Goal: Complete application form: Complete application form

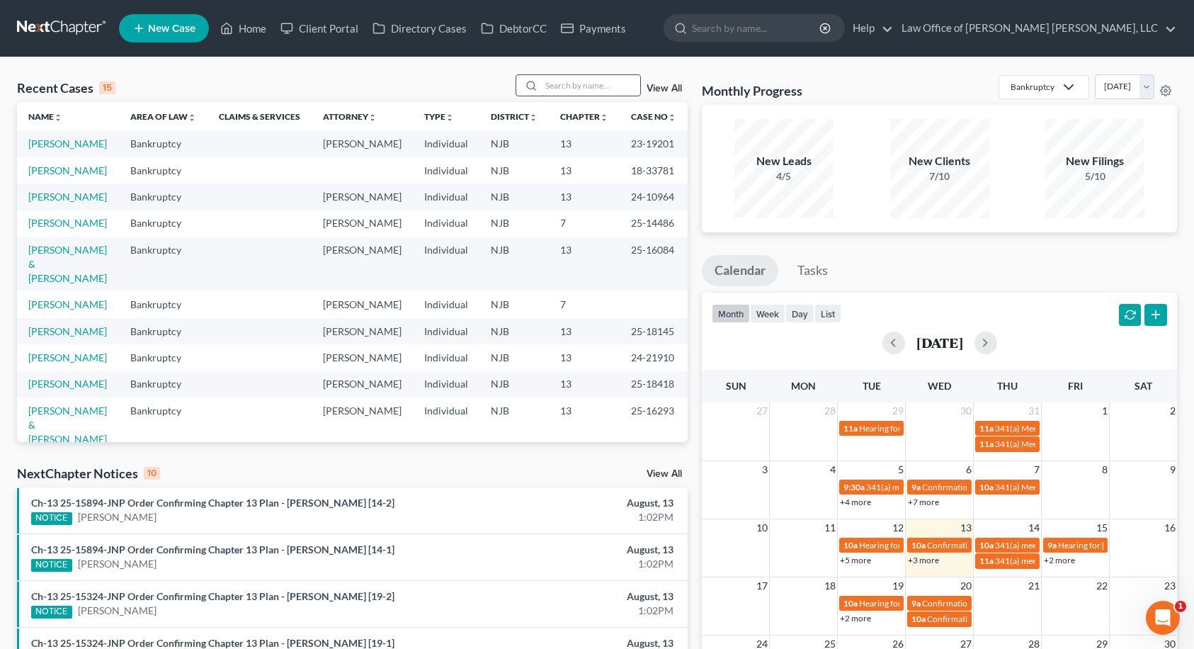
click at [565, 89] on input "search" at bounding box center [590, 85] width 99 height 21
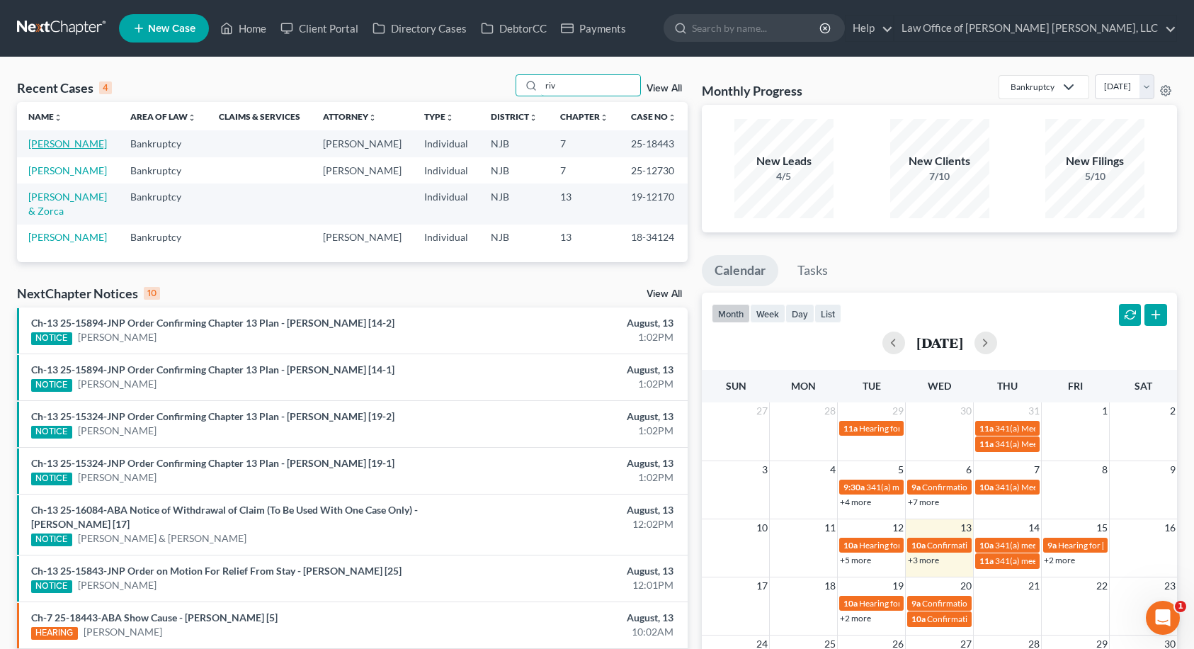
type input "riv"
click at [90, 145] on link "[PERSON_NAME]" at bounding box center [67, 143] width 79 height 12
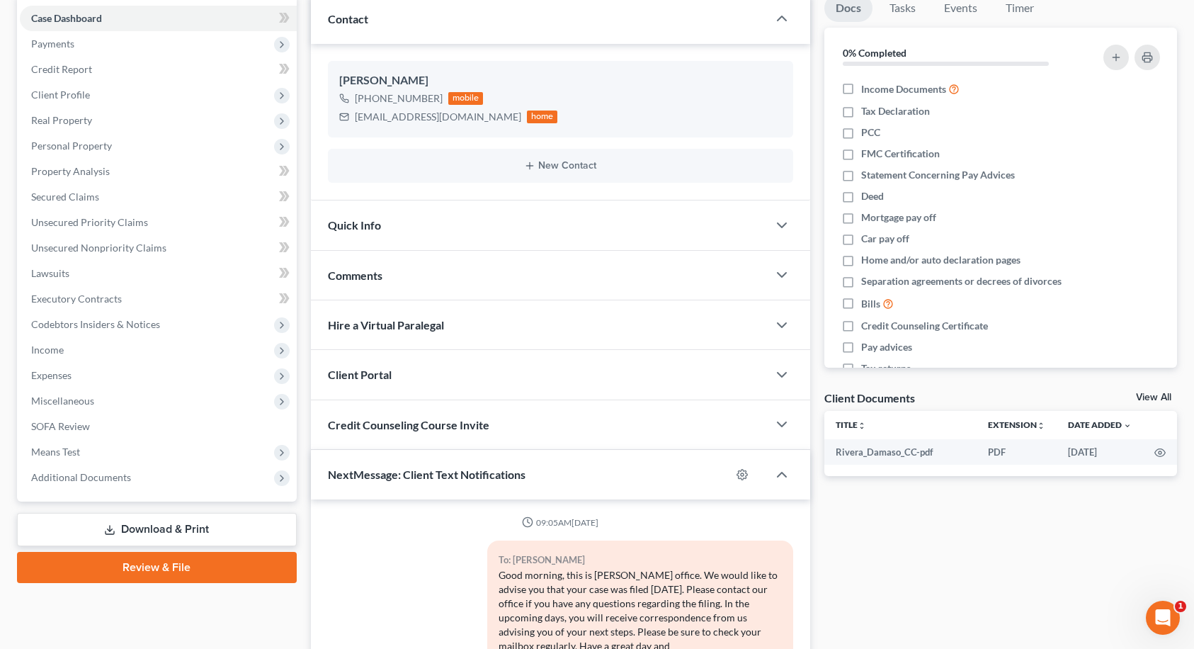
scroll to position [62, 0]
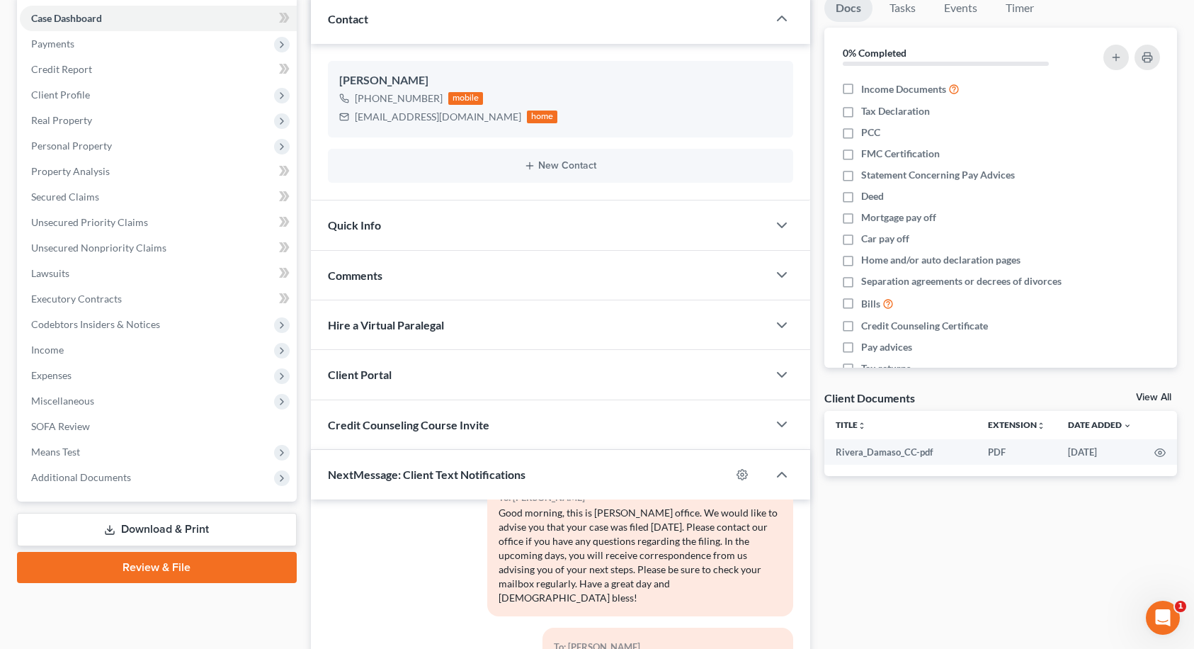
click at [379, 225] on span "Quick Info" at bounding box center [354, 224] width 53 height 13
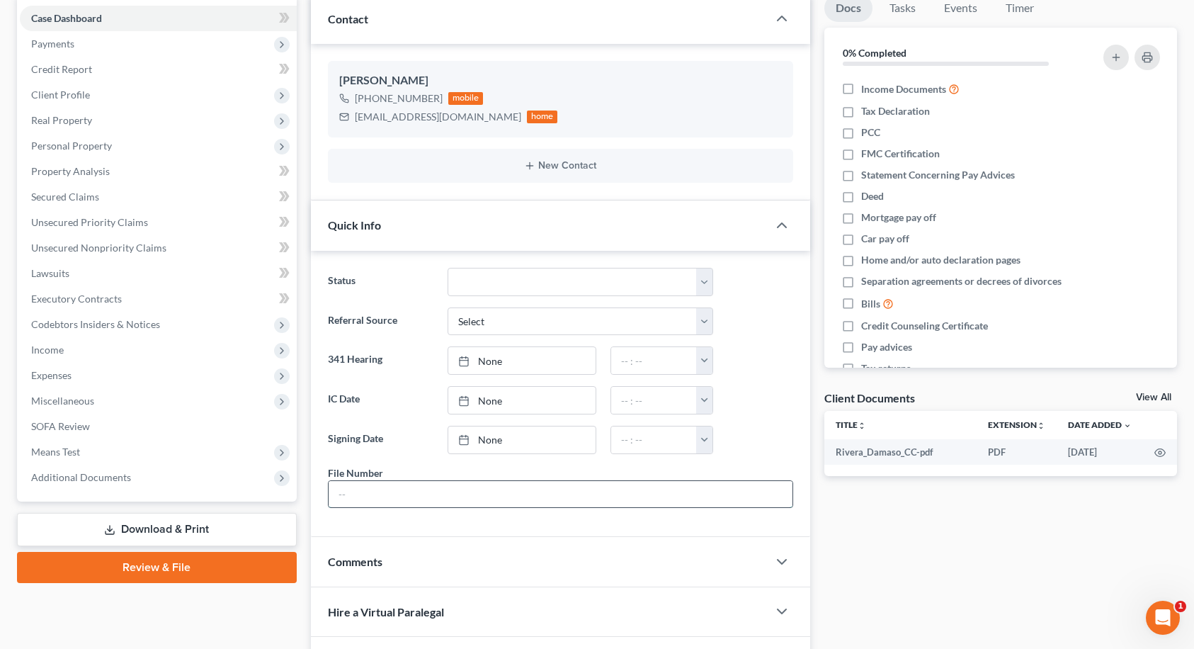
click at [370, 490] on input "text" at bounding box center [561, 494] width 464 height 27
type input "10581"
click at [366, 426] on label "Signing Date" at bounding box center [381, 440] width 120 height 28
click at [96, 474] on span "Additional Documents" at bounding box center [81, 477] width 100 height 12
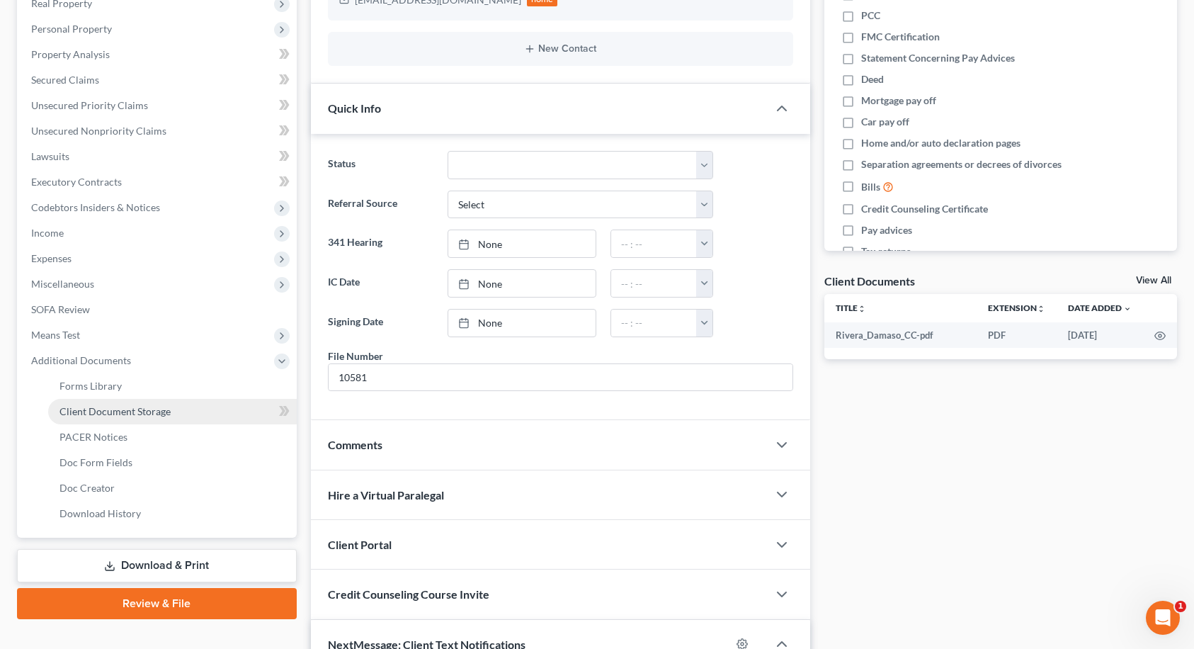
scroll to position [283, 0]
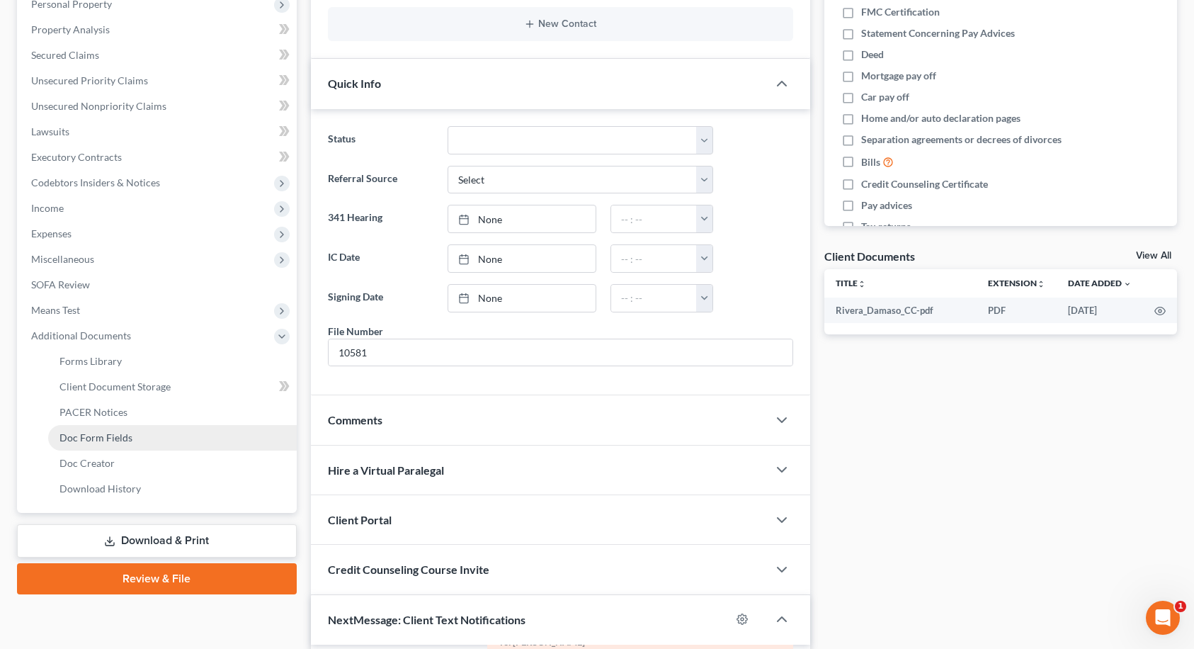
click at [107, 441] on span "Doc Form Fields" at bounding box center [95, 437] width 73 height 12
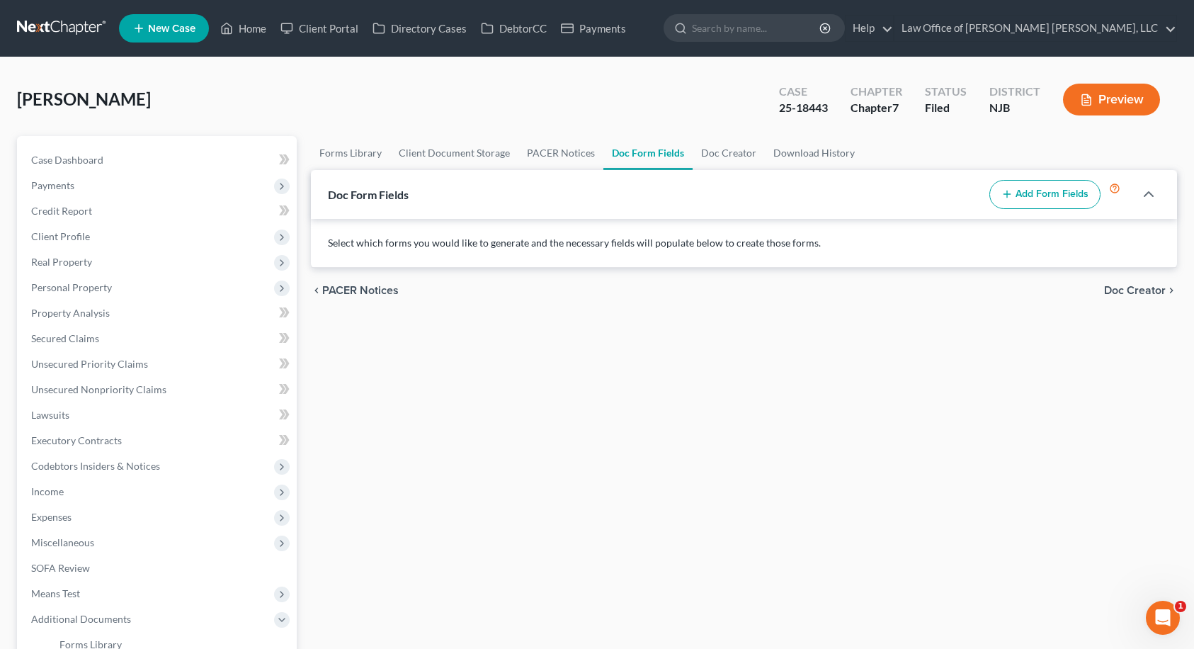
click at [1030, 201] on button "Add Form Fields" at bounding box center [1044, 195] width 111 height 30
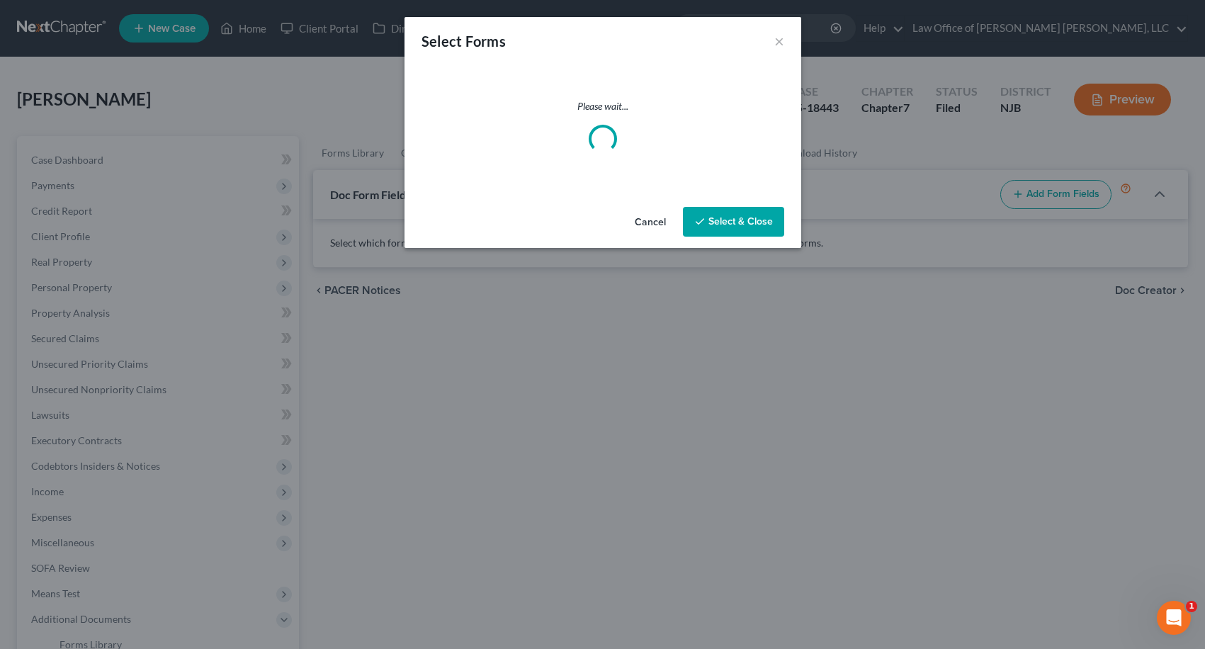
select select
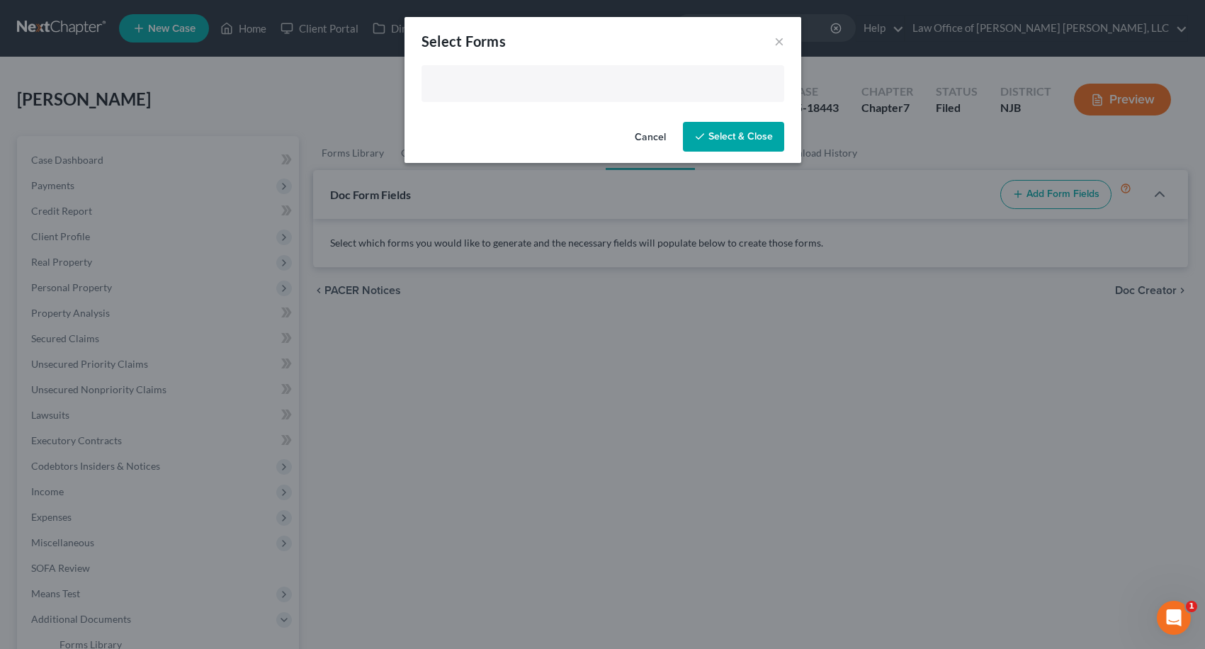
click at [605, 89] on input "text" at bounding box center [601, 84] width 343 height 21
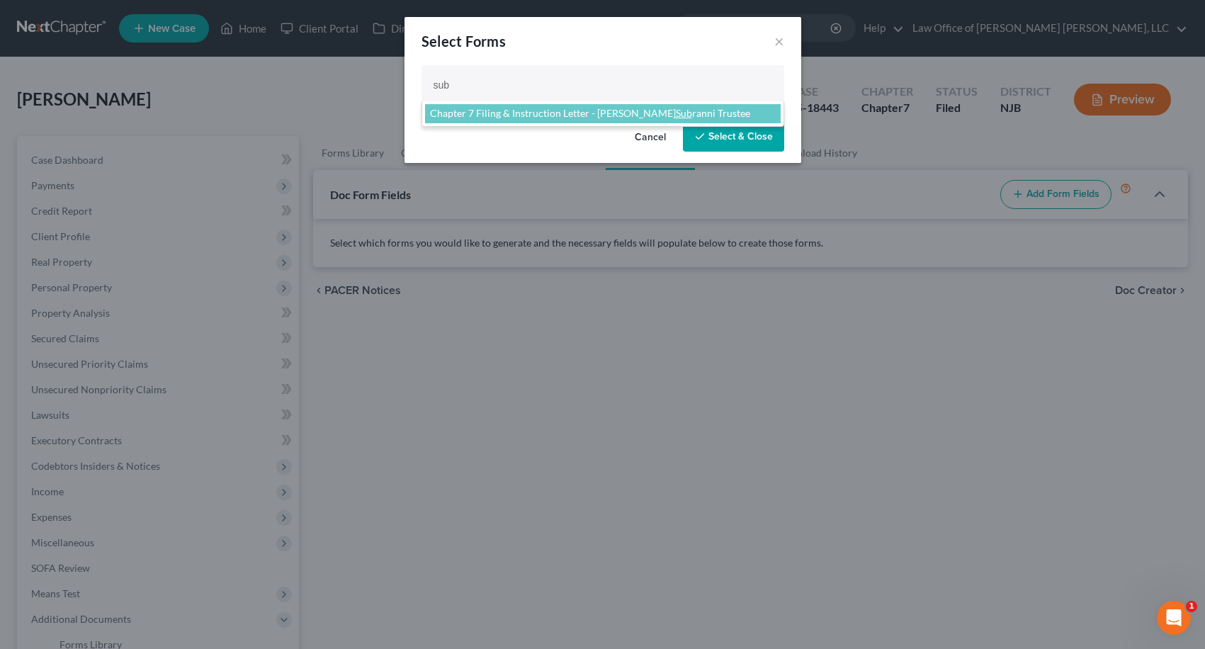
type input "sub"
select select "106645"
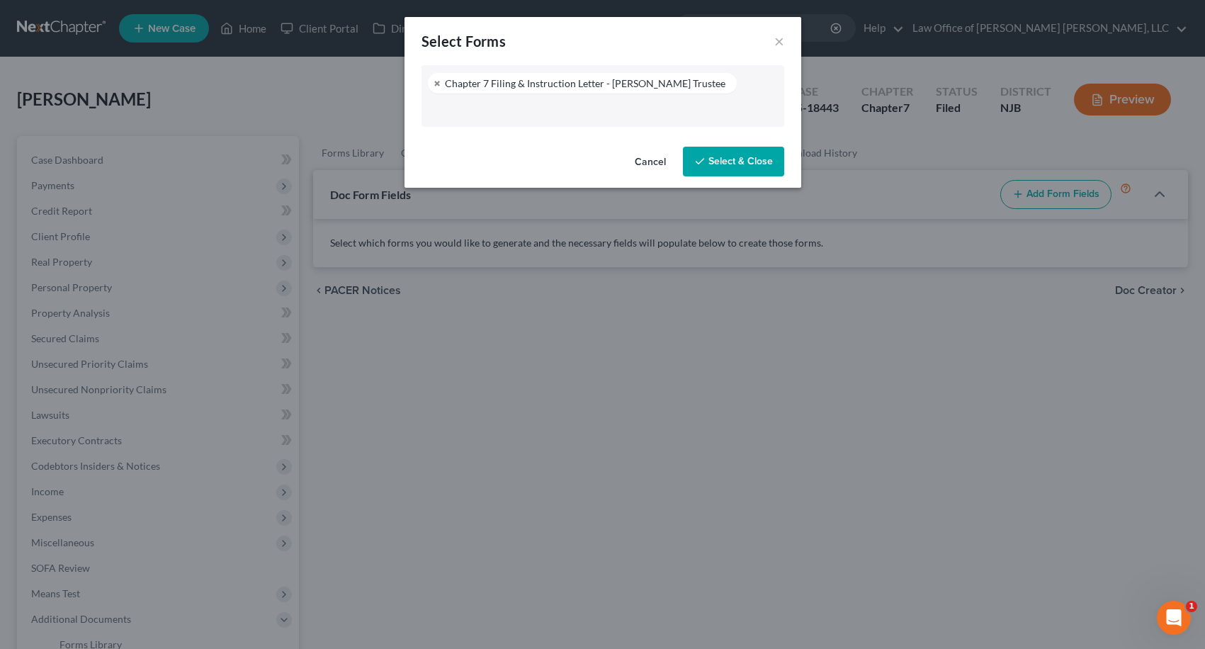
click at [721, 158] on button "Select & Close" at bounding box center [733, 162] width 101 height 30
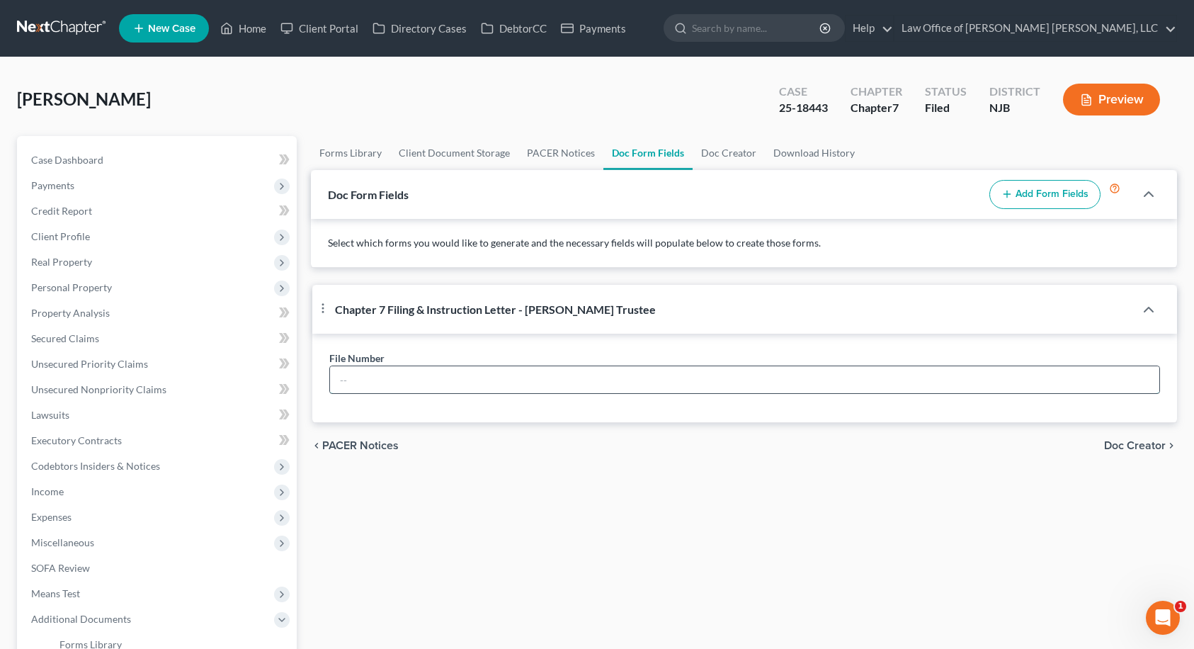
click at [504, 375] on input "text" at bounding box center [745, 379] width 830 height 27
type input "10581"
click at [1148, 443] on span "Doc Creator" at bounding box center [1135, 445] width 62 height 11
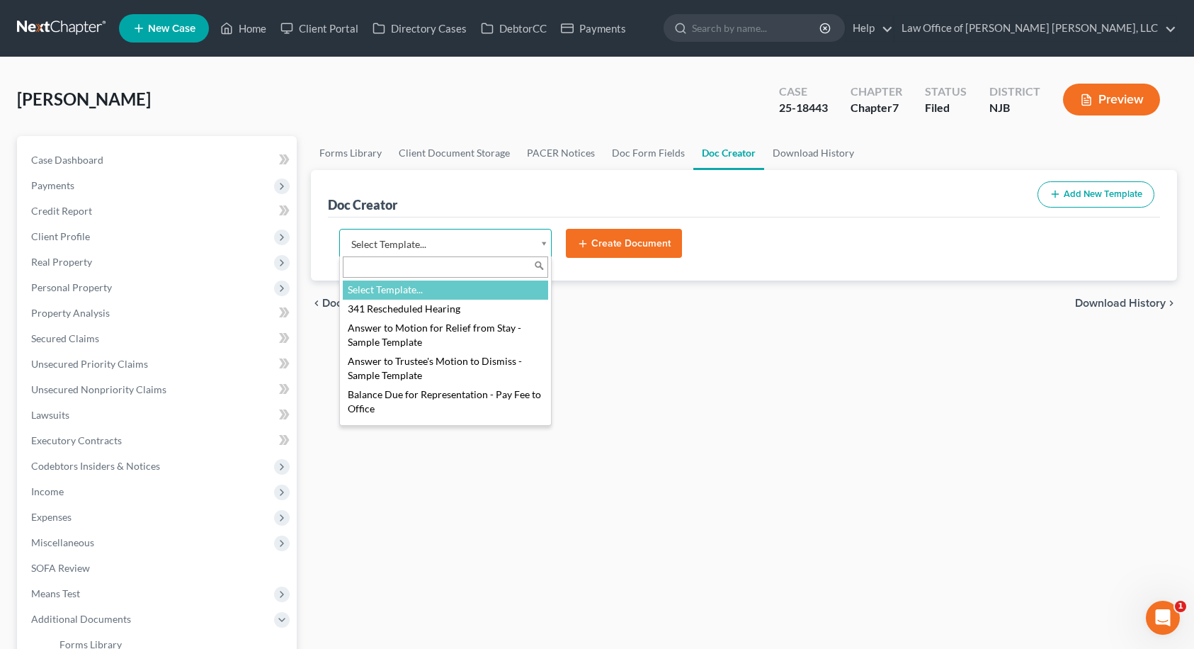
click at [515, 242] on body "Home New Case Client Portal Directory Cases DebtorCC Payments Law Office of [PE…" at bounding box center [597, 465] width 1194 height 931
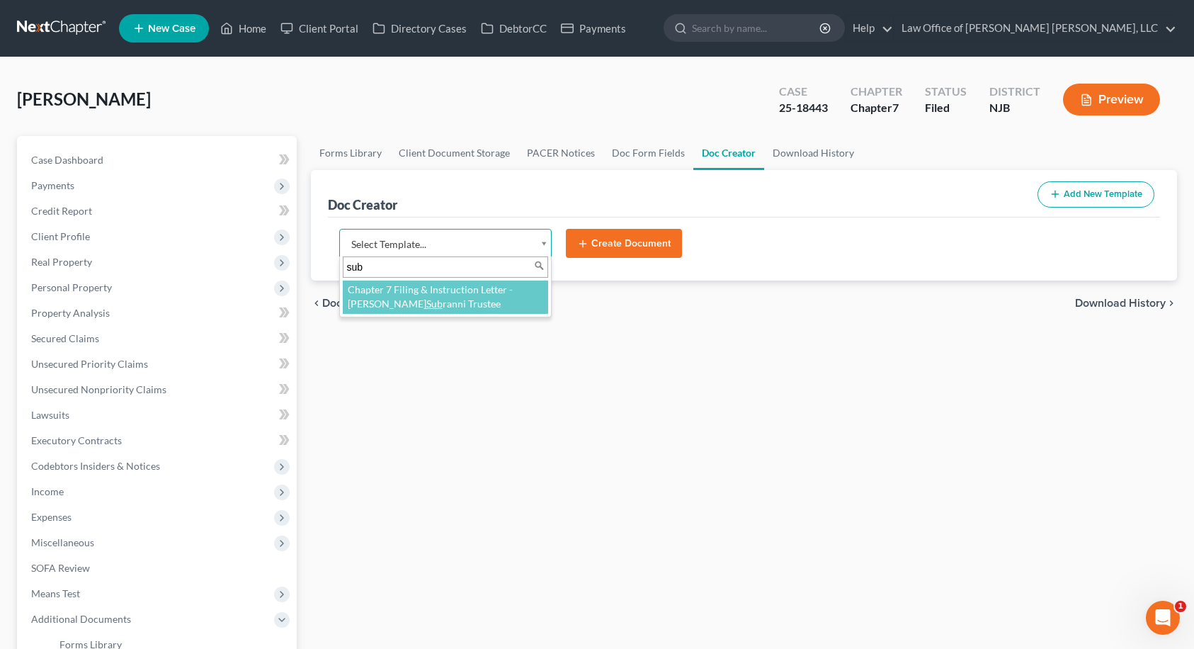
type input "sub"
select select "106645"
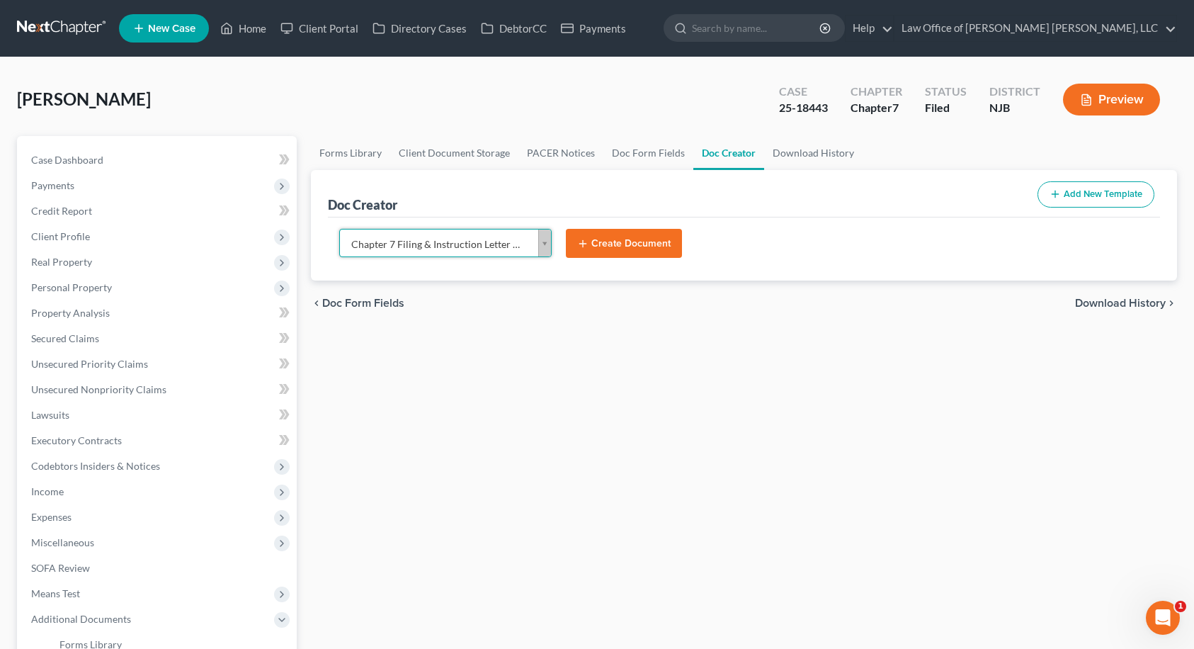
click at [609, 244] on button "Create Document" at bounding box center [624, 244] width 116 height 30
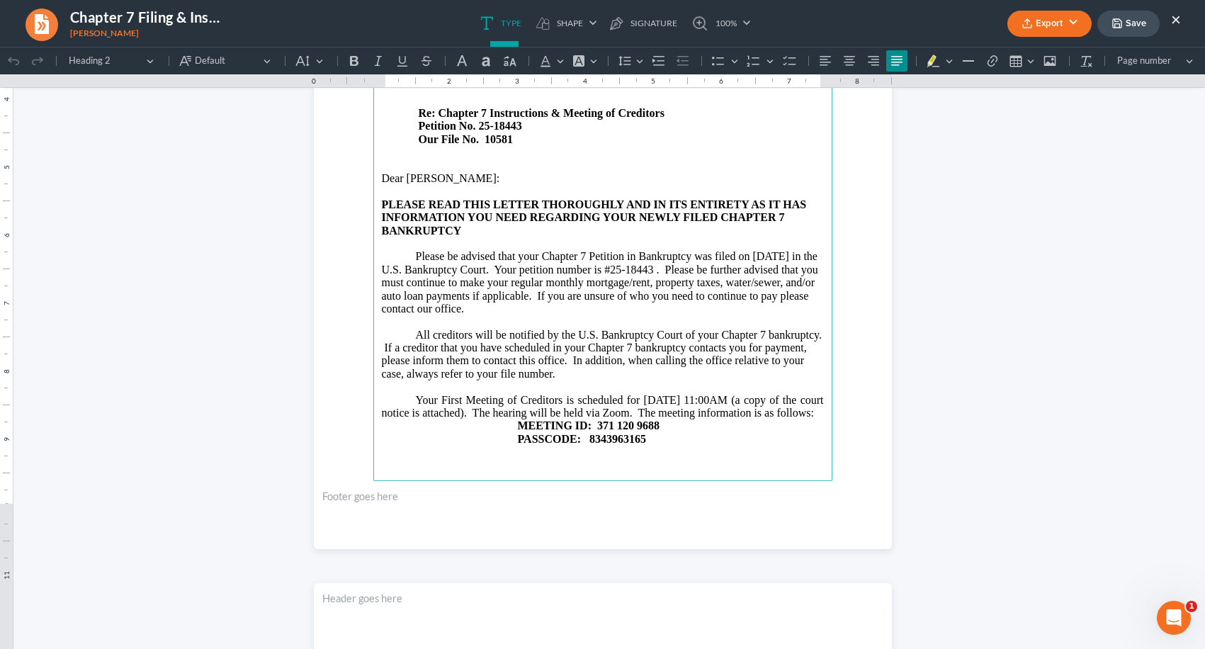
scroll to position [354, 0]
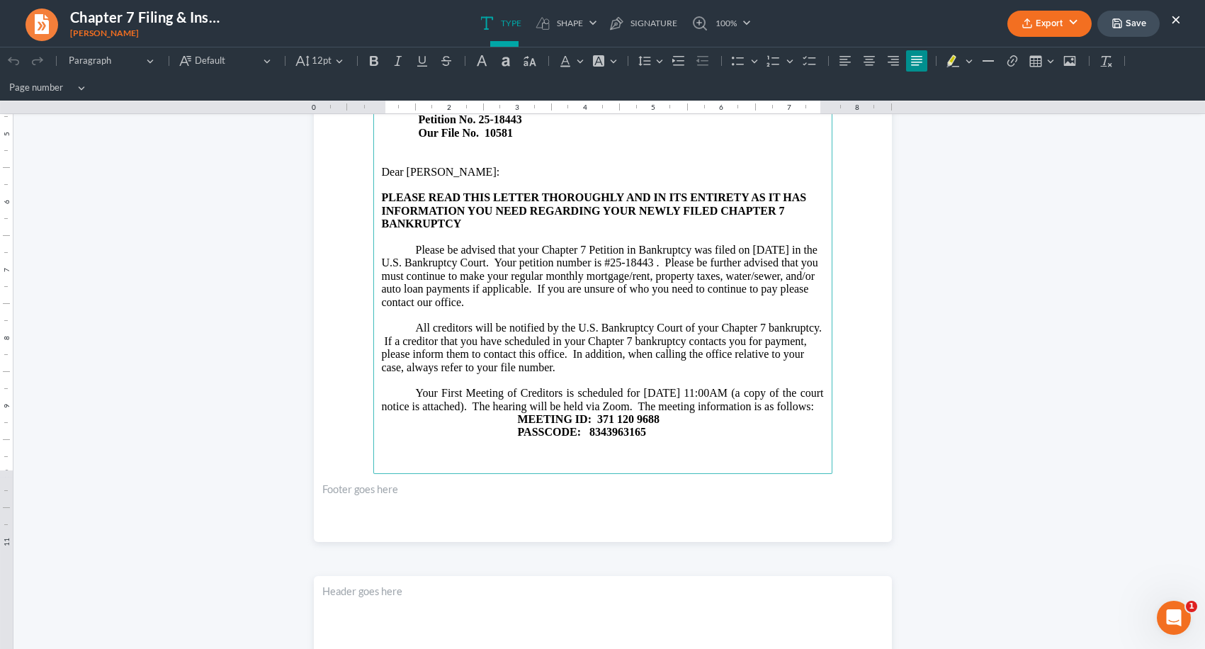
click at [665, 404] on span "Your First Meeting of Creditors is scheduled for [DATE] 11:00AM (a copy of the …" at bounding box center [603, 399] width 442 height 25
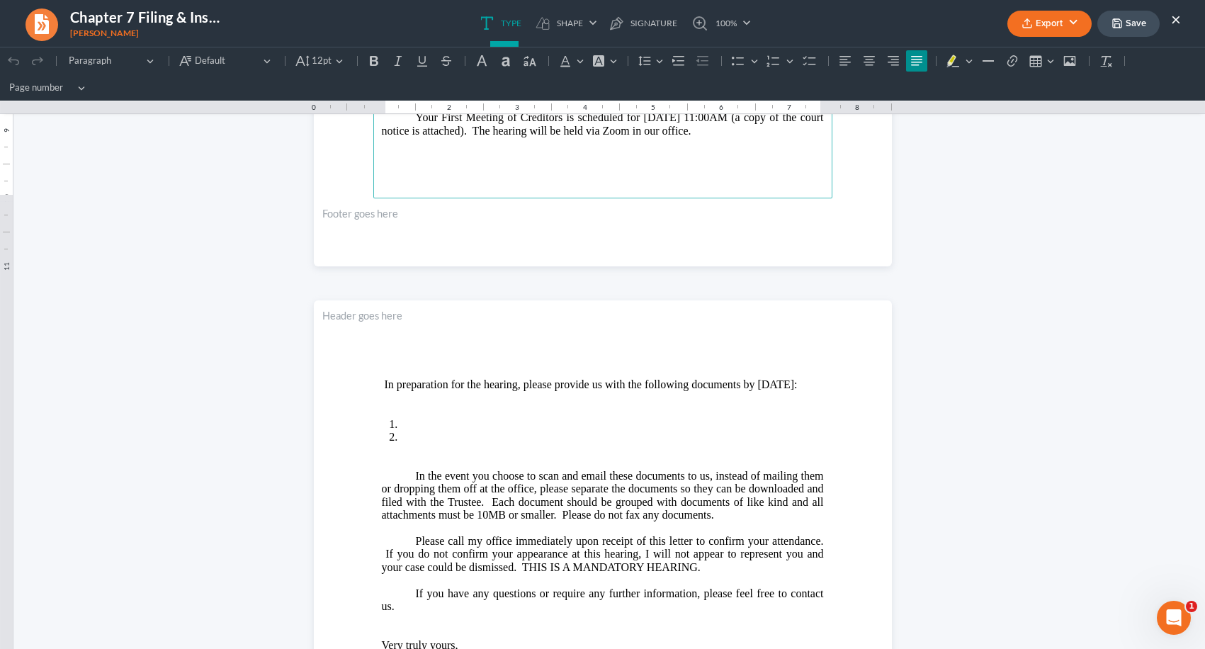
scroll to position [637, 0]
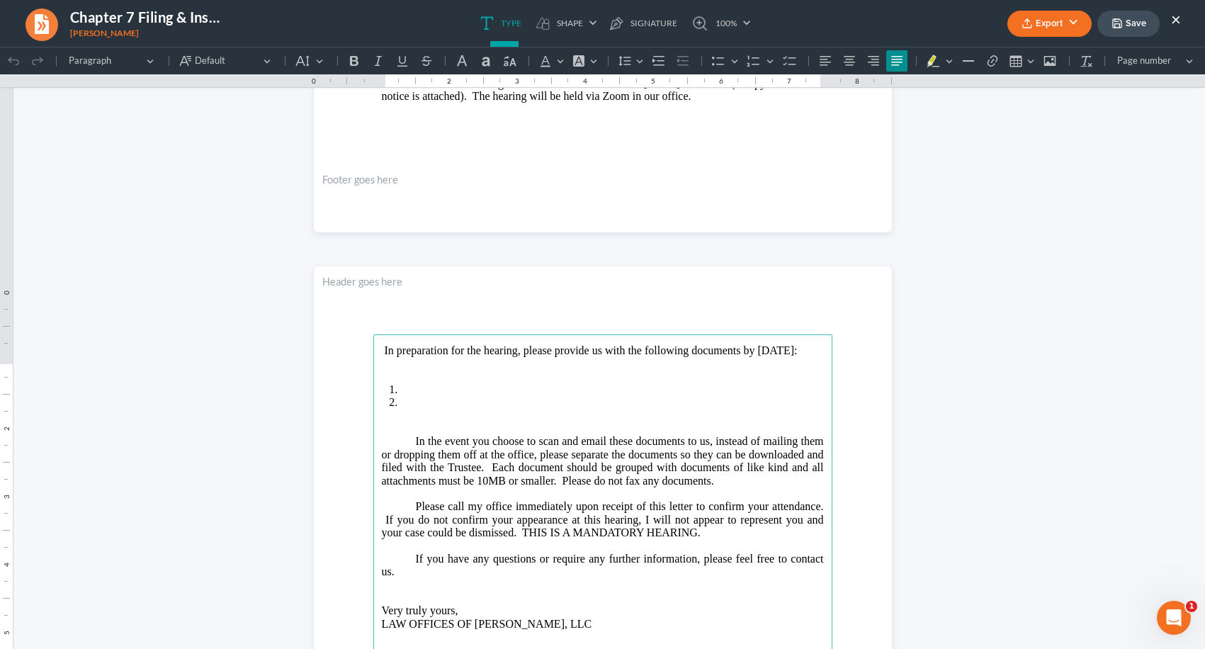
click at [385, 356] on span "In preparation for the hearing, please provide us with the following documents …" at bounding box center [591, 350] width 413 height 12
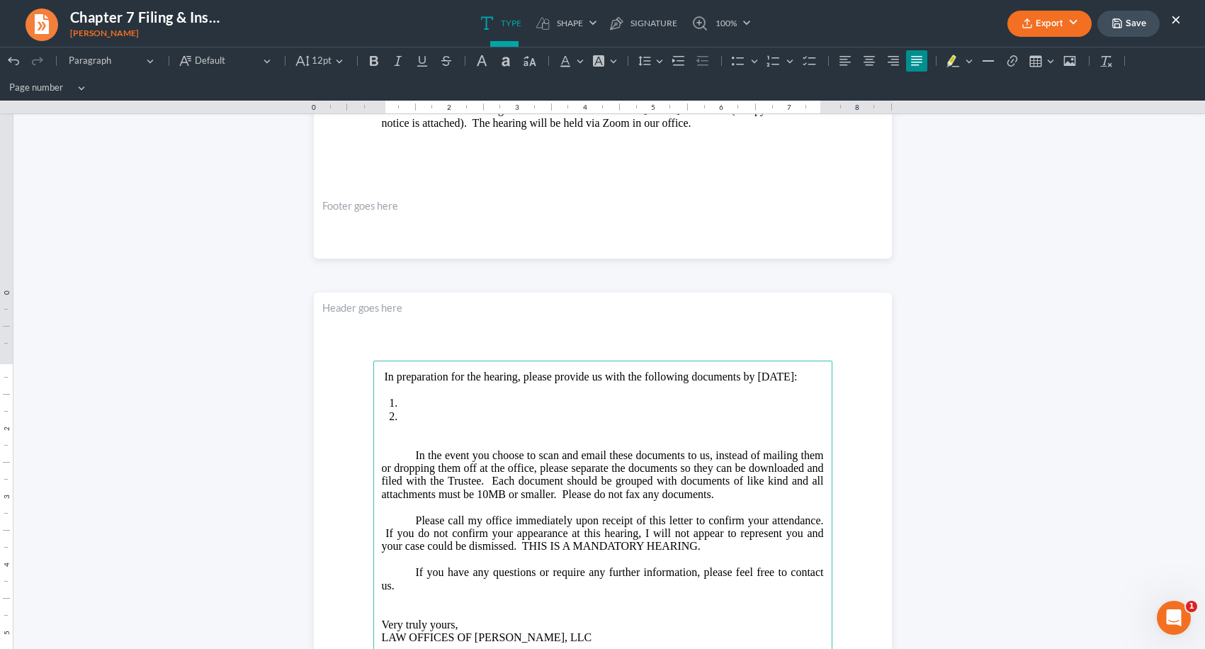
click at [433, 409] on li "Rich Text Editor, page-1-main" at bounding box center [611, 403] width 423 height 13
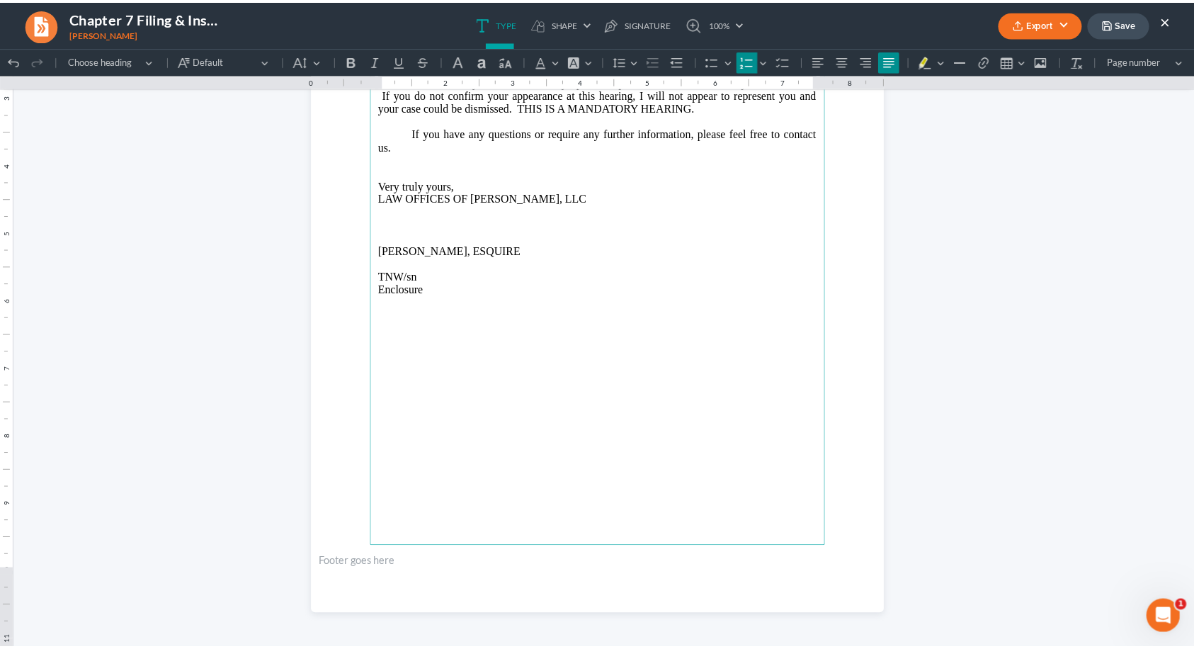
scroll to position [1063, 0]
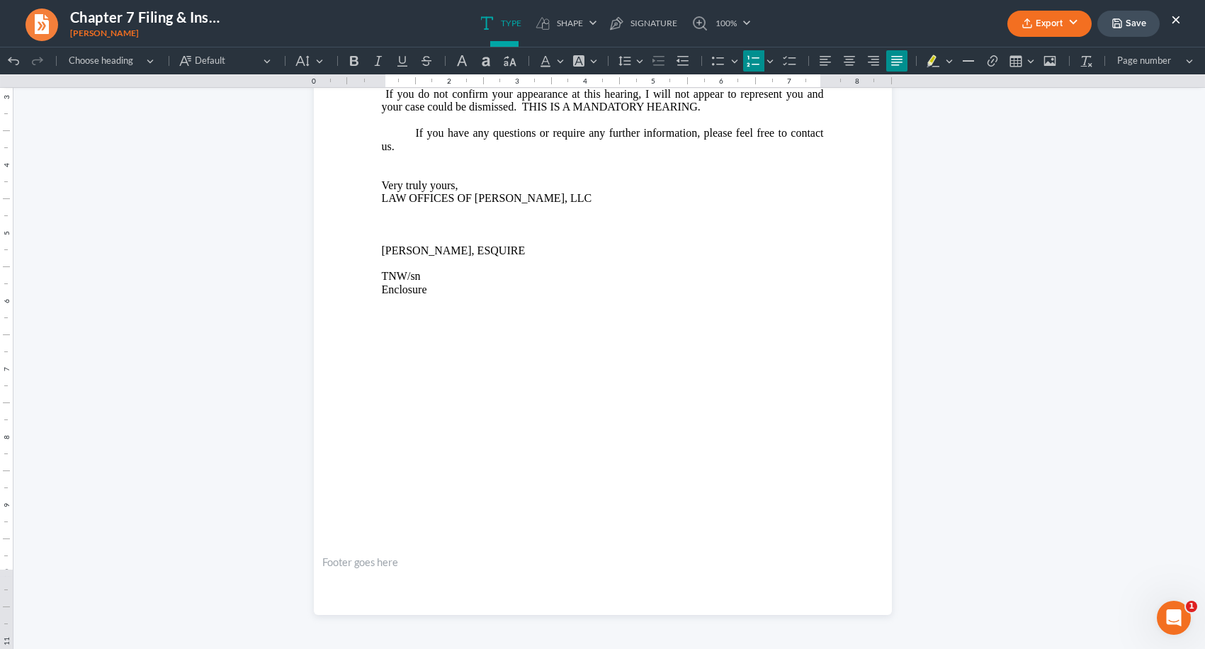
click at [1125, 28] on button "Save" at bounding box center [1128, 24] width 62 height 26
click at [1062, 26] on button "Export" at bounding box center [1049, 24] width 84 height 26
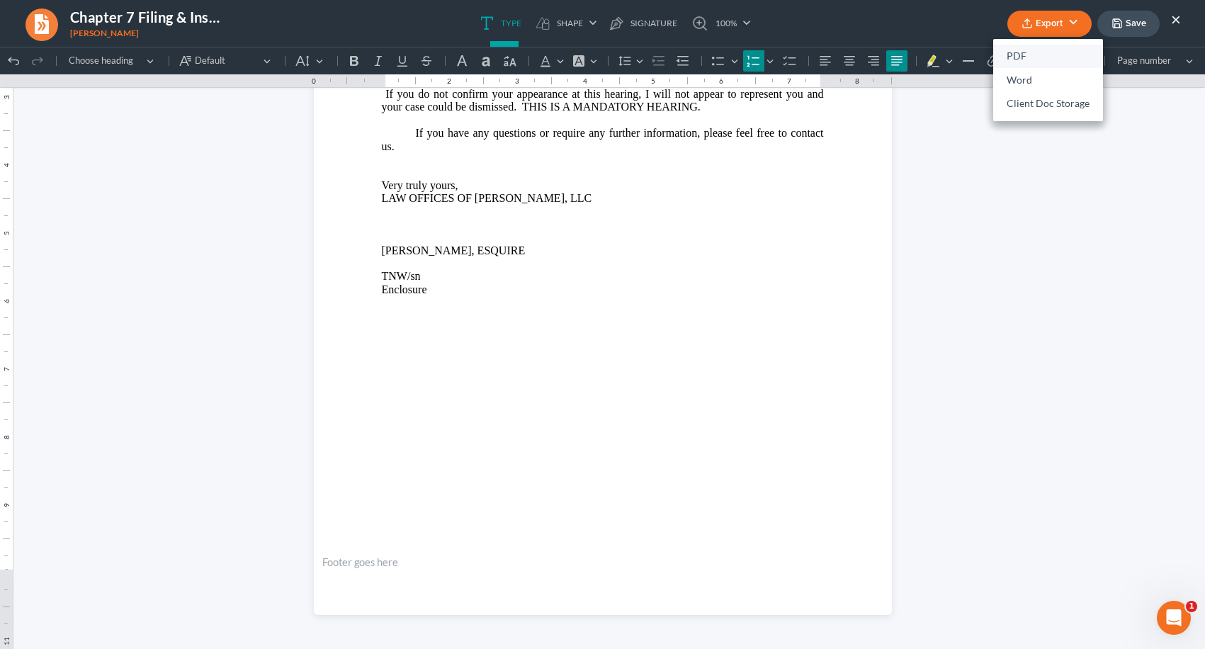
click at [1037, 55] on link "PDF" at bounding box center [1048, 57] width 110 height 24
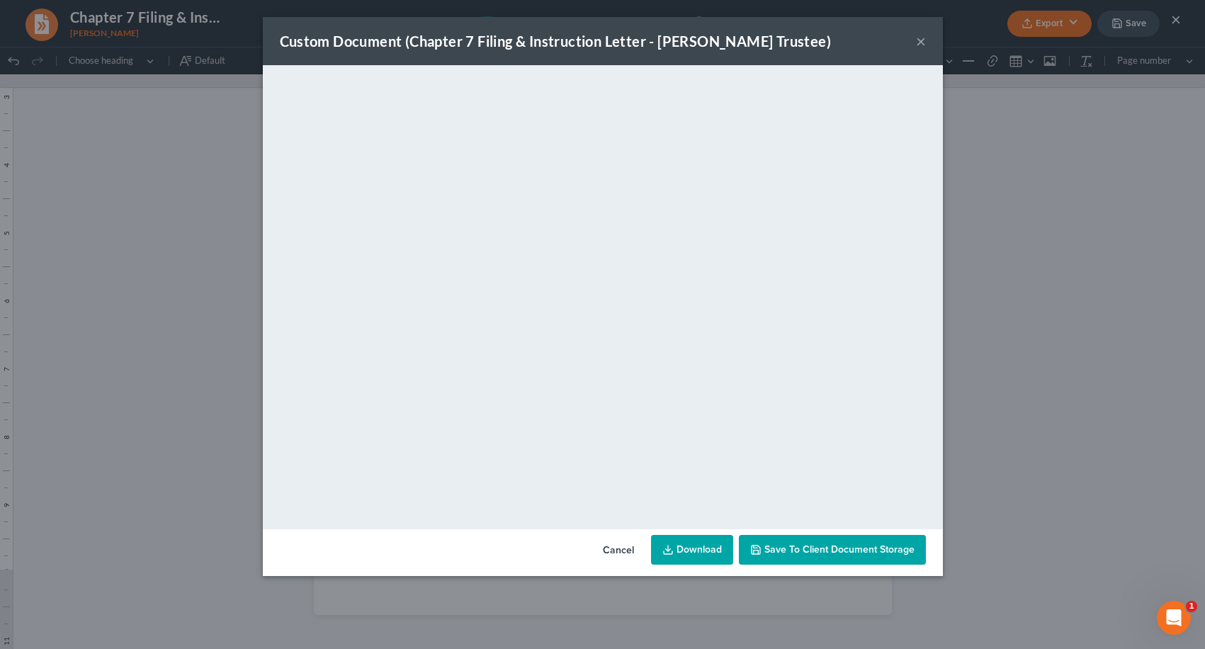
click at [834, 548] on span "Save to Client Document Storage" at bounding box center [839, 549] width 150 height 12
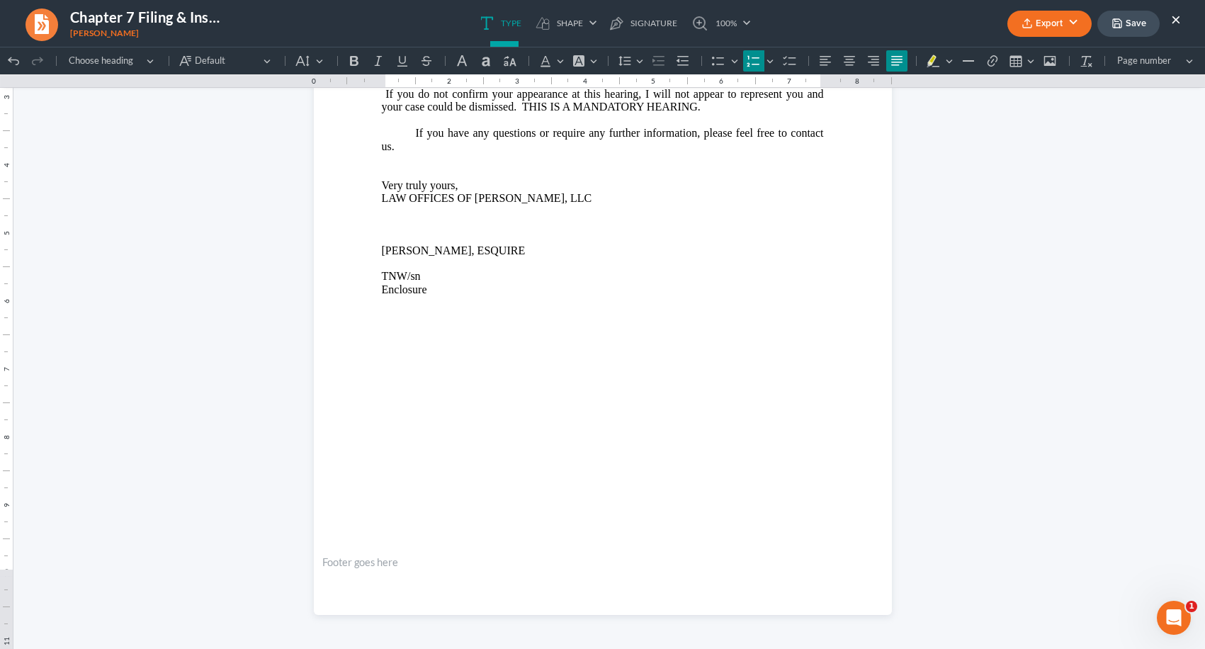
click at [1141, 25] on button "Save" at bounding box center [1128, 24] width 62 height 26
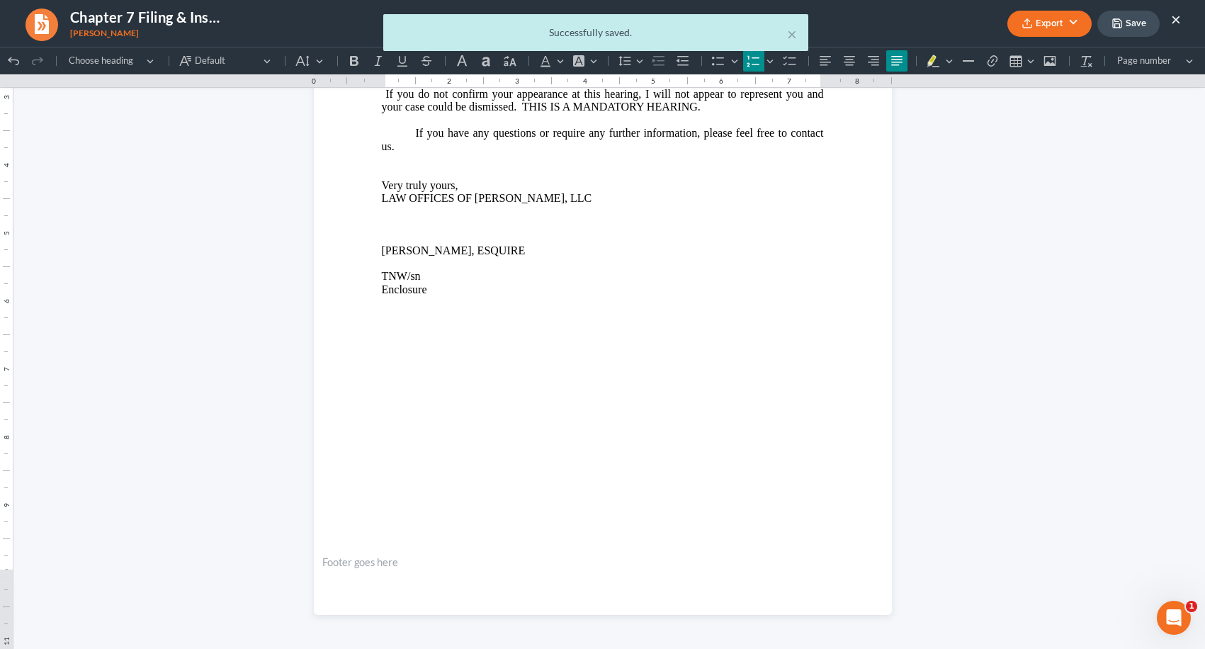
click at [1179, 18] on div "× Successfully saved." at bounding box center [595, 36] width 1205 height 44
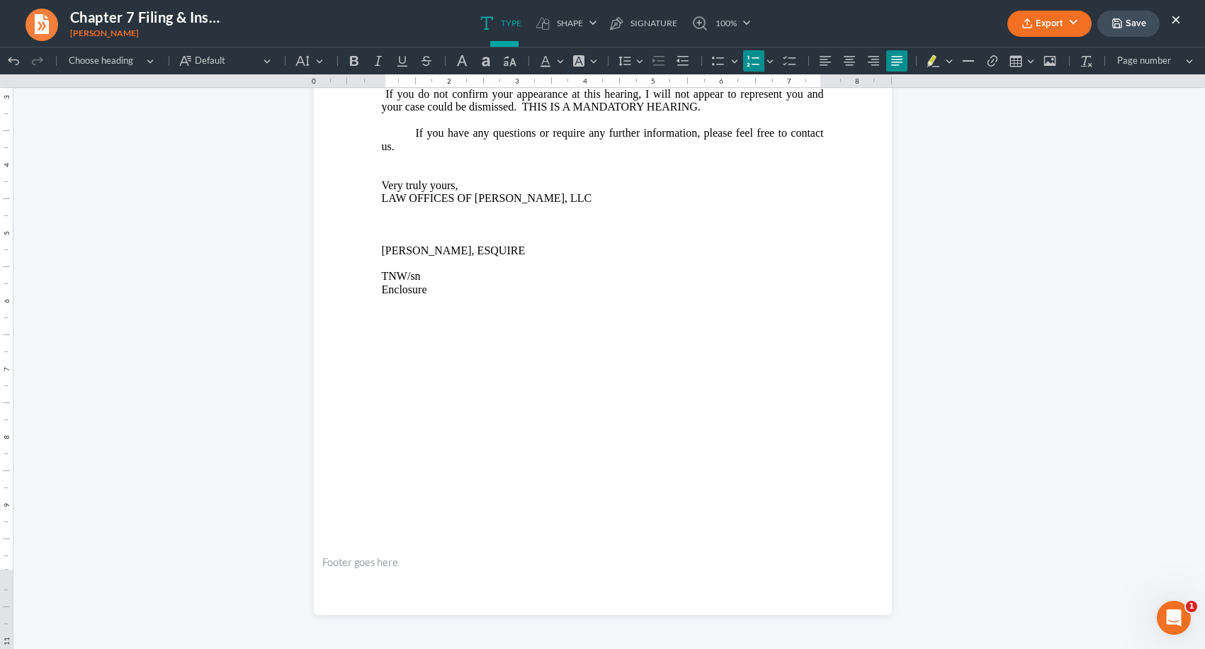
click at [1176, 18] on button "×" at bounding box center [1176, 19] width 10 height 17
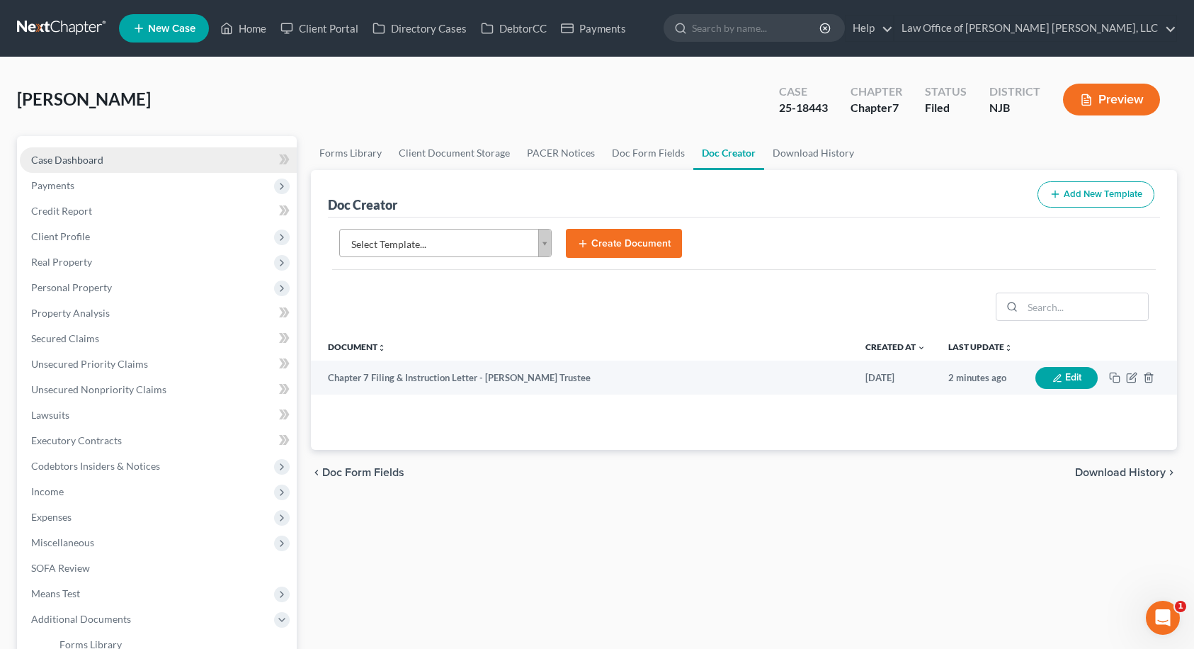
click at [79, 159] on span "Case Dashboard" at bounding box center [67, 160] width 72 height 12
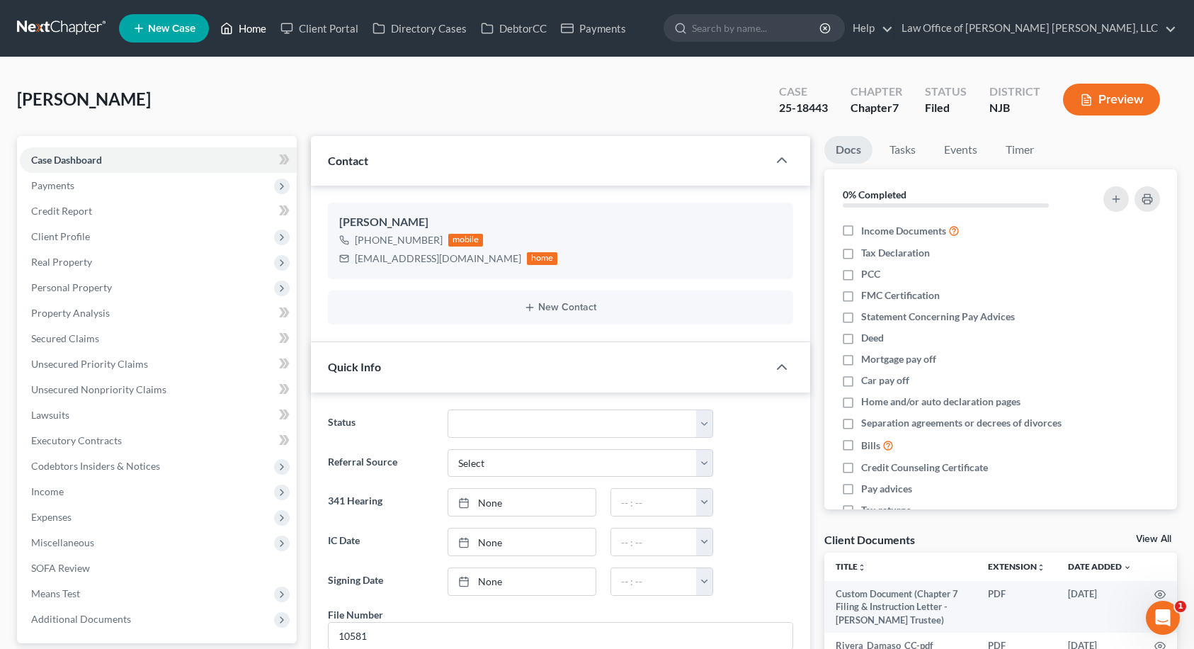
scroll to position [62, 0]
click at [262, 30] on link "Home" at bounding box center [243, 28] width 60 height 25
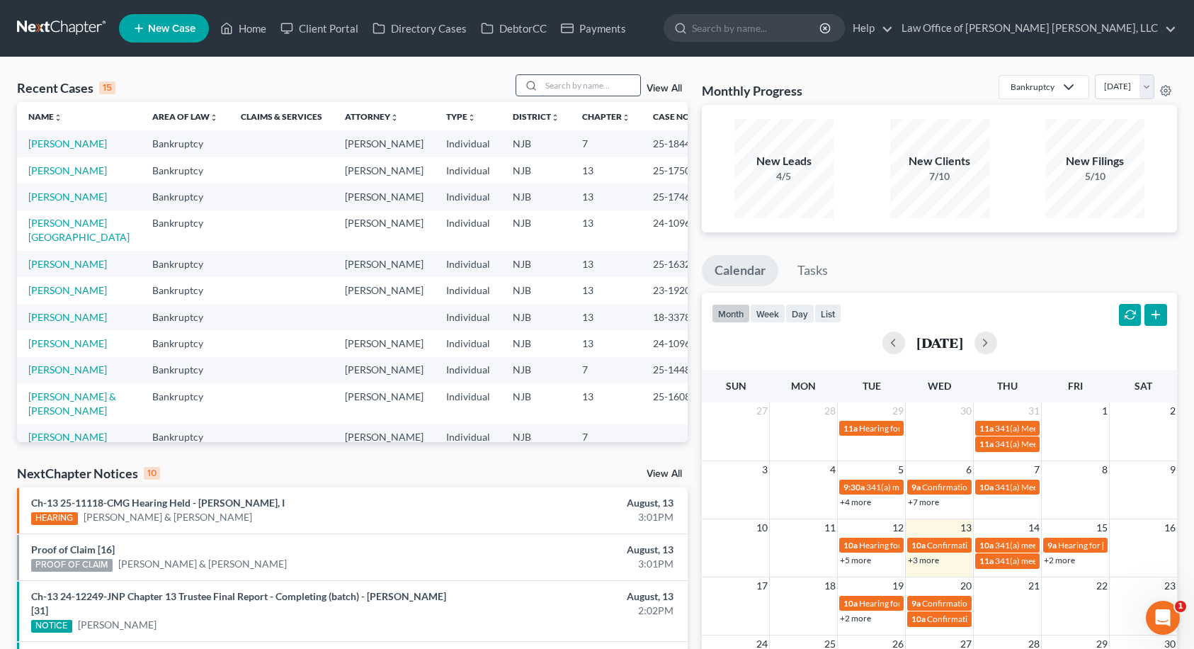
click at [612, 86] on input "search" at bounding box center [590, 85] width 99 height 21
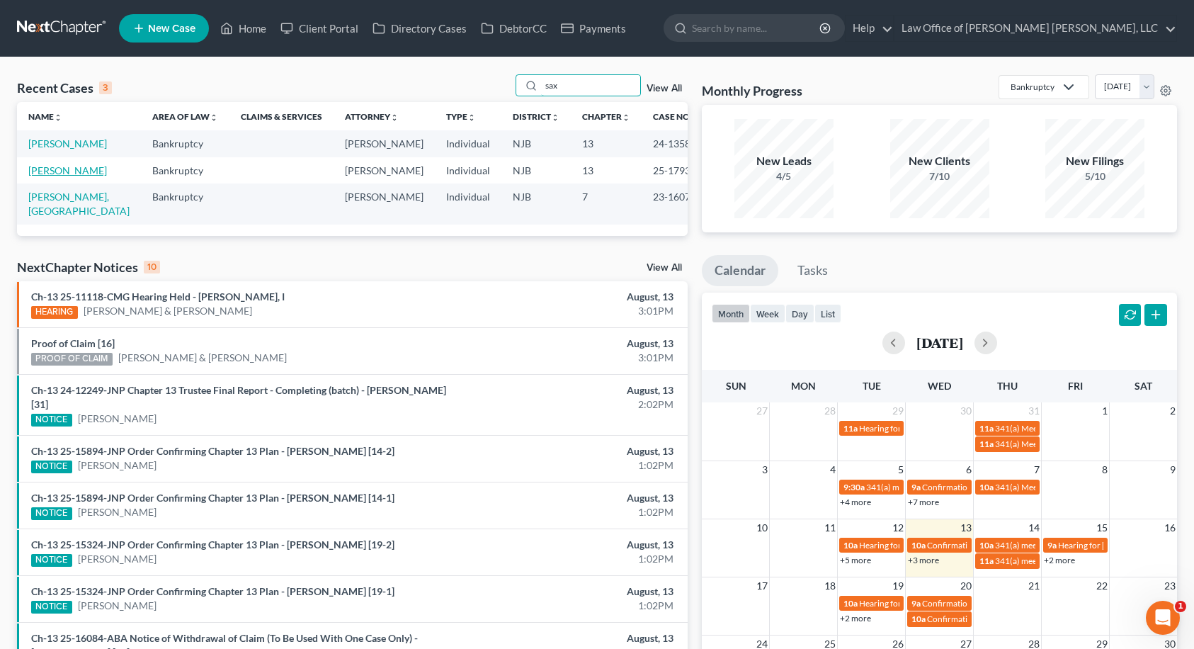
type input "sax"
click at [73, 169] on link "[PERSON_NAME]" at bounding box center [67, 170] width 79 height 12
select select "6"
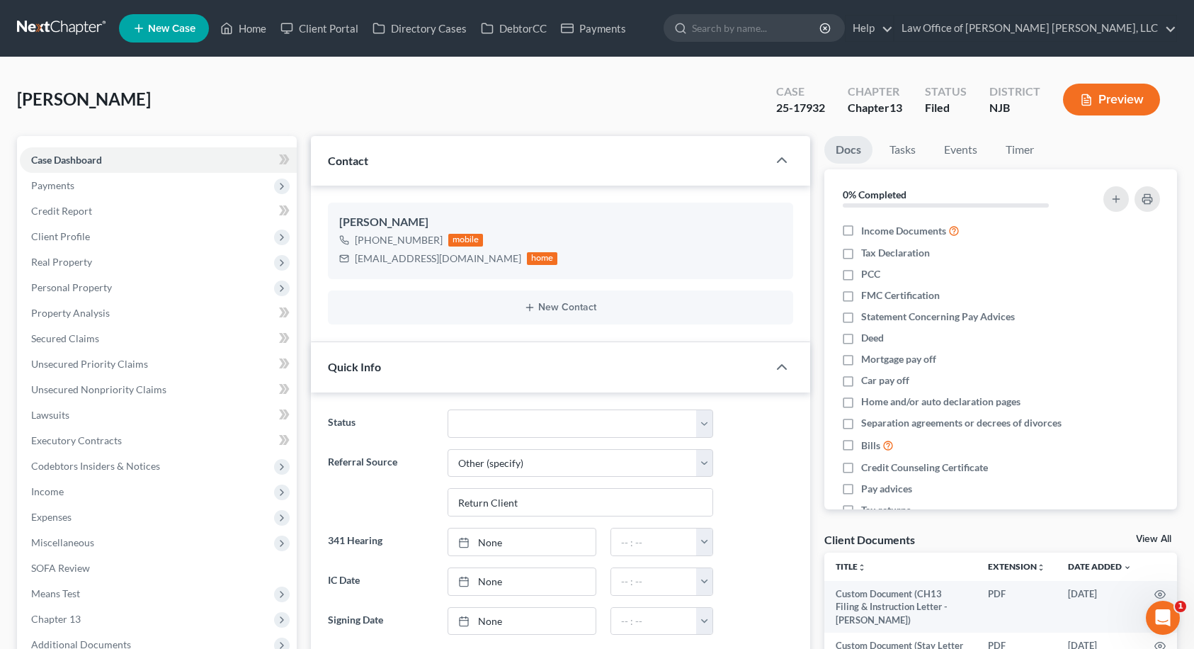
scroll to position [3248, 0]
click at [822, 33] on input "search" at bounding box center [757, 28] width 130 height 26
click at [256, 29] on link "Home" at bounding box center [243, 28] width 60 height 25
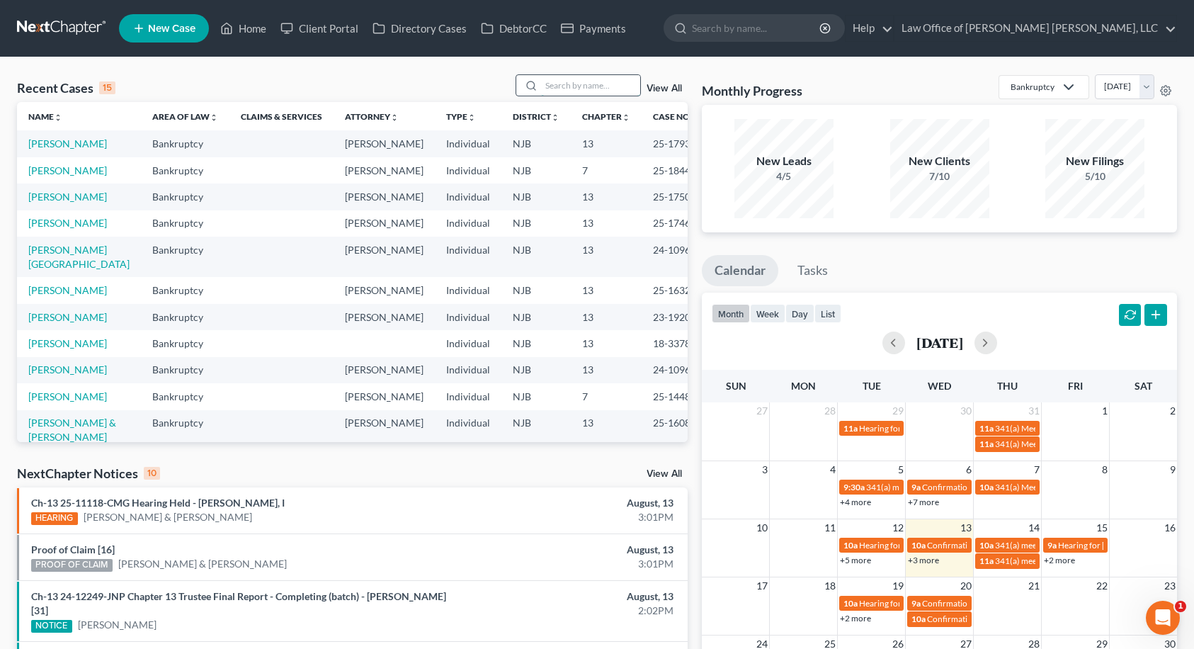
click at [602, 77] on input "search" at bounding box center [590, 85] width 99 height 21
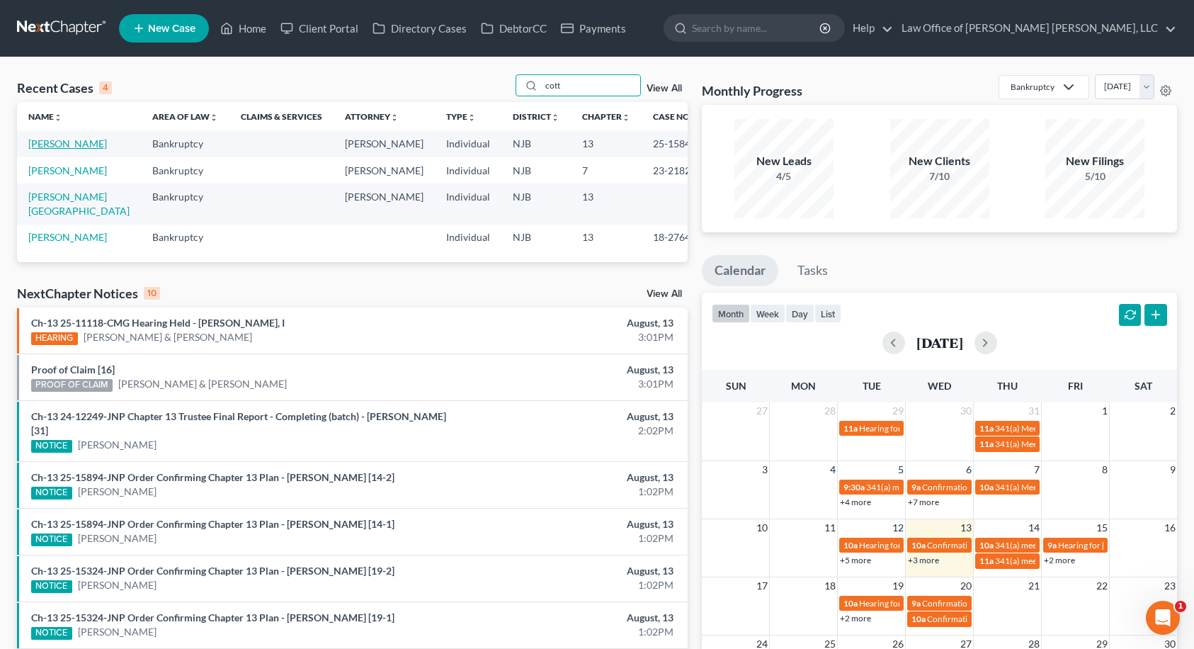
type input "cott"
click at [72, 141] on link "[PERSON_NAME]" at bounding box center [67, 143] width 79 height 12
select select "10"
select select "6"
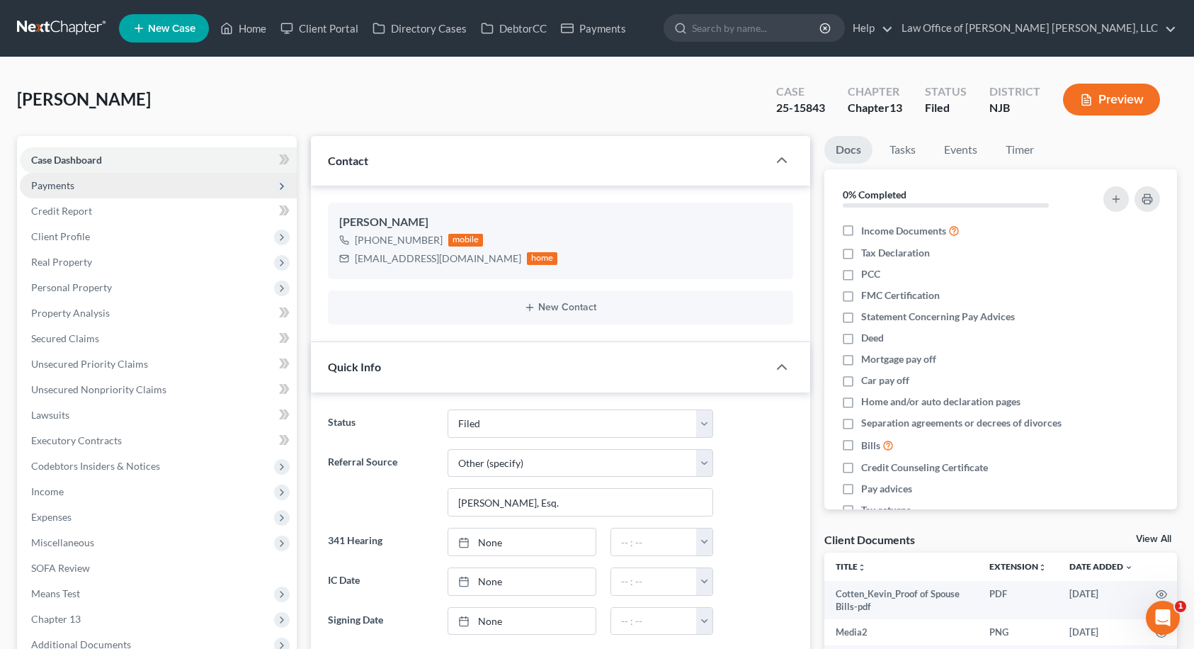
scroll to position [496, 0]
click at [244, 26] on link "Home" at bounding box center [243, 28] width 60 height 25
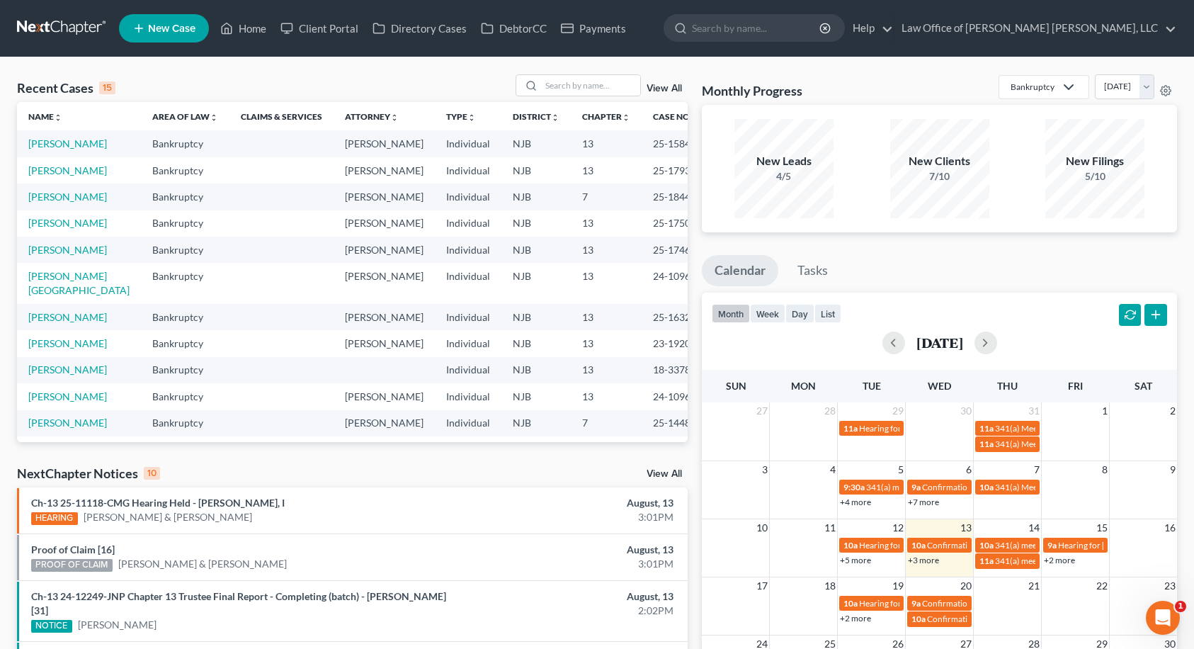
click at [183, 25] on span "New Case" at bounding box center [171, 28] width 47 height 11
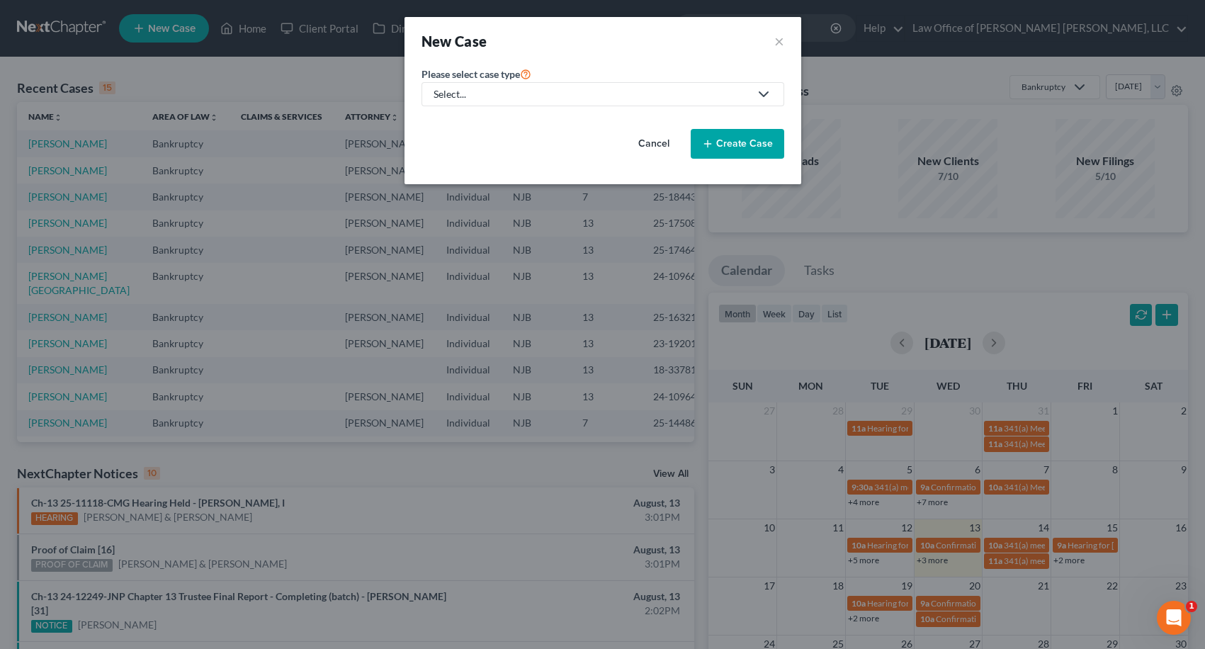
click at [470, 90] on div "Select..." at bounding box center [591, 94] width 316 height 14
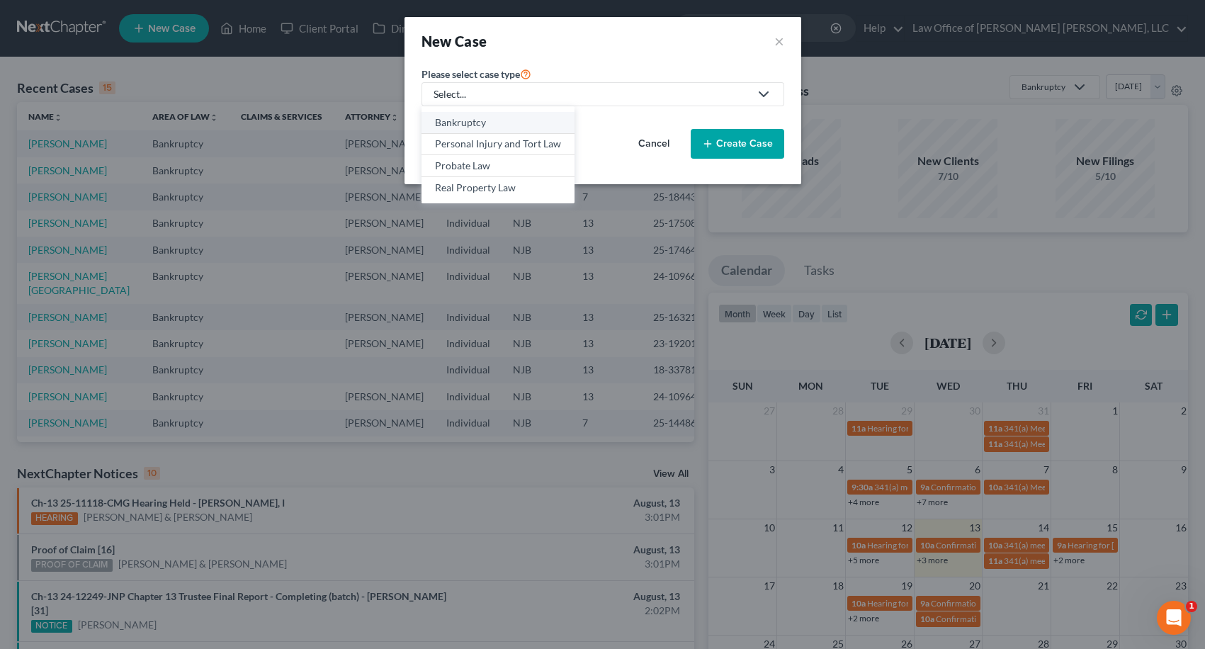
click at [470, 125] on div "Bankruptcy" at bounding box center [498, 122] width 126 height 14
select select "51"
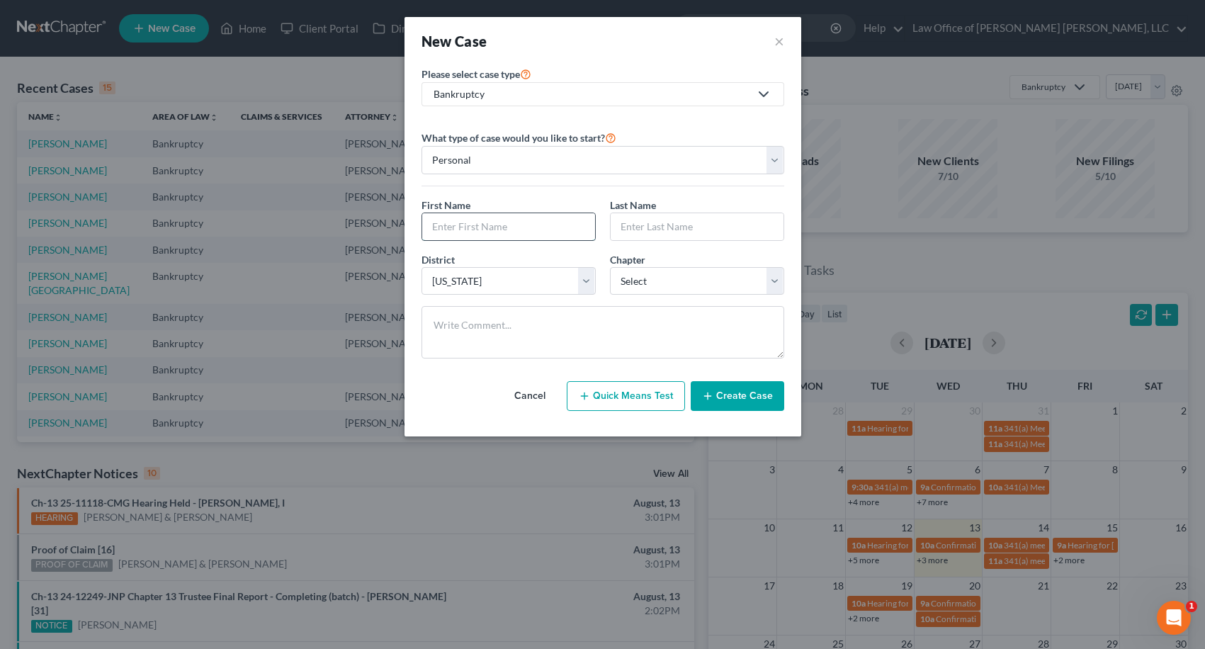
click at [476, 216] on input "text" at bounding box center [508, 226] width 173 height 27
type input "[PERSON_NAME]"
click at [648, 273] on select "Select 7 11 12 13" at bounding box center [697, 281] width 174 height 28
select select "3"
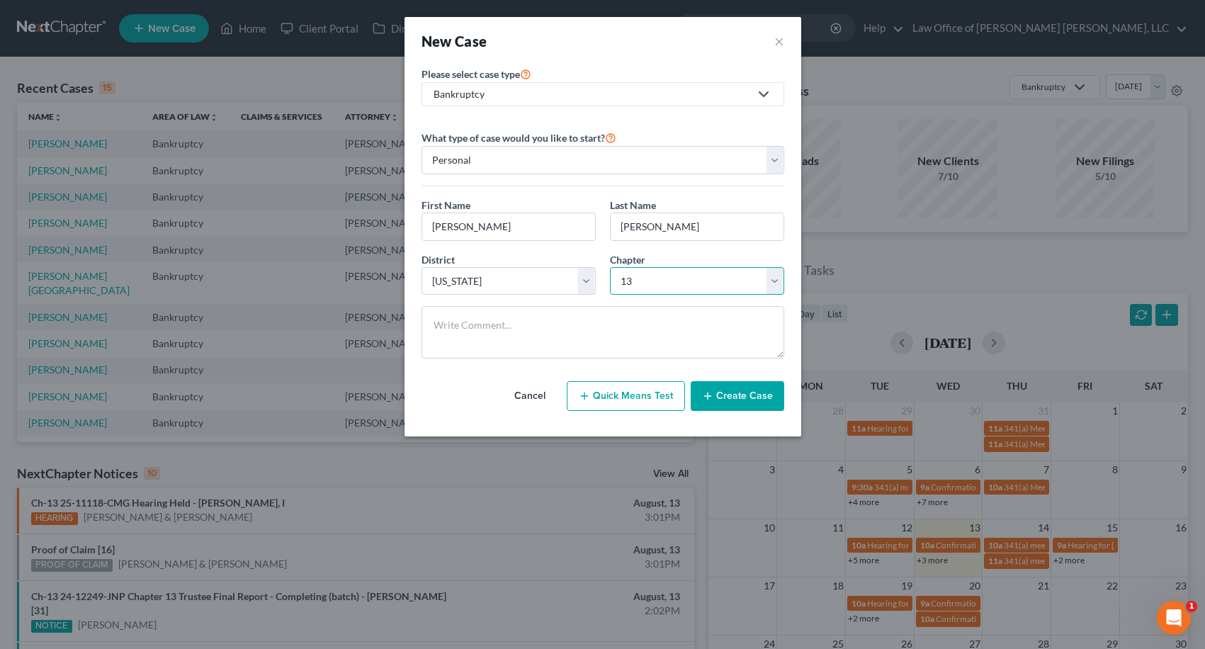
click at [610, 267] on select "Select 7 11 12 13" at bounding box center [697, 281] width 174 height 28
click at [618, 322] on textarea at bounding box center [602, 332] width 363 height 52
type textarea "Car Repoed"
click at [763, 401] on button "Create Case" at bounding box center [736, 396] width 93 height 30
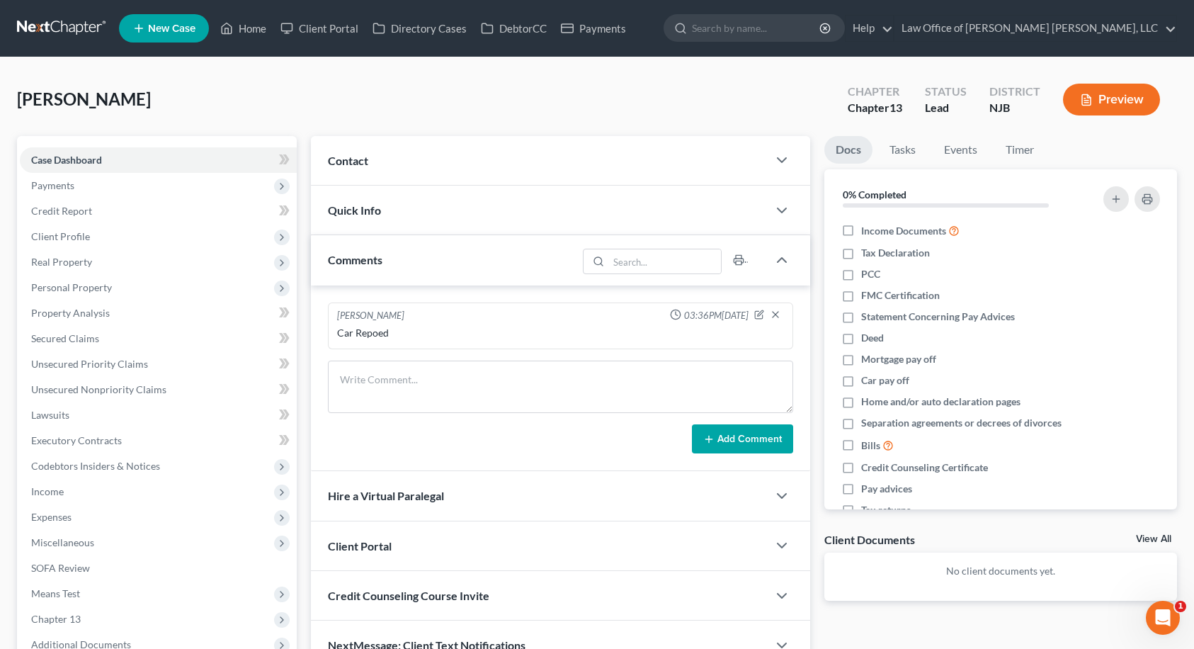
click at [468, 164] on div "Contact" at bounding box center [539, 160] width 457 height 49
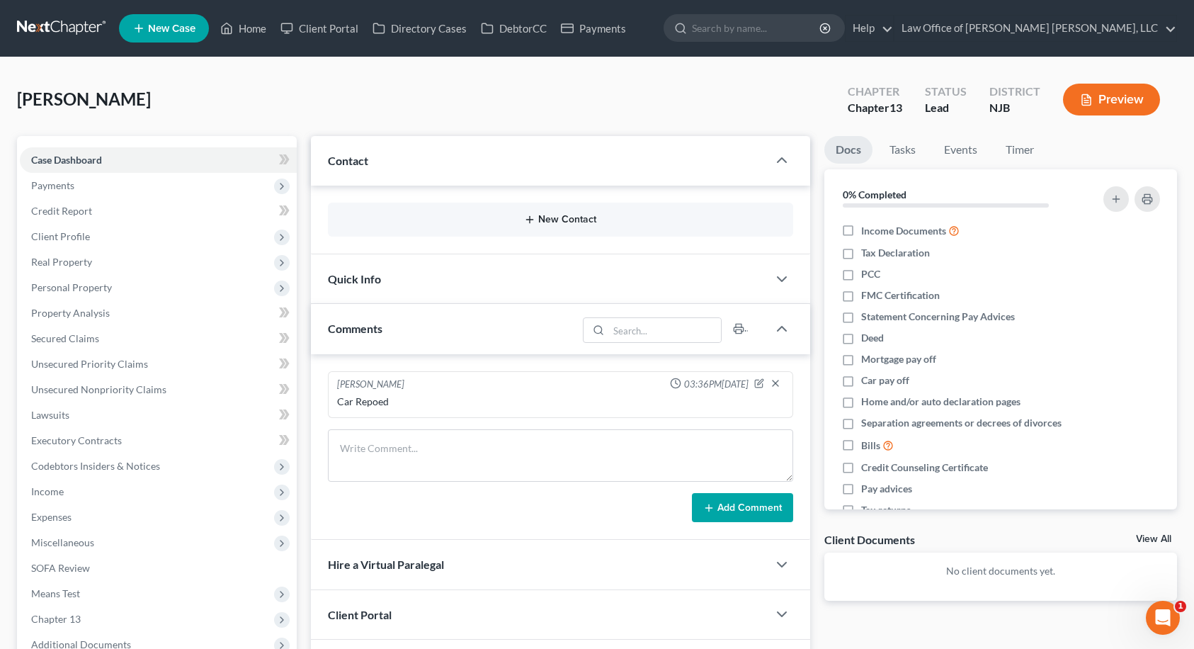
click at [579, 217] on button "New Contact" at bounding box center [560, 219] width 443 height 11
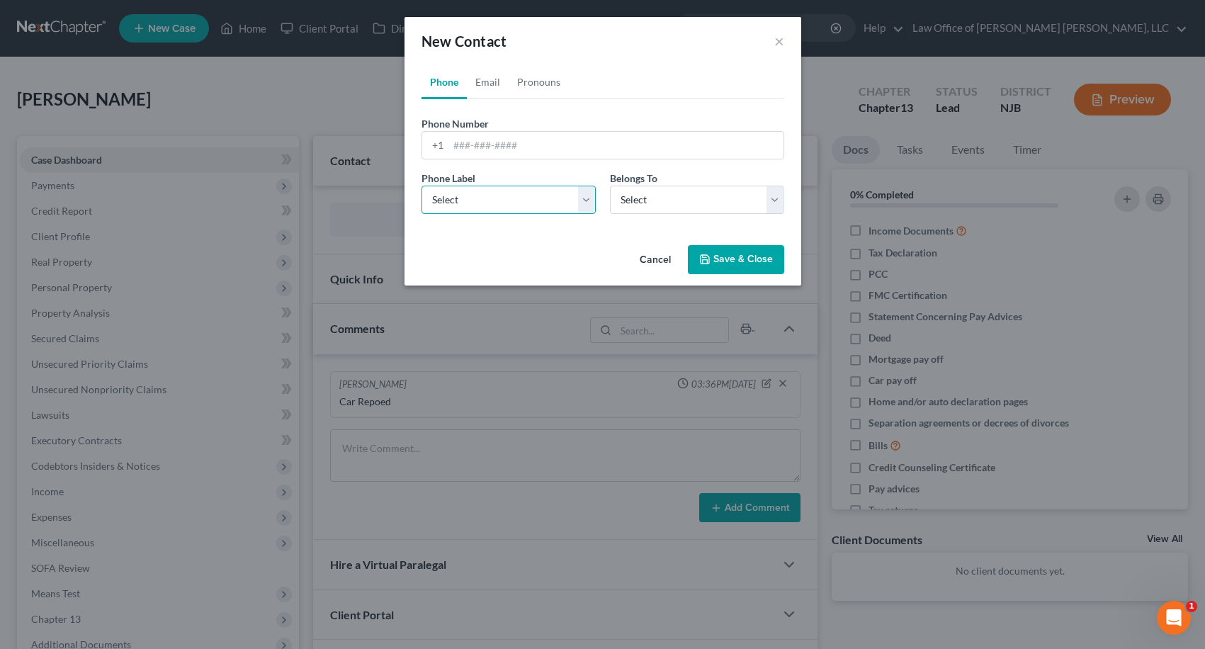
drag, startPoint x: 529, startPoint y: 192, endPoint x: 517, endPoint y: 212, distance: 23.2
click at [529, 192] on select "Select Mobile Home Work Other" at bounding box center [508, 200] width 174 height 28
select select "0"
click at [421, 186] on select "Select Mobile Home Work Other" at bounding box center [508, 200] width 174 height 28
click at [625, 203] on select "Select Client Other" at bounding box center [697, 200] width 174 height 28
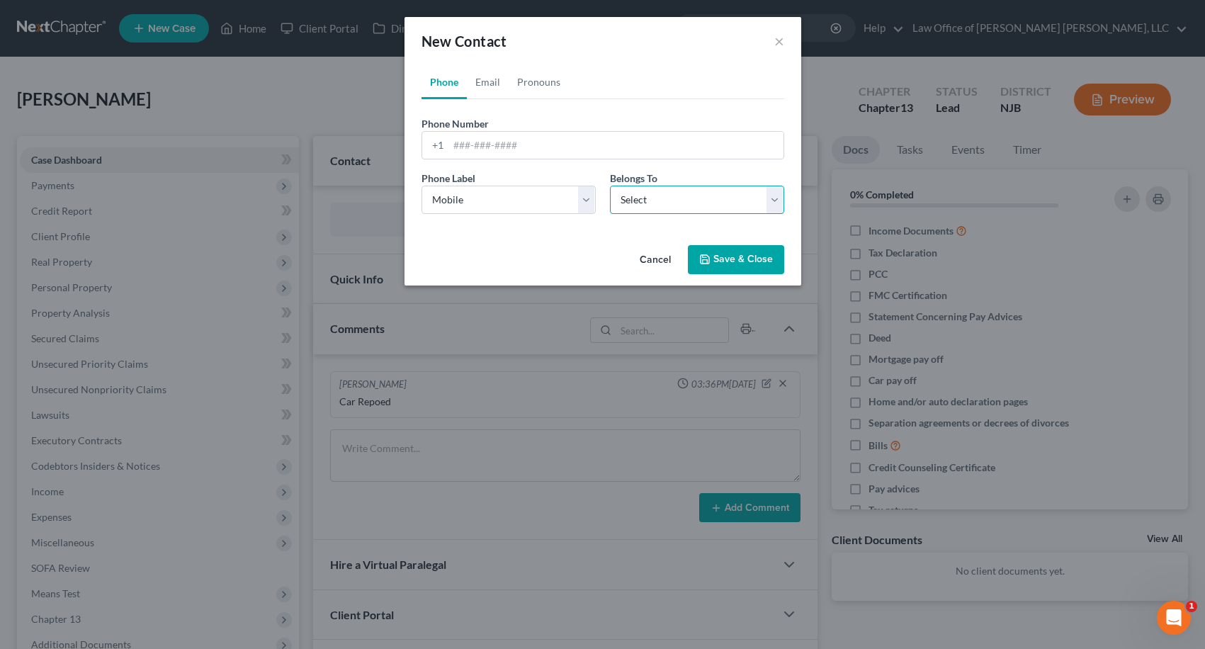
select select "0"
click at [610, 186] on select "Select Client Other" at bounding box center [697, 200] width 174 height 28
click at [465, 140] on input "tel" at bounding box center [615, 145] width 335 height 27
type input "2155399328"
click at [535, 87] on link "Pronouns" at bounding box center [538, 82] width 60 height 34
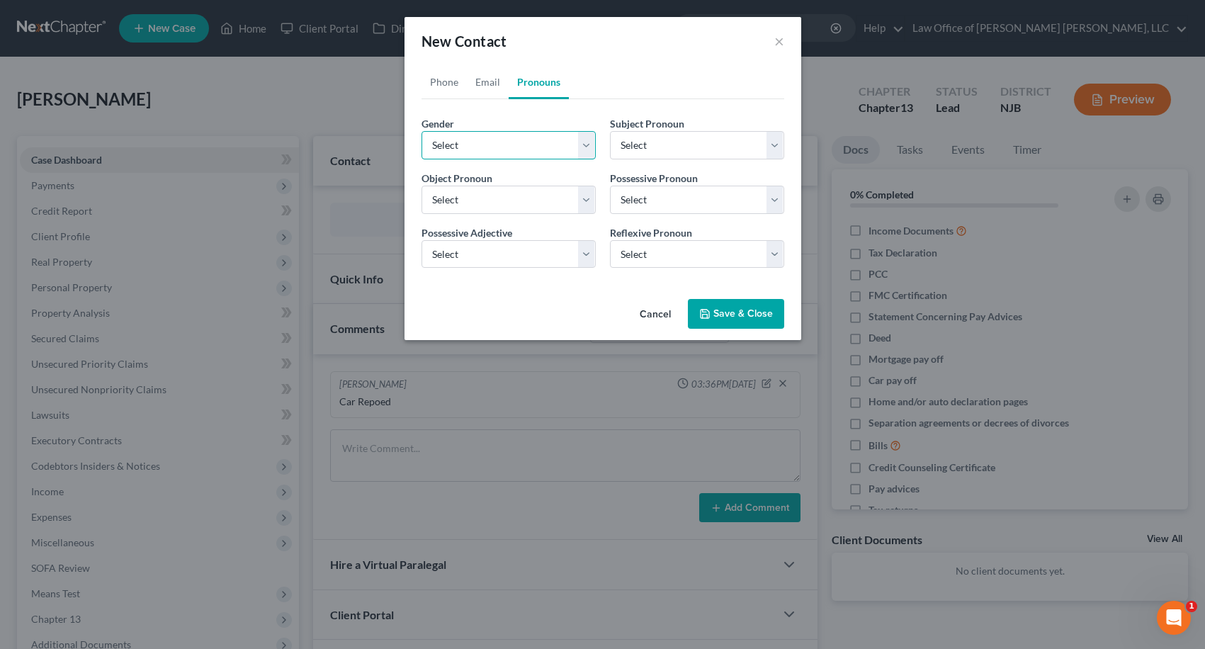
click at [531, 135] on select "Select [DEMOGRAPHIC_DATA] [DEMOGRAPHIC_DATA] [DEMOGRAPHIC_DATA] More Than One P…" at bounding box center [508, 145] width 174 height 28
select select "1"
click at [421, 131] on select "Select [DEMOGRAPHIC_DATA] [DEMOGRAPHIC_DATA] [DEMOGRAPHIC_DATA] More Than One P…" at bounding box center [508, 145] width 174 height 28
select select "1"
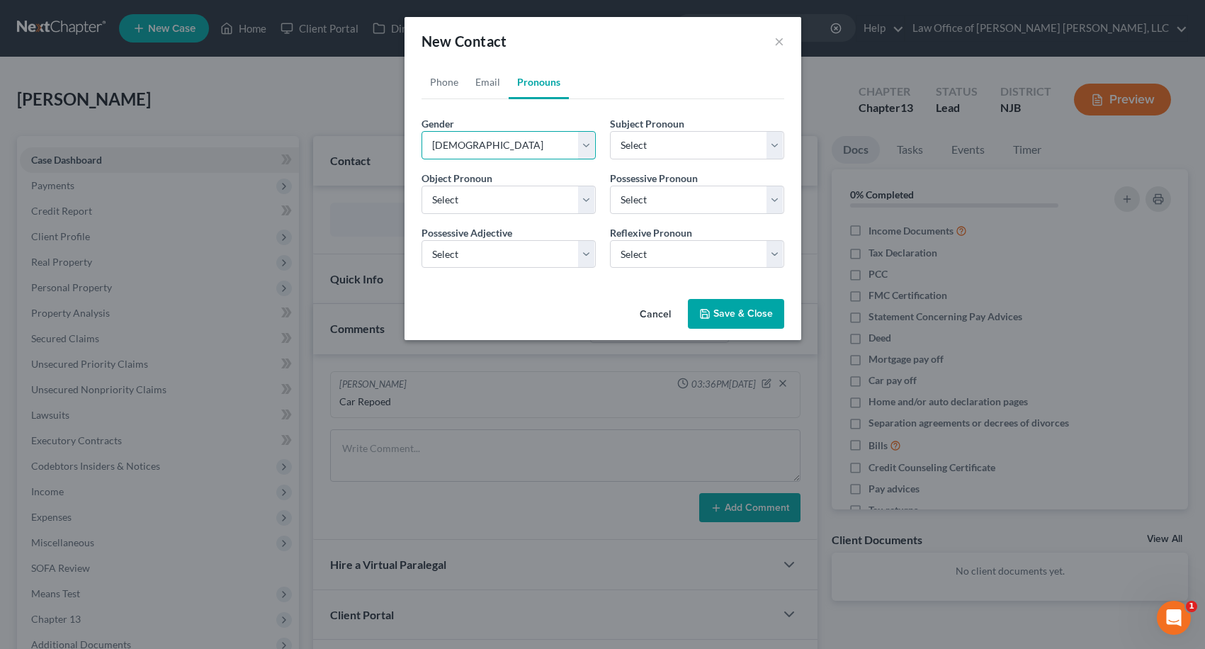
select select "1"
click at [487, 83] on link "Email" at bounding box center [488, 82] width 42 height 34
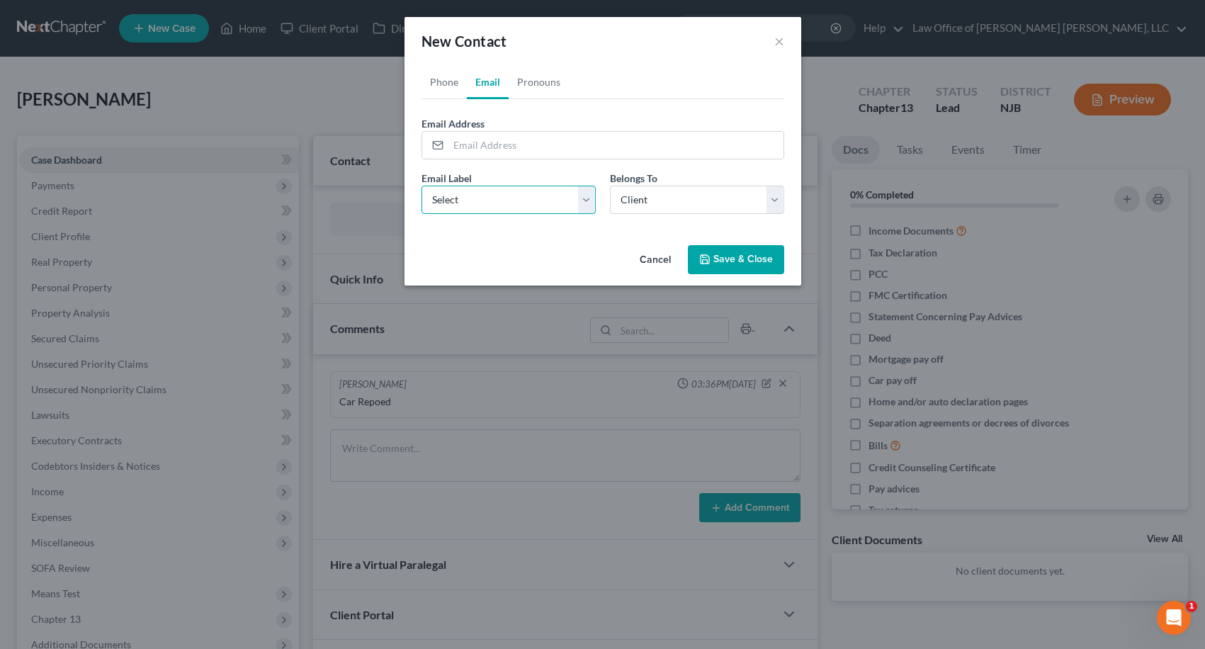
drag, startPoint x: 489, startPoint y: 196, endPoint x: 487, endPoint y: 207, distance: 10.8
click at [489, 196] on select "Select Home Work Other" at bounding box center [508, 200] width 174 height 28
select select "0"
click at [421, 186] on select "Select Home Work Other" at bounding box center [508, 200] width 174 height 28
click at [514, 137] on input "email" at bounding box center [615, 145] width 335 height 27
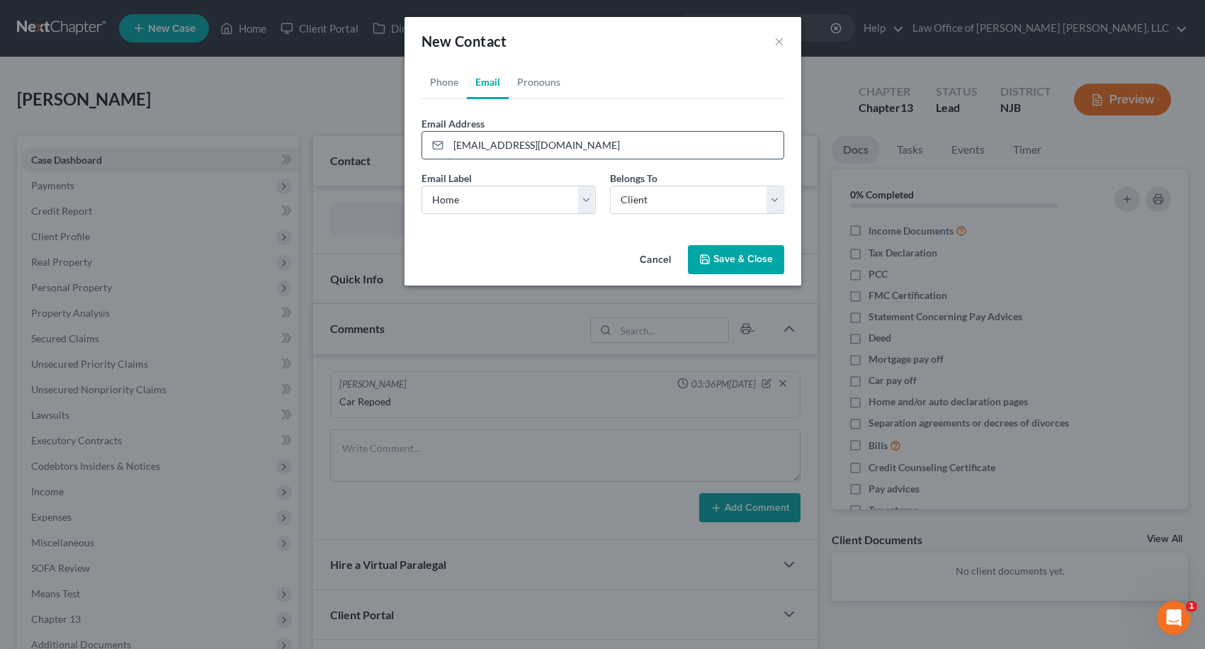
type input "[EMAIL_ADDRESS][DOMAIN_NAME]"
click at [721, 258] on button "Save & Close" at bounding box center [736, 260] width 96 height 30
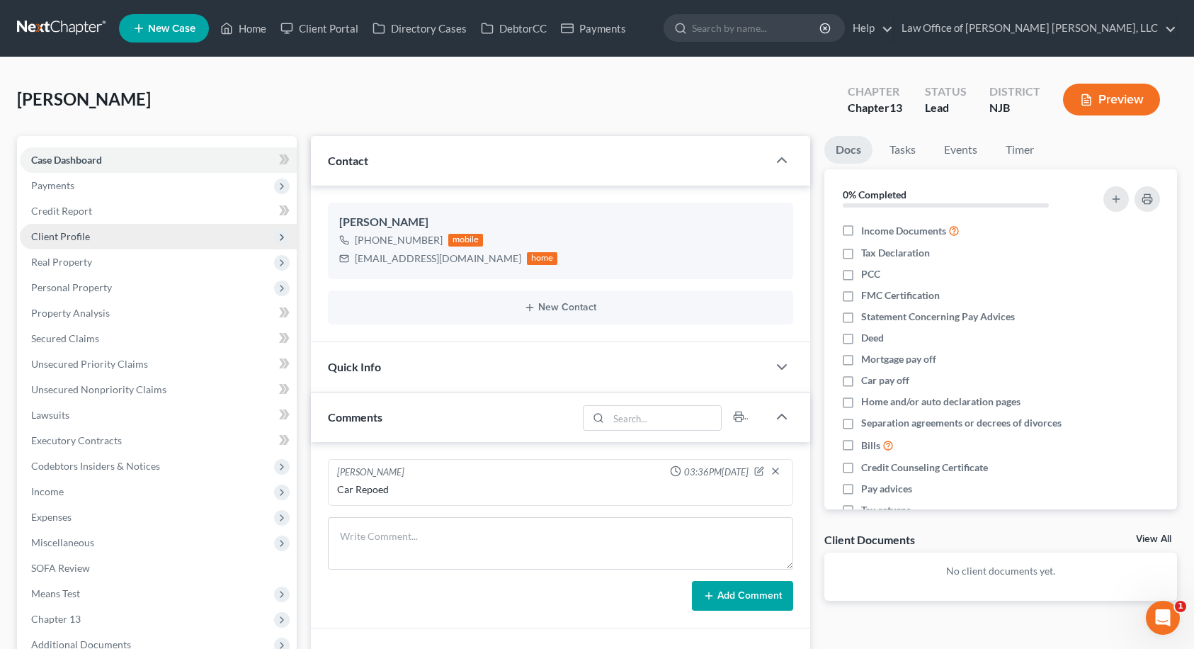
click at [70, 231] on span "Client Profile" at bounding box center [60, 236] width 59 height 12
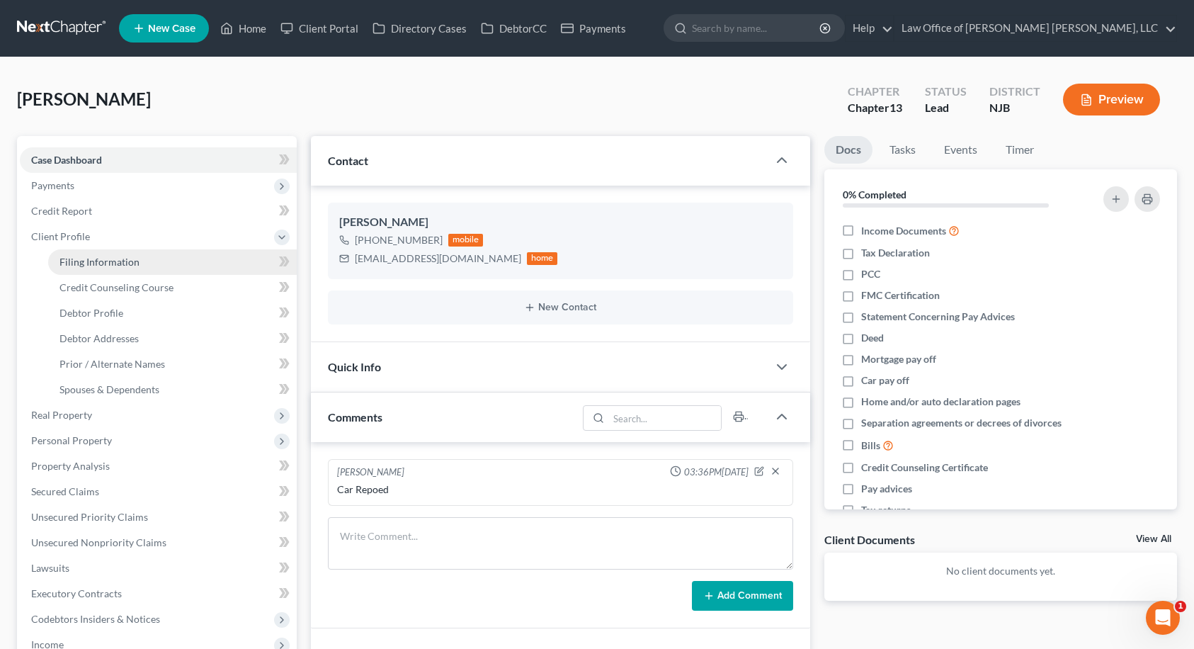
click at [87, 258] on span "Filing Information" at bounding box center [99, 262] width 80 height 12
select select "1"
select select "0"
select select "3"
select select "51"
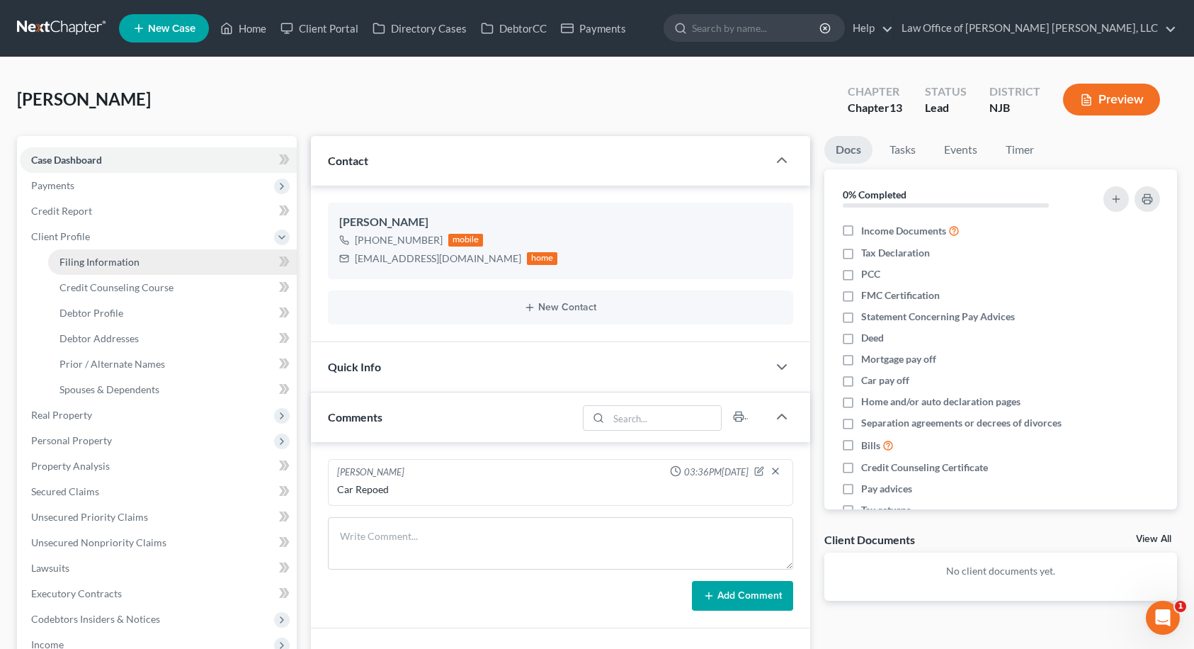
select select "0"
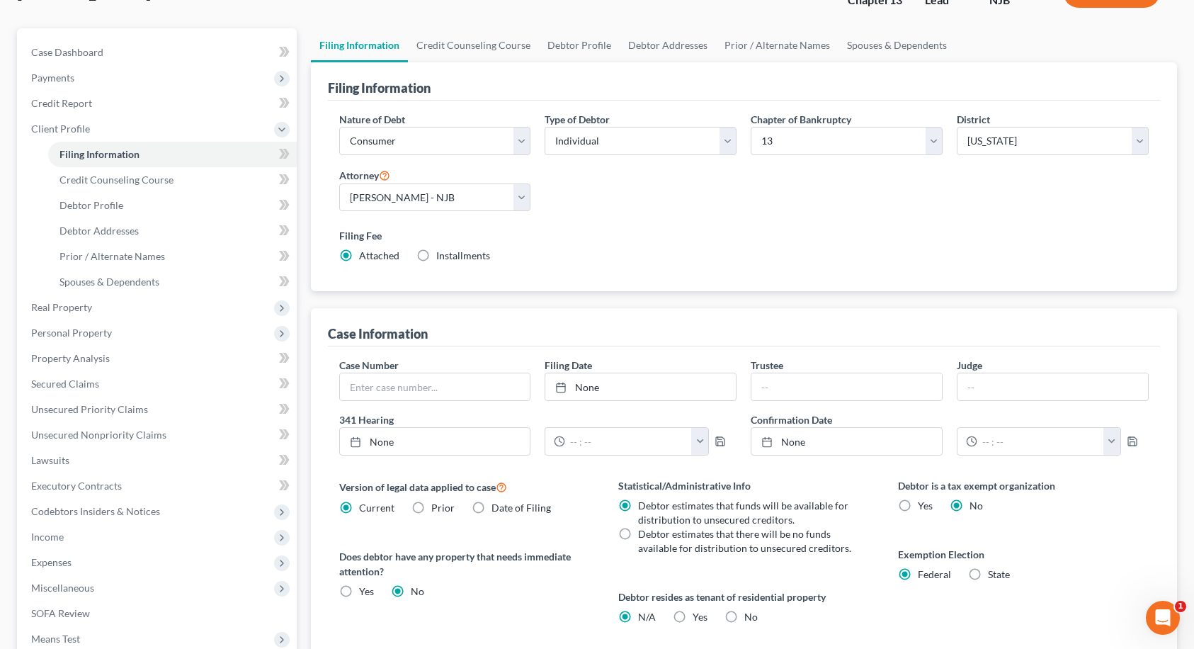
scroll to position [71, 0]
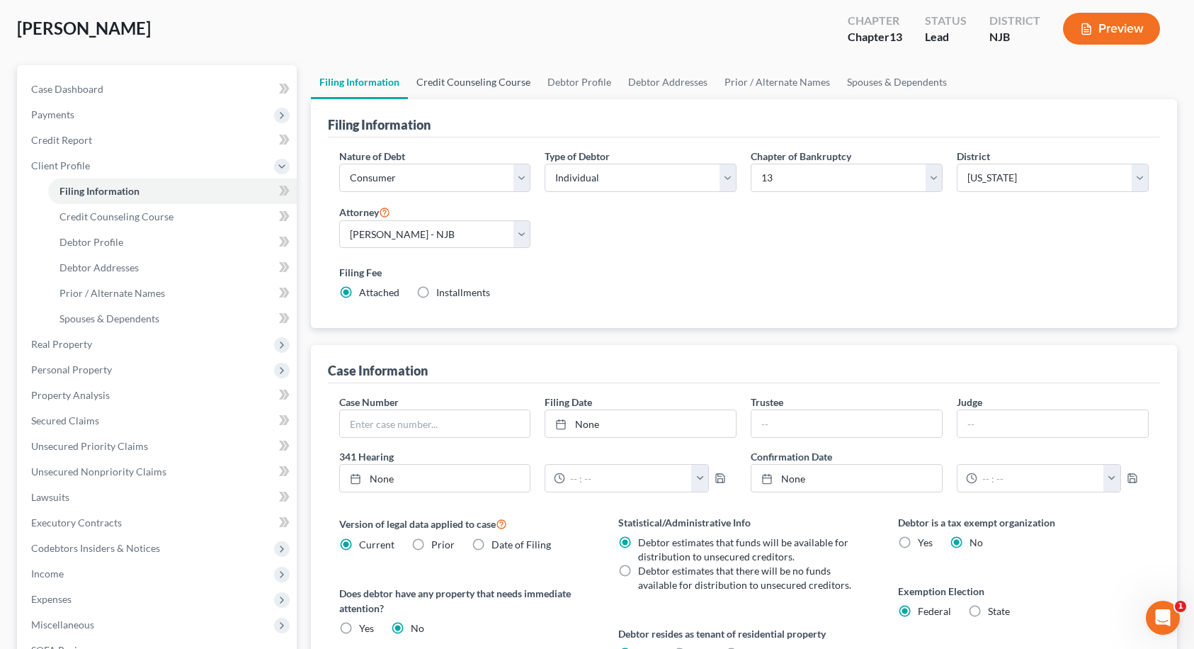
click at [479, 82] on link "Credit Counseling Course" at bounding box center [473, 82] width 131 height 34
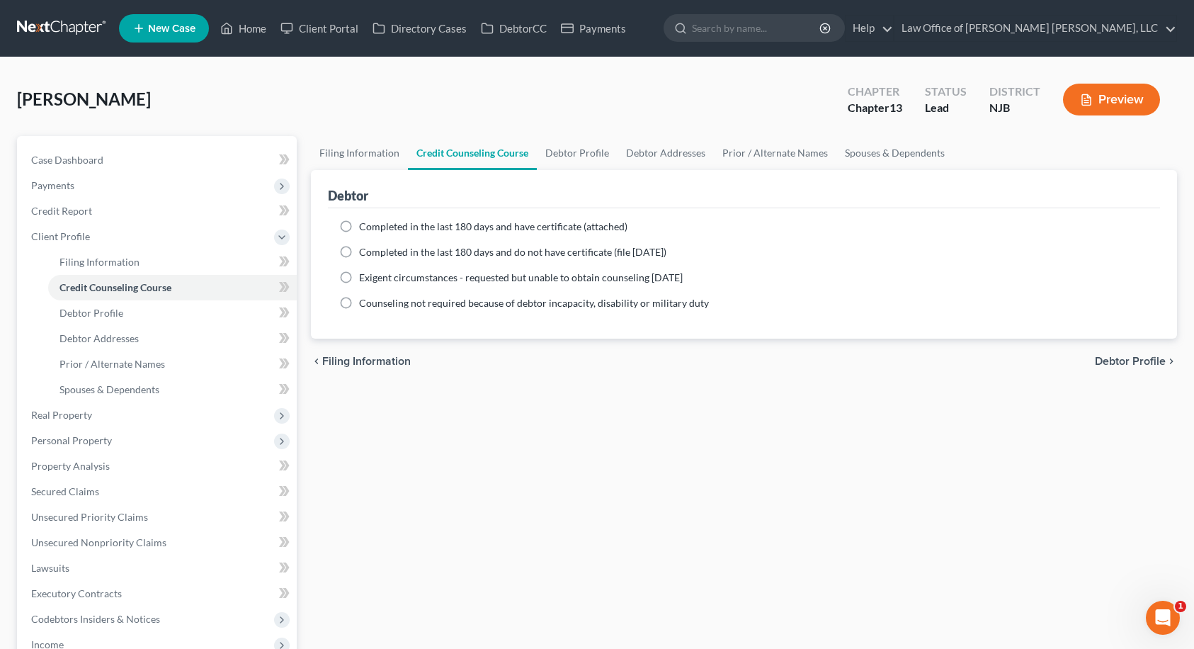
click at [359, 253] on label "Completed in the last 180 days and do not have certificate (file [DATE])" at bounding box center [512, 252] width 307 height 14
click at [365, 253] on input "Completed in the last 180 days and do not have certificate (file [DATE])" at bounding box center [369, 249] width 9 height 9
radio input "true"
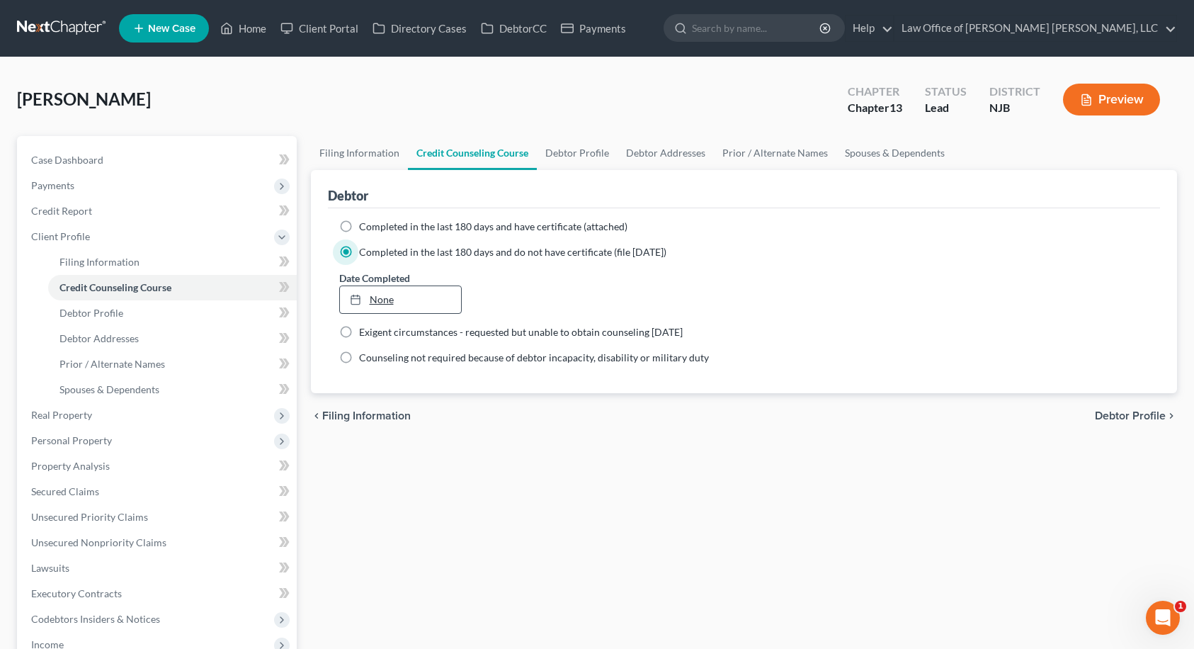
click at [382, 296] on link "None" at bounding box center [401, 299] width 122 height 27
type input "[DATE]"
click at [584, 152] on link "Debtor Profile" at bounding box center [577, 153] width 81 height 34
select select "0"
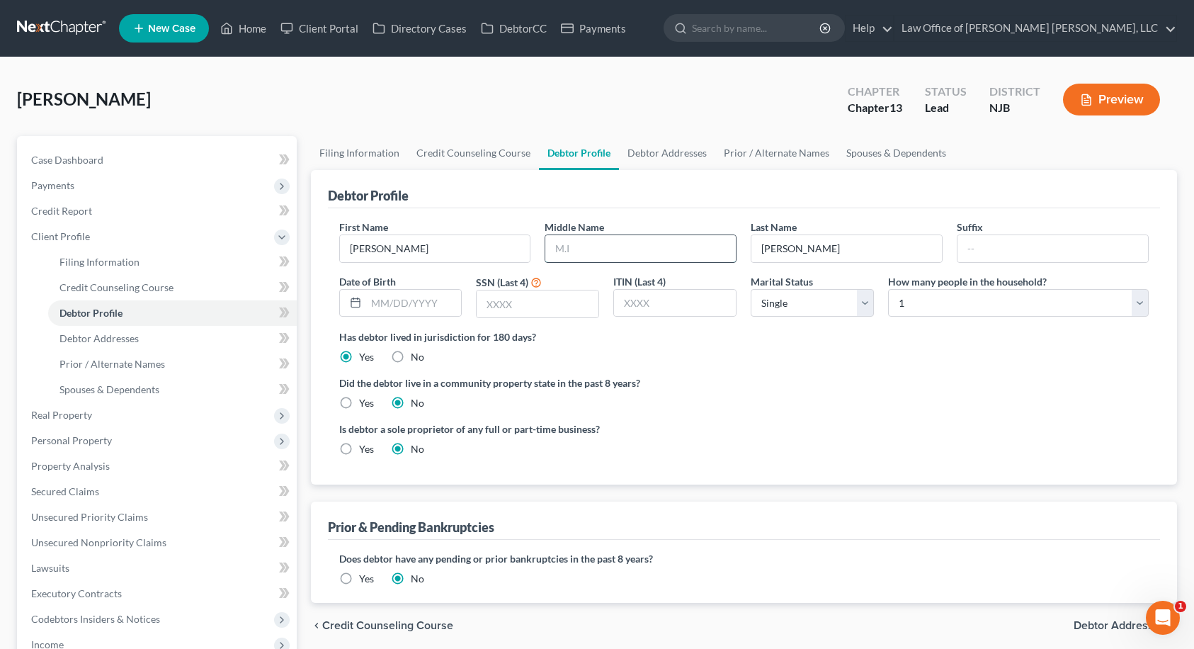
click at [603, 249] on input "text" at bounding box center [640, 248] width 191 height 27
click at [399, 310] on input "text" at bounding box center [414, 303] width 96 height 27
type input "[DATE]"
click at [484, 303] on input "text" at bounding box center [538, 303] width 122 height 27
type input "3549"
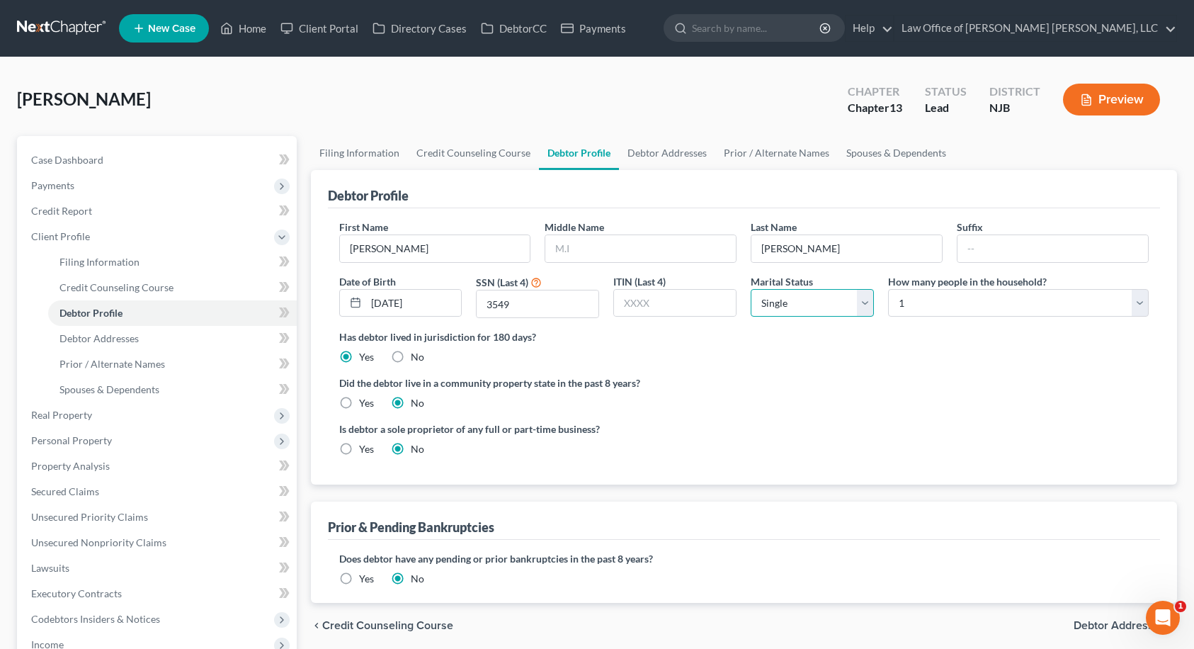
click at [806, 305] on select "Select Single Married Separated Divorced Widowed" at bounding box center [812, 303] width 123 height 28
click at [751, 289] on select "Select Single Married Separated Divorced Widowed" at bounding box center [812, 303] width 123 height 28
click at [902, 311] on select "Select 1 2 3 4 5 6 7 8 9 10 11 12 13 14 15 16 17 18 19 20" at bounding box center [1018, 303] width 261 height 28
click at [888, 289] on select "Select 1 2 3 4 5 6 7 8 9 10 11 12 13 14 15 16 17 18 19 20" at bounding box center [1018, 303] width 261 height 28
click at [860, 370] on ng-include "First Name [PERSON_NAME] Middle Name Last Name [PERSON_NAME] Date of Birth [DEM…" at bounding box center [744, 344] width 810 height 248
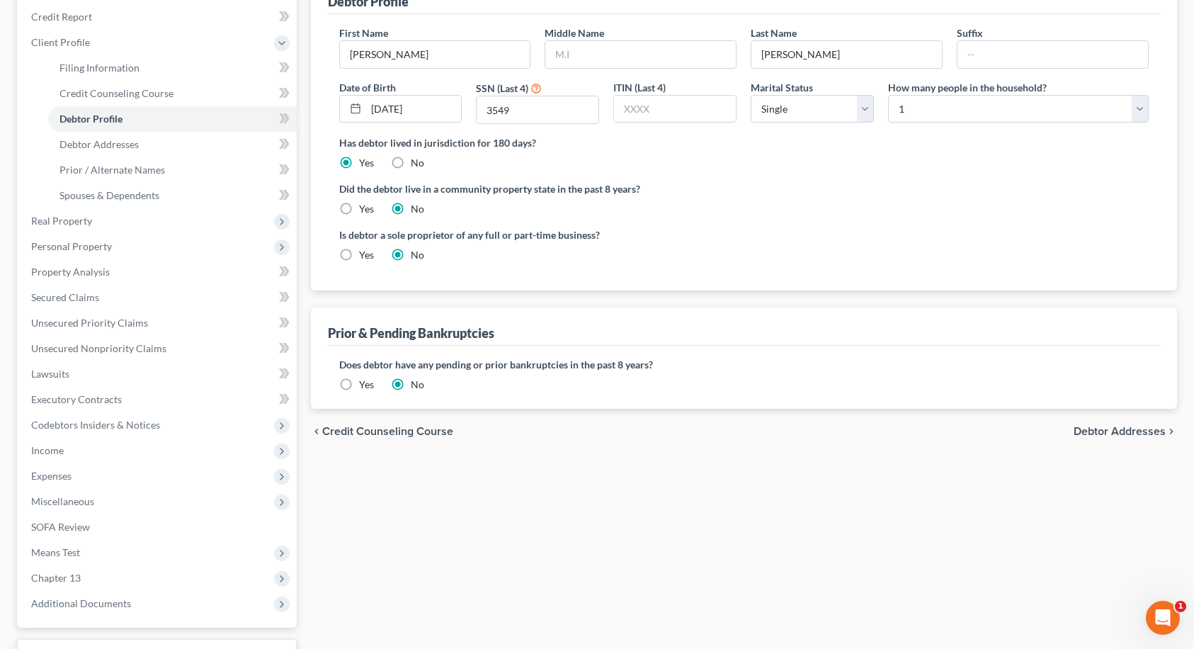
scroll to position [212, 0]
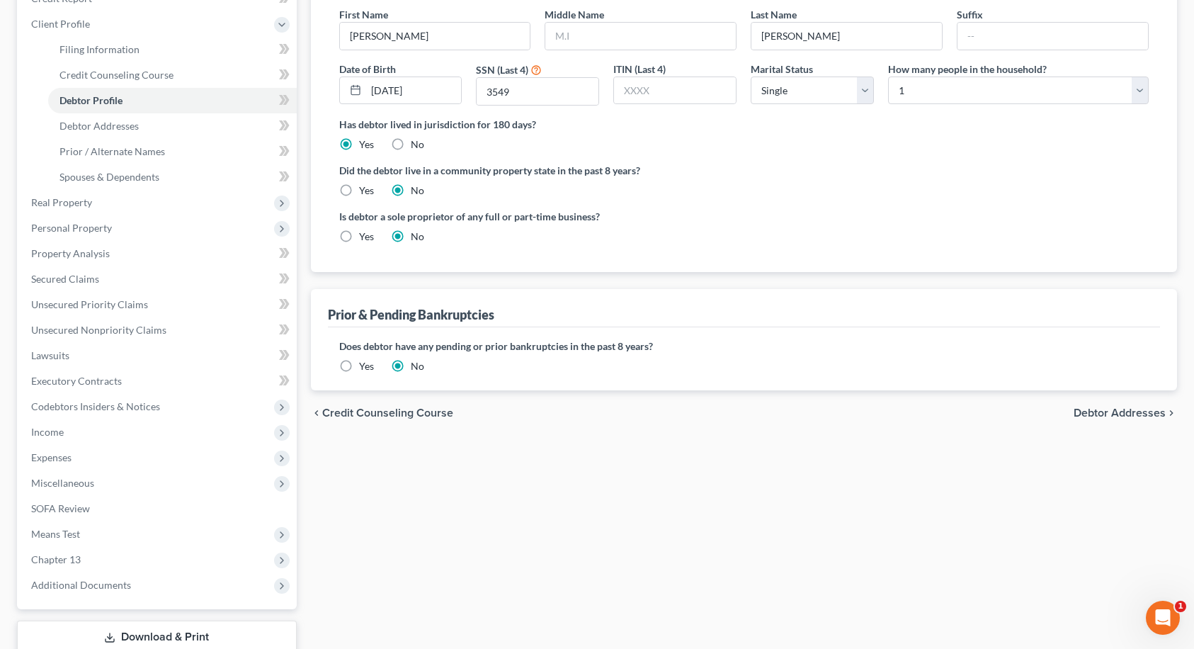
click at [1100, 411] on span "Debtor Addresses" at bounding box center [1120, 412] width 92 height 11
select select "0"
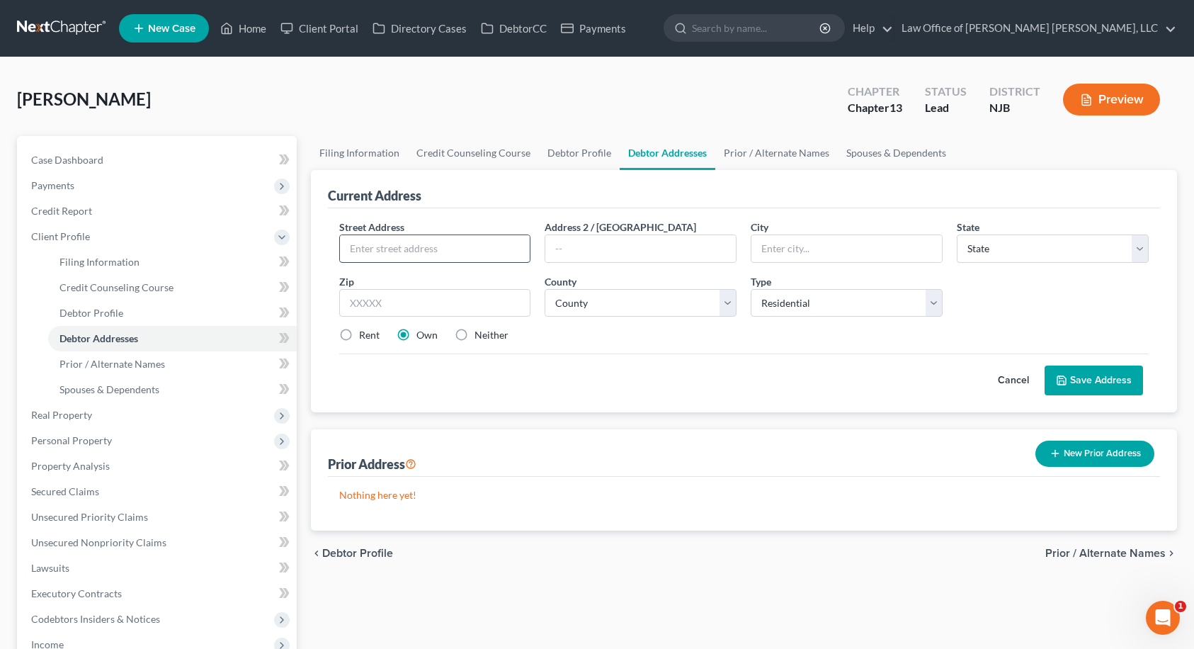
click at [527, 247] on input "text" at bounding box center [435, 248] width 191 height 27
type input "[STREET_ADDRESS]"
type input "Apartment 445"
type input "08102"
type input "[GEOGRAPHIC_DATA]"
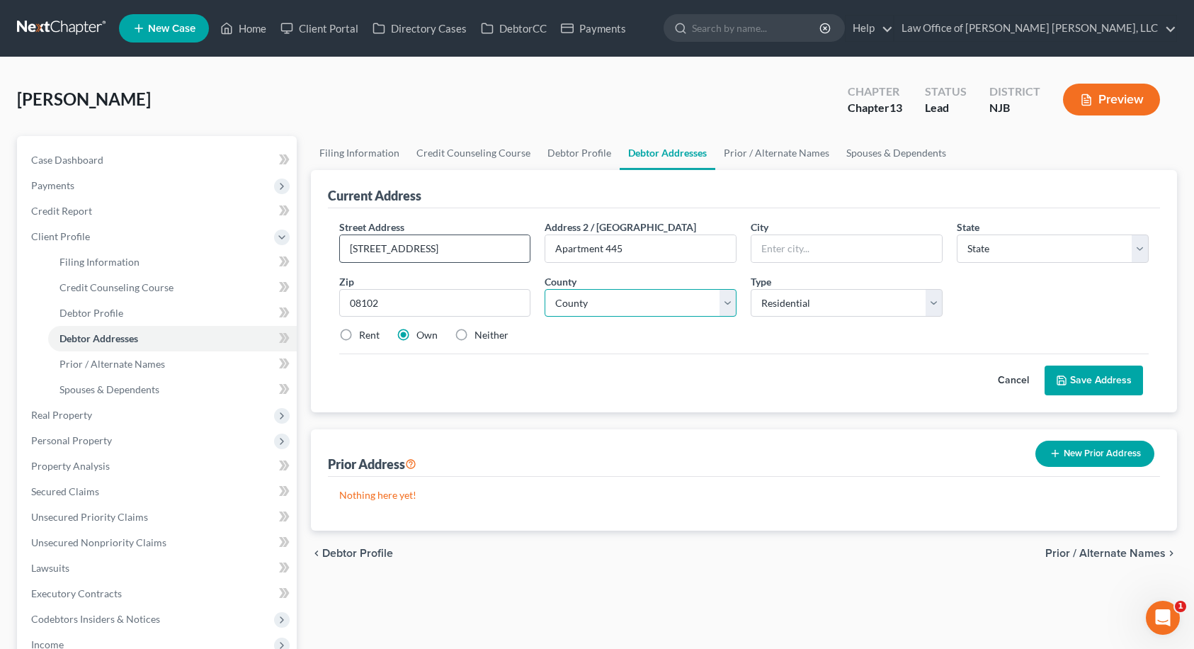
select select "33"
click at [665, 309] on select "County" at bounding box center [641, 303] width 192 height 28
select select "3"
click at [545, 289] on select "County [GEOGRAPHIC_DATA] [GEOGRAPHIC_DATA] [GEOGRAPHIC_DATA] [GEOGRAPHIC_DATA] …" at bounding box center [641, 303] width 192 height 28
click at [359, 336] on label "Rent" at bounding box center [369, 335] width 21 height 14
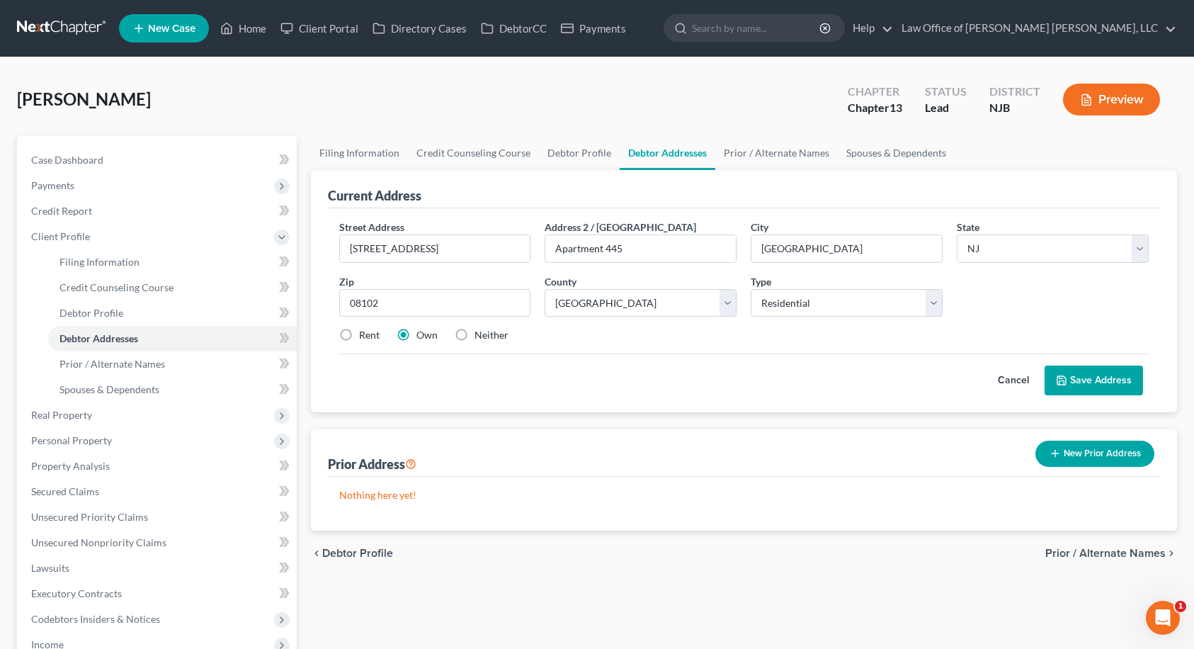
click at [365, 336] on input "Rent" at bounding box center [369, 332] width 9 height 9
radio input "true"
click at [1096, 378] on button "Save Address" at bounding box center [1094, 380] width 98 height 30
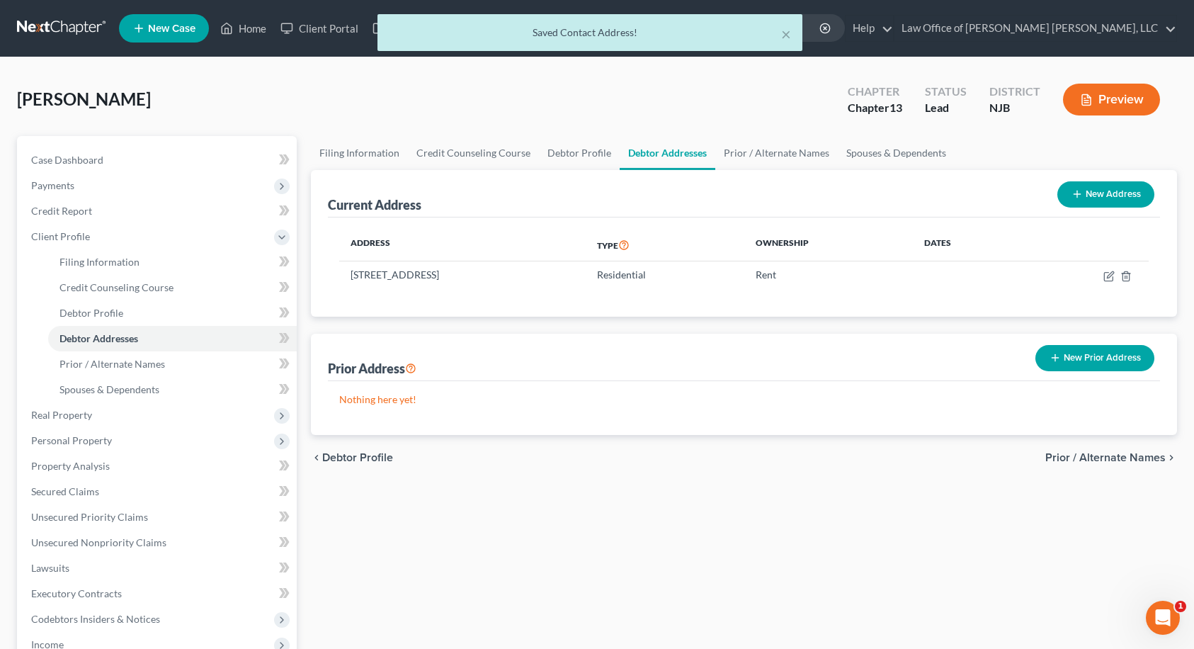
click at [1118, 461] on span "Prior / Alternate Names" at bounding box center [1105, 457] width 120 height 11
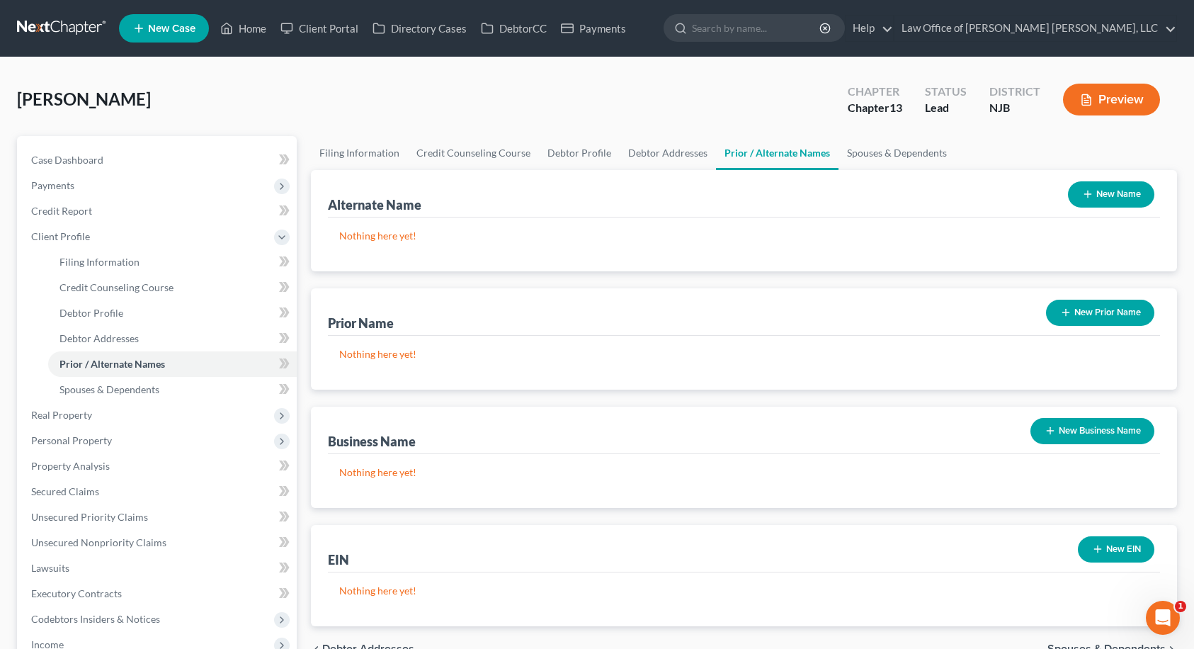
click at [1081, 307] on button "New Prior Name" at bounding box center [1100, 313] width 108 height 26
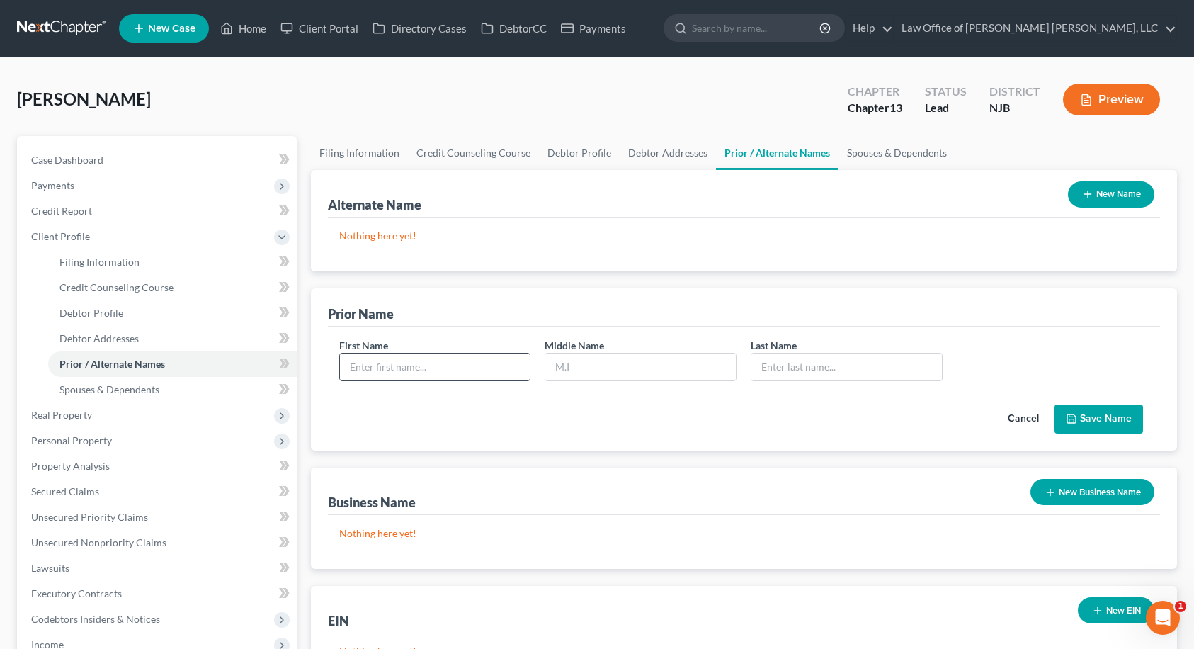
click at [474, 360] on input "text" at bounding box center [435, 366] width 191 height 27
type input "[PERSON_NAME]"
click at [1089, 416] on button "Save Name" at bounding box center [1099, 419] width 89 height 30
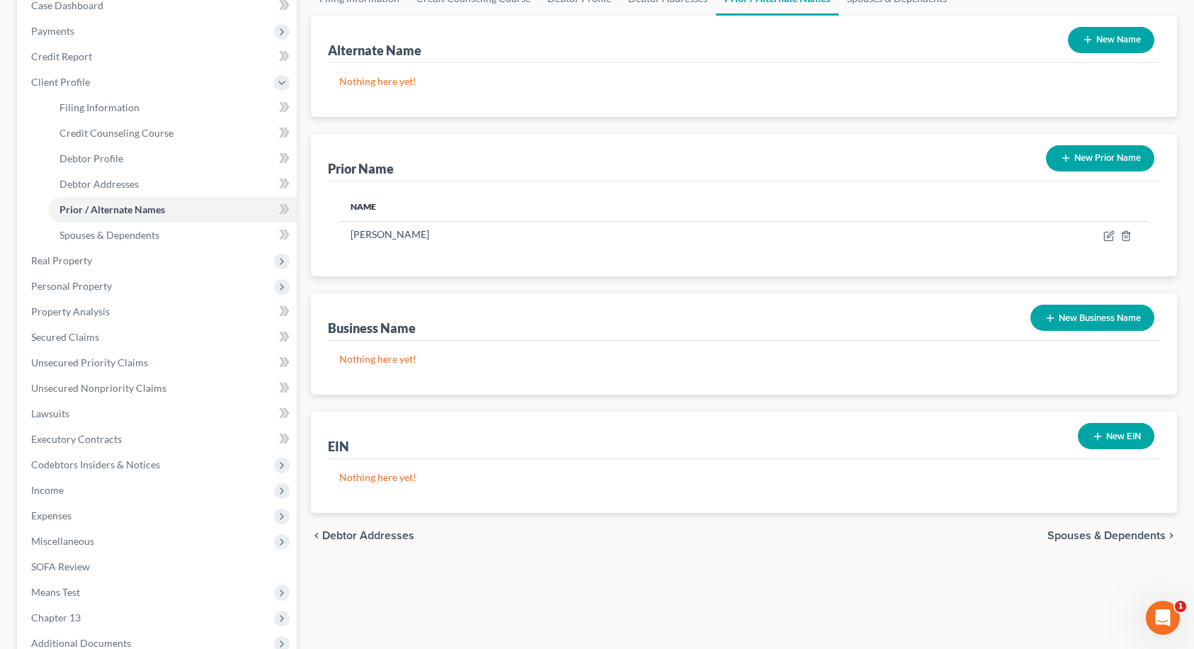
scroll to position [212, 0]
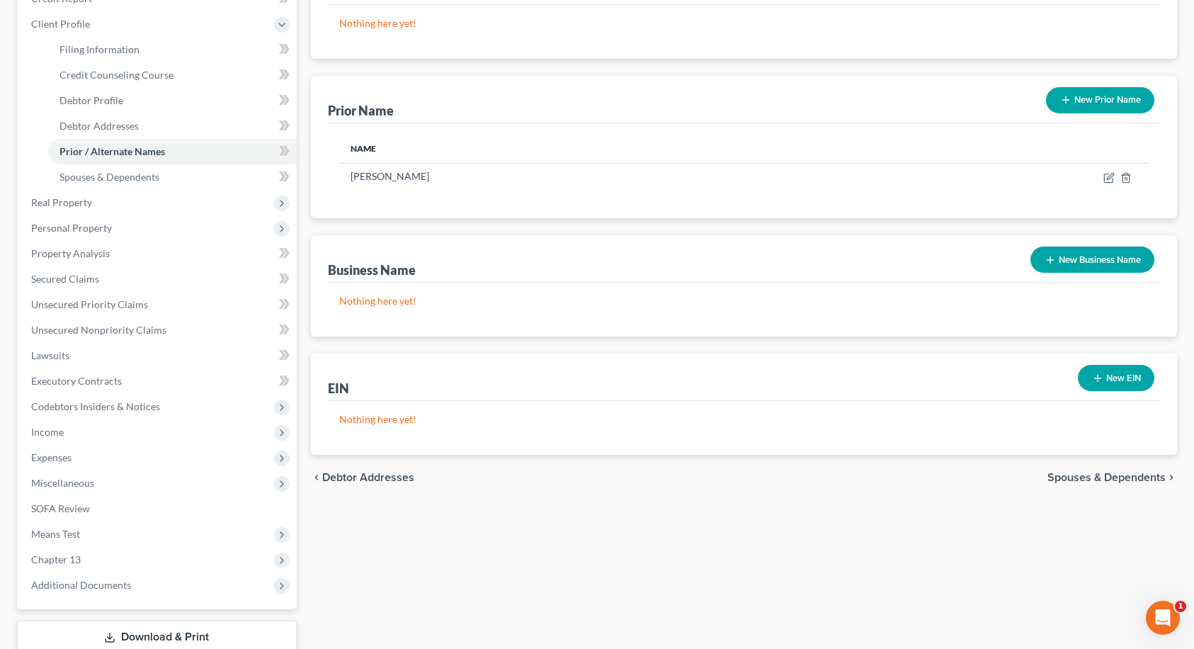
click at [1142, 482] on span "Spouses & Dependents" at bounding box center [1106, 477] width 118 height 11
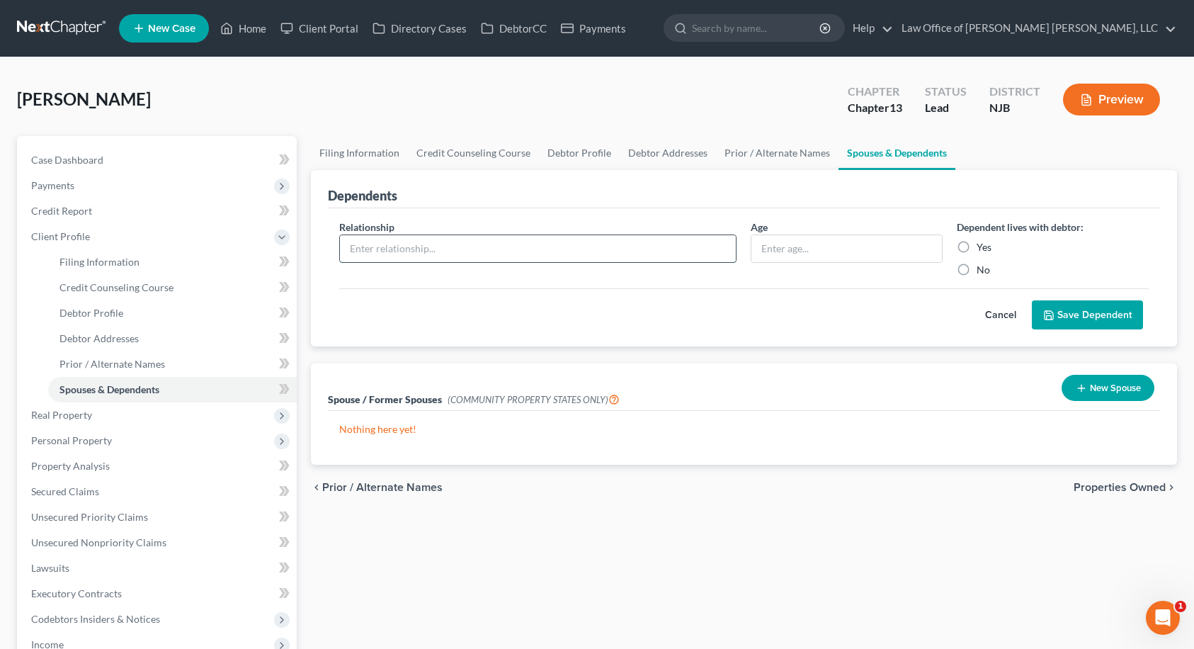
click at [528, 247] on input "text" at bounding box center [538, 248] width 397 height 27
type input "Daughter"
type input "18"
click at [977, 246] on label "Yes" at bounding box center [984, 247] width 15 height 14
click at [982, 246] on input "Yes" at bounding box center [986, 244] width 9 height 9
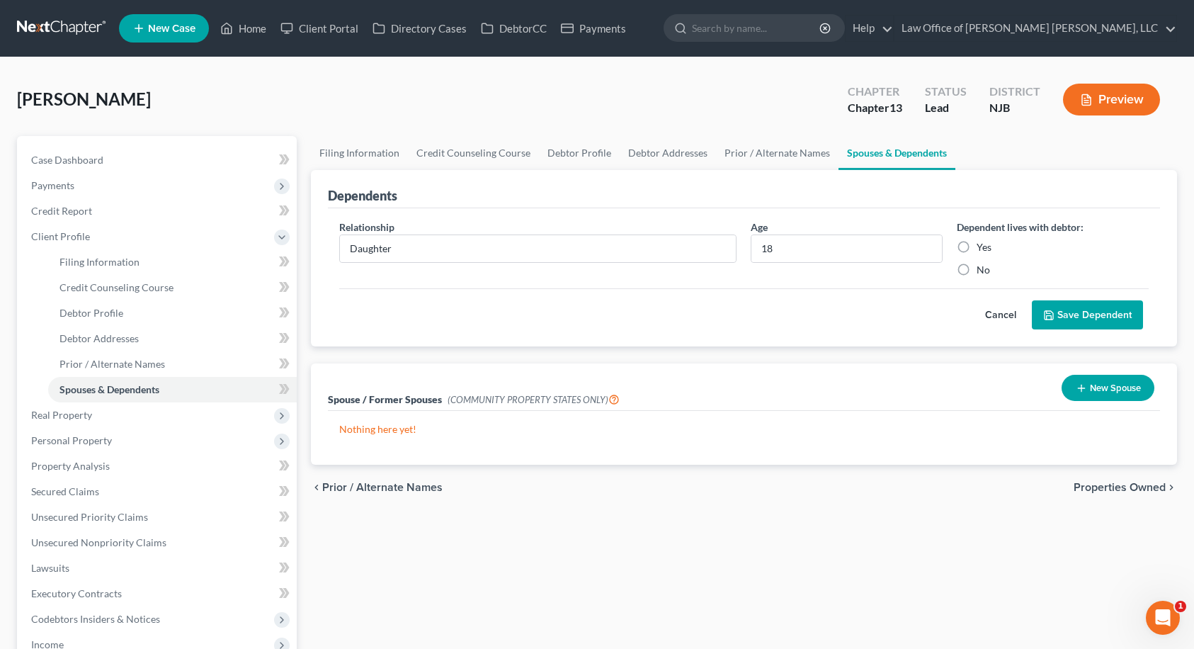
radio input "true"
click at [1060, 313] on button "Save Dependent" at bounding box center [1087, 315] width 111 height 30
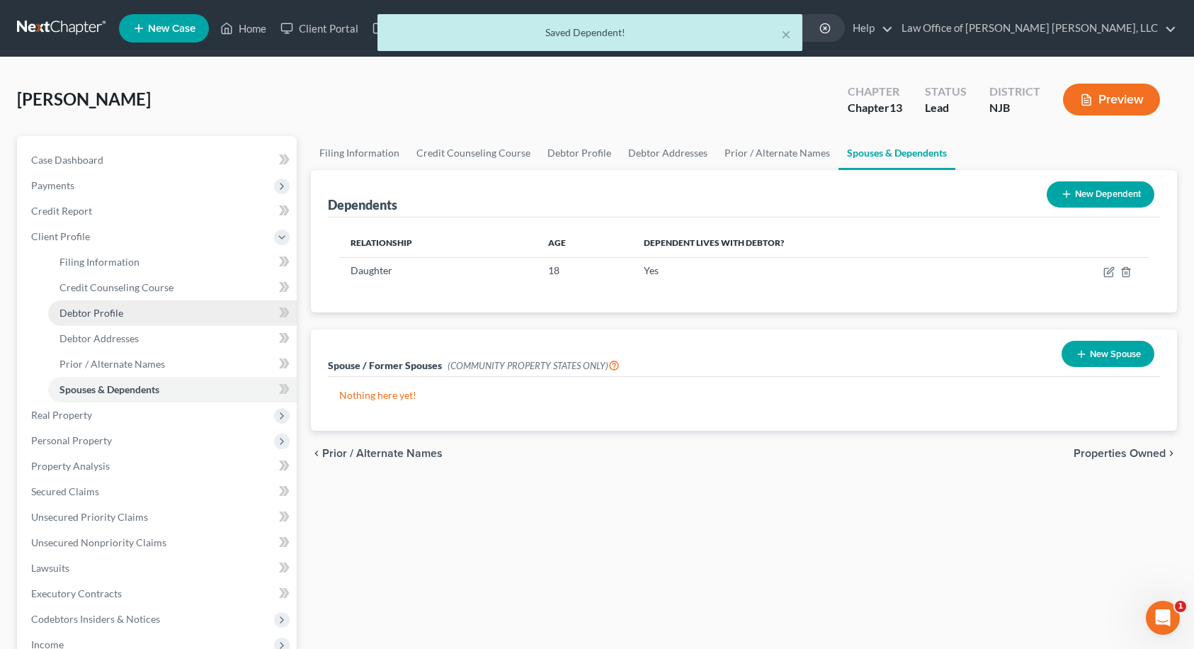
click at [103, 308] on span "Debtor Profile" at bounding box center [91, 313] width 64 height 12
select select "0"
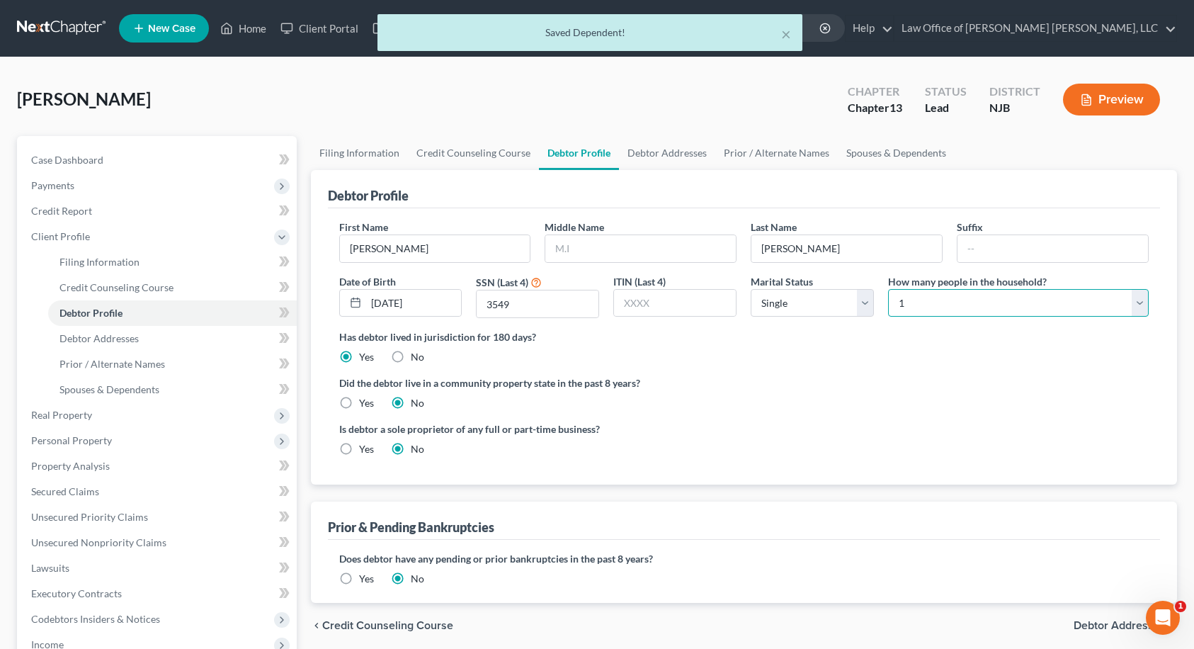
click at [896, 304] on select "Select 1 2 3 4 5 6 7 8 9 10 11 12 13 14 15 16 17 18 19 20" at bounding box center [1018, 303] width 261 height 28
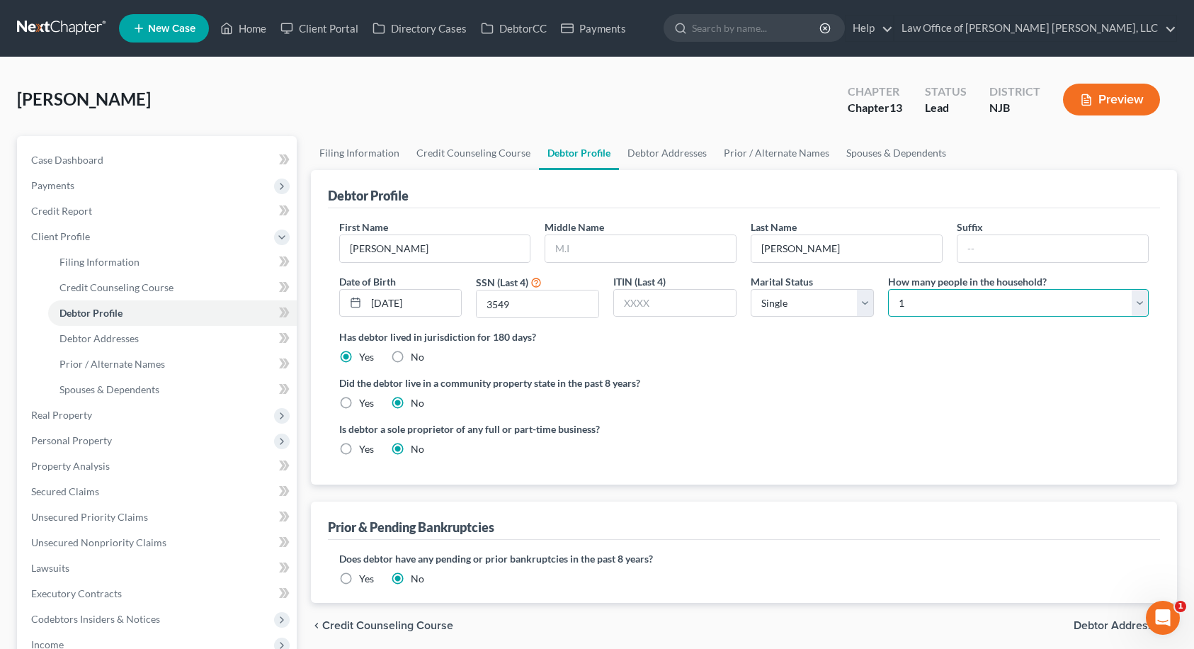
select select "1"
click at [888, 289] on select "Select 1 2 3 4 5 6 7 8 9 10 11 12 13 14 15 16 17 18 19 20" at bounding box center [1018, 303] width 261 height 28
click at [862, 354] on div "Has debtor lived in jurisdiction for 180 days? Yes No Debtor must reside in jur…" at bounding box center [744, 346] width 810 height 35
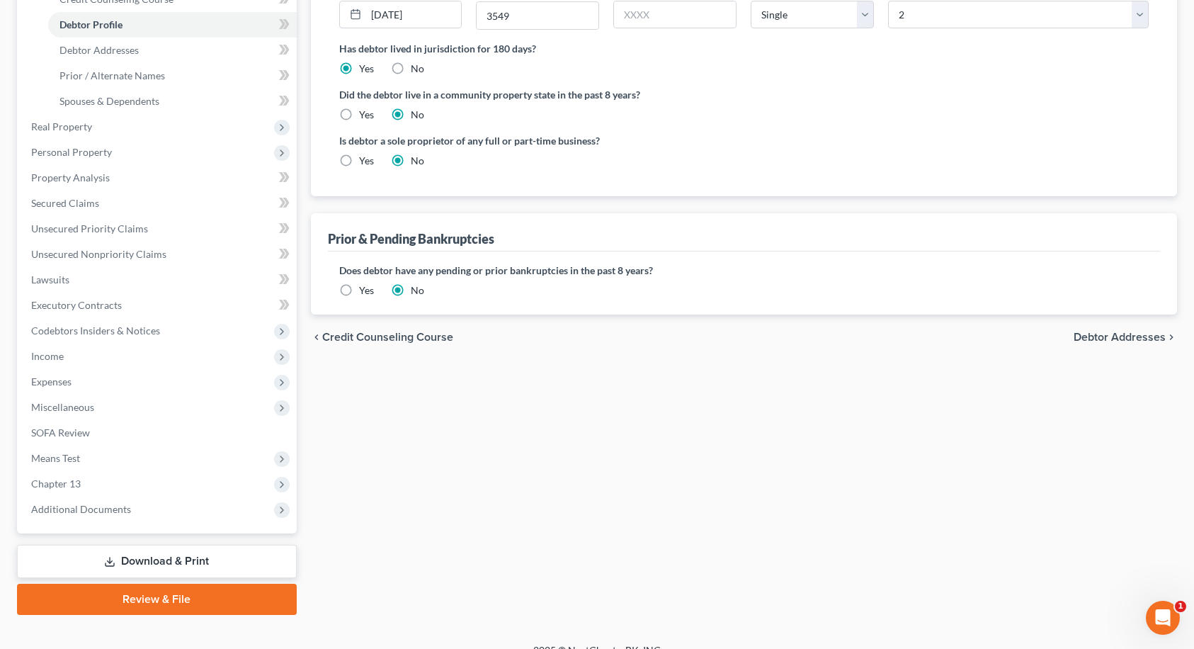
scroll to position [308, 0]
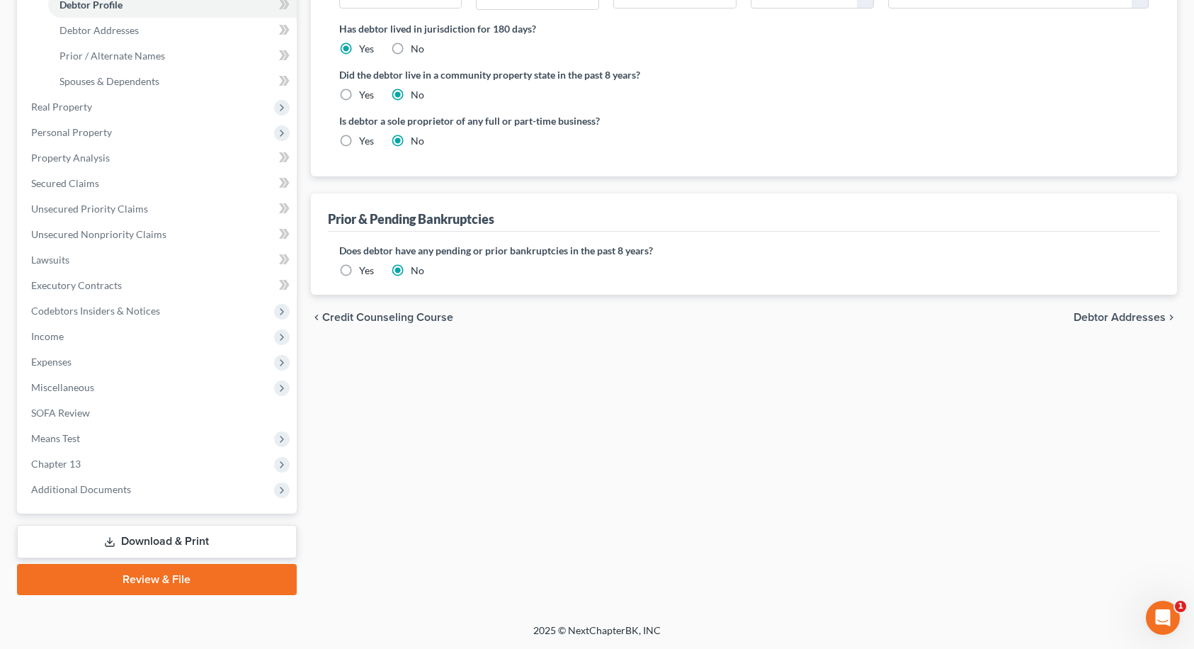
click at [1125, 322] on span "Debtor Addresses" at bounding box center [1120, 317] width 92 height 11
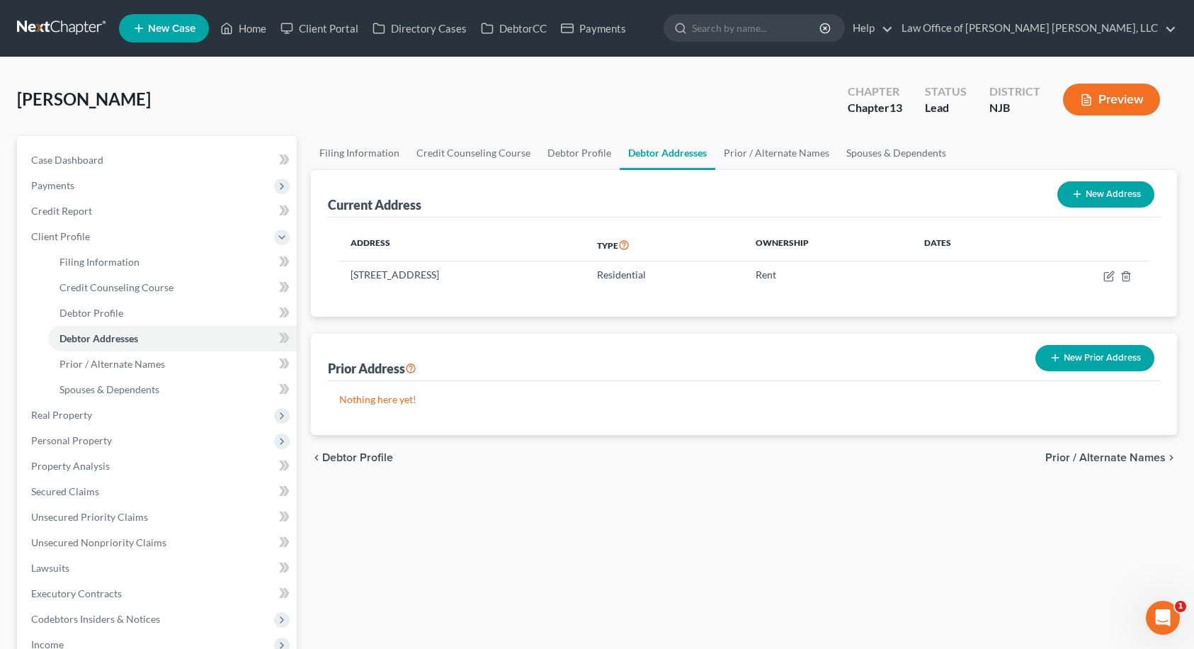
click at [1125, 460] on span "Prior / Alternate Names" at bounding box center [1105, 457] width 120 height 11
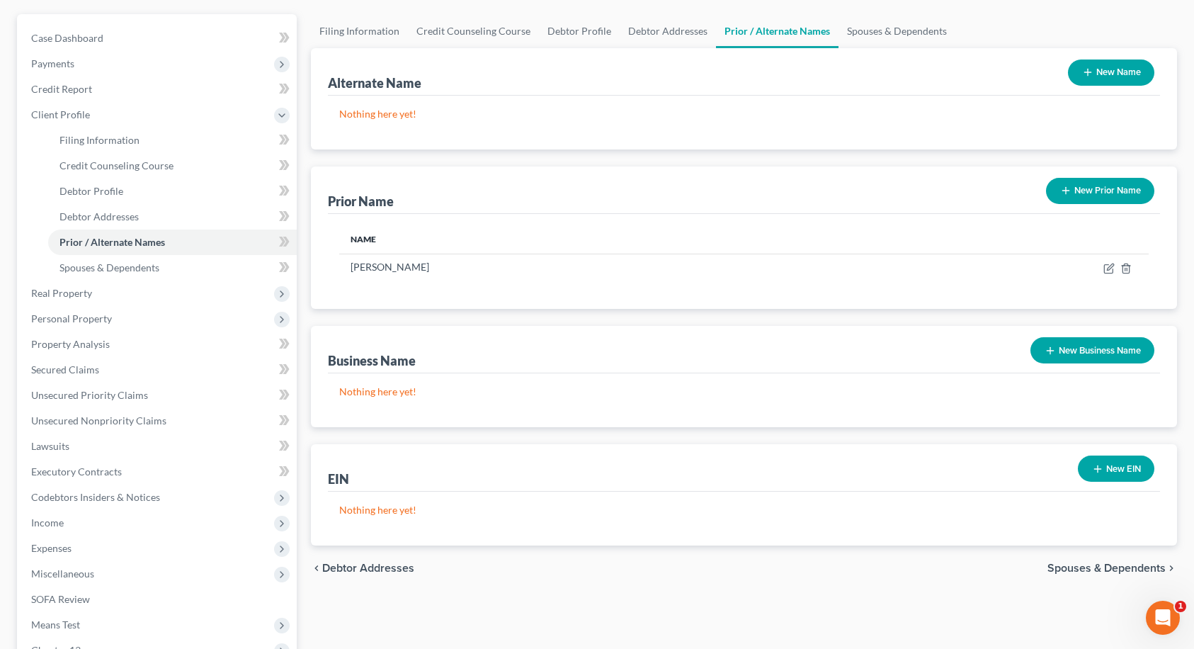
scroll to position [308, 0]
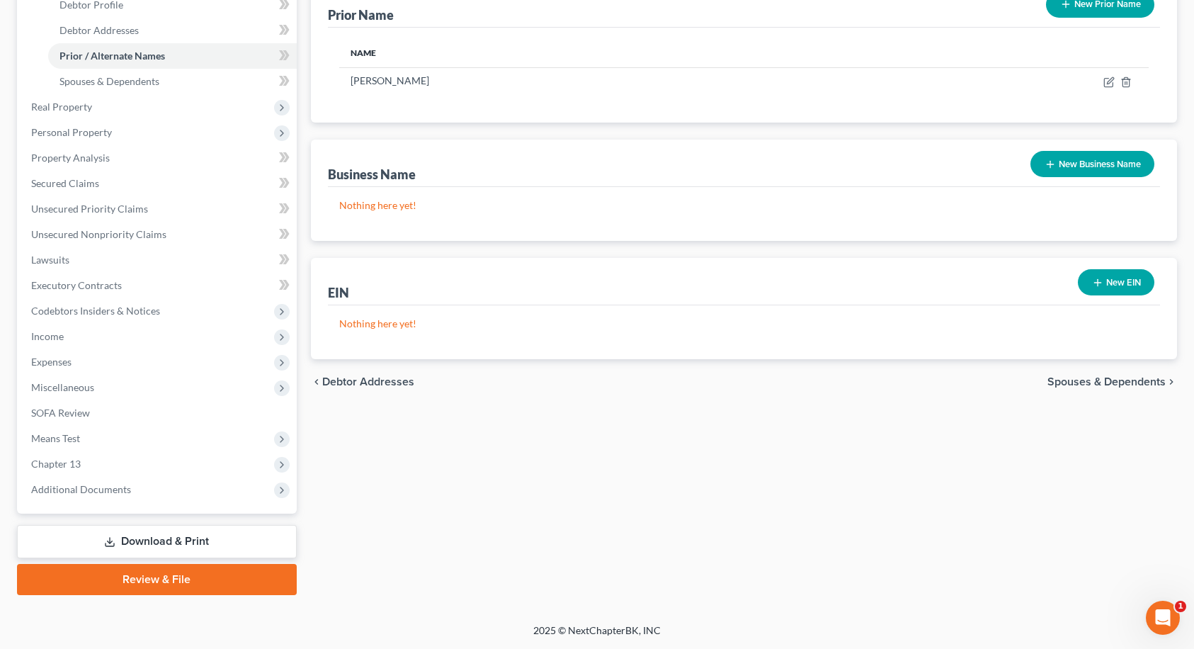
click at [1118, 380] on span "Spouses & Dependents" at bounding box center [1106, 381] width 118 height 11
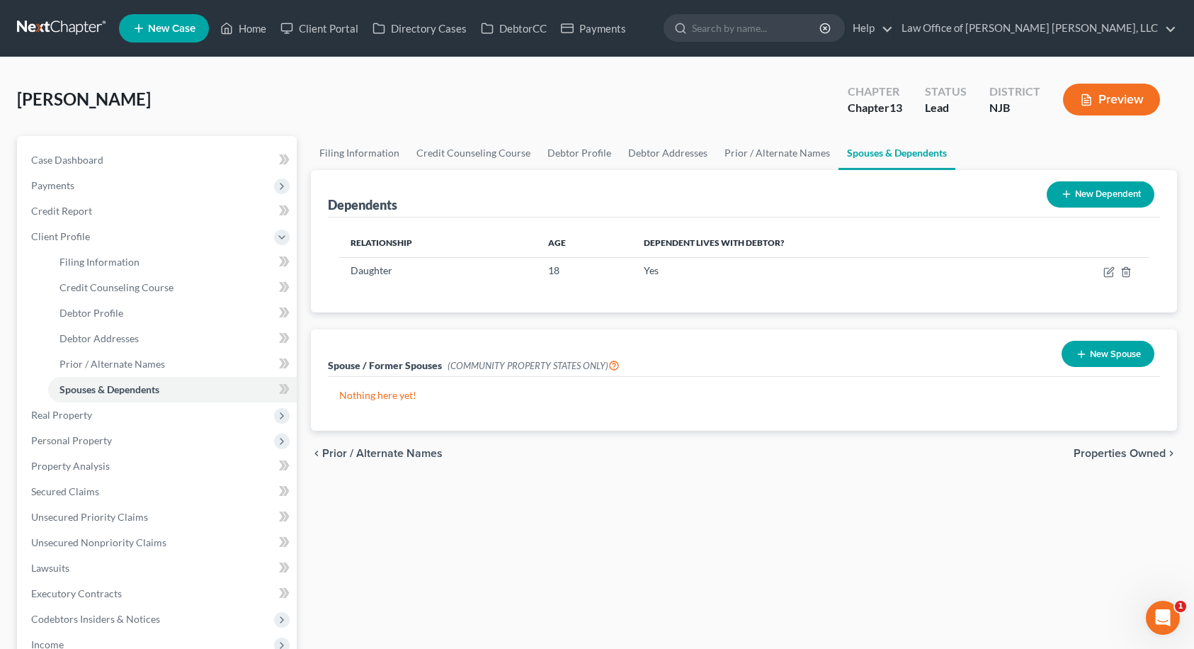
click at [1141, 453] on span "Properties Owned" at bounding box center [1120, 453] width 92 height 11
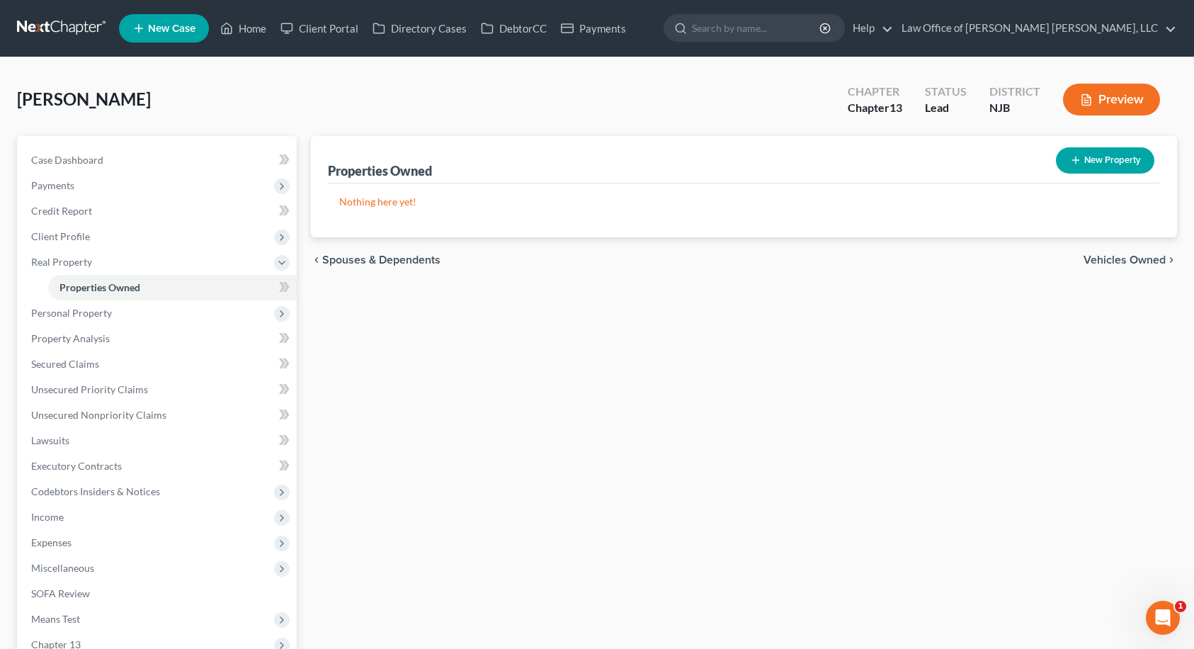
click at [1147, 259] on span "Vehicles Owned" at bounding box center [1125, 259] width 82 height 11
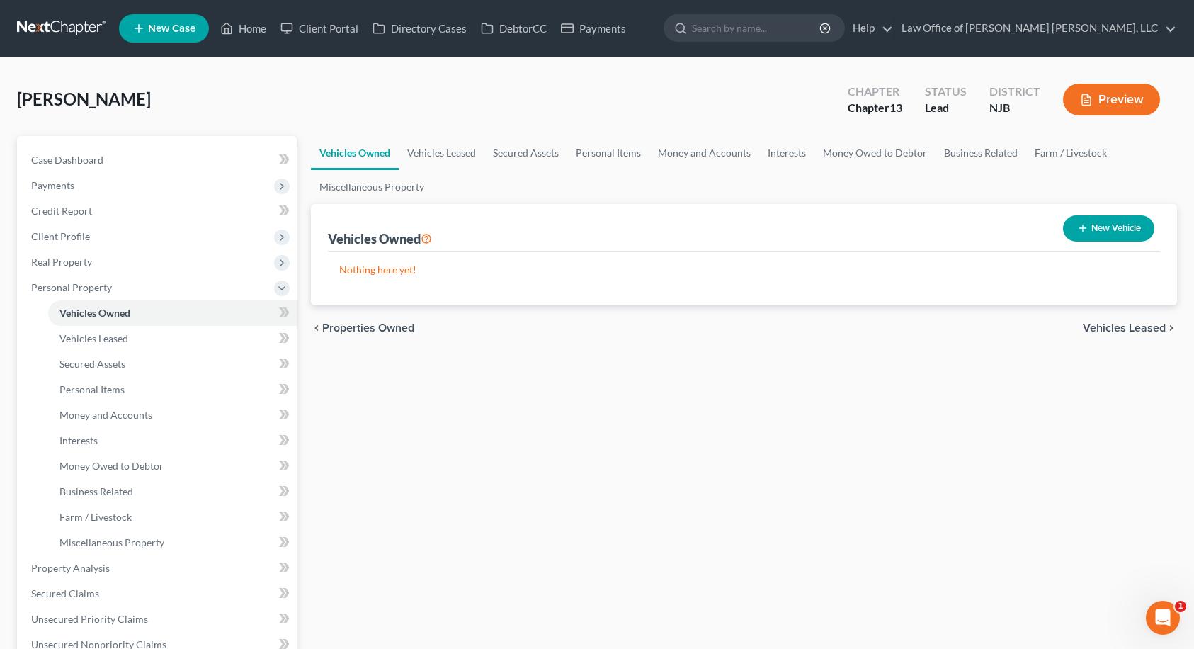
click at [1113, 235] on button "New Vehicle" at bounding box center [1108, 228] width 91 height 26
select select "0"
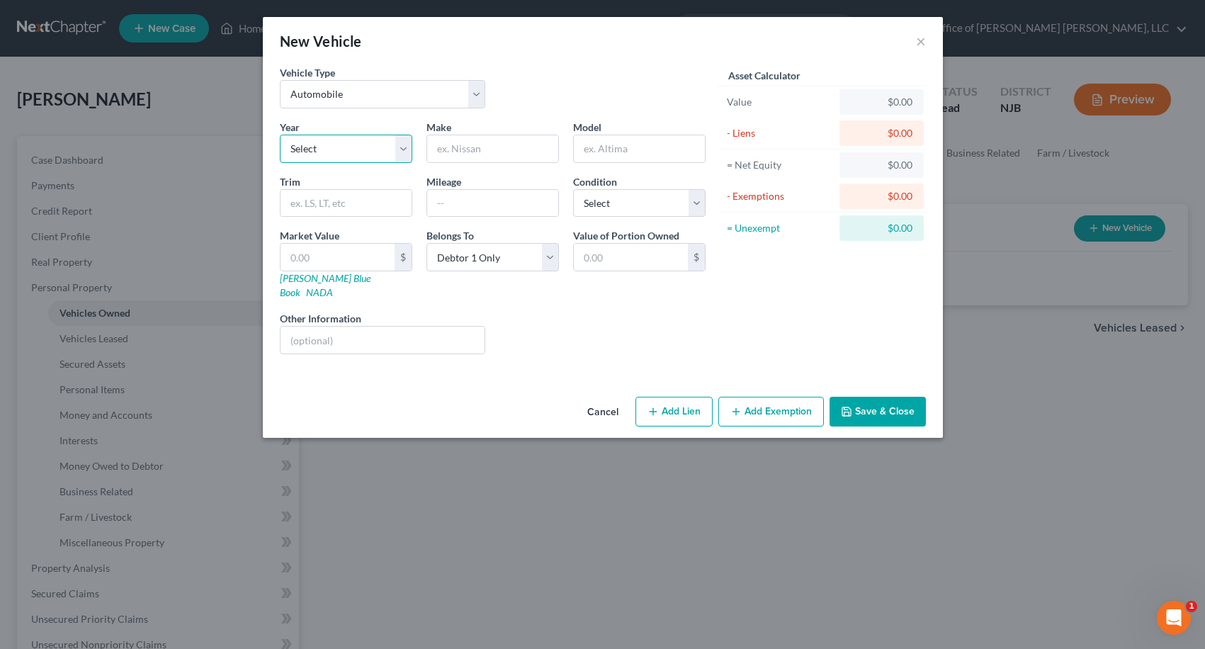
click at [341, 148] on select "Select 2026 2025 2024 2023 2022 2021 2020 2019 2018 2017 2016 2015 2014 2013 20…" at bounding box center [346, 149] width 132 height 28
select select "5"
click at [280, 135] on select "Select 2026 2025 2024 2023 2022 2021 2020 2019 2018 2017 2016 2015 2014 2013 20…" at bounding box center [346, 149] width 132 height 28
click at [461, 150] on input "text" at bounding box center [492, 148] width 131 height 27
type input "Toyota"
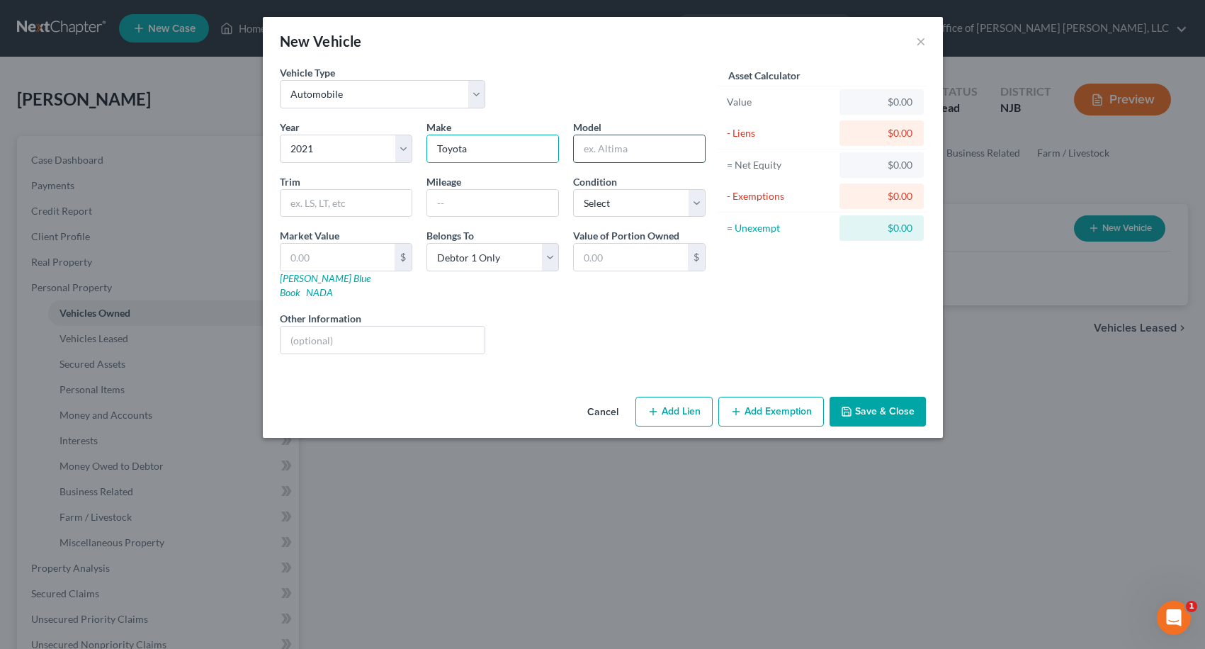
click at [581, 141] on input "text" at bounding box center [639, 148] width 131 height 27
type input "Venza"
click at [477, 201] on input "text" at bounding box center [492, 203] width 131 height 27
click at [616, 208] on select "Select Excellent Very Good Good Fair Poor" at bounding box center [639, 203] width 132 height 28
select select "2"
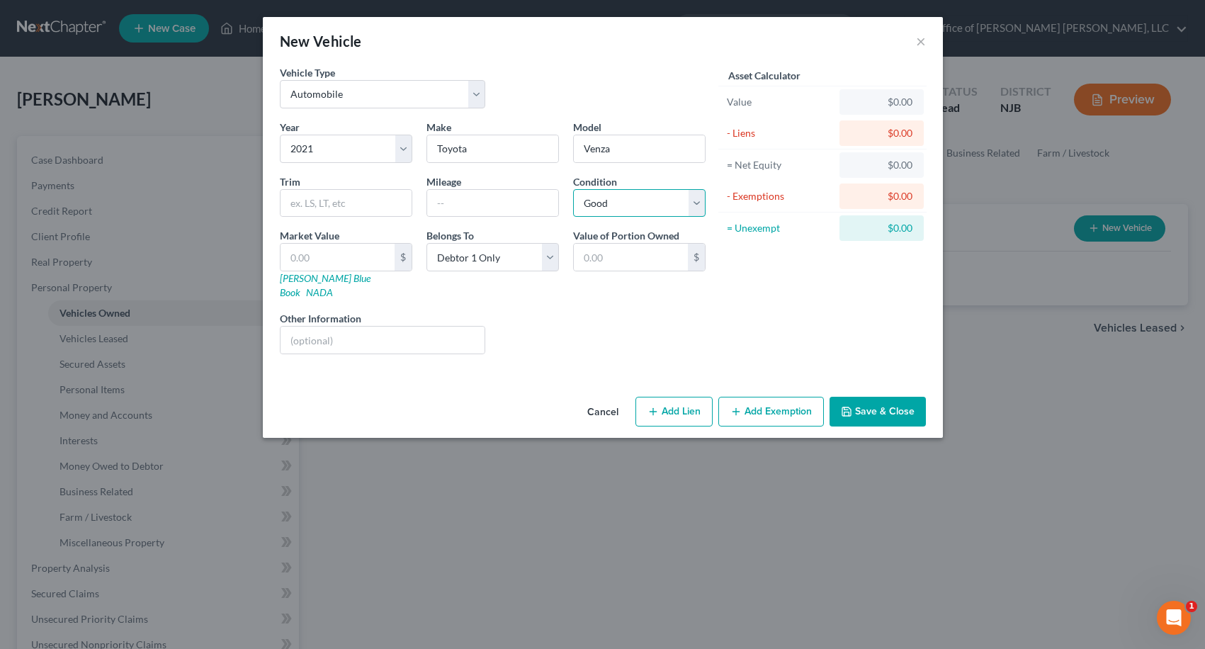
click at [573, 189] on select "Select Excellent Very Good Good Fair Poor" at bounding box center [639, 203] width 132 height 28
click at [487, 200] on input "text" at bounding box center [492, 203] width 131 height 27
type input "67000"
click at [333, 286] on link "NADA" at bounding box center [319, 292] width 27 height 12
click at [347, 256] on input "text" at bounding box center [337, 257] width 114 height 27
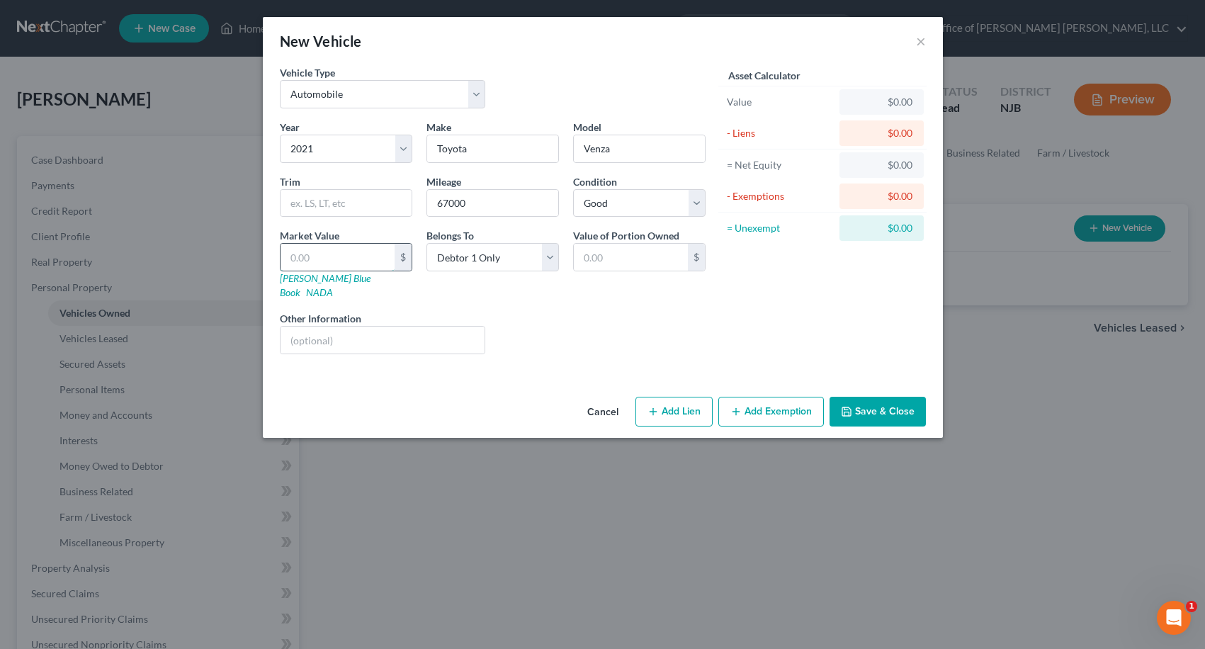
type input "2"
type input "2.00"
type input "22"
type input "22.00"
type input "2"
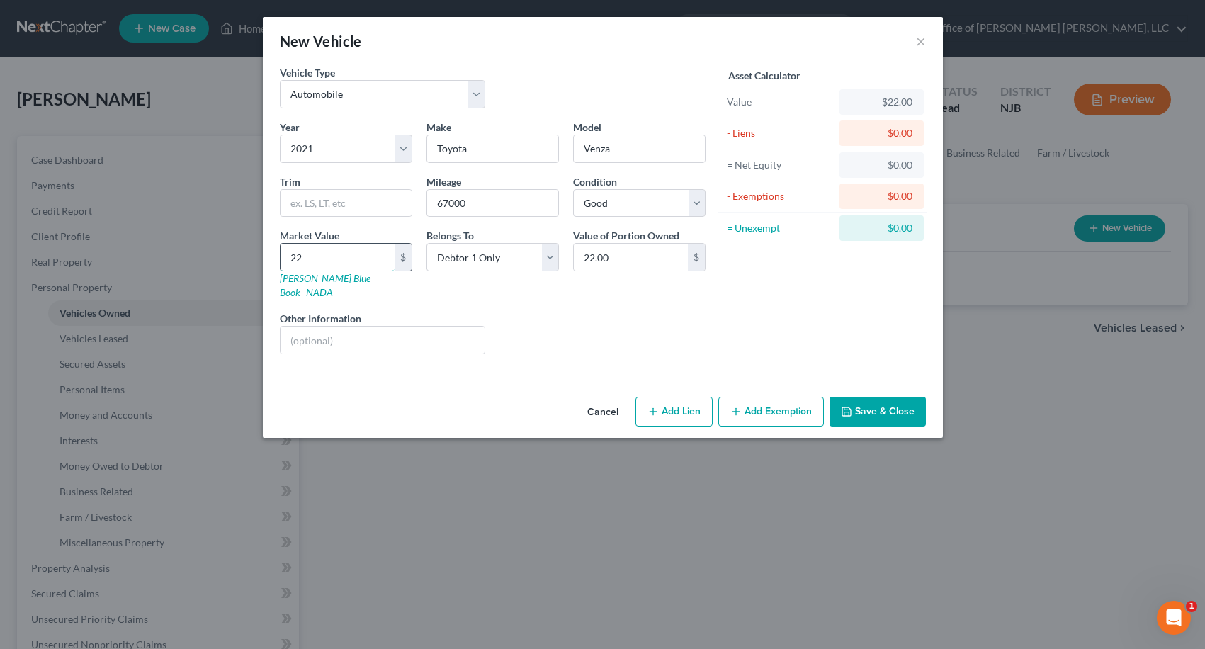
type input "2.00"
type input "24"
type input "24.00"
type input "244"
type input "244.00"
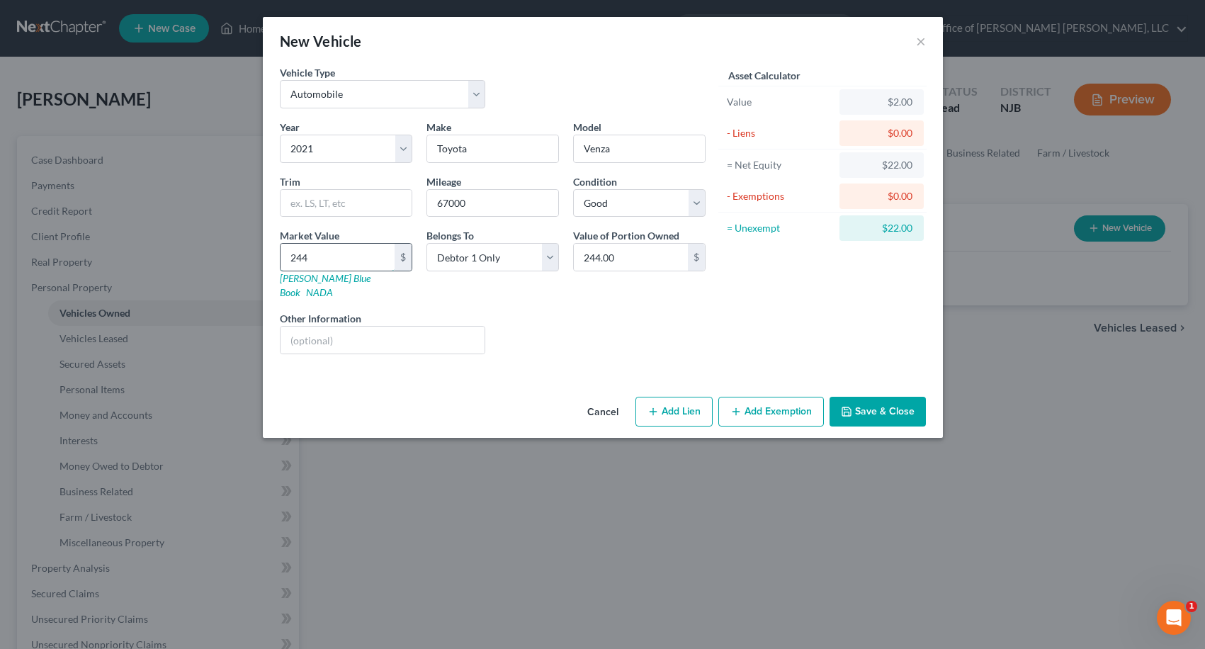
type input "2445"
type input "2,445.00"
type input "2,4450"
type input "24,450.00"
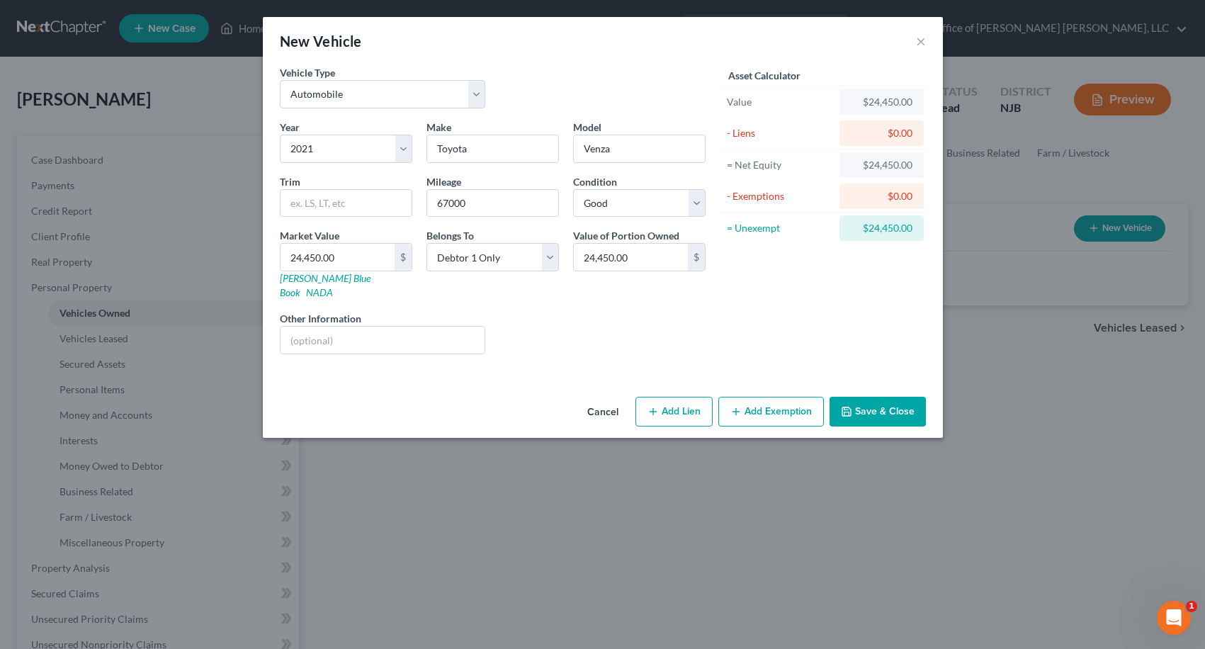
click at [569, 342] on div "Year Select 2026 2025 2024 2023 2022 2021 2020 2019 2018 2017 2016 2015 2014 20…" at bounding box center [493, 243] width 440 height 246
click at [881, 399] on button "Save & Close" at bounding box center [877, 412] width 96 height 30
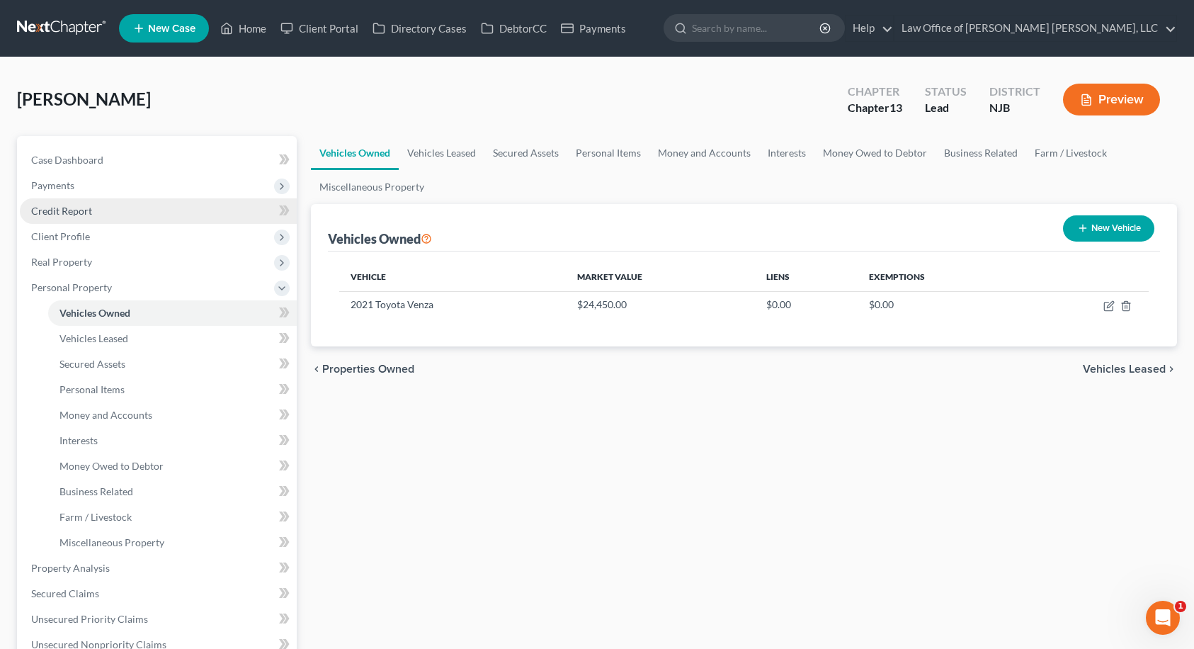
click at [90, 217] on link "Credit Report" at bounding box center [158, 210] width 277 height 25
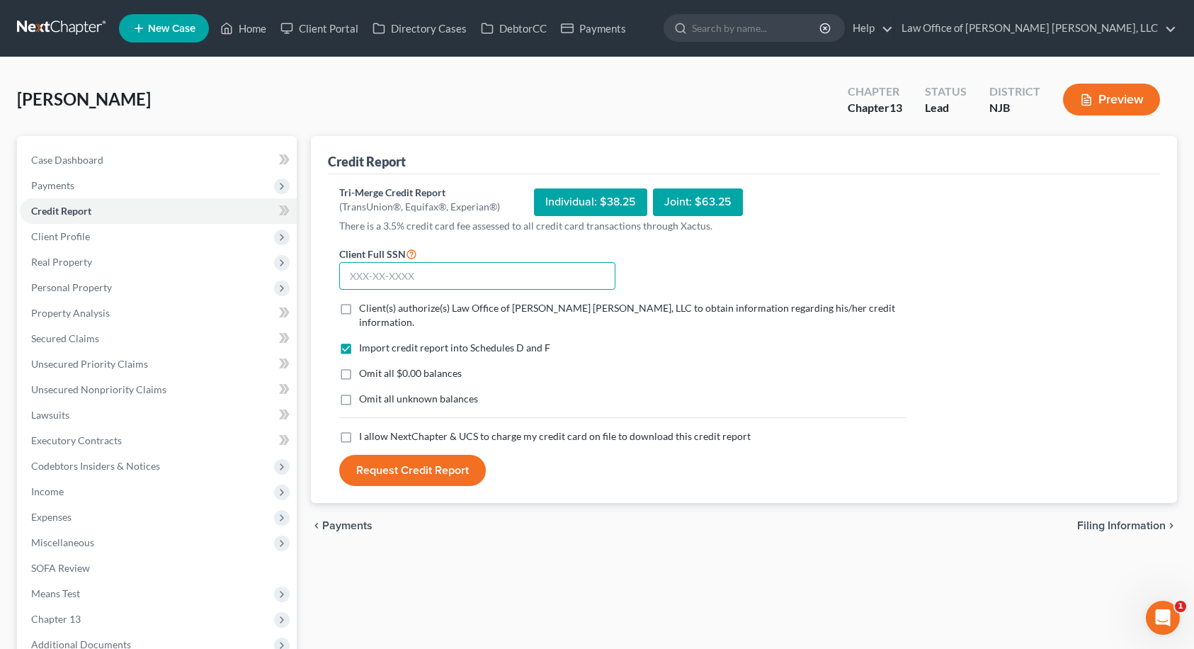
click at [373, 280] on input "text" at bounding box center [477, 276] width 276 height 28
drag, startPoint x: 342, startPoint y: 312, endPoint x: 345, endPoint y: 326, distance: 15.1
click at [359, 312] on label "Client(s) authorize(s) Law Office of [PERSON_NAME] [PERSON_NAME], LLC to obtain…" at bounding box center [632, 315] width 547 height 28
click at [365, 310] on input "Client(s) authorize(s) Law Office of [PERSON_NAME] [PERSON_NAME], LLC to obtain…" at bounding box center [369, 305] width 9 height 9
checkbox input "true"
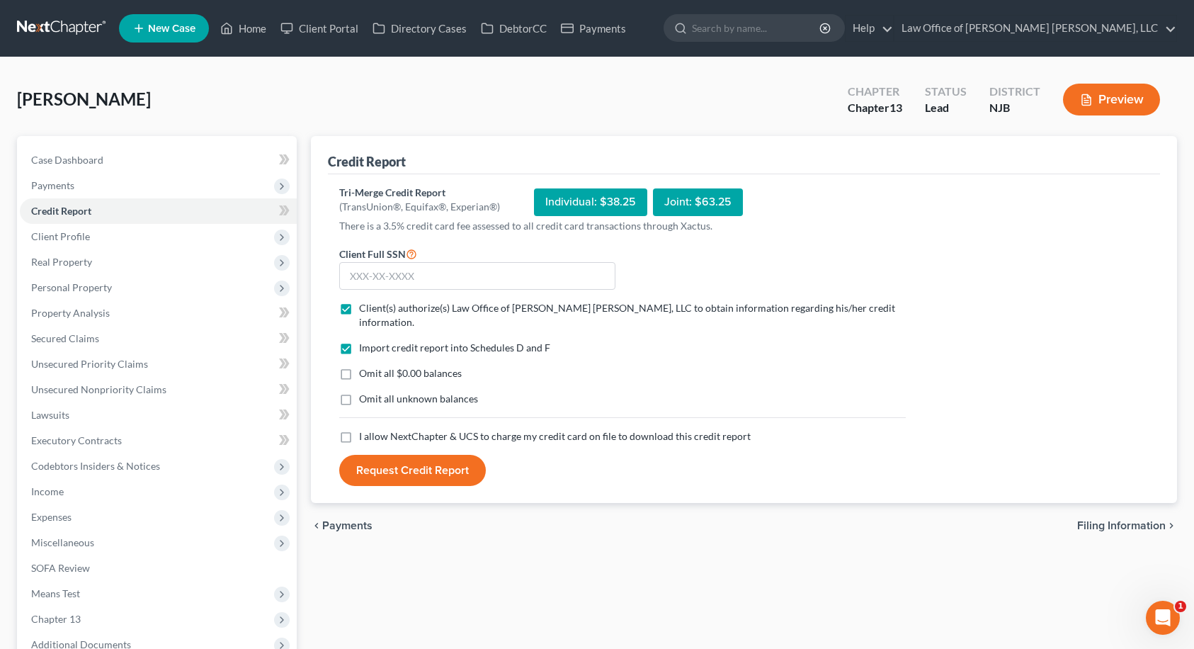
click at [359, 366] on label "Omit all $0.00 balances" at bounding box center [410, 373] width 103 height 14
click at [365, 366] on input "Omit all $0.00 balances" at bounding box center [369, 370] width 9 height 9
checkbox input "true"
click at [359, 429] on label "I allow NextChapter & UCS to charge my credit card on file to download this cre…" at bounding box center [555, 436] width 392 height 14
click at [365, 429] on input "I allow NextChapter & UCS to charge my credit card on file to download this cre…" at bounding box center [369, 433] width 9 height 9
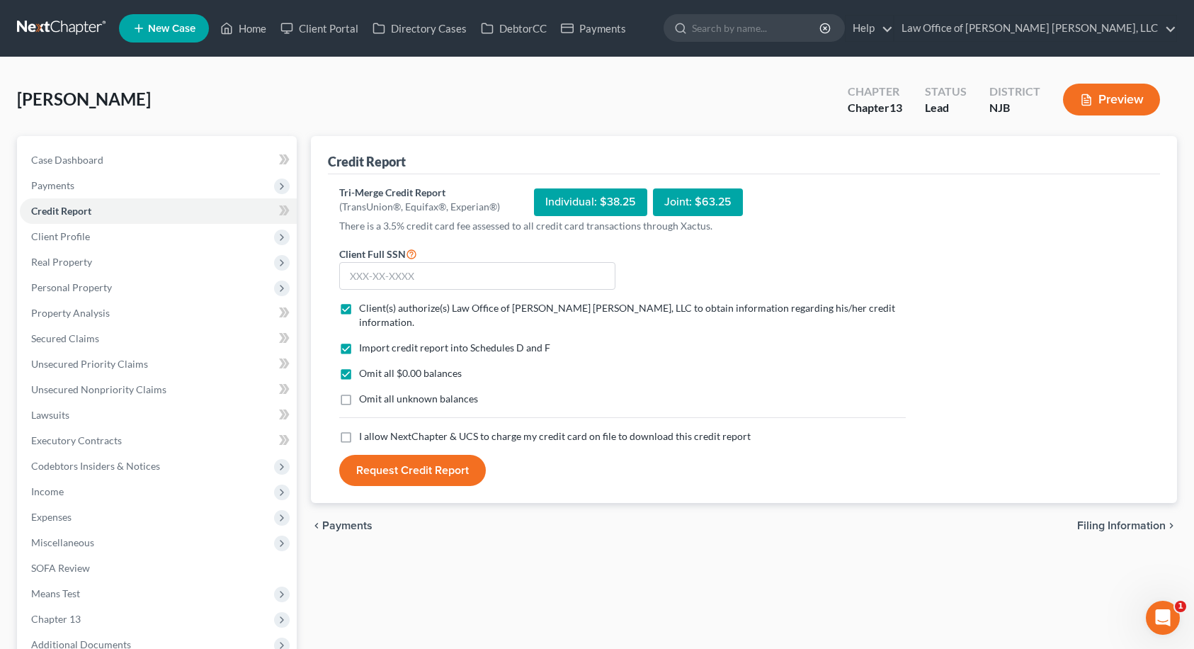
checkbox input "true"
click at [381, 273] on input "text" at bounding box center [477, 276] width 276 height 28
type input "069-74-3549"
click at [438, 455] on button "Request Credit Report" at bounding box center [412, 470] width 147 height 31
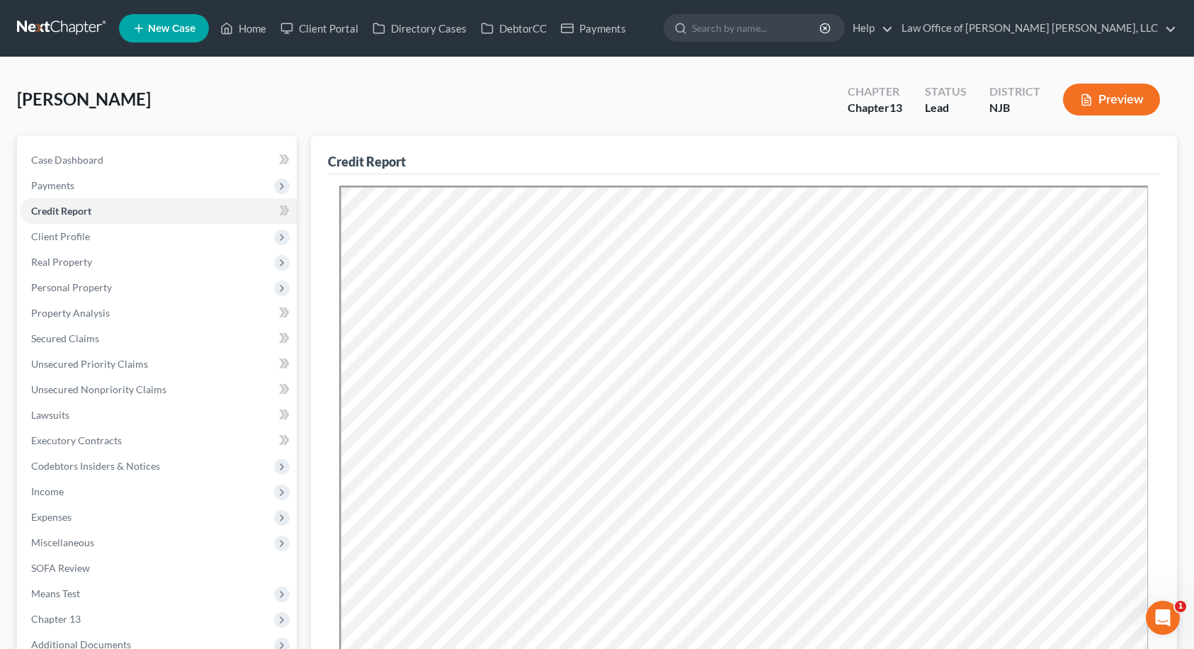
click at [1135, 159] on div "Credit Report" at bounding box center [744, 155] width 833 height 38
click at [107, 281] on span "Personal Property" at bounding box center [71, 287] width 81 height 12
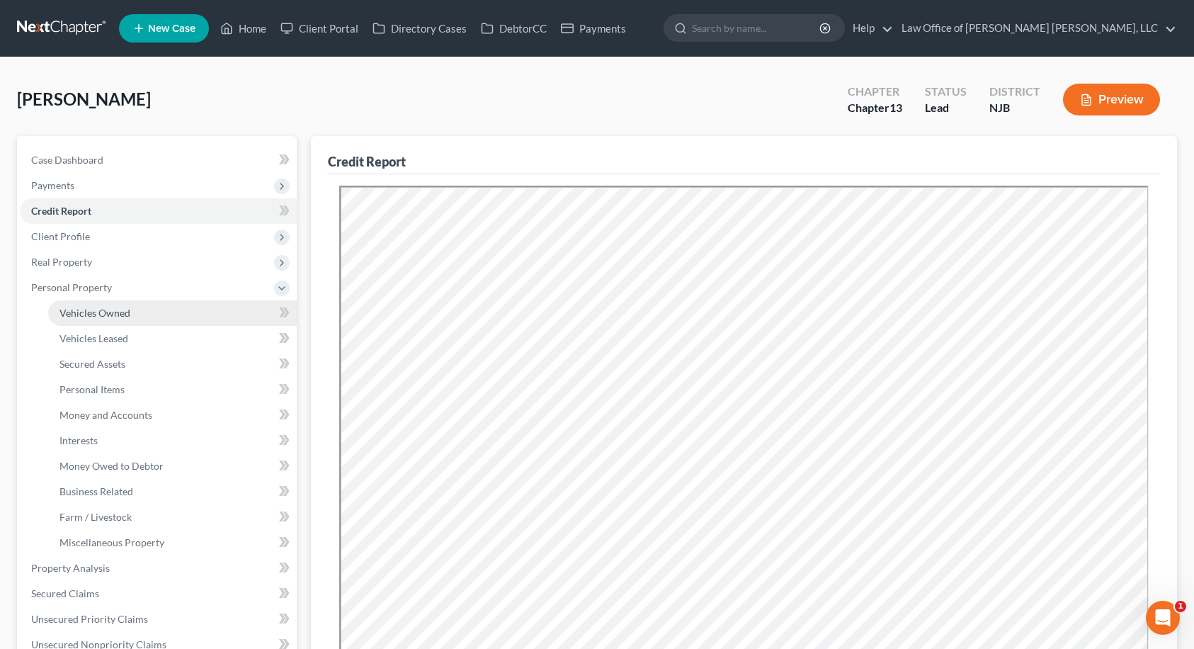
click at [101, 309] on span "Vehicles Owned" at bounding box center [94, 313] width 71 height 12
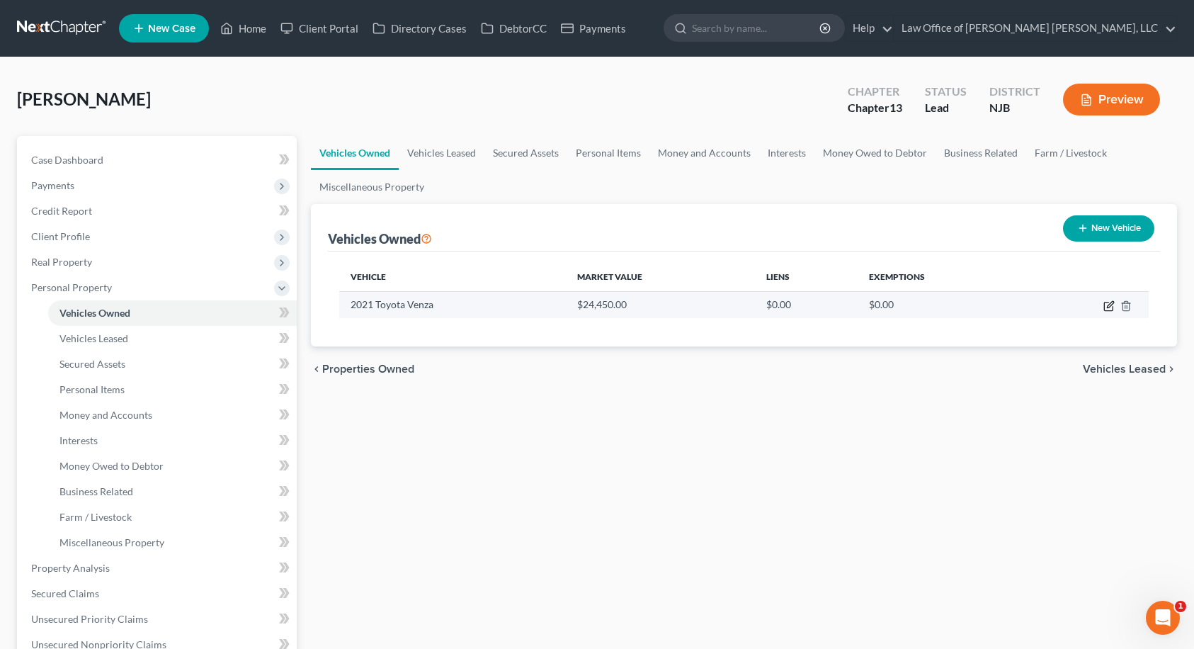
click at [1106, 306] on icon "button" at bounding box center [1108, 305] width 11 height 11
select select "0"
select select "5"
select select "2"
select select "0"
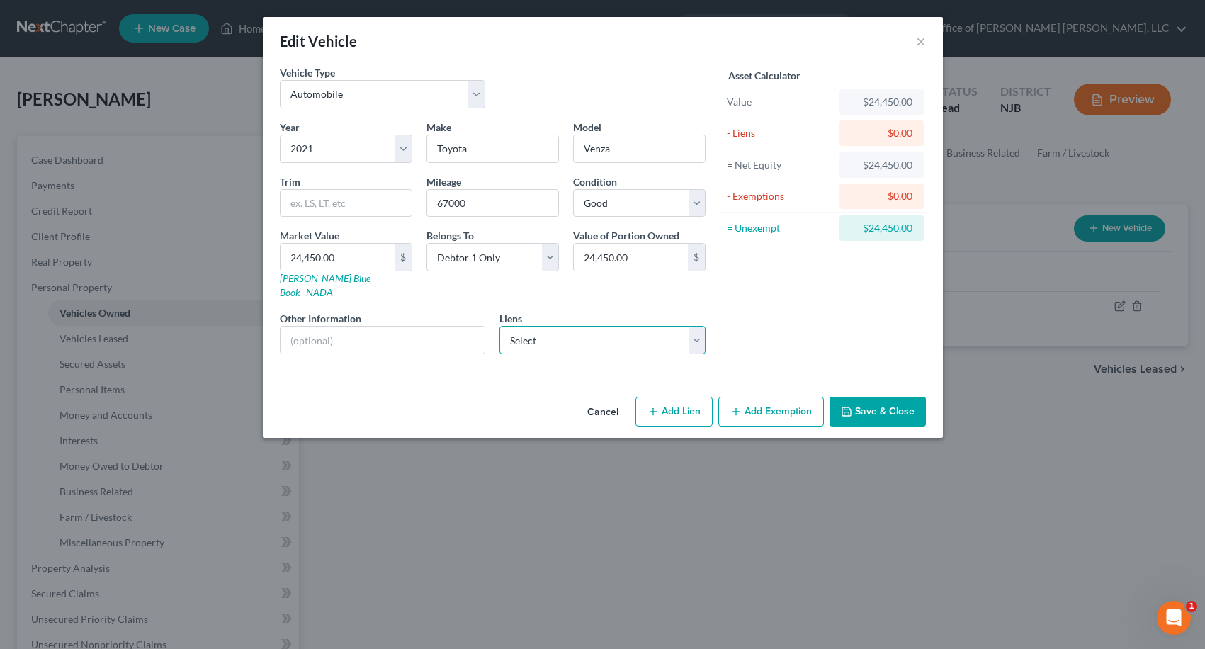
click at [584, 331] on select "Select Toyota Mtr - $28,246.00" at bounding box center [602, 340] width 206 height 28
select select "45"
select select "0"
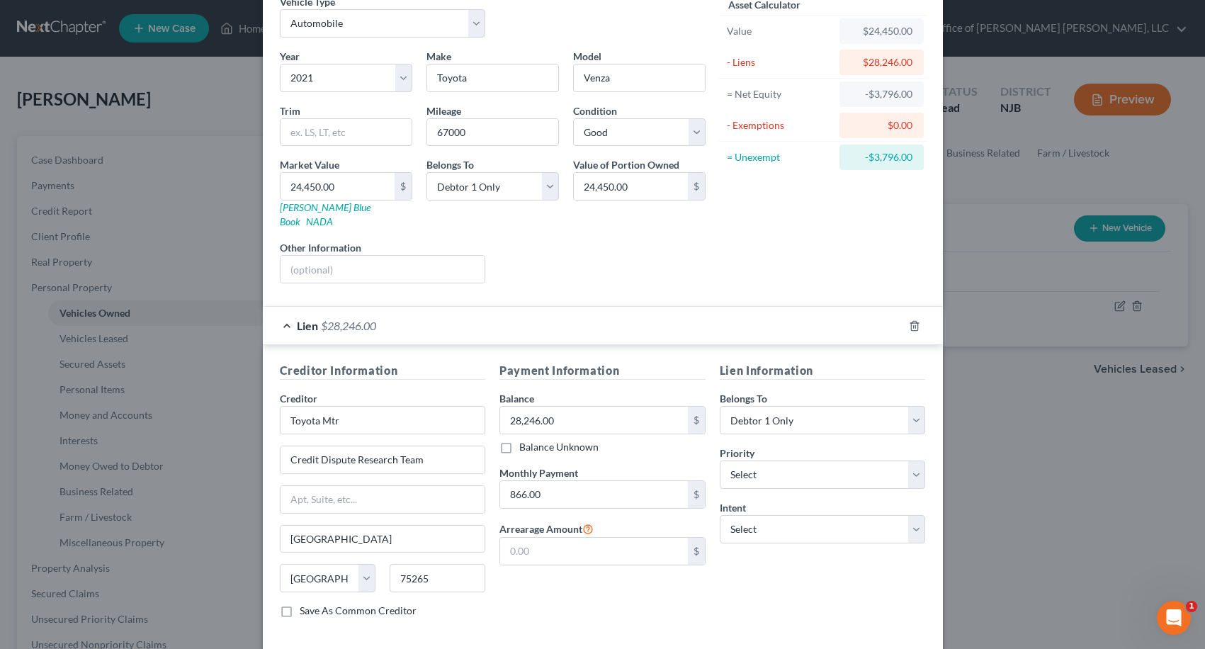
scroll to position [126, 0]
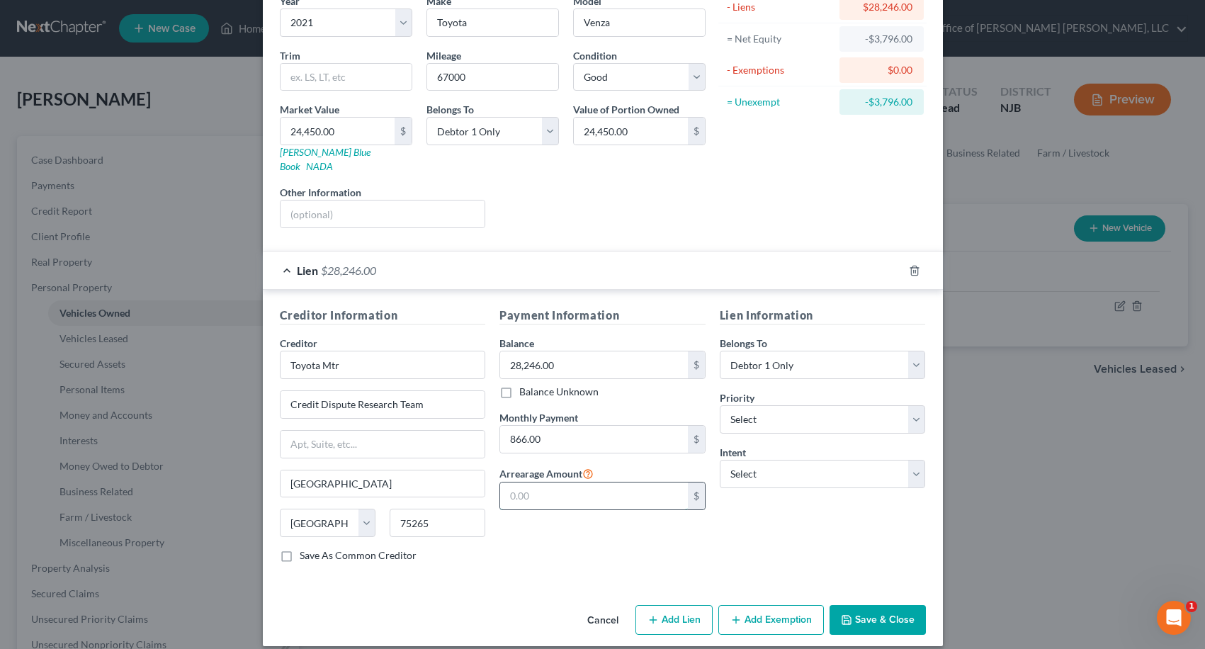
click at [560, 490] on input "text" at bounding box center [594, 495] width 188 height 27
click at [568, 515] on div "Payment Information Balance 28,246.00 $ Balance Unknown Balance Undetermined 28…" at bounding box center [602, 440] width 220 height 267
click at [346, 351] on input "Toyota Mtr" at bounding box center [383, 365] width 206 height 28
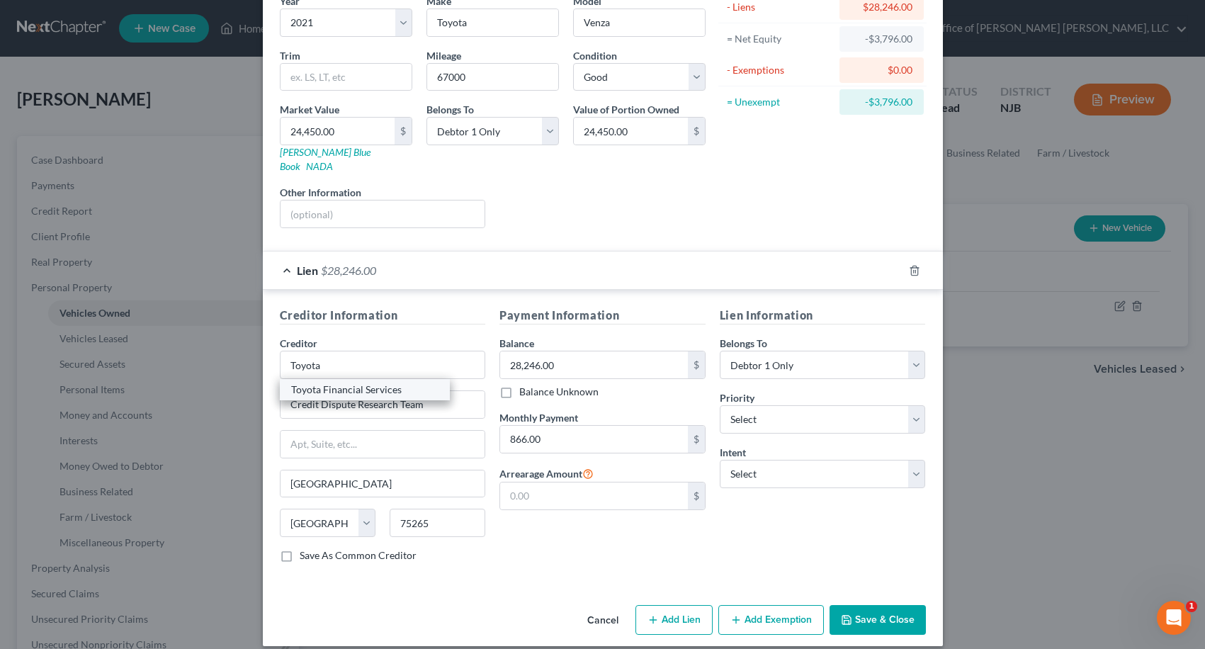
click at [349, 382] on div "Toyota Financial Services" at bounding box center [364, 389] width 147 height 14
type input "Toyota Financial Services"
type input "PO Box 22171"
type input "Tempe"
select select "3"
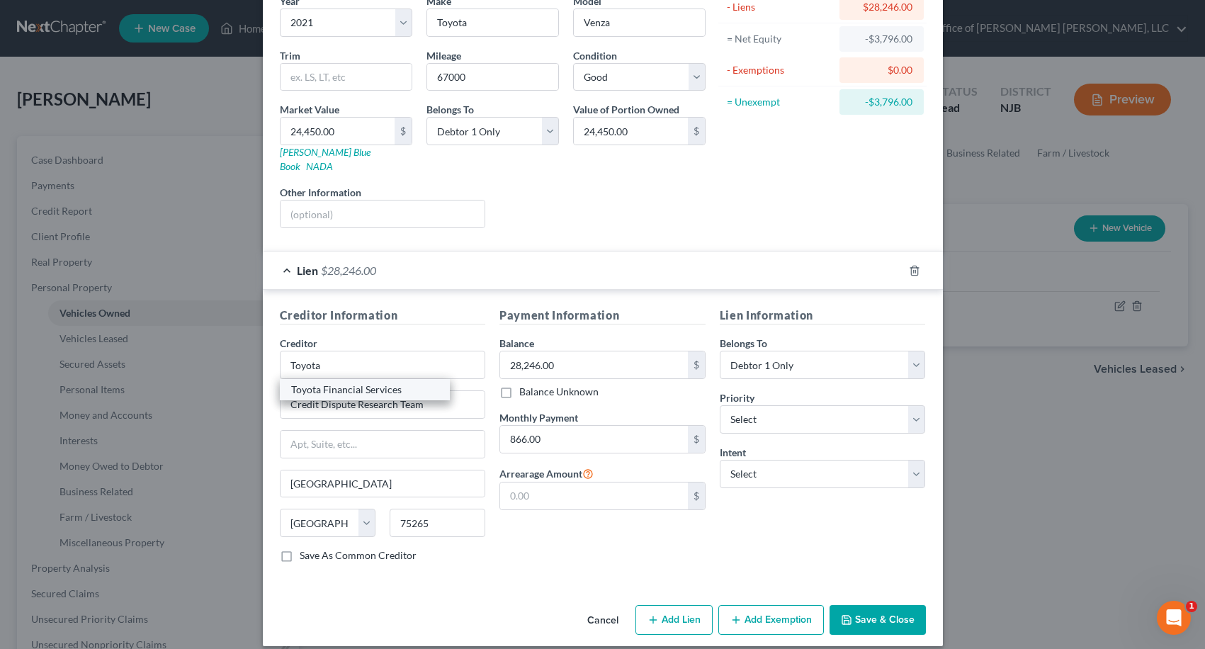
type input "85285"
click at [1148, 198] on div "Edit Vehicle × Vehicle Type Select Automobile Truck Trailer Watercraft Aircraft…" at bounding box center [602, 324] width 1205 height 649
click at [584, 482] on input "text" at bounding box center [594, 495] width 188 height 27
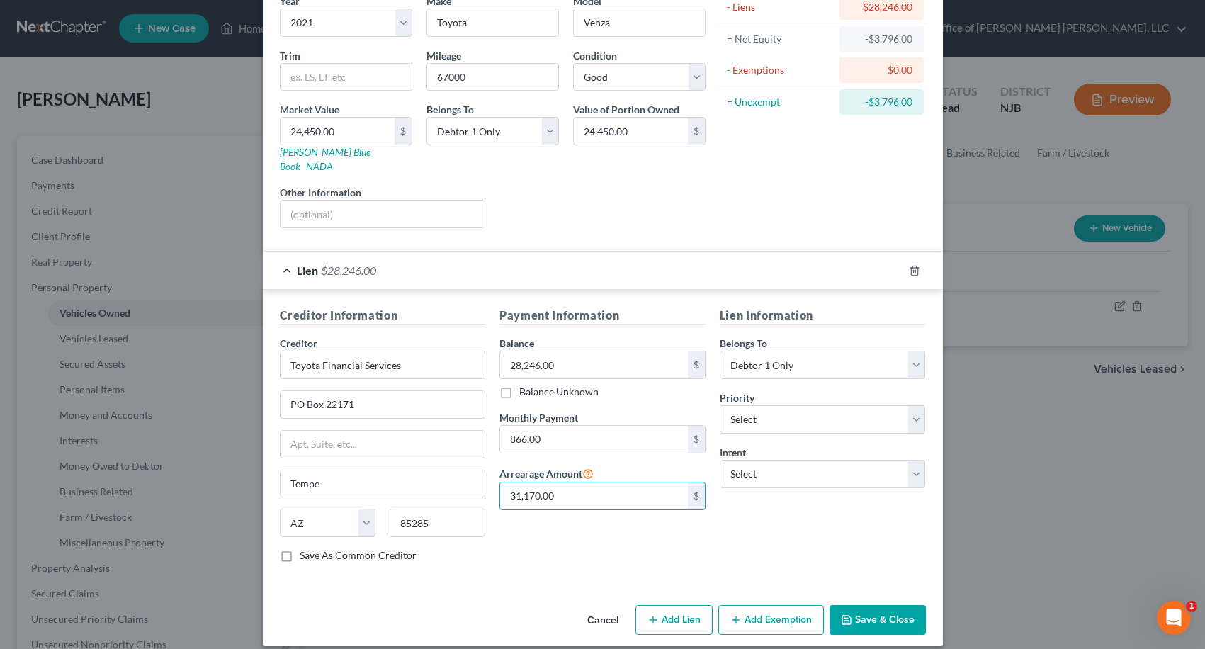
type input "31,170.00"
drag, startPoint x: 788, startPoint y: 529, endPoint x: 792, endPoint y: 523, distance: 7.7
click at [791, 526] on div "Lien Information Belongs To * Select Debtor 1 Only Debtor 2 Only Debtor 1 And D…" at bounding box center [822, 440] width 220 height 267
click at [860, 605] on button "Save & Close" at bounding box center [877, 620] width 96 height 30
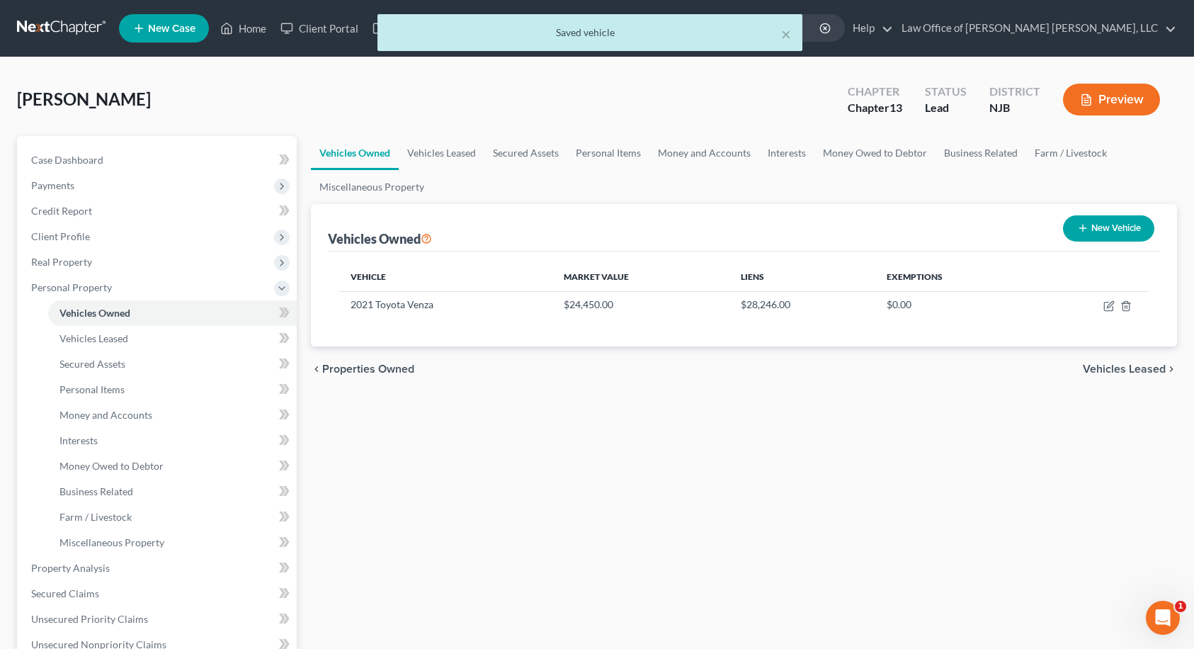
click at [1156, 370] on span "Vehicles Leased" at bounding box center [1124, 368] width 83 height 11
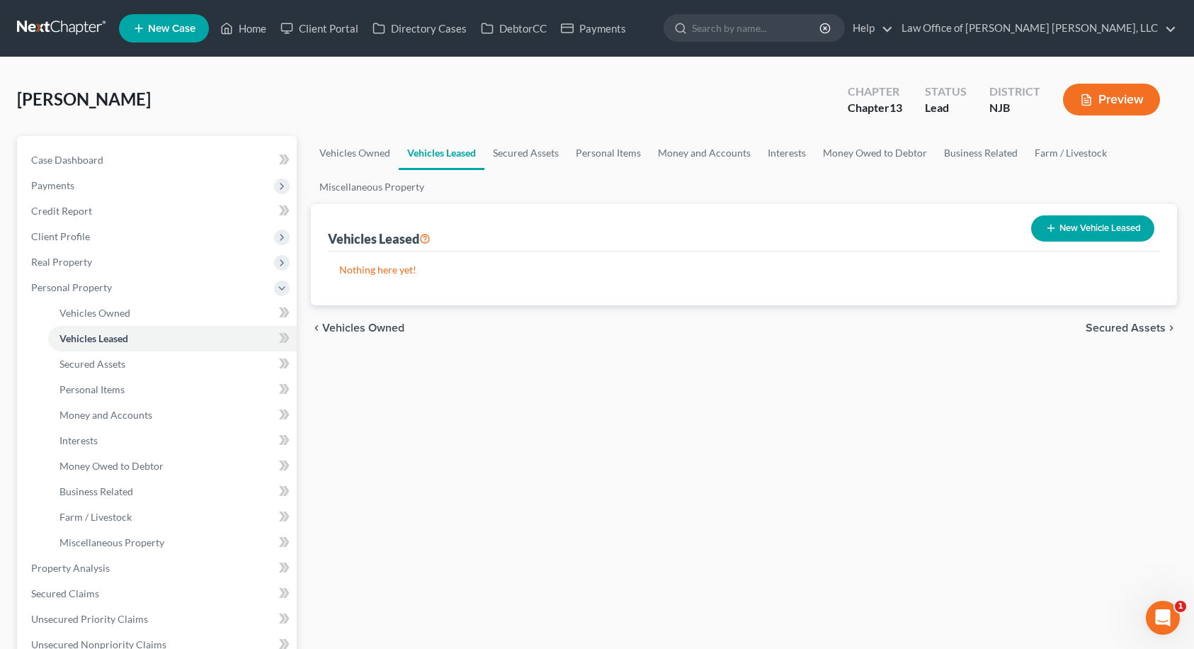
click at [1142, 334] on span "Secured Assets" at bounding box center [1126, 327] width 80 height 11
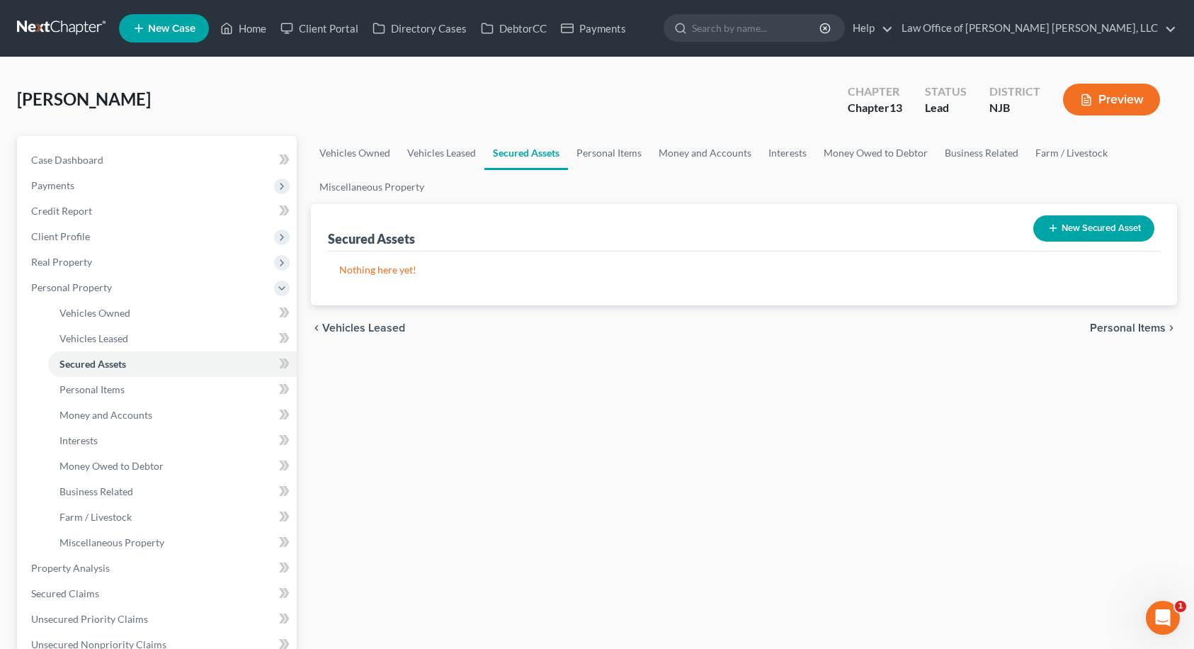
click at [1142, 334] on span "Personal Items" at bounding box center [1128, 327] width 76 height 11
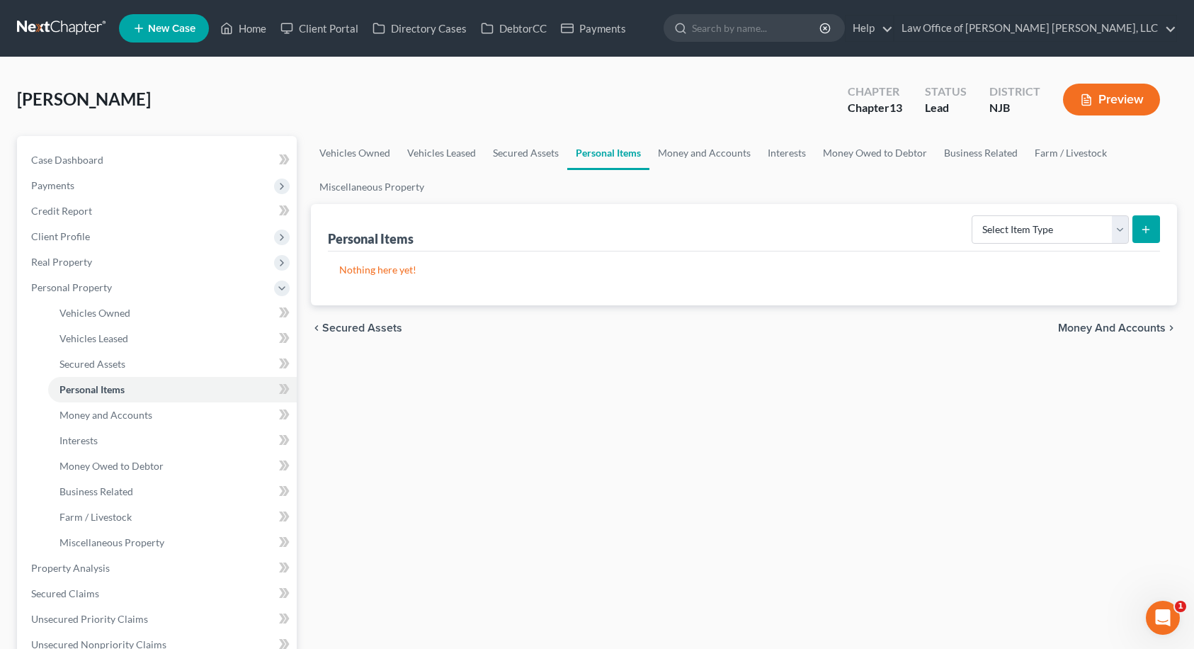
click at [1028, 210] on div "Select Item Type Clothing Collectibles Of Value Electronics Firearms Household …" at bounding box center [1063, 229] width 194 height 38
click at [1028, 227] on select "Select Item Type Clothing Collectibles Of Value Electronics Firearms Household …" at bounding box center [1050, 229] width 157 height 28
select select "clothing"
click at [973, 215] on select "Select Item Type Clothing Collectibles Of Value Electronics Firearms Household …" at bounding box center [1050, 229] width 157 height 28
click at [1142, 229] on icon "submit" at bounding box center [1145, 229] width 11 height 11
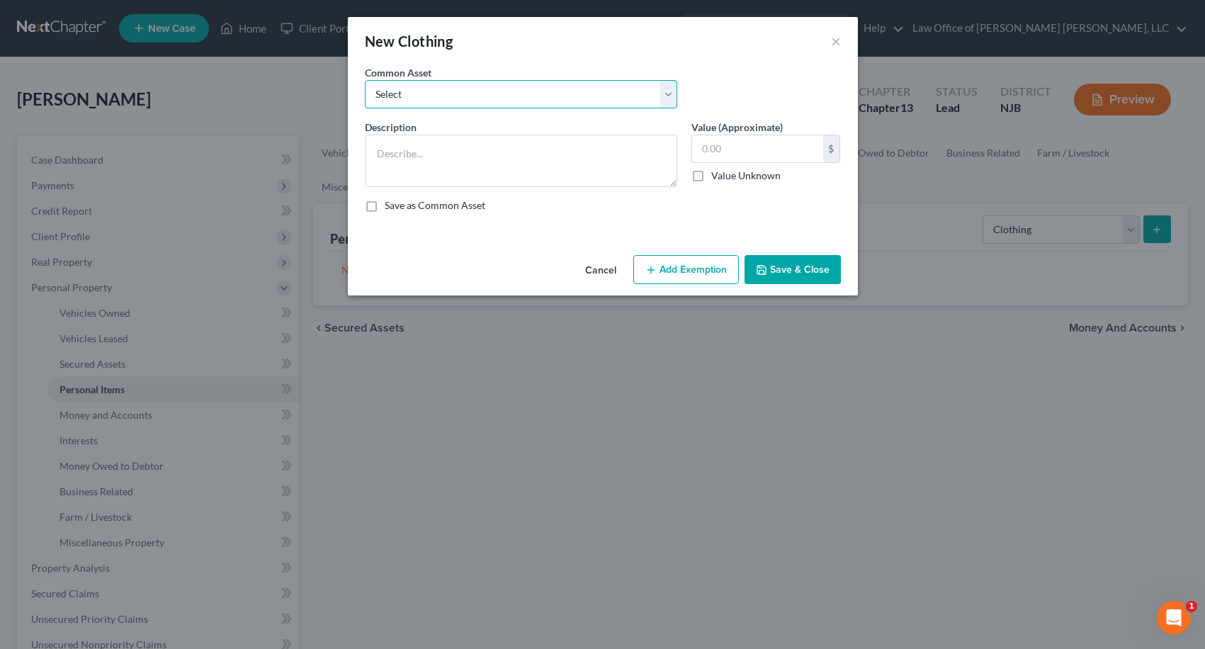
click at [589, 94] on select "Select Clothing" at bounding box center [521, 94] width 312 height 28
select select "0"
click at [365, 80] on select "Select Clothing" at bounding box center [521, 94] width 312 height 28
type textarea "Clothing"
click at [690, 266] on button "Add Exemption" at bounding box center [686, 270] width 106 height 30
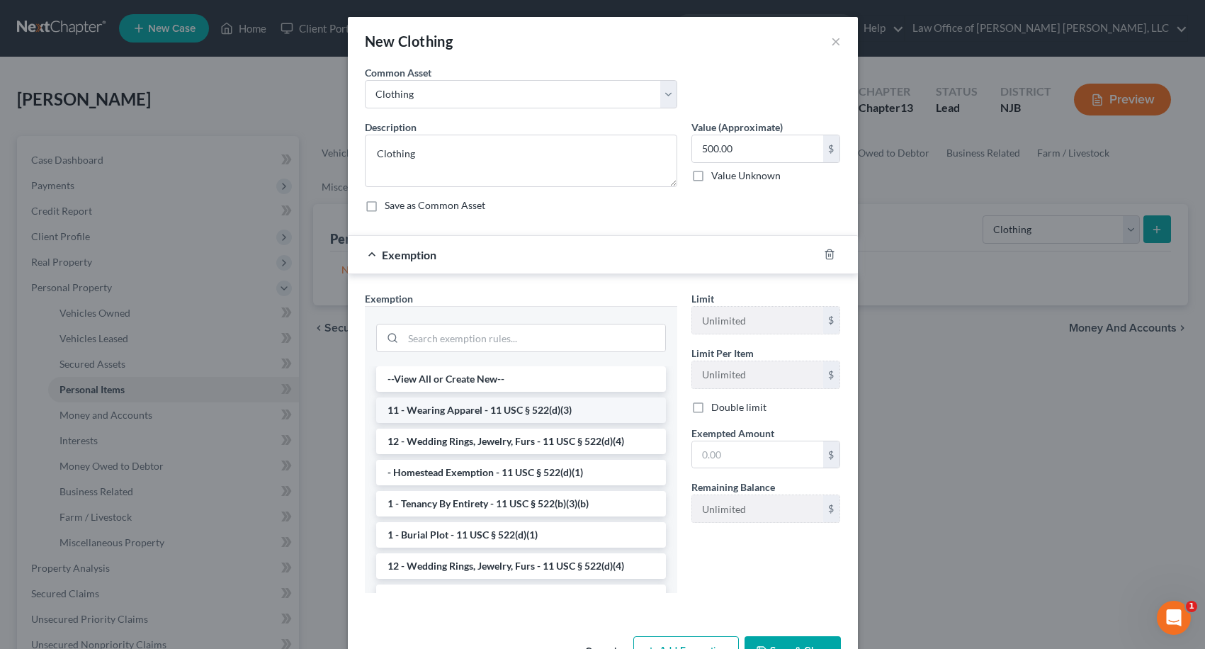
click at [460, 402] on li "11 - Wearing Apparel - 11 USC § 522(d)(3)" at bounding box center [521, 409] width 290 height 25
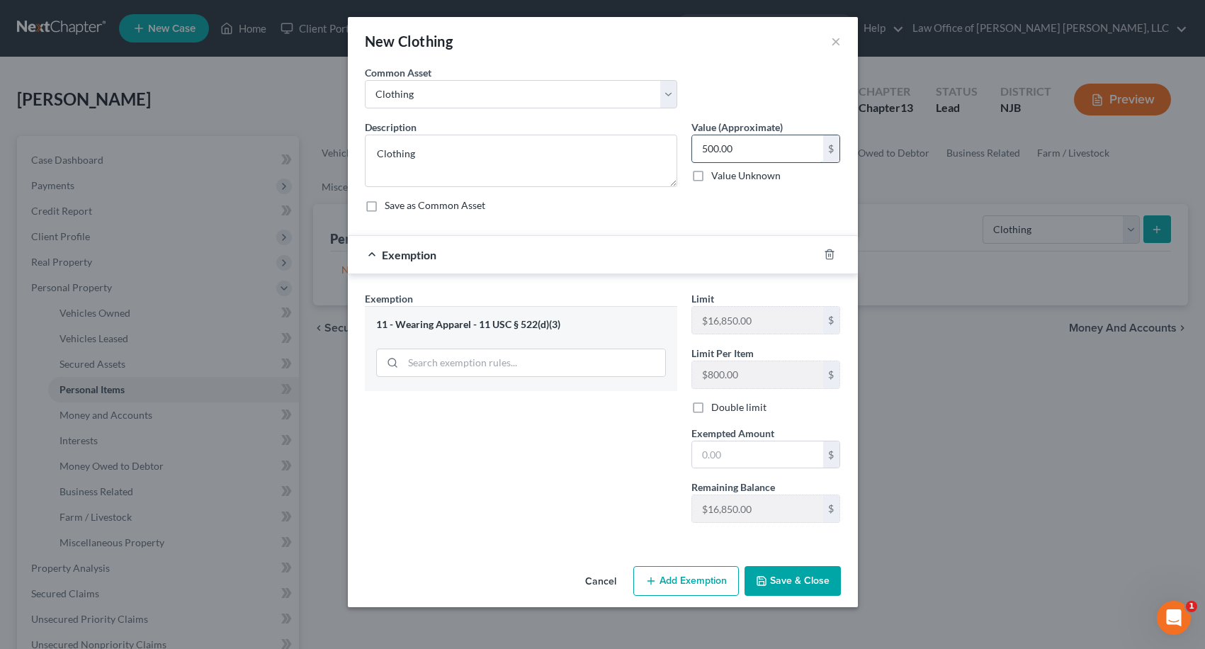
click at [760, 157] on input "500.00" at bounding box center [757, 148] width 131 height 27
type input "1,000.00"
click at [738, 458] on input "text" at bounding box center [757, 454] width 131 height 27
type input "1,000.00"
click at [792, 589] on button "Save & Close" at bounding box center [792, 581] width 96 height 30
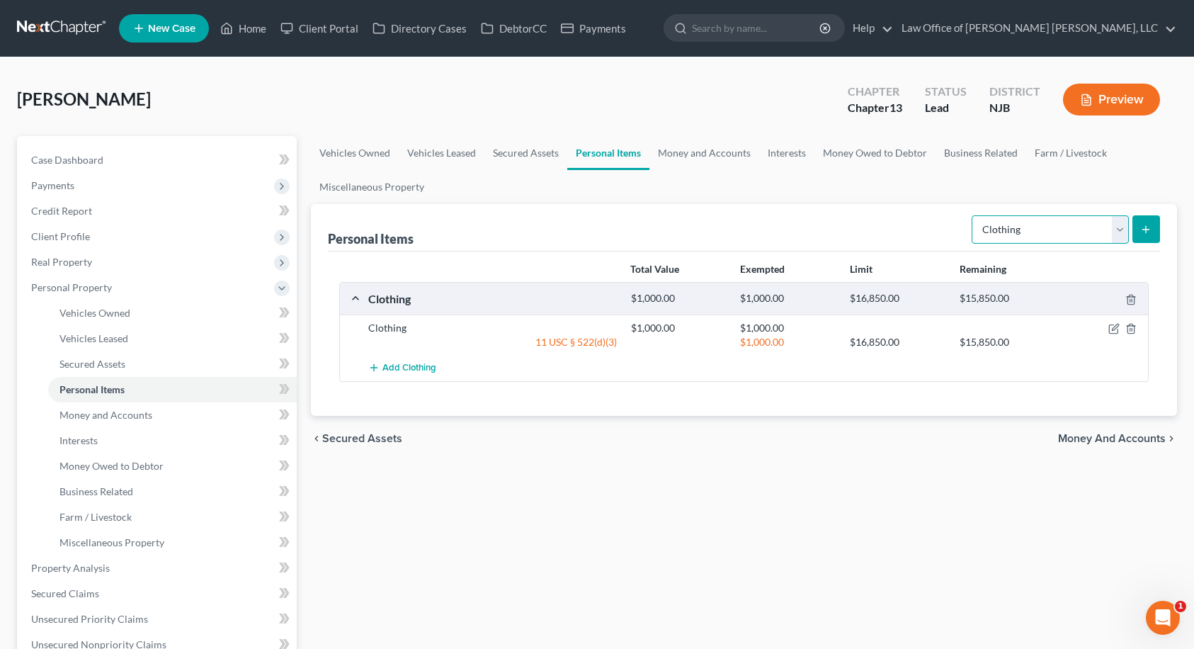
click at [1035, 232] on select "Select Item Type Clothing Collectibles Of Value Electronics Firearms Household …" at bounding box center [1050, 229] width 157 height 28
select select "electronics"
click at [973, 215] on select "Select Item Type Clothing Collectibles Of Value Electronics Firearms Household …" at bounding box center [1050, 229] width 157 height 28
click at [1148, 226] on icon "submit" at bounding box center [1145, 229] width 11 height 11
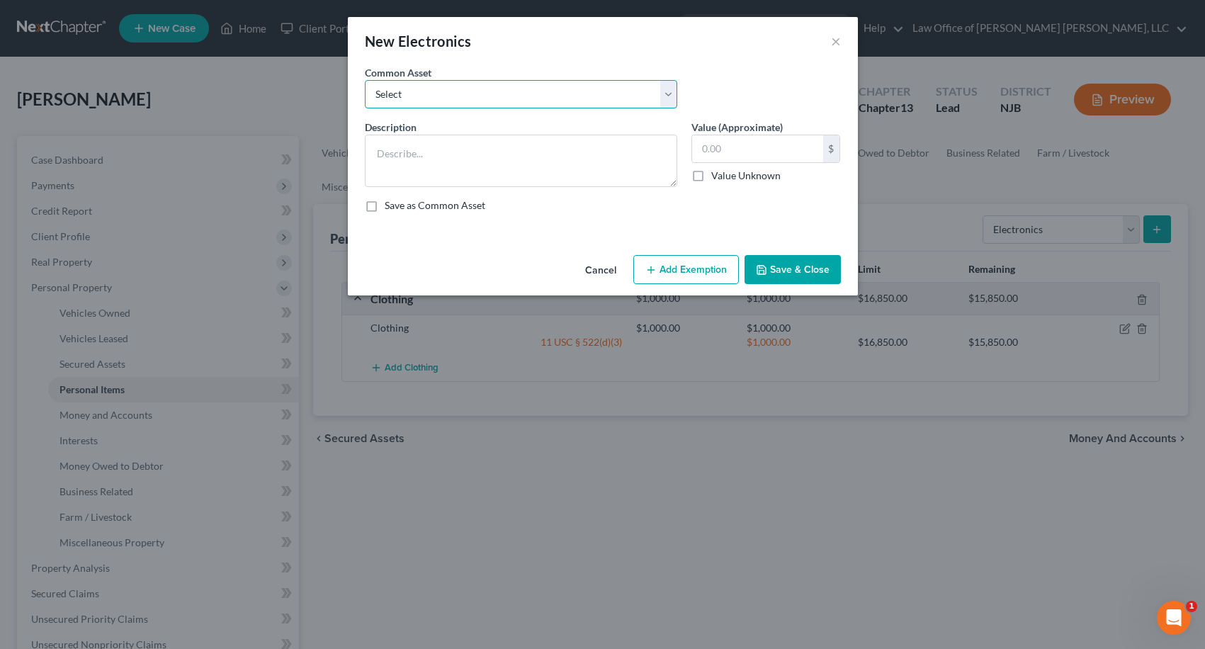
drag, startPoint x: 539, startPoint y: 92, endPoint x: 525, endPoint y: 107, distance: 20.1
click at [539, 92] on select "Select Cell Phone, TV" at bounding box center [521, 94] width 312 height 28
select select "0"
click at [365, 80] on select "Select Cell Phone, TV" at bounding box center [521, 94] width 312 height 28
type textarea "Cell Phone, TV"
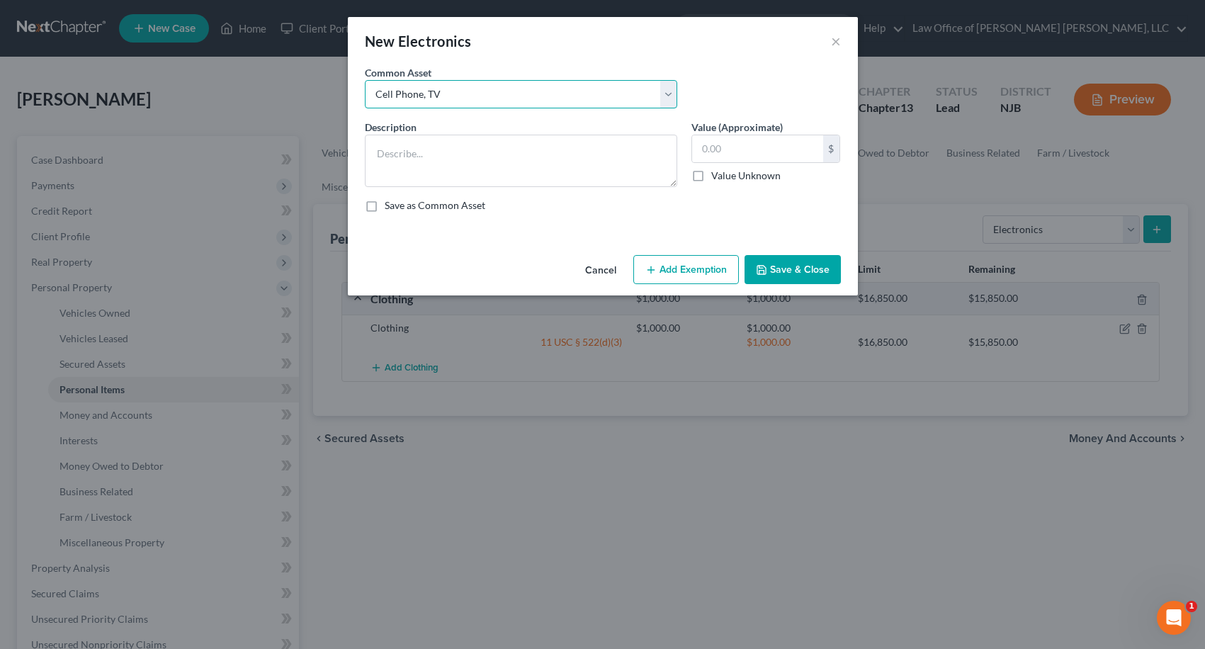
type input "200.00"
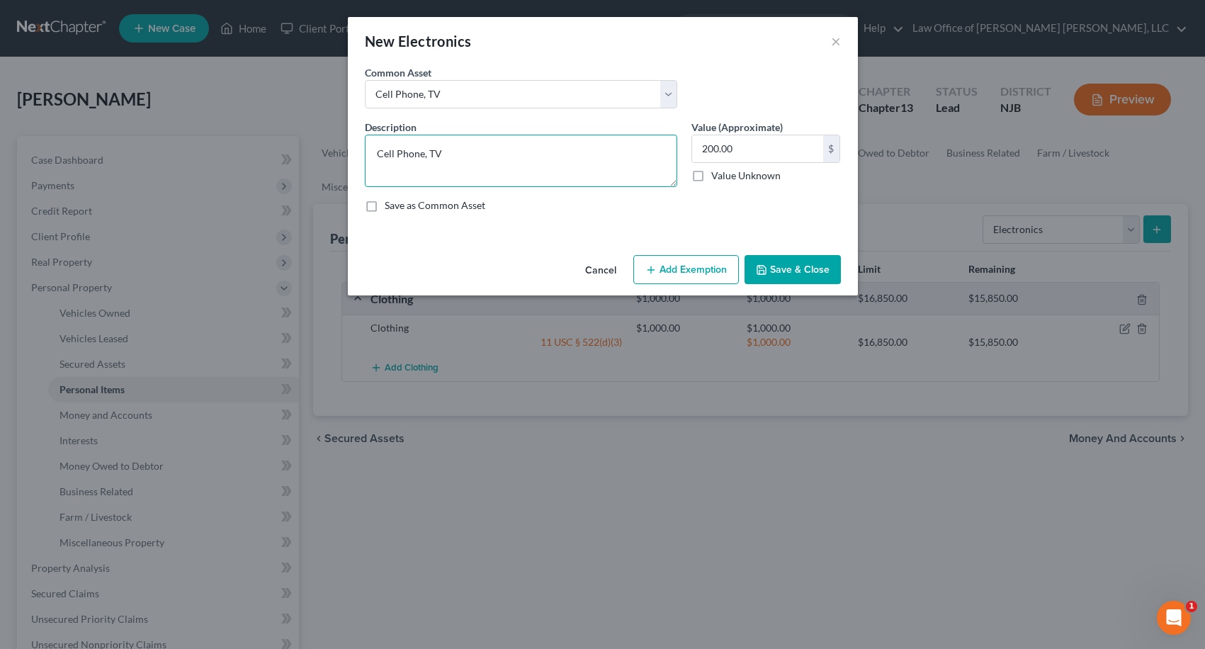
click at [482, 155] on textarea "Cell Phone, TV" at bounding box center [521, 161] width 312 height 52
type textarea "Cell Phone, 2 Televisions, Laptop"
click at [657, 271] on icon "button" at bounding box center [650, 269] width 11 height 11
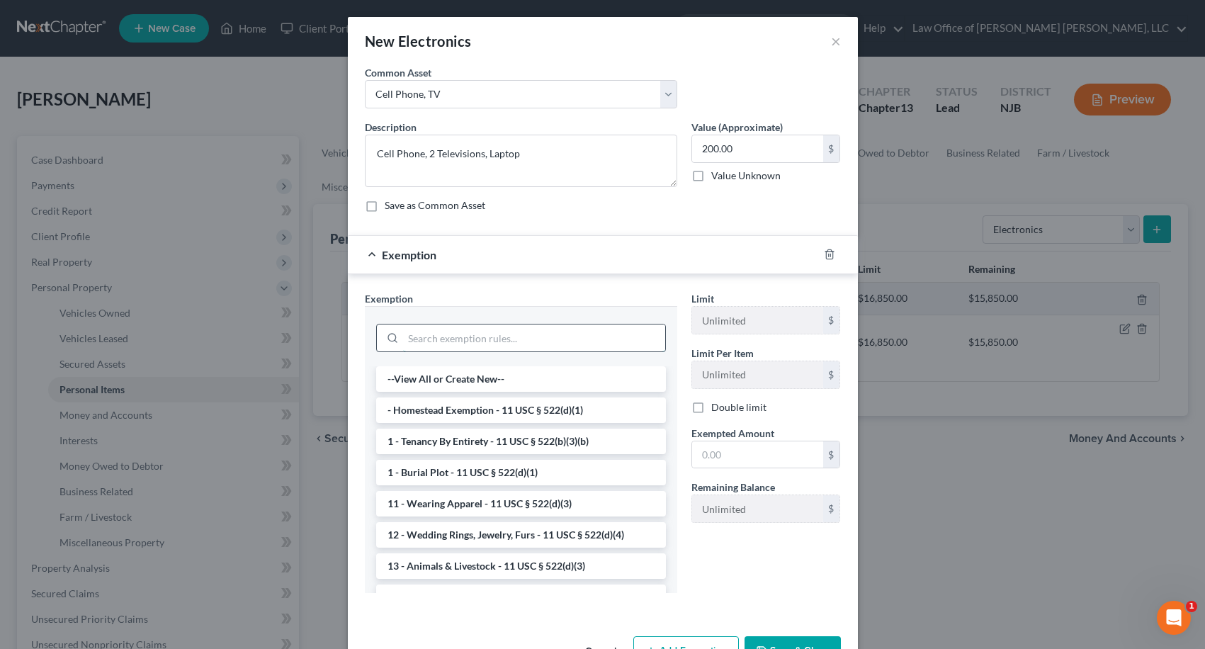
click at [445, 342] on input "search" at bounding box center [534, 337] width 262 height 27
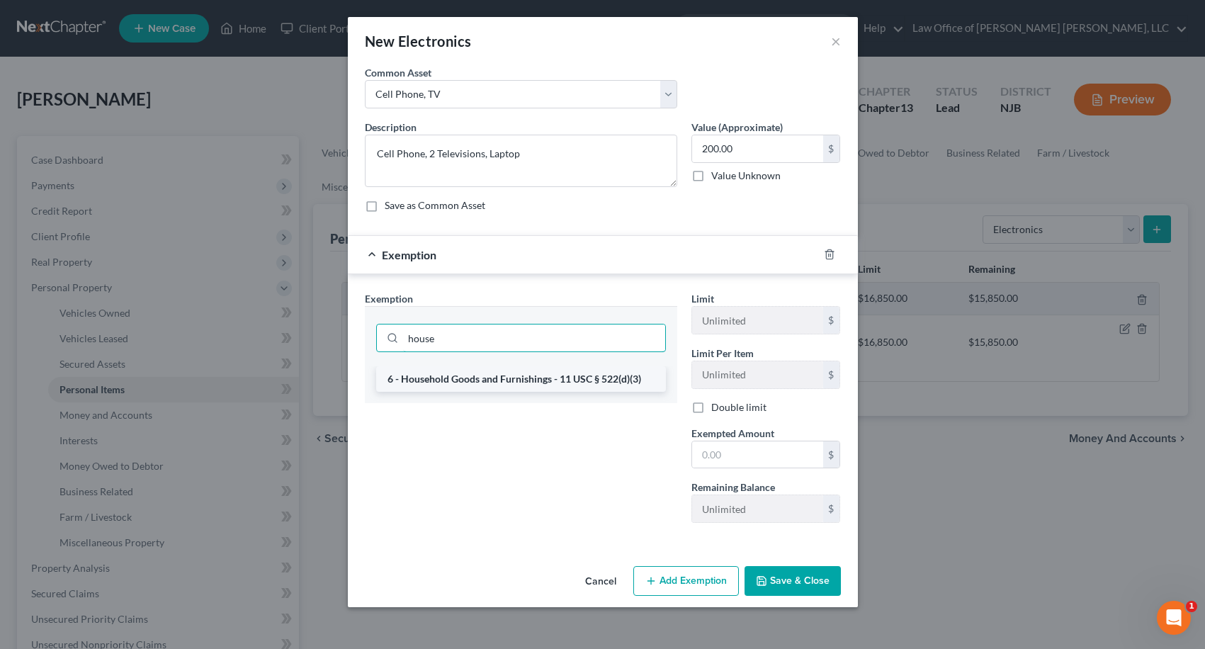
type input "house"
click at [459, 384] on li "6 - Household Goods and Furnishings - 11 USC § 522(d)(3)" at bounding box center [521, 378] width 290 height 25
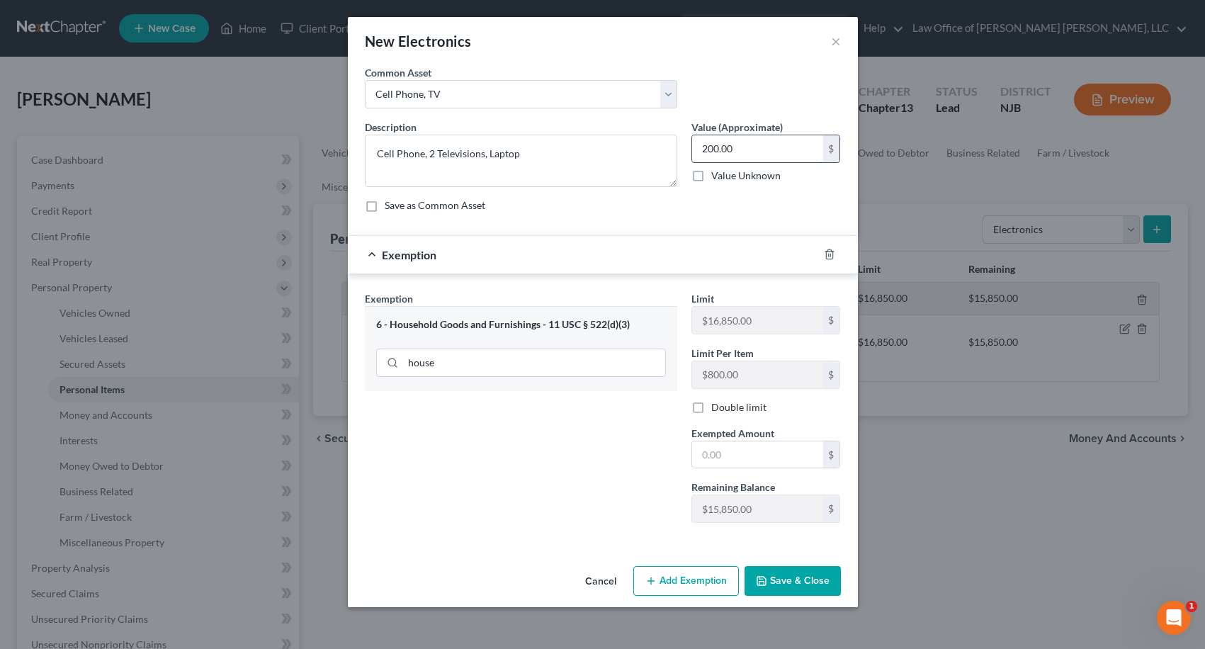
click at [747, 152] on input "200.00" at bounding box center [757, 148] width 131 height 27
type input "500.00"
click at [755, 453] on input "text" at bounding box center [757, 454] width 131 height 27
type input "500.00"
click at [789, 576] on button "Save & Close" at bounding box center [792, 581] width 96 height 30
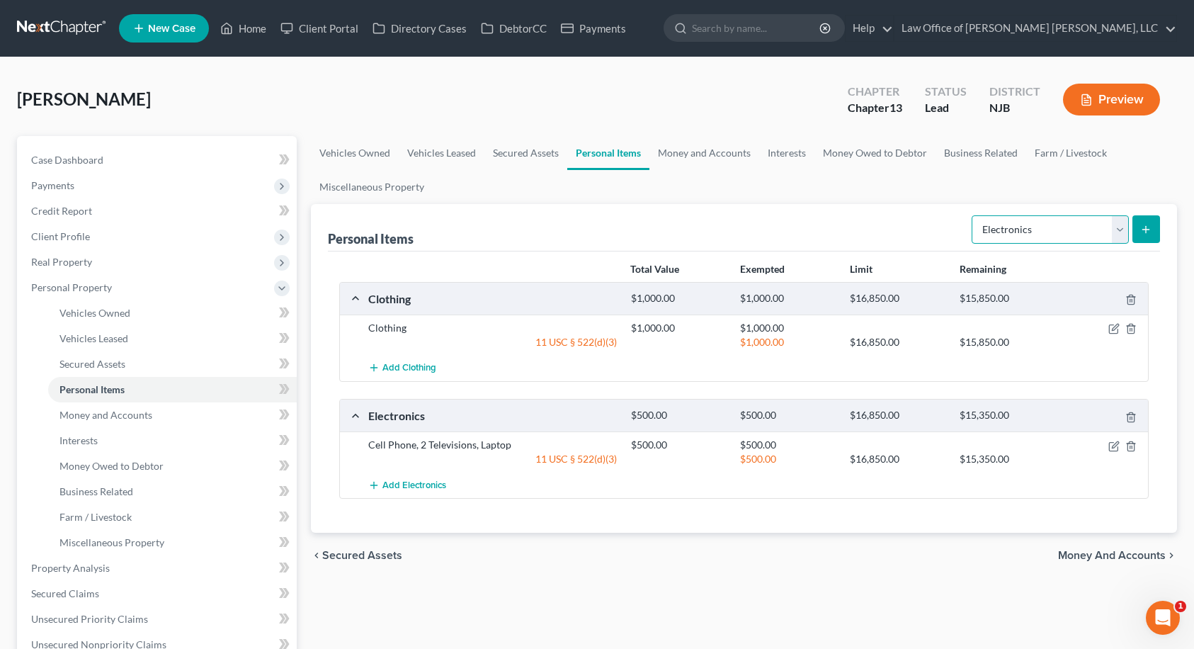
click at [1009, 220] on select "Select Item Type Clothing Collectibles Of Value Electronics Firearms Household …" at bounding box center [1050, 229] width 157 height 28
select select "firearms"
click at [973, 215] on select "Select Item Type Clothing Collectibles Of Value Electronics Firearms Household …" at bounding box center [1050, 229] width 157 height 28
click at [1147, 234] on icon "submit" at bounding box center [1145, 229] width 11 height 11
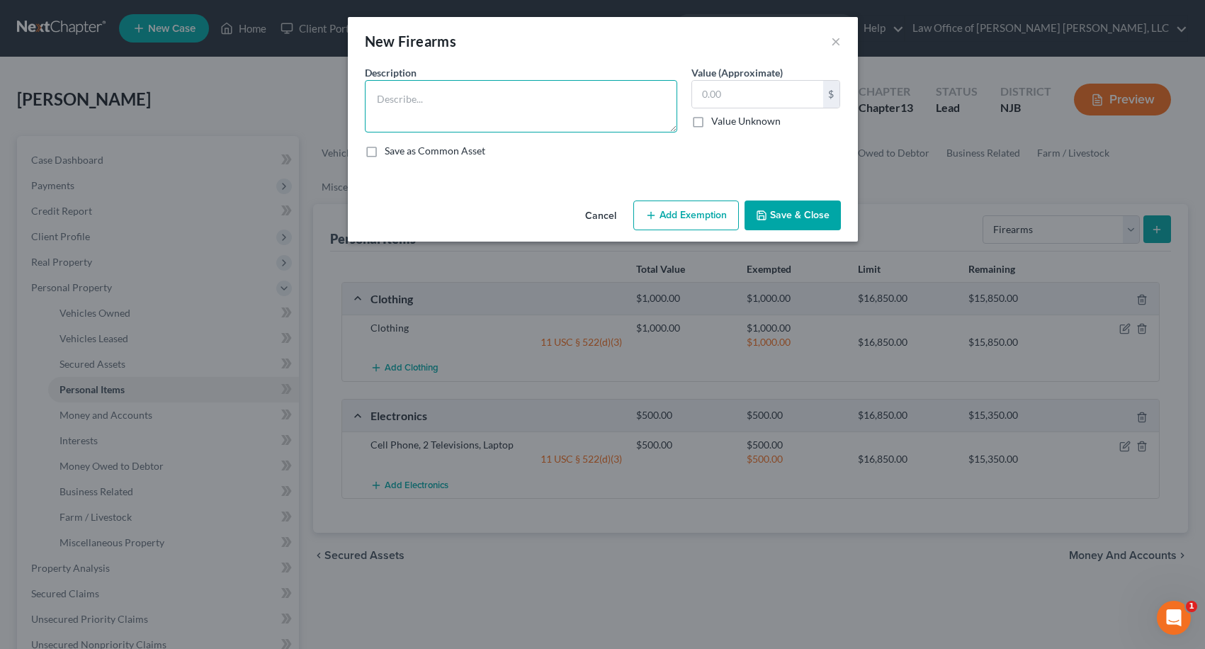
click at [484, 112] on textarea at bounding box center [521, 106] width 312 height 52
type textarea "Glock 9mm"
type input "500.00"
click at [671, 210] on button "Add Exemption" at bounding box center [686, 215] width 106 height 30
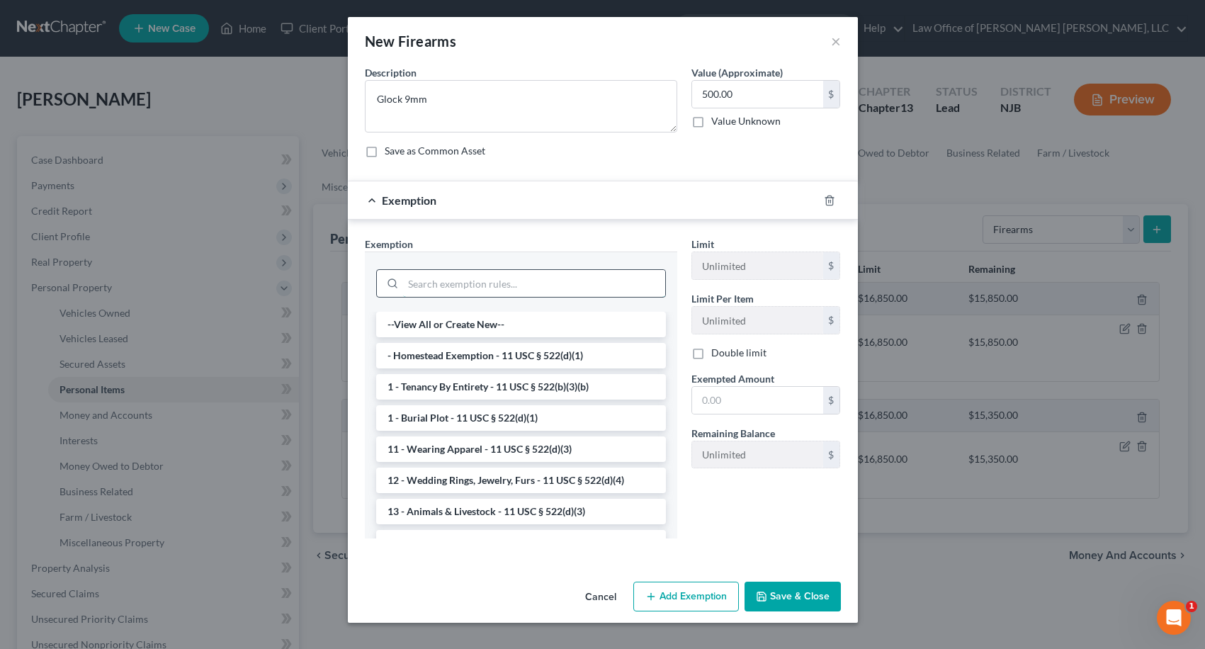
click at [489, 278] on input "search" at bounding box center [534, 283] width 262 height 27
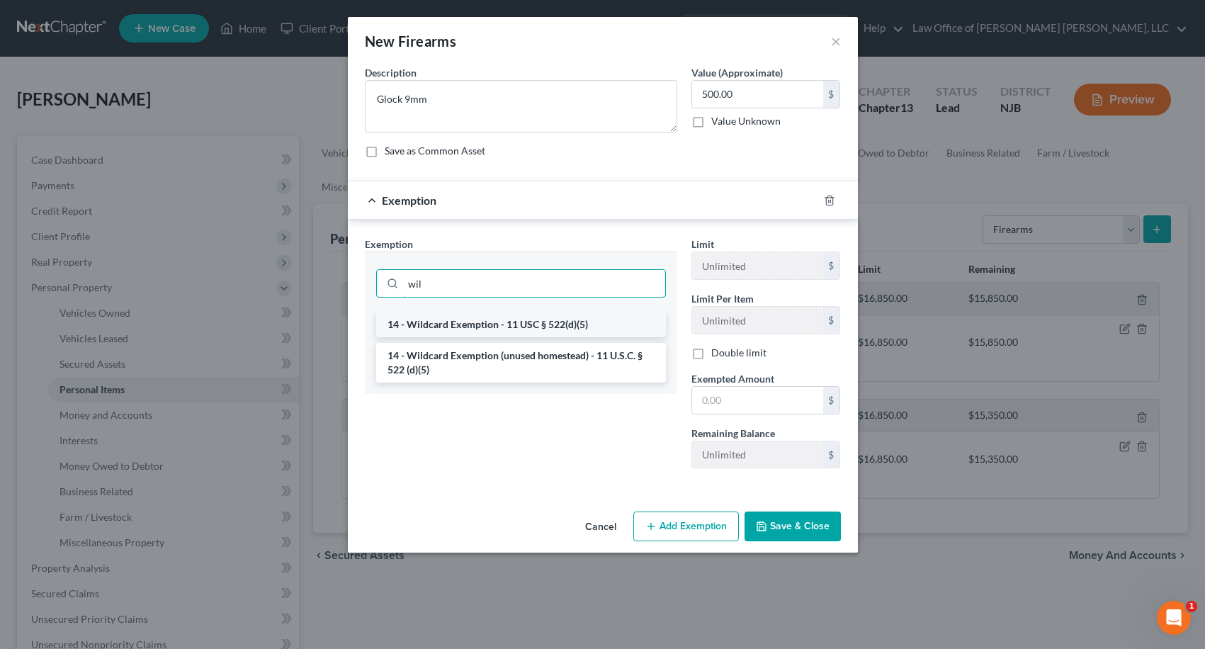
type input "wil"
click at [497, 322] on li "14 - Wildcard Exemption - 11 USC § 522(d)(5)" at bounding box center [521, 324] width 290 height 25
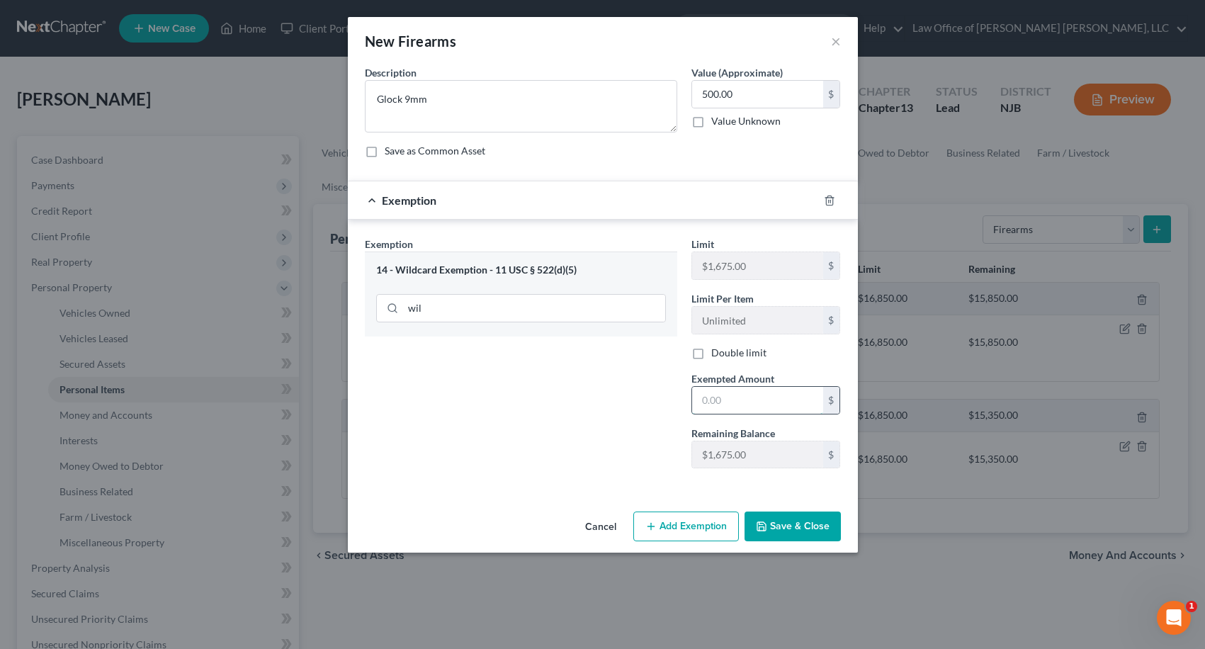
click at [705, 398] on input "text" at bounding box center [757, 400] width 131 height 27
type input "500.00"
click at [805, 530] on button "Save & Close" at bounding box center [792, 526] width 96 height 30
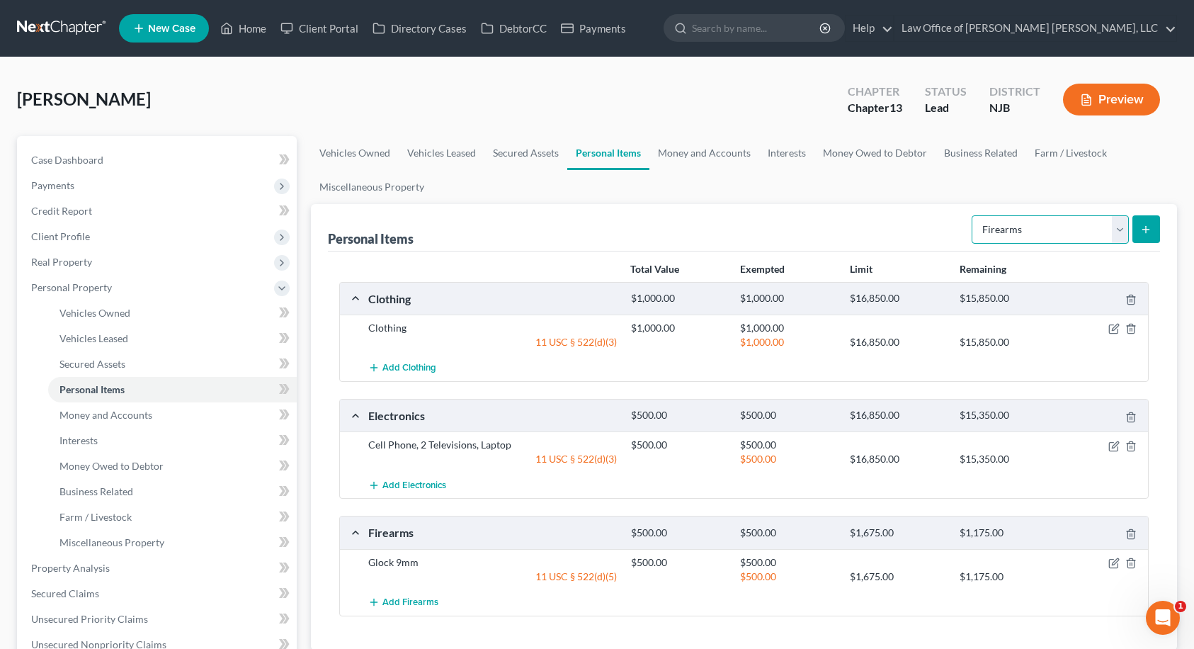
click at [1007, 239] on select "Select Item Type Clothing Collectibles Of Value Electronics Firearms Household …" at bounding box center [1050, 229] width 157 height 28
select select "household_goods"
click at [973, 215] on select "Select Item Type Clothing Collectibles Of Value Electronics Firearms Household …" at bounding box center [1050, 229] width 157 height 28
click at [1141, 231] on icon "submit" at bounding box center [1145, 229] width 11 height 11
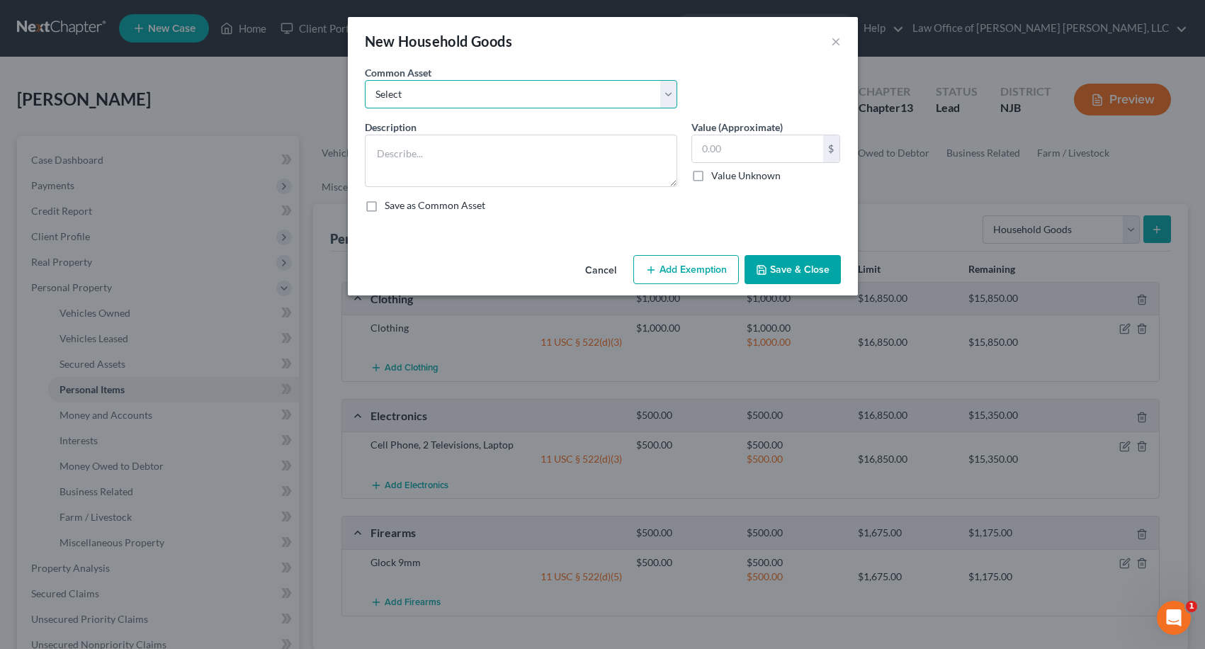
click at [498, 102] on select "Select Furniture" at bounding box center [521, 94] width 312 height 28
select select "0"
click at [365, 80] on select "Select Furniture" at bounding box center [521, 94] width 312 height 28
type textarea "Furniture"
click at [680, 271] on button "Add Exemption" at bounding box center [686, 270] width 106 height 30
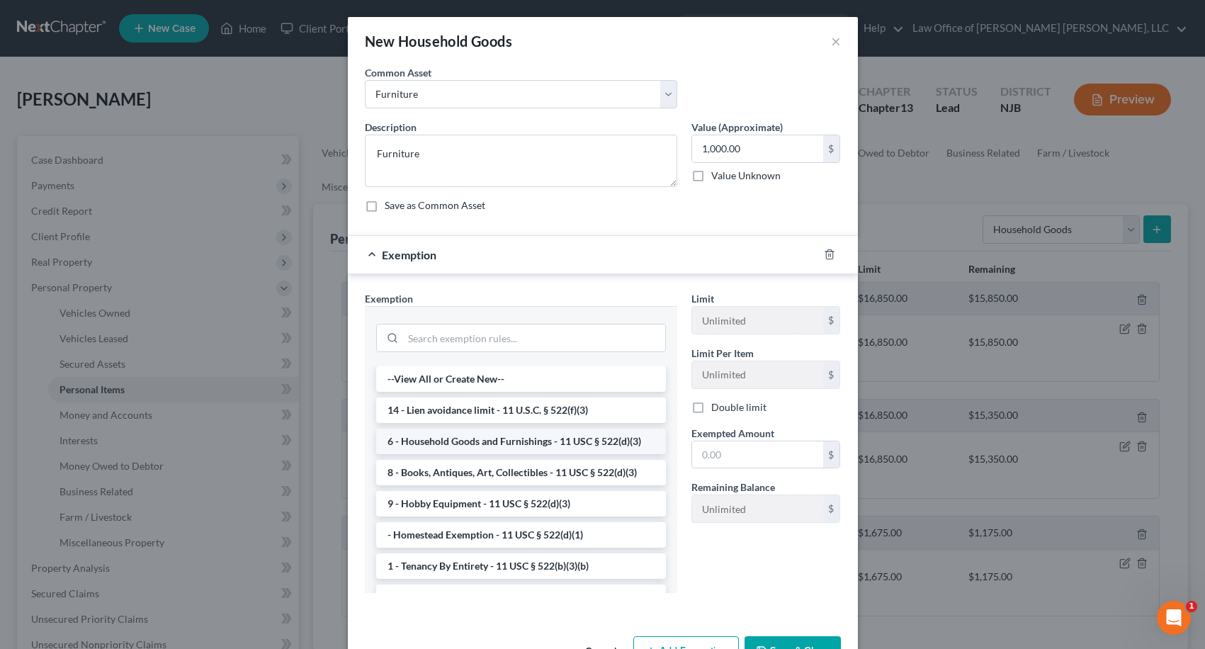
click at [445, 442] on li "6 - Household Goods and Furnishings - 11 USC § 522(d)(3)" at bounding box center [521, 440] width 290 height 25
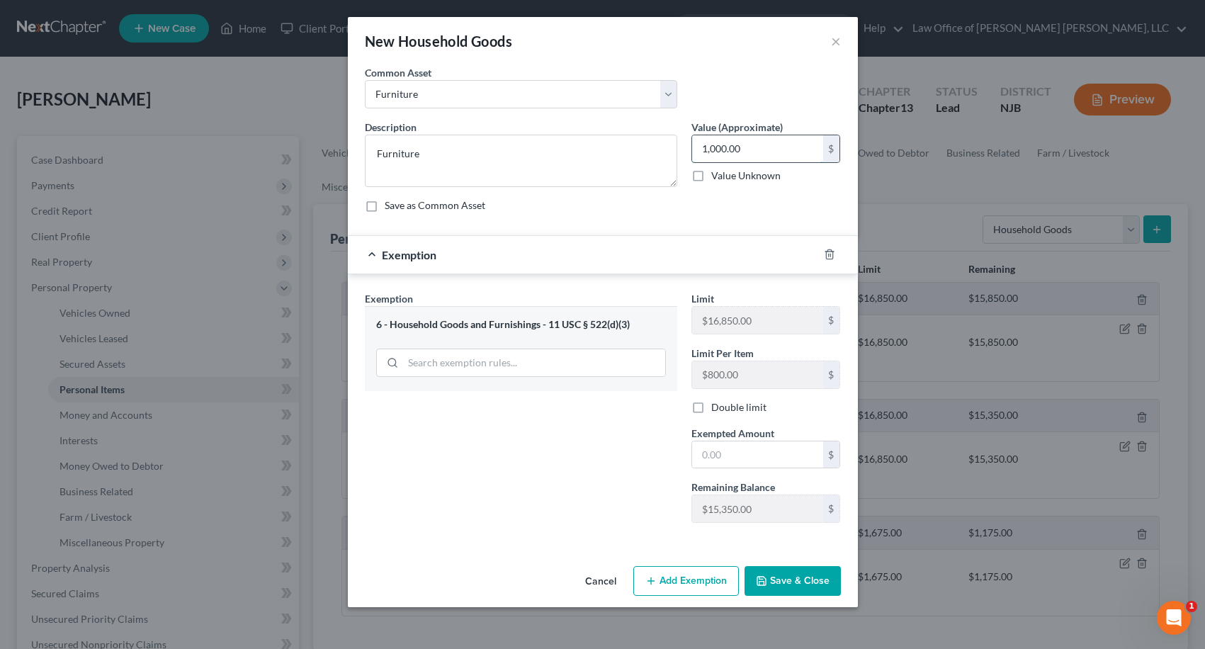
click at [739, 149] on input "1,000.00" at bounding box center [757, 148] width 131 height 27
type input "500.00"
click at [740, 457] on input "text" at bounding box center [757, 454] width 131 height 27
type input "500.00"
click at [795, 586] on button "Save & Close" at bounding box center [792, 581] width 96 height 30
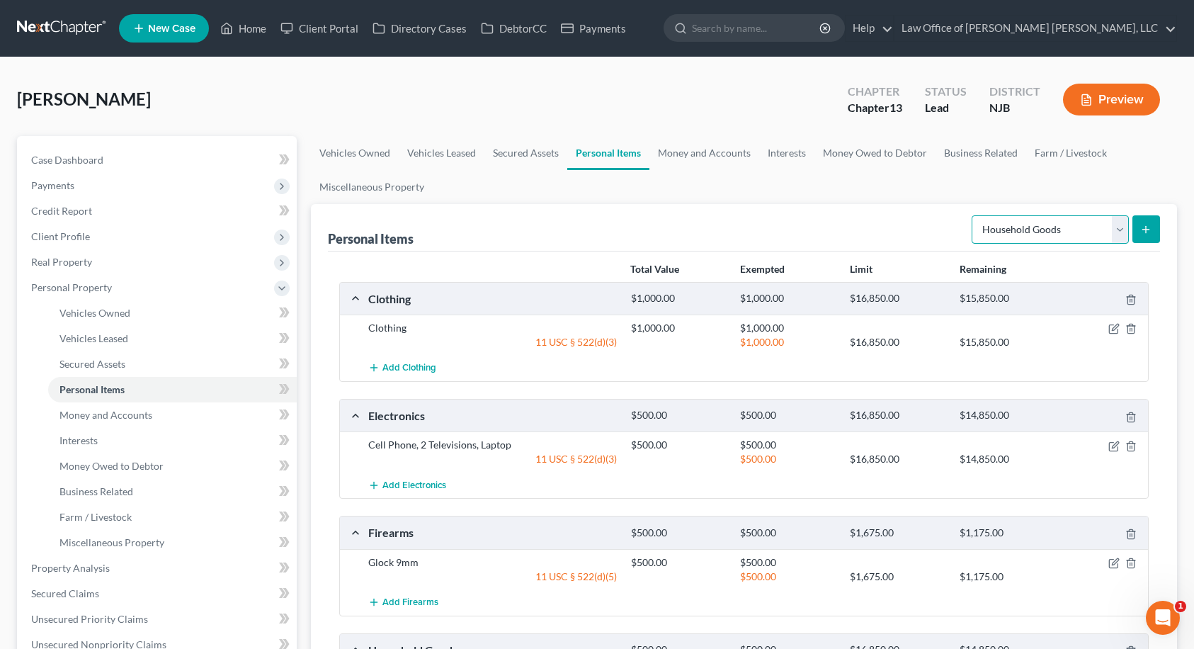
click at [1026, 237] on select "Select Item Type Clothing Collectibles Of Value Electronics Firearms Household …" at bounding box center [1050, 229] width 157 height 28
select select "jewelry"
click at [973, 215] on select "Select Item Type Clothing Collectibles Of Value Electronics Firearms Household …" at bounding box center [1050, 229] width 157 height 28
click at [1144, 229] on line "submit" at bounding box center [1146, 229] width 6 height 0
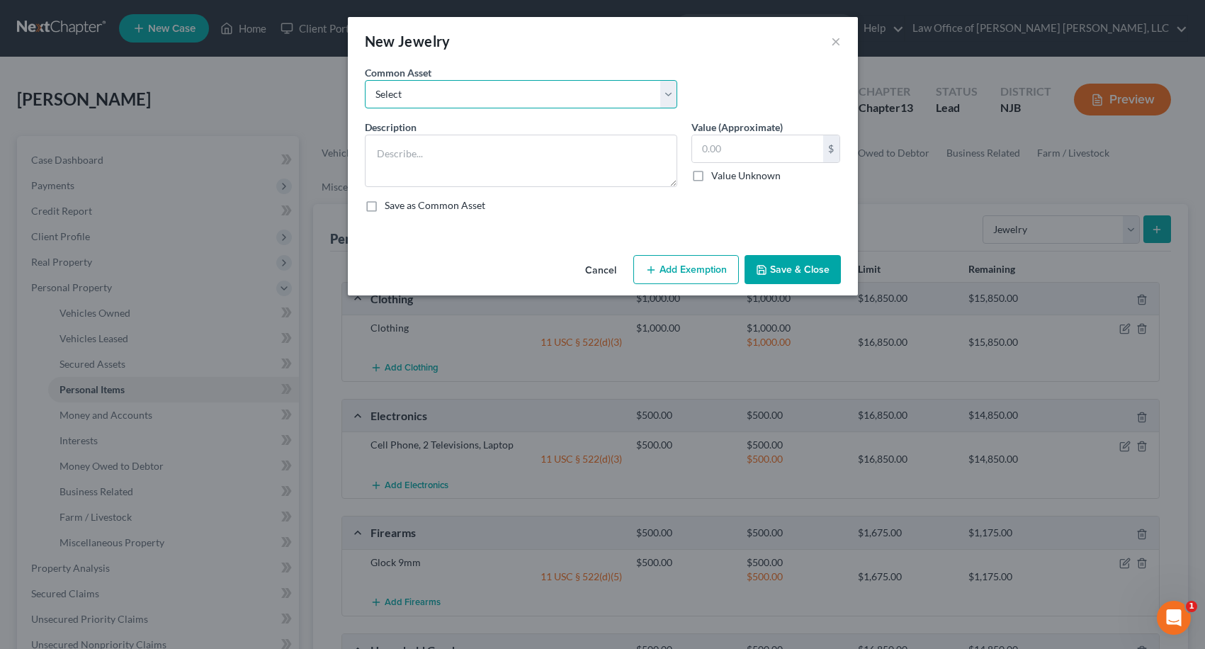
click at [543, 95] on select "Select Costume Jewelry" at bounding box center [521, 94] width 312 height 28
select select "0"
click at [365, 80] on select "Select Costume Jewelry" at bounding box center [521, 94] width 312 height 28
type textarea "Costume Jewelry"
click at [692, 268] on button "Add Exemption" at bounding box center [686, 270] width 106 height 30
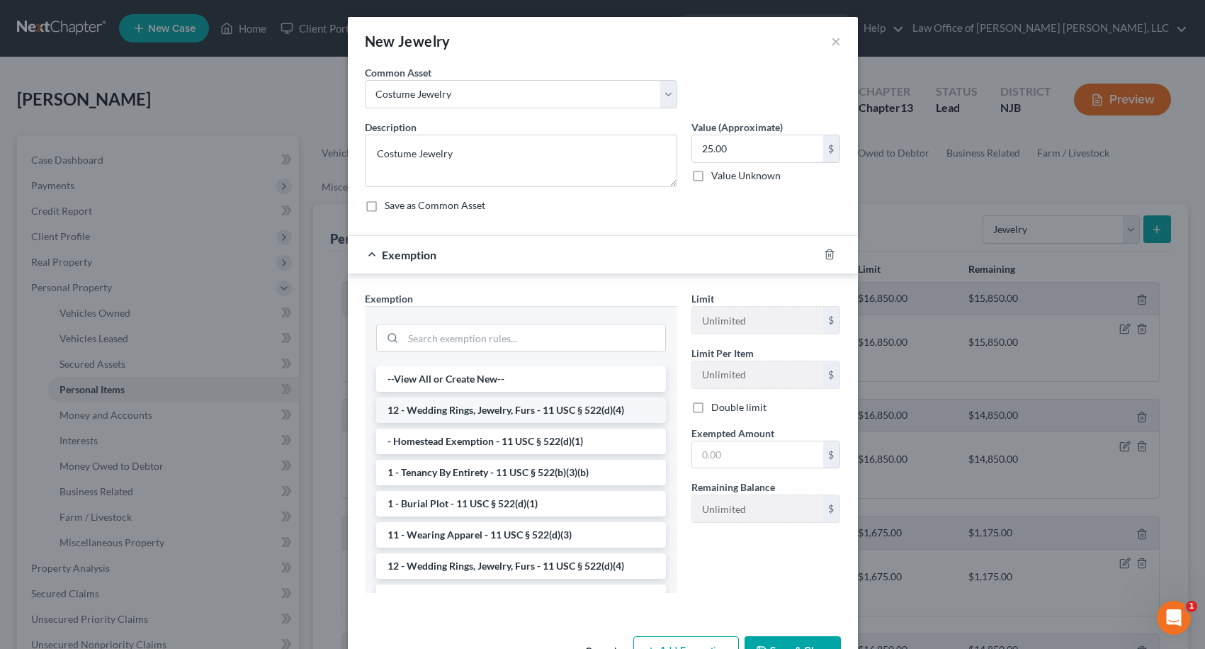
click at [424, 406] on li "12 - Wedding Rings, Jewelry, Furs - 11 USC § 522(d)(4)" at bounding box center [521, 409] width 290 height 25
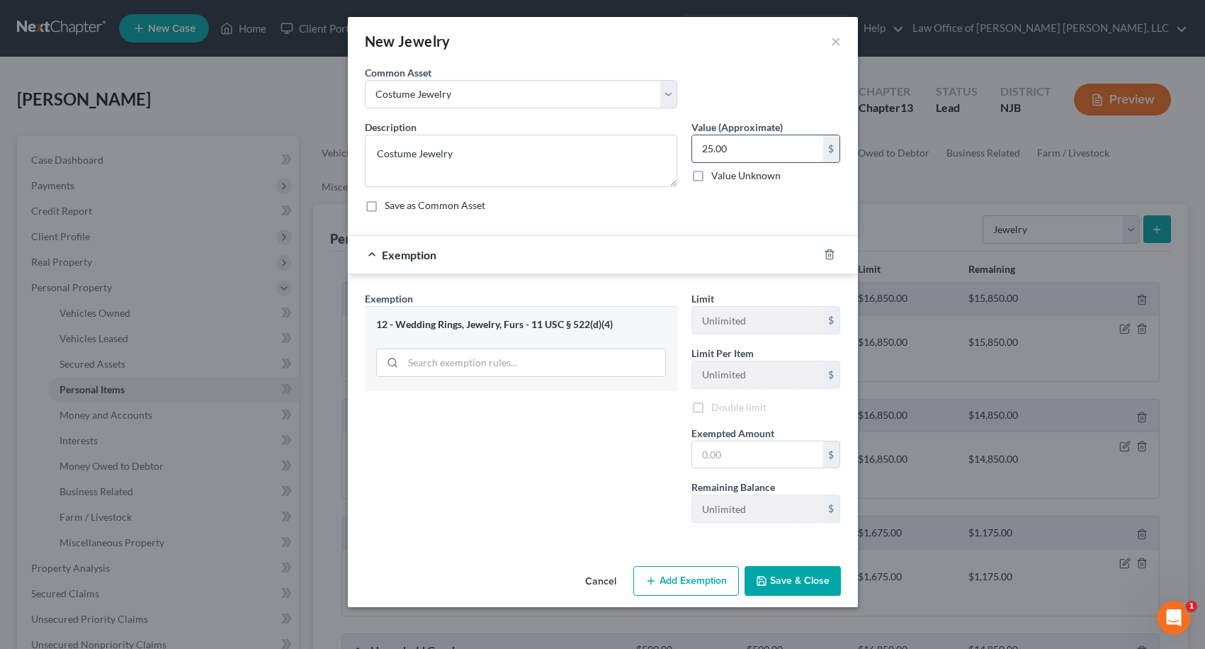
click at [759, 151] on input "25.00" at bounding box center [757, 148] width 131 height 27
type input "100.00"
click at [726, 449] on input "text" at bounding box center [757, 454] width 131 height 27
type input "100.00"
click at [773, 574] on button "Save & Close" at bounding box center [792, 581] width 96 height 30
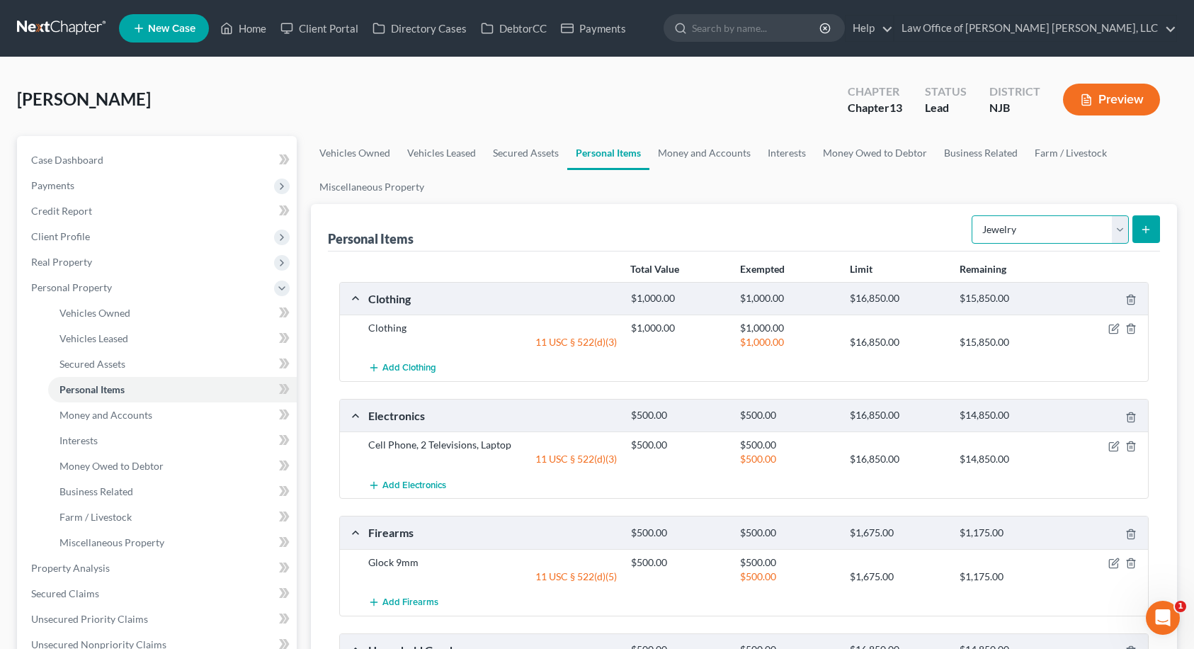
click at [1043, 218] on select "Select Item Type Clothing Collectibles Of Value Electronics Firearms Household …" at bounding box center [1050, 229] width 157 height 28
click at [960, 187] on ul "Vehicles Owned Vehicles Leased Secured Assets Personal Items Money and Accounts…" at bounding box center [744, 170] width 867 height 68
click at [710, 160] on link "Money and Accounts" at bounding box center [704, 153] width 110 height 34
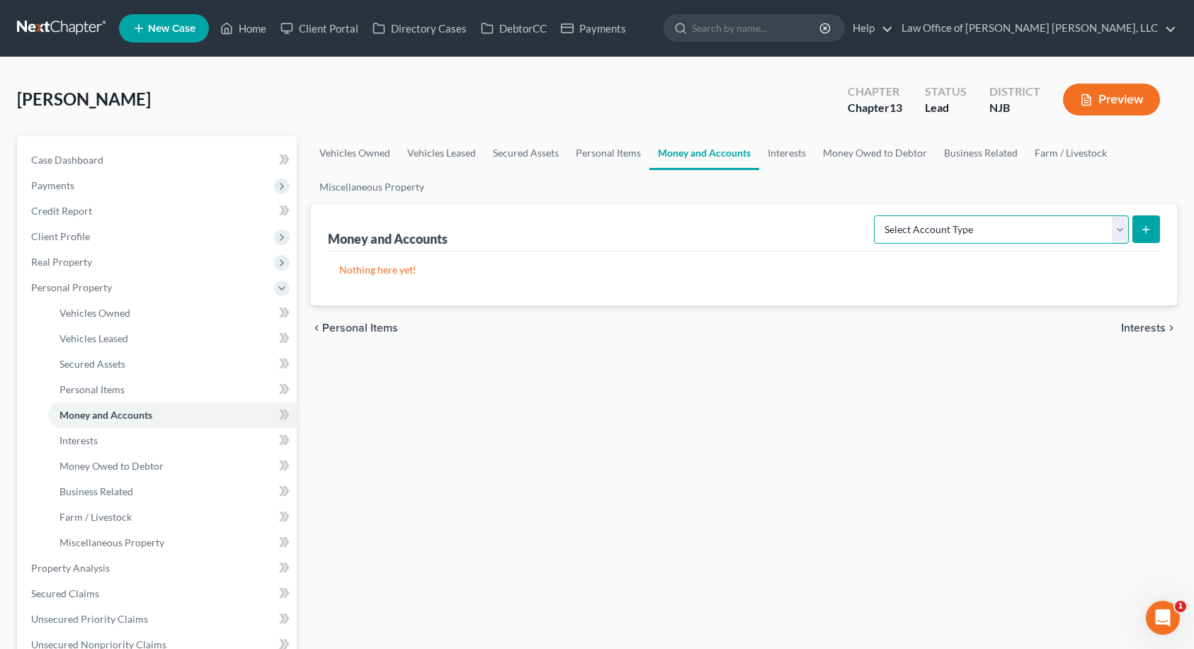
click at [980, 231] on select "Select Account Type Brokerage Cash on Hand Certificates of Deposit Checking Acc…" at bounding box center [1001, 229] width 255 height 28
click at [972, 229] on select "Select Account Type Brokerage Cash on Hand Certificates of Deposit Checking Acc…" at bounding box center [1001, 229] width 255 height 28
select select "checking"
click at [877, 215] on select "Select Account Type Brokerage Cash on Hand Certificates of Deposit Checking Acc…" at bounding box center [1001, 229] width 255 height 28
click at [1140, 229] on button "submit" at bounding box center [1146, 229] width 28 height 28
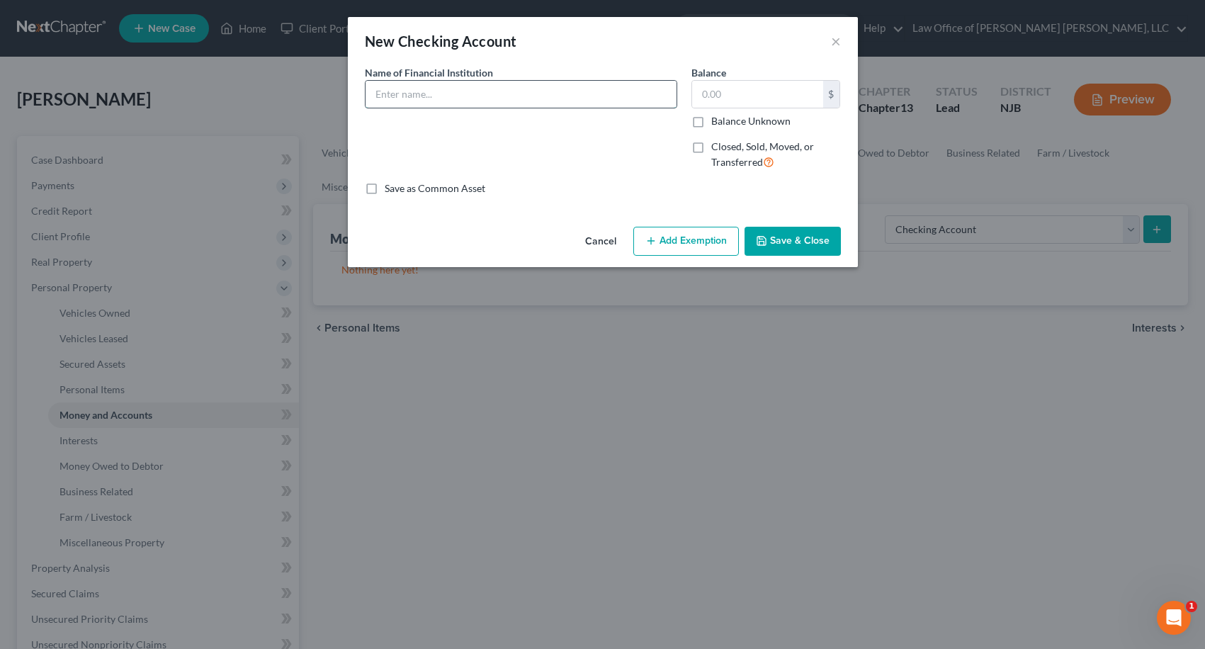
click at [544, 98] on input "text" at bounding box center [520, 94] width 311 height 27
type input "Navy Federal - Checking & Savings"
click at [695, 241] on button "Add Exemption" at bounding box center [686, 242] width 106 height 30
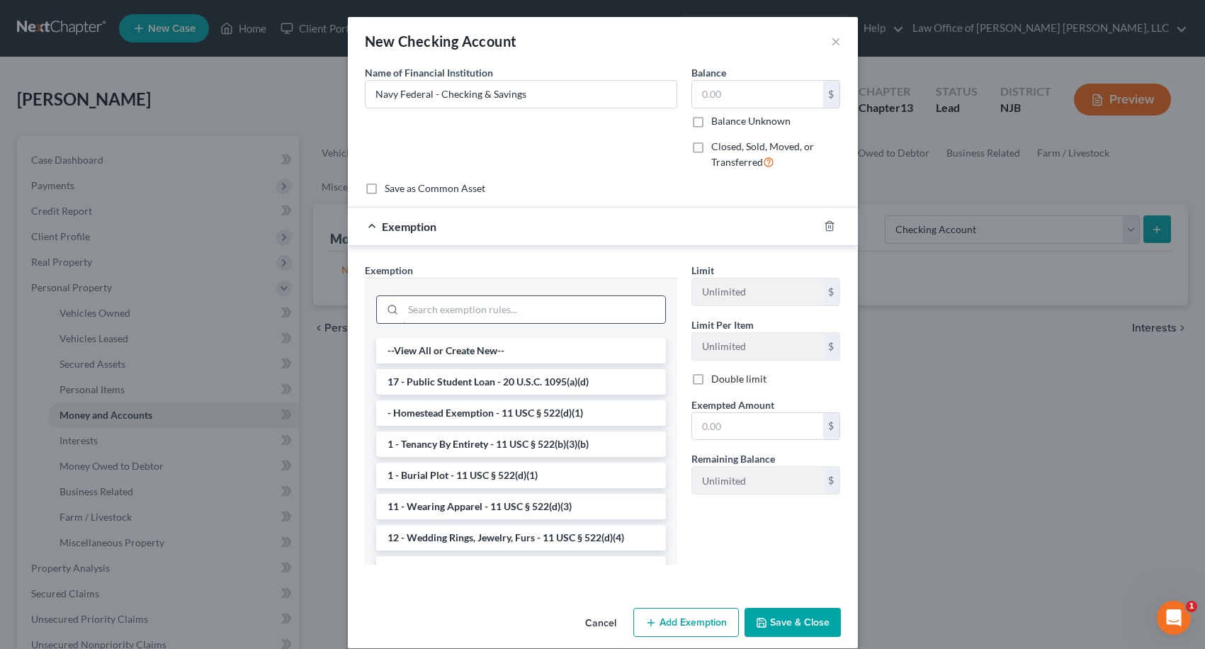
click at [526, 309] on input "search" at bounding box center [534, 309] width 262 height 27
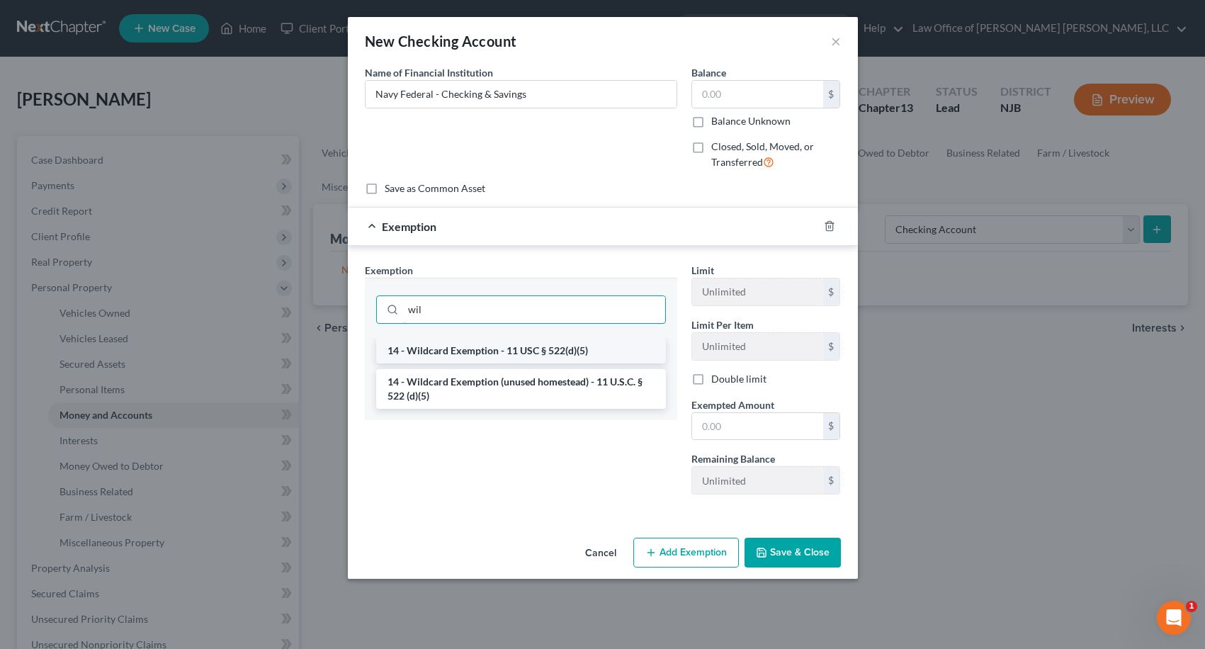
type input "wil"
click at [517, 356] on li "14 - Wildcard Exemption - 11 USC § 522(d)(5)" at bounding box center [521, 350] width 290 height 25
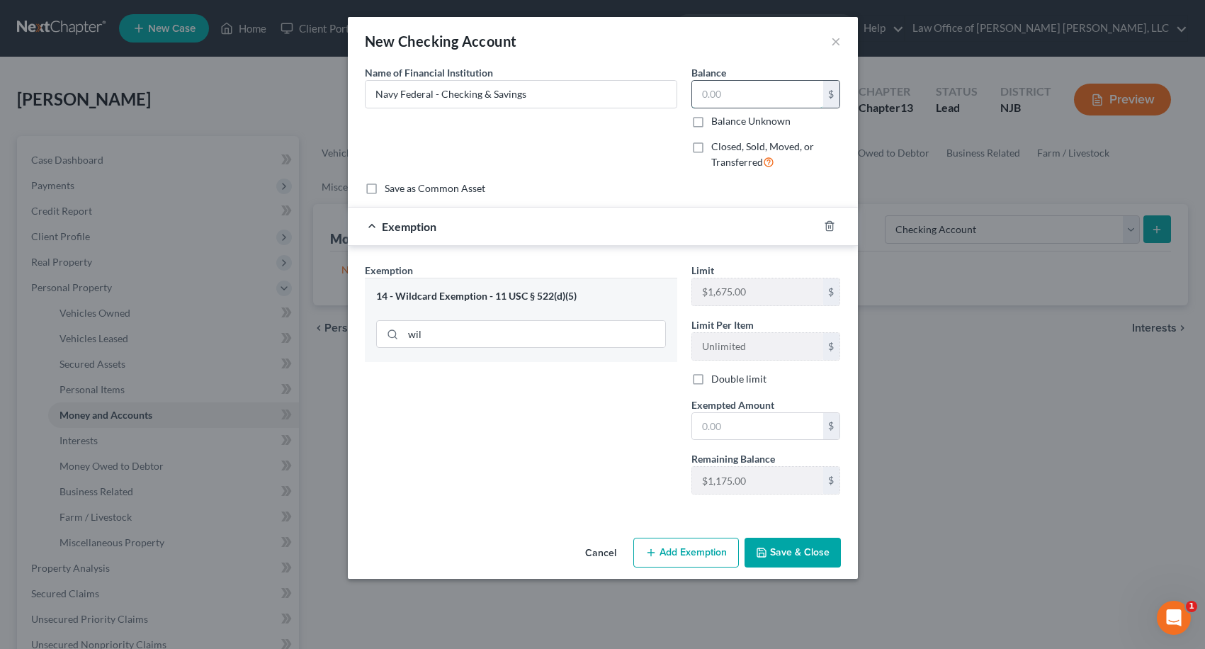
click at [739, 101] on input "text" at bounding box center [757, 94] width 131 height 27
type input "50.00"
click at [727, 414] on input "text" at bounding box center [757, 426] width 131 height 27
type input "50.00"
click at [785, 552] on button "Save & Close" at bounding box center [792, 553] width 96 height 30
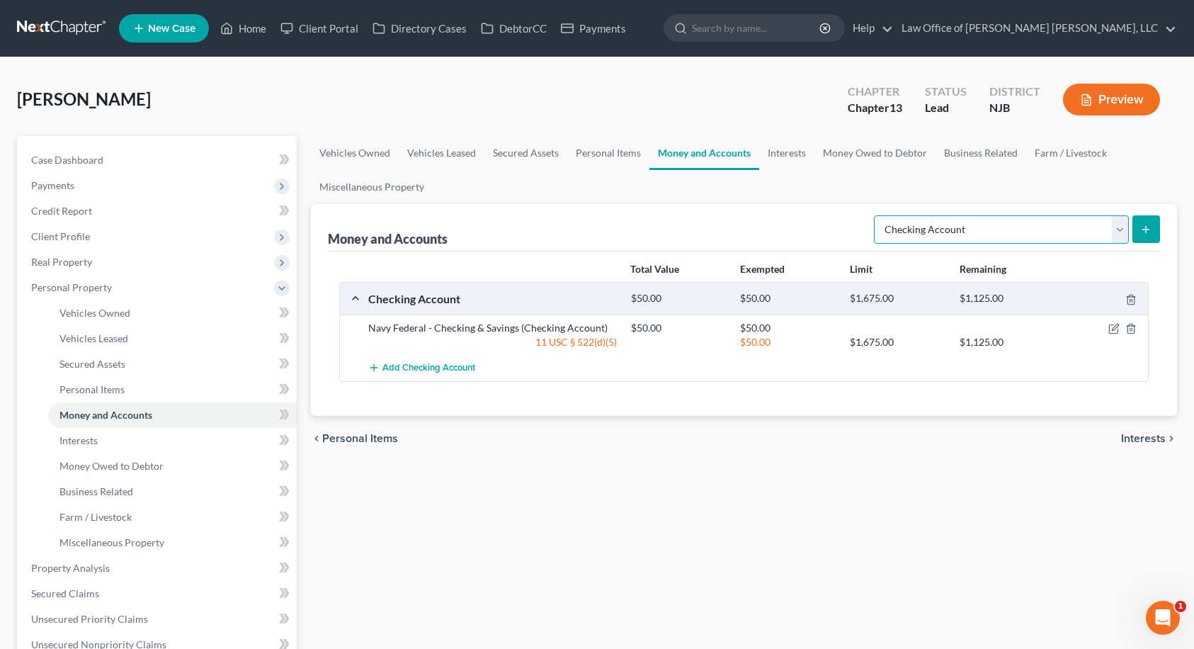
click at [936, 225] on select "Select Account Type Brokerage Cash on Hand Certificates of Deposit Checking Acc…" at bounding box center [1001, 229] width 255 height 28
click at [877, 215] on select "Select Account Type Brokerage Cash on Hand Certificates of Deposit Checking Acc…" at bounding box center [1001, 229] width 255 height 28
click at [991, 236] on select "Select Account Type Brokerage Cash on Hand Certificates of Deposit Checking Acc…" at bounding box center [1001, 229] width 255 height 28
select select "security_deposits"
click at [877, 215] on select "Select Account Type Brokerage Cash on Hand Certificates of Deposit Checking Acc…" at bounding box center [1001, 229] width 255 height 28
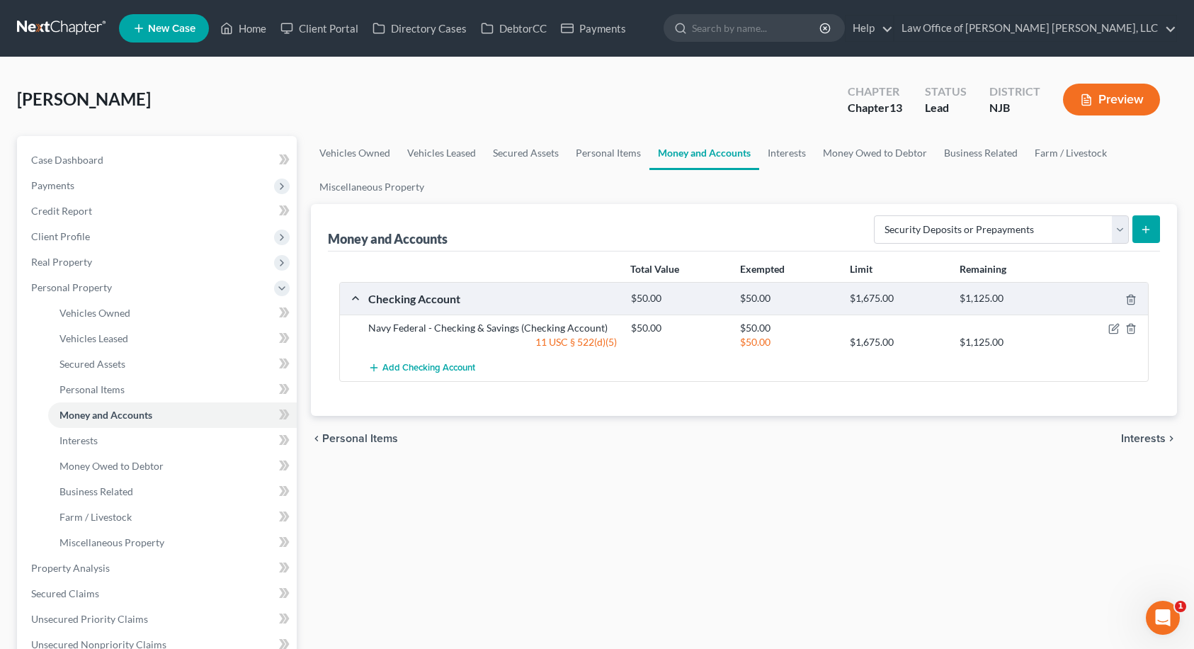
click at [1138, 234] on button "submit" at bounding box center [1146, 229] width 28 height 28
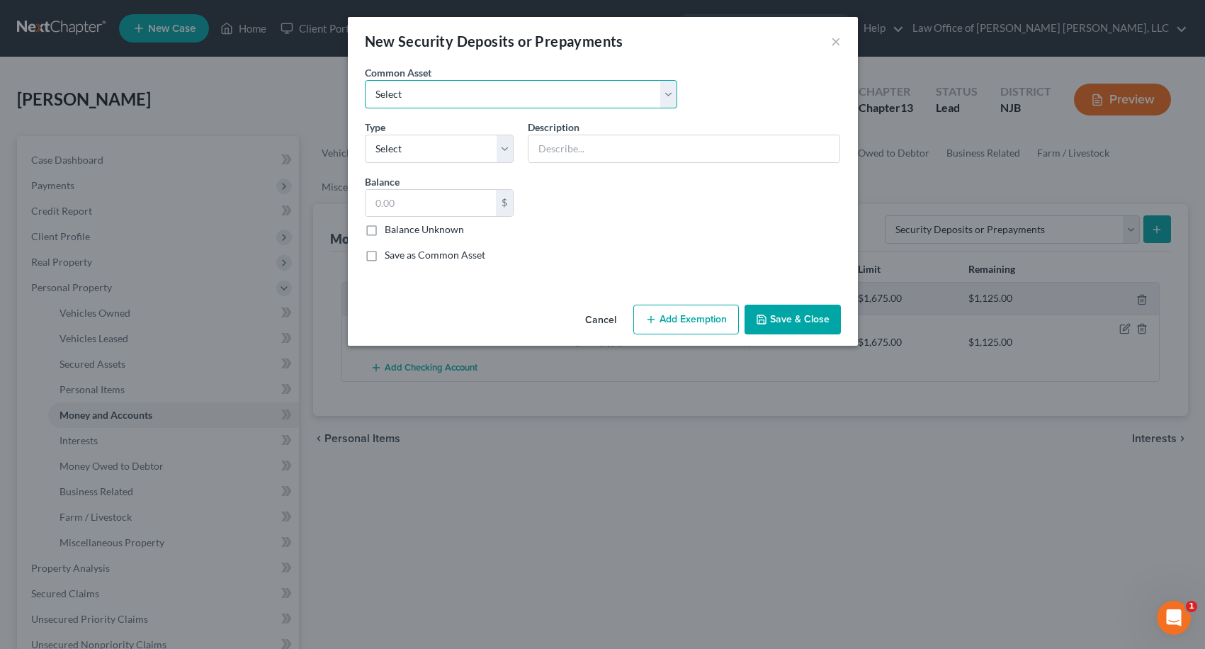
click at [552, 91] on select "Select Landlord" at bounding box center [521, 94] width 312 height 28
select select "0"
click at [365, 80] on select "Select Landlord" at bounding box center [521, 94] width 312 height 28
type input "Landlord"
type input "3,000.00"
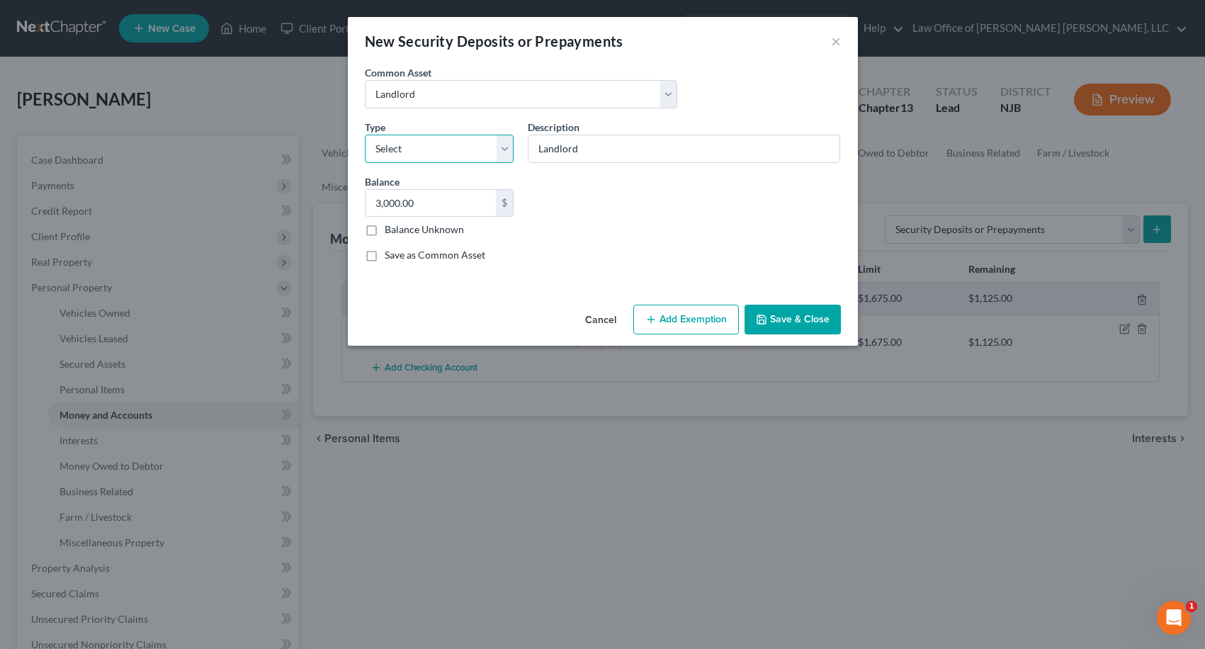
click at [441, 144] on select "Select Electric Gas Heating Oil Security Deposit On Rental Unit Prepaid Rent Te…" at bounding box center [439, 149] width 149 height 28
select select "3"
click at [365, 135] on select "Select Electric Gas Heating Oil Security Deposit On Rental Unit Prepaid Rent Te…" at bounding box center [439, 149] width 149 height 28
click at [421, 205] on input "3,000.00" at bounding box center [430, 203] width 131 height 27
type input "2,300.00"
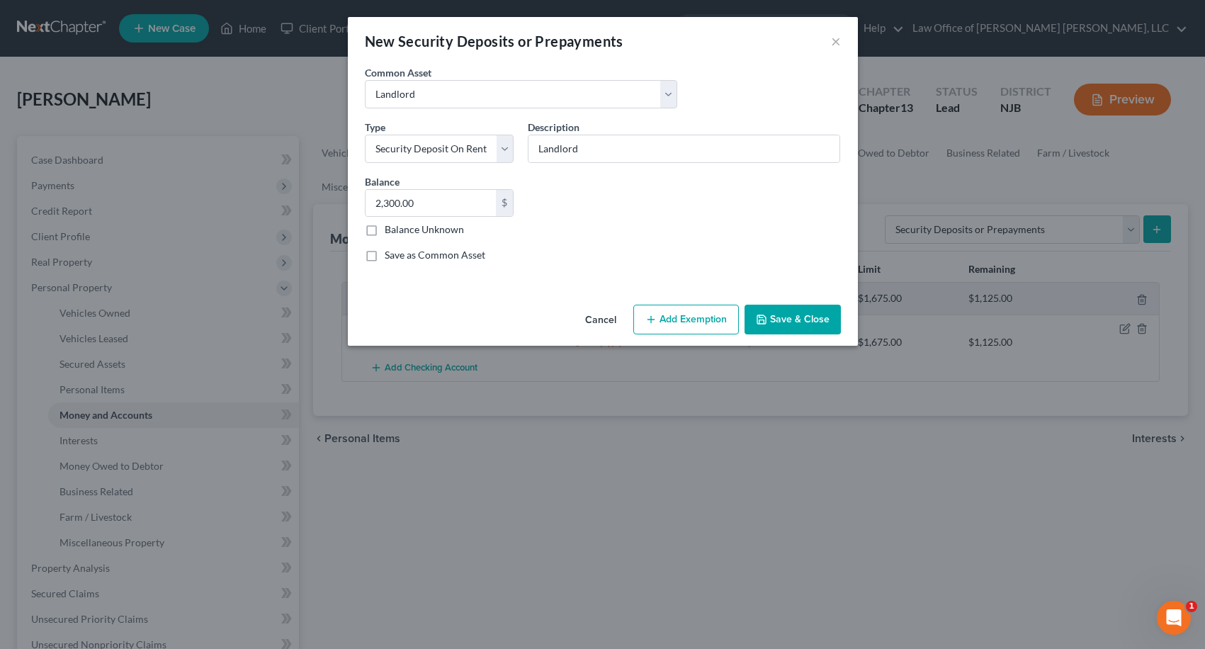
click at [705, 327] on button "Add Exemption" at bounding box center [686, 320] width 106 height 30
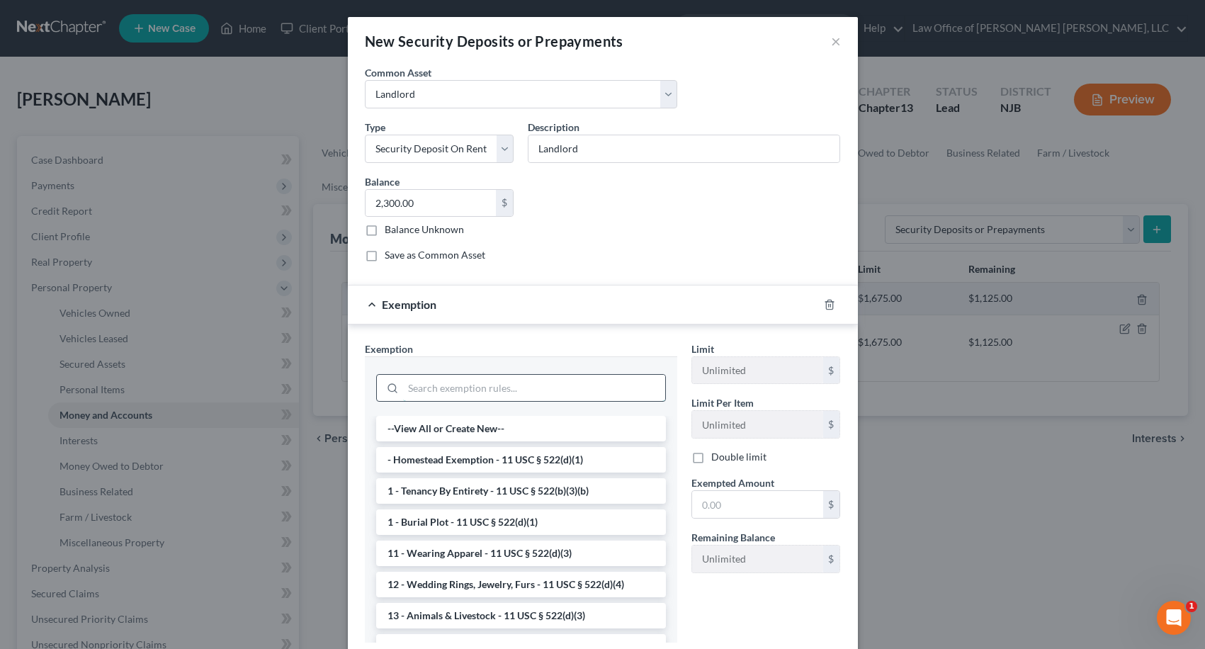
click at [534, 385] on input "search" at bounding box center [534, 388] width 262 height 27
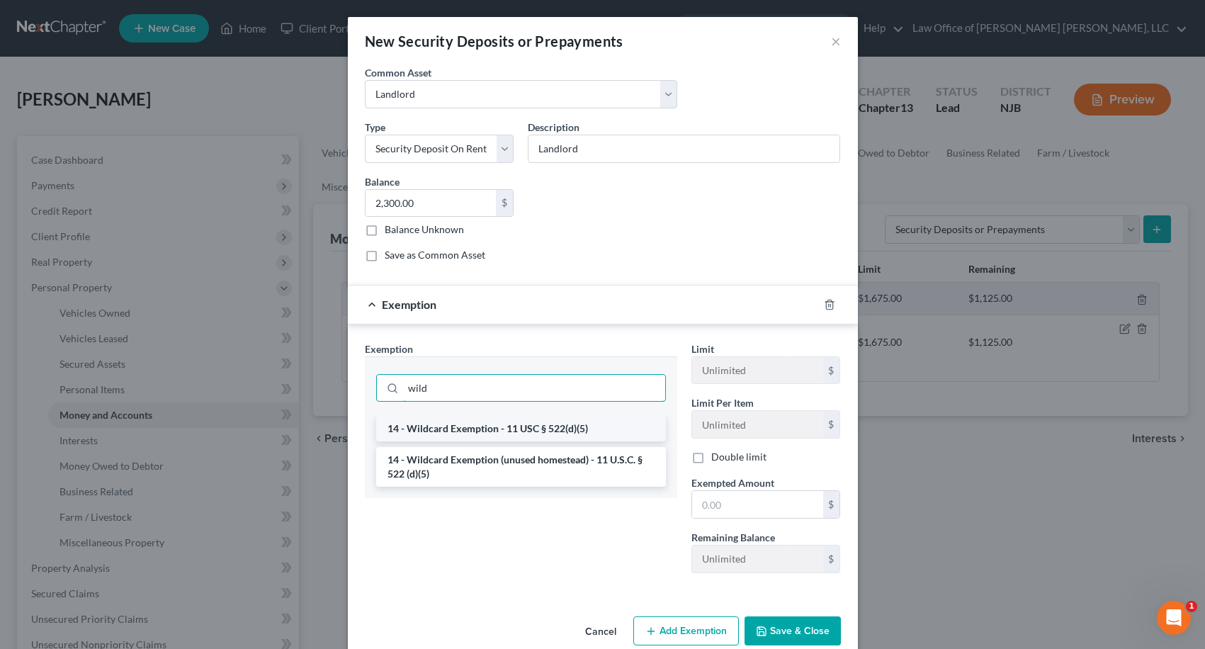
type input "wild"
click at [508, 423] on li "14 - Wildcard Exemption - 11 USC § 522(d)(5)" at bounding box center [521, 428] width 290 height 25
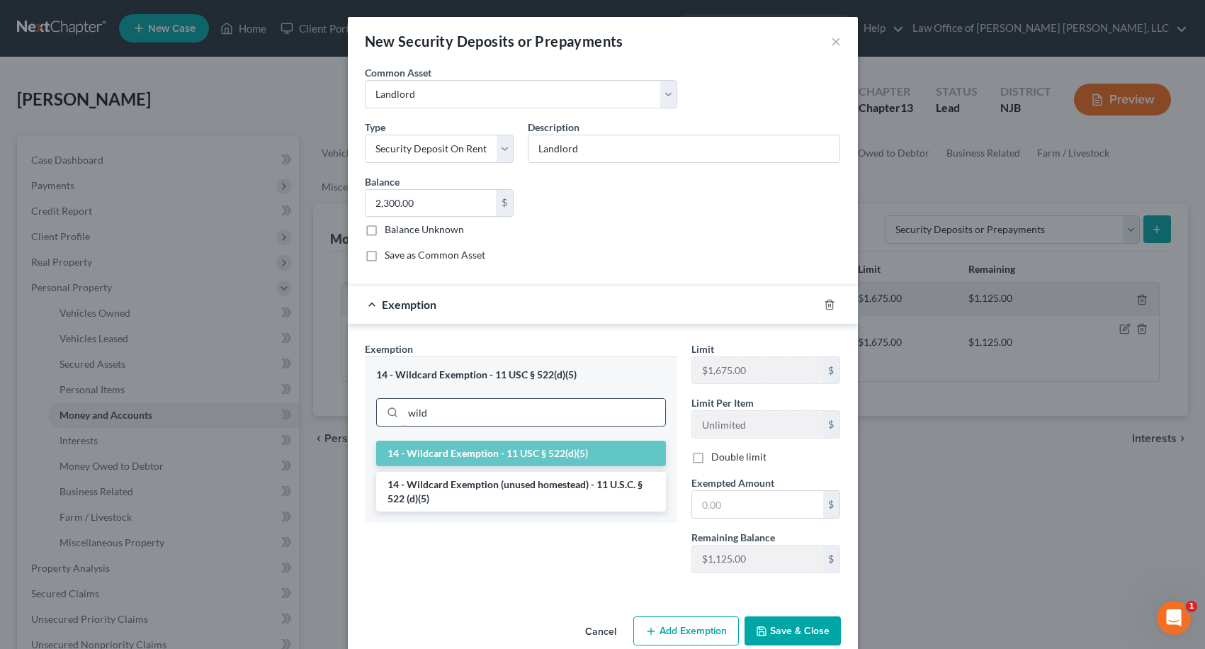
click at [481, 413] on input "wild" at bounding box center [534, 412] width 262 height 27
click at [484, 496] on li "14 - Wildcard Exemption (unused homestead) - 11 U.S.C. § 522 (d)(5)" at bounding box center [521, 492] width 290 height 40
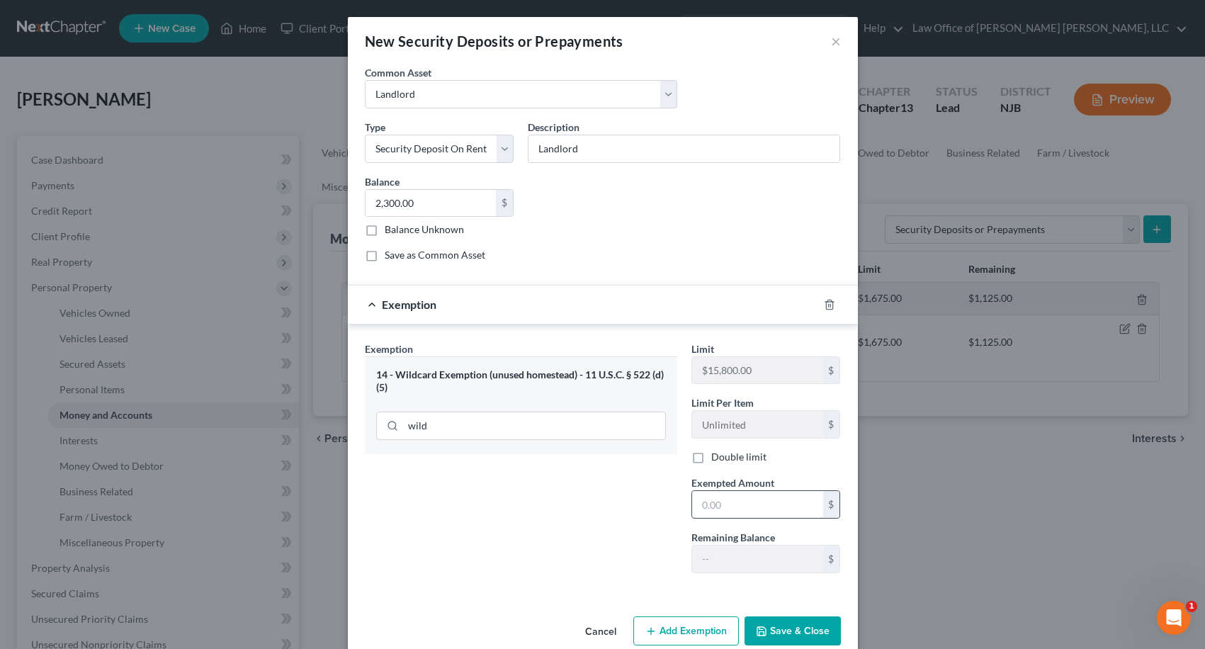
click at [692, 496] on input "text" at bounding box center [757, 504] width 131 height 27
type input "2,300.00"
click at [780, 634] on button "Save & Close" at bounding box center [792, 631] width 96 height 30
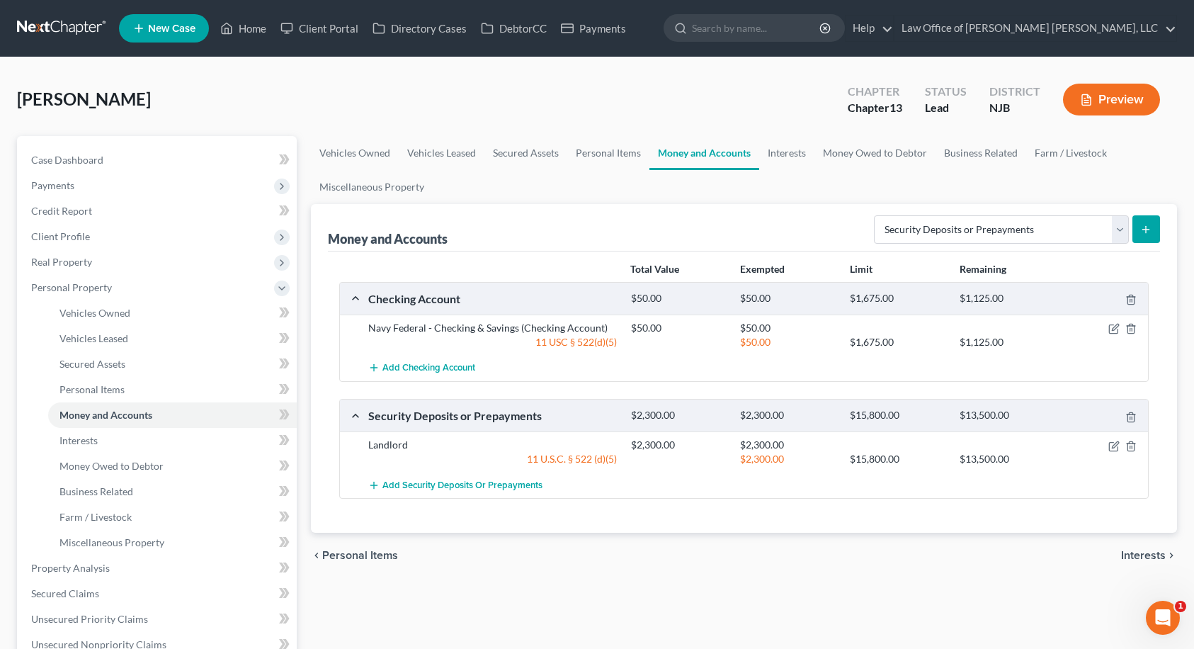
click at [1145, 555] on span "Interests" at bounding box center [1143, 555] width 45 height 11
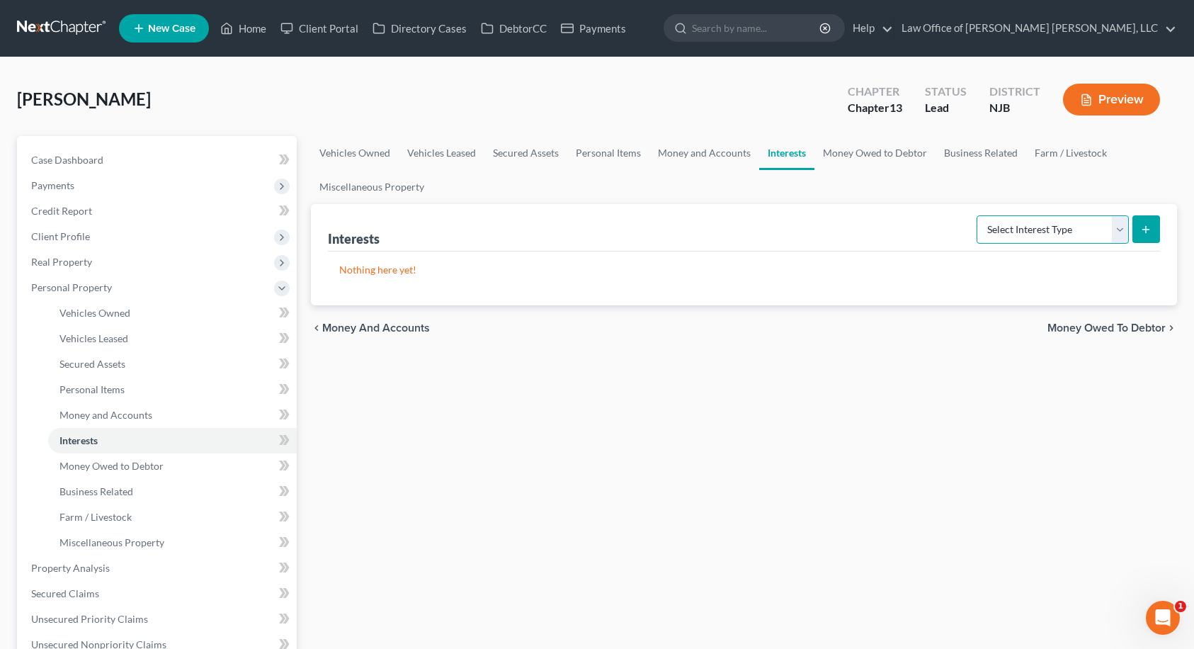
click at [1019, 229] on select "Select Interest Type 401K Annuity Bond Education IRA Government Bond Government…" at bounding box center [1053, 229] width 152 height 28
click at [1008, 234] on select "Select Interest Type 401K Annuity Bond Education IRA Government Bond Government…" at bounding box center [1053, 229] width 152 height 28
select select "401k"
click at [978, 215] on select "Select Interest Type 401K Annuity Bond Education IRA Government Bond Government…" at bounding box center [1053, 229] width 152 height 28
click at [1142, 235] on button "submit" at bounding box center [1146, 229] width 28 height 28
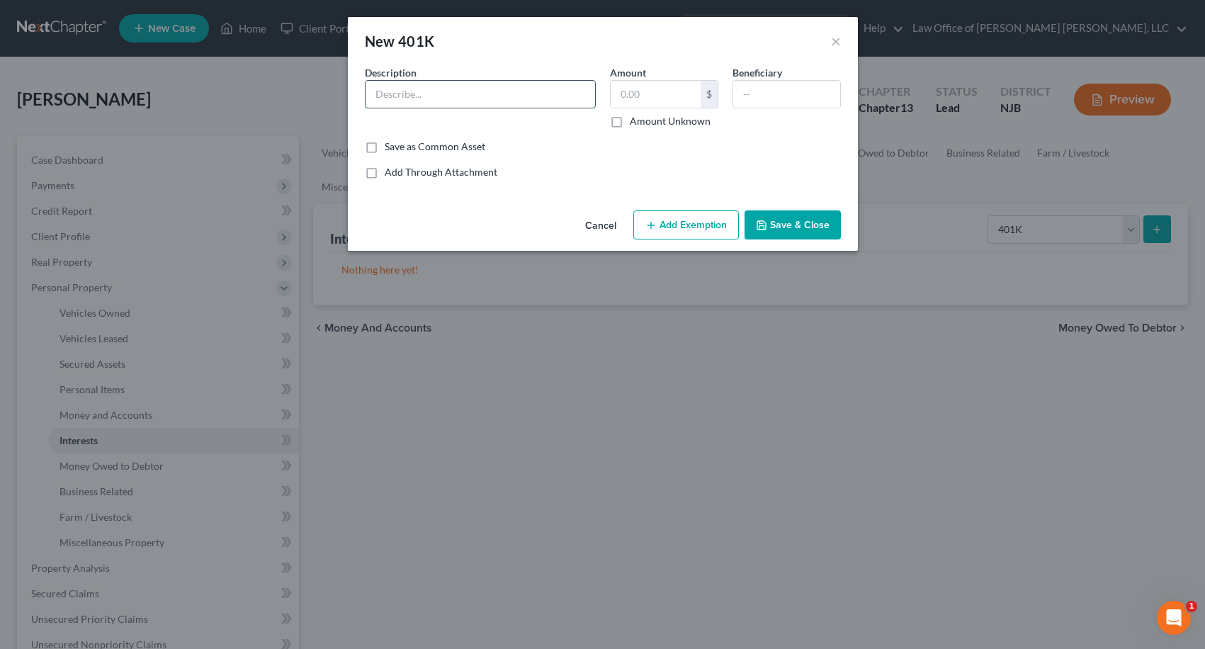
click at [492, 99] on input "text" at bounding box center [479, 94] width 229 height 27
click at [661, 224] on button "Add Exemption" at bounding box center [686, 225] width 106 height 30
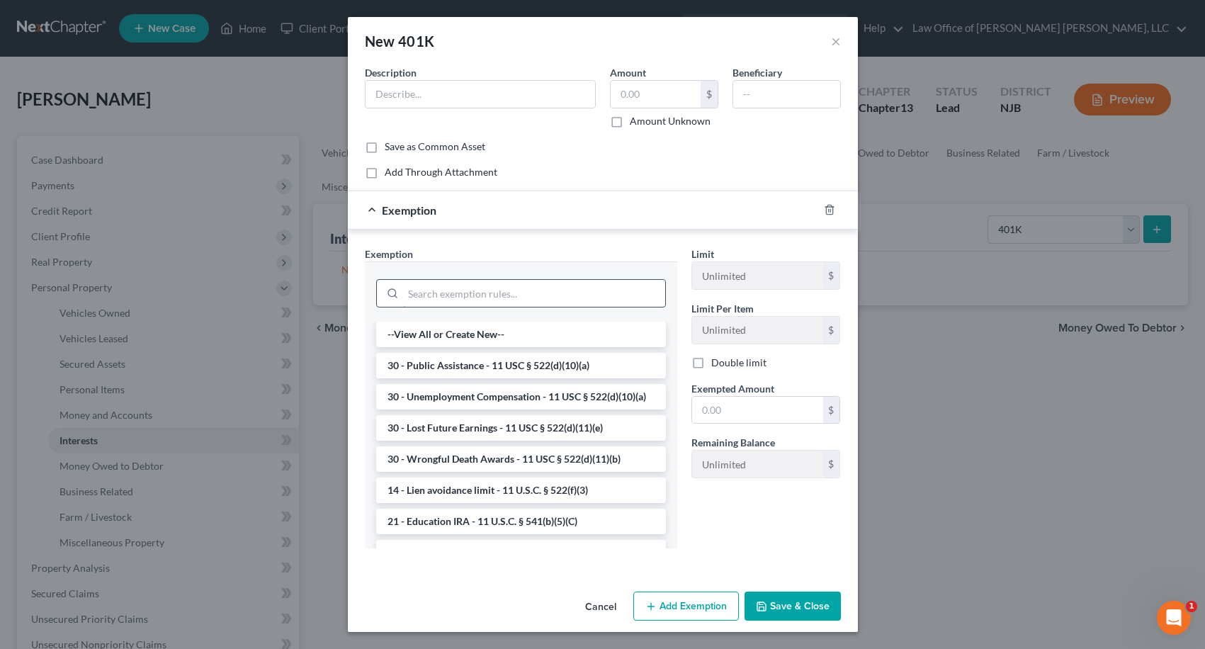
click at [539, 287] on input "search" at bounding box center [534, 293] width 262 height 27
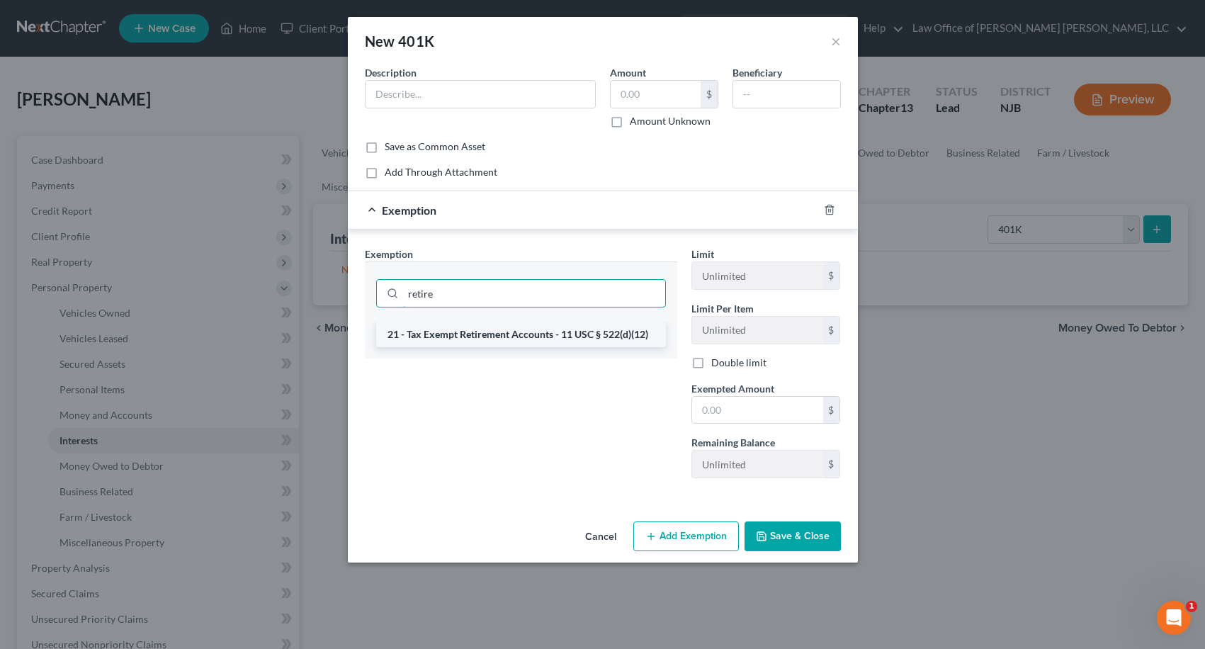
type input "retire"
click at [538, 334] on li "21 - Tax Exempt Retirement Accounts - 11 USC § 522(d)(12)" at bounding box center [521, 334] width 290 height 25
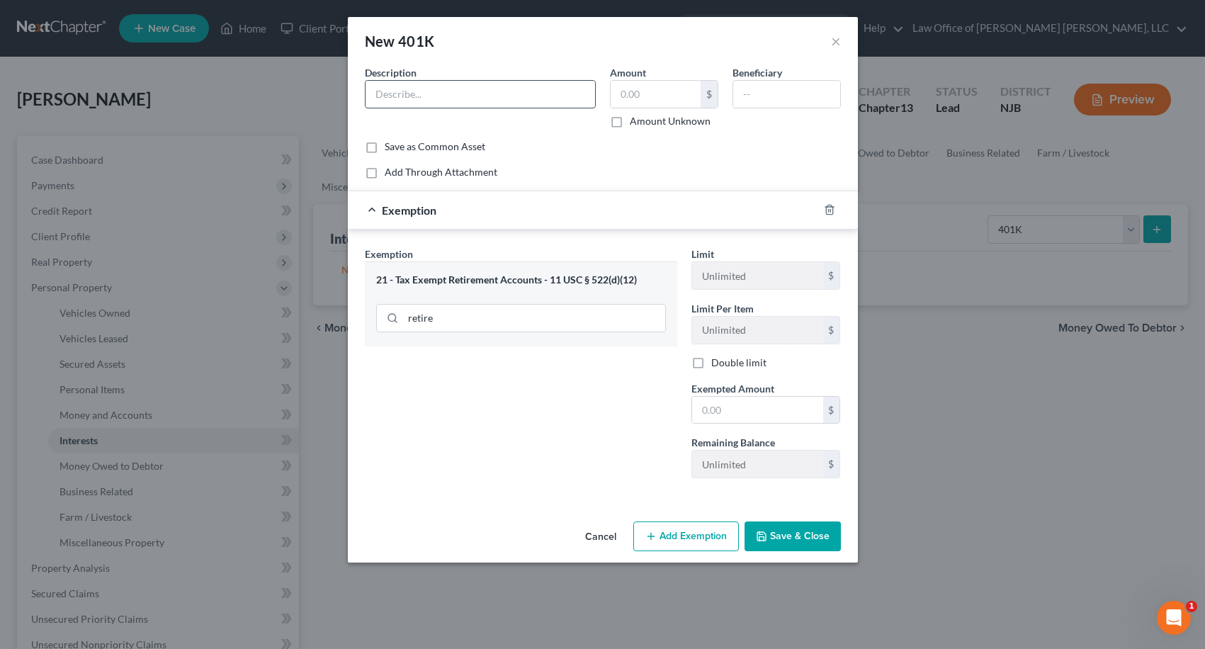
click at [412, 93] on input "text" at bounding box center [479, 94] width 229 height 27
type input "401k through current employer"
click at [743, 97] on input "text" at bounding box center [786, 94] width 107 height 27
type input "Child"
click at [649, 95] on input "text" at bounding box center [655, 94] width 90 height 27
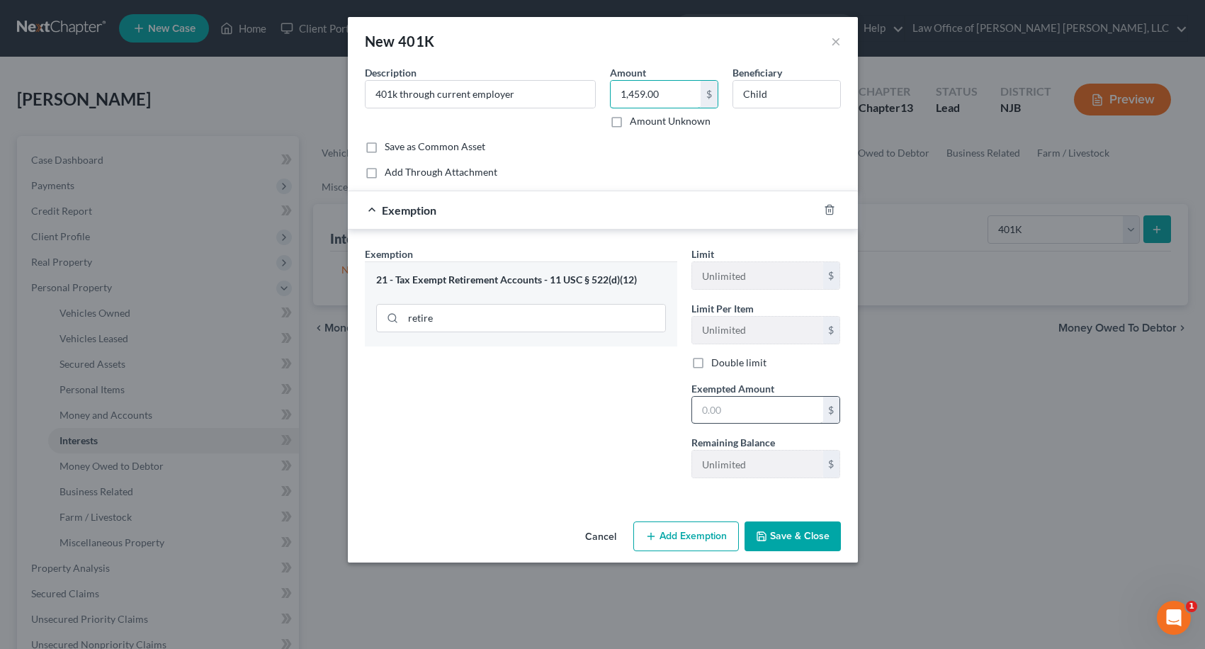
type input "1,459.00"
click at [715, 408] on input "text" at bounding box center [757, 410] width 131 height 27
type input "1,459.00"
click at [812, 540] on button "Save & Close" at bounding box center [792, 536] width 96 height 30
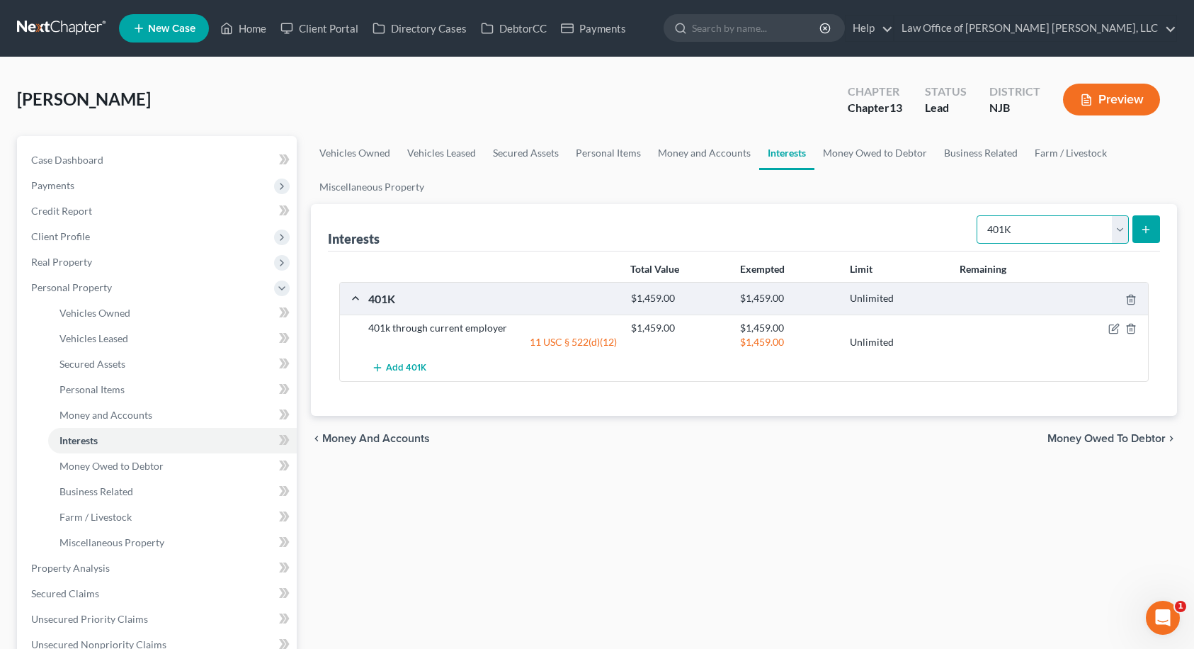
click at [1052, 234] on select "Select Interest Type 401K Annuity Bond Education IRA Government Bond Government…" at bounding box center [1053, 229] width 152 height 28
select select "stock"
click at [978, 215] on select "Select Interest Type 401K Annuity Bond Education IRA Government Bond Government…" at bounding box center [1053, 229] width 152 height 28
click at [1149, 233] on icon "submit" at bounding box center [1145, 229] width 11 height 11
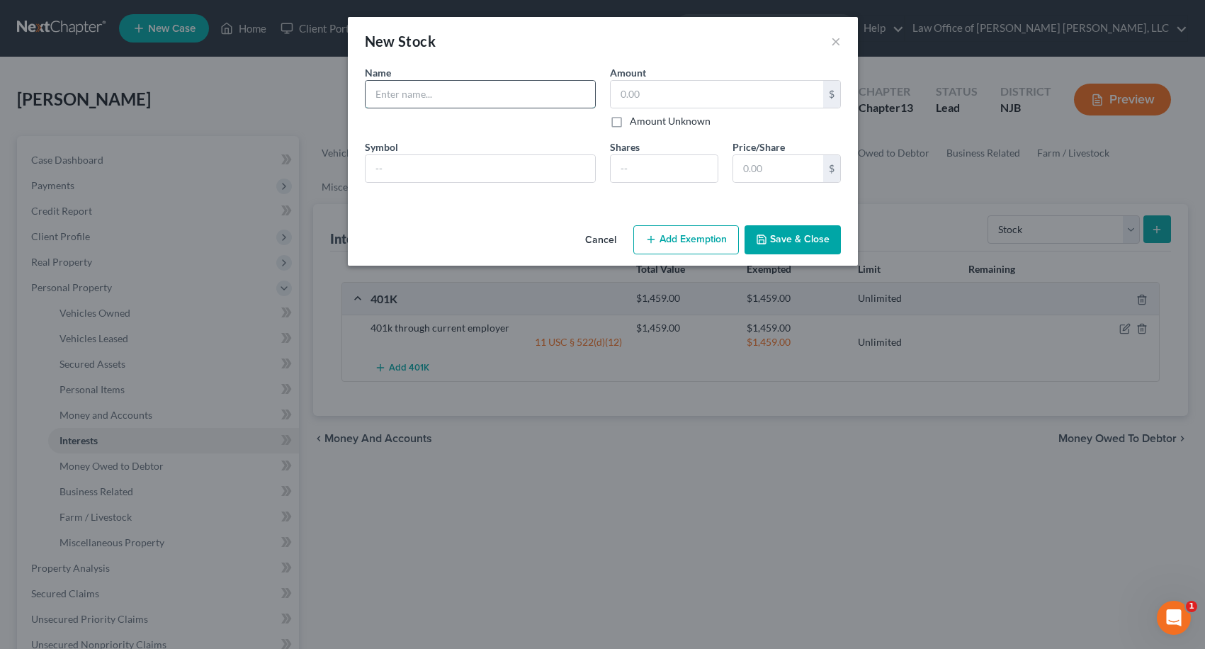
click at [505, 89] on input "text" at bounding box center [479, 94] width 229 height 27
type input "Fidelity Investments - Stock Owned"
type input "103.00"
click at [703, 239] on button "Add Exemption" at bounding box center [686, 240] width 106 height 30
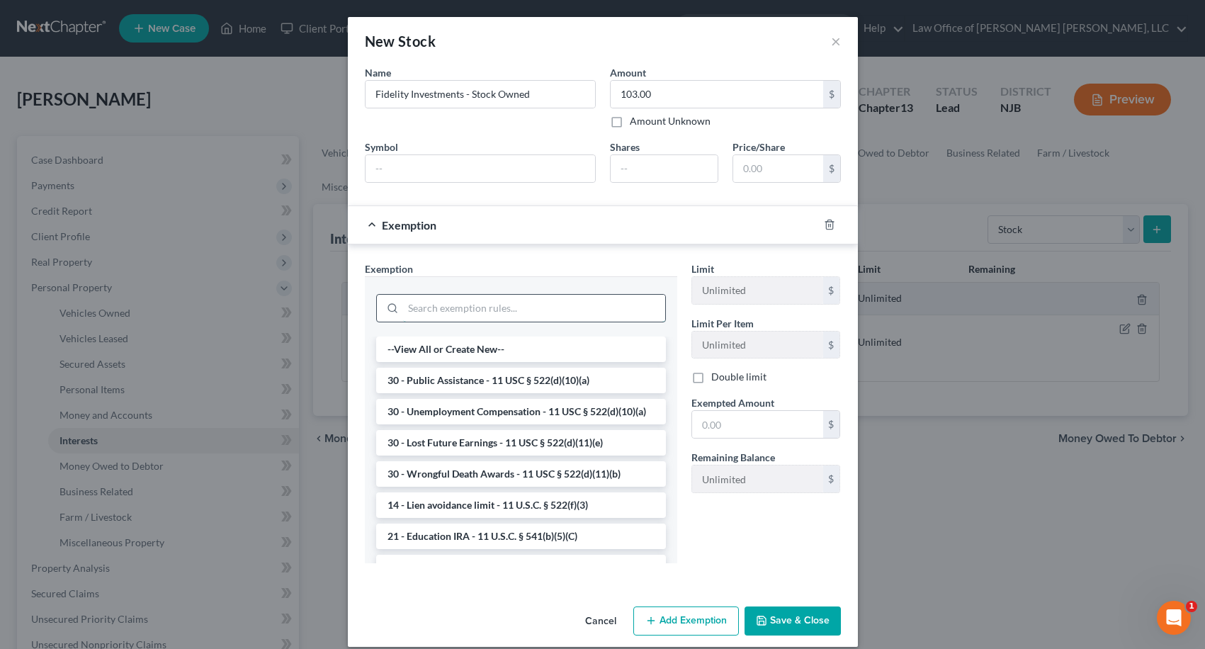
click at [561, 307] on input "search" at bounding box center [534, 308] width 262 height 27
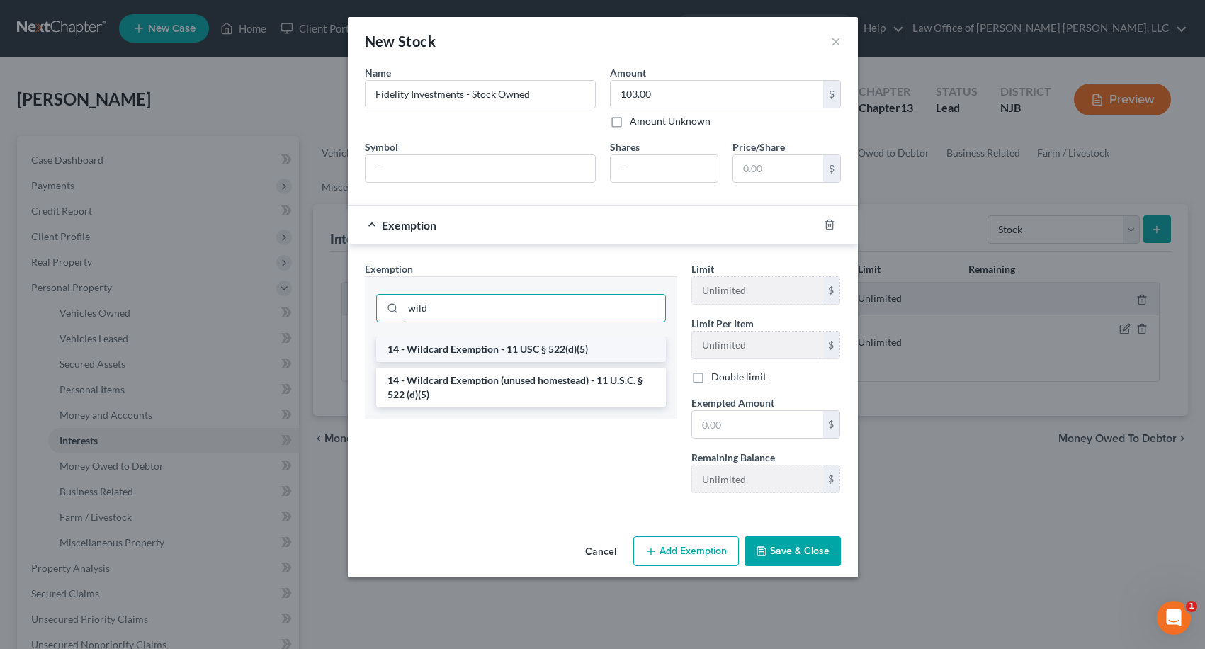
type input "wild"
click at [491, 346] on li "14 - Wildcard Exemption - 11 USC § 522(d)(5)" at bounding box center [521, 348] width 290 height 25
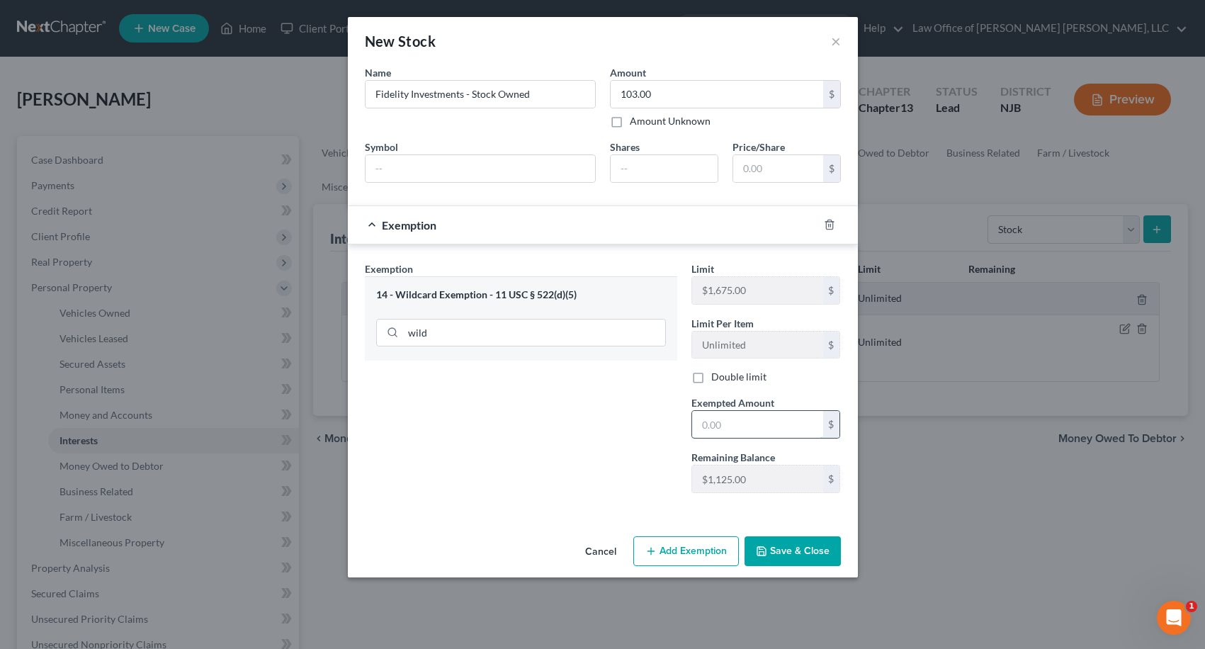
click at [720, 424] on input "text" at bounding box center [757, 424] width 131 height 27
type input "103.00"
click at [807, 550] on button "Save & Close" at bounding box center [792, 551] width 96 height 30
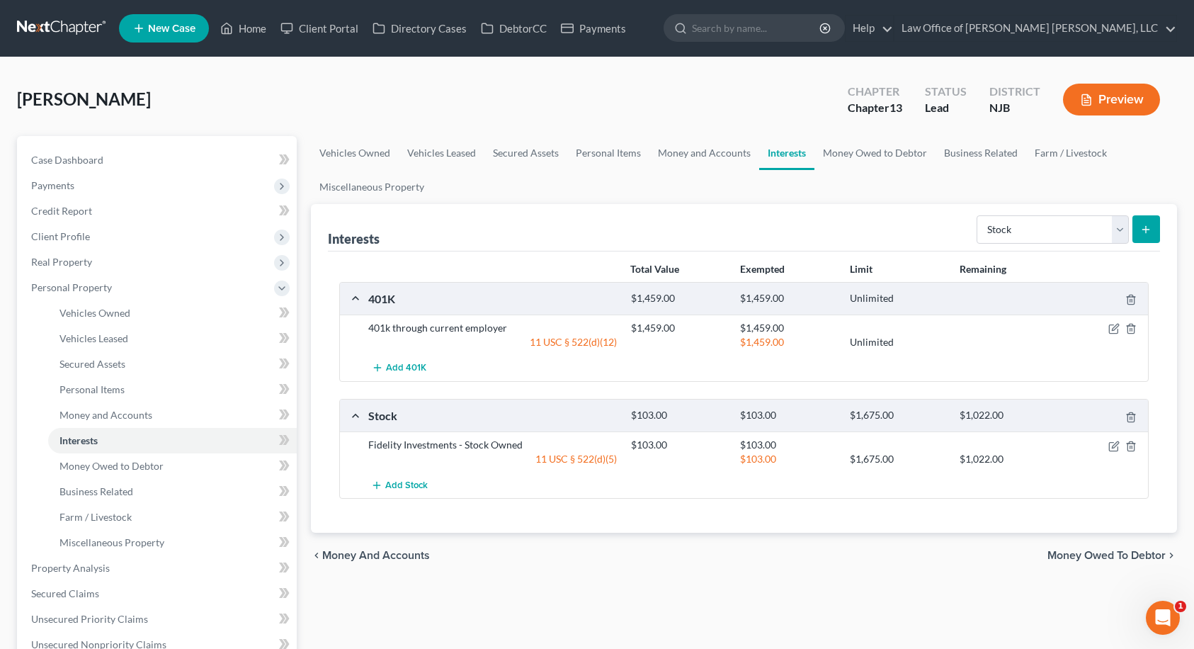
click at [1138, 552] on span "Money Owed to Debtor" at bounding box center [1106, 555] width 118 height 11
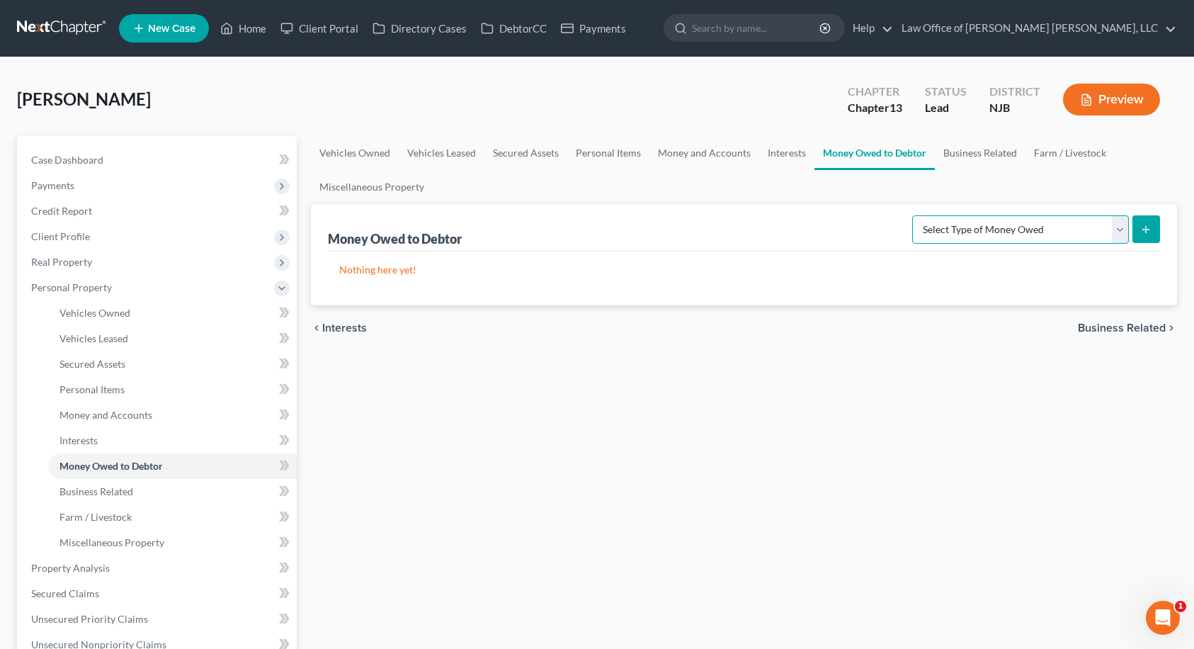
click at [1042, 234] on select "Select Type of Money Owed Accounts Receivable Alimony Child Support Claims Agai…" at bounding box center [1020, 229] width 217 height 28
click at [781, 153] on link "Interests" at bounding box center [786, 153] width 55 height 34
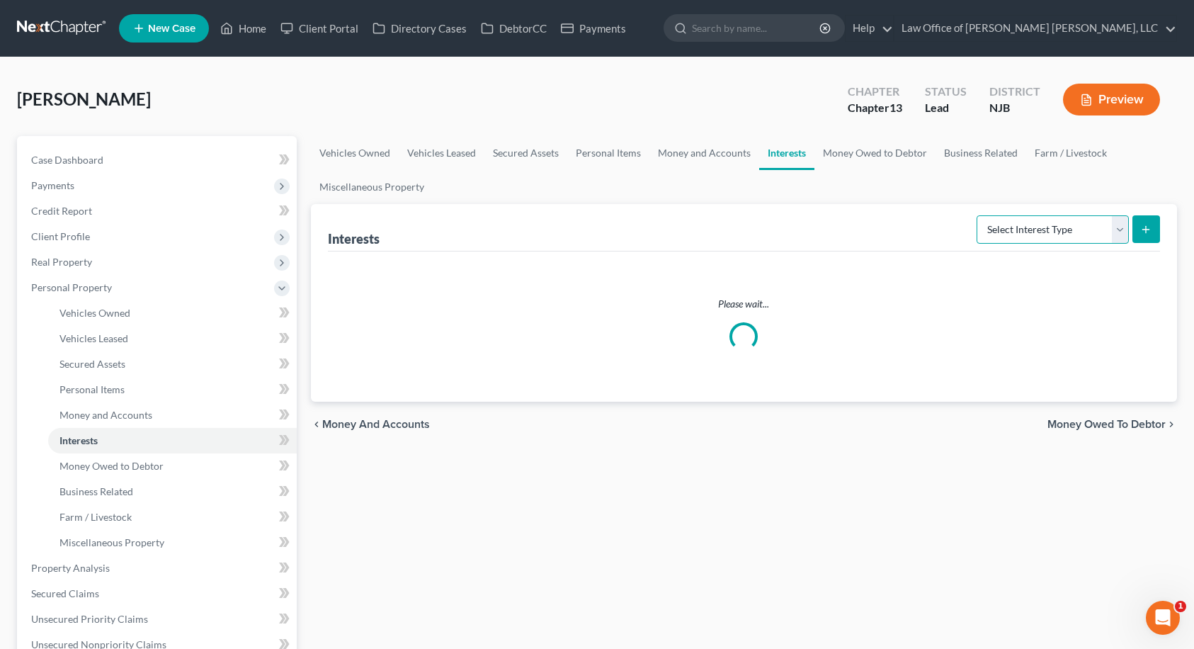
click at [1062, 224] on select "Select Interest Type 401K Annuity Bond Education IRA Government Bond Government…" at bounding box center [1053, 229] width 152 height 28
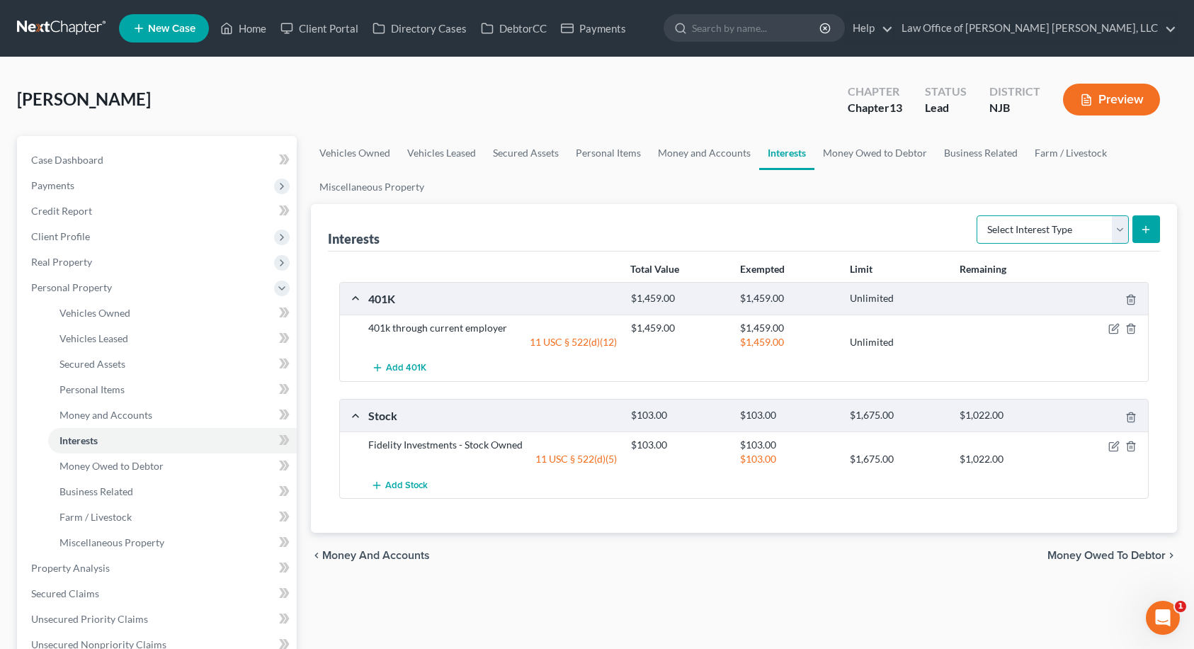
select select "term_life_insurance"
click at [978, 215] on select "Select Interest Type 401K Annuity Bond Education IRA Government Bond Government…" at bounding box center [1053, 229] width 152 height 28
click at [1144, 224] on icon "submit" at bounding box center [1145, 229] width 11 height 11
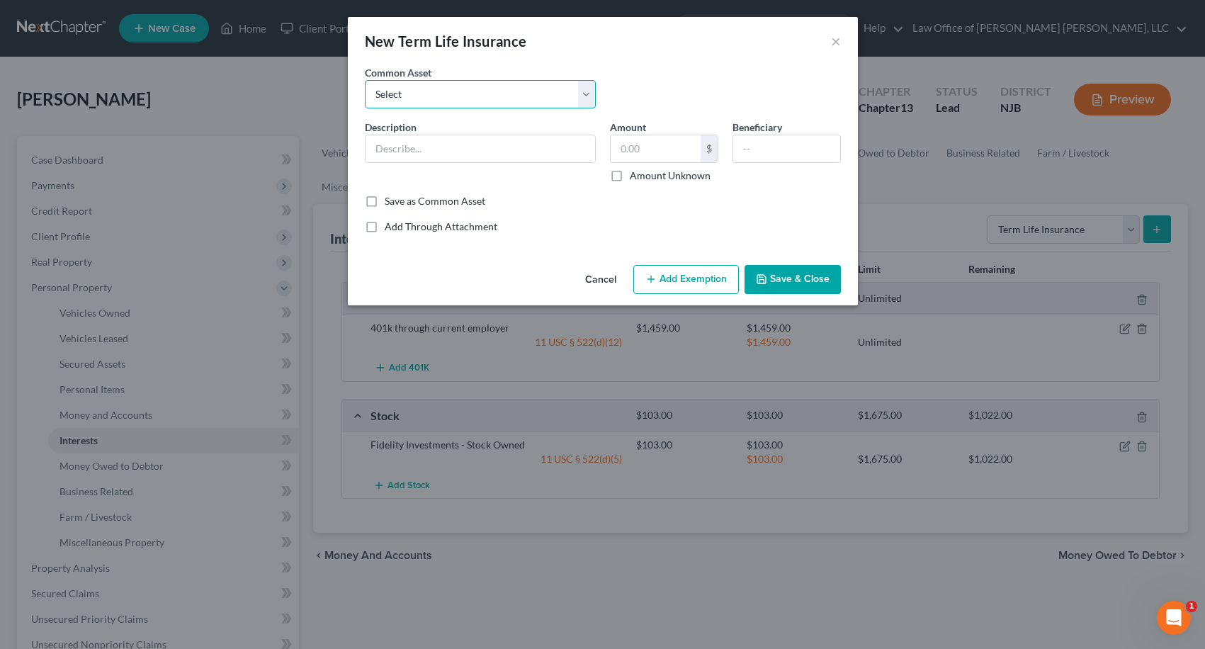
click at [486, 103] on select "Select Term Life Policy Through Employer" at bounding box center [480, 94] width 231 height 28
click at [487, 98] on select "Select Term Life Policy Through Employer" at bounding box center [480, 94] width 231 height 28
click at [484, 147] on input "text" at bounding box center [479, 148] width 229 height 27
type input "Primerica Term Life Insurance Policy"
click at [649, 154] on input "text" at bounding box center [655, 148] width 90 height 27
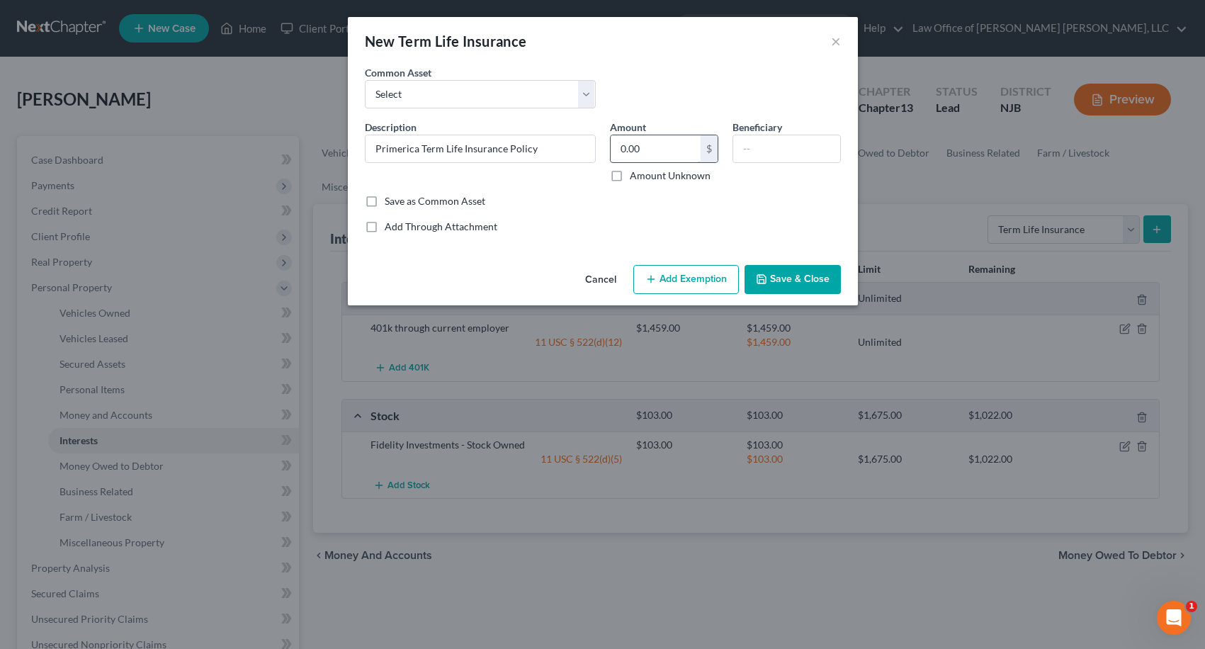
type input "0.00"
click at [733, 149] on input "text" at bounding box center [786, 148] width 107 height 27
type input "Child"
click at [806, 278] on button "Save & Close" at bounding box center [792, 280] width 96 height 30
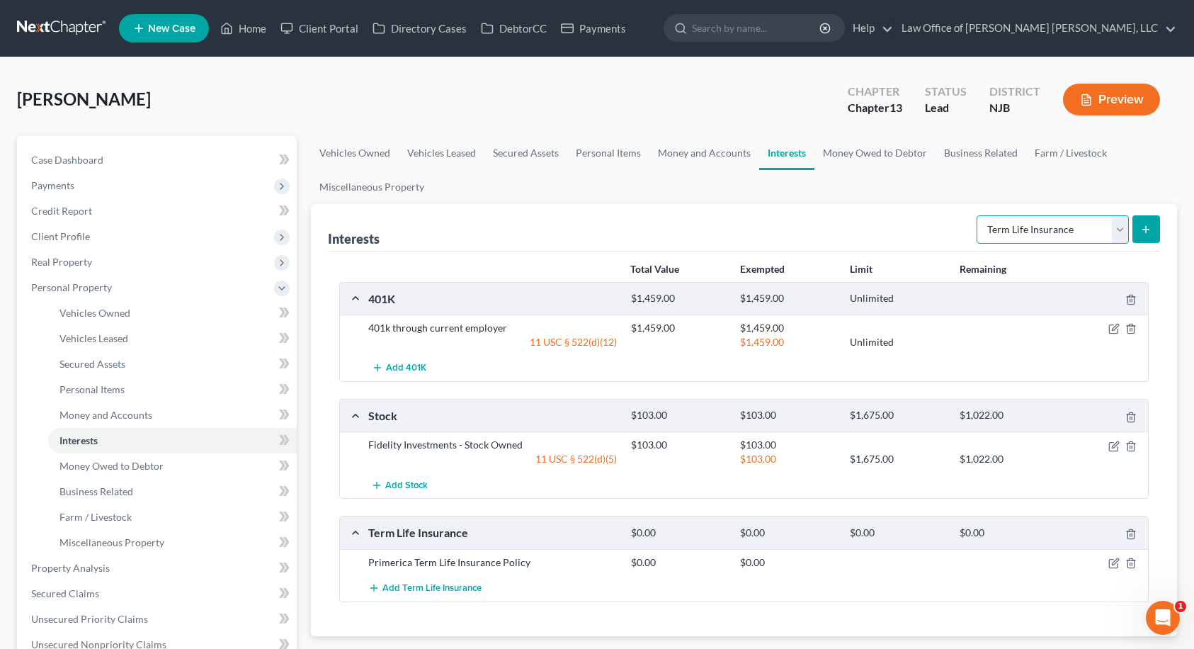
click at [1079, 232] on select "Select Interest Type 401K Annuity Bond Education IRA Government Bond Government…" at bounding box center [1053, 229] width 152 height 28
click at [822, 234] on div "Interests Select Interest Type 401K Annuity Bond Education IRA Government Bond …" at bounding box center [744, 227] width 833 height 47
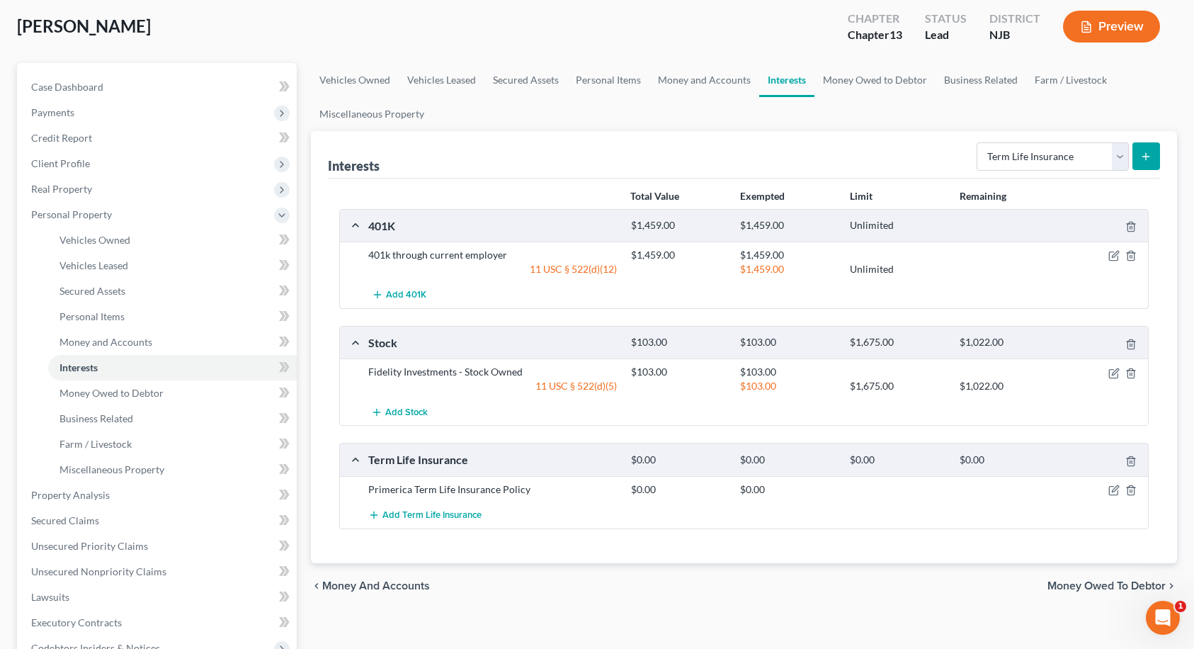
scroll to position [212, 0]
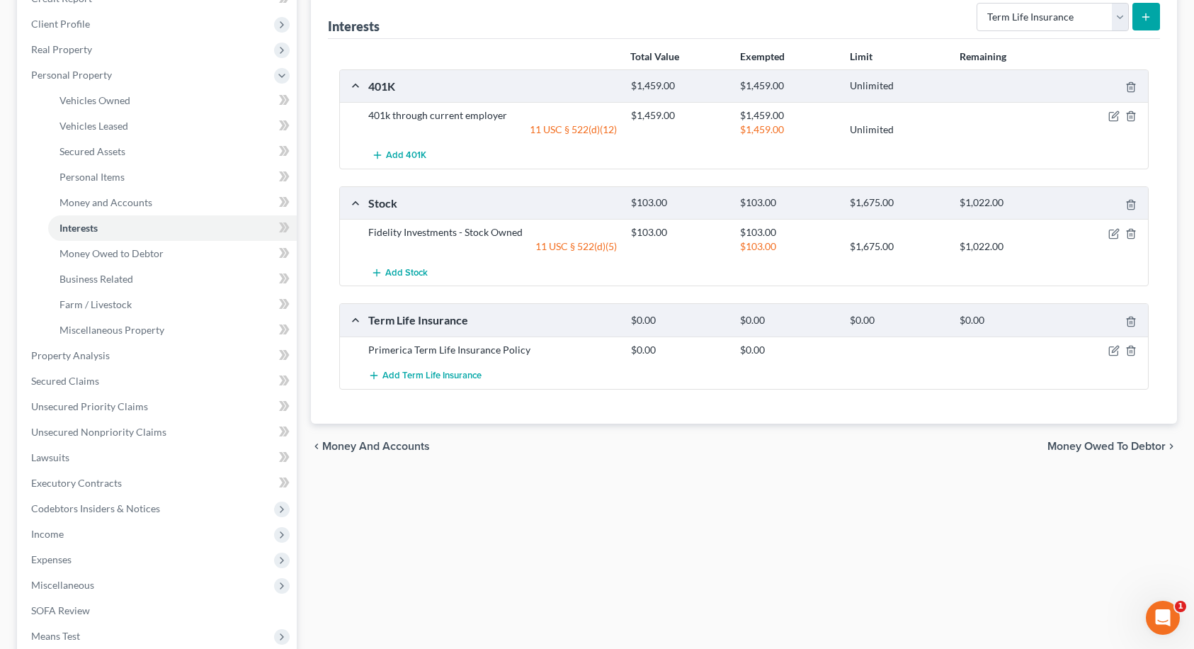
click at [1116, 443] on span "Money Owed to Debtor" at bounding box center [1106, 446] width 118 height 11
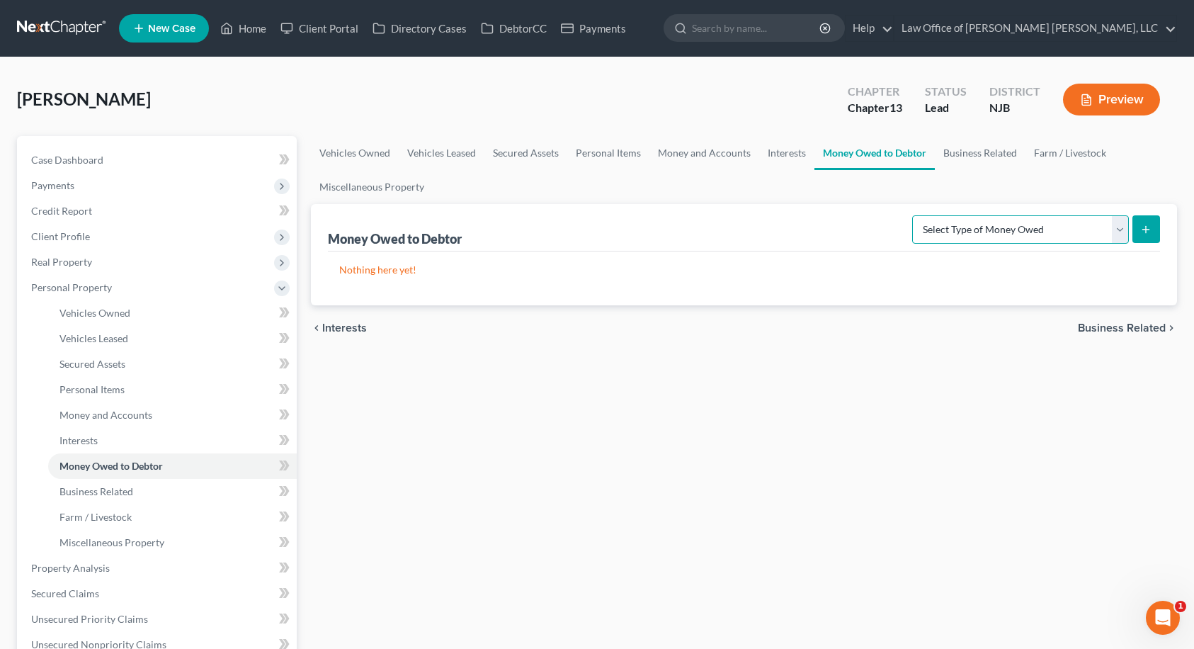
click at [1064, 236] on select "Select Type of Money Owed Accounts Receivable Alimony Child Support Claims Agai…" at bounding box center [1020, 229] width 217 height 28
click at [1062, 233] on select "Select Type of Money Owed Accounts Receivable Alimony Child Support Claims Agai…" at bounding box center [1020, 229] width 217 height 28
click at [1107, 326] on span "Business Related" at bounding box center [1122, 327] width 88 height 11
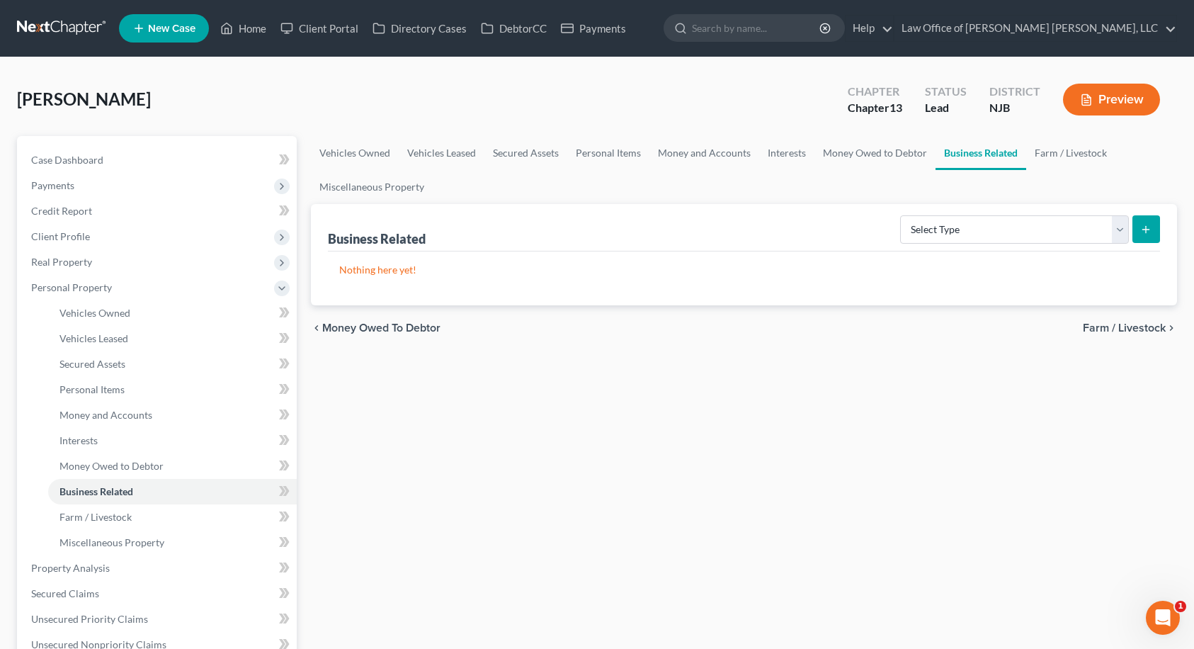
click at [1107, 326] on span "Farm / Livestock" at bounding box center [1124, 327] width 83 height 11
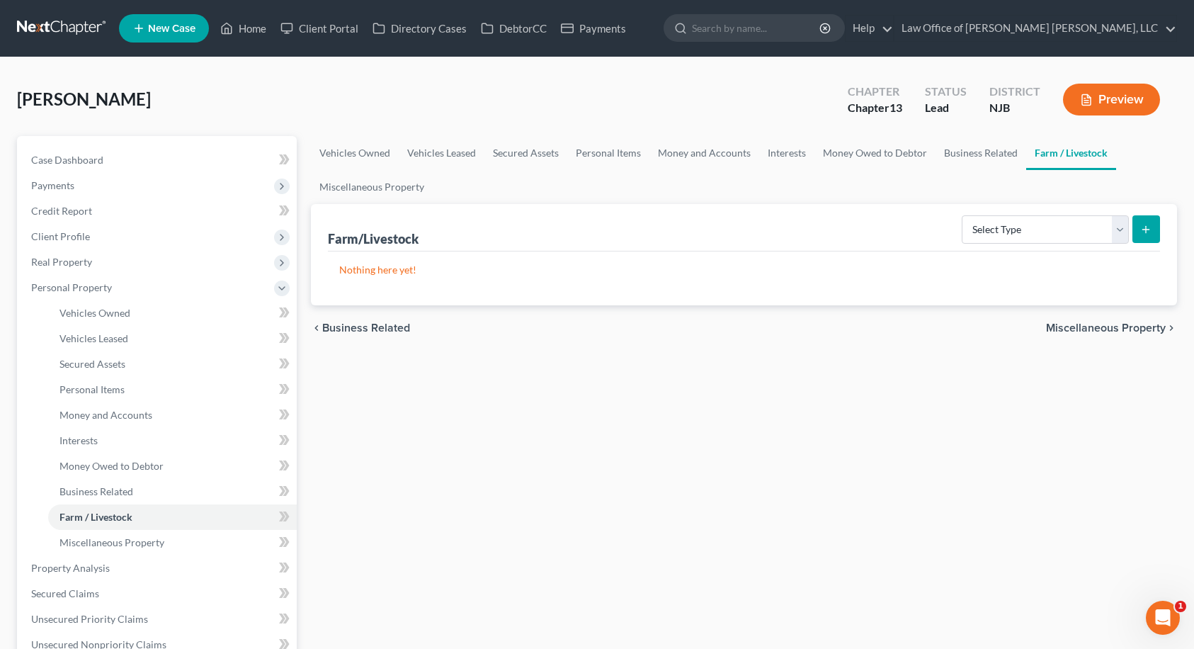
click at [1107, 326] on span "Miscellaneous Property" at bounding box center [1106, 327] width 120 height 11
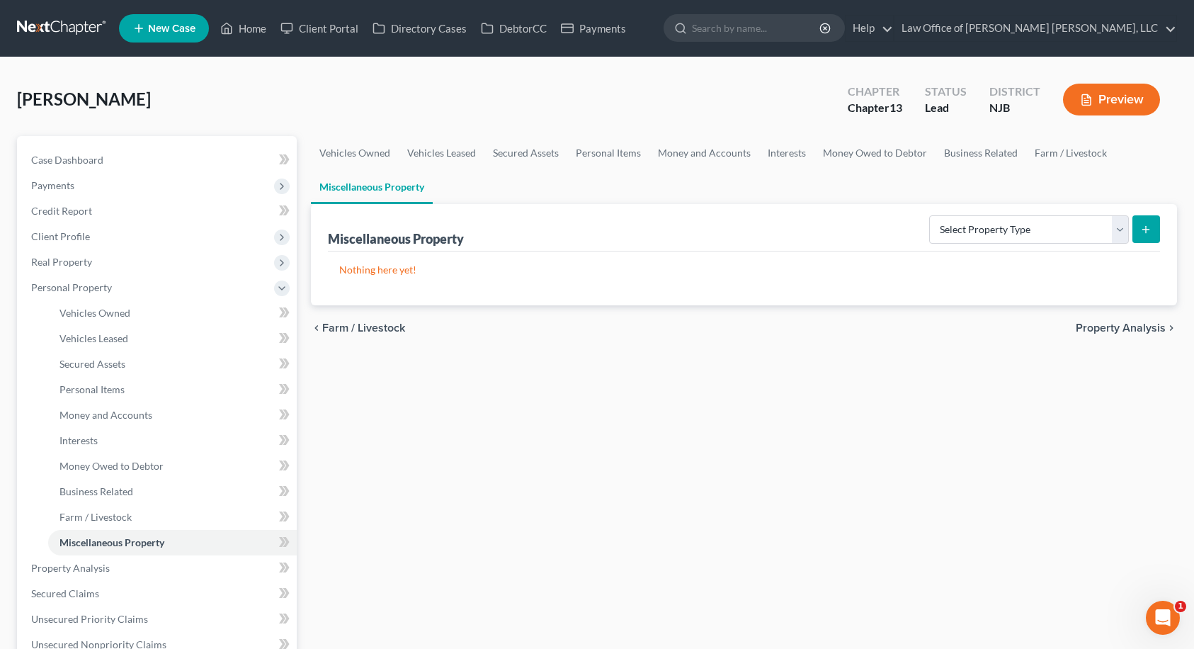
click at [1107, 326] on span "Property Analysis" at bounding box center [1121, 327] width 90 height 11
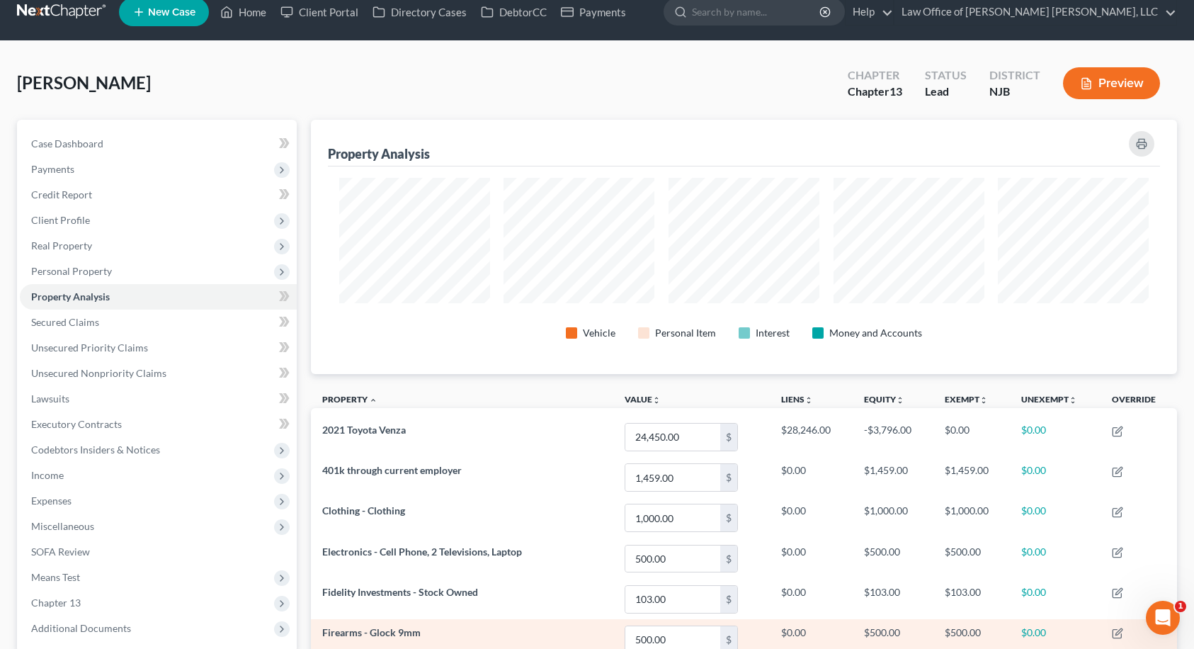
scroll to position [14, 0]
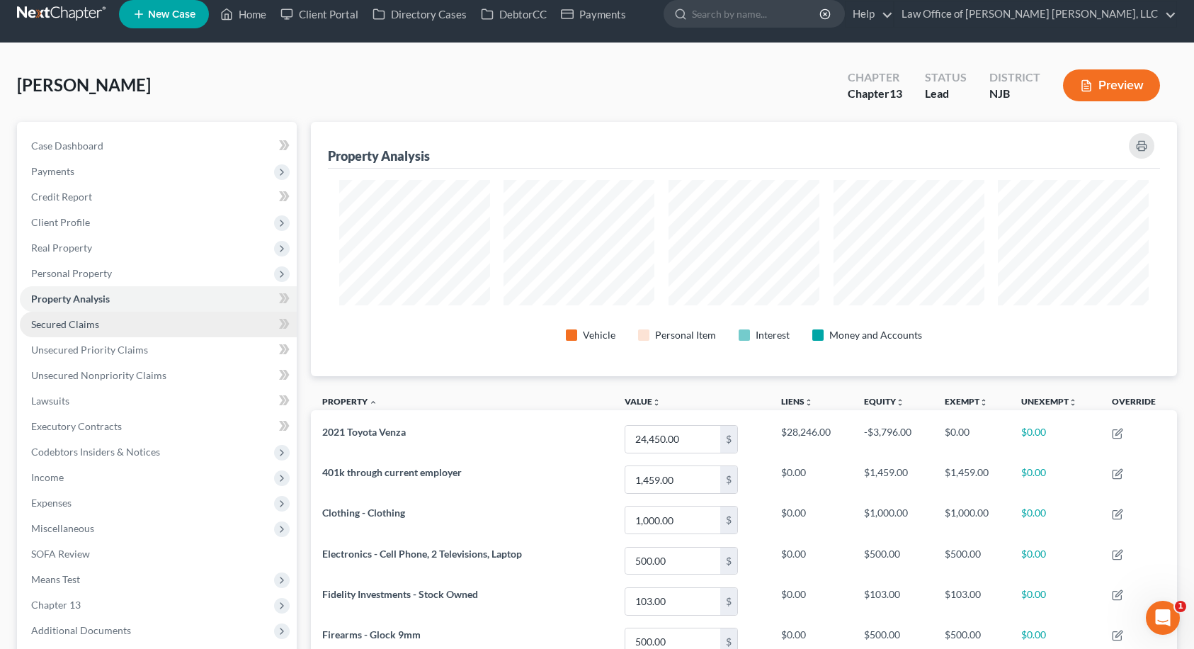
click at [101, 328] on link "Secured Claims" at bounding box center [158, 324] width 277 height 25
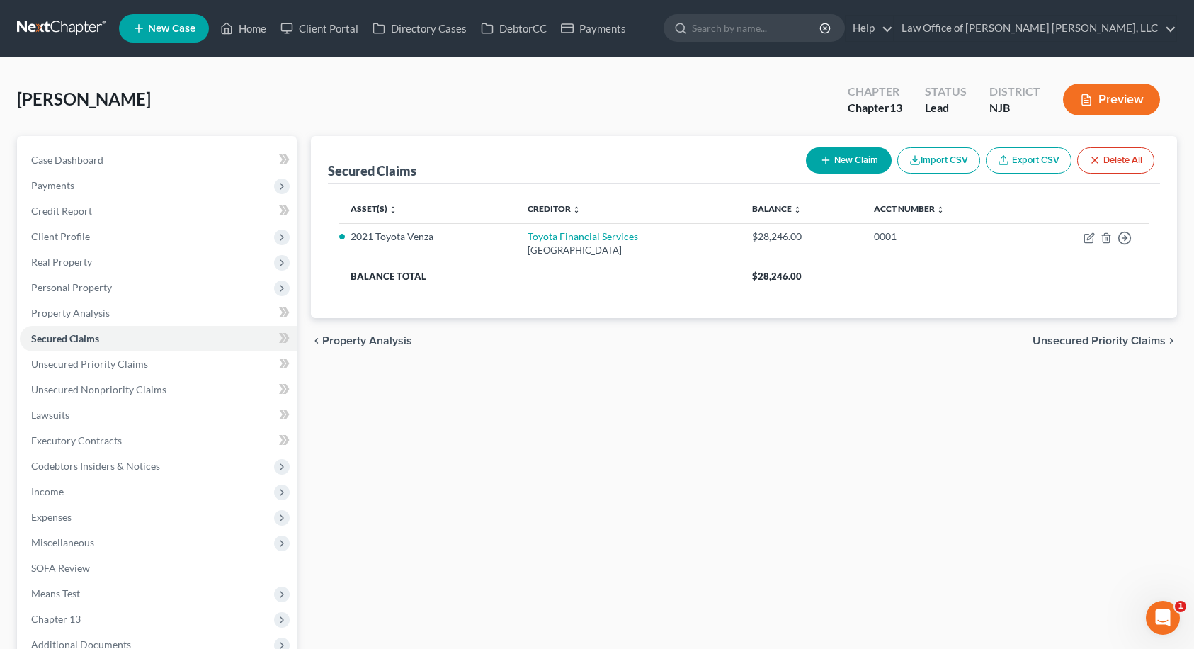
click at [1116, 341] on span "Unsecured Priority Claims" at bounding box center [1099, 340] width 133 height 11
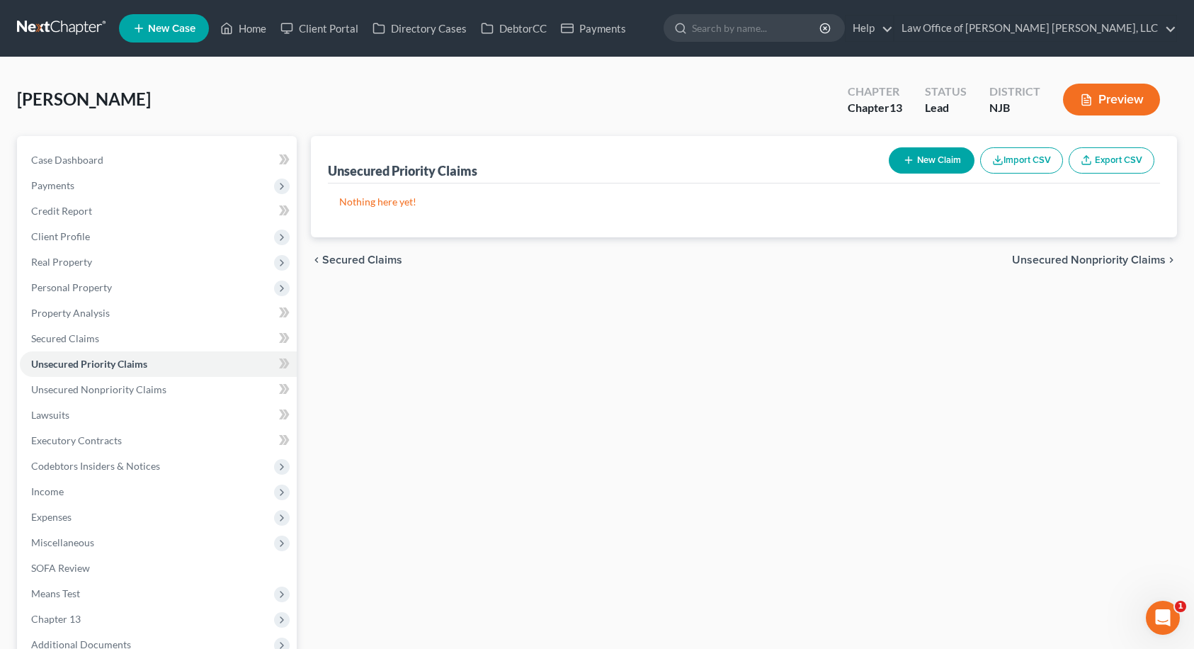
click at [1124, 261] on span "Unsecured Nonpriority Claims" at bounding box center [1089, 259] width 154 height 11
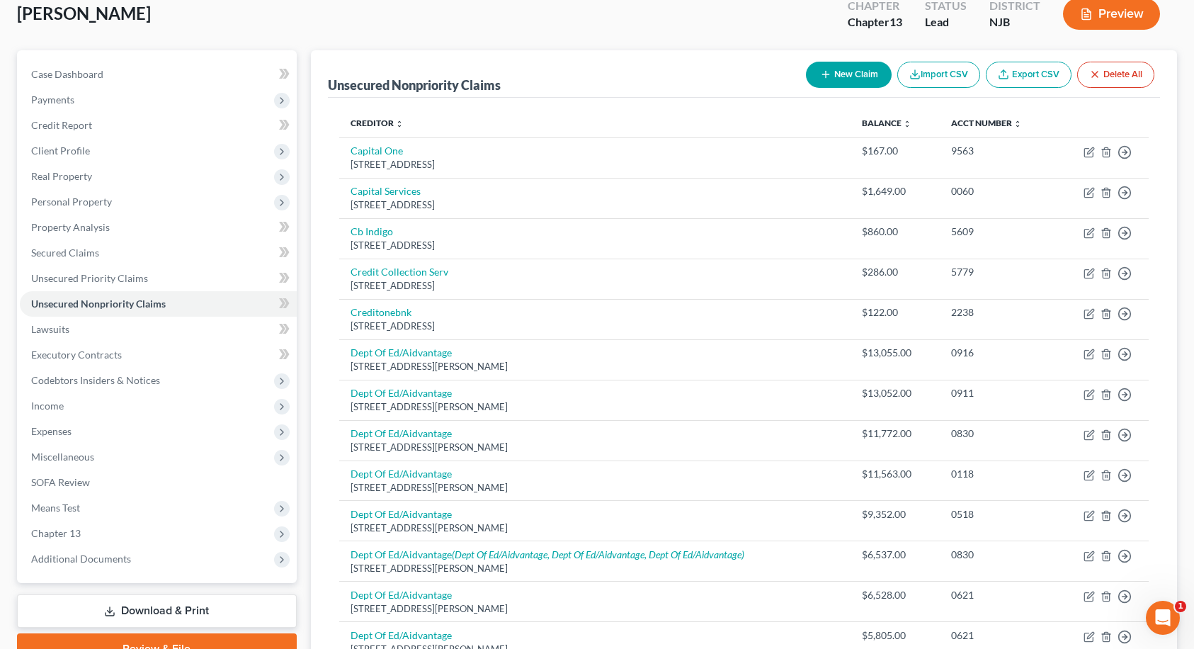
scroll to position [79, 0]
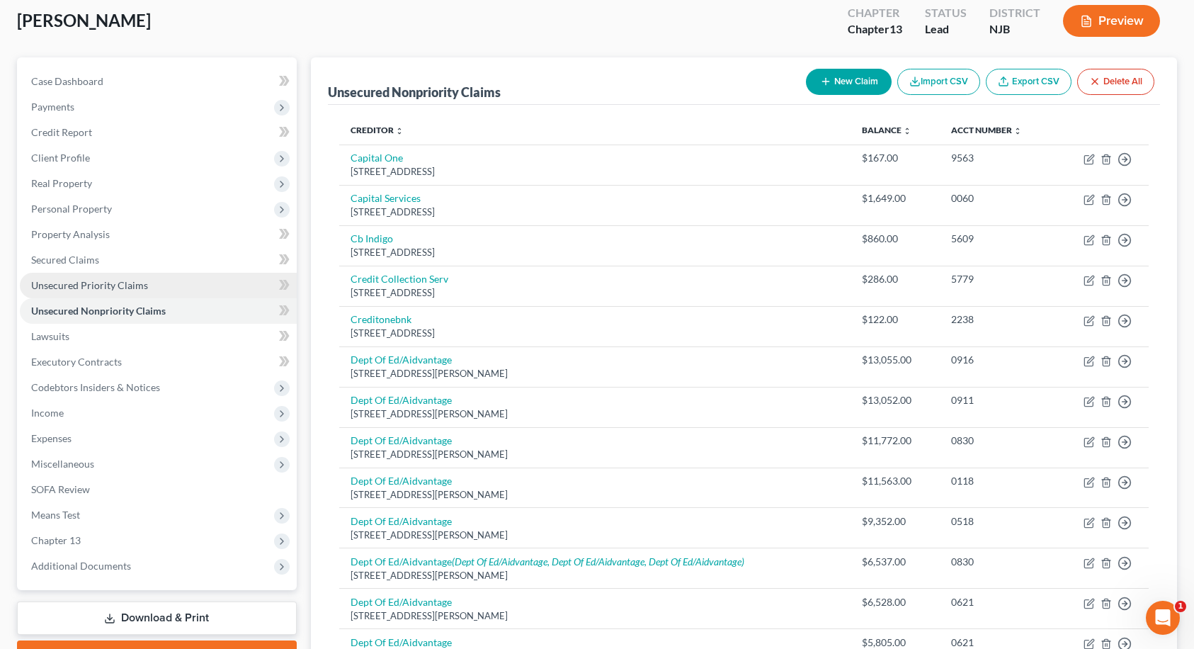
click at [81, 283] on span "Unsecured Priority Claims" at bounding box center [89, 285] width 117 height 12
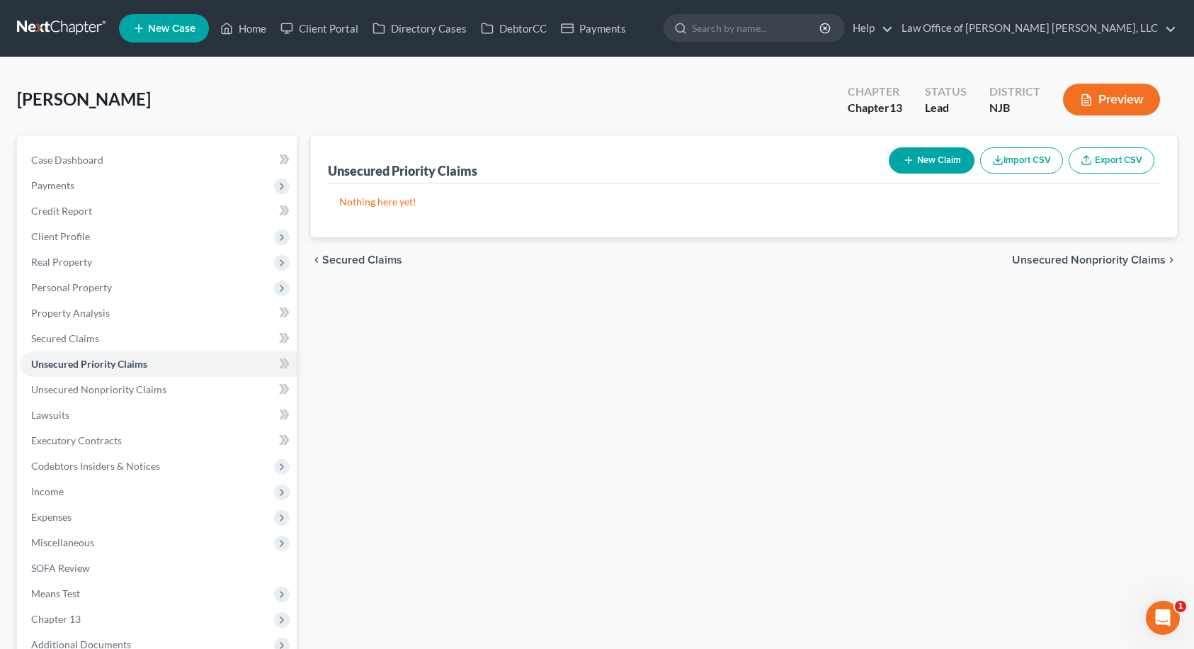
click at [912, 169] on button "New Claim" at bounding box center [932, 160] width 86 height 26
select select "0"
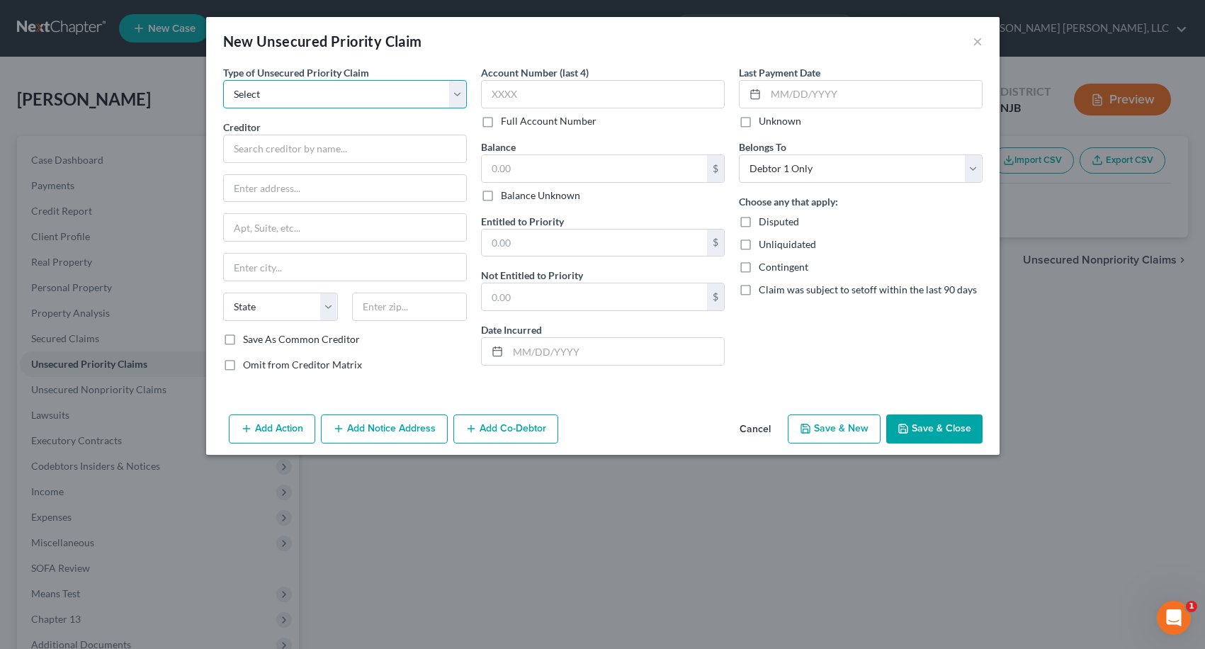
click at [379, 100] on select "Select Taxes & Other Government Units Domestic Support Obligations Extensions o…" at bounding box center [345, 94] width 244 height 28
select select "0"
click at [223, 80] on select "Select Taxes & Other Government Units Domestic Support Obligations Extensions o…" at bounding box center [345, 94] width 244 height 28
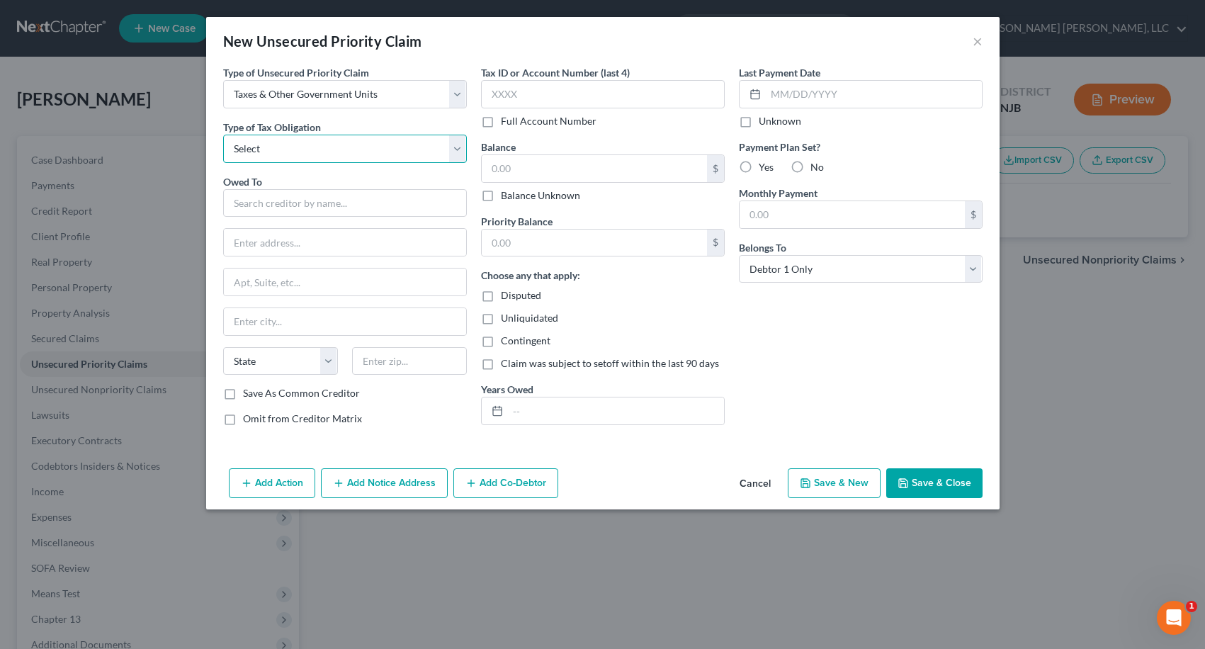
click at [330, 149] on select "Select Federal City State Franchise Tax Board Other" at bounding box center [345, 149] width 244 height 28
select select "0"
click at [223, 135] on select "Select Federal City State Franchise Tax Board Other" at bounding box center [345, 149] width 244 height 28
click at [306, 202] on input "text" at bounding box center [345, 203] width 244 height 28
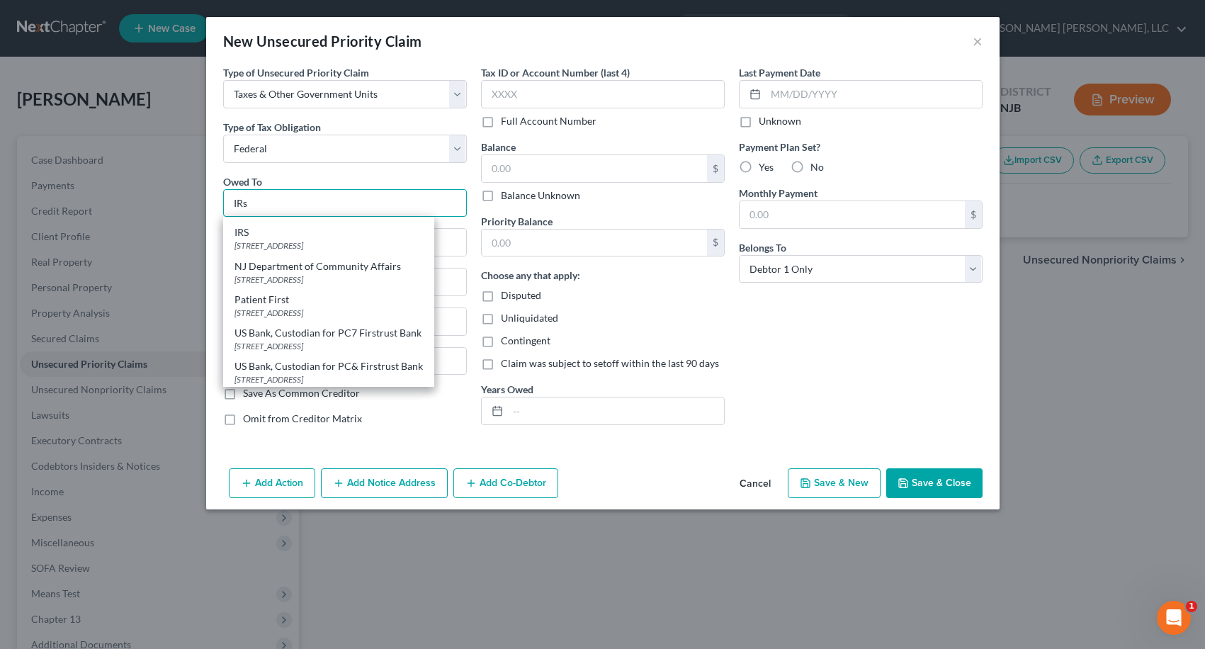
scroll to position [498, 0]
click at [314, 246] on div "[STREET_ADDRESS]" at bounding box center [328, 243] width 188 height 12
type input "IRS"
type input "PO Box 7346"
type input "[GEOGRAPHIC_DATA]"
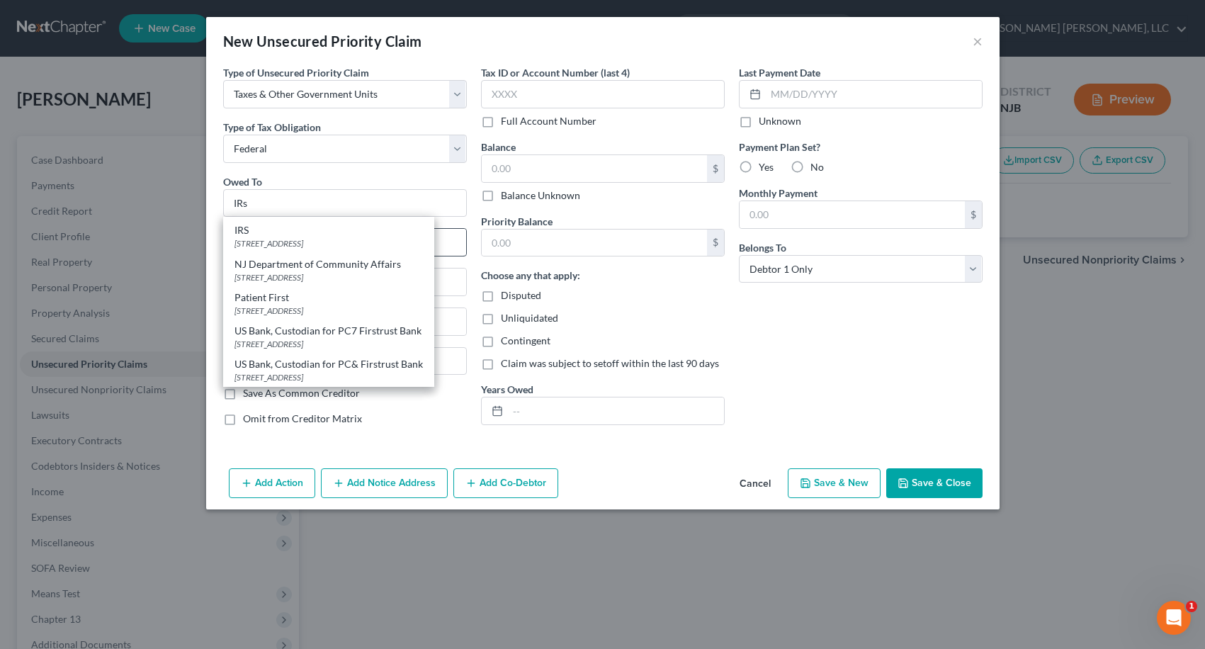
select select "39"
type input "19101"
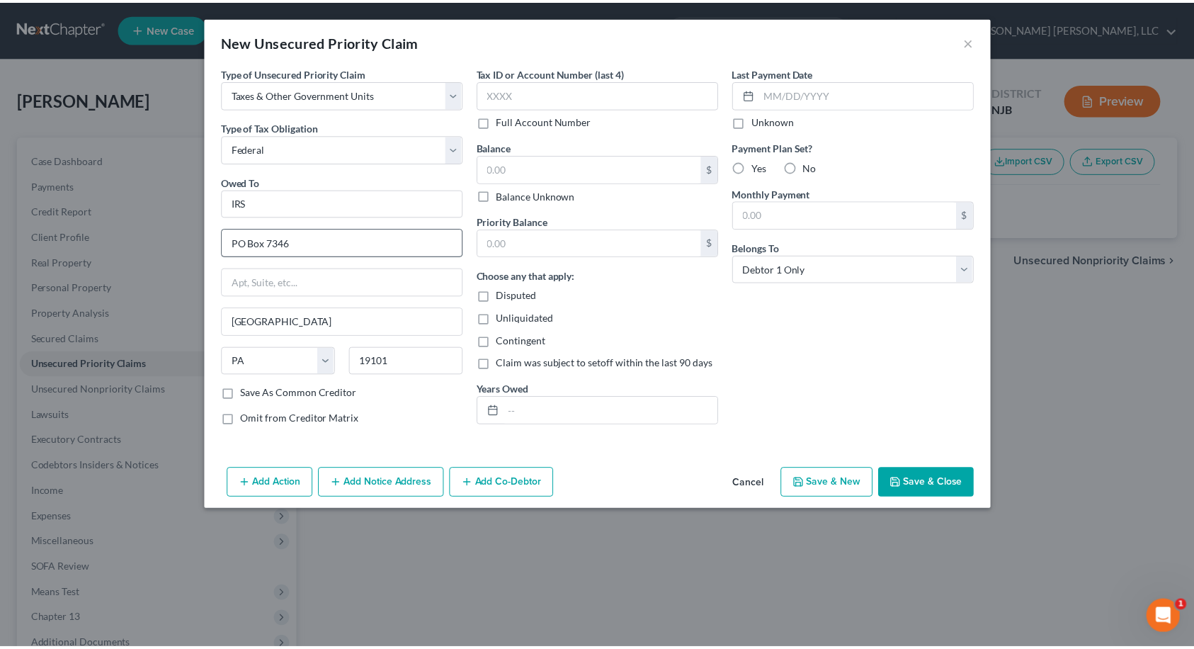
scroll to position [0, 0]
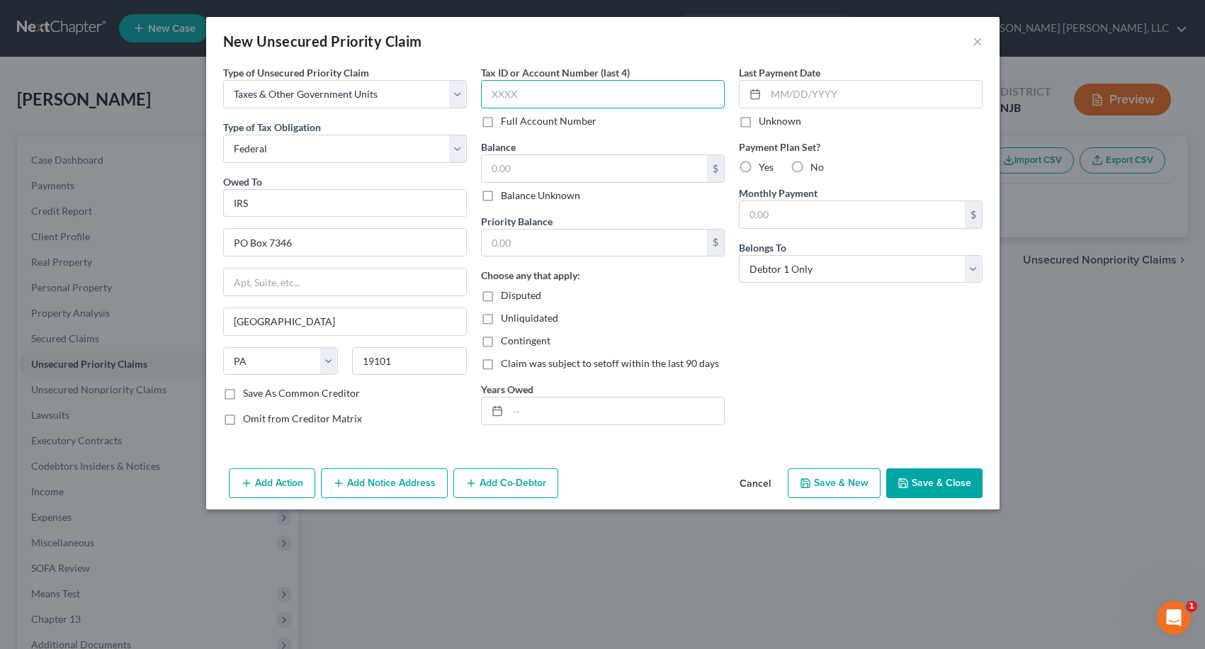
click at [508, 100] on input "text" at bounding box center [603, 94] width 244 height 28
type input "3549"
click at [712, 297] on div "Disputed" at bounding box center [603, 295] width 244 height 14
click at [583, 172] on input "text" at bounding box center [594, 168] width 225 height 27
click at [501, 196] on label "Balance Unknown" at bounding box center [540, 195] width 79 height 14
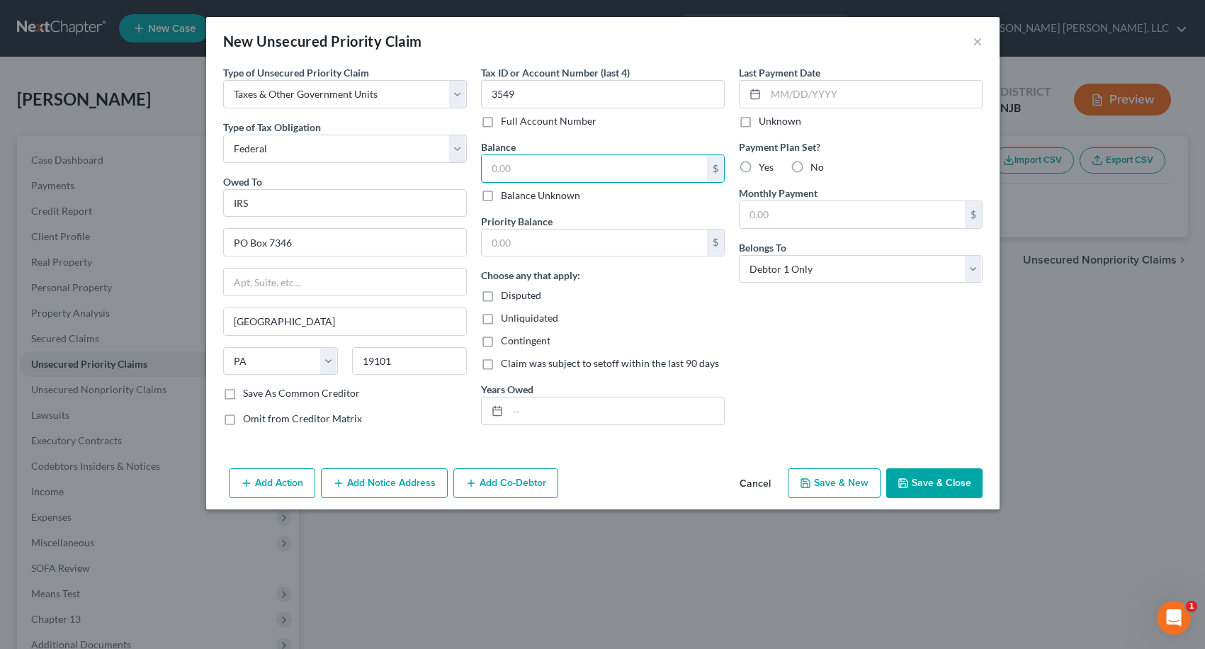
click at [506, 196] on input "Balance Unknown" at bounding box center [510, 192] width 9 height 9
checkbox input "true"
type input "0.00"
click at [940, 490] on button "Save & Close" at bounding box center [934, 483] width 96 height 30
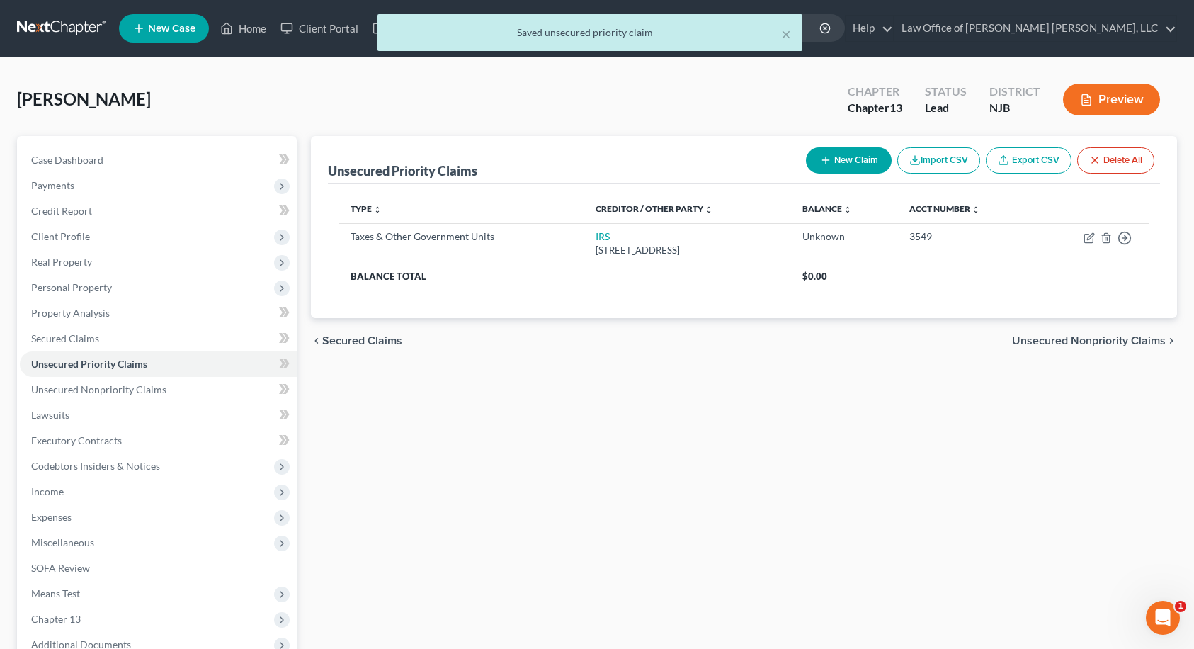
click at [847, 165] on button "New Claim" at bounding box center [849, 160] width 86 height 26
select select "0"
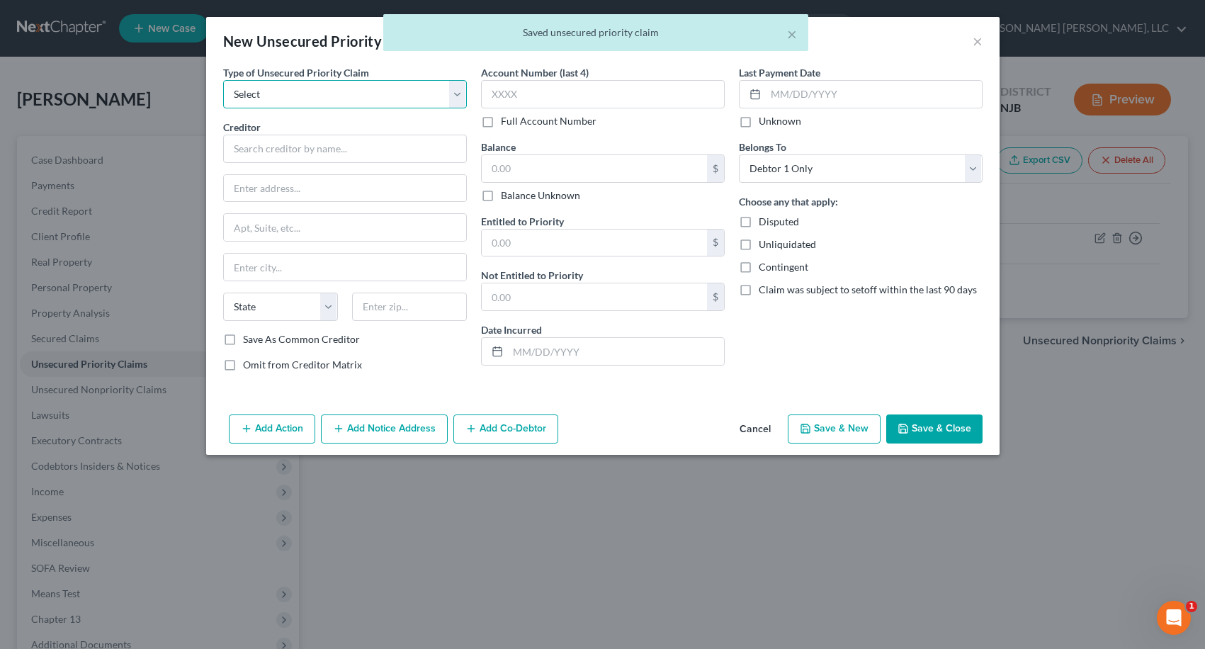
drag, startPoint x: 290, startPoint y: 88, endPoint x: 286, endPoint y: 107, distance: 19.4
click at [290, 88] on select "Select Taxes & Other Government Units Domestic Support Obligations Extensions o…" at bounding box center [345, 94] width 244 height 28
select select "0"
click at [223, 80] on select "Select Taxes & Other Government Units Domestic Support Obligations Extensions o…" at bounding box center [345, 94] width 244 height 28
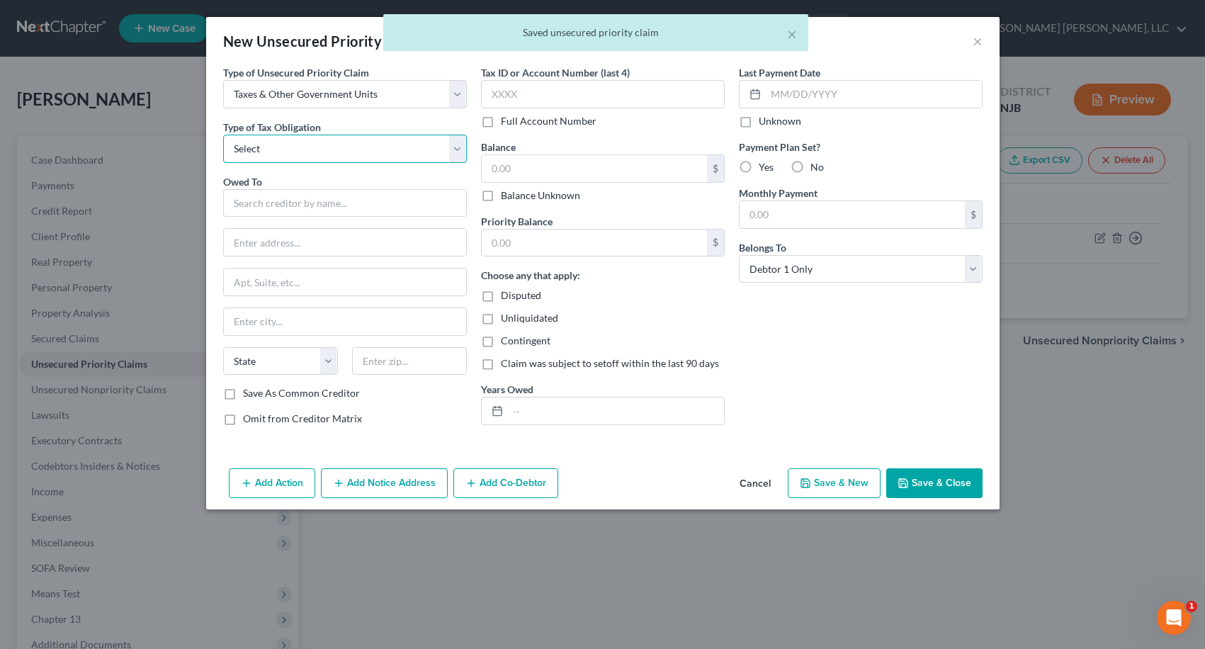
click at [289, 149] on select "Select Federal City State Franchise Tax Board Other" at bounding box center [345, 149] width 244 height 28
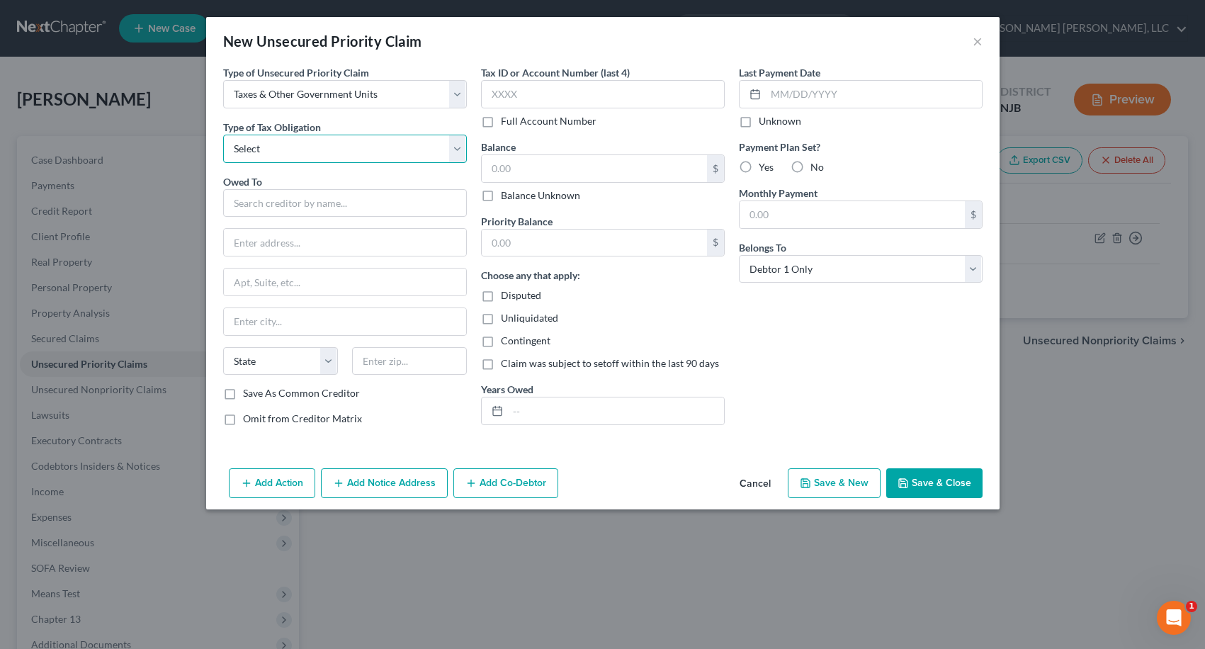
select select "2"
click at [223, 135] on select "Select Federal City State Franchise Tax Board Other" at bounding box center [345, 149] width 244 height 28
click at [295, 200] on input "text" at bounding box center [345, 203] width 244 height 28
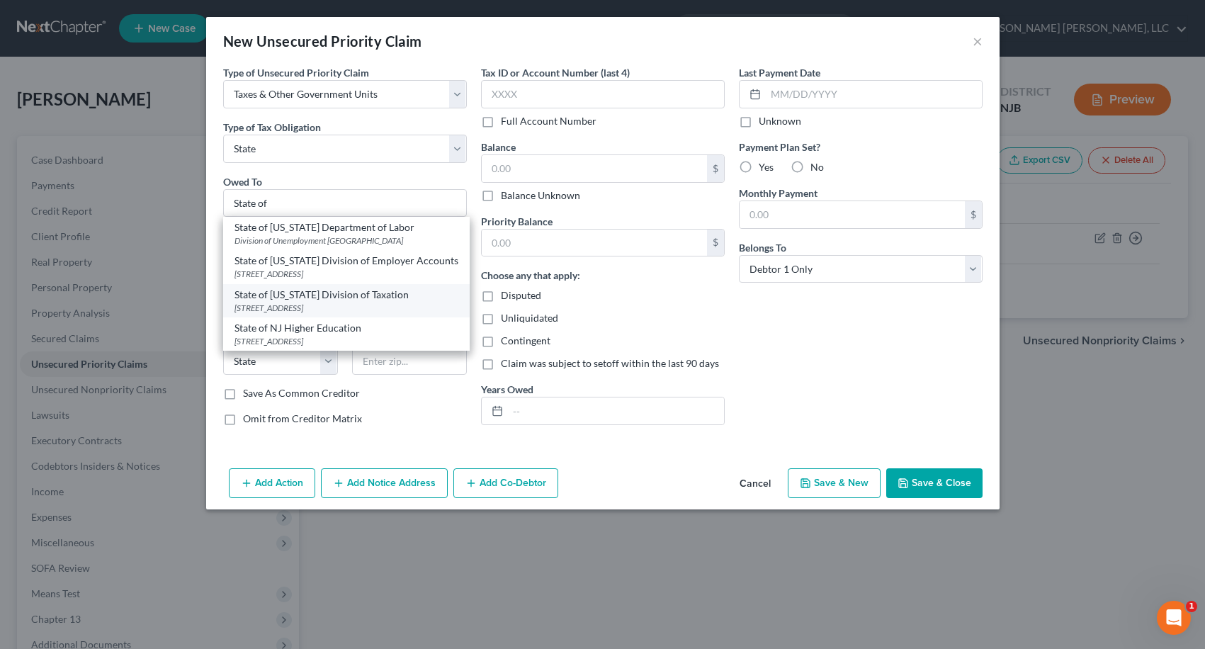
click at [315, 302] on div "State of [US_STATE] Division of Taxation" at bounding box center [346, 295] width 224 height 14
type input "State of [US_STATE] Division of Taxation"
type input "PO Box 245"
type input "[GEOGRAPHIC_DATA]"
select select "33"
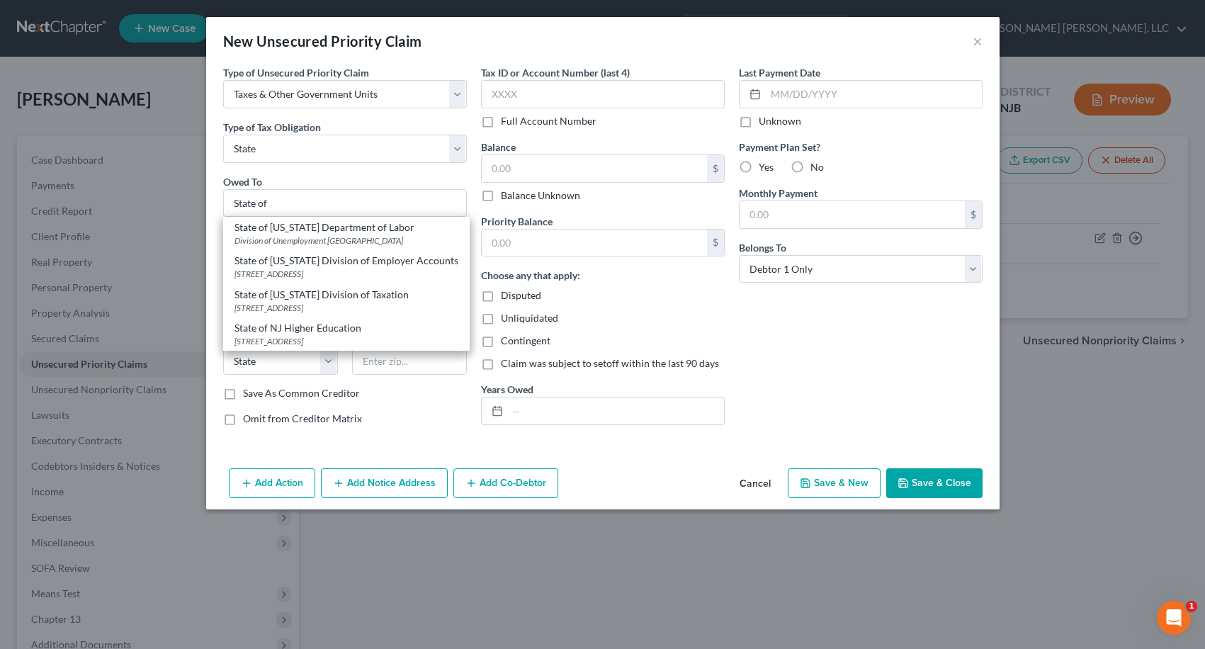
type input "08695"
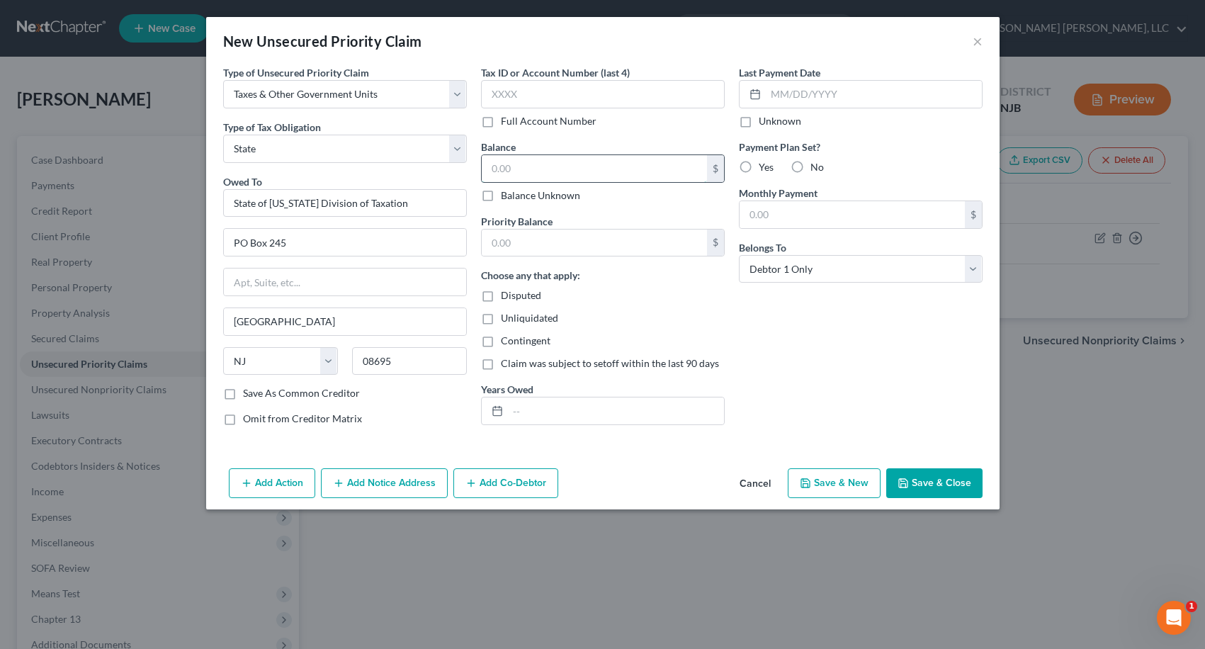
click at [509, 167] on input "text" at bounding box center [594, 168] width 225 height 27
type input "72.00"
click at [523, 237] on input "text" at bounding box center [594, 242] width 225 height 27
type input "72.00"
click at [926, 476] on button "Save & Close" at bounding box center [934, 483] width 96 height 30
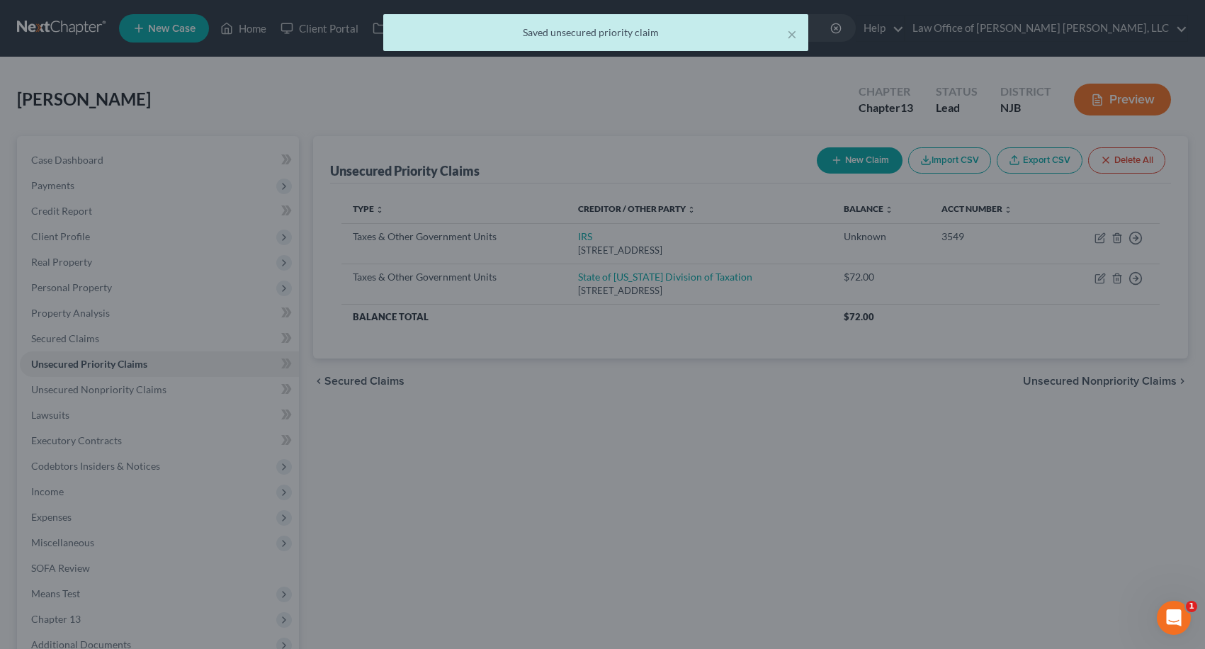
type input "0.00"
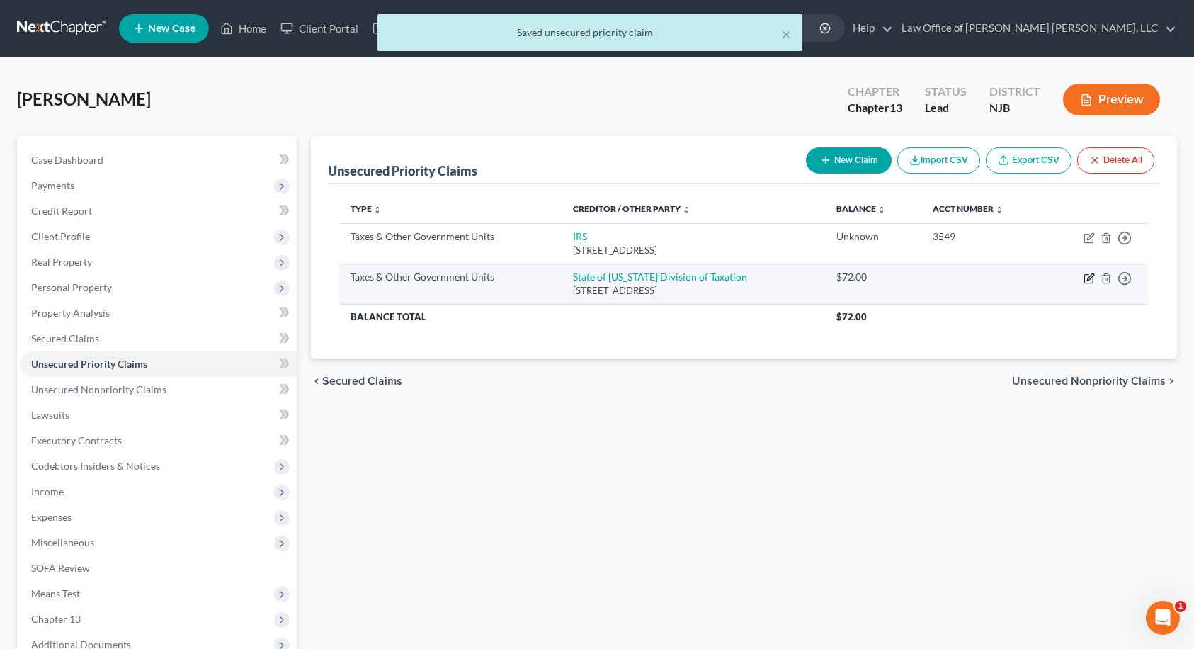
click at [1089, 280] on icon "button" at bounding box center [1089, 278] width 11 height 11
select select "2"
select select "33"
select select "0"
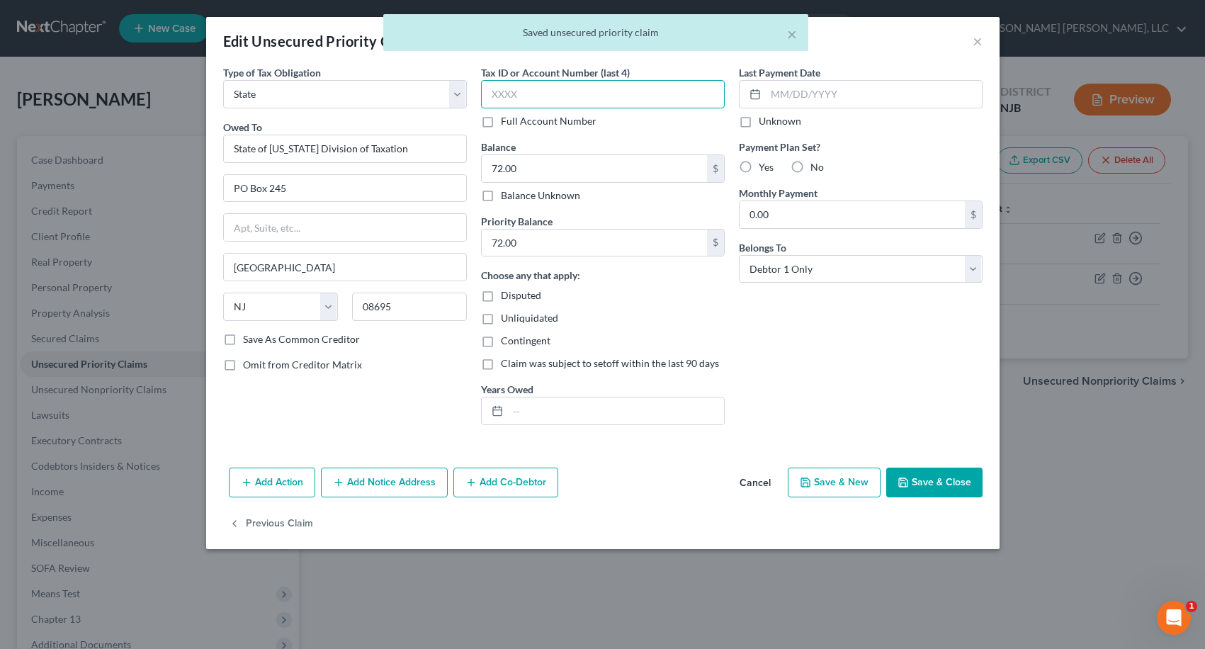
click at [581, 98] on input "text" at bounding box center [603, 94] width 244 height 28
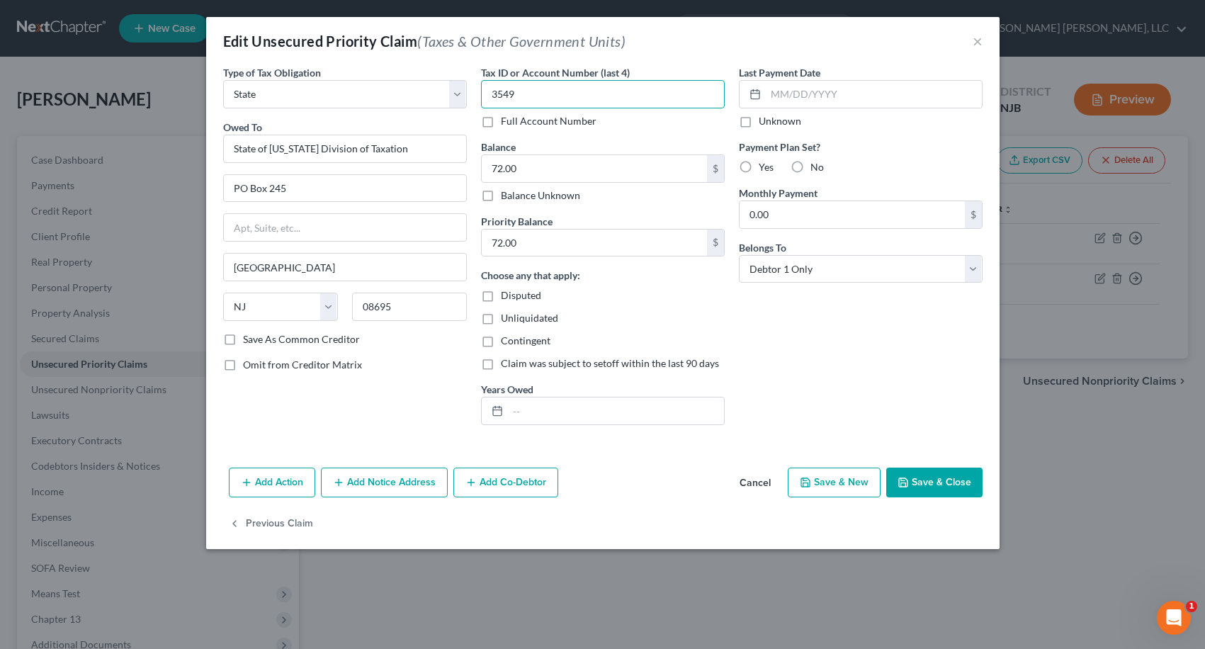
type input "3549"
click at [933, 477] on button "Save & Close" at bounding box center [934, 482] width 96 height 30
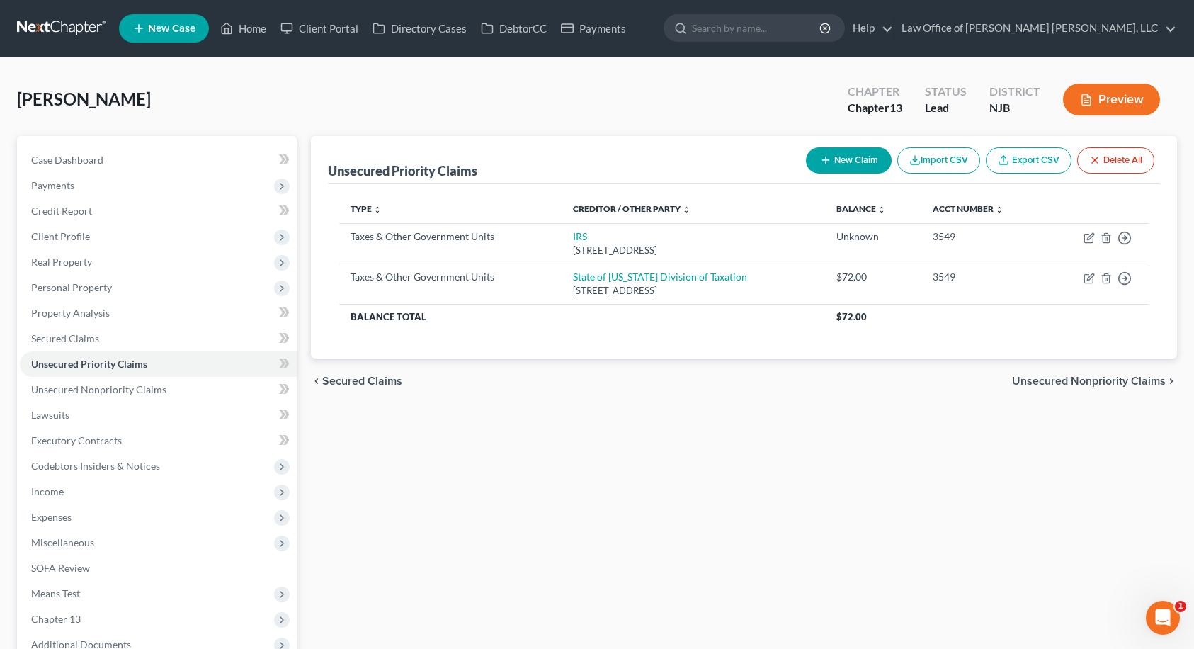
click at [1130, 377] on span "Unsecured Nonpriority Claims" at bounding box center [1089, 380] width 154 height 11
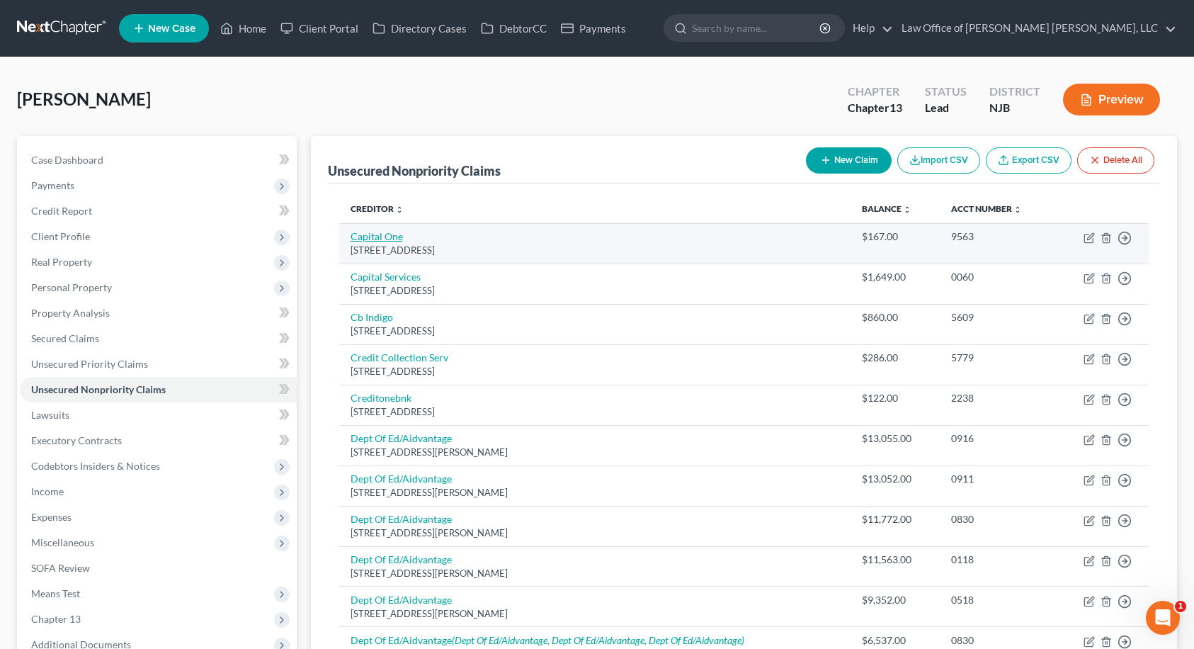
click at [397, 241] on link "Capital One" at bounding box center [377, 236] width 52 height 12
select select "46"
select select "2"
select select "0"
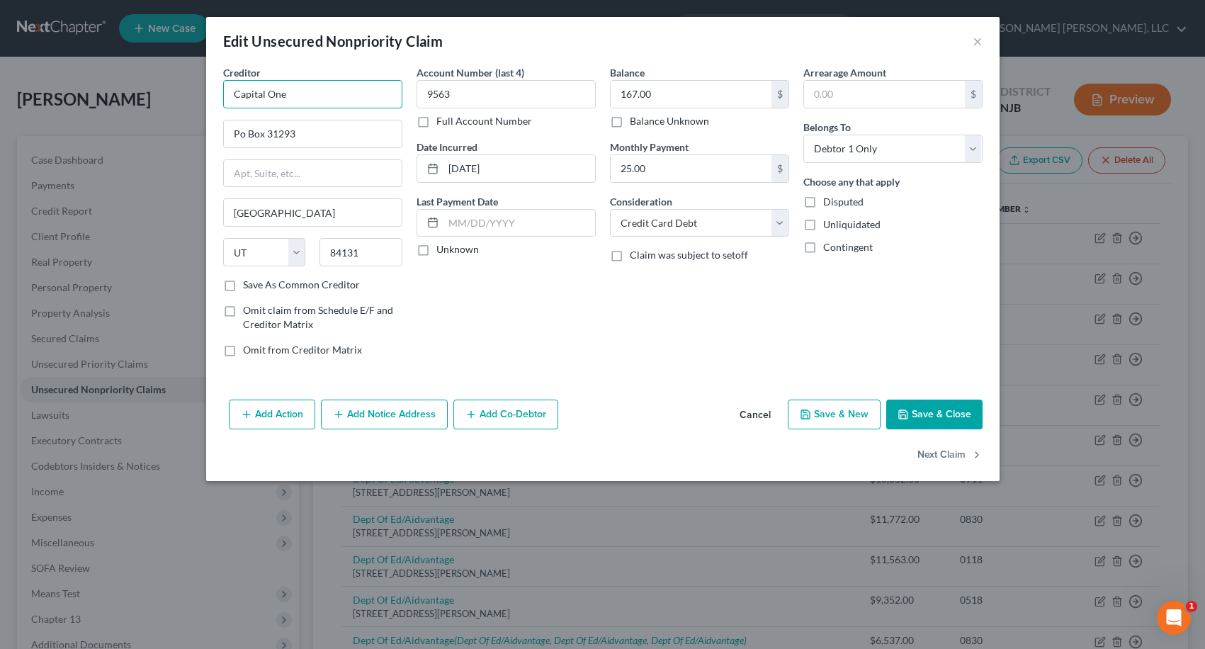
click at [333, 91] on input "Capital One" at bounding box center [312, 94] width 179 height 28
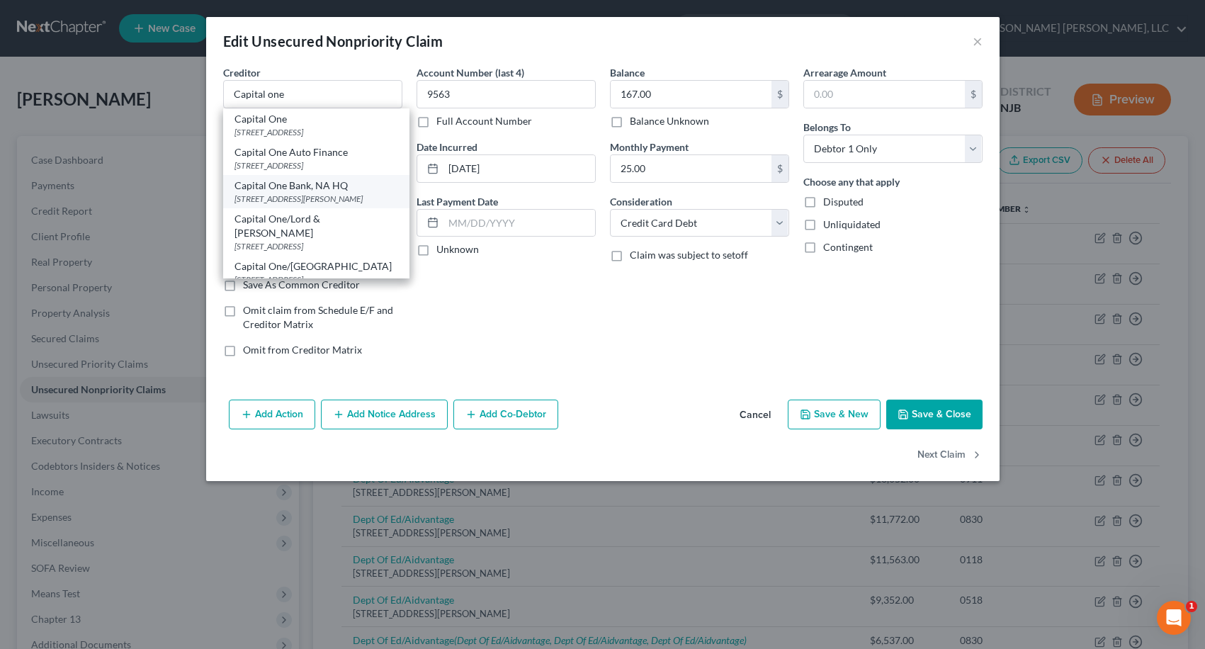
click at [307, 189] on div "Capital One Bank, NA HQ" at bounding box center [316, 185] width 164 height 14
type input "Capital One Bank, NA HQ"
type input "[STREET_ADDRESS]"
type input "[PERSON_NAME]"
select select "48"
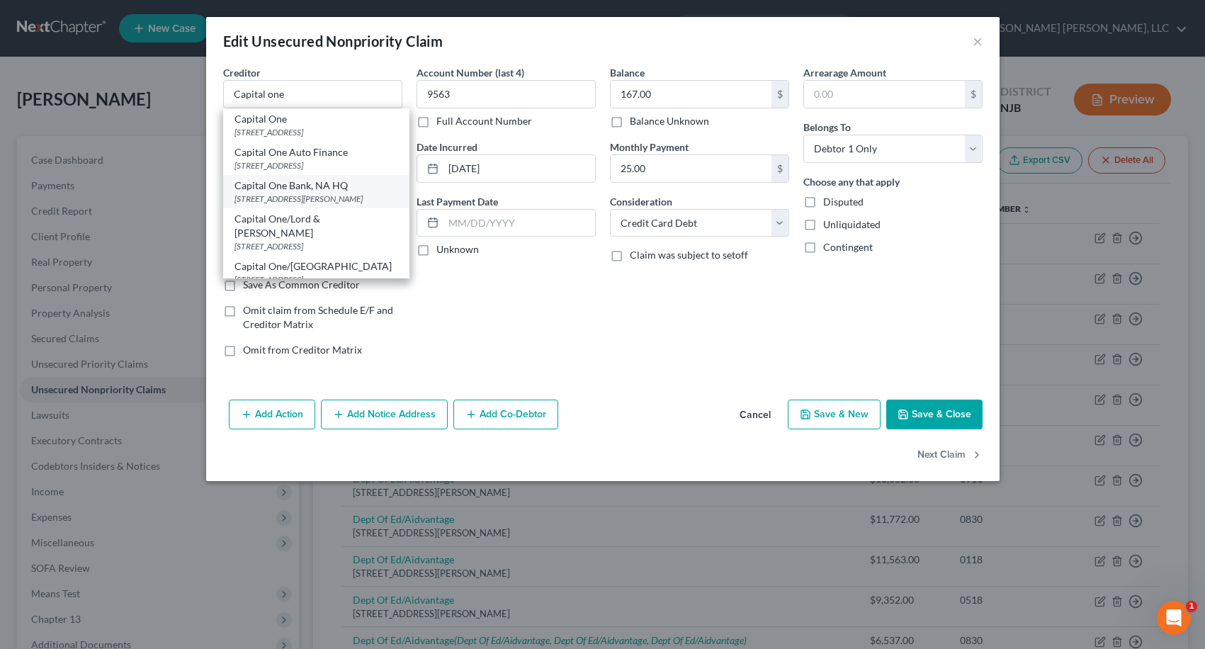
type input "22102"
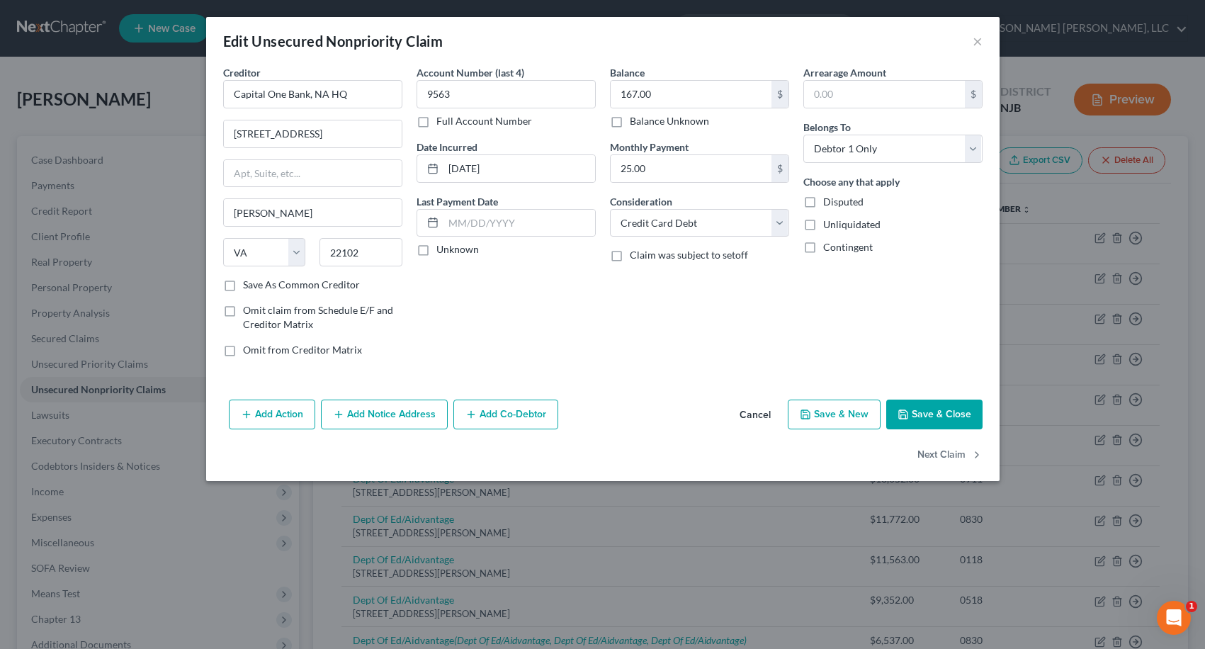
click at [943, 413] on button "Save & Close" at bounding box center [934, 414] width 96 height 30
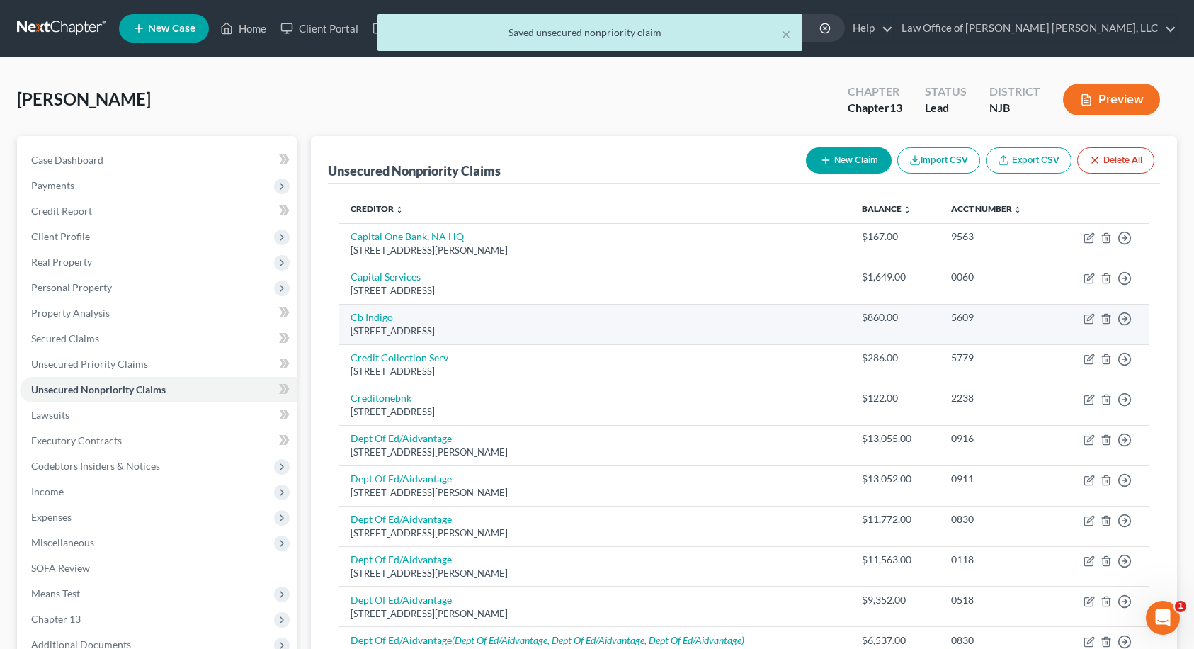
click at [374, 315] on link "Cb Indigo" at bounding box center [372, 317] width 42 height 12
select select "38"
select select "2"
select select "0"
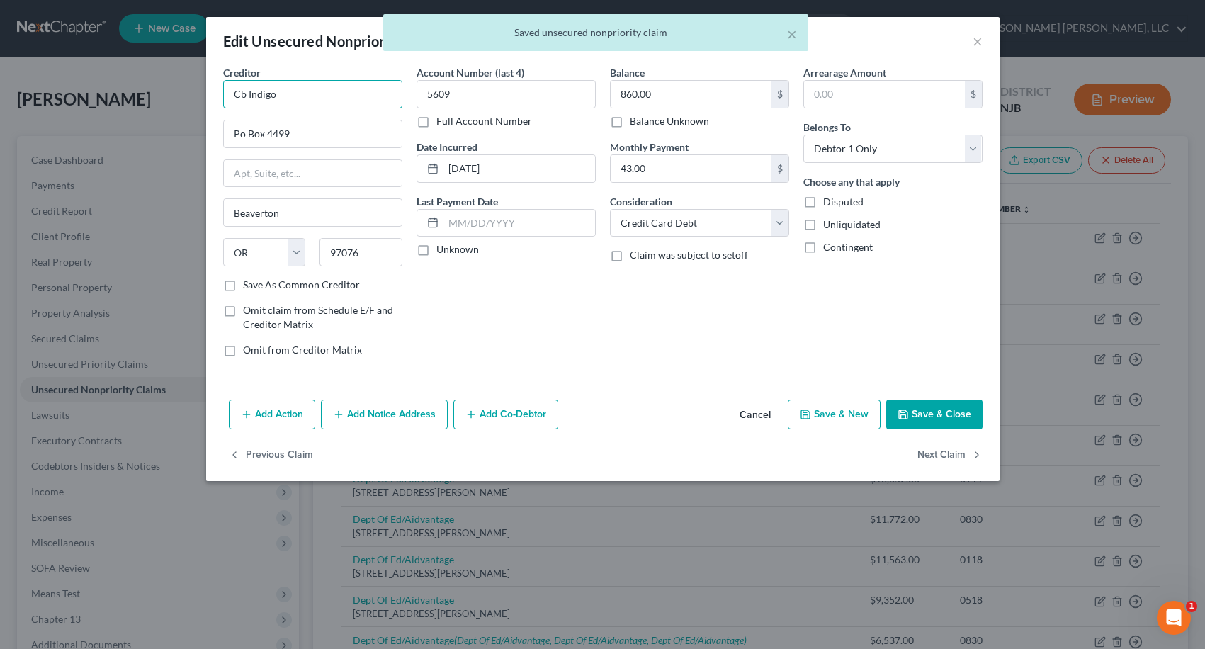
click at [303, 95] on input "Cb Indigo" at bounding box center [312, 94] width 179 height 28
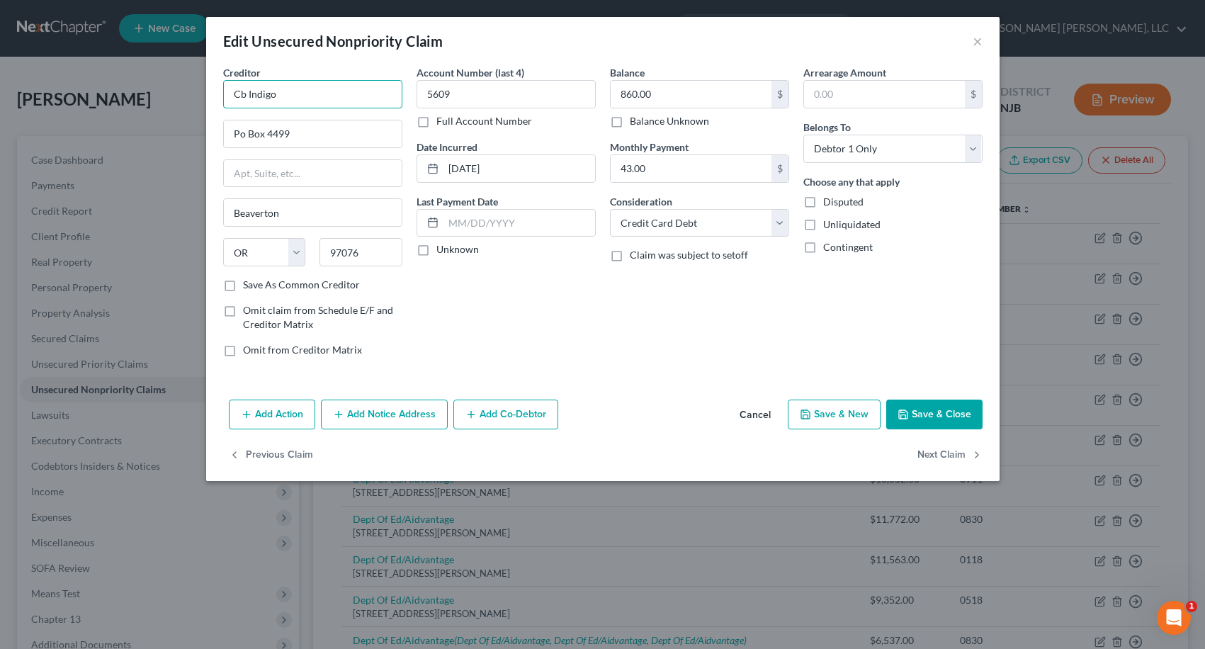
drag, startPoint x: 302, startPoint y: 94, endPoint x: 188, endPoint y: 94, distance: 113.3
click at [191, 95] on div "Edit Unsecured Nonpriority Claim × Creditor * Cb Indigo Po Box [GEOGRAPHIC_DATA…" at bounding box center [602, 324] width 1205 height 649
click at [249, 130] on div "[STREET_ADDRESS]" at bounding box center [307, 132] width 147 height 12
type input "Indigo/Celtic Bank"
type input "PO Box 4499"
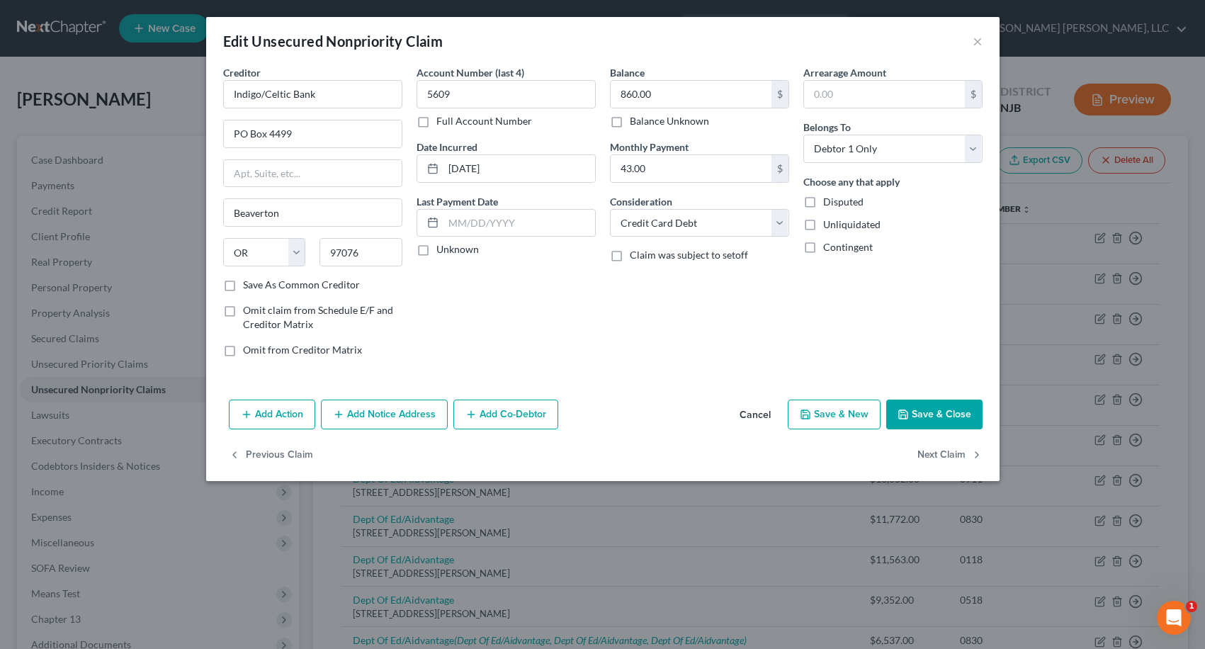
click at [919, 419] on button "Save & Close" at bounding box center [934, 414] width 96 height 30
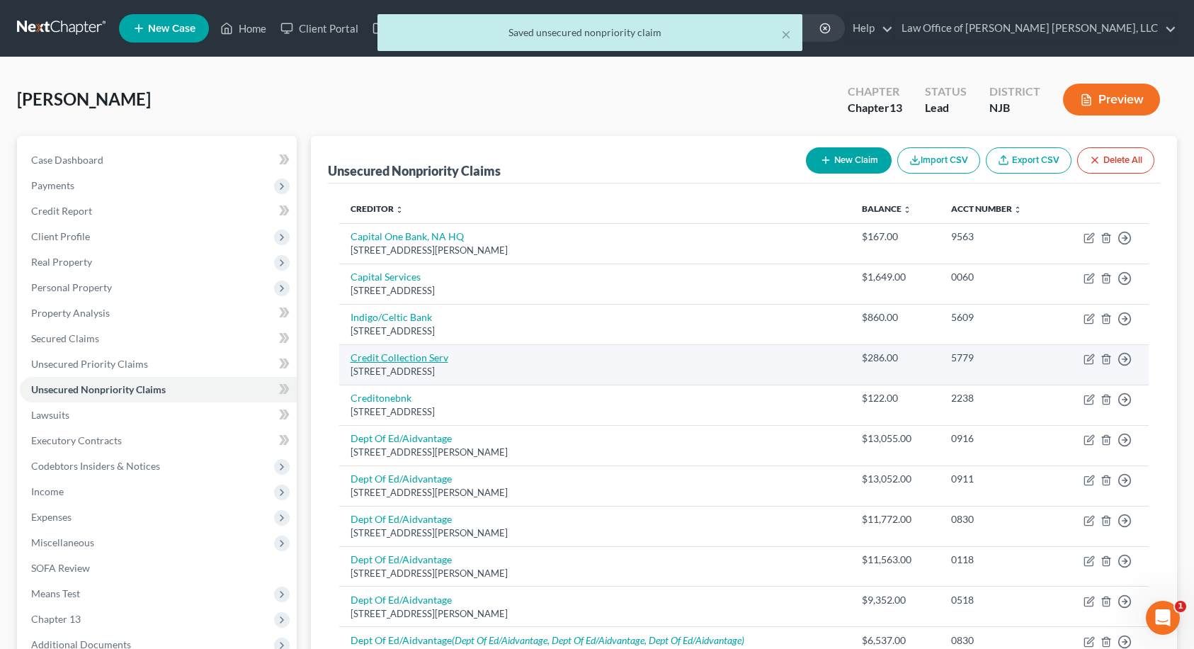
click at [422, 355] on link "Credit Collection Serv" at bounding box center [400, 357] width 98 height 12
select select "22"
select select "1"
select select "0"
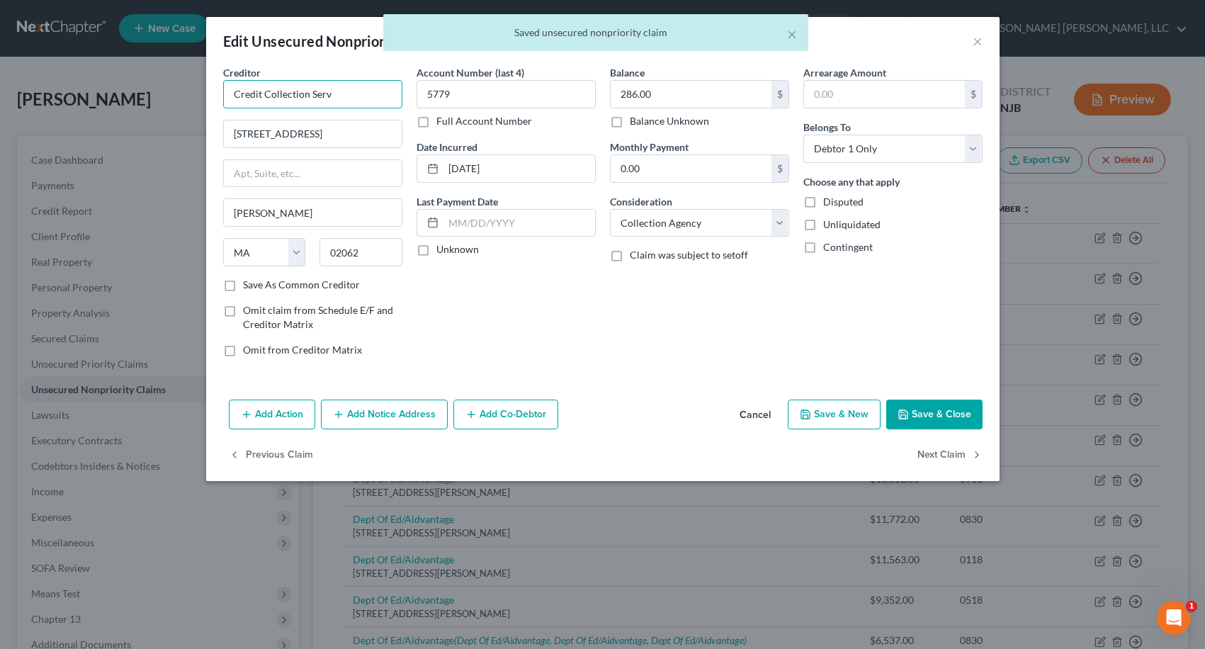
click at [334, 95] on input "Credit Collection Serv" at bounding box center [312, 94] width 179 height 28
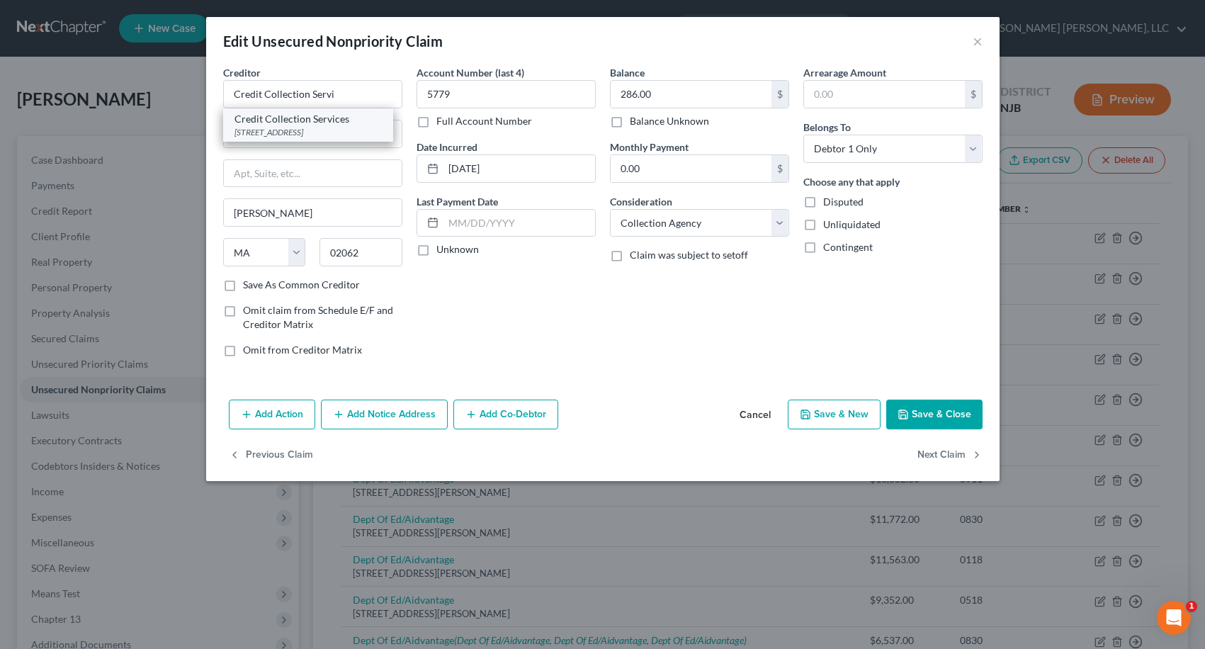
click at [319, 127] on div "[STREET_ADDRESS]" at bounding box center [307, 132] width 147 height 12
type input "Credit Collection Services"
click at [922, 424] on button "Save & Close" at bounding box center [934, 414] width 96 height 30
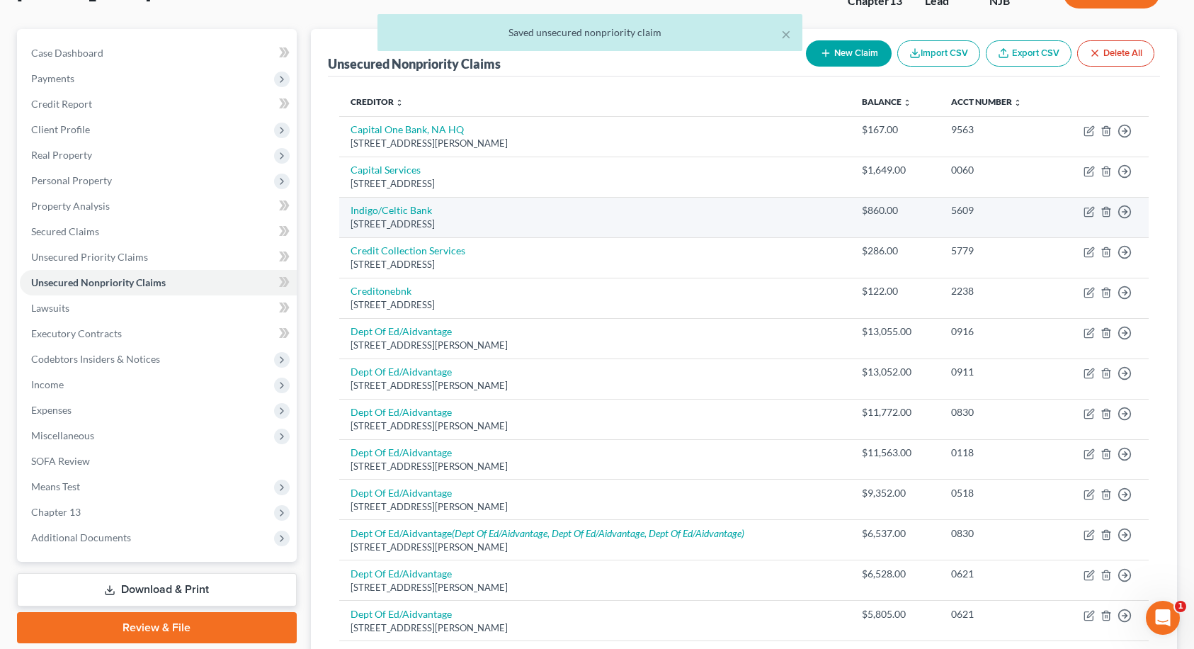
scroll to position [142, 0]
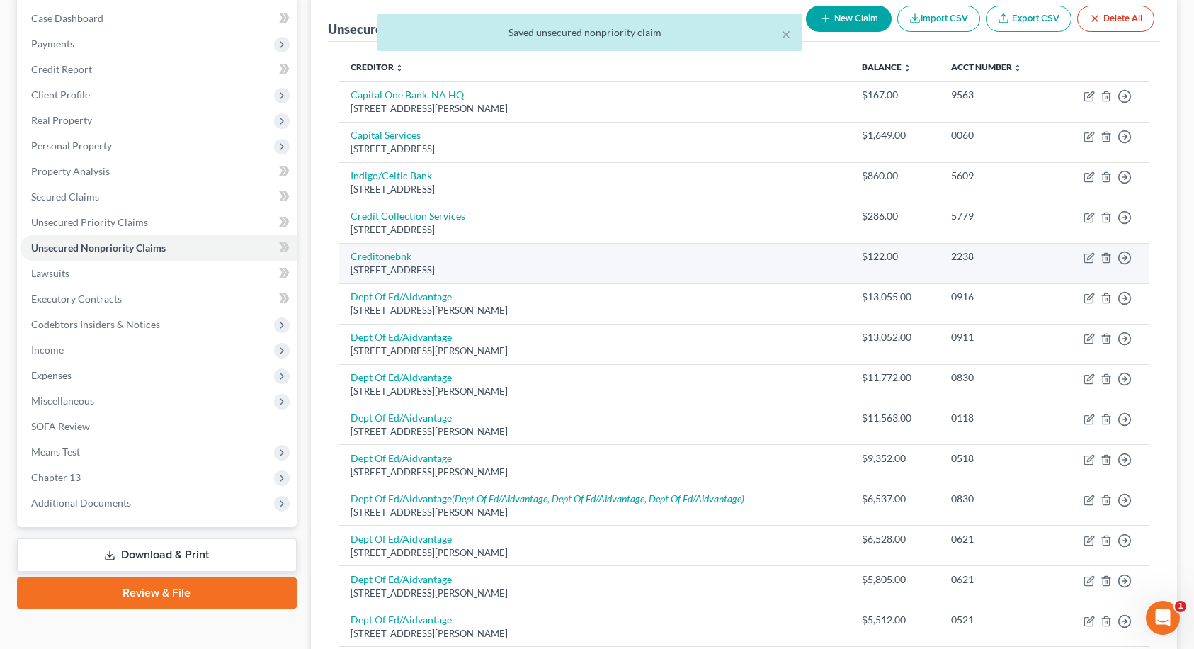
click at [387, 256] on link "Creditonebnk" at bounding box center [381, 256] width 61 height 12
select select "31"
select select "2"
select select "0"
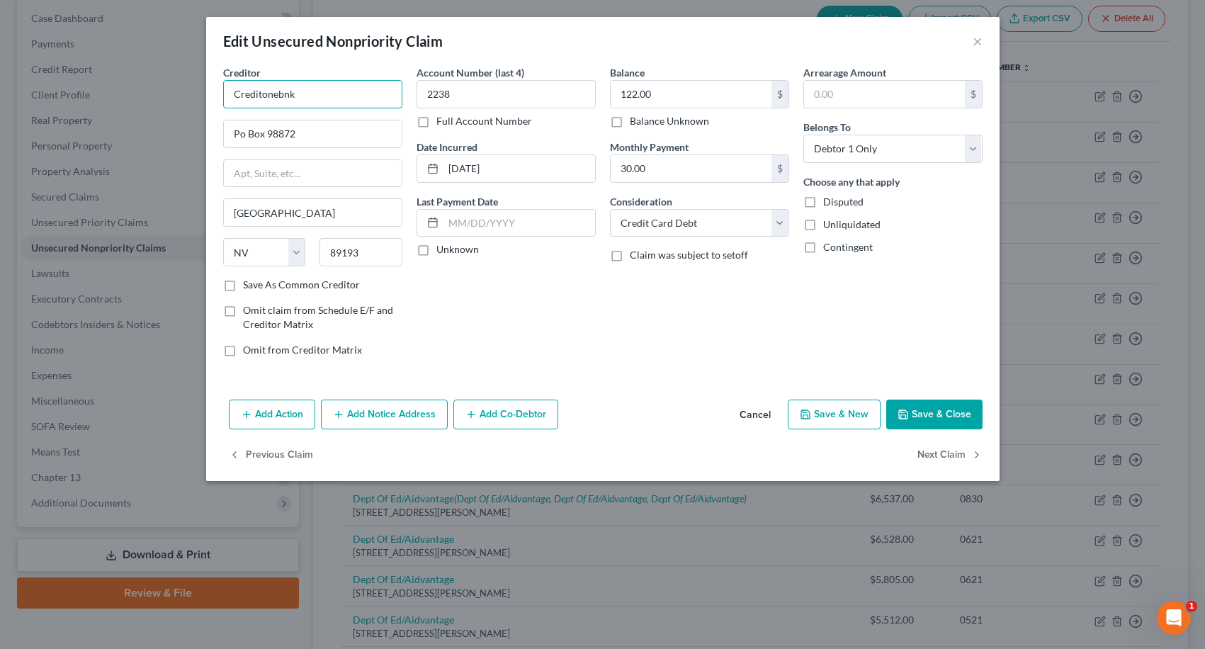
drag, startPoint x: 334, startPoint y: 91, endPoint x: 319, endPoint y: 91, distance: 14.9
click at [331, 91] on input "Creditonebnk" at bounding box center [312, 94] width 179 height 28
click at [319, 91] on input "Creditonebnk" at bounding box center [312, 94] width 179 height 28
click at [317, 120] on div "Credit One Bank HQ" at bounding box center [307, 119] width 147 height 14
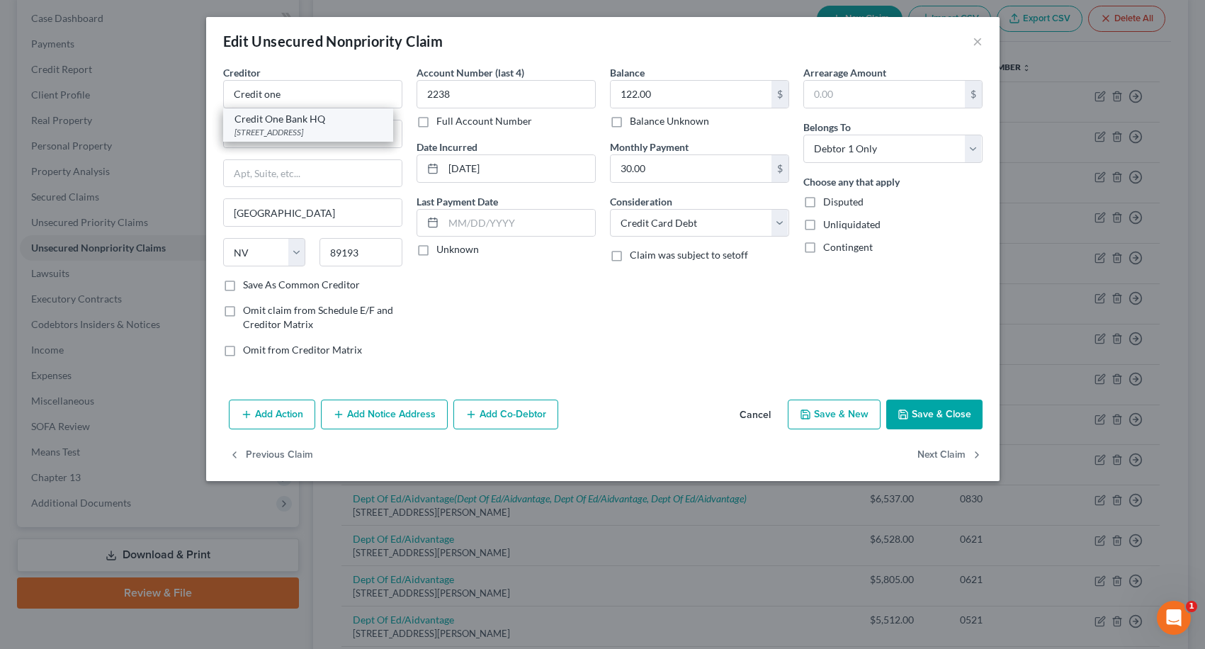
type input "Credit One Bank HQ"
click at [945, 415] on button "Save & Close" at bounding box center [934, 414] width 96 height 30
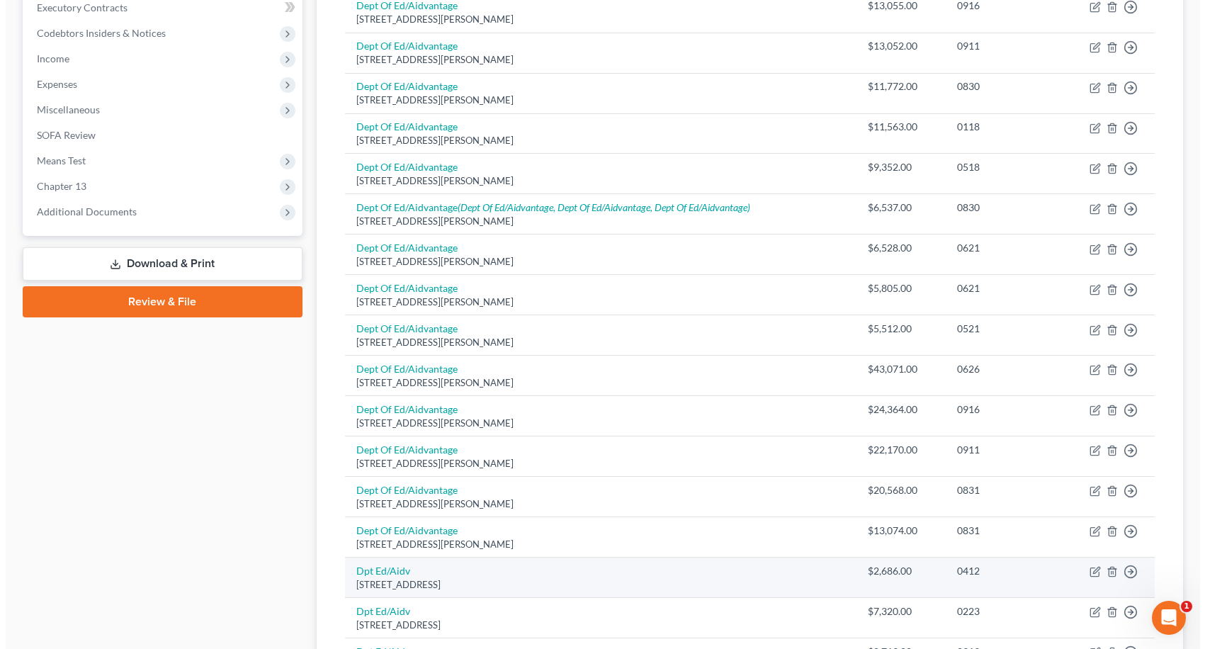
scroll to position [362, 0]
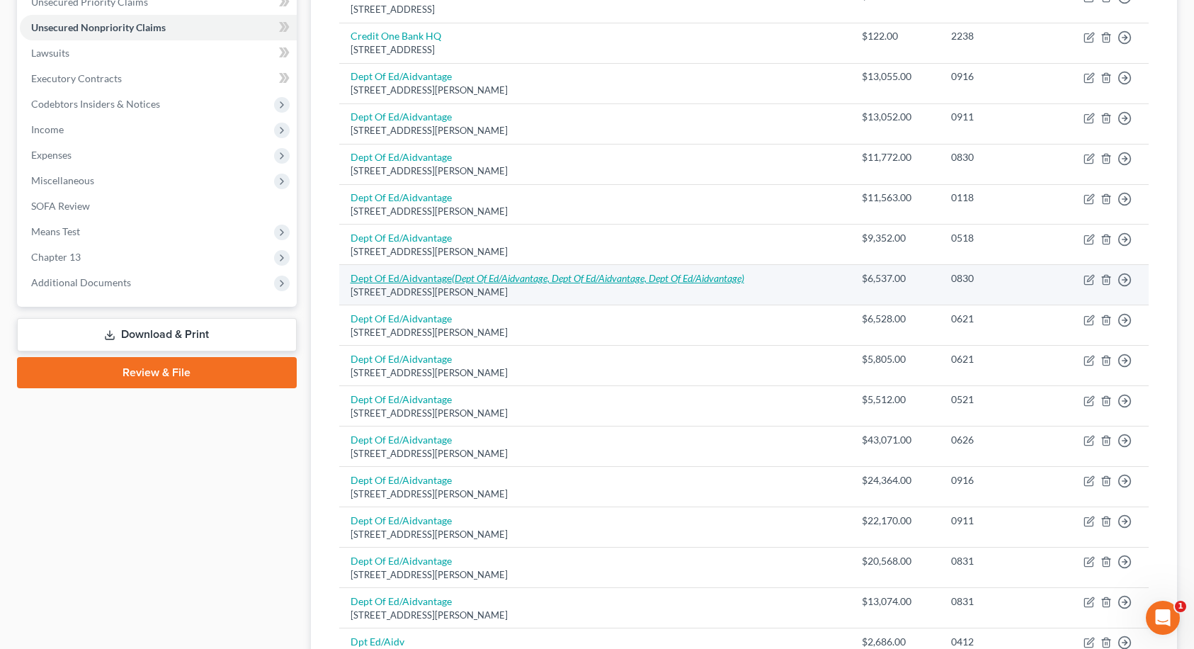
click at [433, 282] on link "Dept Of Ed/Aidvantage (Dept Of Ed/Aidvantage, Dept Of Ed/Aidvantage, Dept Of Ed…" at bounding box center [548, 278] width 394 height 12
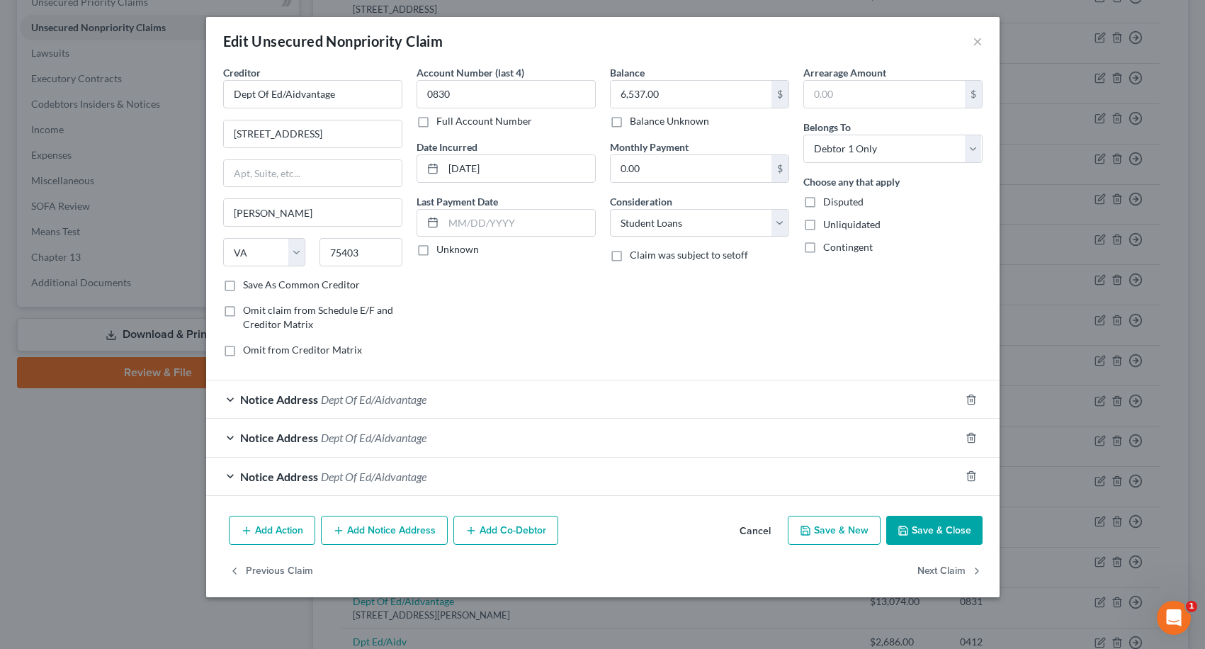
click at [416, 402] on span "Dept Of Ed/Aidvantage" at bounding box center [374, 398] width 106 height 13
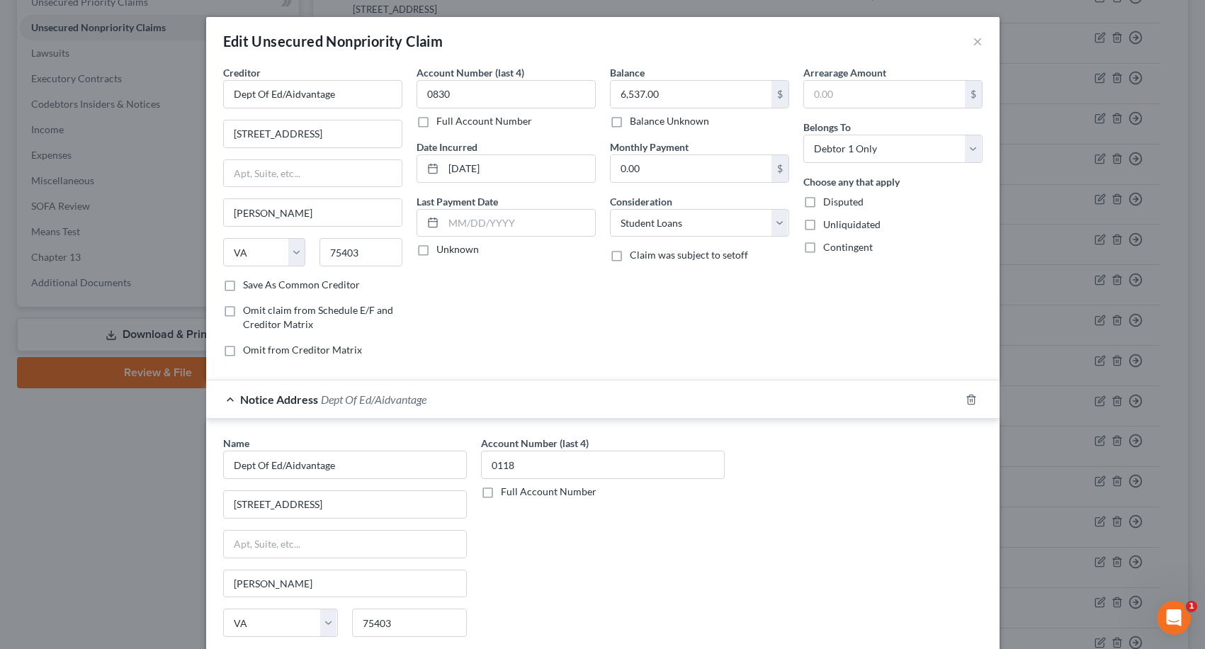
click at [416, 402] on span "Dept Of Ed/Aidvantage" at bounding box center [374, 398] width 106 height 13
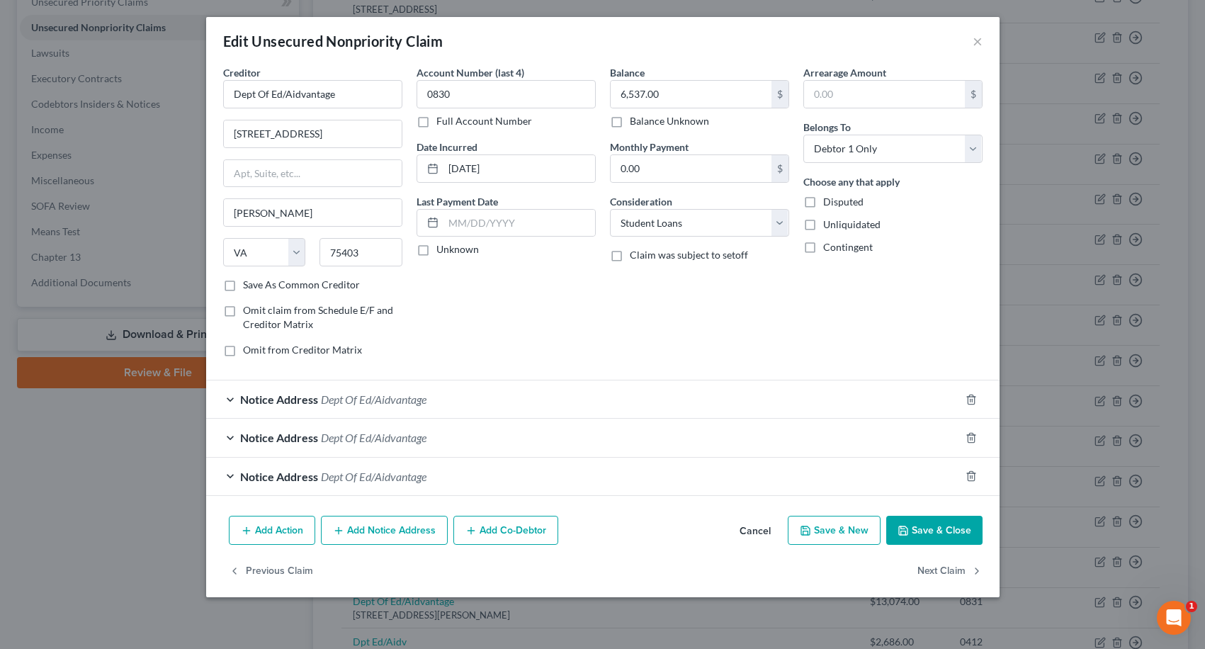
click at [343, 438] on span "Dept Of Ed/Aidvantage" at bounding box center [374, 437] width 106 height 13
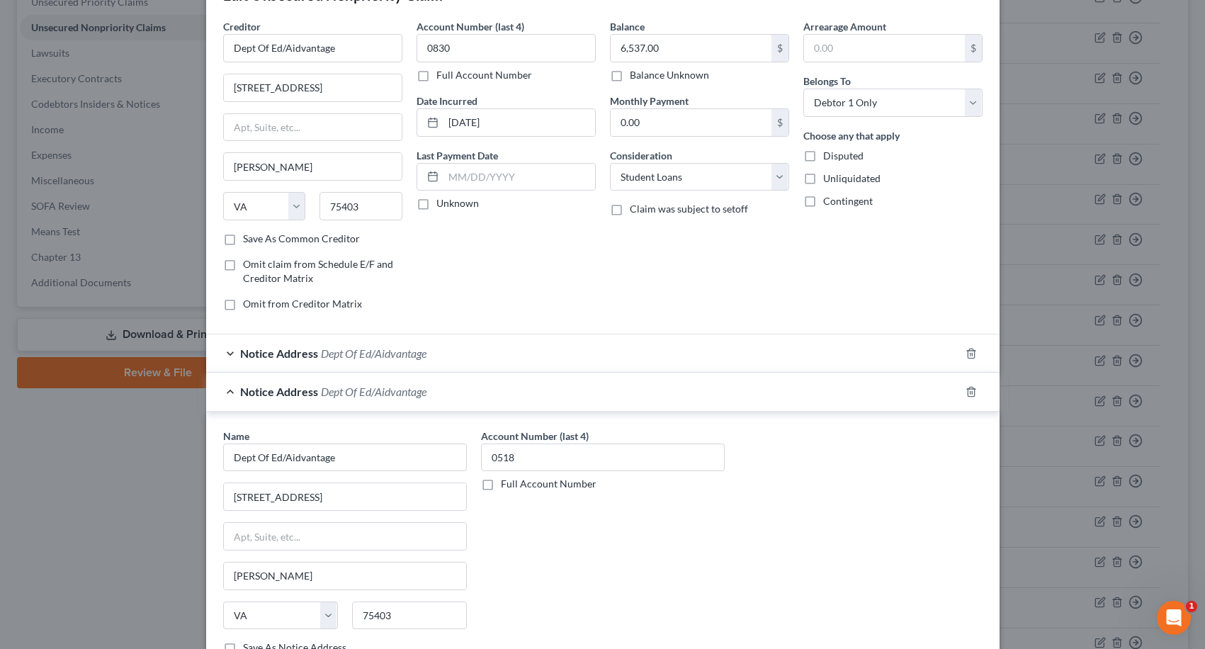
scroll to position [71, 0]
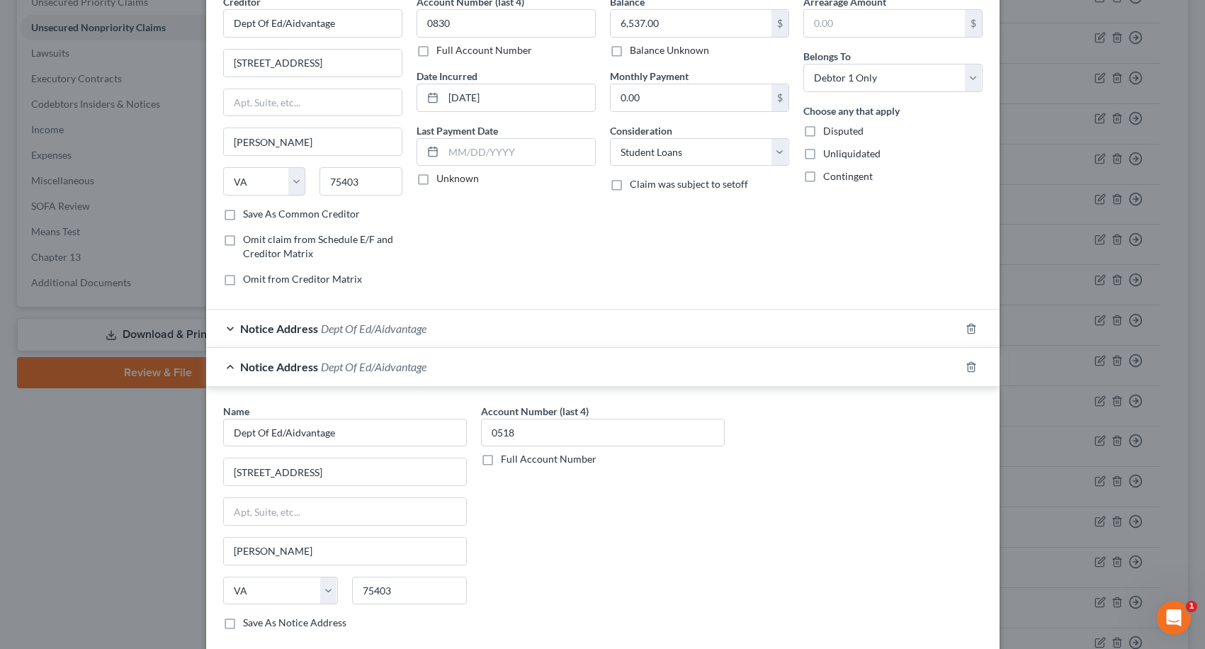
click at [327, 368] on span "Dept Of Ed/Aidvantage" at bounding box center [374, 366] width 106 height 13
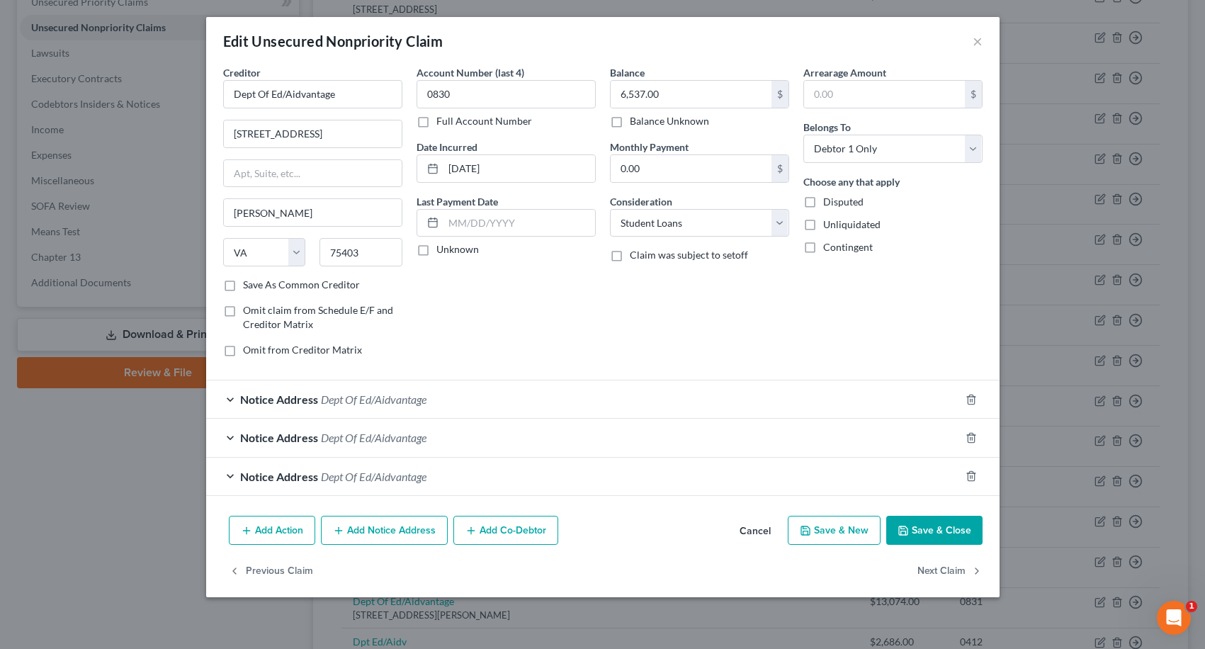
scroll to position [0, 0]
click at [313, 470] on span "Notice Address" at bounding box center [279, 476] width 78 height 13
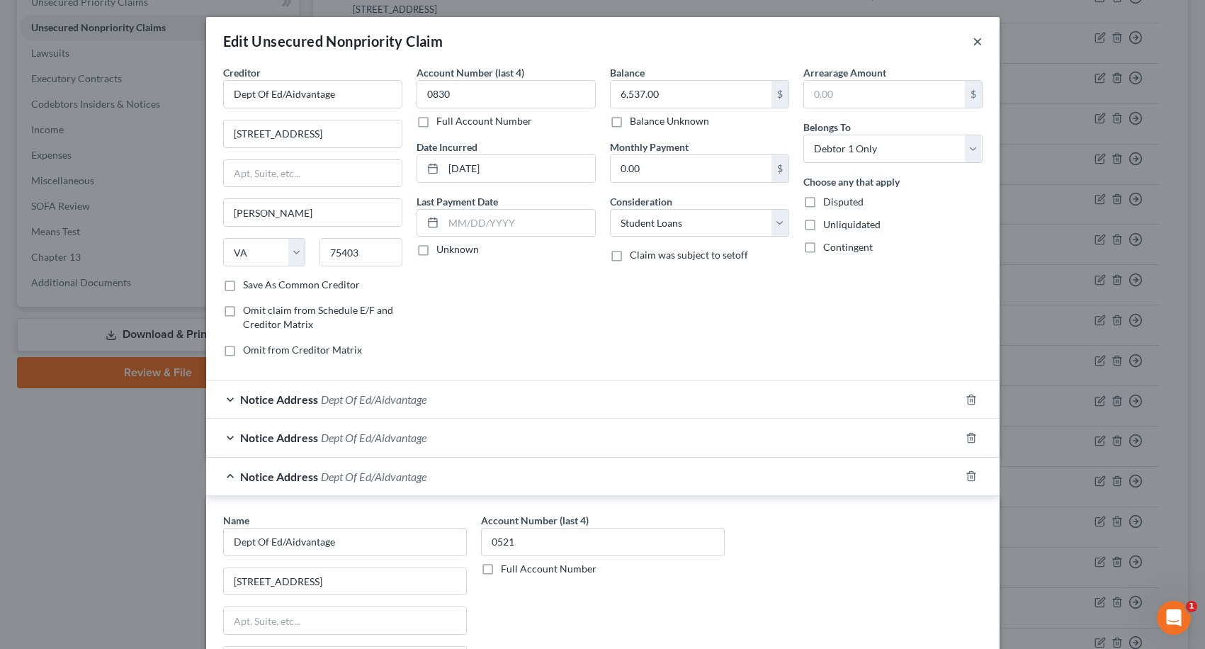
click at [972, 44] on button "×" at bounding box center [977, 41] width 10 height 17
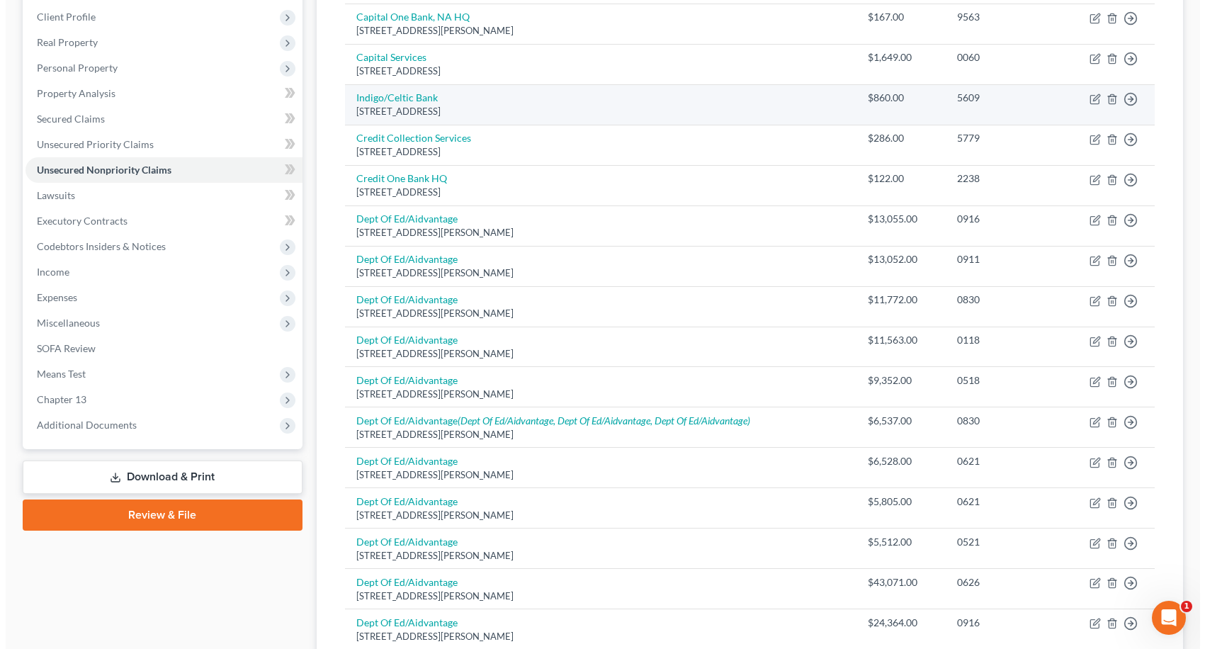
scroll to position [220, 0]
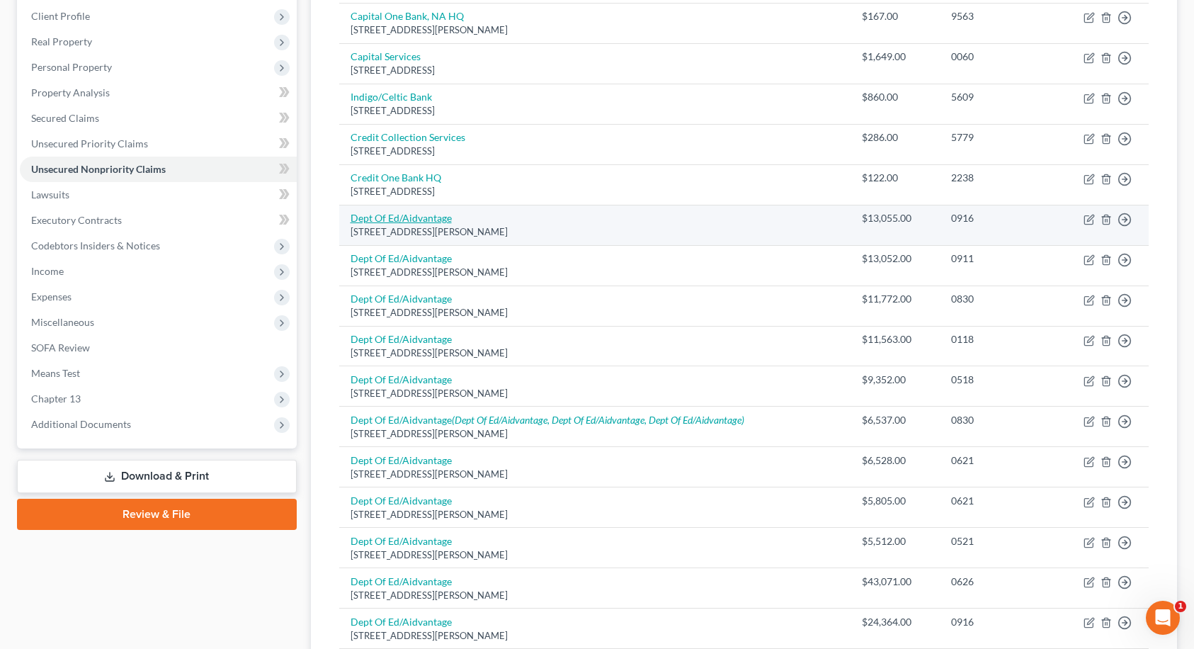
click at [432, 216] on link "Dept Of Ed/Aidvantage" at bounding box center [401, 218] width 101 height 12
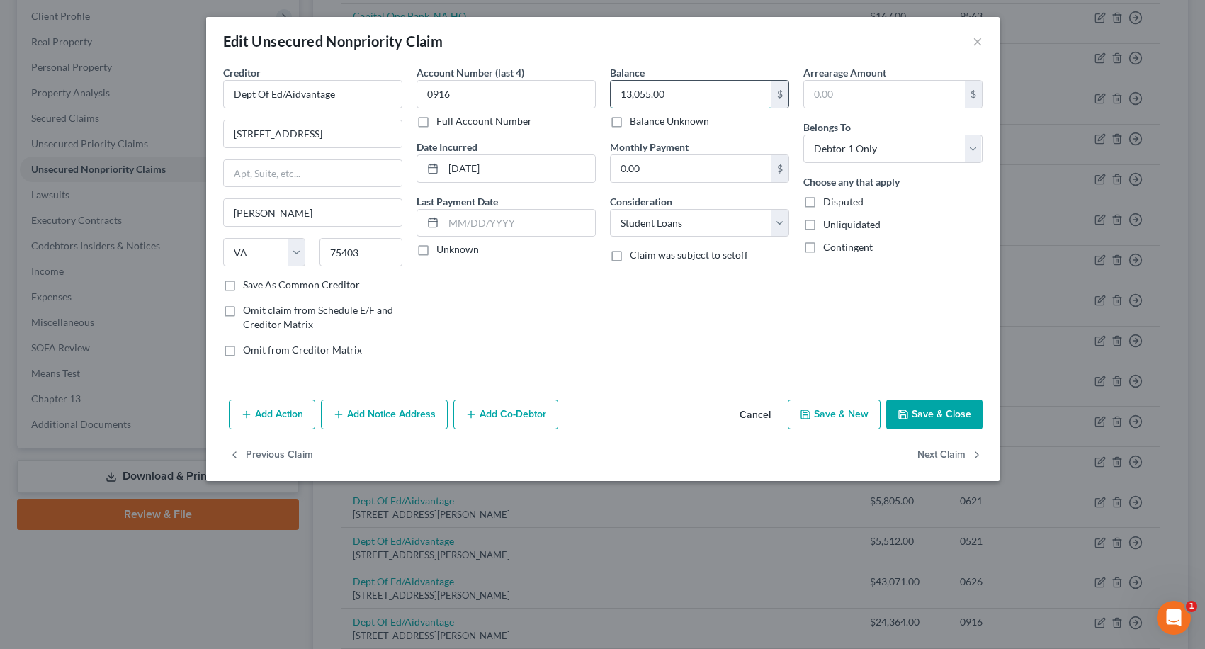
click at [682, 94] on input "13,055.00" at bounding box center [690, 94] width 161 height 27
click at [380, 414] on button "Add Notice Address" at bounding box center [384, 414] width 127 height 30
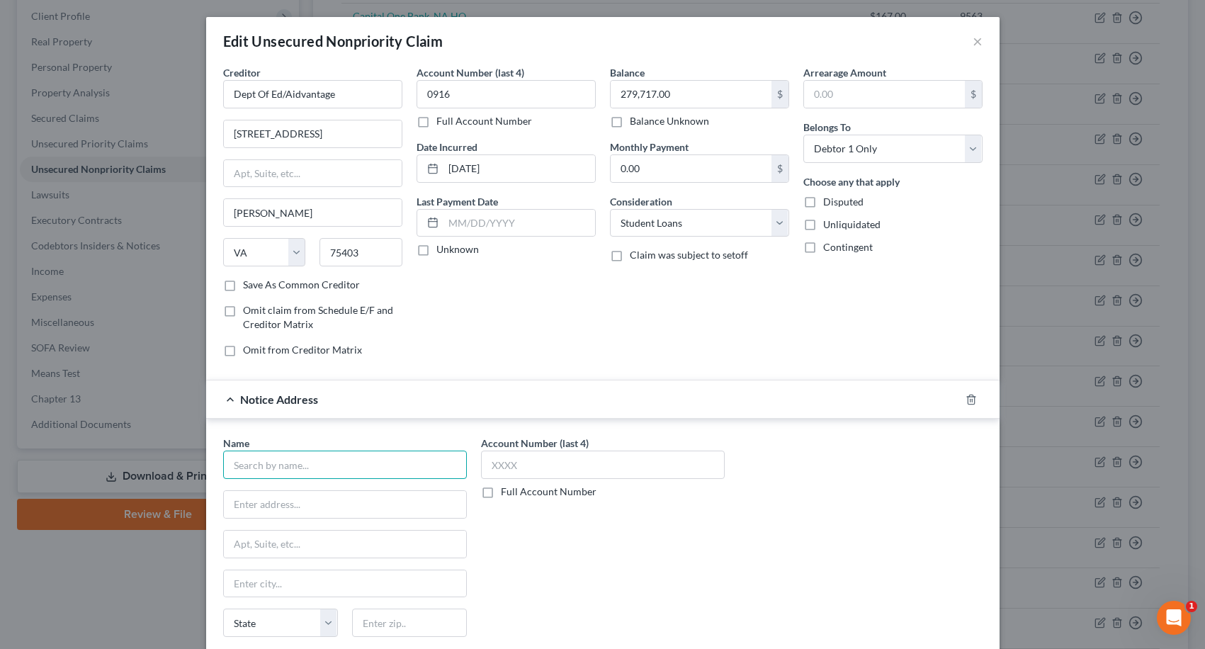
click at [353, 469] on input "text" at bounding box center [345, 464] width 244 height 28
click at [321, 501] on div "[STREET_ADDRESS]" at bounding box center [307, 502] width 147 height 12
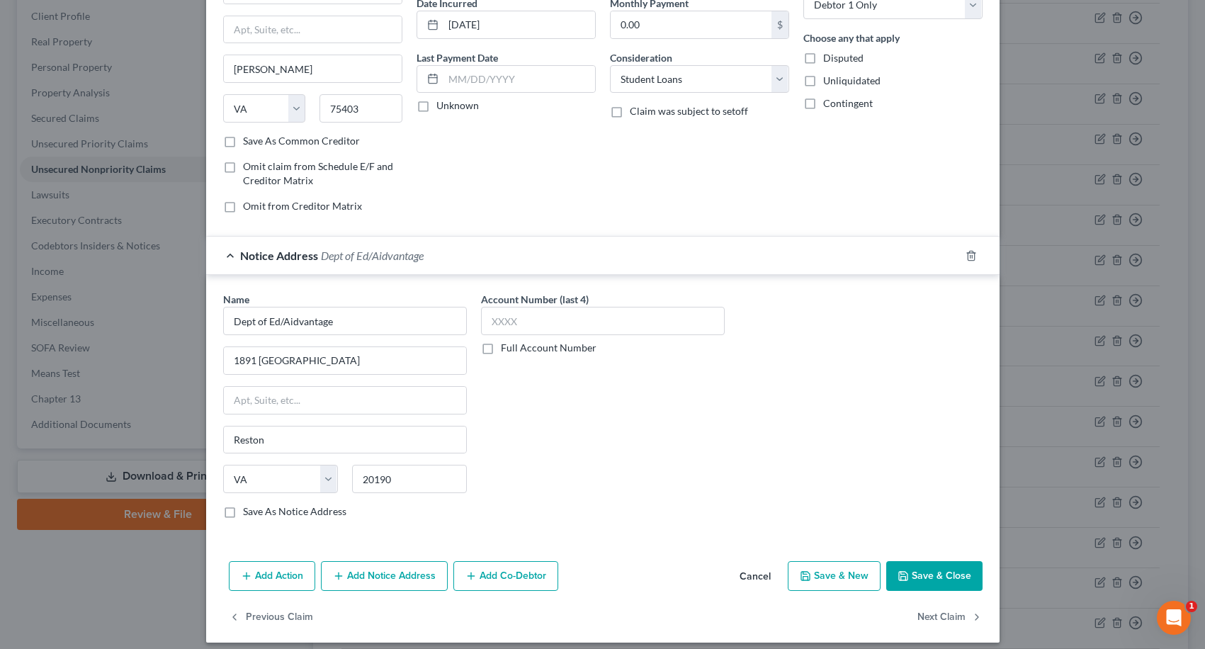
scroll to position [154, 0]
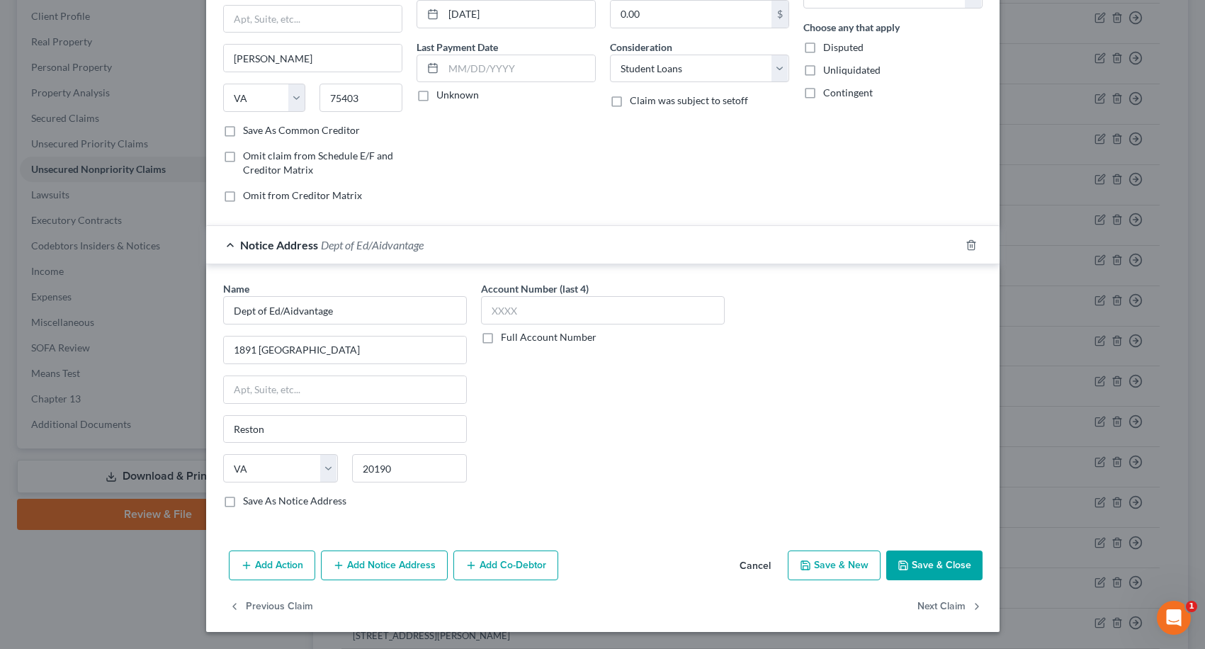
click at [408, 571] on button "Add Notice Address" at bounding box center [384, 565] width 127 height 30
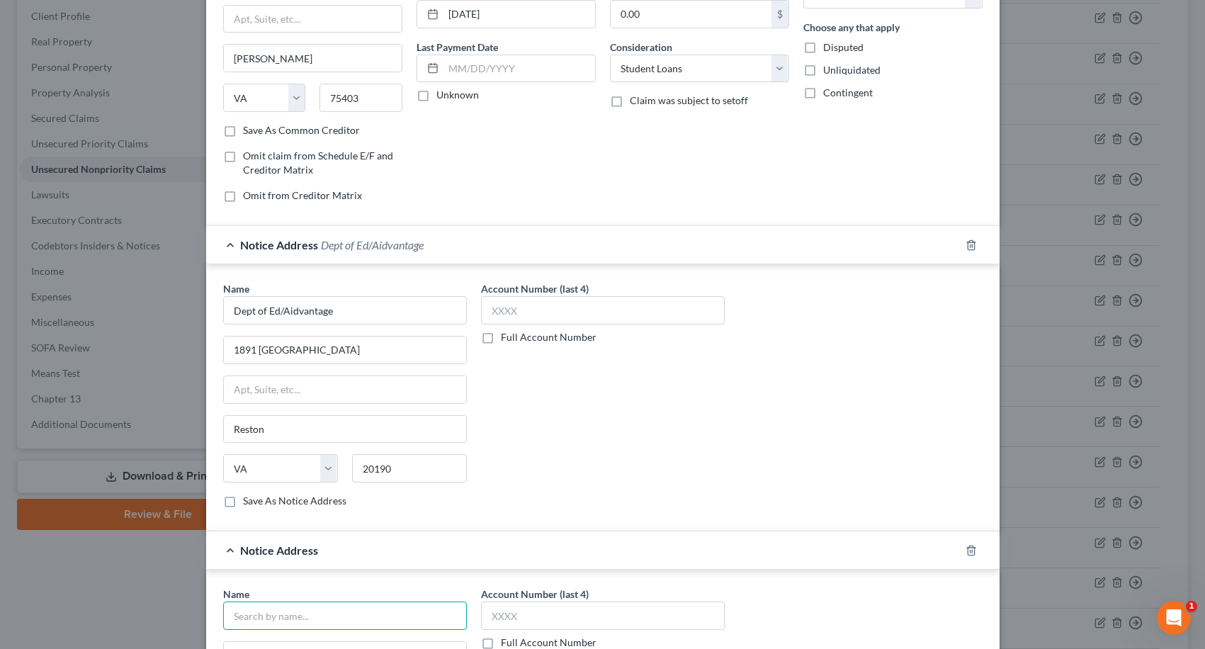
click at [354, 615] on input "text" at bounding box center [345, 615] width 244 height 28
click at [330, 640] on div "Department of Education" at bounding box center [348, 640] width 228 height 14
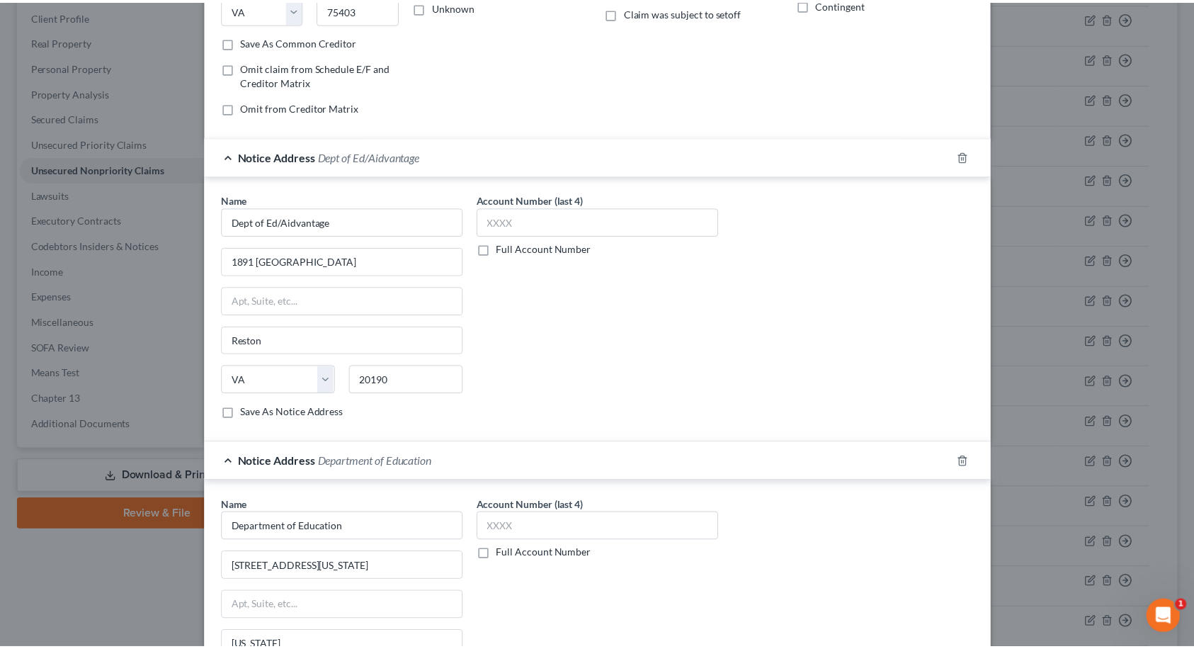
scroll to position [438, 0]
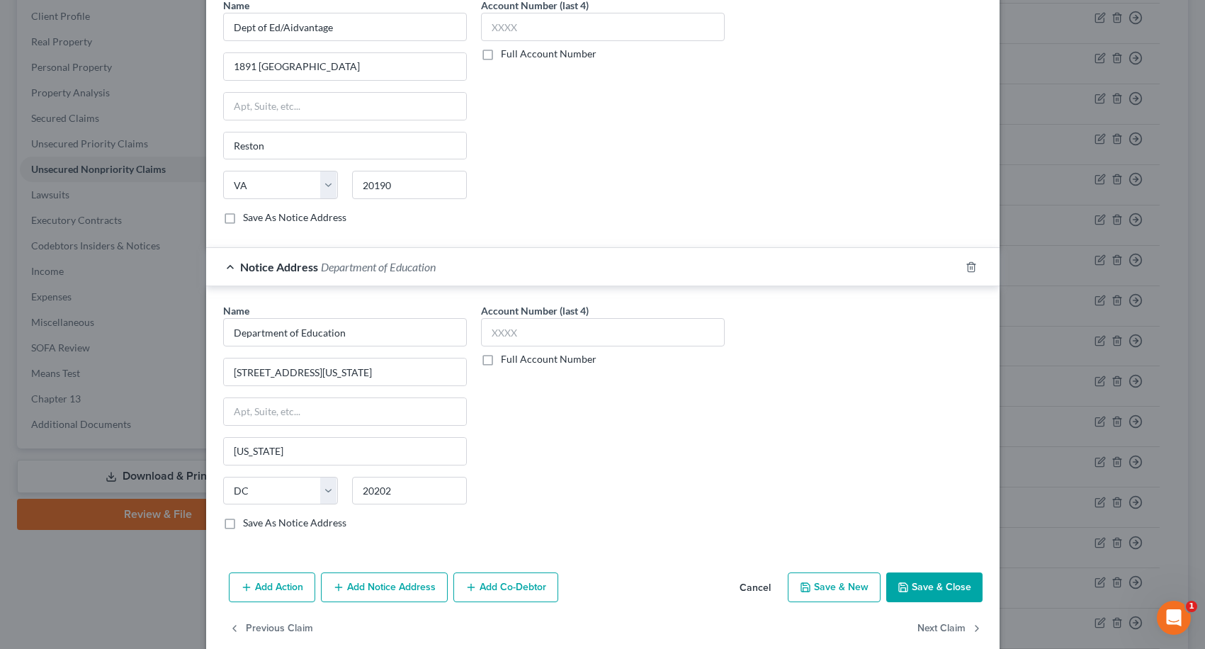
click at [934, 586] on button "Save & Close" at bounding box center [934, 587] width 96 height 30
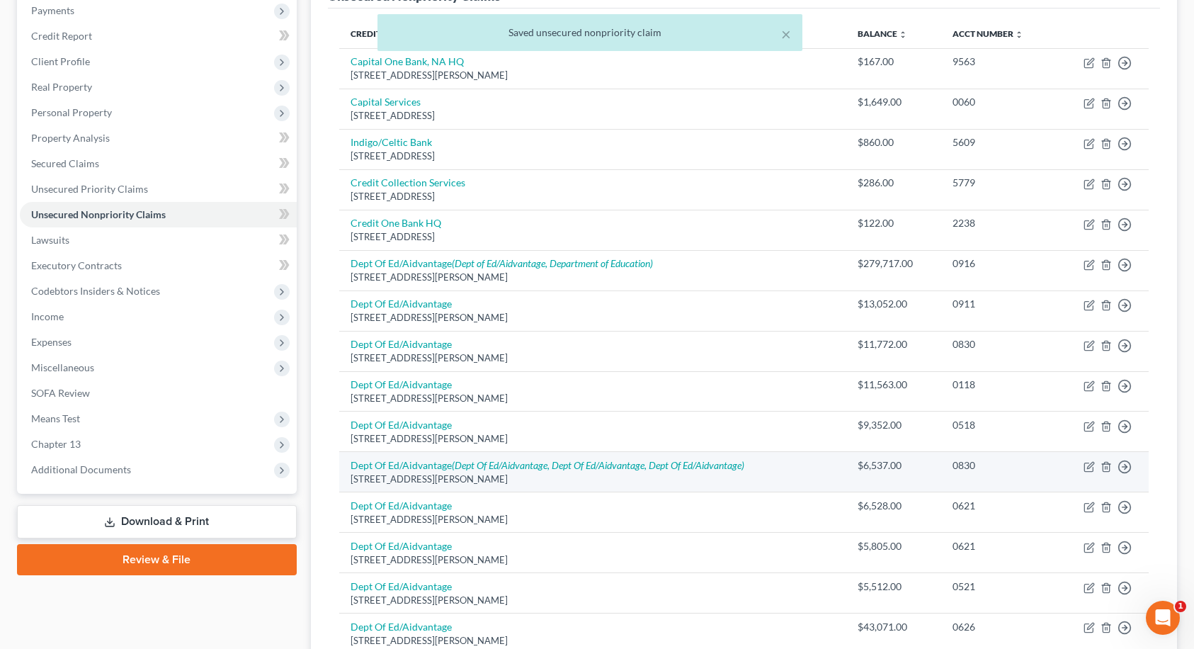
scroll to position [149, 0]
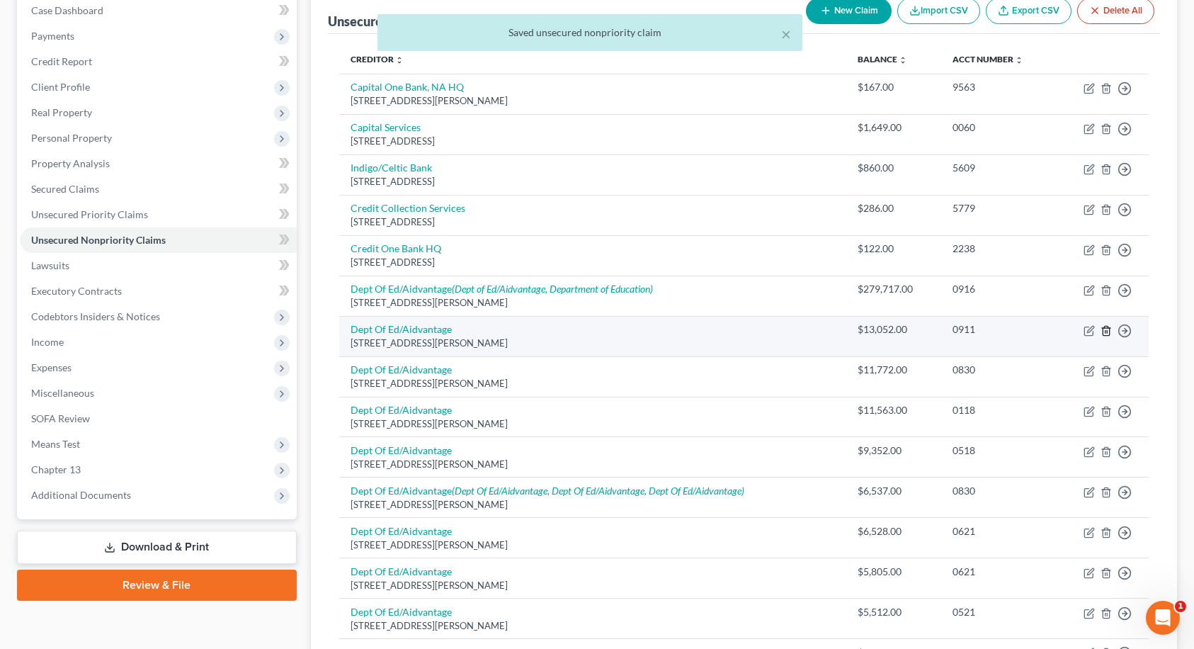
click at [1109, 330] on icon "button" at bounding box center [1106, 330] width 6 height 9
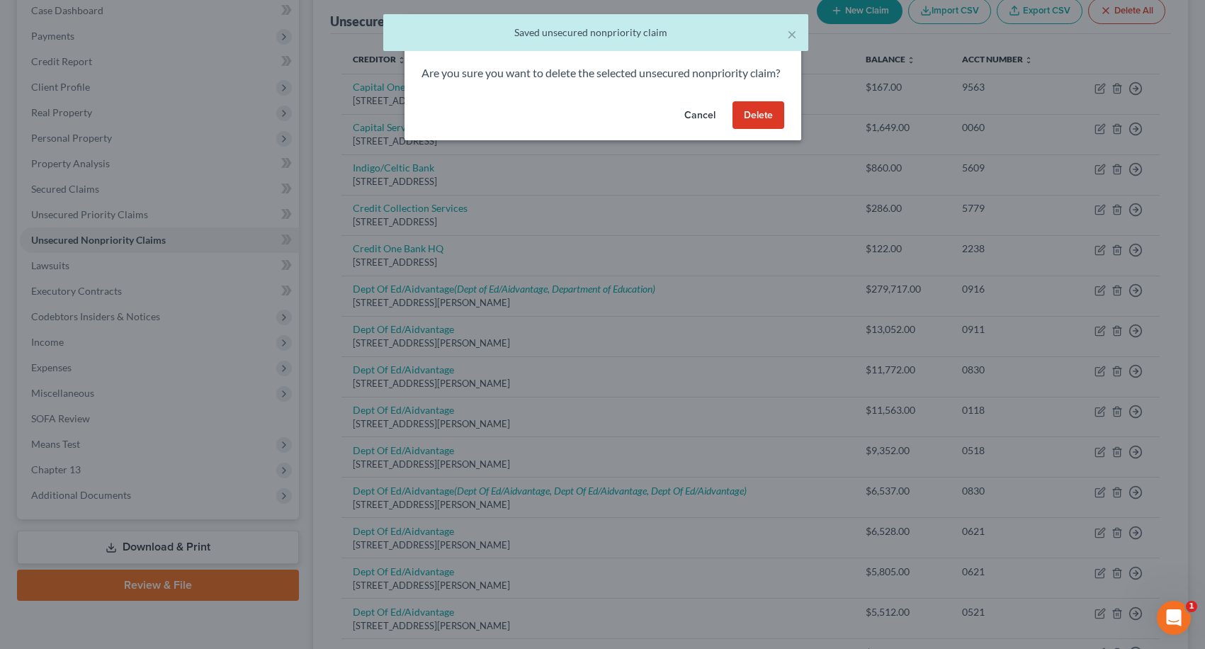
click at [752, 130] on button "Delete" at bounding box center [758, 115] width 52 height 28
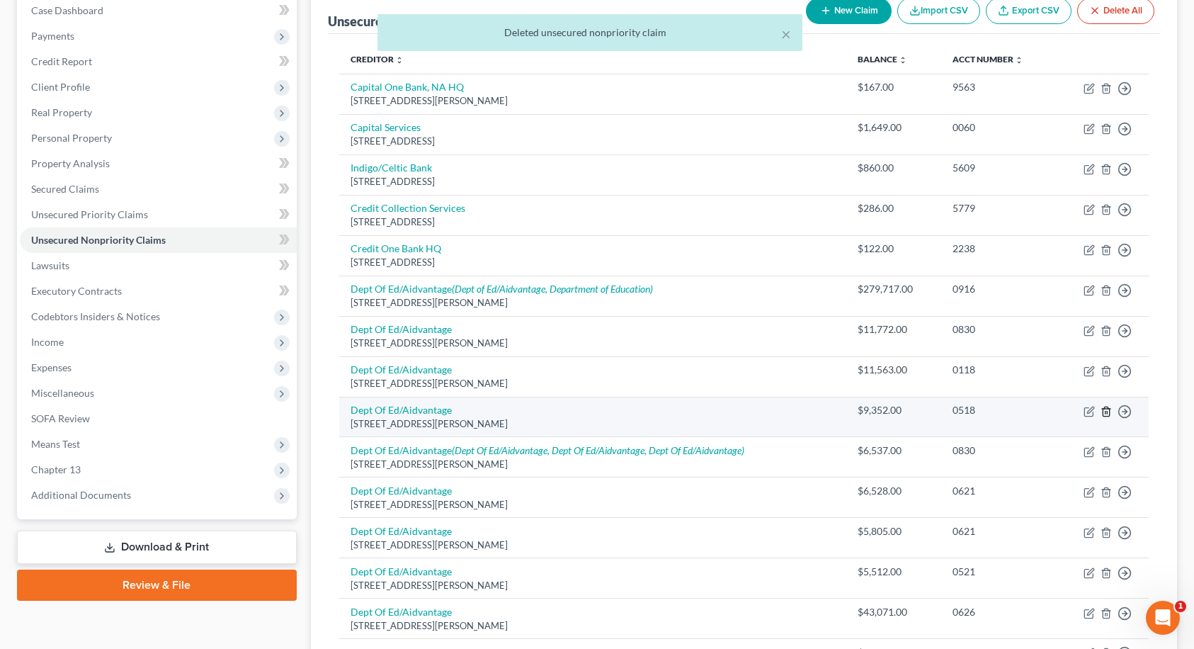
click at [1109, 411] on icon "button" at bounding box center [1106, 411] width 6 height 9
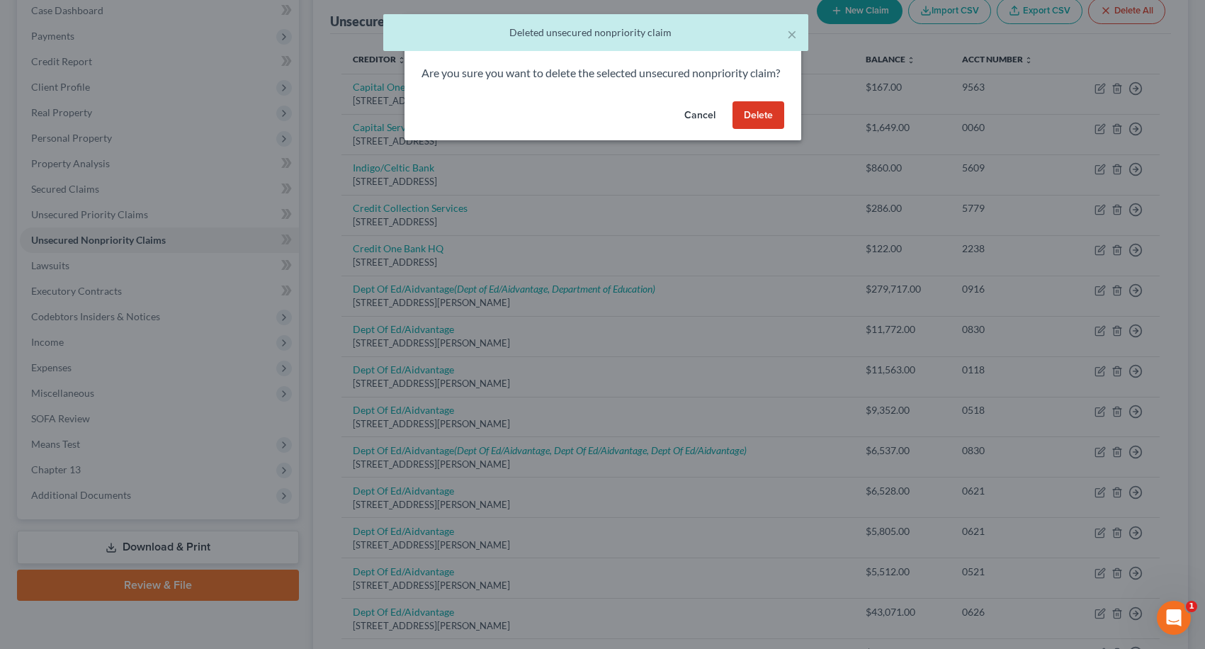
click at [774, 121] on button "Delete" at bounding box center [758, 115] width 52 height 28
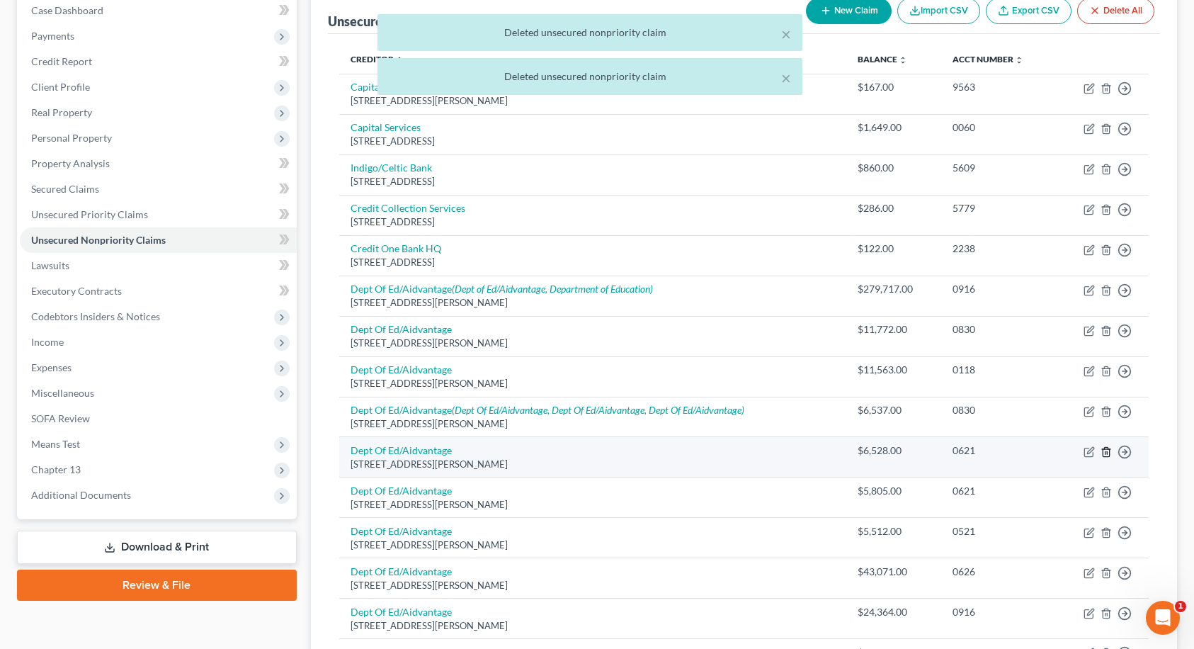
click at [1101, 453] on icon "button" at bounding box center [1106, 451] width 11 height 11
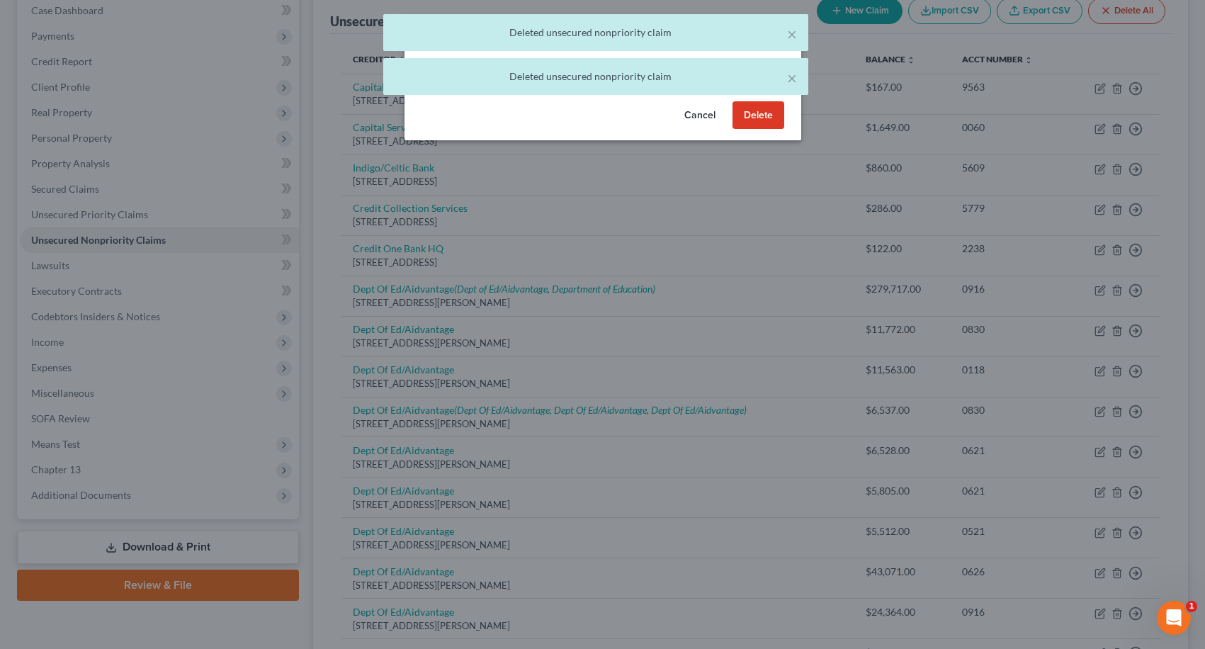
click at [751, 130] on button "Delete" at bounding box center [758, 115] width 52 height 28
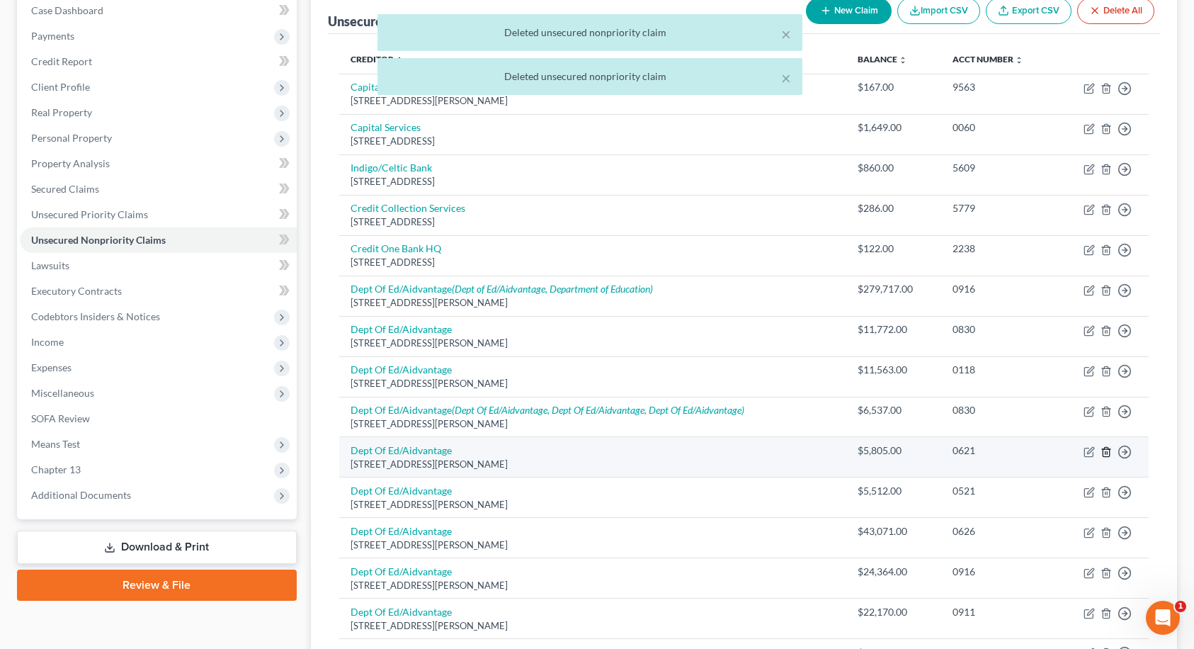
click at [1106, 455] on icon "button" at bounding box center [1106, 451] width 11 height 11
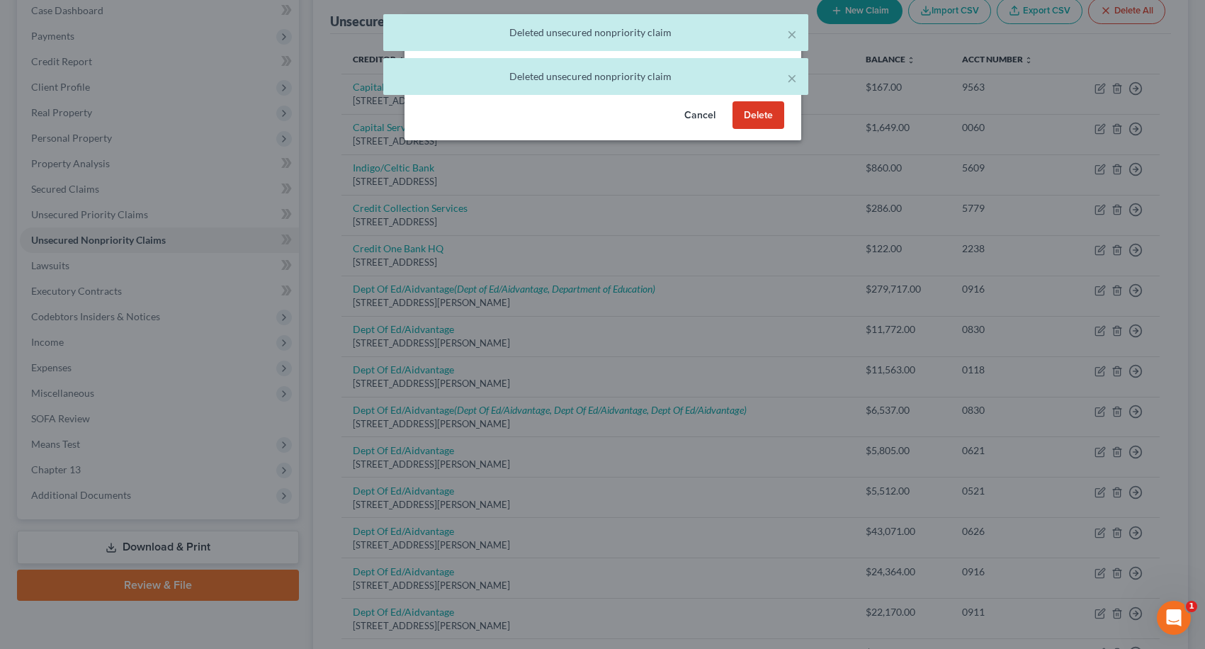
click at [766, 130] on button "Delete" at bounding box center [758, 115] width 52 height 28
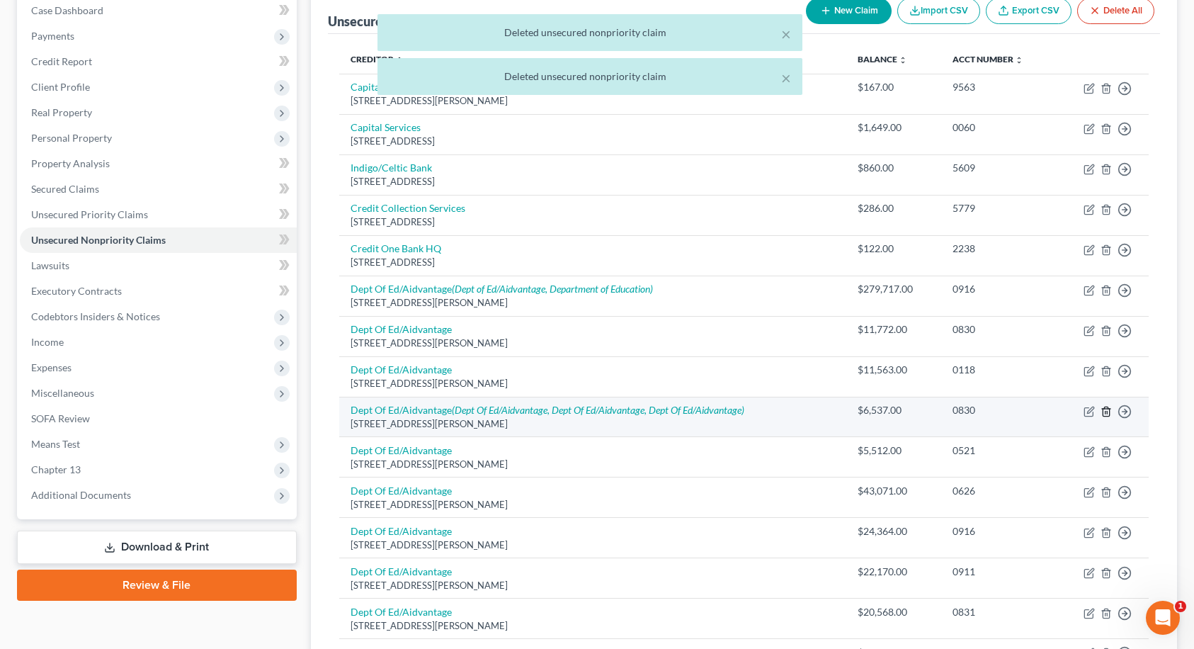
click at [1108, 407] on icon "button" at bounding box center [1106, 411] width 6 height 9
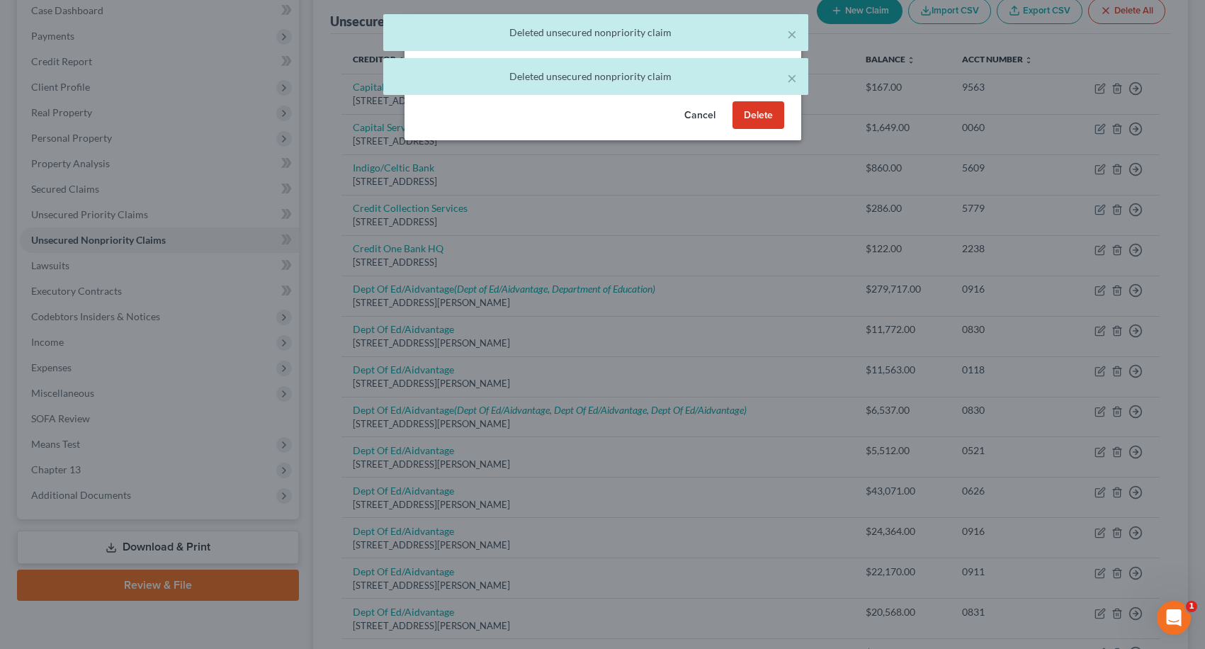
click at [770, 130] on button "Delete" at bounding box center [758, 115] width 52 height 28
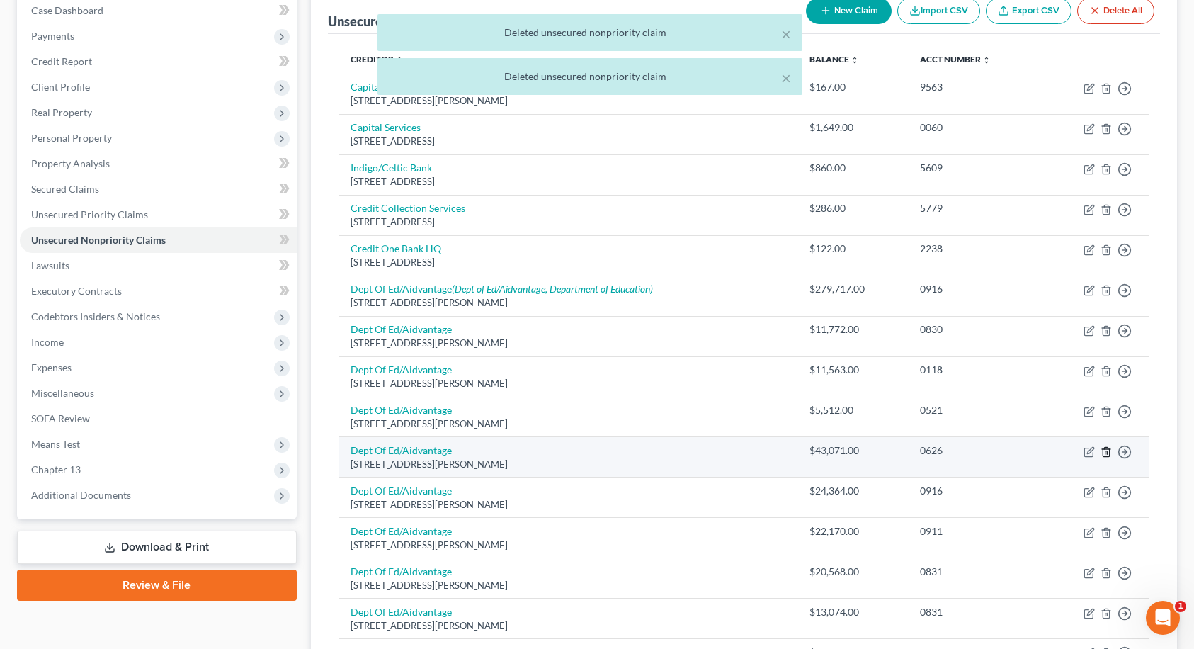
click at [1108, 448] on icon "button" at bounding box center [1106, 451] width 6 height 9
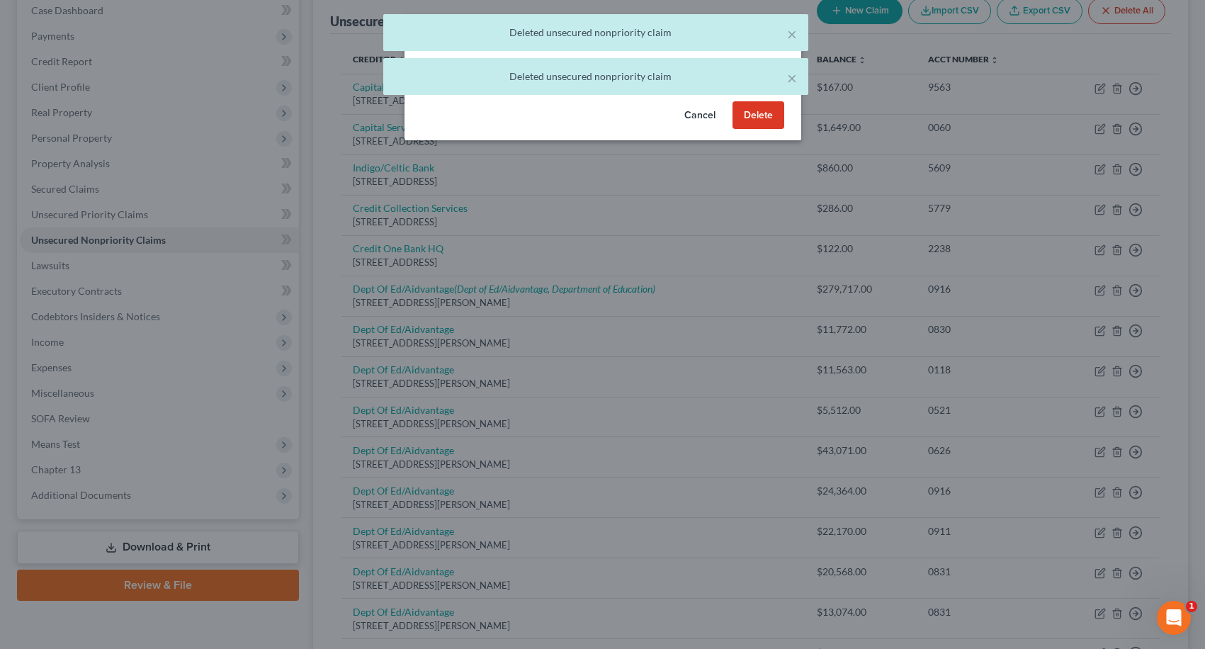
click at [766, 129] on button "Delete" at bounding box center [758, 115] width 52 height 28
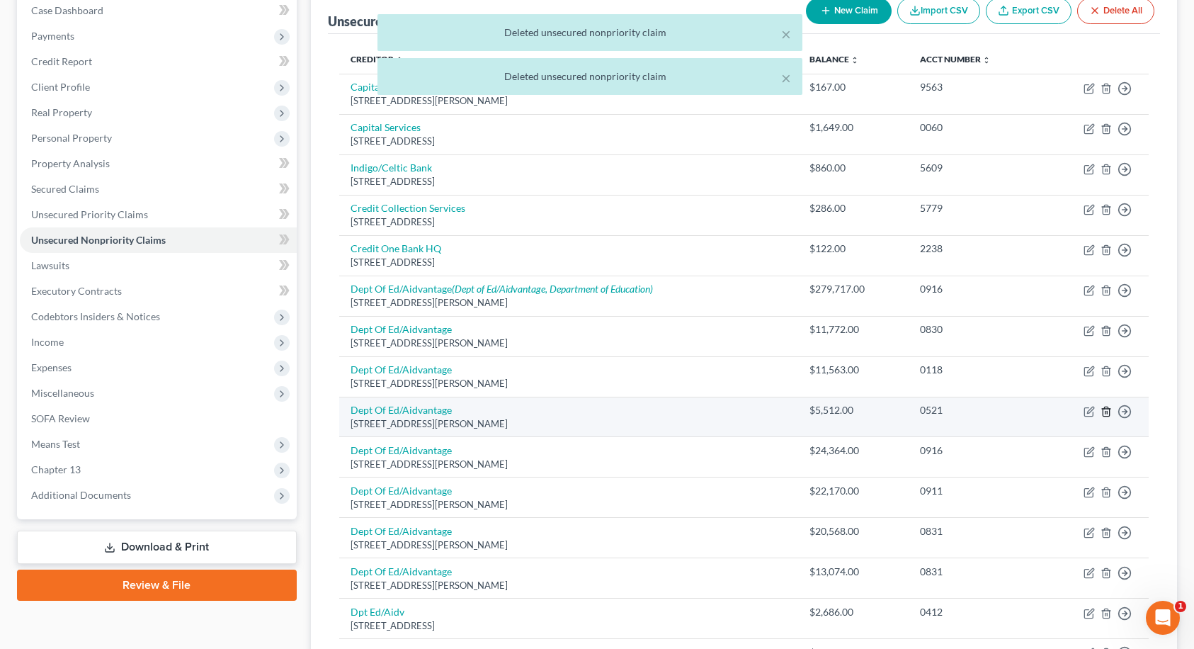
click at [1106, 411] on line "button" at bounding box center [1106, 412] width 0 height 3
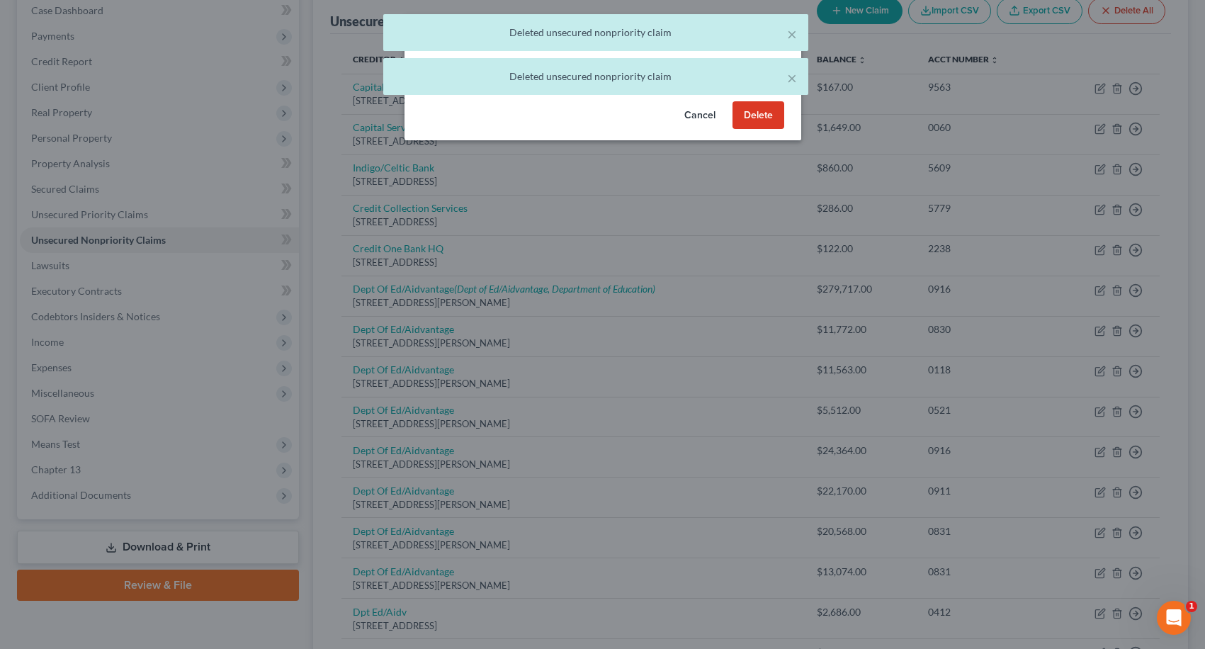
click at [761, 130] on button "Delete" at bounding box center [758, 115] width 52 height 28
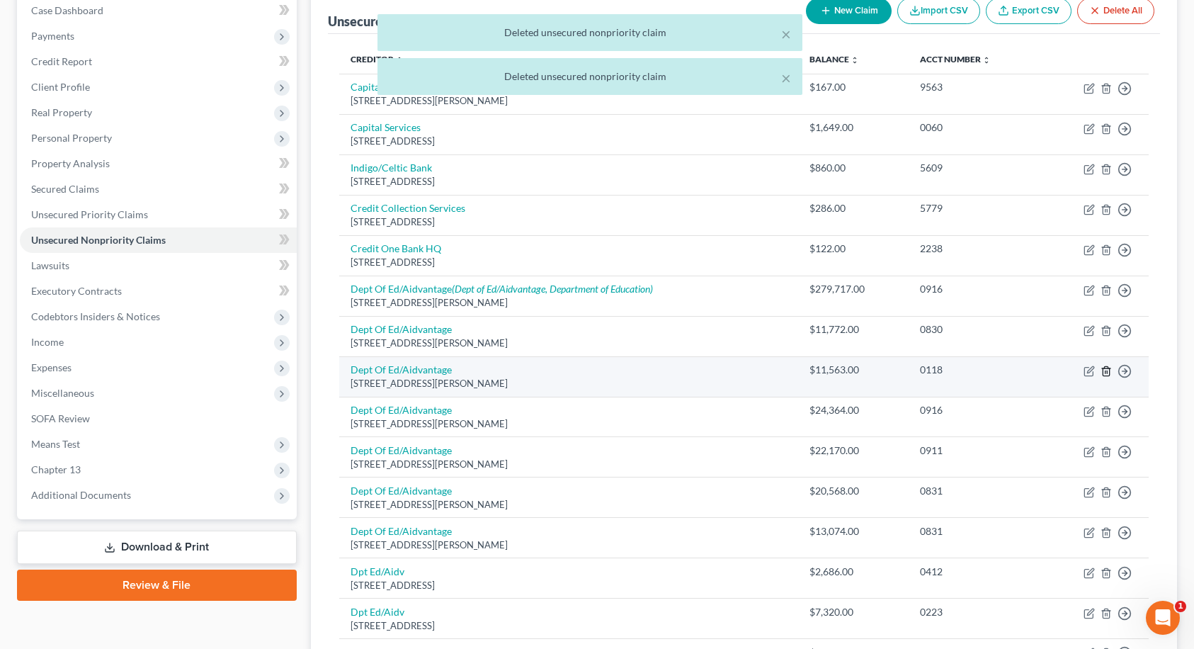
click at [1110, 375] on icon "button" at bounding box center [1106, 370] width 11 height 11
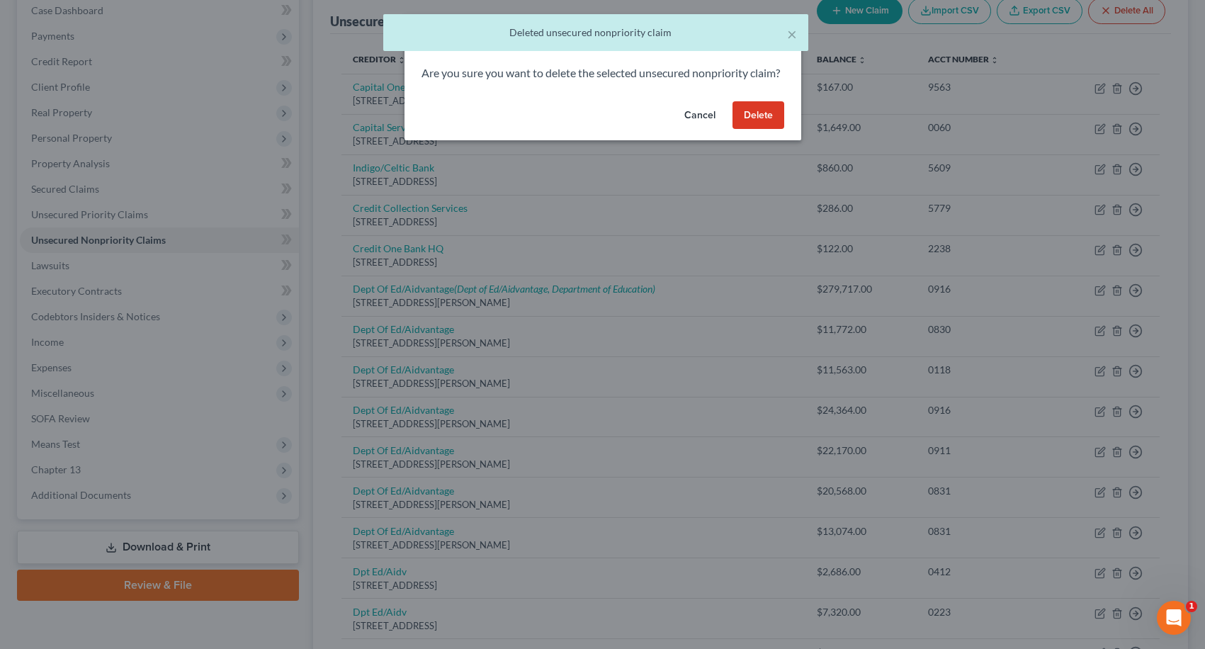
click at [747, 130] on button "Delete" at bounding box center [758, 115] width 52 height 28
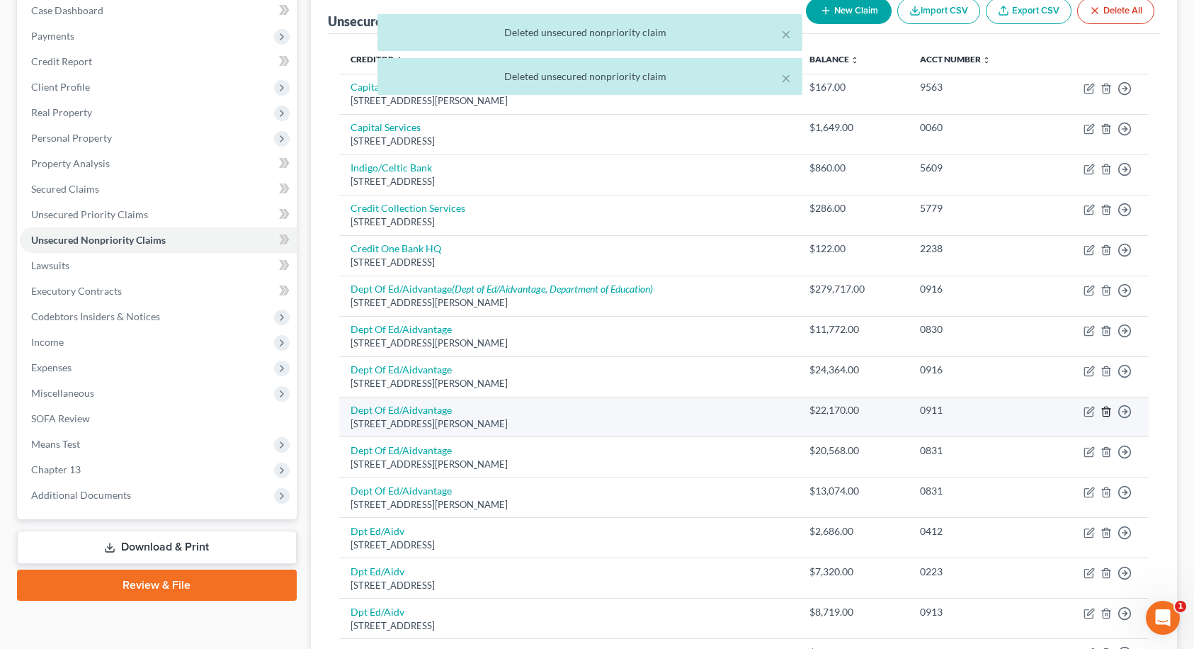
click at [1104, 414] on icon "button" at bounding box center [1106, 411] width 11 height 11
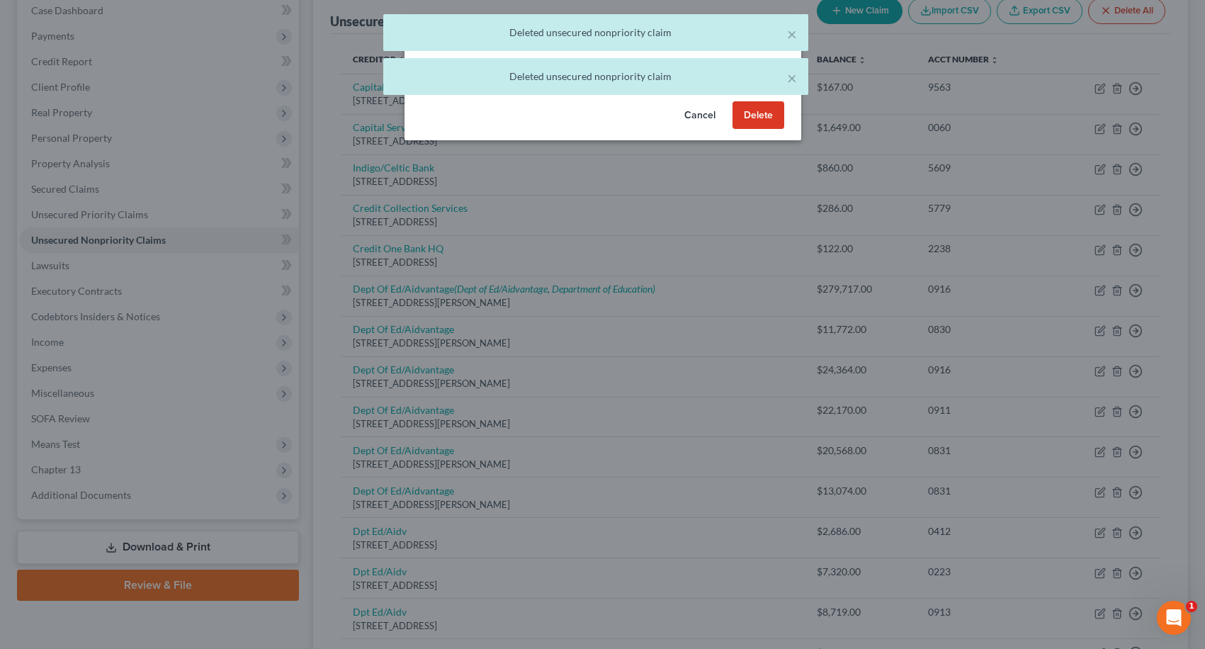
click at [767, 129] on button "Delete" at bounding box center [758, 115] width 52 height 28
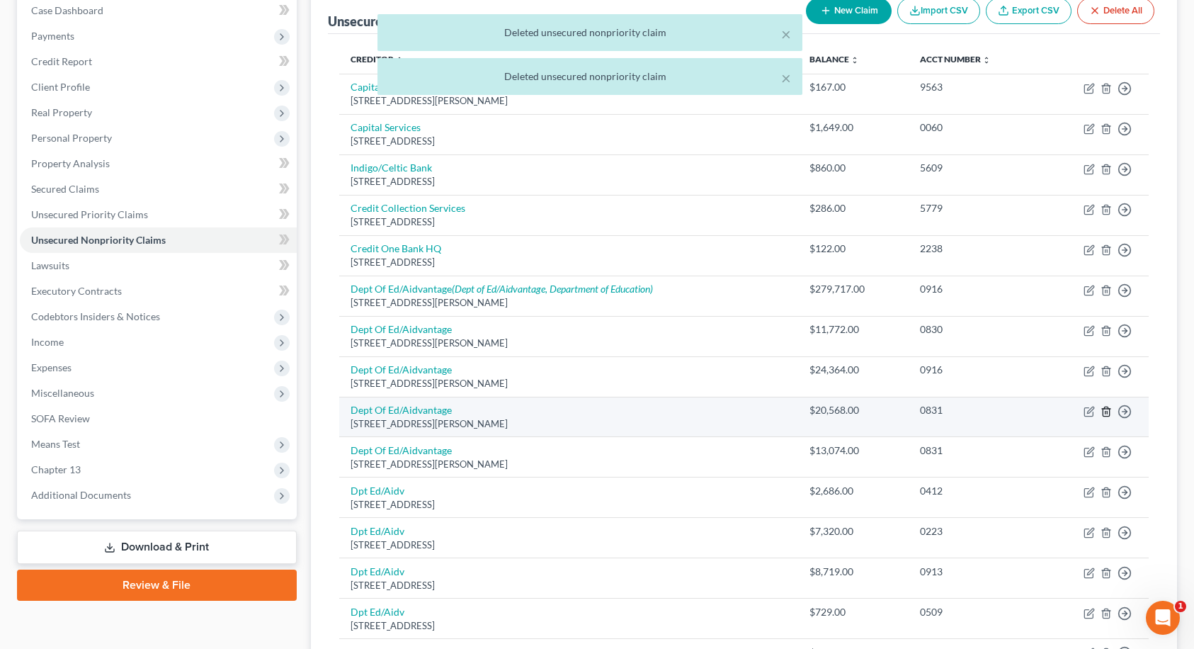
click at [1103, 416] on icon "button" at bounding box center [1106, 411] width 11 height 11
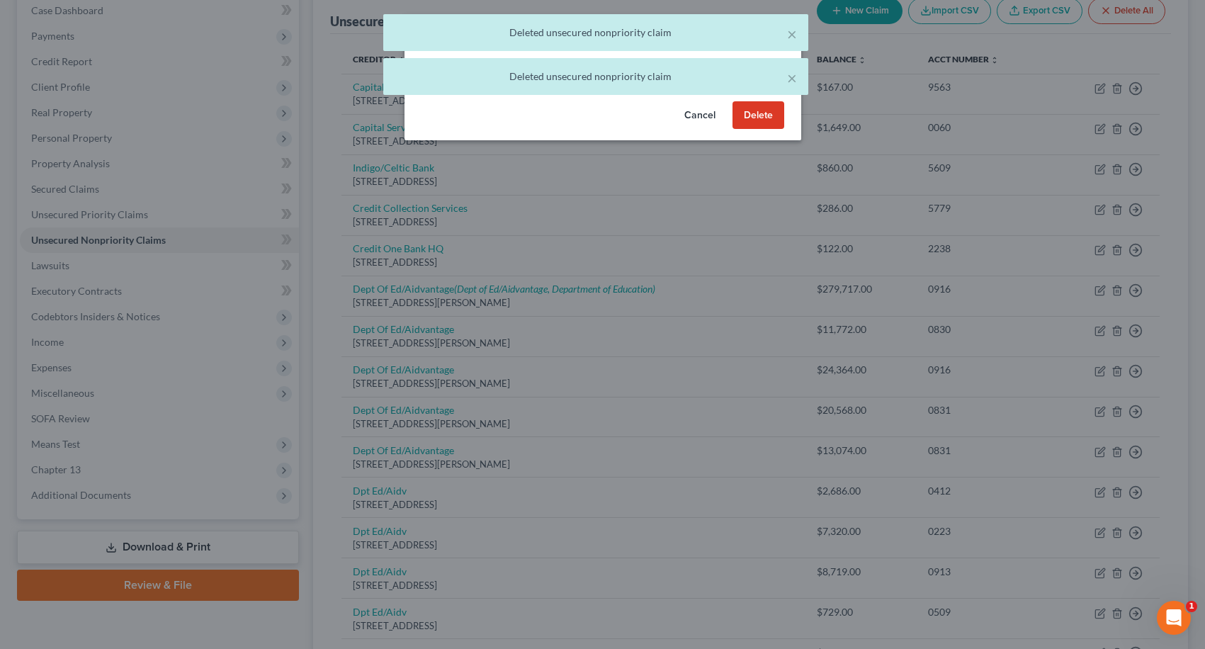
click at [750, 130] on button "Delete" at bounding box center [758, 115] width 52 height 28
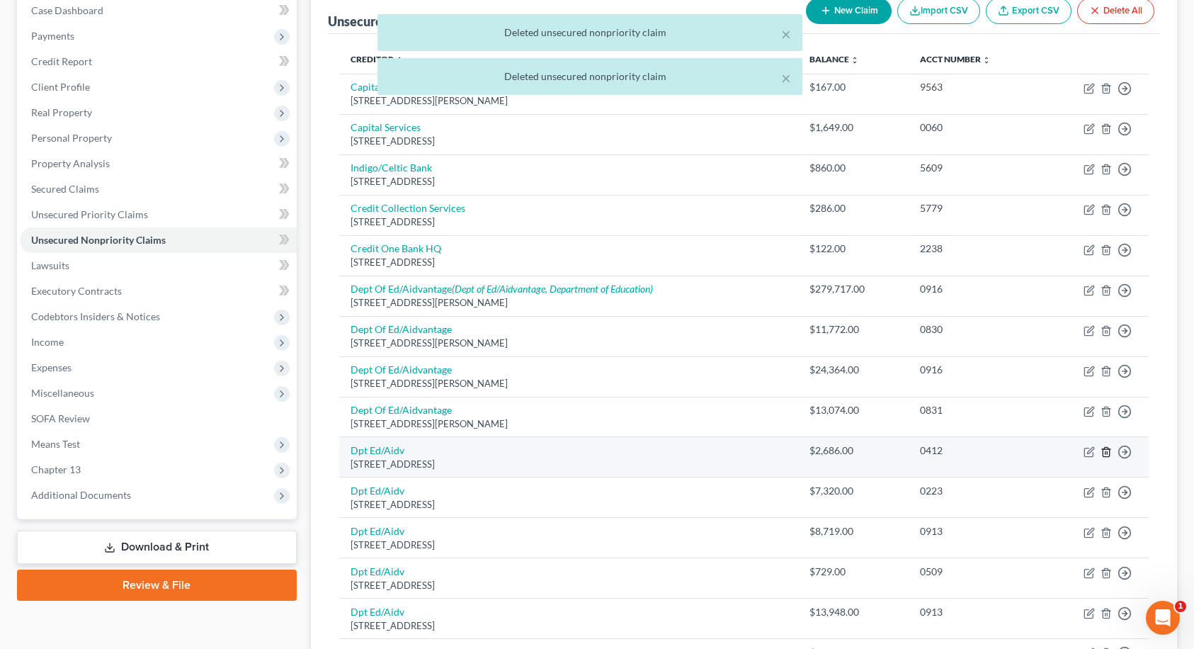
click at [1103, 452] on icon "button" at bounding box center [1106, 451] width 6 height 9
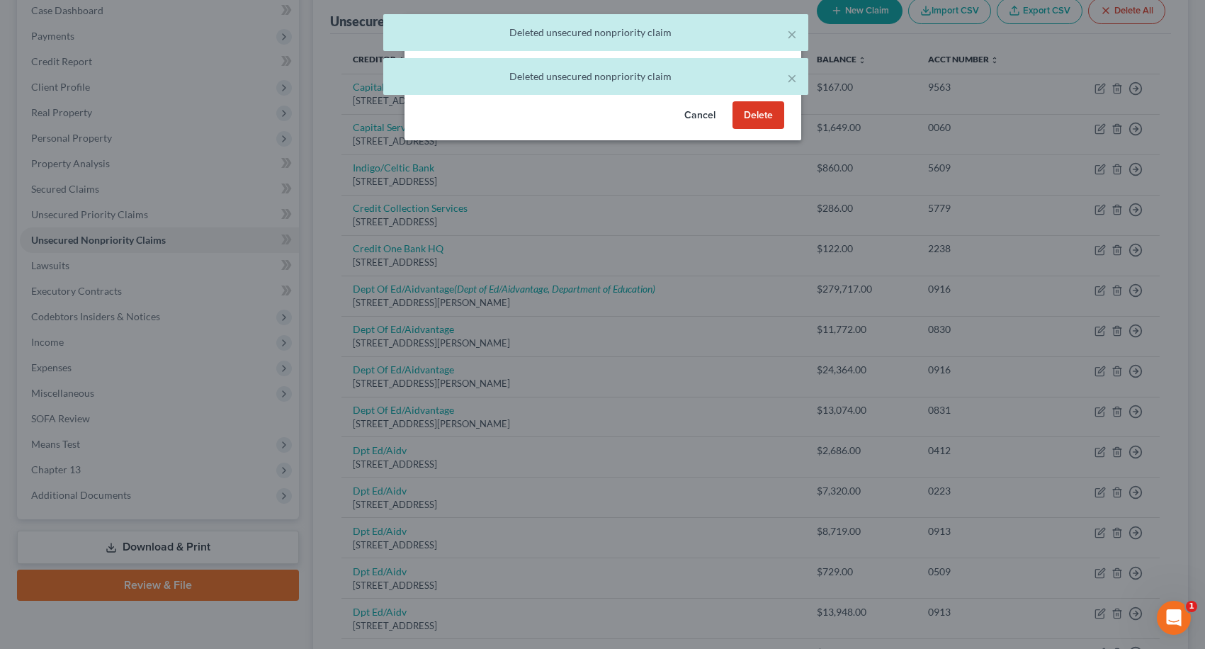
click at [767, 129] on button "Delete" at bounding box center [758, 115] width 52 height 28
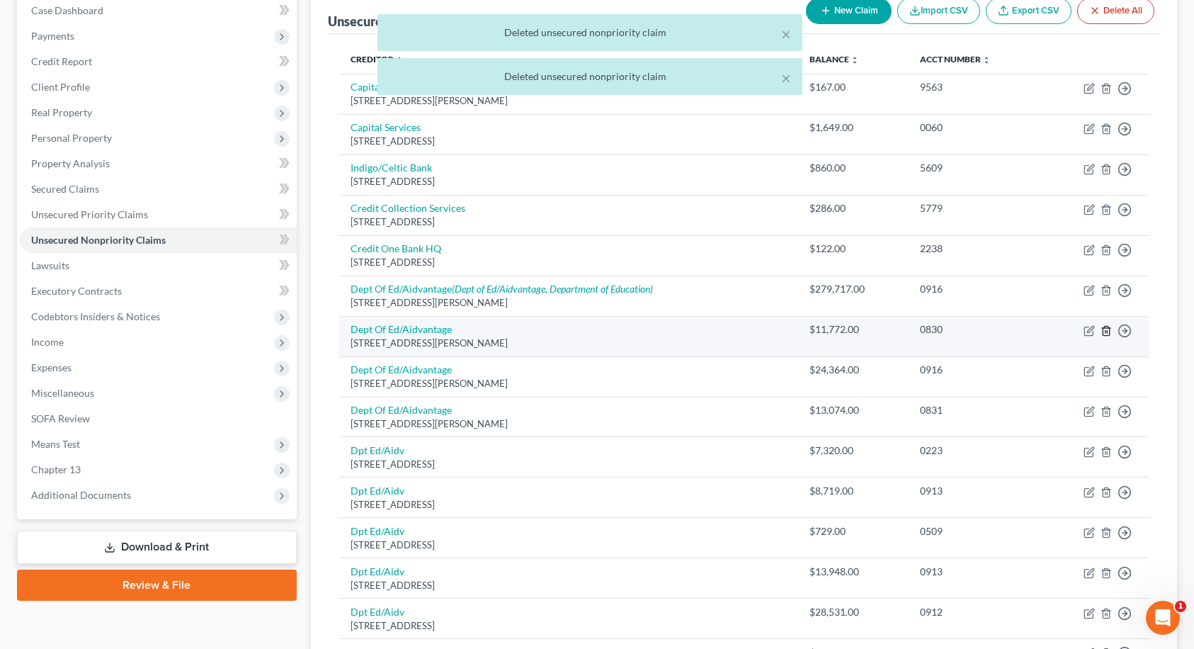
click at [1106, 333] on line "button" at bounding box center [1106, 331] width 0 height 3
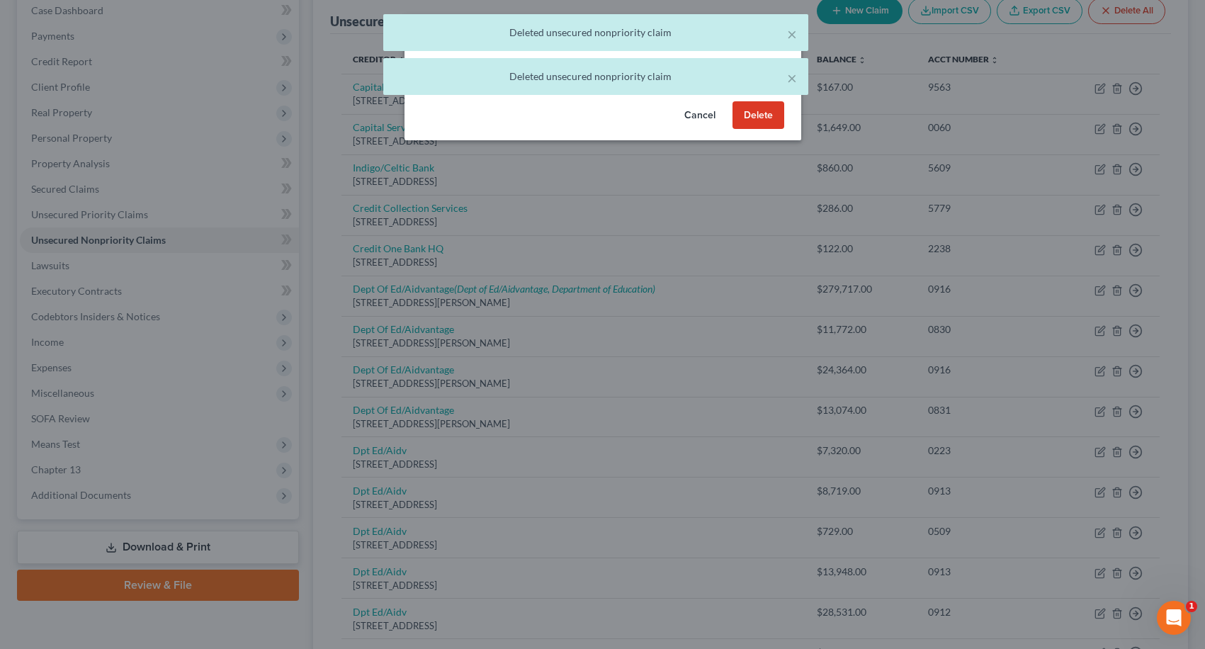
click at [758, 130] on button "Delete" at bounding box center [758, 115] width 52 height 28
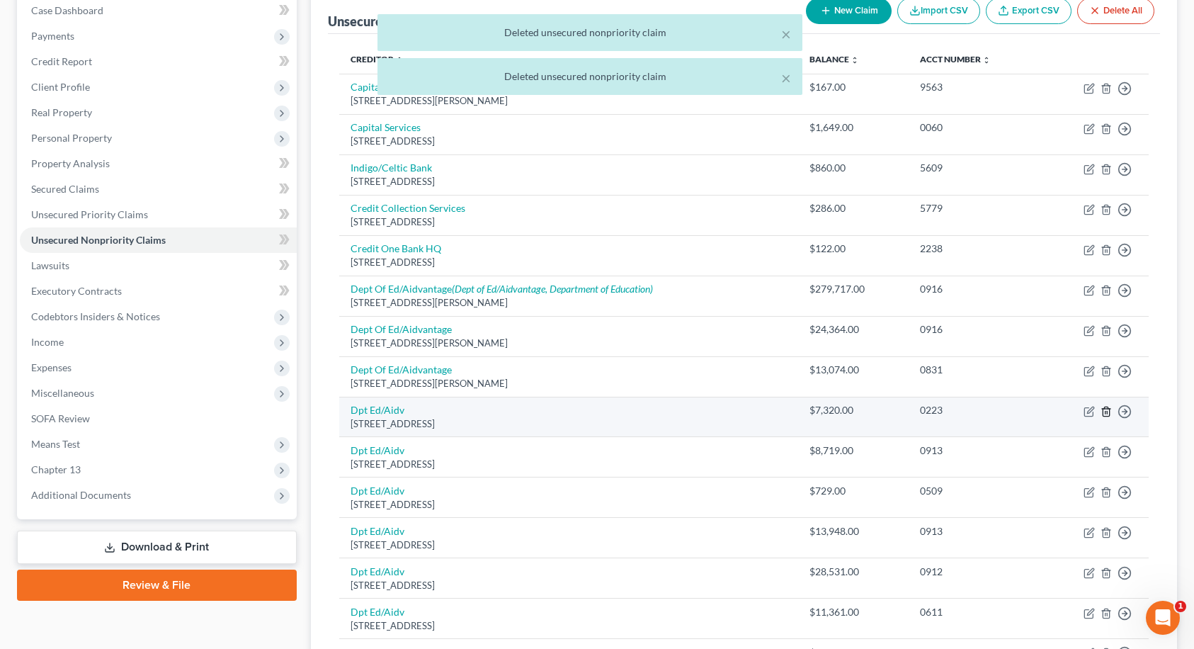
click at [1107, 411] on line "button" at bounding box center [1107, 412] width 0 height 3
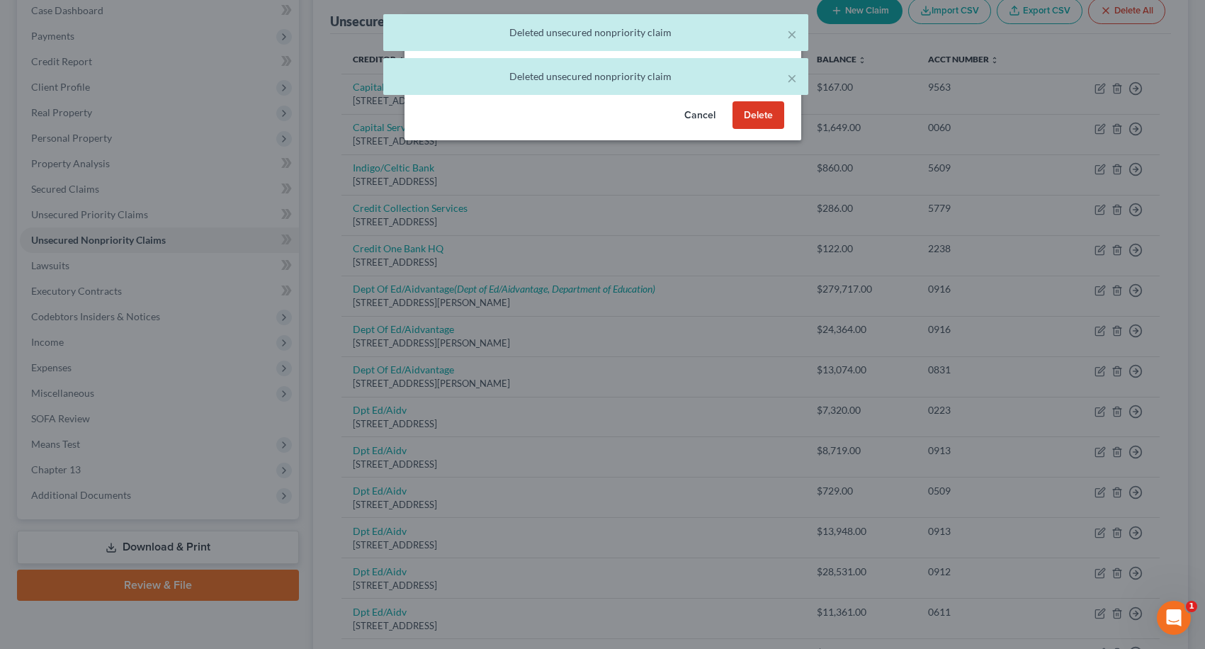
click at [748, 130] on button "Delete" at bounding box center [758, 115] width 52 height 28
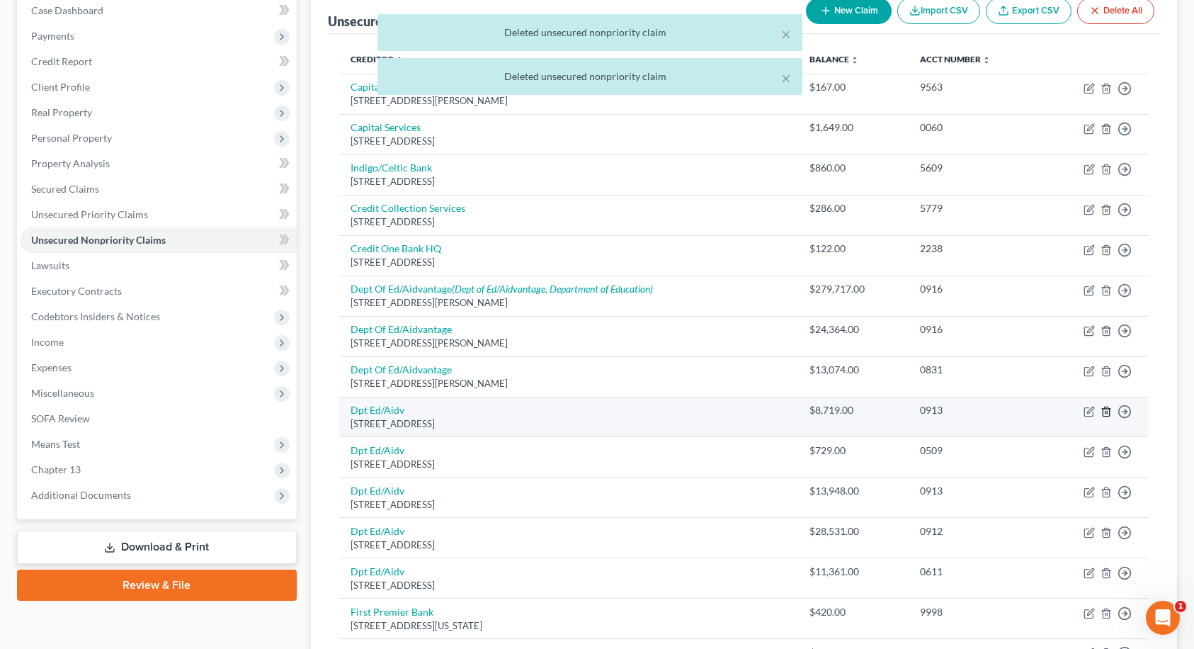
click at [1107, 416] on icon "button" at bounding box center [1106, 411] width 6 height 9
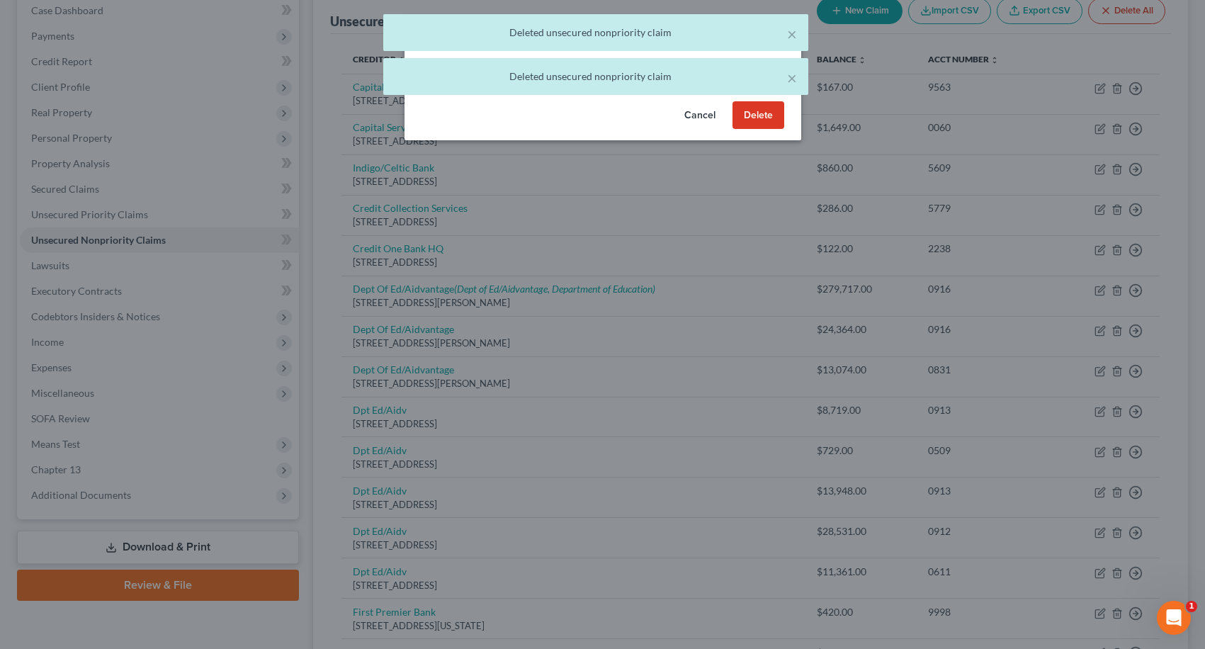
click at [753, 130] on button "Delete" at bounding box center [758, 115] width 52 height 28
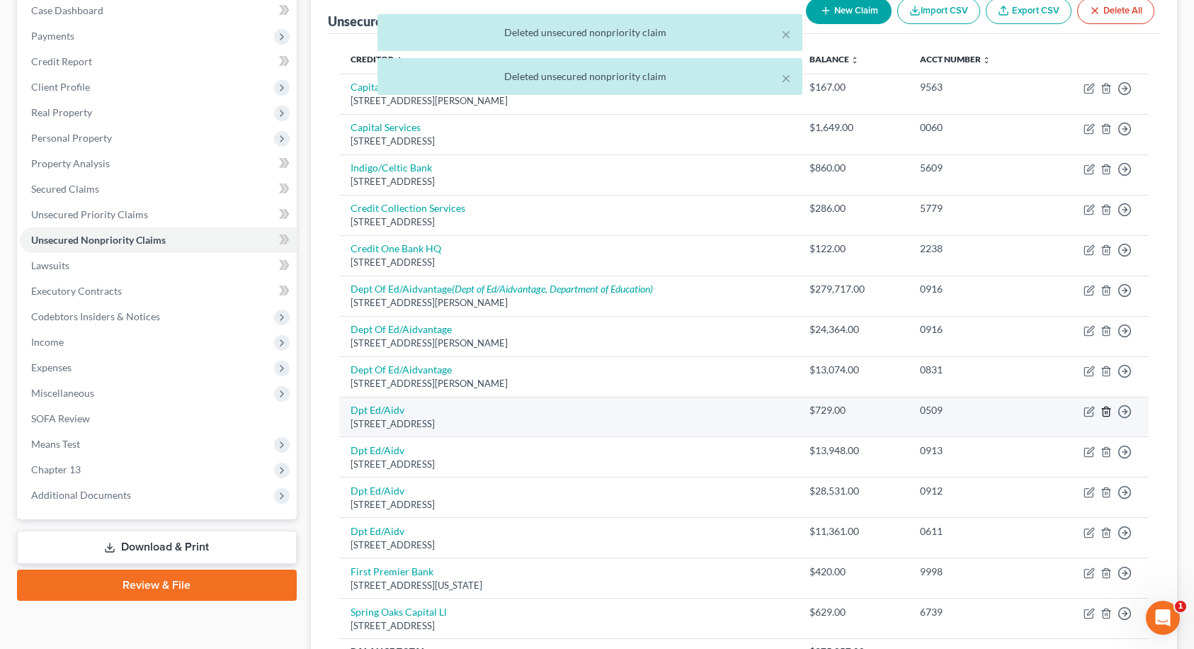
click at [1108, 410] on icon "button" at bounding box center [1106, 411] width 11 height 11
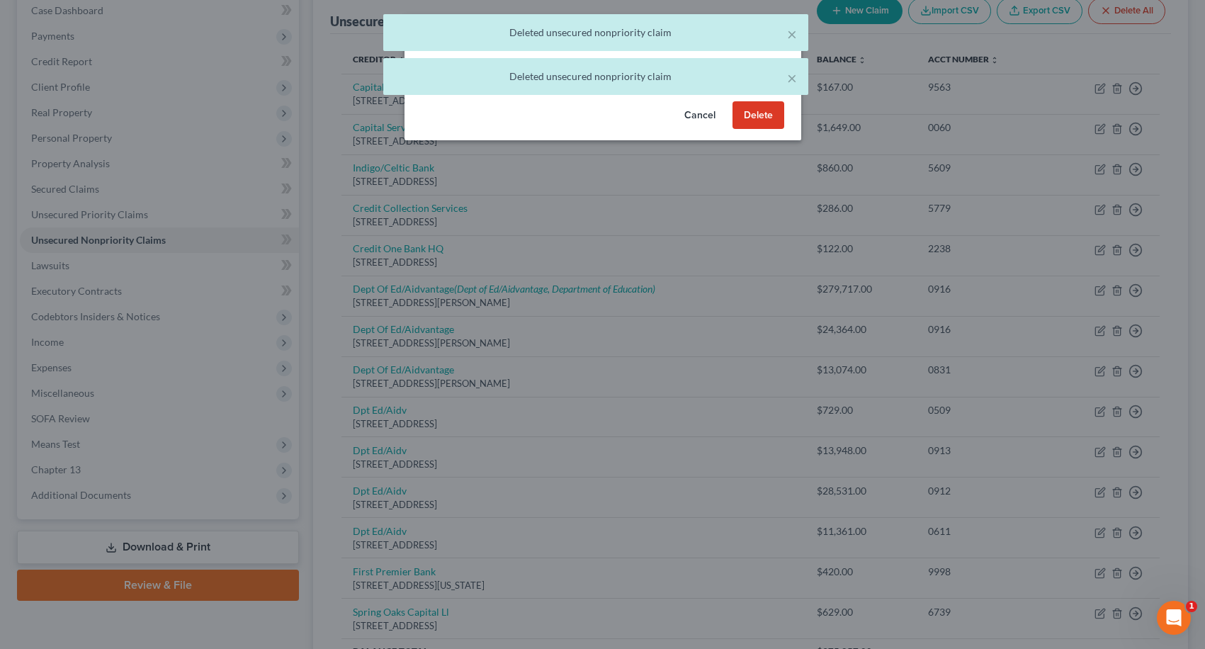
click at [763, 130] on button "Delete" at bounding box center [758, 115] width 52 height 28
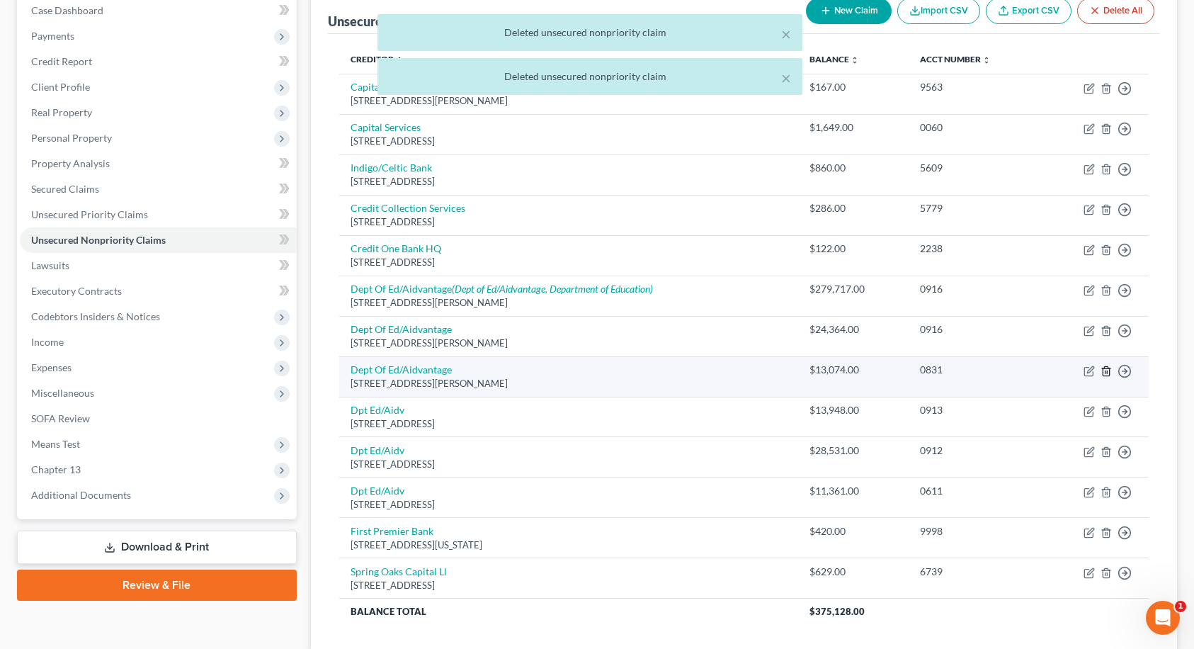
click at [1106, 373] on icon "button" at bounding box center [1106, 370] width 11 height 11
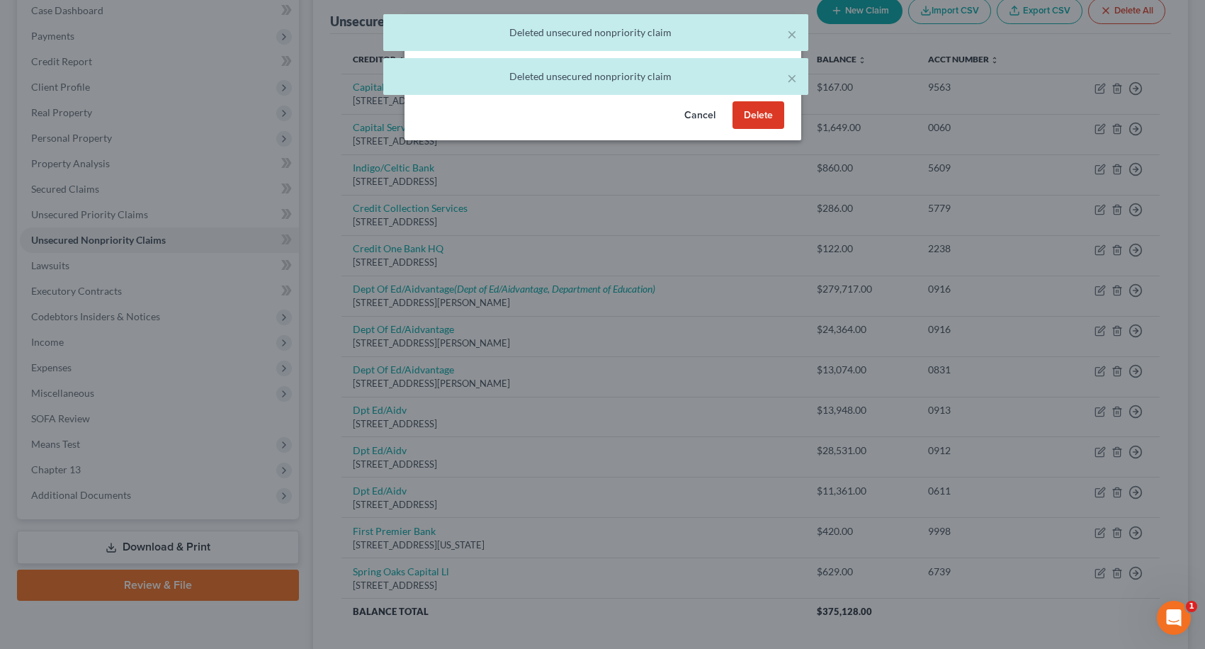
click at [767, 130] on button "Delete" at bounding box center [758, 115] width 52 height 28
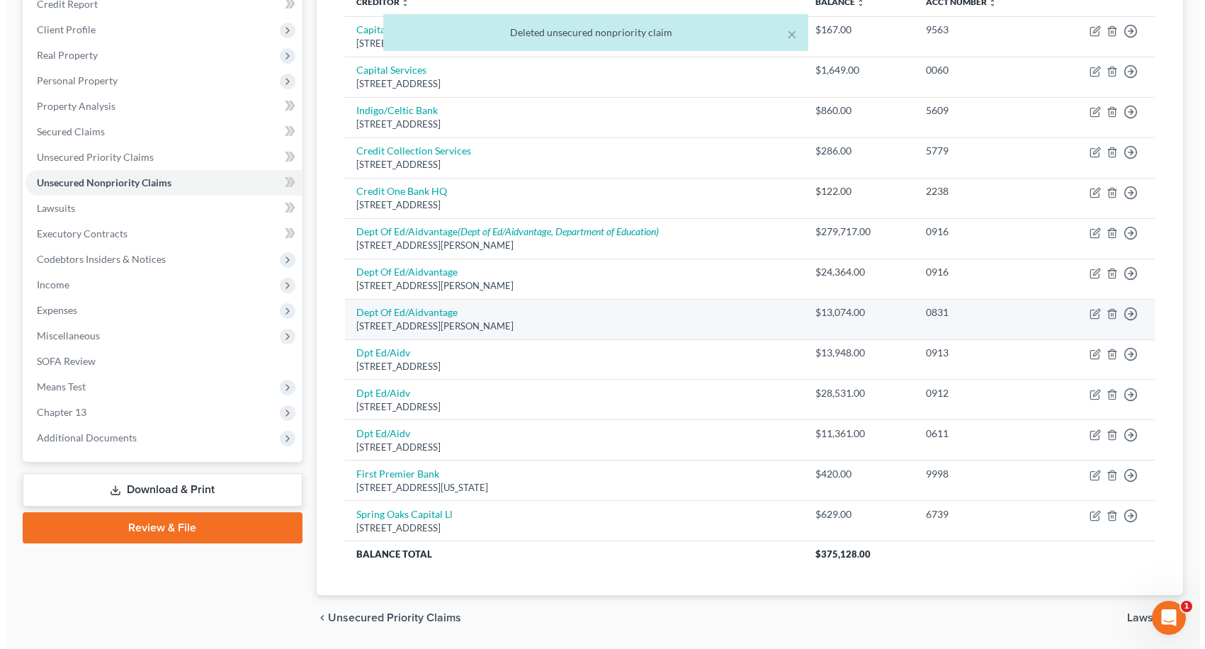
scroll to position [181, 0]
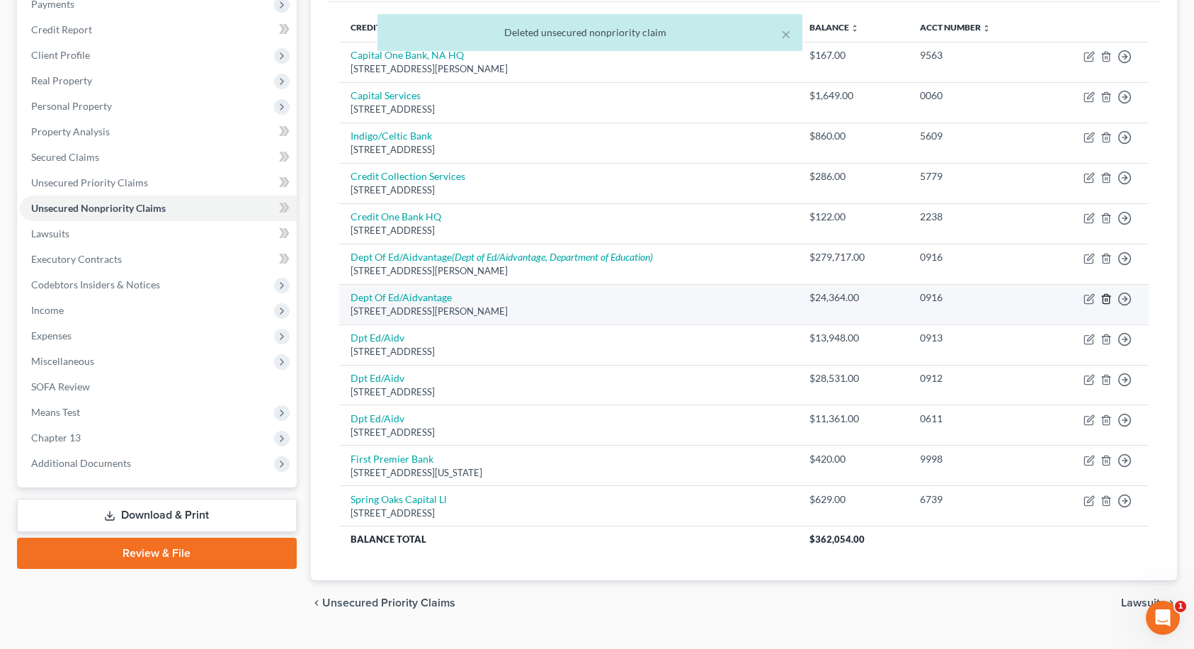
click at [1105, 297] on icon "button" at bounding box center [1106, 298] width 11 height 11
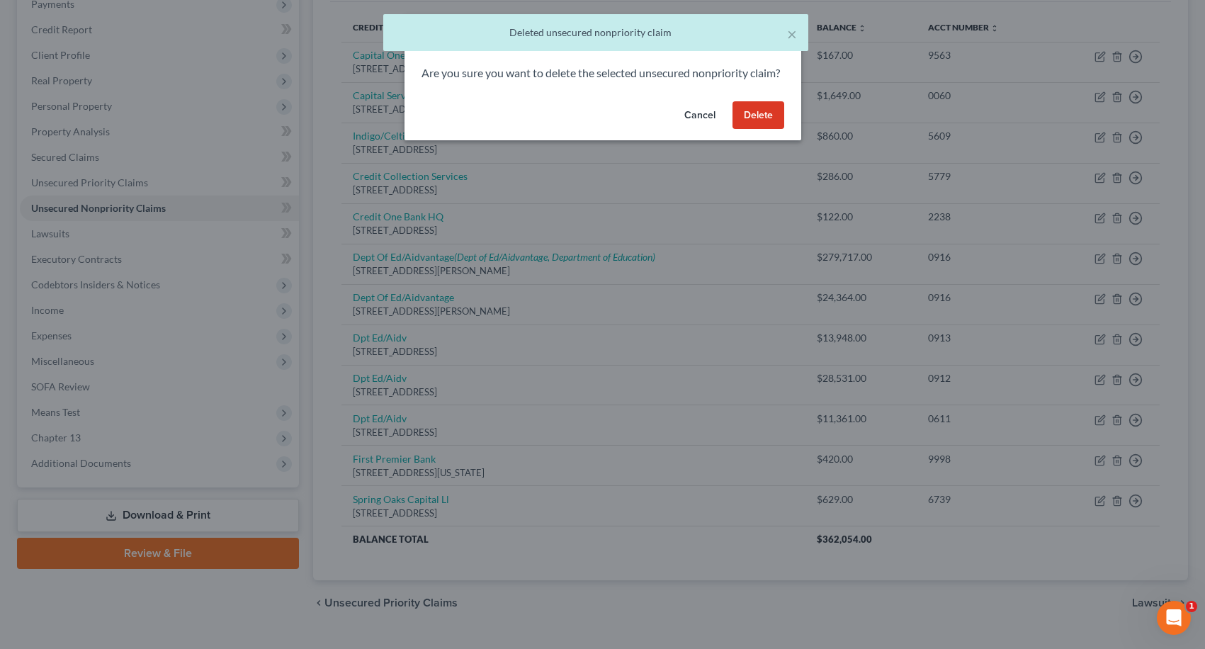
click at [759, 127] on button "Delete" at bounding box center [758, 115] width 52 height 28
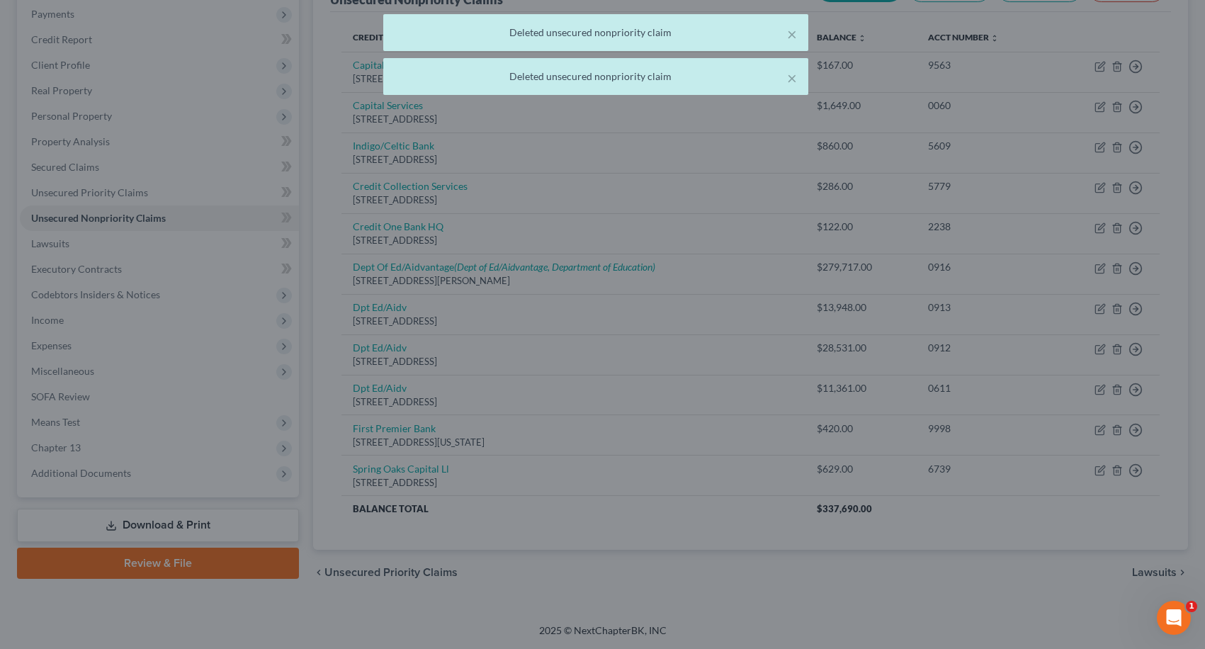
scroll to position [171, 0]
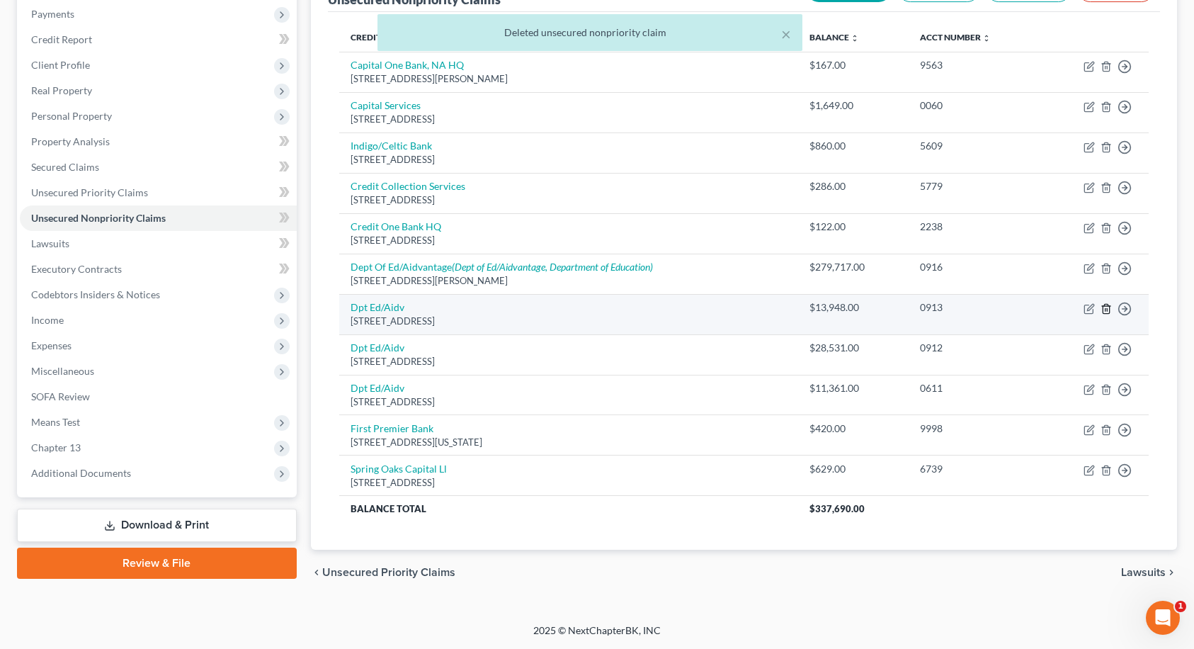
click at [1106, 310] on line "button" at bounding box center [1106, 309] width 0 height 3
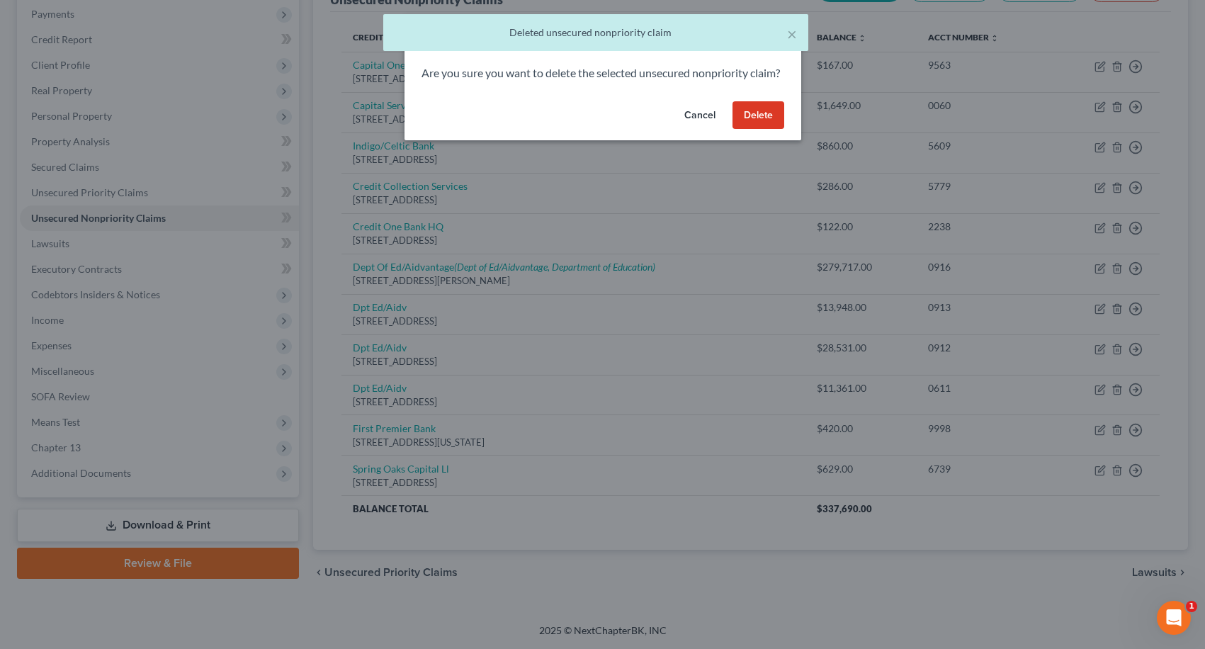
click at [761, 128] on button "Delete" at bounding box center [758, 115] width 52 height 28
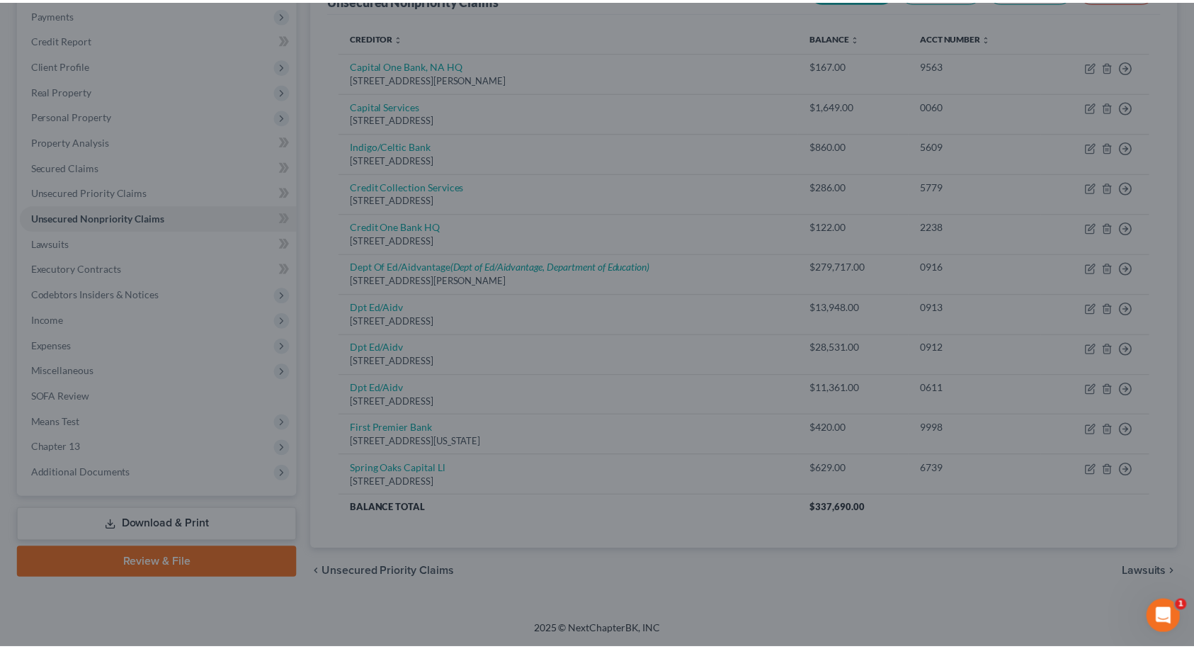
scroll to position [155, 0]
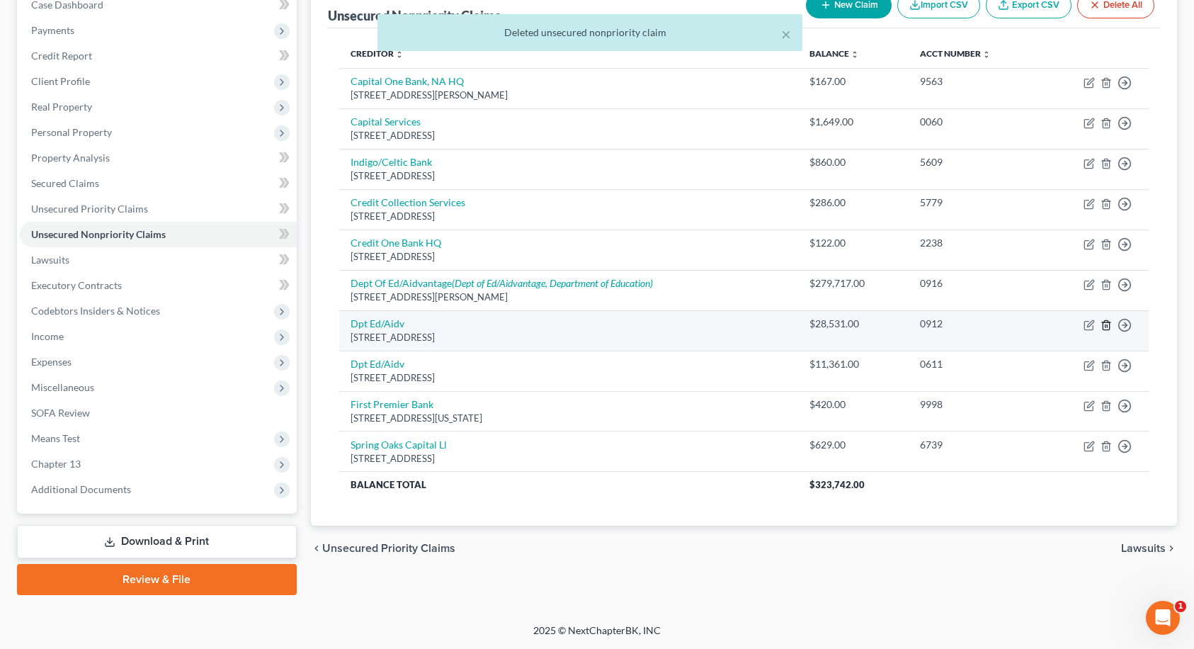
click at [1106, 325] on line "button" at bounding box center [1106, 325] width 0 height 3
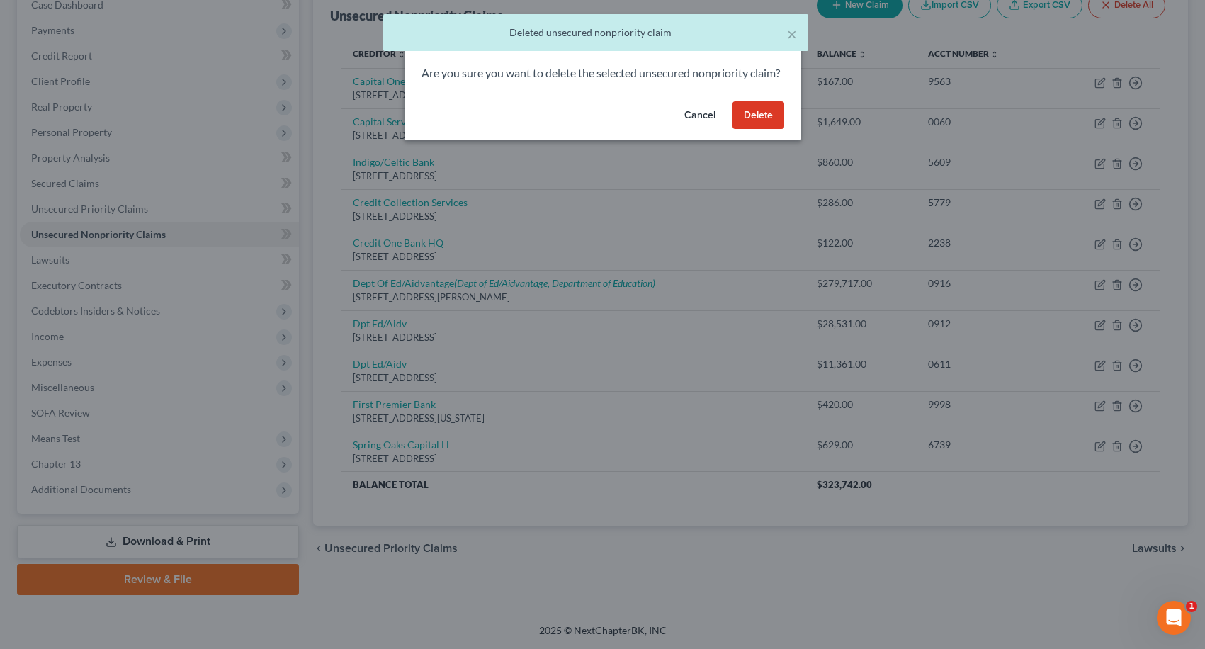
click at [751, 126] on button "Delete" at bounding box center [758, 115] width 52 height 28
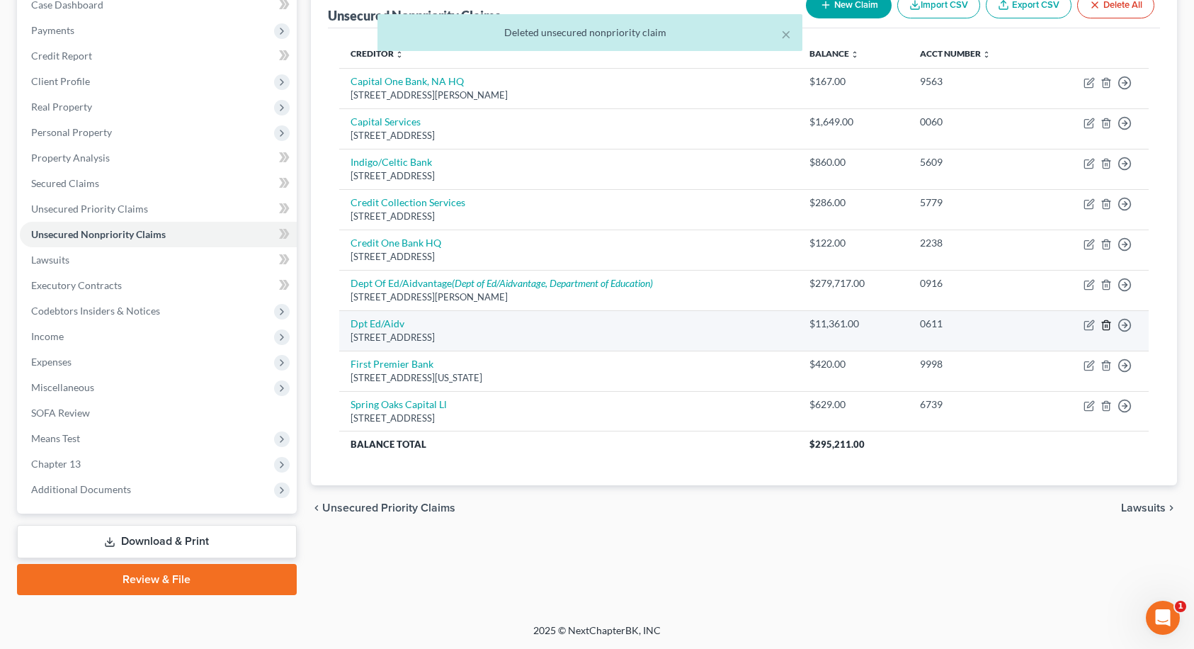
click at [1107, 326] on line "button" at bounding box center [1107, 325] width 0 height 3
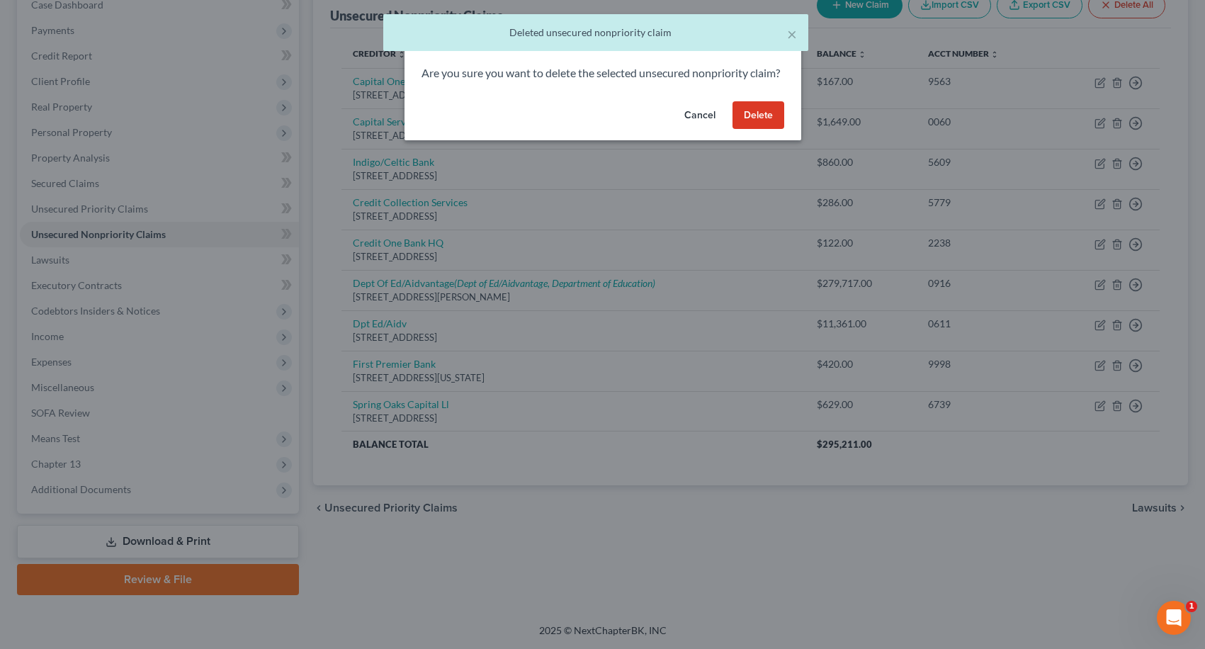
click at [754, 130] on button "Delete" at bounding box center [758, 115] width 52 height 28
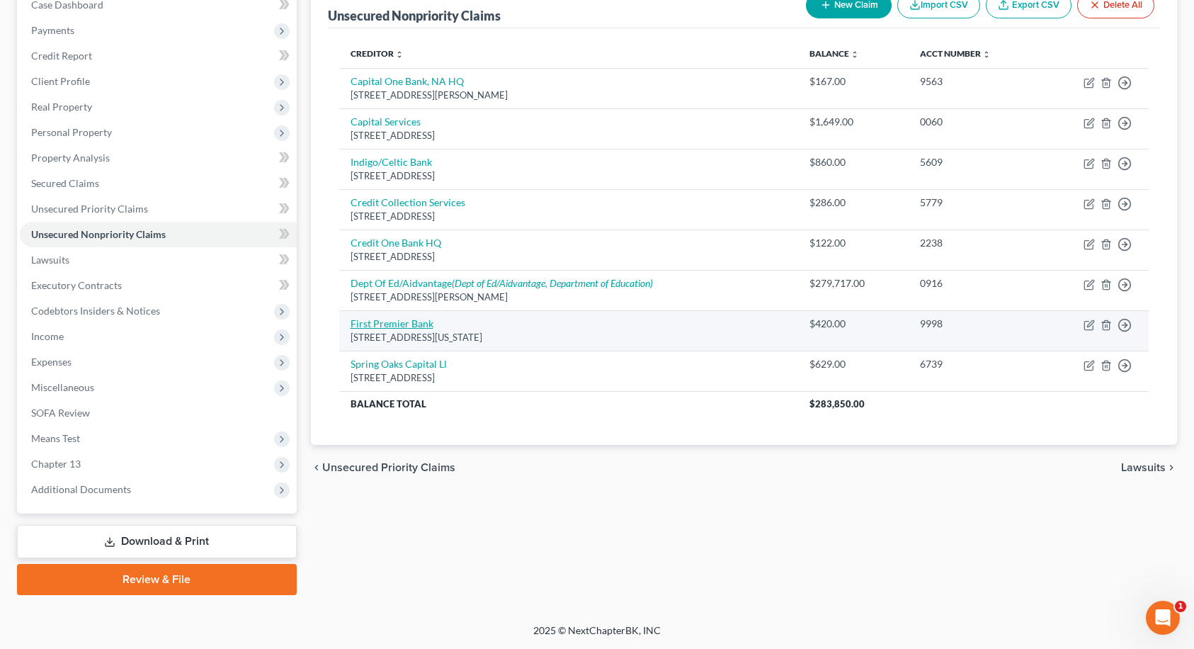
click at [407, 323] on link "First Premier Bank" at bounding box center [392, 323] width 83 height 12
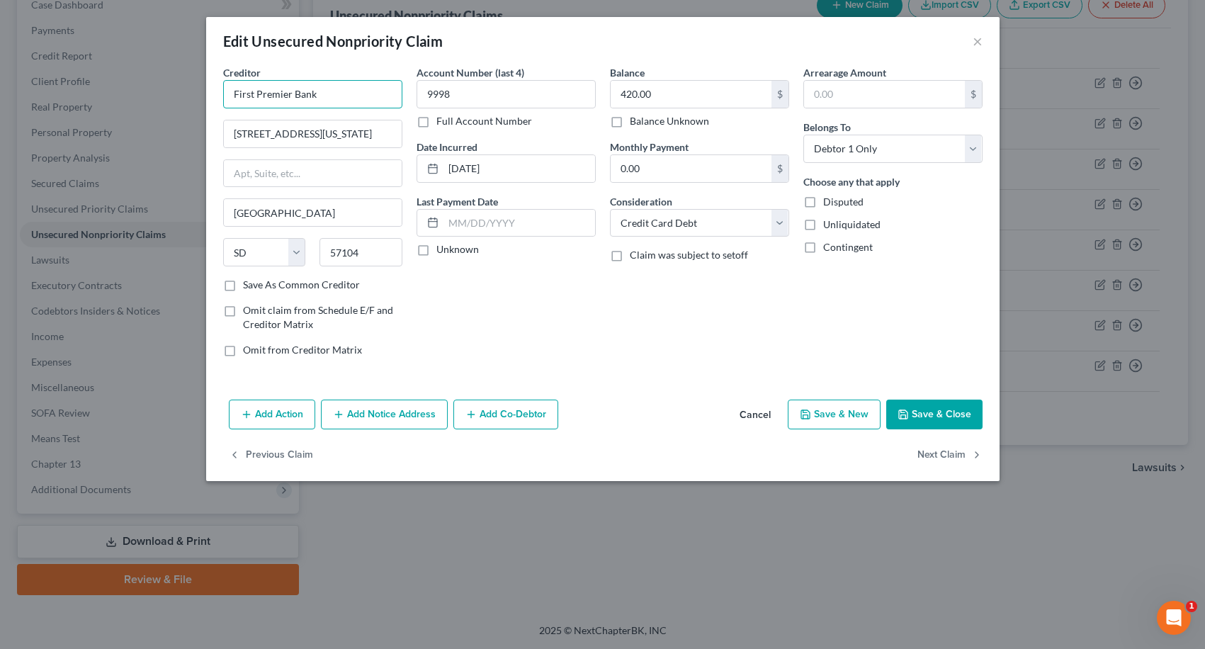
drag, startPoint x: 342, startPoint y: 98, endPoint x: 225, endPoint y: 96, distance: 117.6
click at [225, 96] on input "First Premier Bank" at bounding box center [312, 94] width 179 height 28
click at [255, 124] on div "First Premier Bank HQ" at bounding box center [307, 119] width 147 height 14
click at [921, 419] on button "Save & Close" at bounding box center [934, 414] width 96 height 30
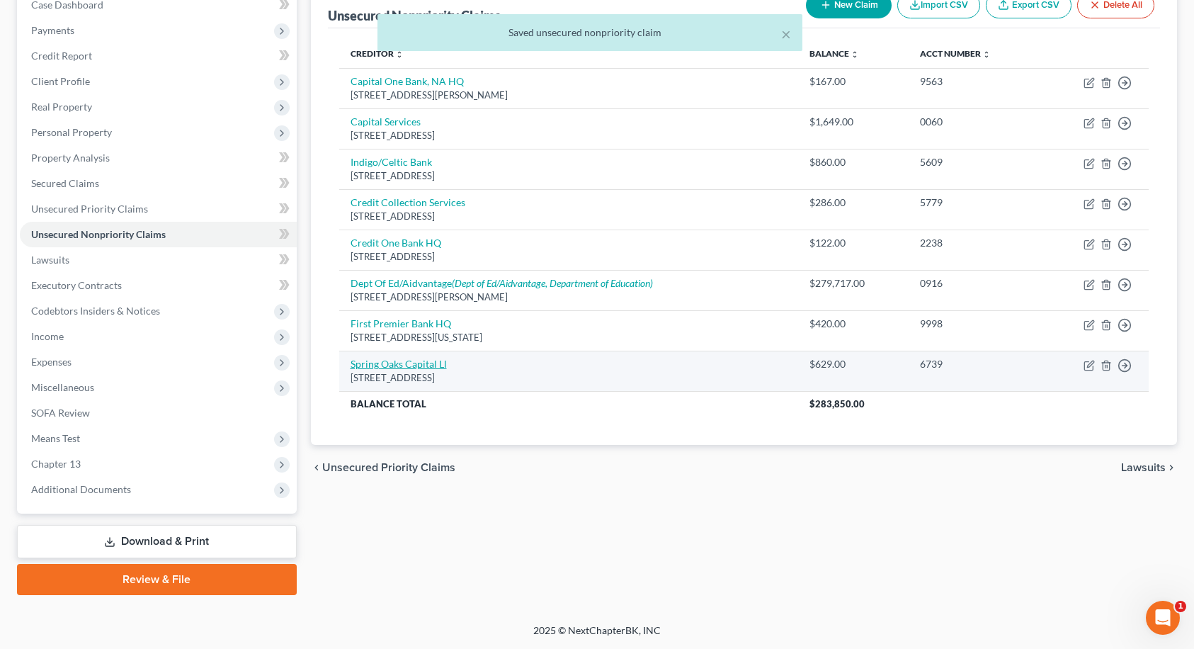
click at [360, 364] on link "Spring Oaks Capital Ll" at bounding box center [399, 364] width 96 height 12
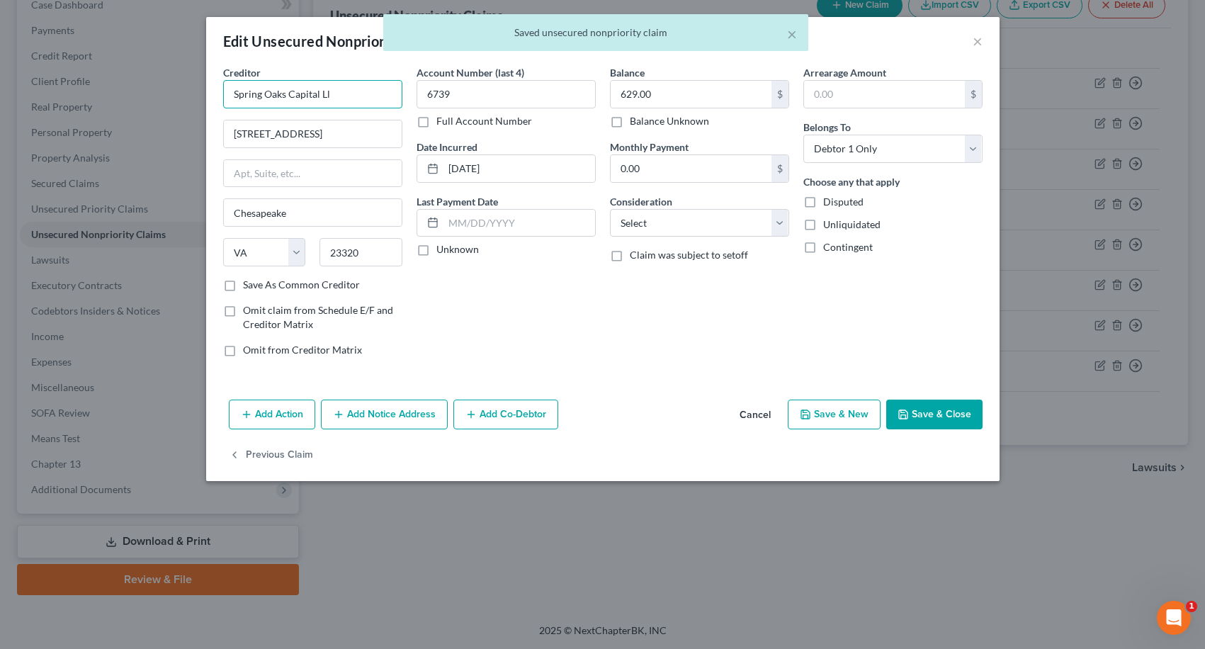
click at [341, 96] on input "Spring Oaks Capital Ll" at bounding box center [312, 94] width 179 height 28
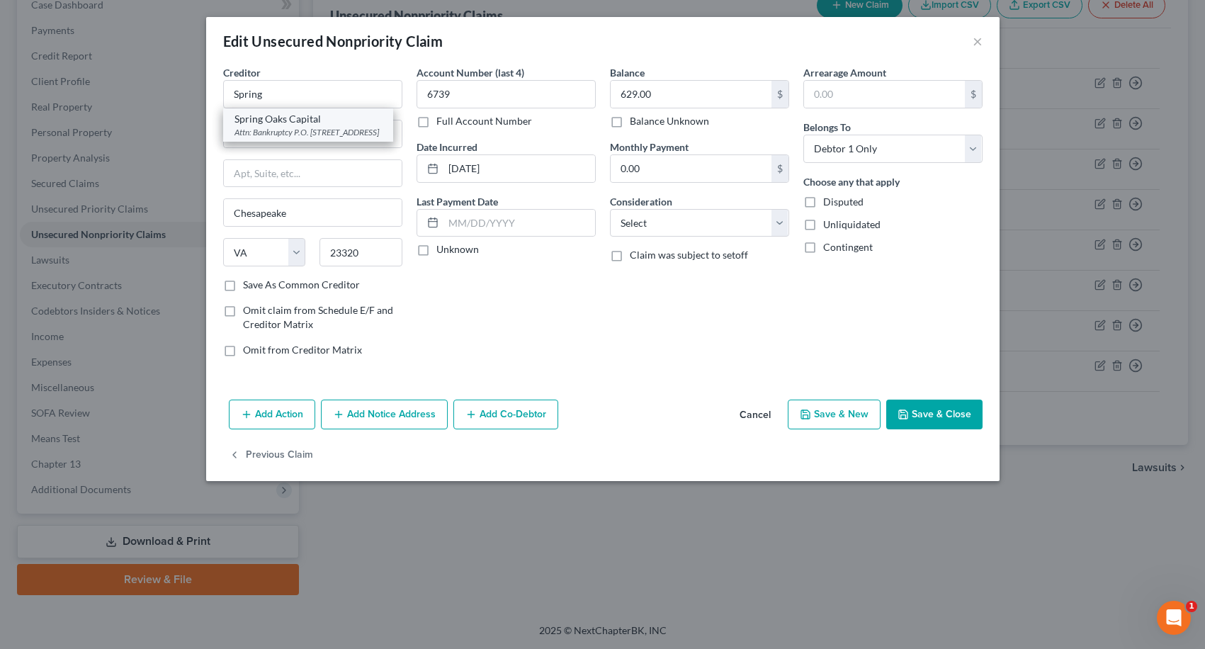
click at [332, 130] on div "Attn: Bankruptcy P.O. [STREET_ADDRESS]" at bounding box center [307, 132] width 147 height 12
click at [934, 412] on button "Save & Close" at bounding box center [934, 414] width 96 height 30
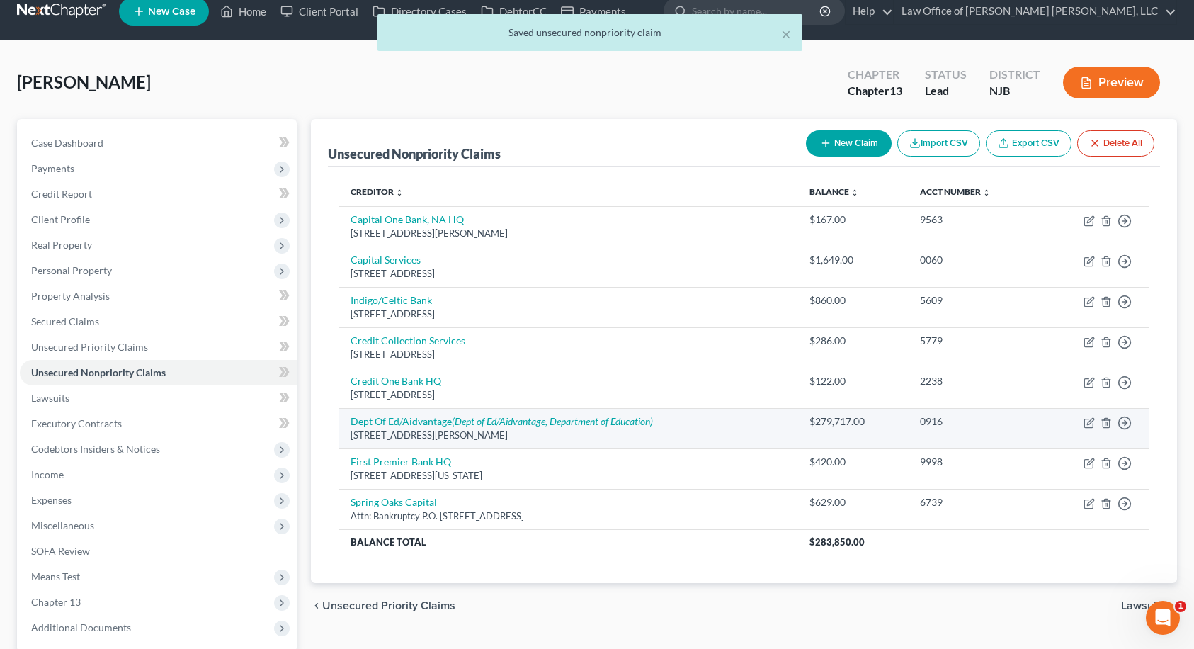
scroll to position [0, 0]
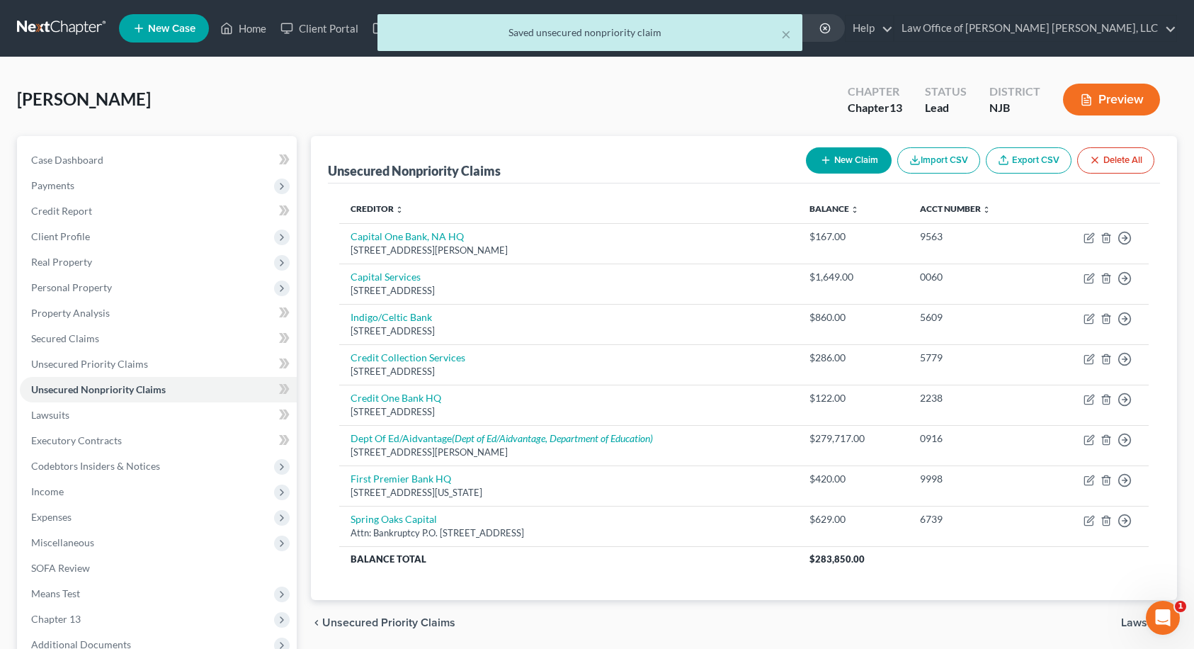
click at [853, 157] on button "New Claim" at bounding box center [849, 160] width 86 height 26
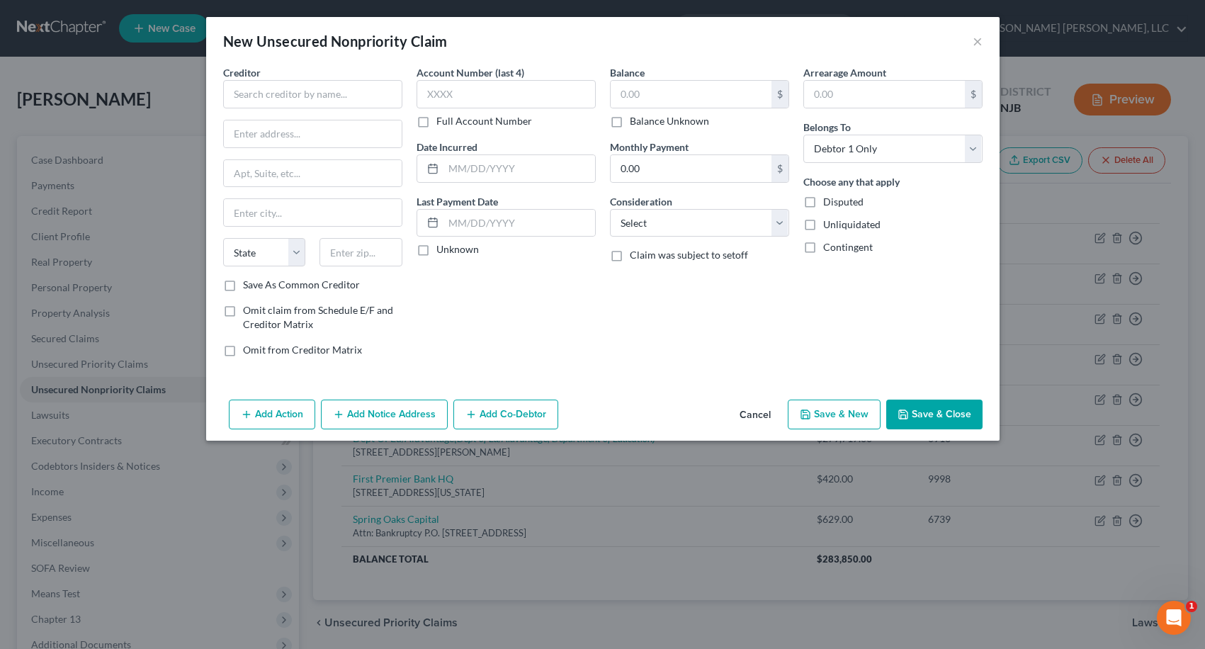
click at [334, 108] on div "Creditor * State [US_STATE] AK AR AZ CA CO [GEOGRAPHIC_DATA] DE DC [GEOGRAPHIC_…" at bounding box center [312, 171] width 179 height 212
click at [335, 101] on input "text" at bounding box center [312, 94] width 179 height 28
click at [324, 171] on div "[GEOGRAPHIC_DATA]" at bounding box center [307, 165] width 147 height 12
click at [434, 93] on input "text" at bounding box center [505, 94] width 179 height 28
click at [644, 91] on input "text" at bounding box center [690, 94] width 161 height 27
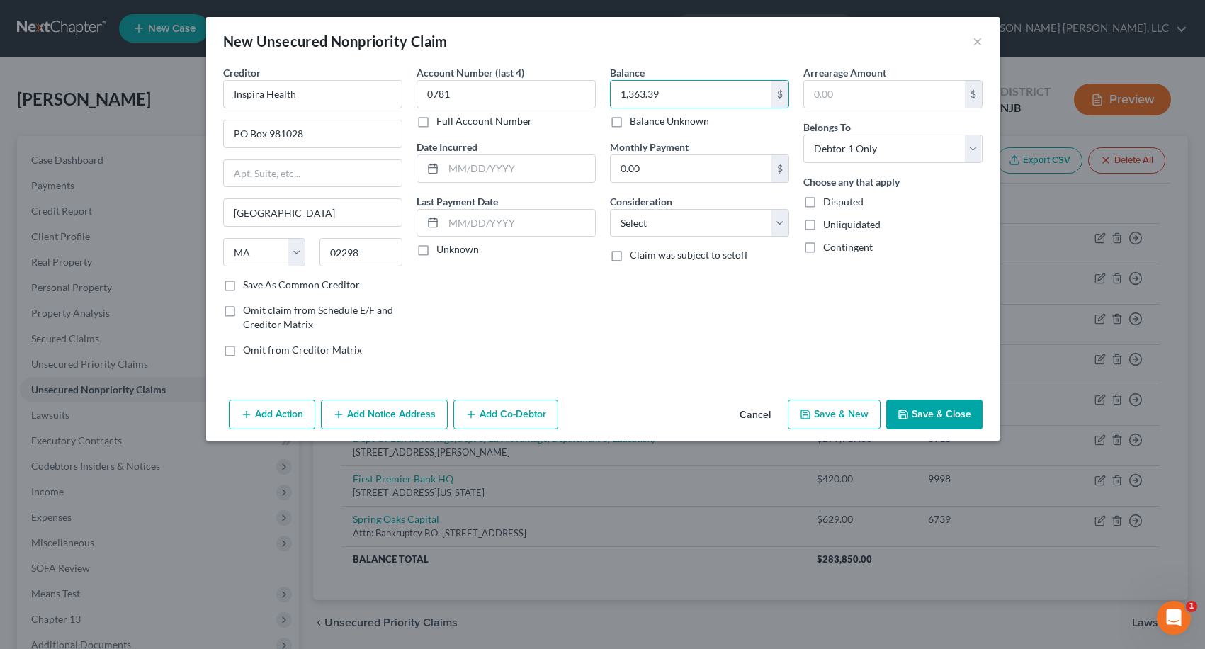
click at [846, 414] on button "Save & New" at bounding box center [834, 414] width 93 height 30
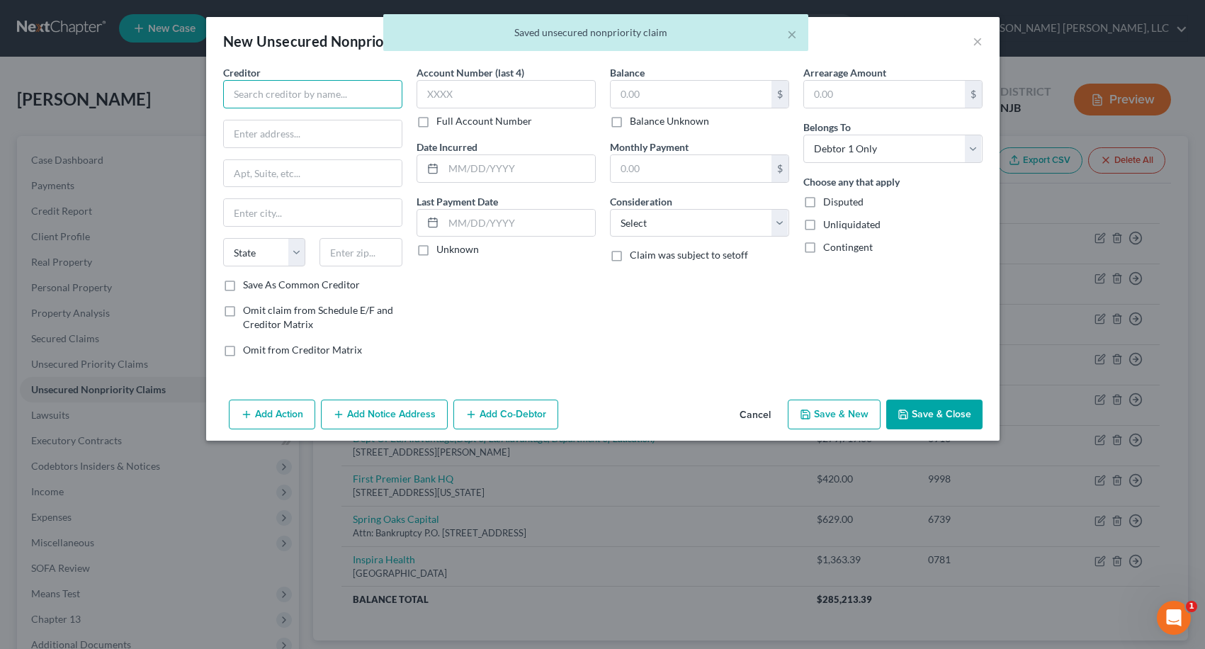
click at [356, 92] on input "text" at bounding box center [312, 94] width 179 height 28
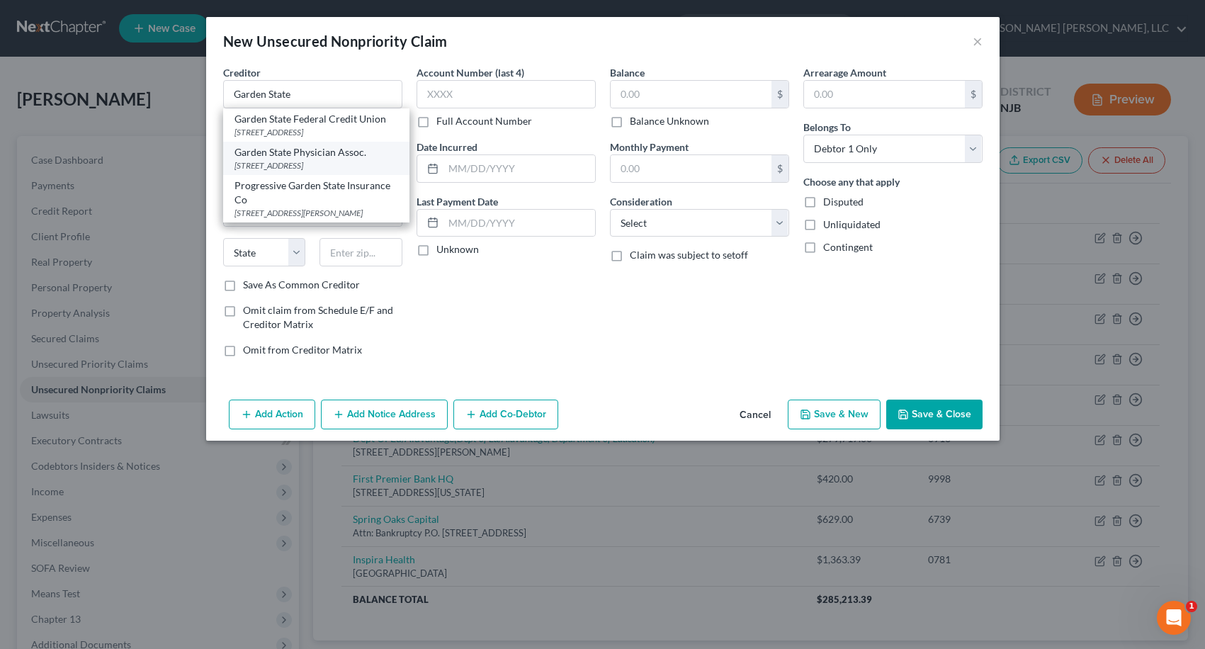
click at [326, 171] on div "[STREET_ADDRESS]" at bounding box center [316, 165] width 164 height 12
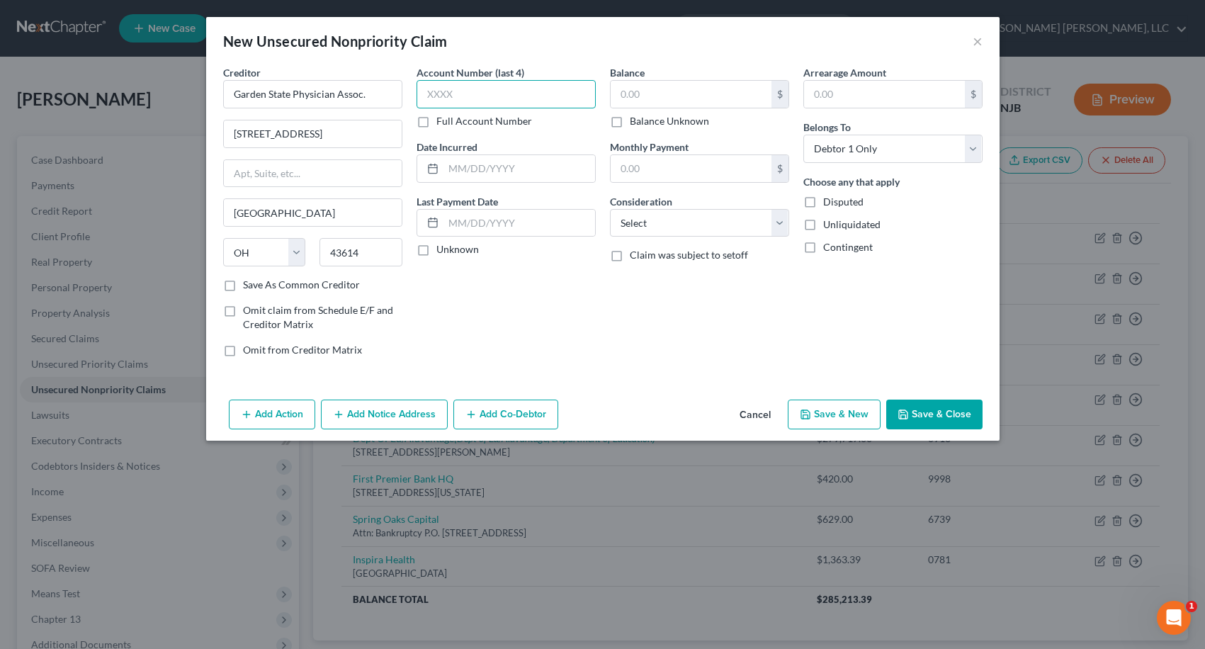
click at [426, 94] on input "text" at bounding box center [505, 94] width 179 height 28
click at [623, 93] on input "text" at bounding box center [690, 94] width 161 height 27
click at [917, 415] on button "Save & Close" at bounding box center [934, 414] width 96 height 30
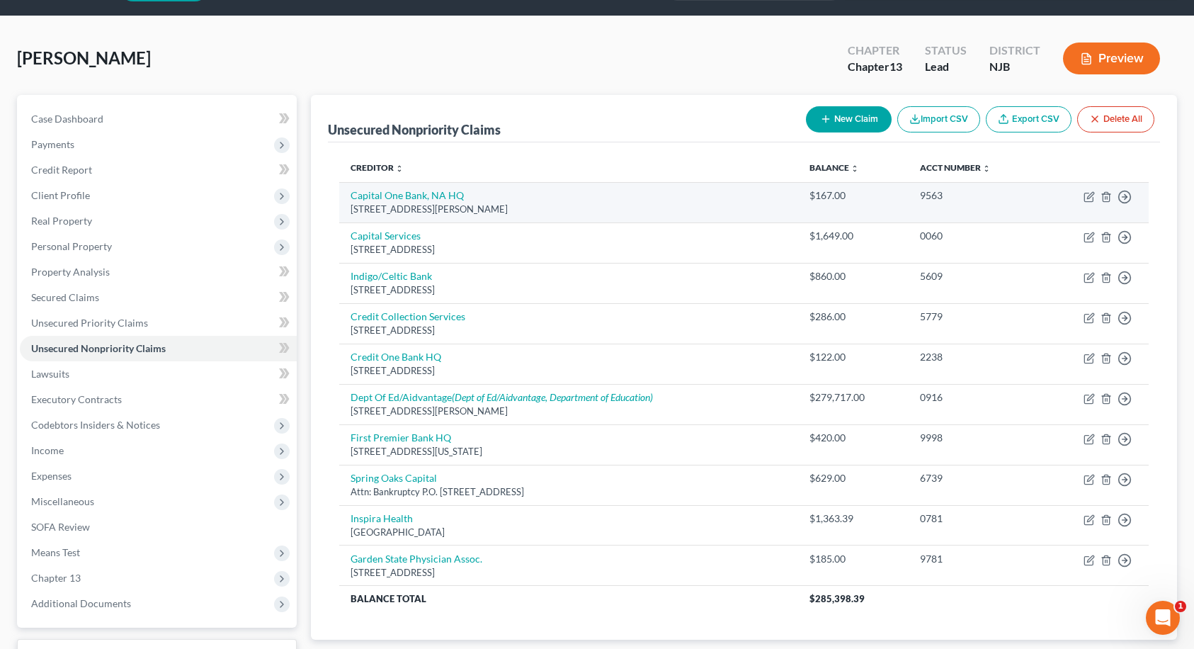
scroll to position [13, 0]
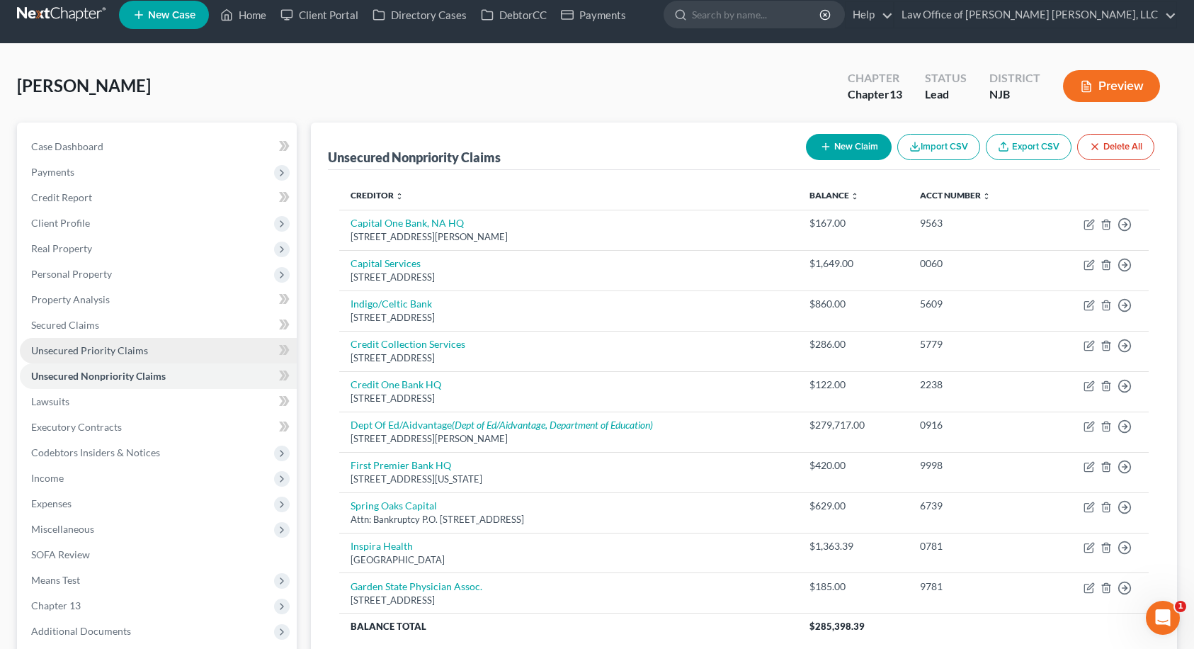
click at [105, 346] on span "Unsecured Priority Claims" at bounding box center [89, 350] width 117 height 12
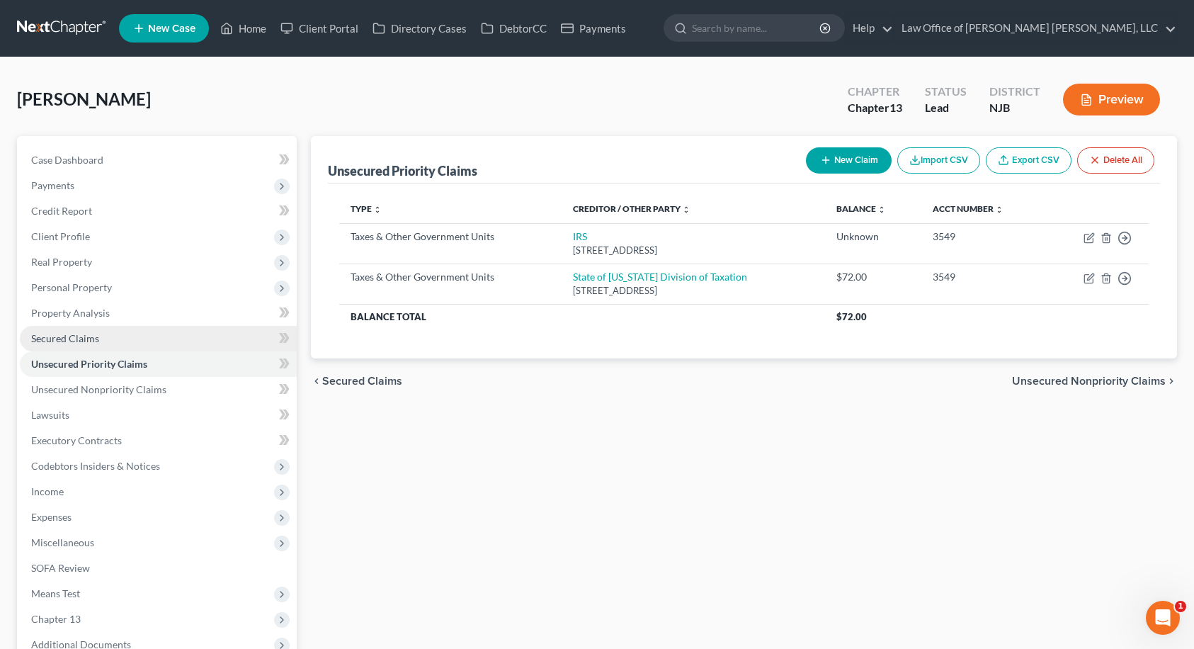
click at [106, 339] on link "Secured Claims" at bounding box center [158, 338] width 277 height 25
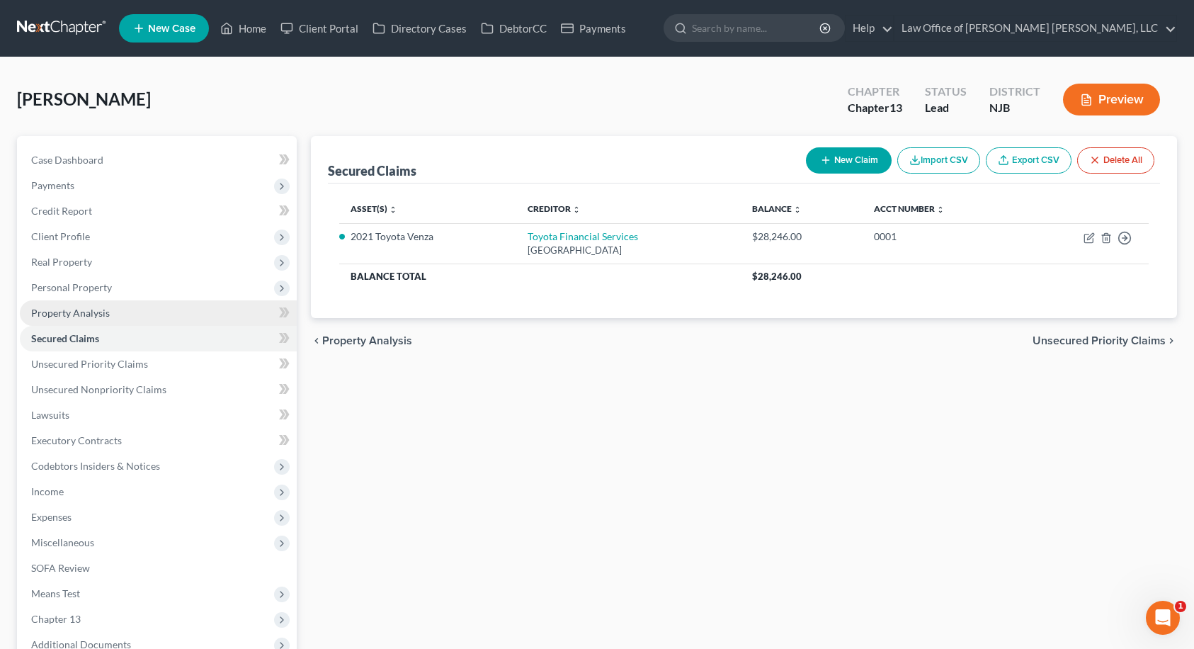
click at [106, 319] on link "Property Analysis" at bounding box center [158, 312] width 277 height 25
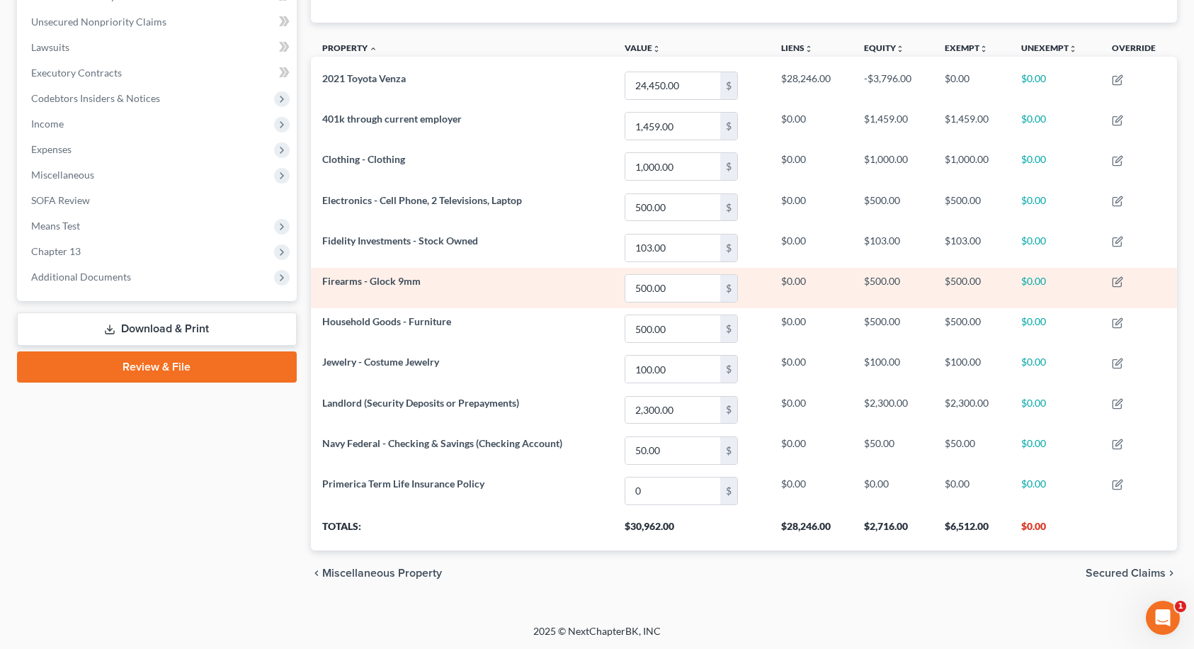
scroll to position [368, 0]
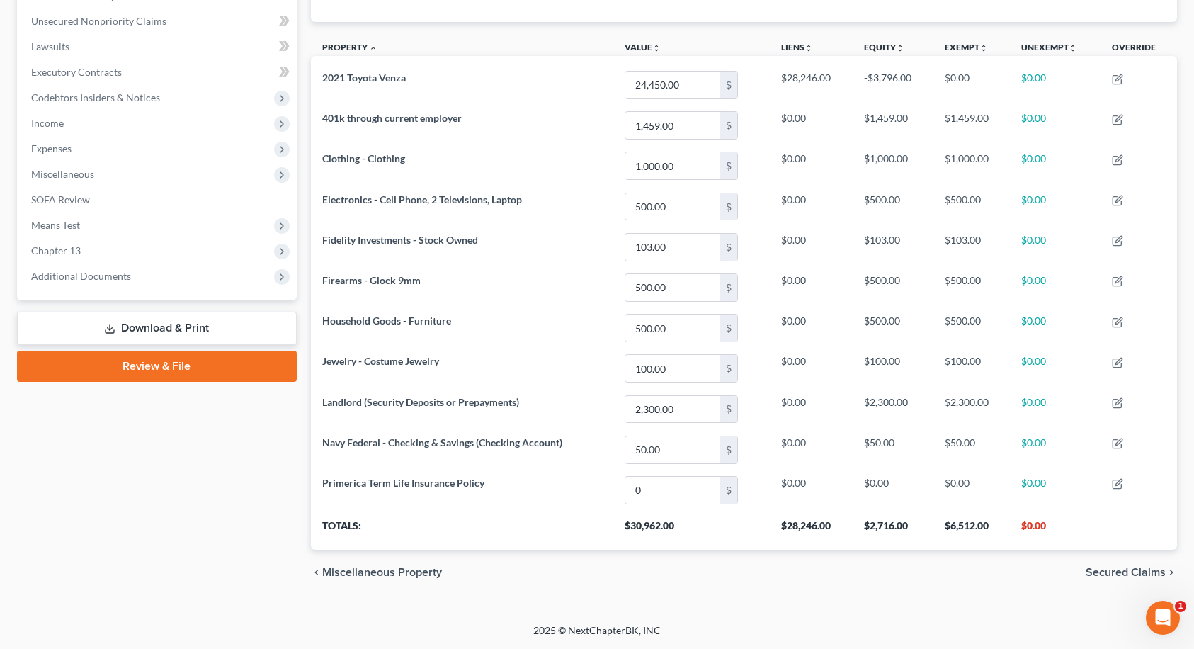
click at [1103, 574] on span "Secured Claims" at bounding box center [1126, 572] width 80 height 11
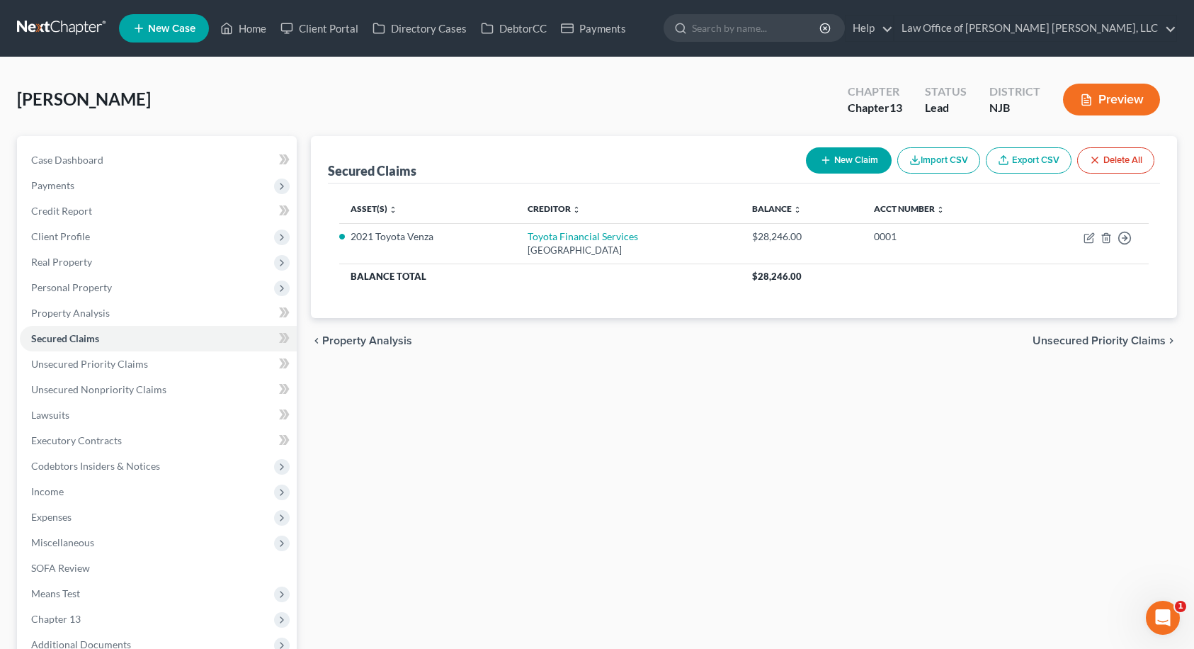
click at [1052, 341] on span "Unsecured Priority Claims" at bounding box center [1099, 340] width 133 height 11
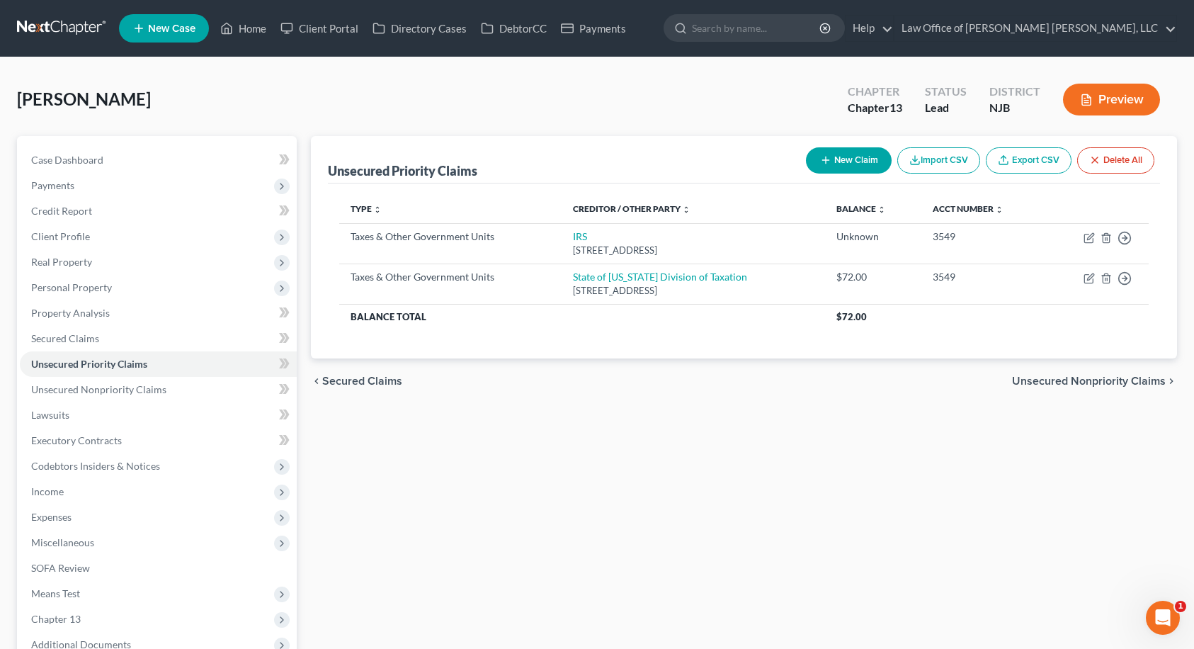
click at [1101, 380] on span "Unsecured Nonpriority Claims" at bounding box center [1089, 380] width 154 height 11
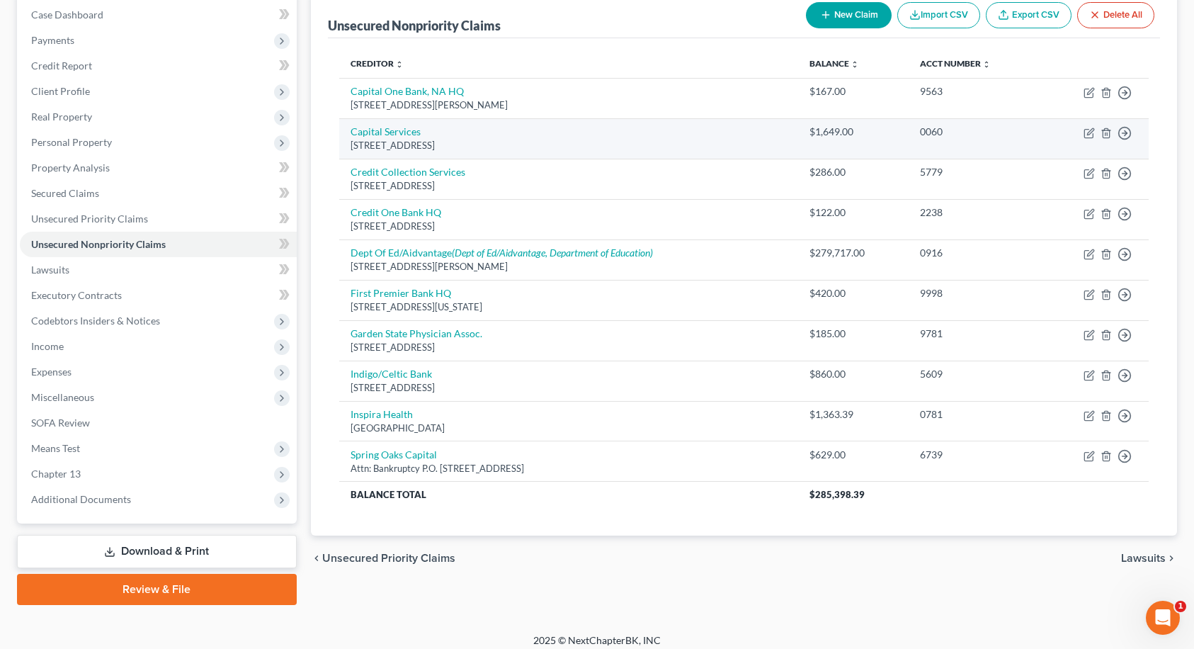
scroll to position [155, 0]
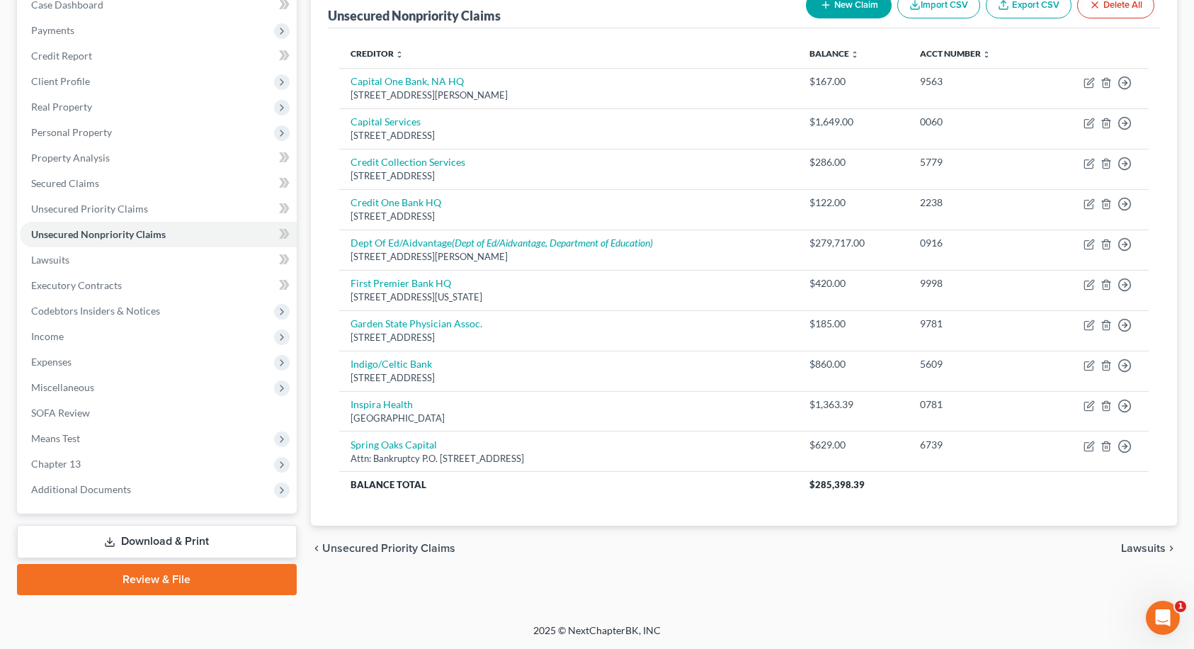
click at [1131, 545] on span "Lawsuits" at bounding box center [1143, 547] width 45 height 11
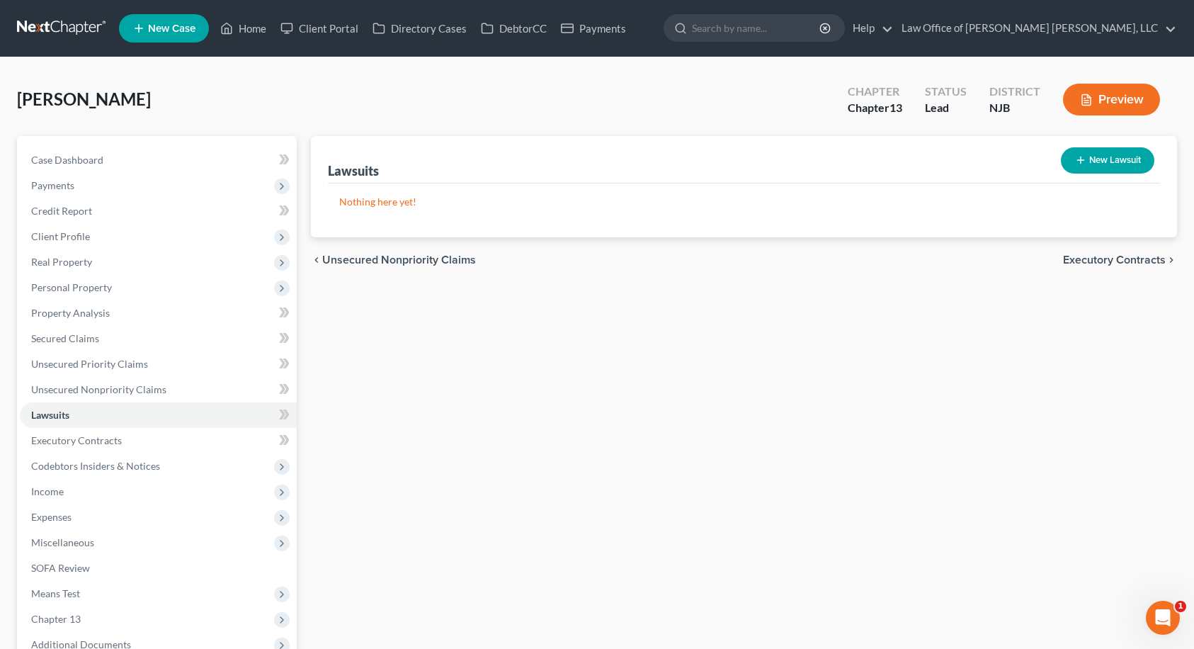
click at [1125, 262] on span "Executory Contracts" at bounding box center [1114, 259] width 103 height 11
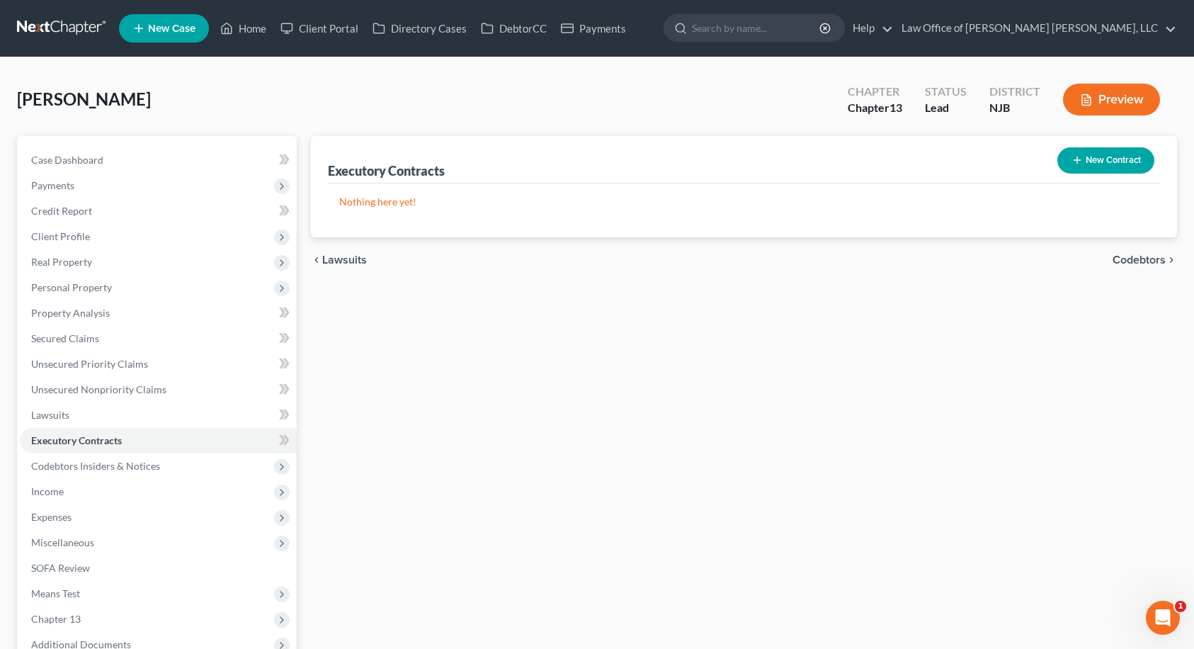
click at [1125, 262] on span "Codebtors" at bounding box center [1139, 259] width 53 height 11
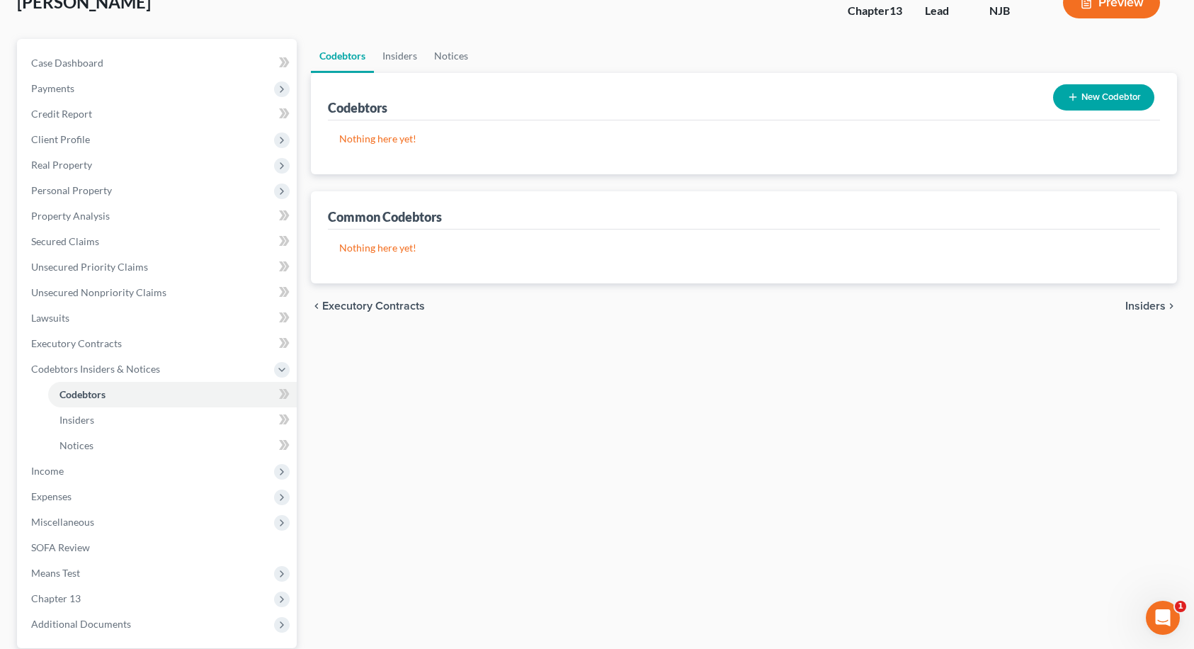
scroll to position [232, 0]
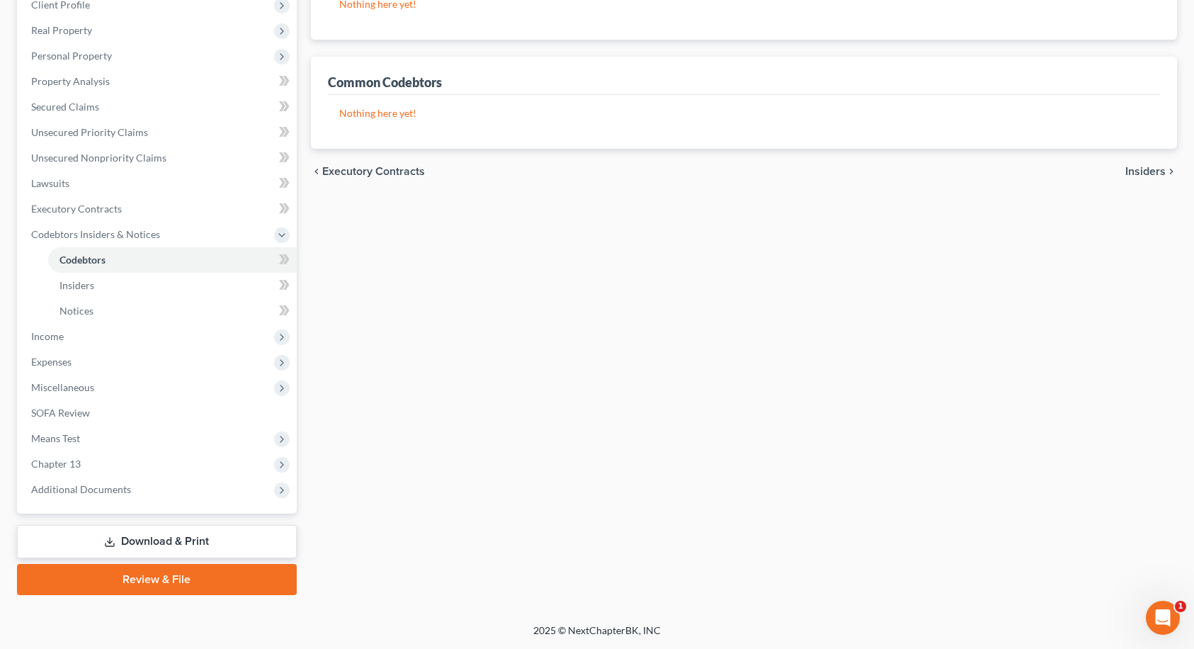
click at [370, 170] on span "Executory Contracts" at bounding box center [373, 171] width 103 height 11
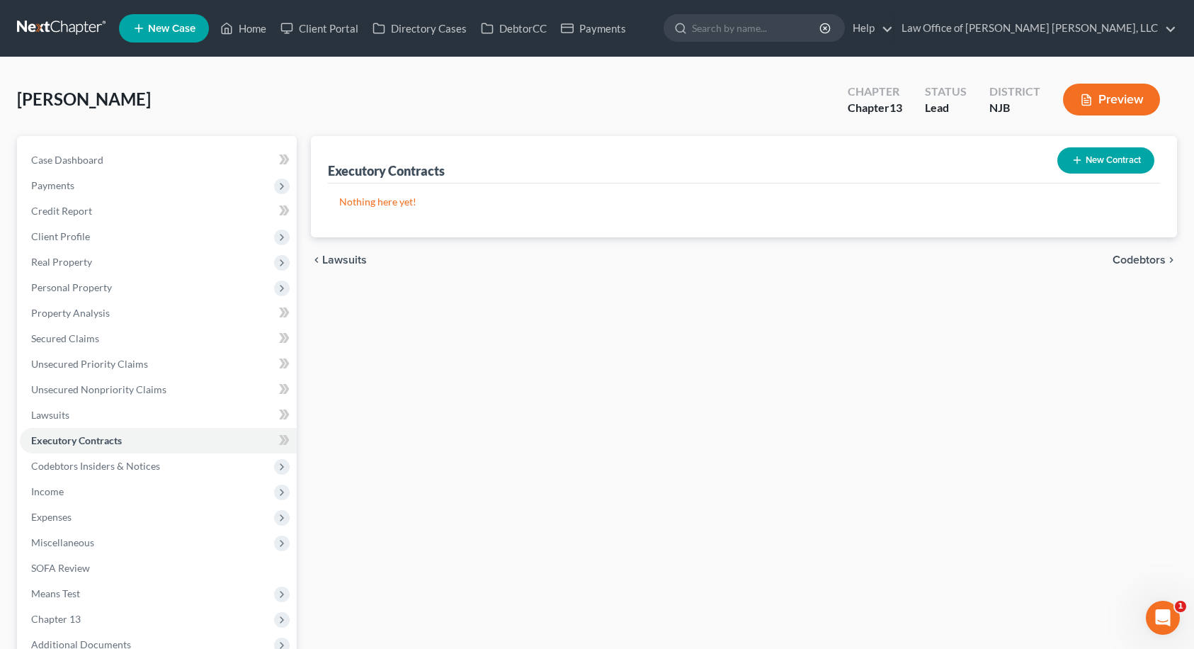
click at [1124, 161] on button "New Contract" at bounding box center [1105, 160] width 97 height 26
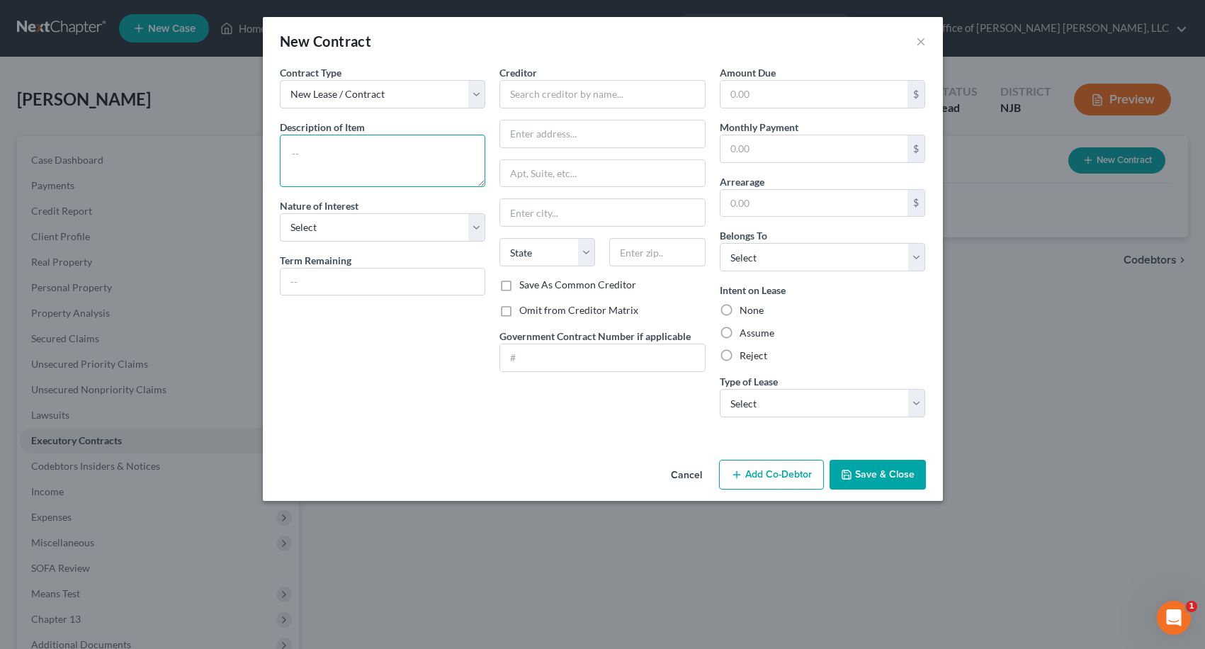
click at [454, 147] on textarea at bounding box center [383, 161] width 206 height 52
click at [535, 93] on input "text" at bounding box center [602, 94] width 206 height 28
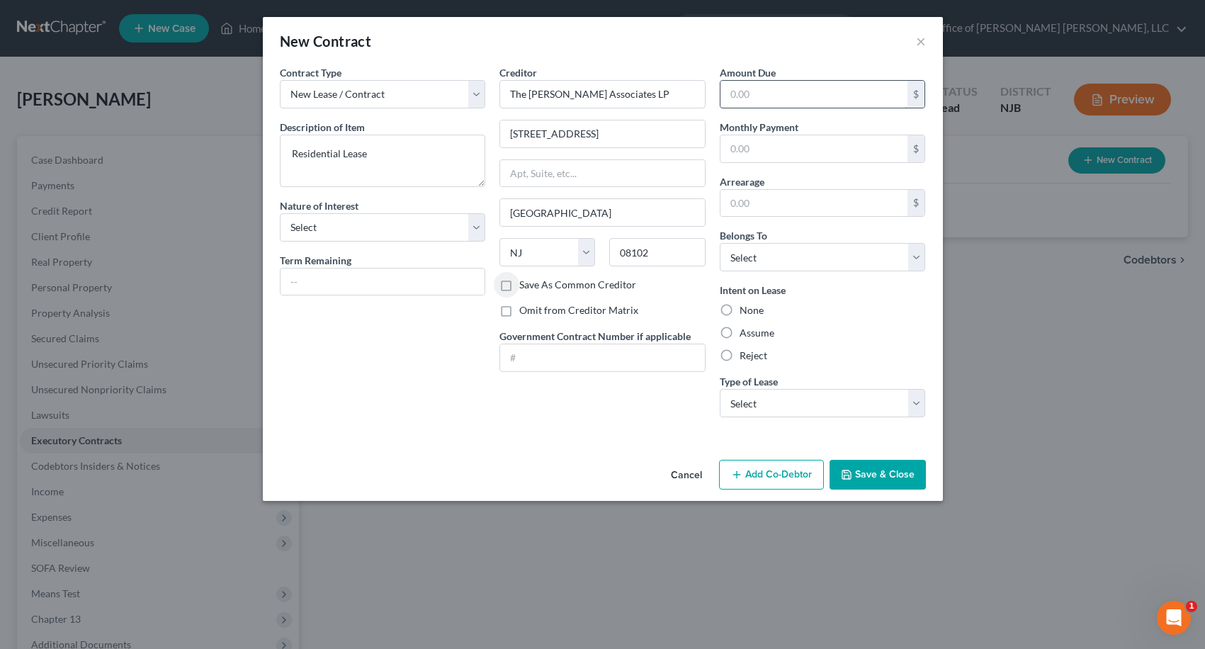
click at [783, 96] on input "text" at bounding box center [814, 94] width 188 height 27
click at [749, 156] on input "text" at bounding box center [814, 148] width 188 height 27
click at [743, 202] on input "text" at bounding box center [814, 203] width 188 height 27
click at [804, 151] on input "2,300.00" at bounding box center [814, 148] width 188 height 27
click at [739, 330] on label "Assume" at bounding box center [756, 333] width 35 height 14
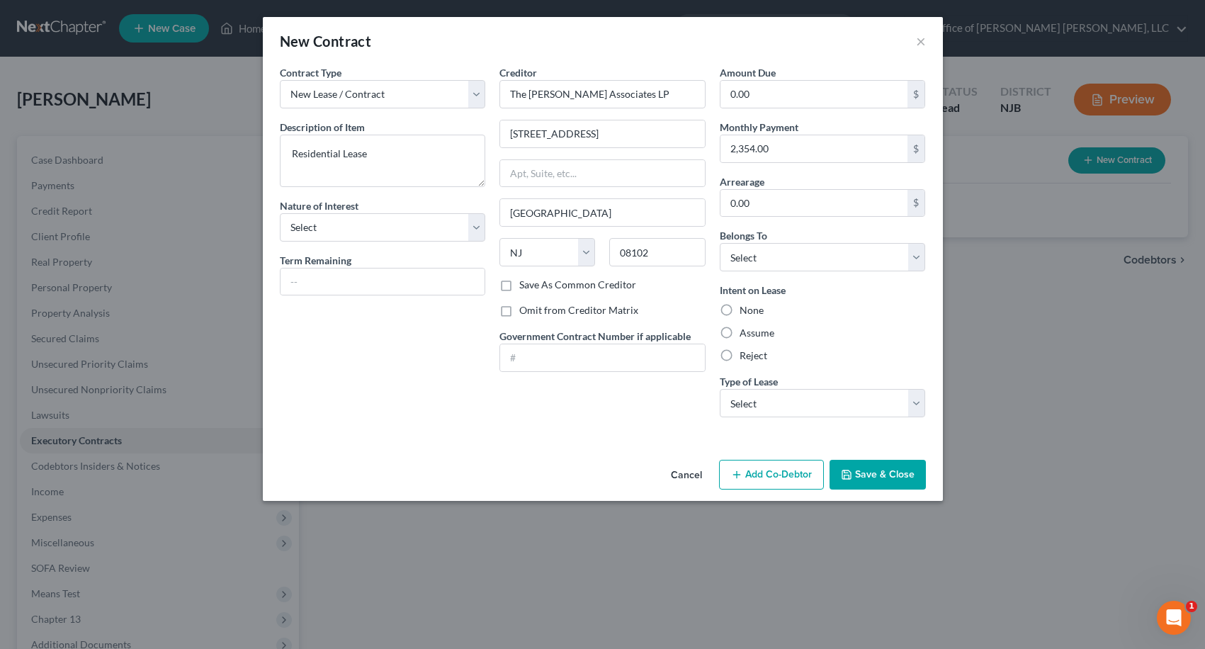
click at [745, 330] on input "Assume" at bounding box center [749, 330] width 9 height 9
click at [752, 394] on select "Select Real Estate Car Other" at bounding box center [823, 403] width 206 height 28
click at [720, 389] on select "Select Real Estate Car Other" at bounding box center [823, 403] width 206 height 28
click at [812, 412] on select "Select Real Estate Car Other" at bounding box center [823, 403] width 206 height 28
click at [720, 389] on select "Select Real Estate Car Other" at bounding box center [823, 403] width 206 height 28
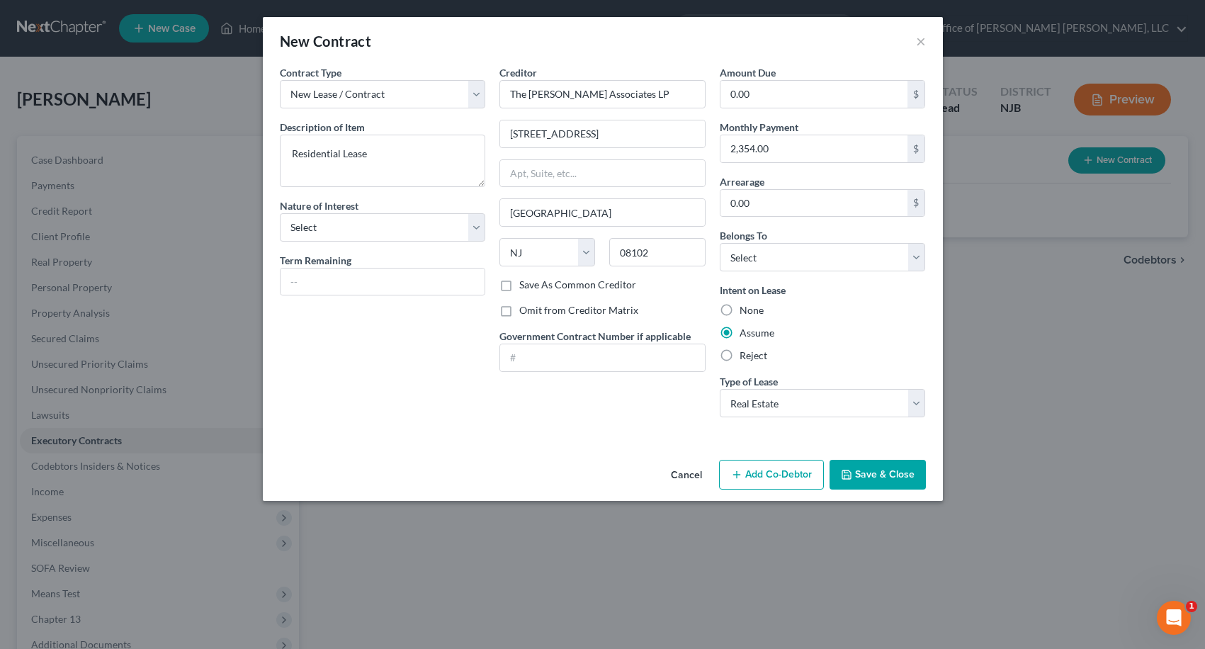
click at [891, 475] on button "Save & Close" at bounding box center [877, 475] width 96 height 30
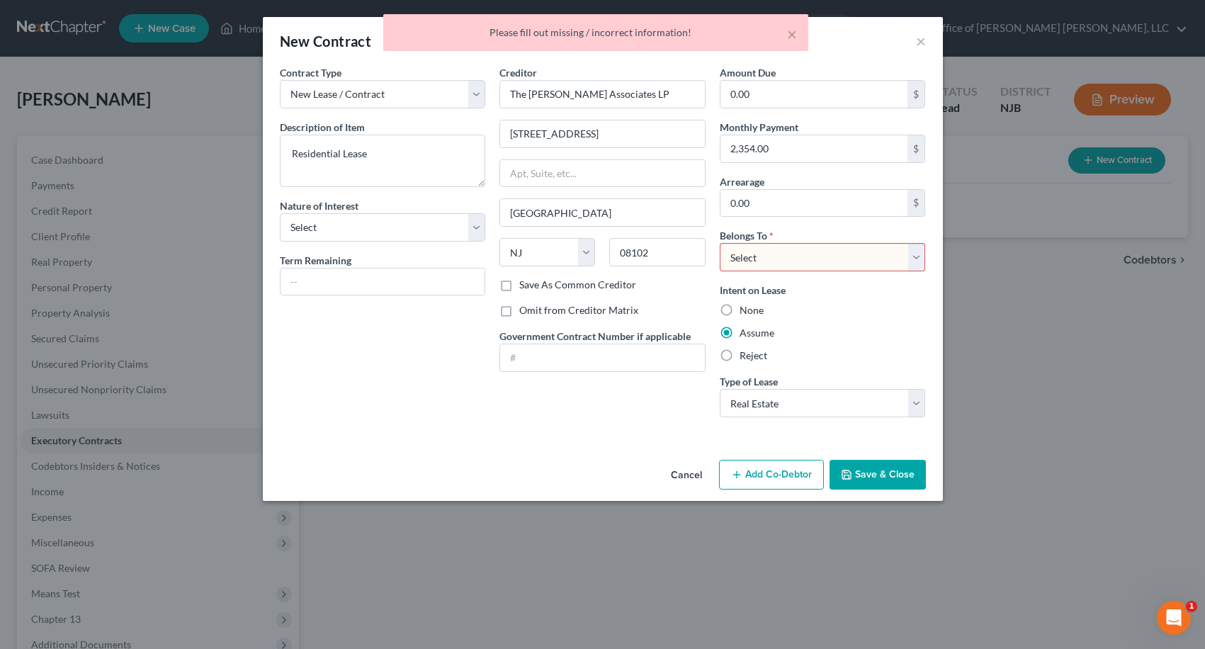
click at [808, 258] on select "Select Debtor 1 Only Debtor 2 Only Debtor 1 And Debtor 2 Only At Least One Of T…" at bounding box center [823, 257] width 206 height 28
click at [720, 243] on select "Select Debtor 1 Only Debtor 2 Only Debtor 1 And Debtor 2 Only At Least One Of T…" at bounding box center [823, 257] width 206 height 28
click at [634, 428] on div "Creditor * The [PERSON_NAME] Associates LP [GEOGRAPHIC_DATA] [GEOGRAPHIC_DATA] …" at bounding box center [602, 246] width 220 height 363
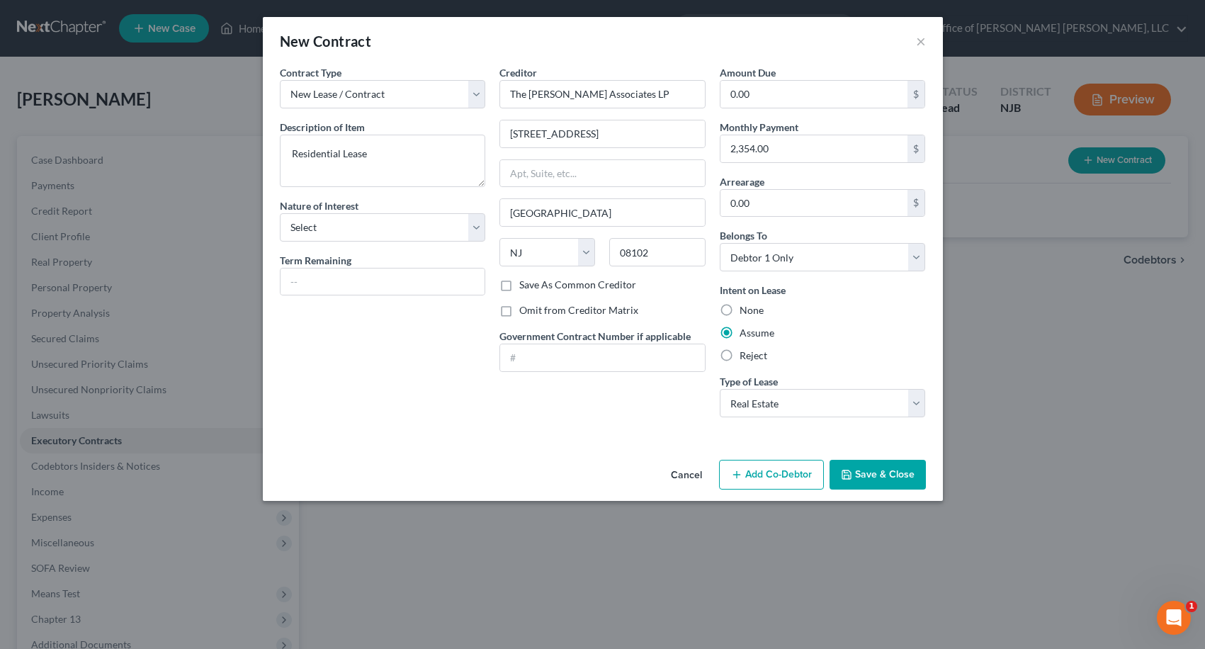
click at [861, 477] on button "Save & Close" at bounding box center [877, 475] width 96 height 30
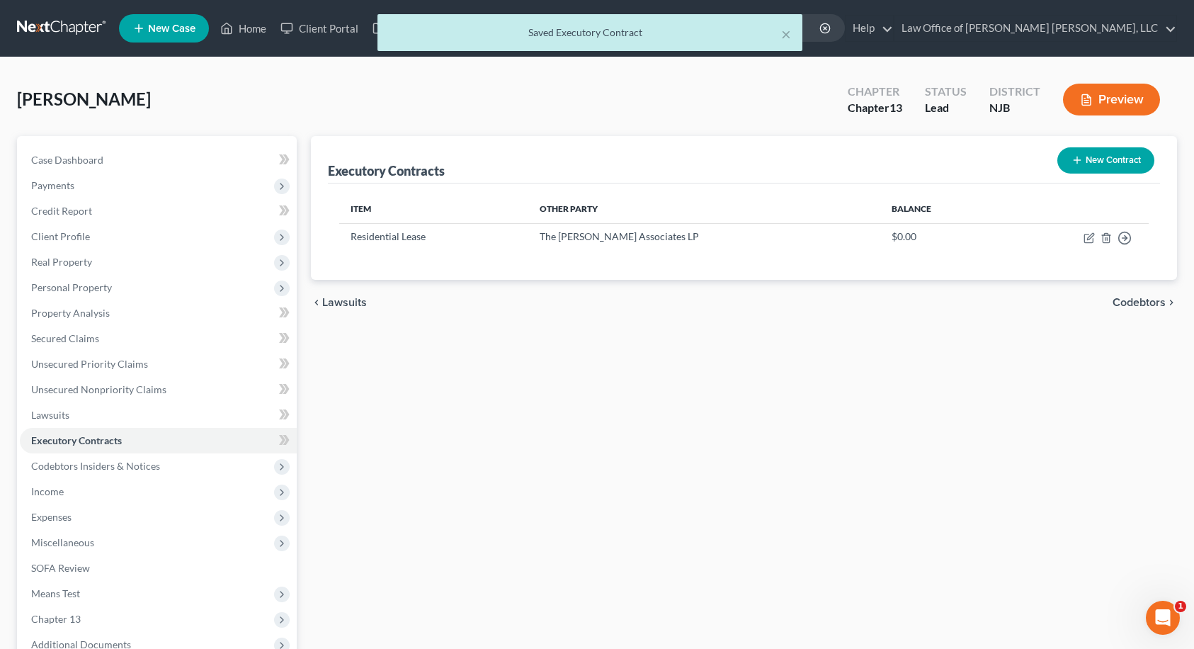
click at [1142, 302] on span "Codebtors" at bounding box center [1139, 302] width 53 height 11
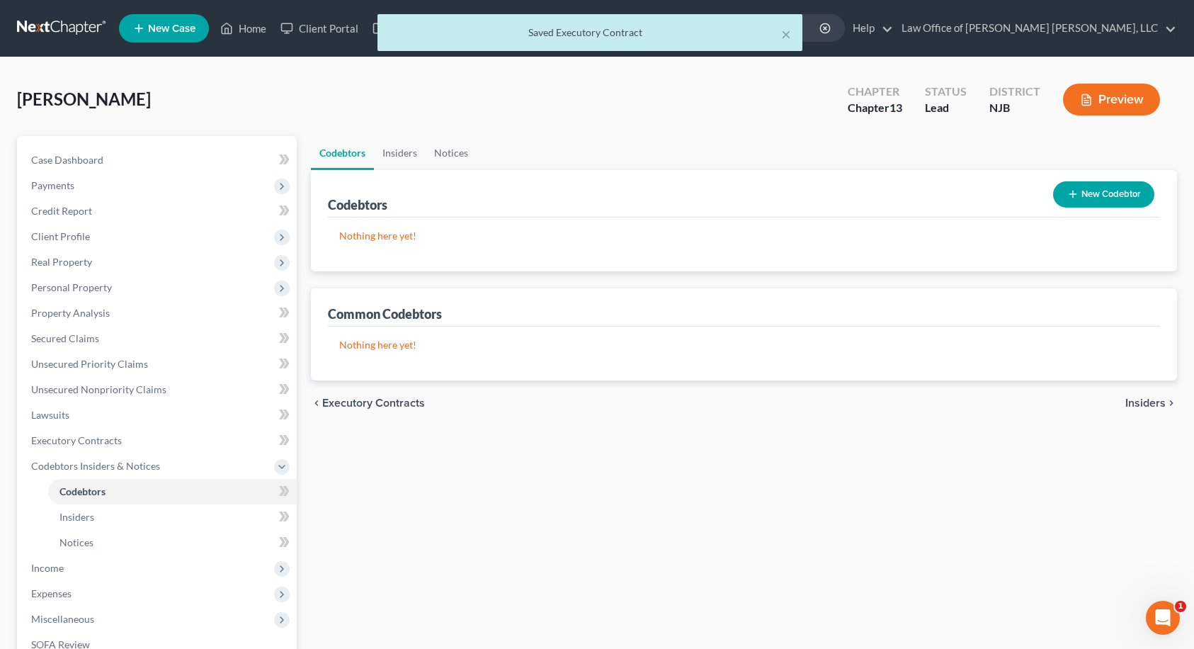
click at [1139, 401] on span "Insiders" at bounding box center [1145, 402] width 40 height 11
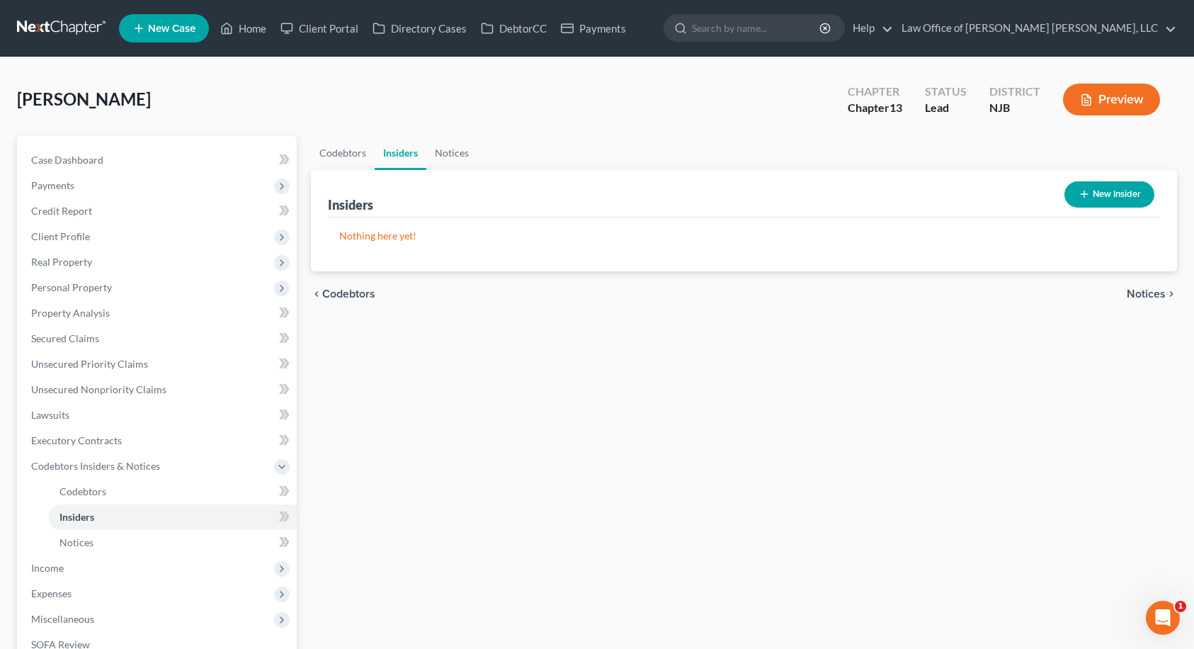
click at [1142, 294] on span "Notices" at bounding box center [1146, 293] width 39 height 11
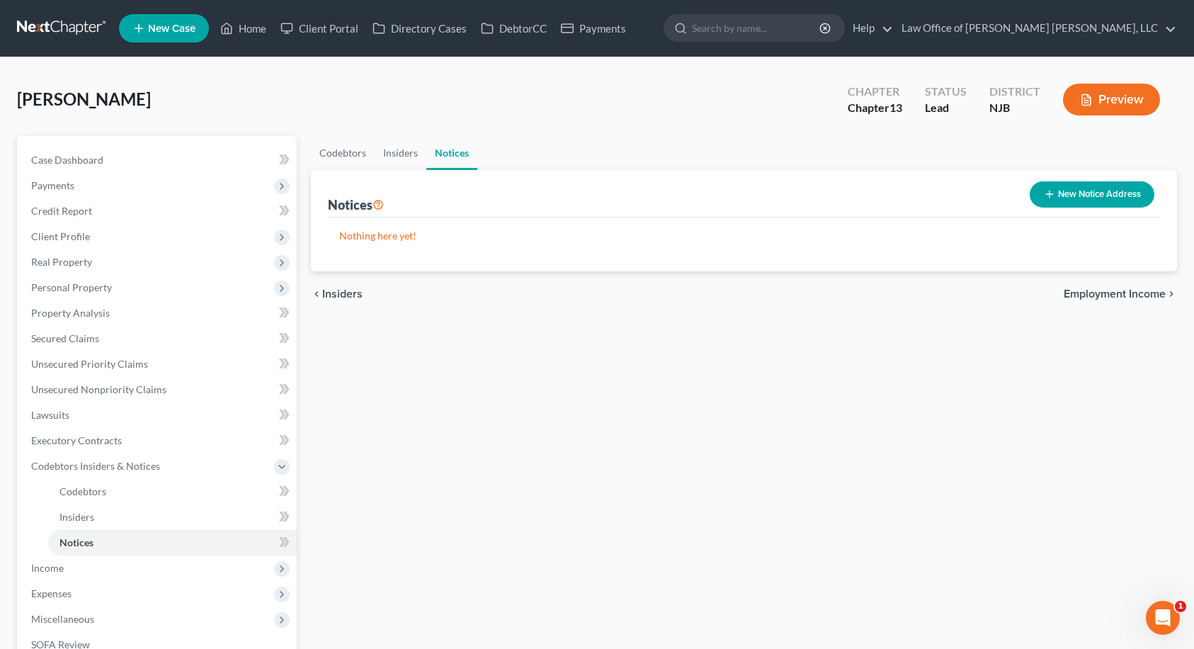
click at [1149, 284] on div "chevron_left Insiders Employment Income chevron_right" at bounding box center [744, 293] width 867 height 45
click at [1146, 292] on span "Employment Income" at bounding box center [1115, 293] width 102 height 11
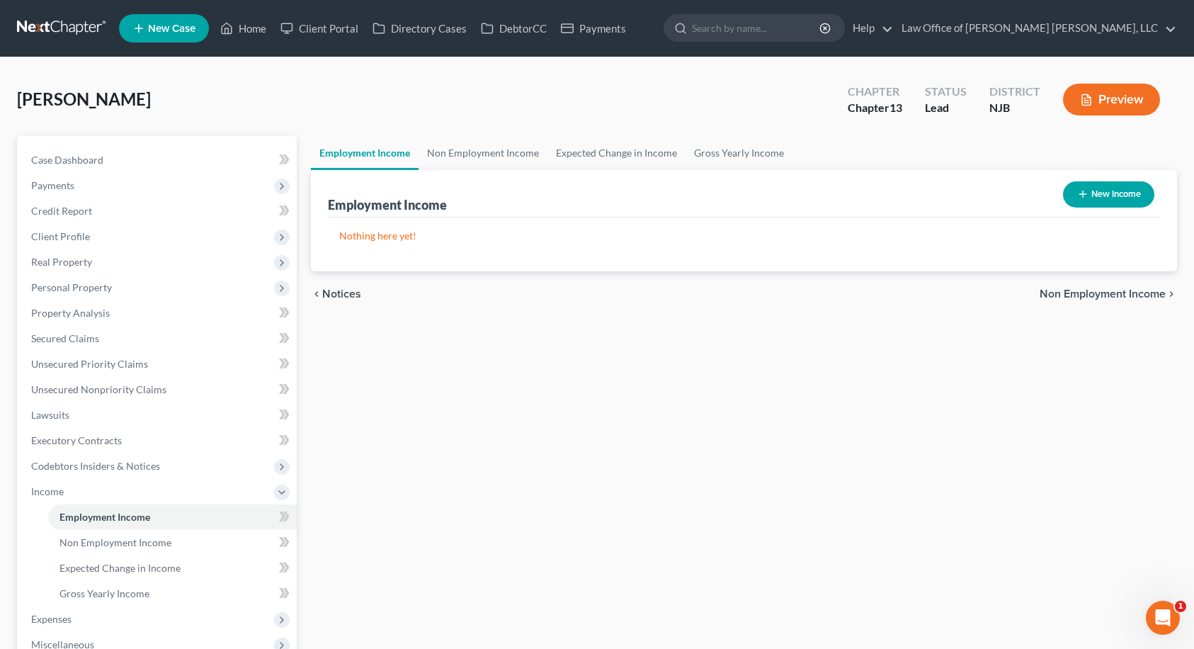
click at [1099, 195] on button "New Income" at bounding box center [1108, 194] width 91 height 26
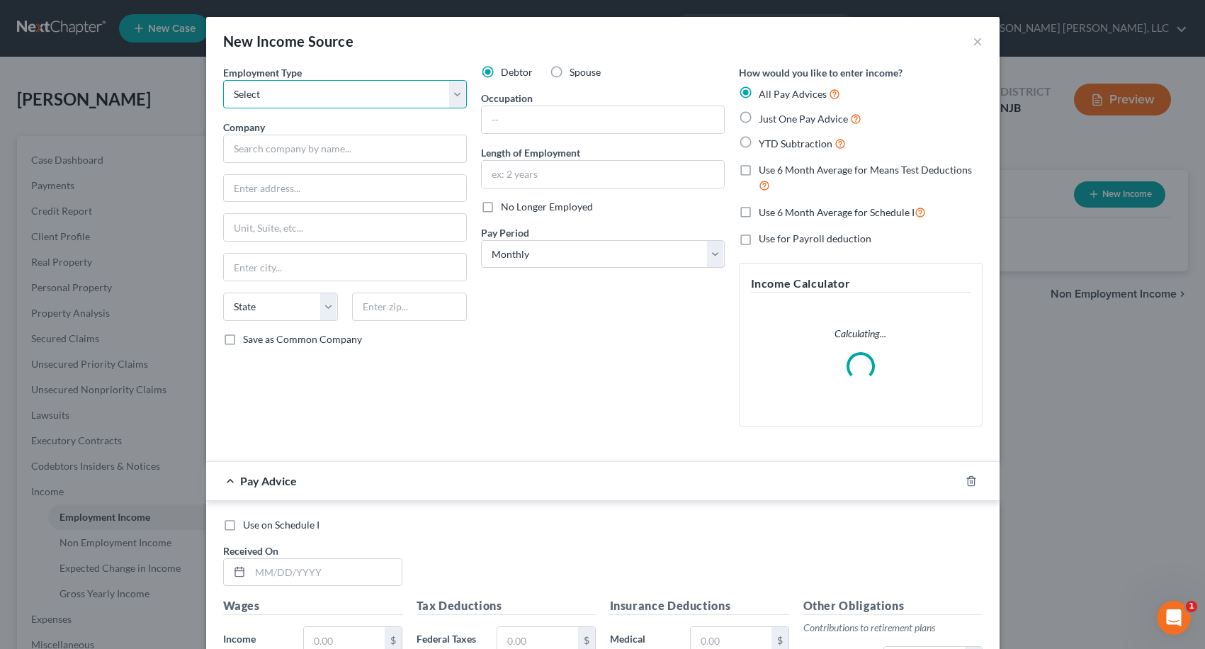
drag, startPoint x: 362, startPoint y: 99, endPoint x: 362, endPoint y: 107, distance: 7.8
click at [362, 99] on select "Select Full or [DEMOGRAPHIC_DATA] Employment Self Employment" at bounding box center [345, 94] width 244 height 28
click at [223, 80] on select "Select Full or [DEMOGRAPHIC_DATA] Employment Self Employment" at bounding box center [345, 94] width 244 height 28
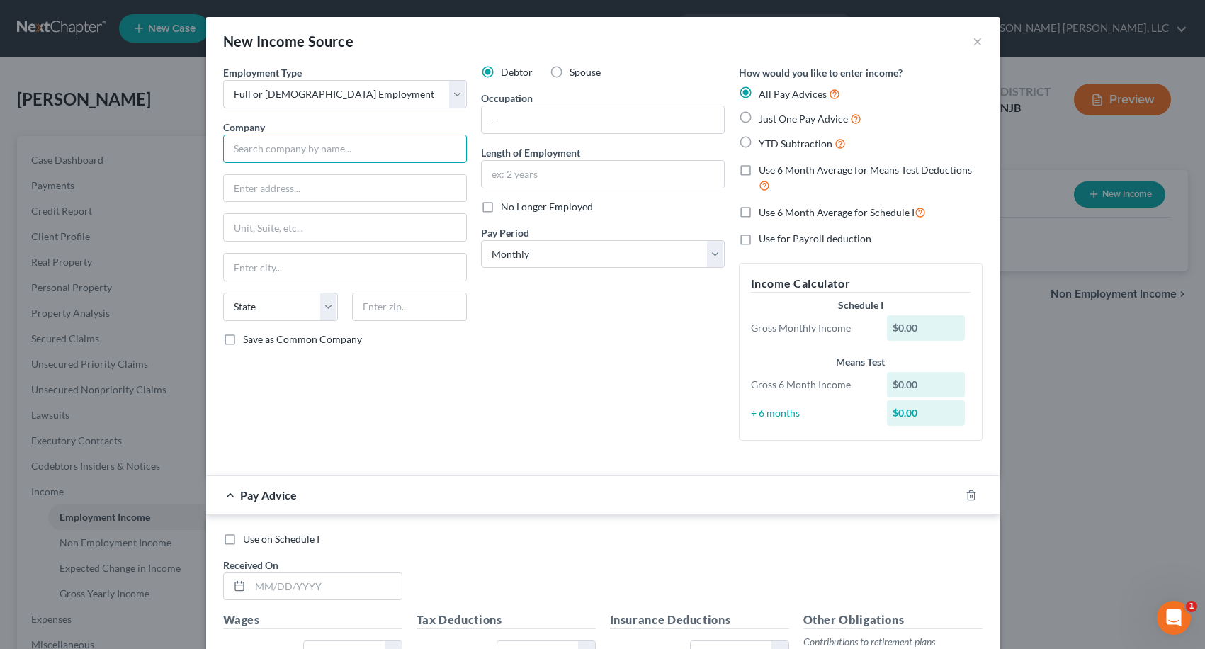
click at [366, 145] on input "text" at bounding box center [345, 149] width 244 height 28
click at [309, 190] on input "[STREET_ADDRESS]" at bounding box center [345, 188] width 242 height 27
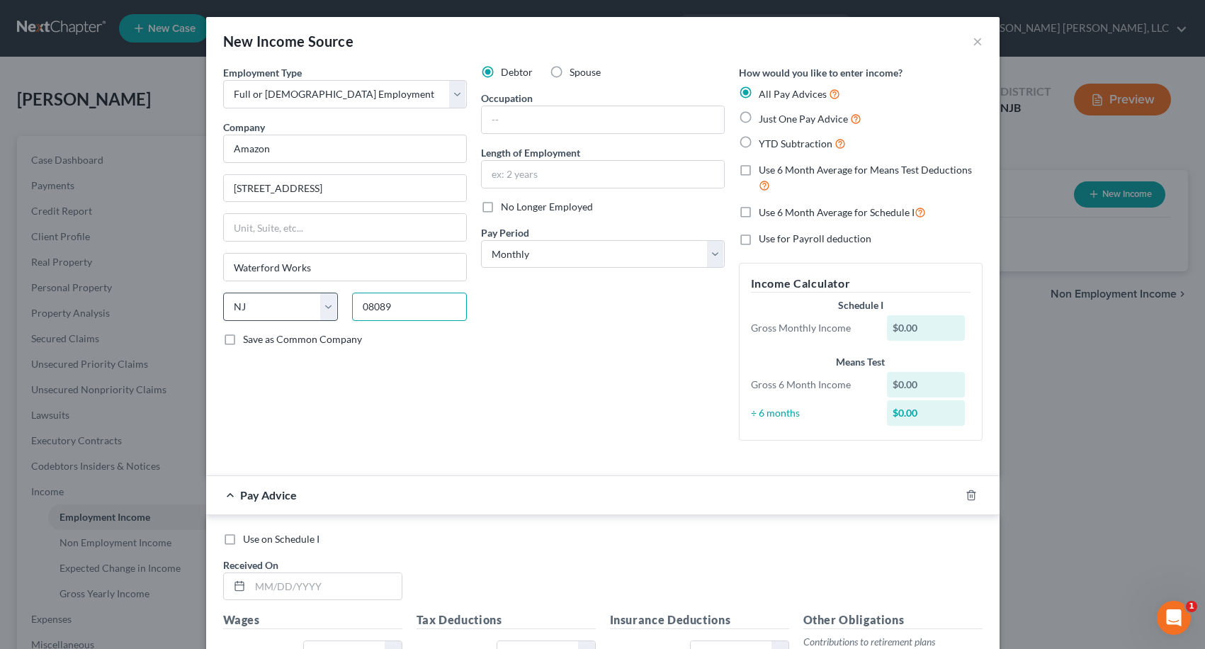
drag, startPoint x: 391, startPoint y: 306, endPoint x: 331, endPoint y: 305, distance: 59.5
click at [331, 305] on div "State [US_STATE] AK AR AZ CA CO CT DE DC [GEOGRAPHIC_DATA] [GEOGRAPHIC_DATA] GU…" at bounding box center [345, 312] width 258 height 40
click at [327, 273] on input "Paulsboro" at bounding box center [345, 267] width 242 height 27
drag, startPoint x: 618, startPoint y: 116, endPoint x: 687, endPoint y: 122, distance: 69.6
click at [618, 116] on input "text" at bounding box center [603, 119] width 242 height 27
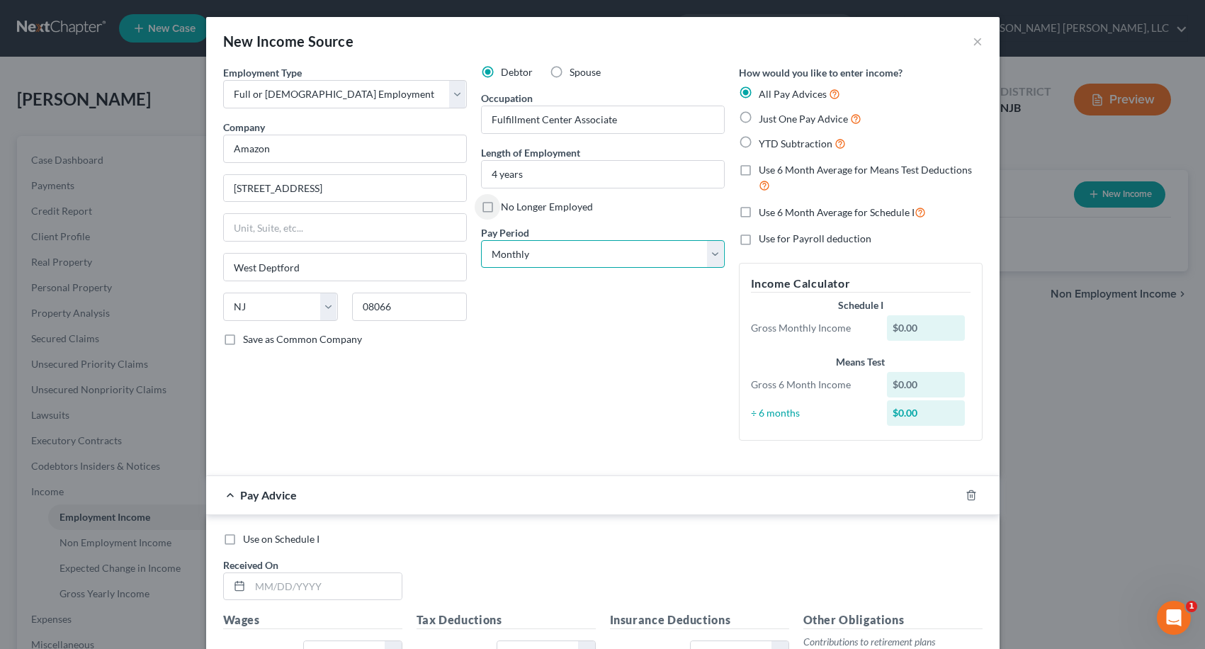
click at [564, 248] on select "Select Monthly Twice Monthly Every Other Week Weekly" at bounding box center [603, 254] width 244 height 28
click at [550, 314] on div "Debtor Spouse Occupation Fulfillment Center Associate Length of Employment 4 ye…" at bounding box center [603, 258] width 258 height 387
click at [552, 347] on div "Debtor Spouse Occupation Fulfillment Center Associate Length of Employment 4 ye…" at bounding box center [603, 258] width 258 height 387
click at [758, 120] on label "Just One Pay Advice" at bounding box center [809, 118] width 103 height 16
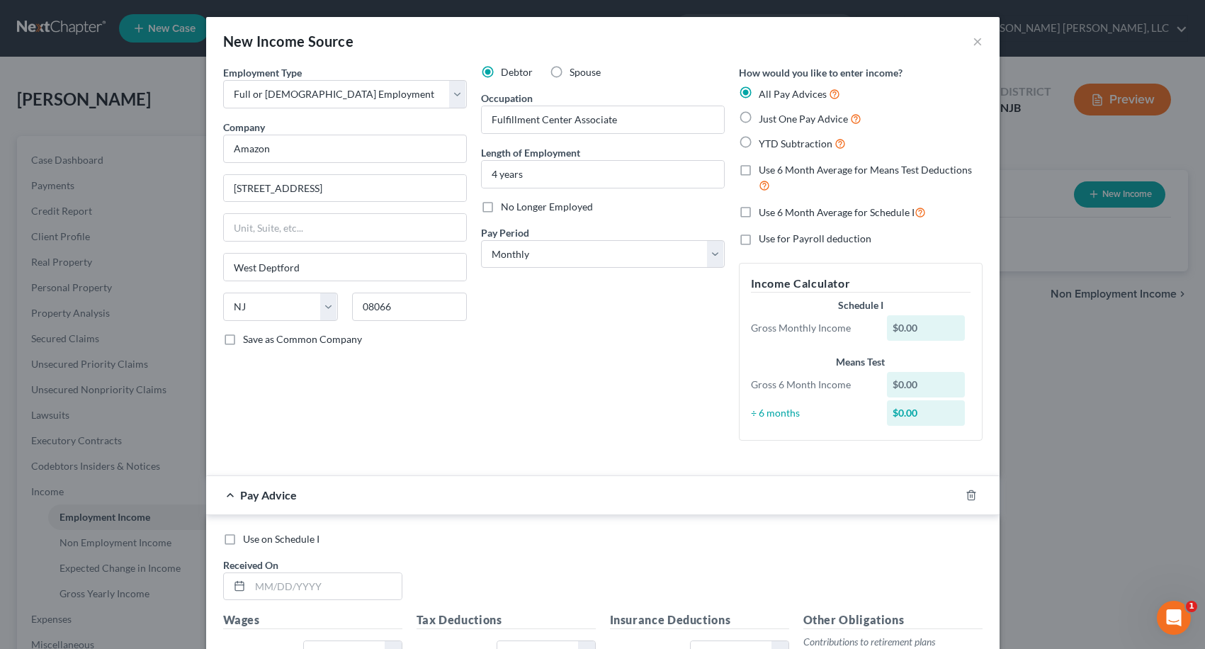
click at [764, 120] on input "Just One Pay Advice" at bounding box center [768, 114] width 9 height 9
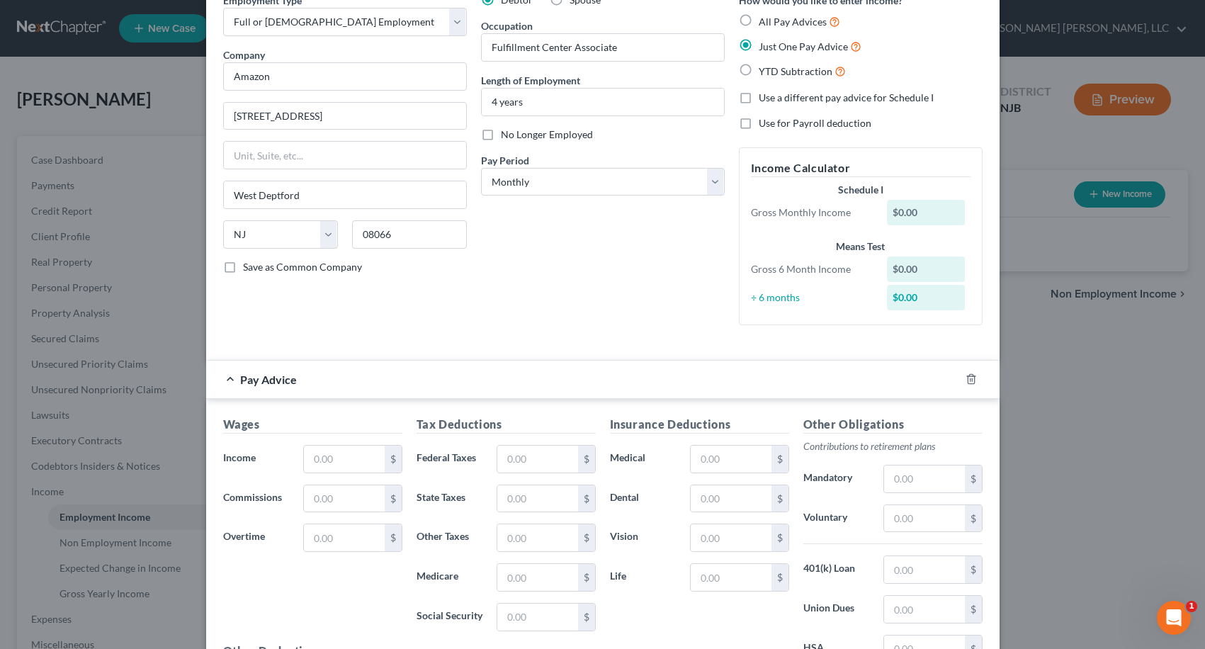
scroll to position [142, 0]
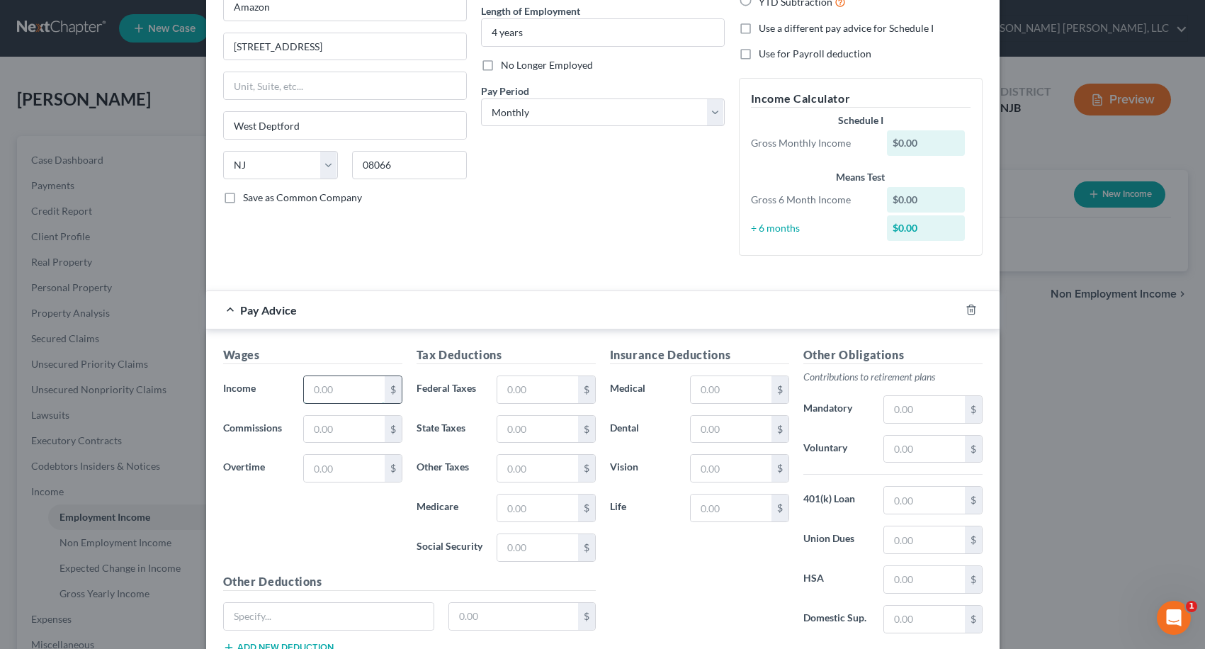
click at [331, 387] on input "text" at bounding box center [344, 389] width 80 height 27
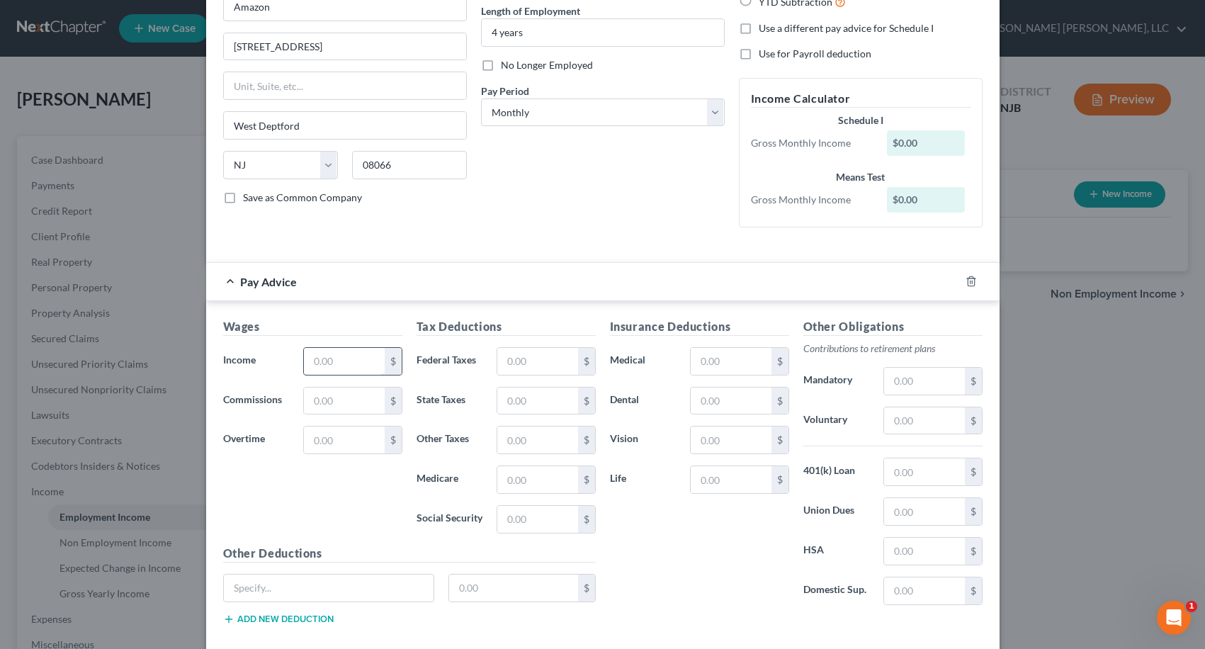
click at [334, 359] on input "text" at bounding box center [344, 361] width 80 height 27
click at [506, 112] on select "Select Monthly Twice Monthly Every Other Week Weekly" at bounding box center [603, 112] width 244 height 28
click at [481, 98] on select "Select Monthly Twice Monthly Every Other Week Weekly" at bounding box center [603, 112] width 244 height 28
click at [351, 355] on input "text" at bounding box center [344, 361] width 80 height 27
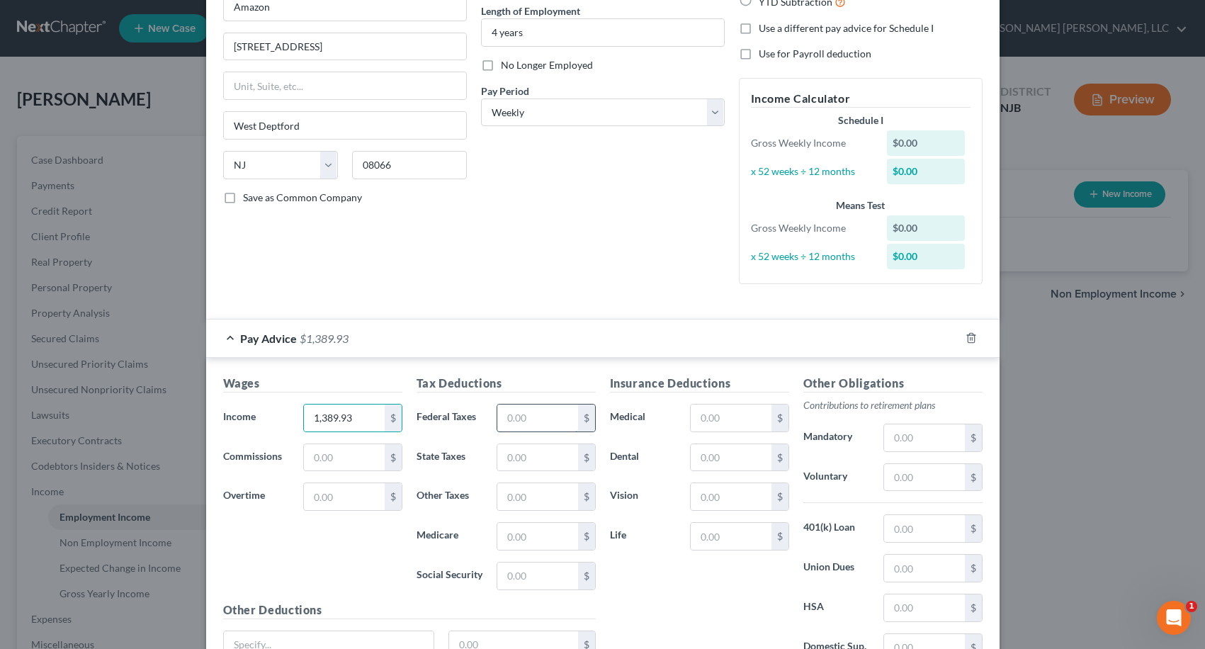
click at [510, 419] on input "text" at bounding box center [537, 417] width 80 height 27
click at [904, 523] on input "text" at bounding box center [924, 528] width 80 height 27
click at [888, 476] on input "text" at bounding box center [924, 477] width 80 height 27
click at [578, 359] on div "Wages Income * 1,389.93 $ Commissions $ Overtime $ Tax Deductions Federal Taxes…" at bounding box center [602, 531] width 793 height 346
click at [526, 414] on input "text" at bounding box center [537, 417] width 80 height 27
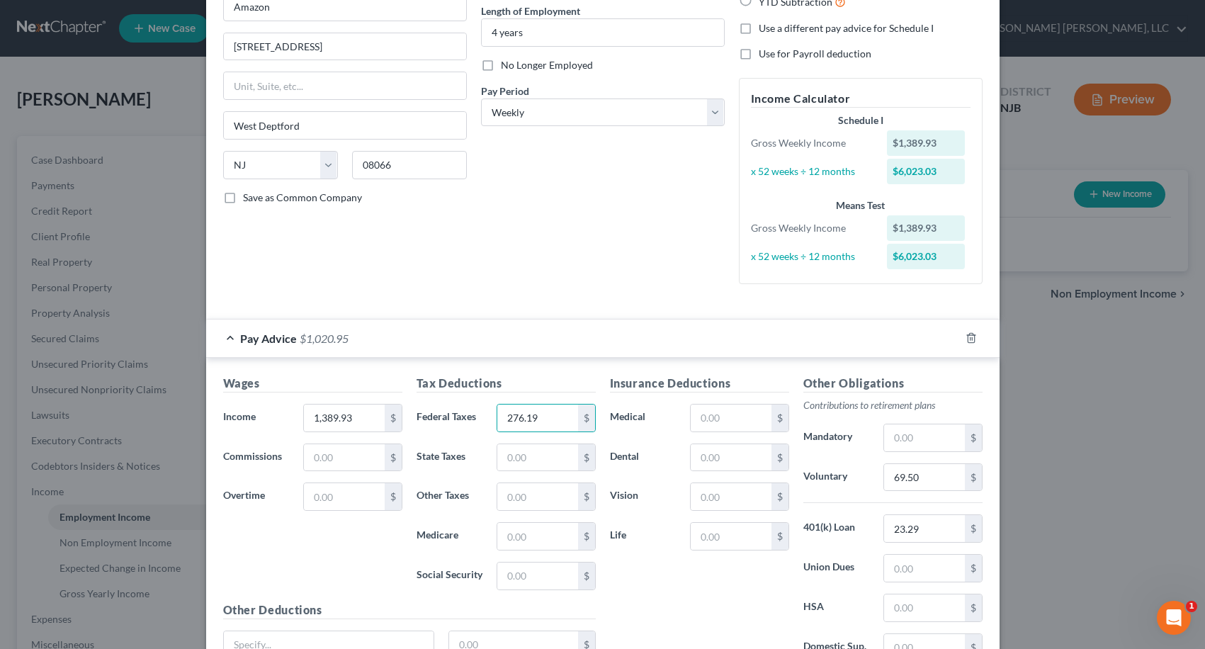
click at [638, 523] on label "Life" at bounding box center [643, 536] width 81 height 28
click at [663, 576] on div "Insurance Deductions Medical $ Dental $ Vision $ Life $" at bounding box center [699, 524] width 193 height 298
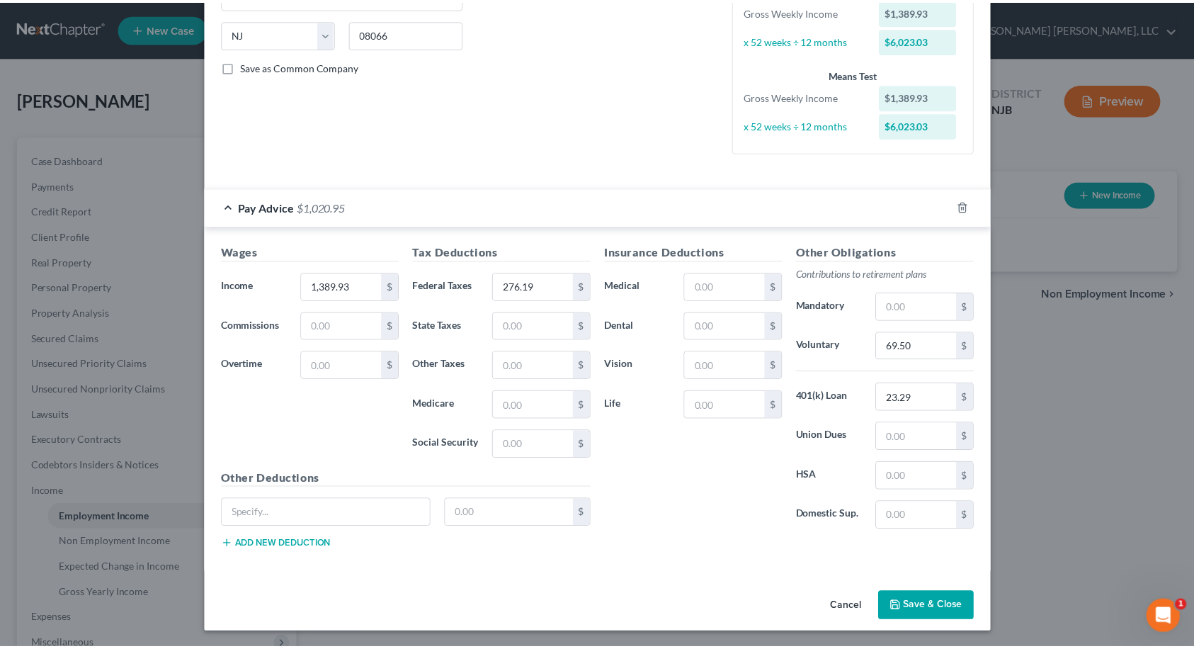
scroll to position [274, 0]
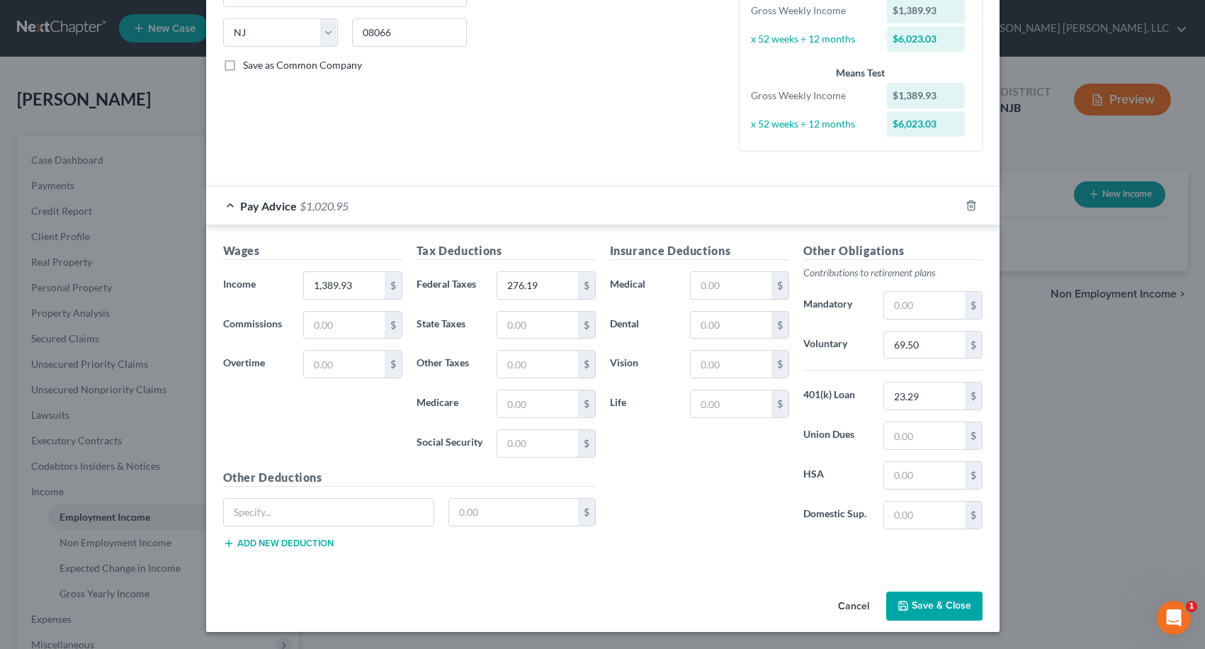
click at [909, 605] on button "Save & Close" at bounding box center [934, 606] width 96 height 30
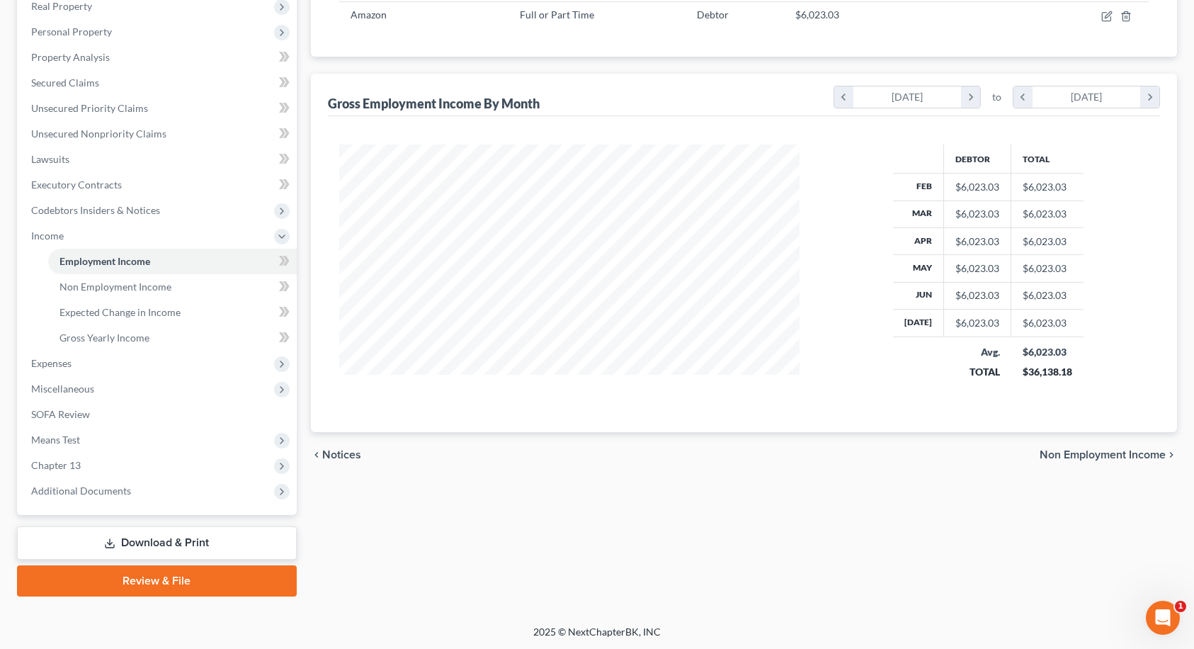
scroll to position [257, 0]
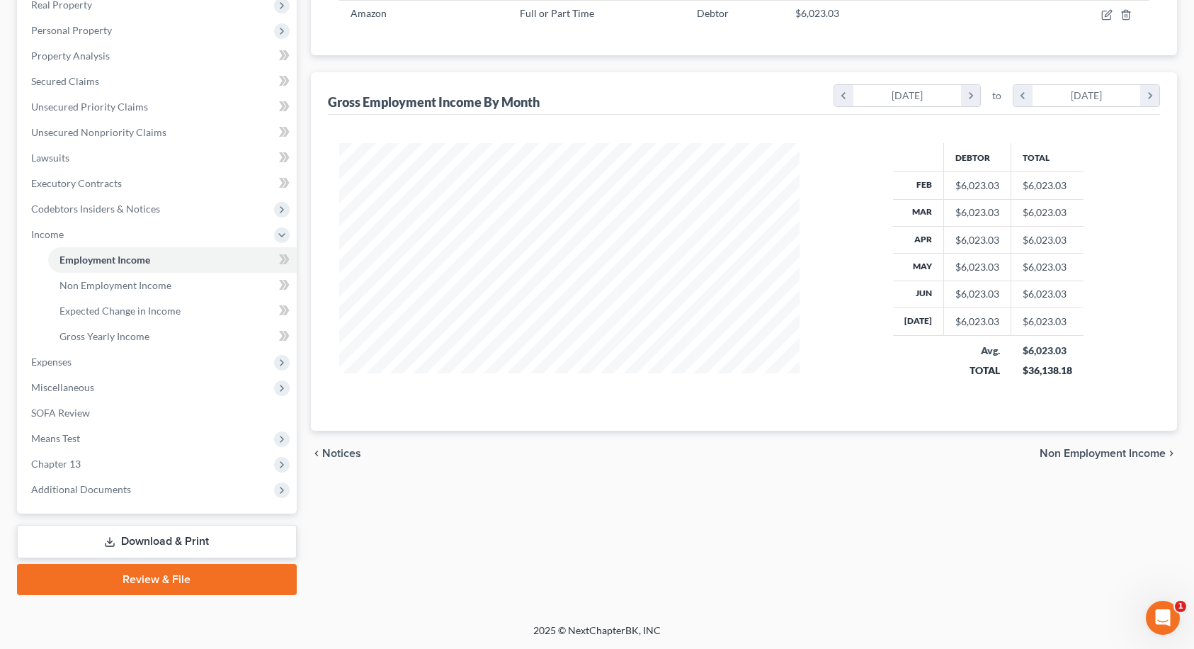
click at [1117, 451] on span "Non Employment Income" at bounding box center [1103, 453] width 126 height 11
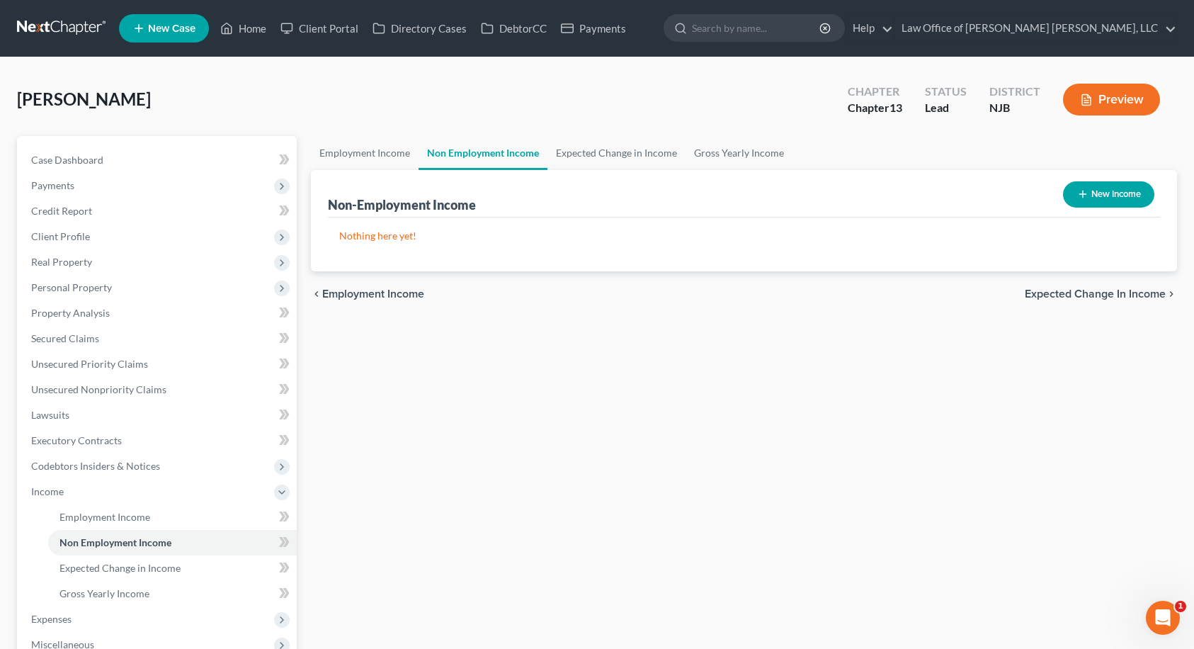
click at [1086, 292] on span "Expected Change in Income" at bounding box center [1095, 293] width 141 height 11
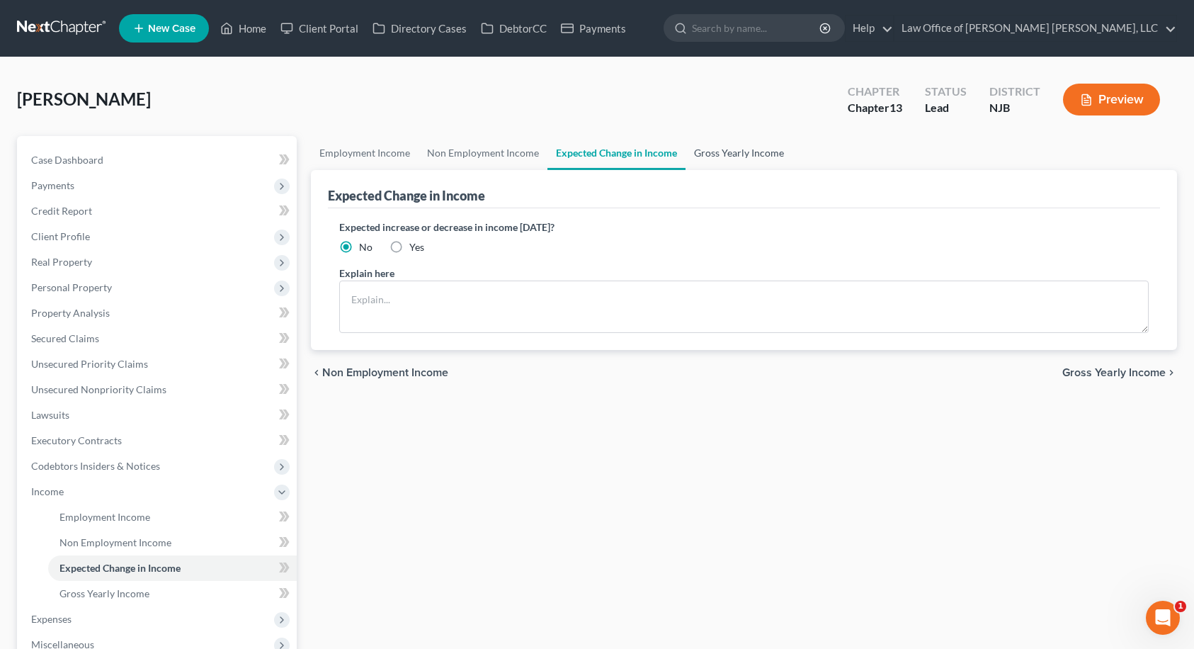
click at [748, 157] on link "Gross Yearly Income" at bounding box center [739, 153] width 107 height 34
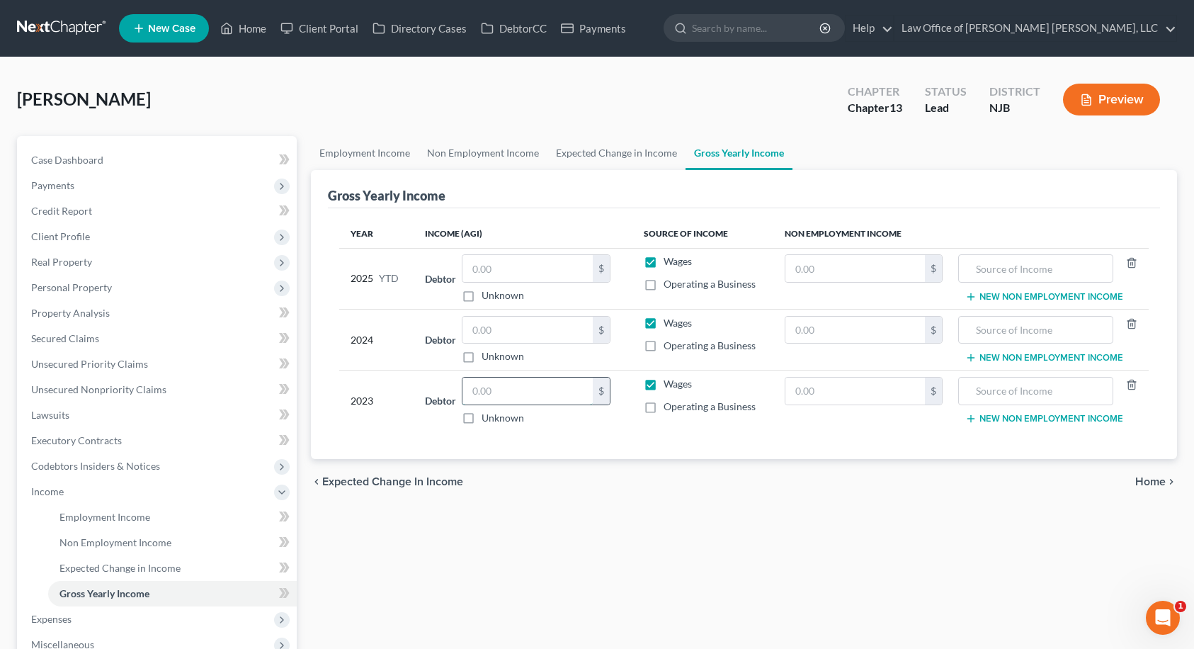
click at [495, 394] on input "text" at bounding box center [527, 390] width 130 height 27
click at [488, 334] on input "text" at bounding box center [527, 330] width 130 height 27
click at [493, 262] on input "text" at bounding box center [527, 268] width 130 height 27
click at [557, 477] on div "chevron_left Expected Change in Income Home chevron_right" at bounding box center [744, 481] width 867 height 45
click at [1156, 482] on span "Home" at bounding box center [1150, 481] width 30 height 11
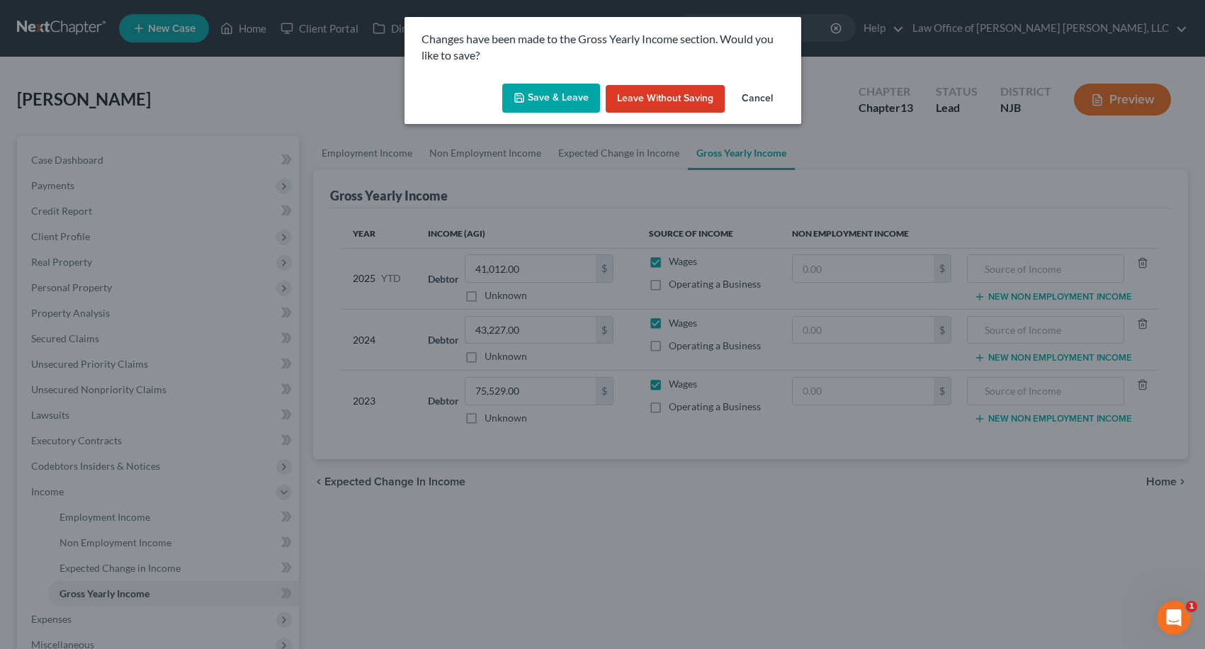
click at [558, 99] on button "Save & Leave" at bounding box center [551, 99] width 98 height 30
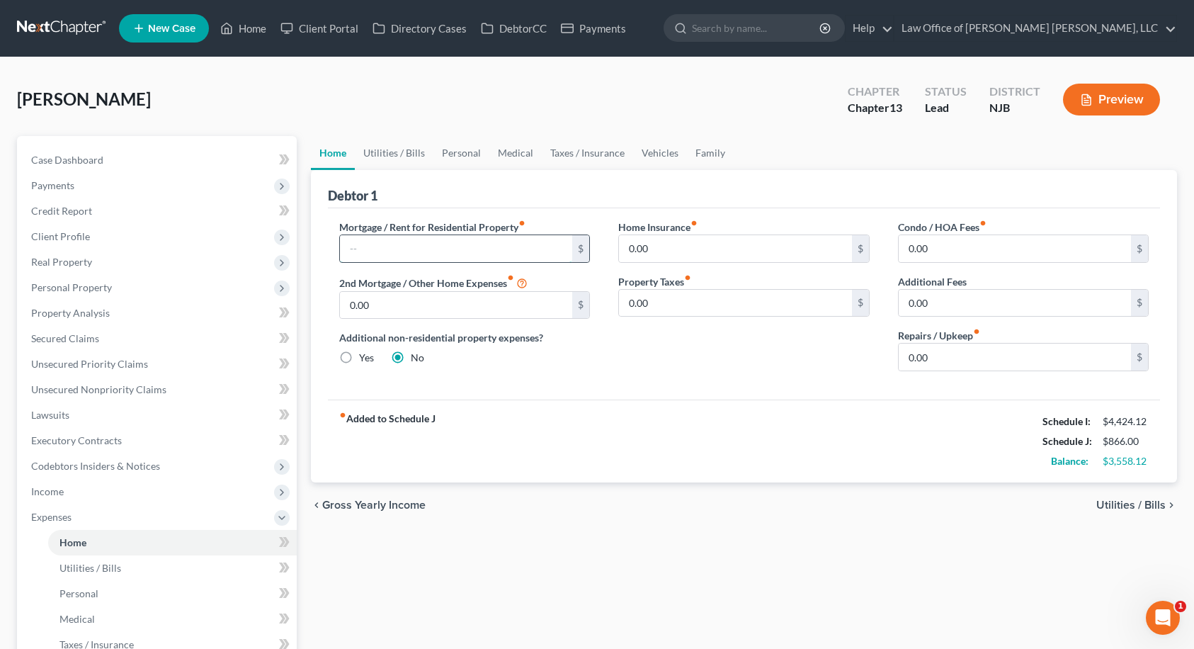
click at [479, 250] on input "text" at bounding box center [456, 248] width 233 height 27
click at [642, 248] on input "0.00" at bounding box center [735, 248] width 233 height 27
click at [976, 357] on input "0.00" at bounding box center [1015, 356] width 233 height 27
click at [529, 505] on div "chevron_left Gross Yearly Income Utilities / Bills chevron_right" at bounding box center [744, 504] width 867 height 45
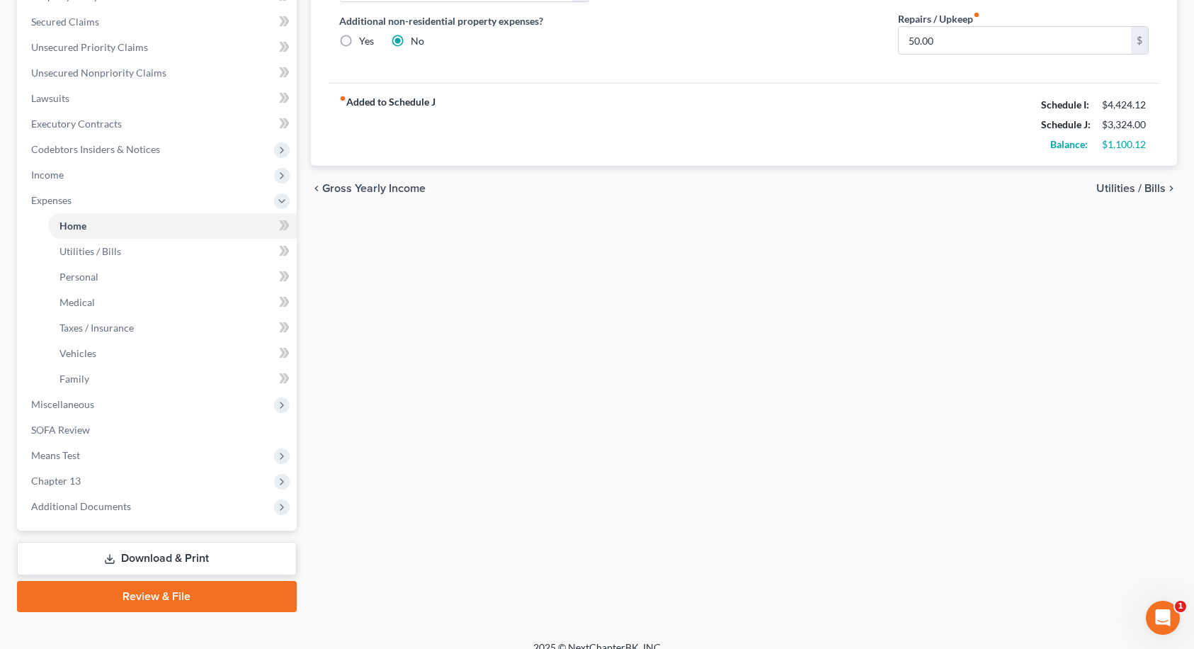
scroll to position [334, 0]
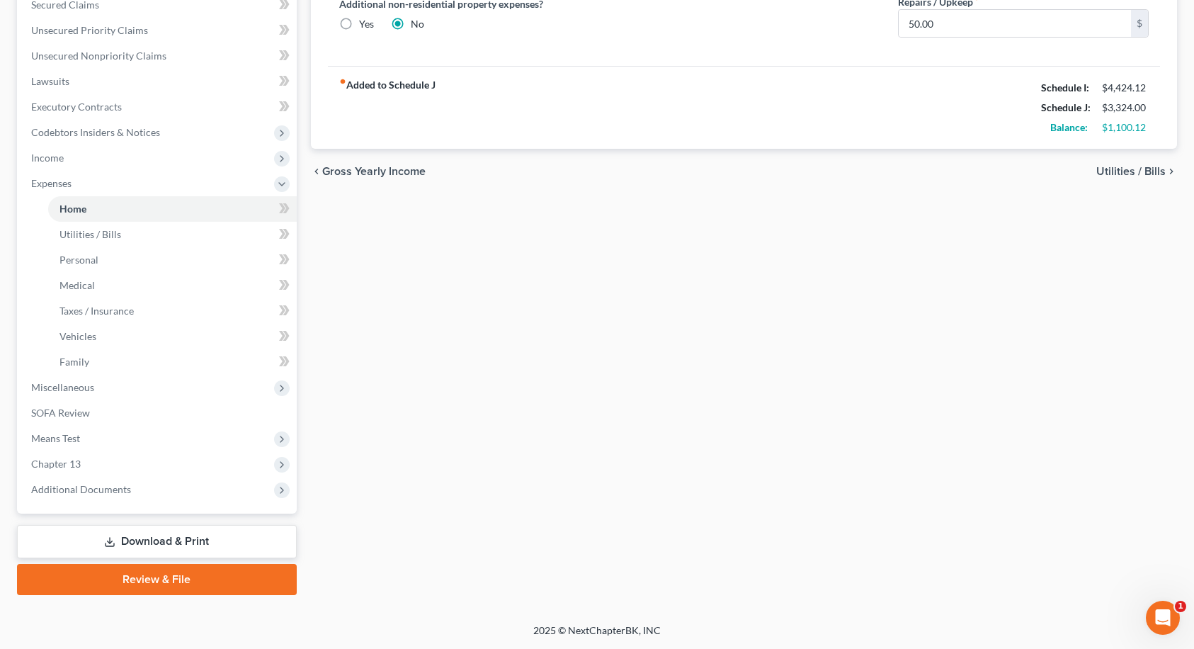
click at [1135, 304] on div "Home Utilities / Bills Personal Medical Taxes / Insurance Vehicles Family Debto…" at bounding box center [744, 198] width 881 height 792
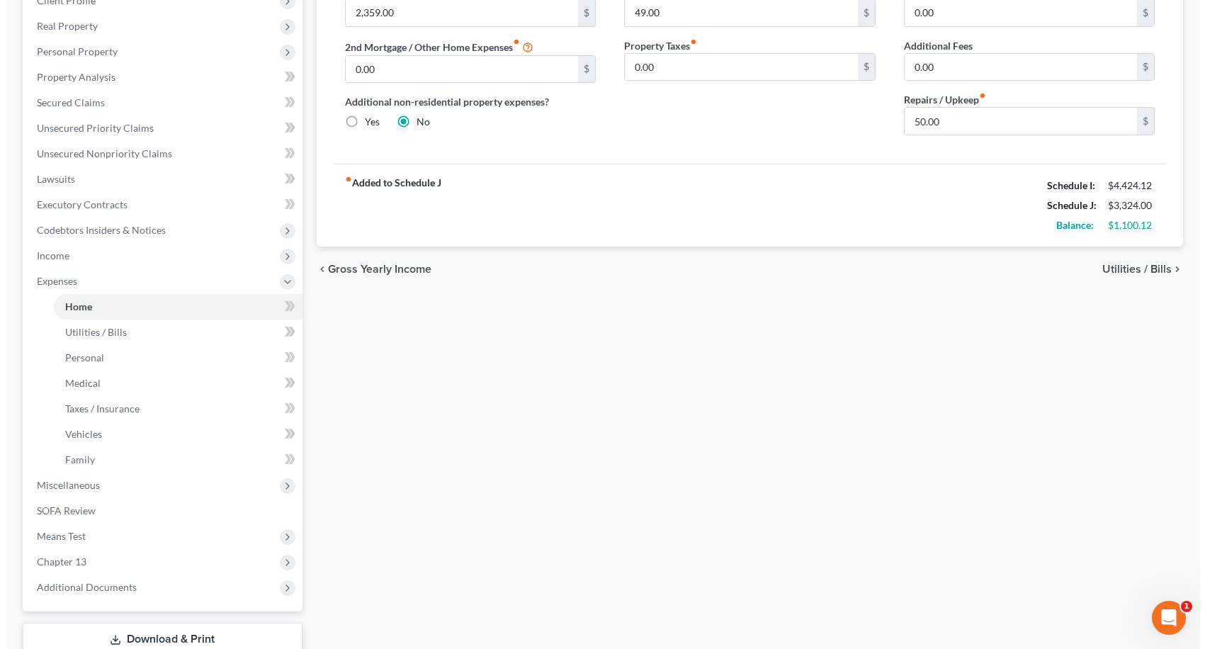
scroll to position [121, 0]
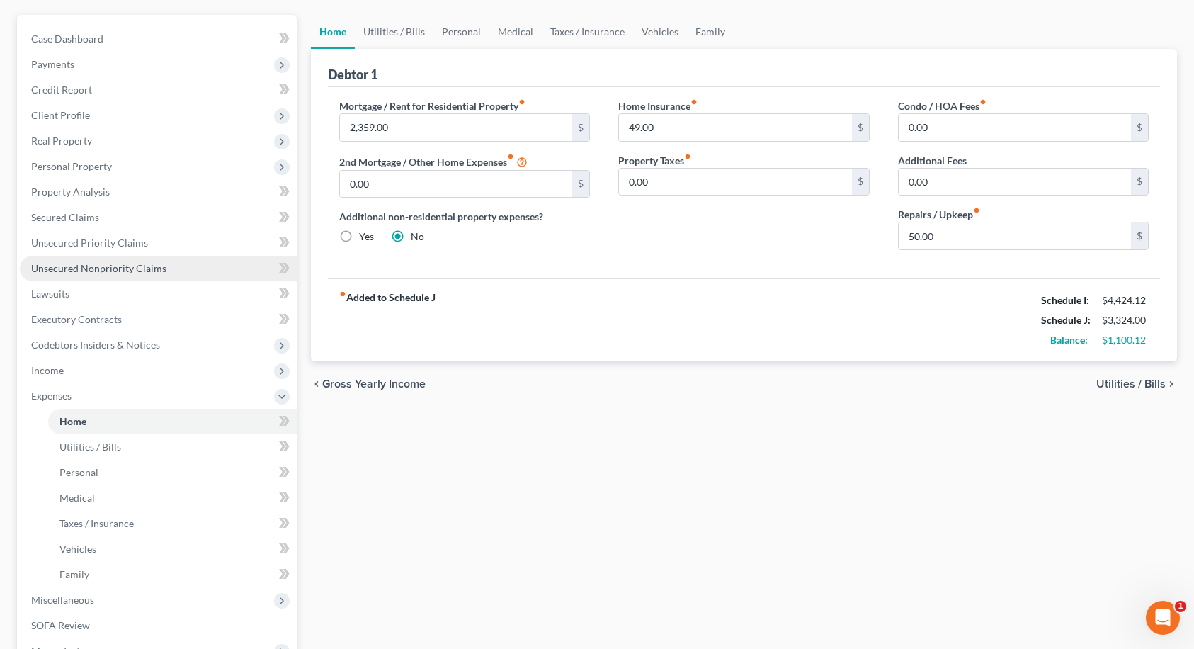
click at [104, 266] on span "Unsecured Nonpriority Claims" at bounding box center [98, 268] width 135 height 12
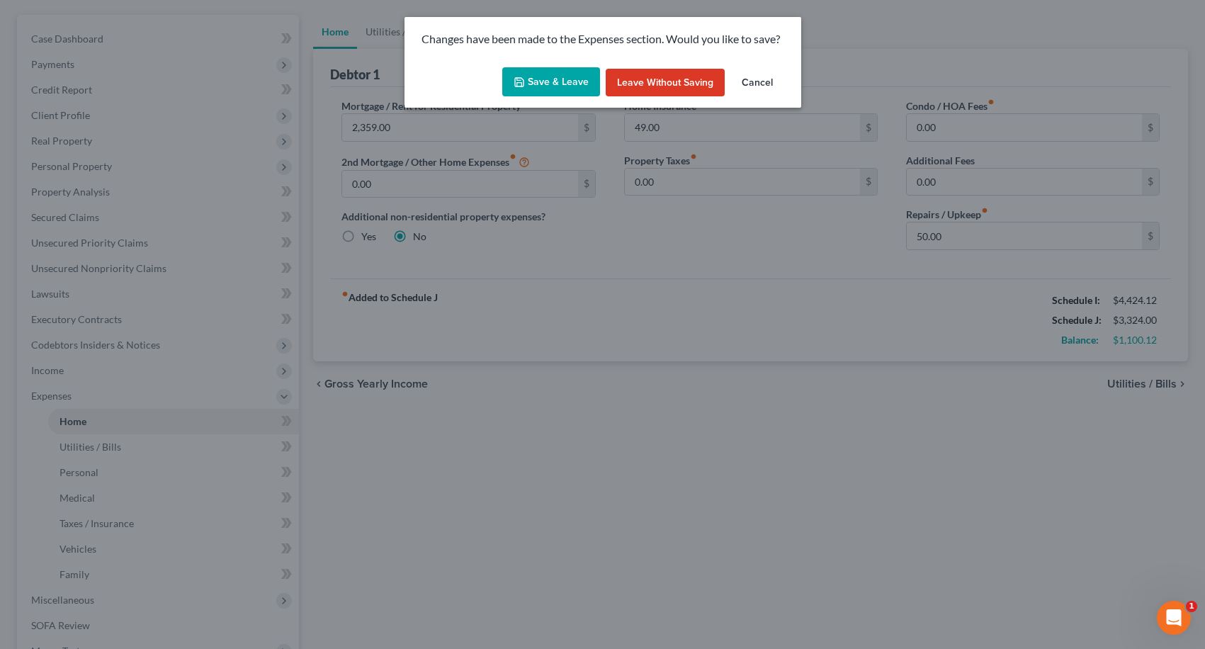
click at [557, 80] on button "Save & Leave" at bounding box center [551, 82] width 98 height 30
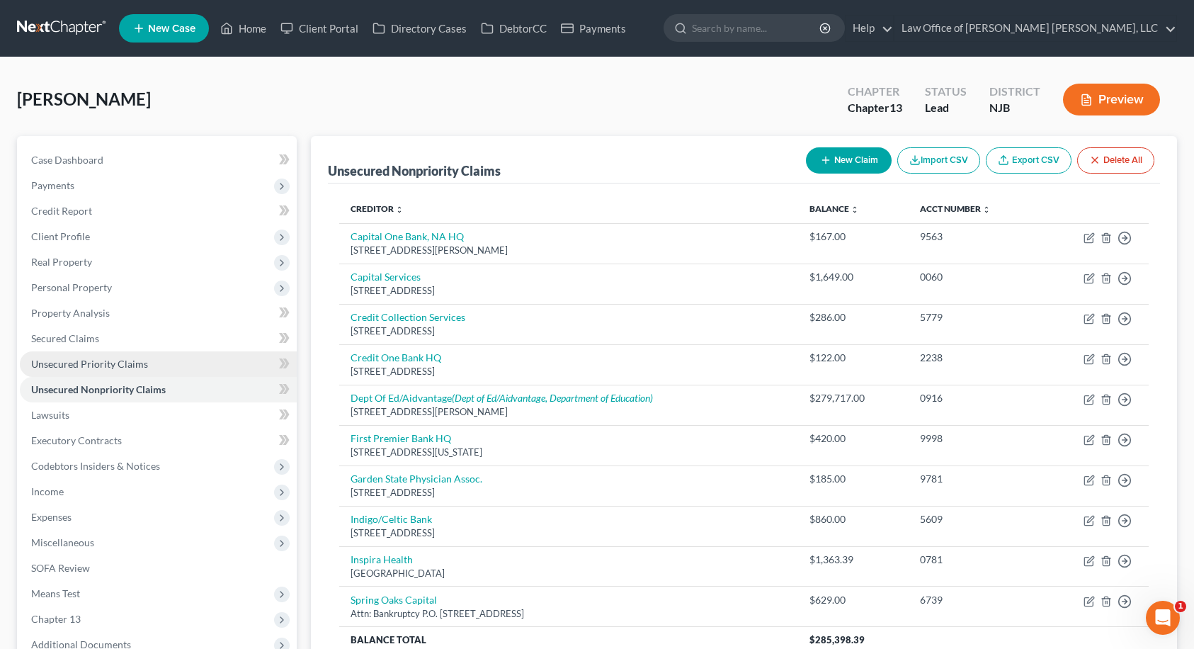
click at [86, 367] on span "Unsecured Priority Claims" at bounding box center [89, 364] width 117 height 12
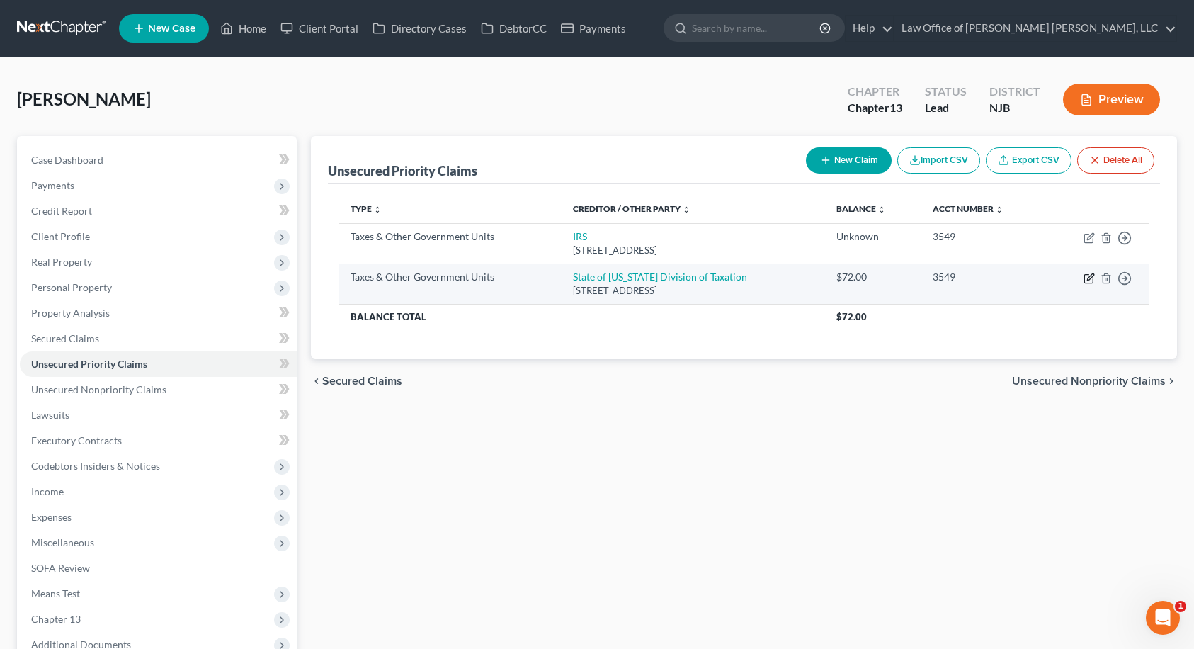
click at [1086, 277] on icon "button" at bounding box center [1089, 278] width 11 height 11
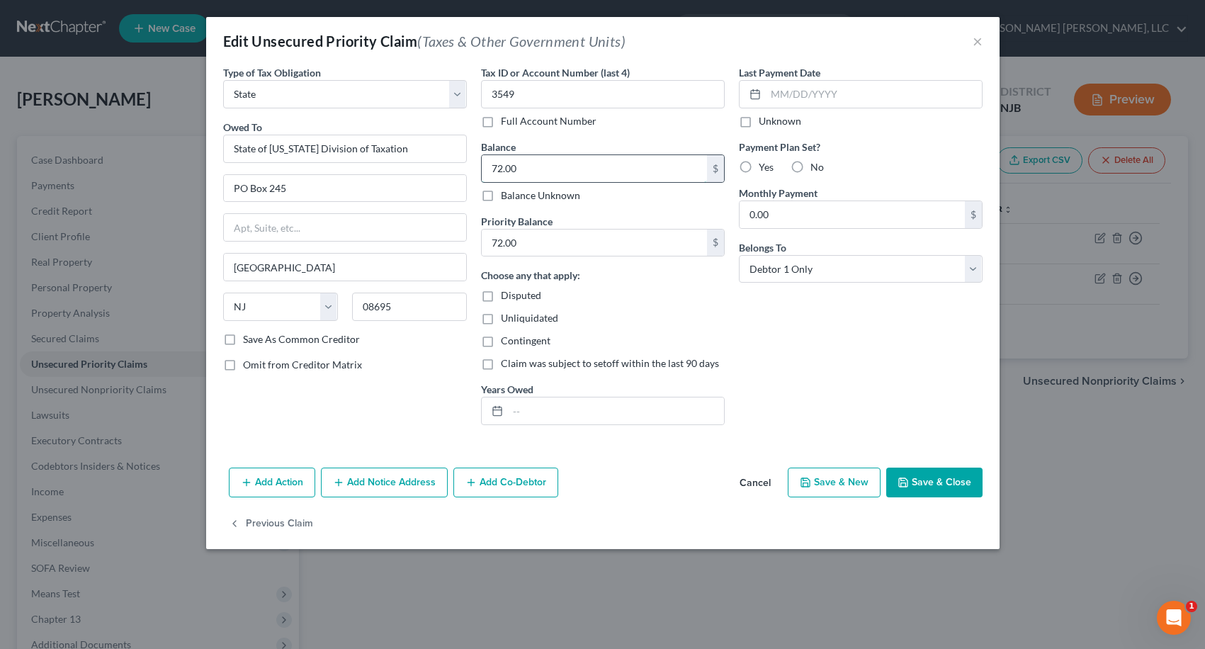
click at [562, 160] on input "72.00" at bounding box center [594, 168] width 225 height 27
click at [551, 245] on input "72.00" at bounding box center [594, 242] width 225 height 27
click at [945, 489] on button "Save & Close" at bounding box center [934, 482] width 96 height 30
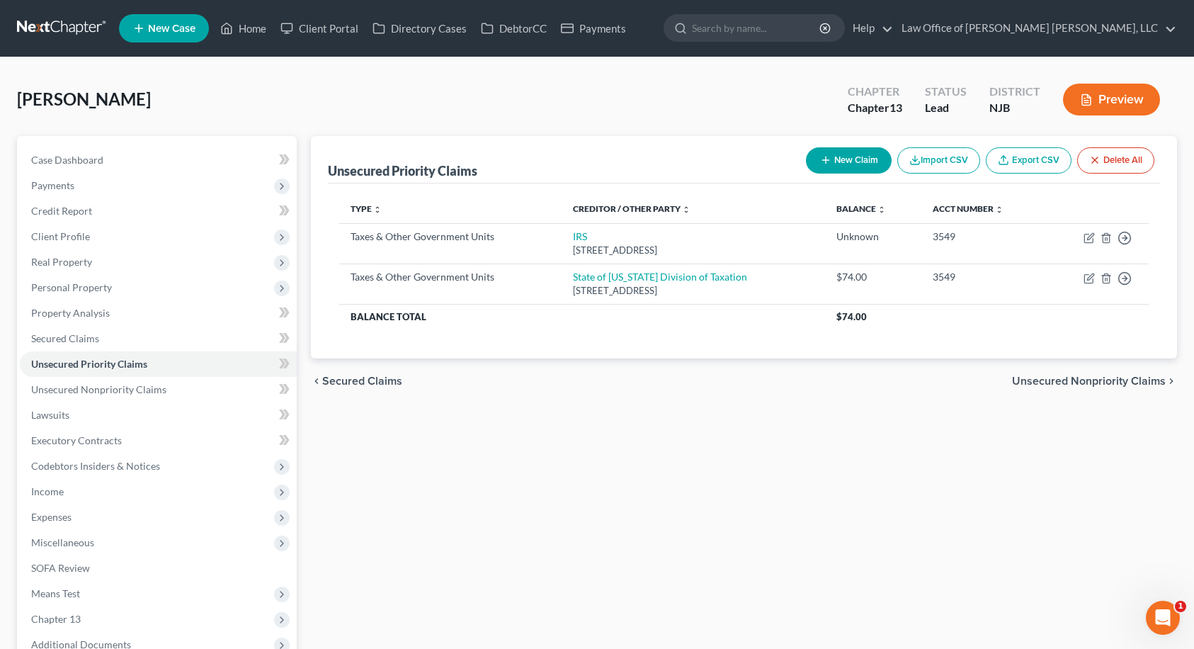
click at [1059, 384] on span "Unsecured Nonpriority Claims" at bounding box center [1089, 380] width 154 height 11
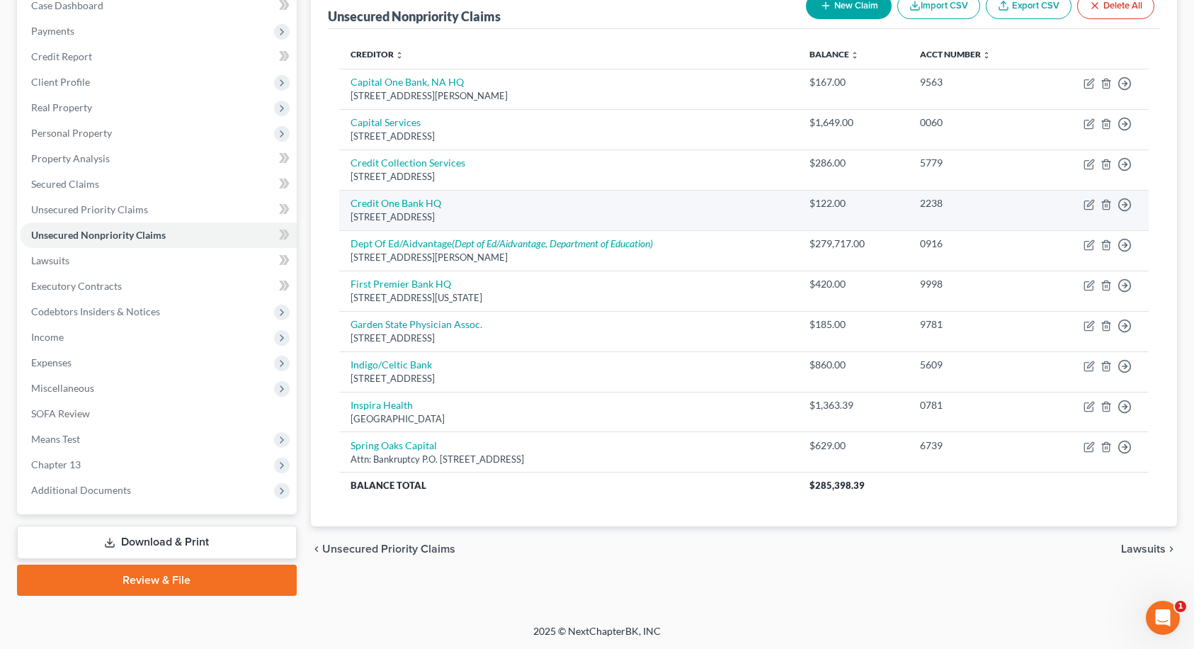
scroll to position [155, 0]
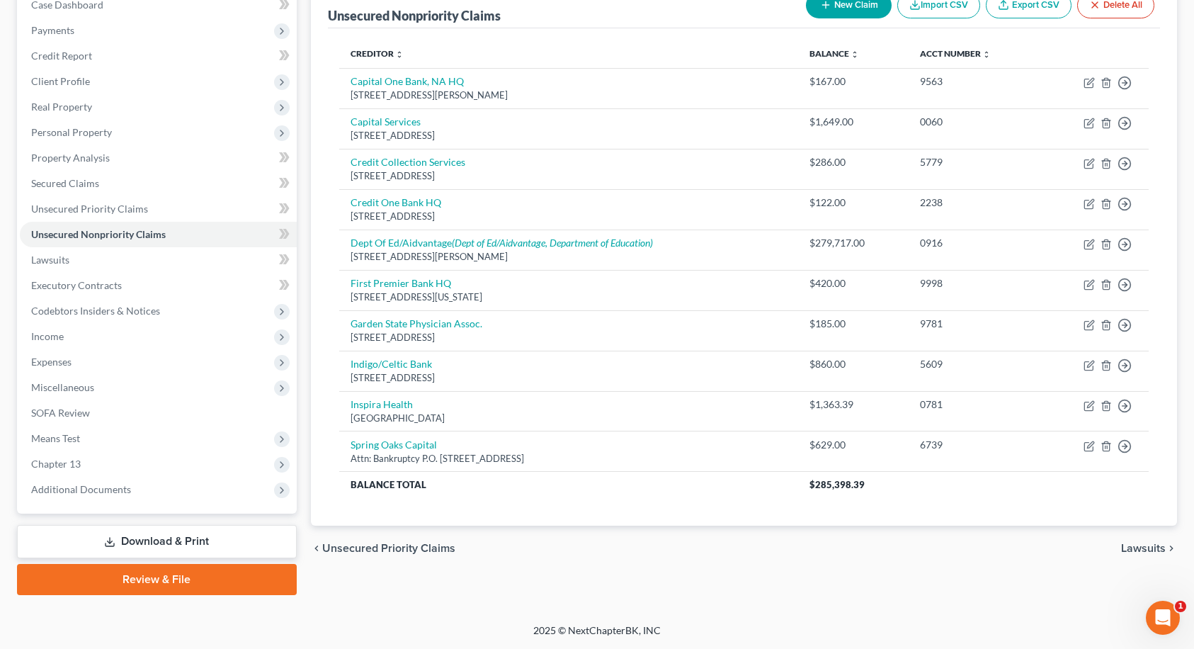
click at [1156, 547] on span "Lawsuits" at bounding box center [1143, 547] width 45 height 11
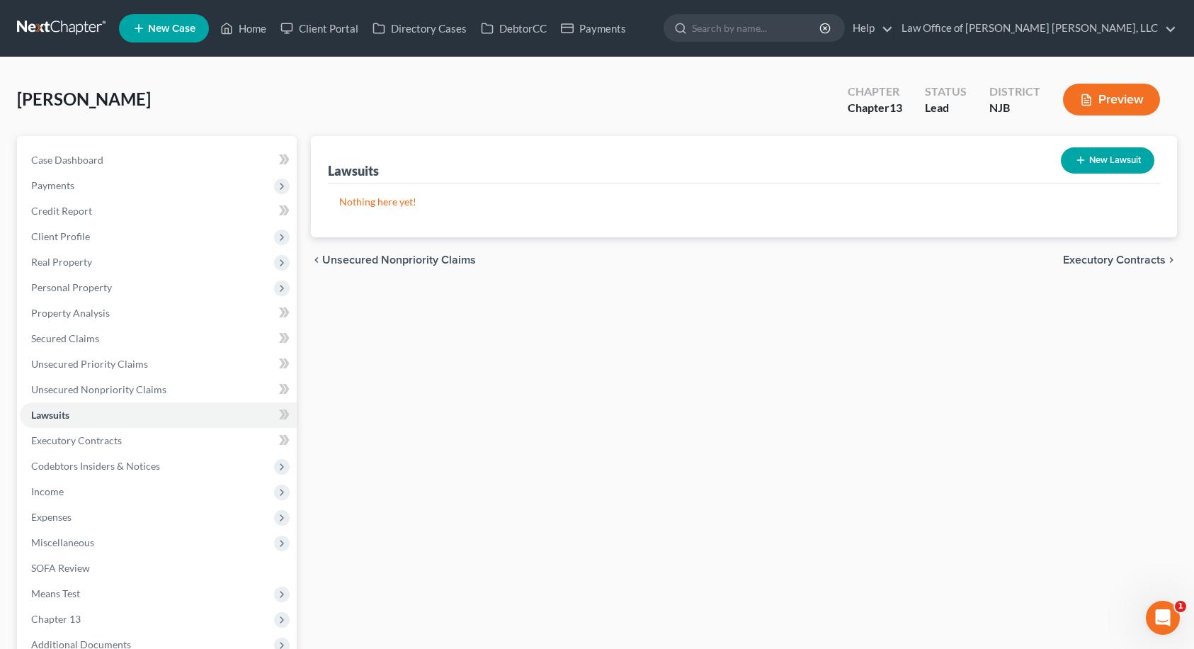
click at [1086, 258] on span "Executory Contracts" at bounding box center [1114, 259] width 103 height 11
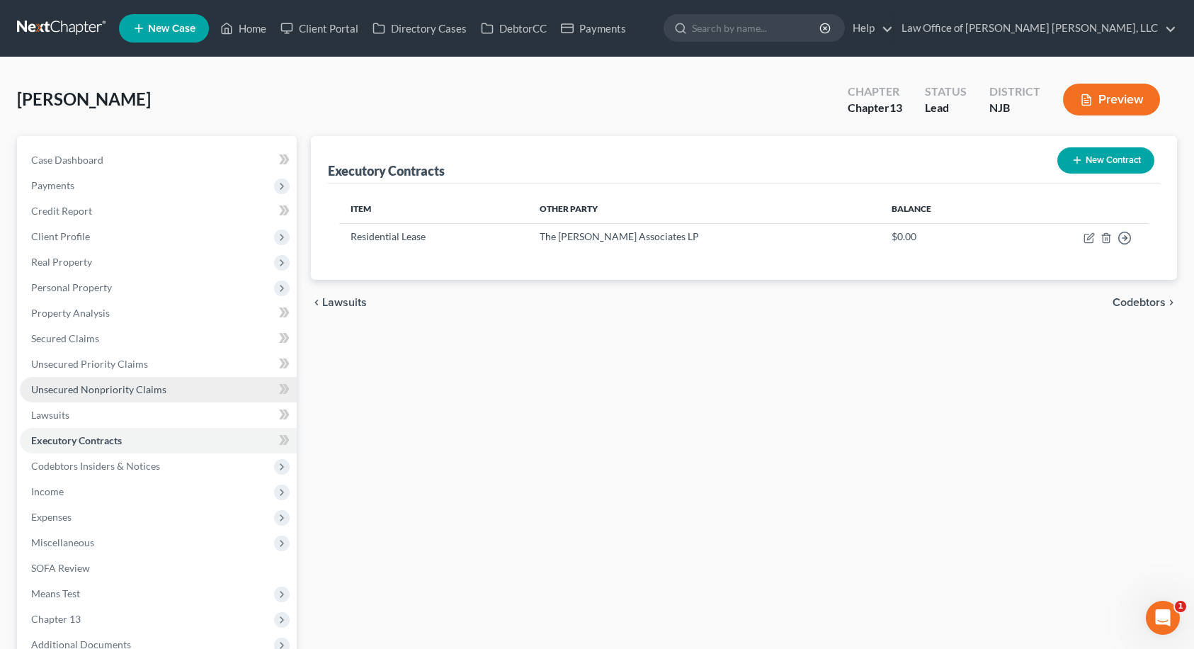
click at [94, 387] on span "Unsecured Nonpriority Claims" at bounding box center [98, 389] width 135 height 12
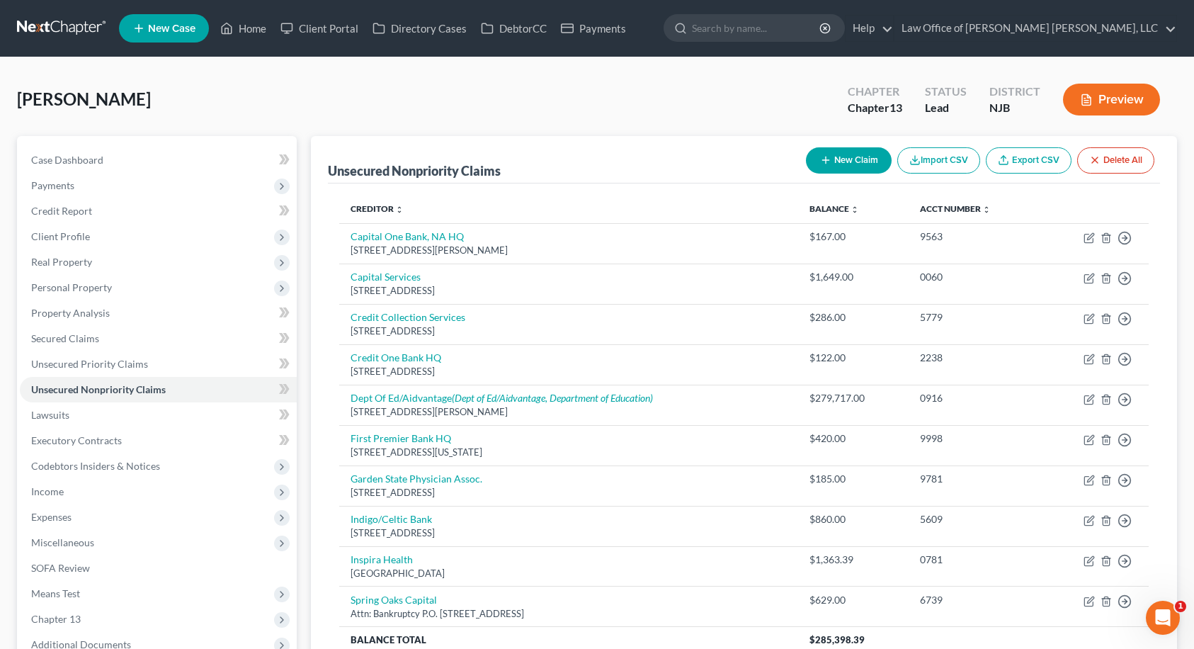
click at [848, 166] on button "New Claim" at bounding box center [849, 160] width 86 height 26
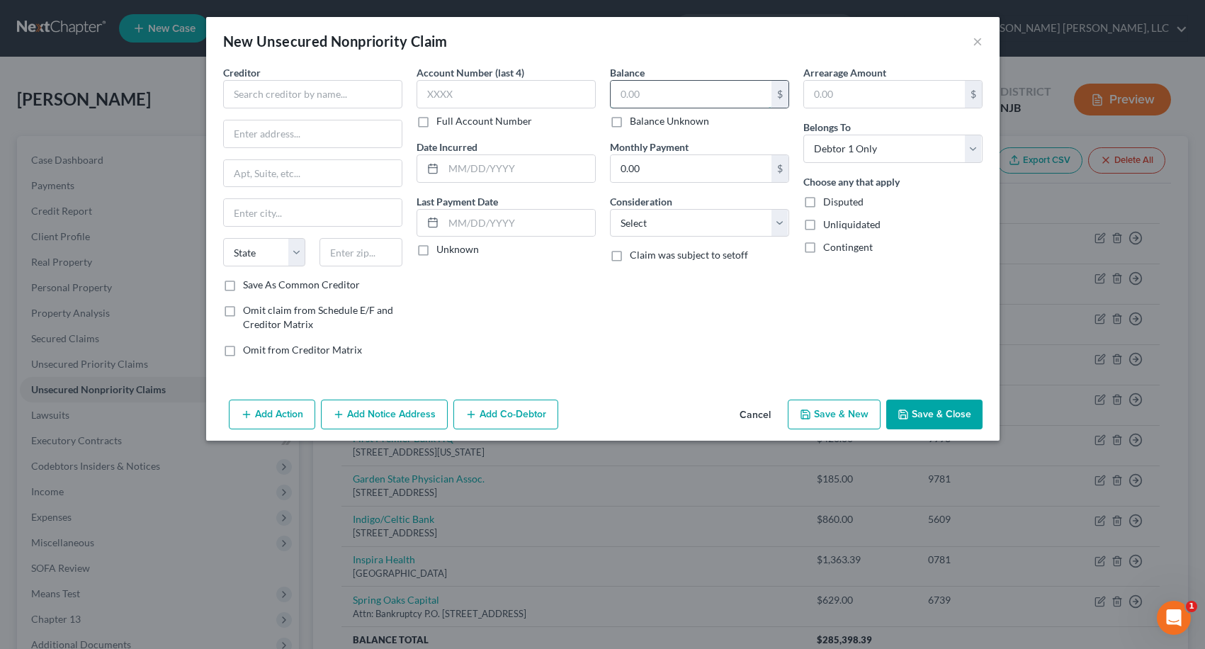
click at [666, 100] on input "text" at bounding box center [690, 94] width 161 height 27
click at [351, 91] on input "text" at bounding box center [312, 94] width 179 height 28
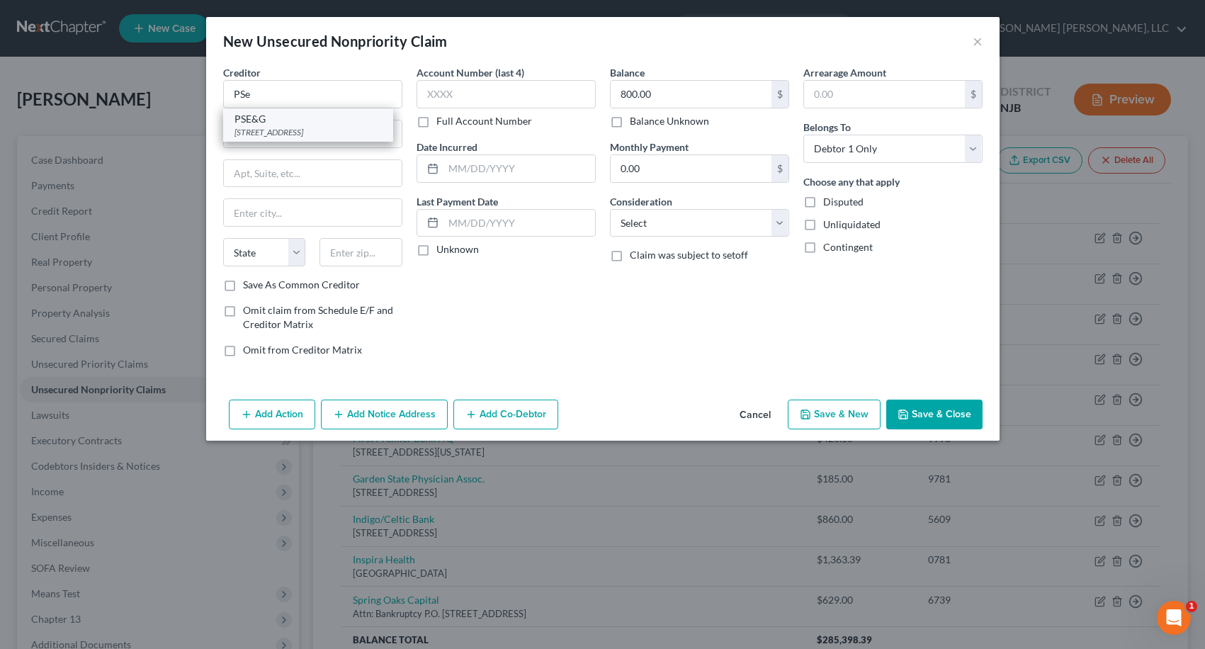
click at [312, 135] on div "[STREET_ADDRESS]" at bounding box center [307, 132] width 147 height 12
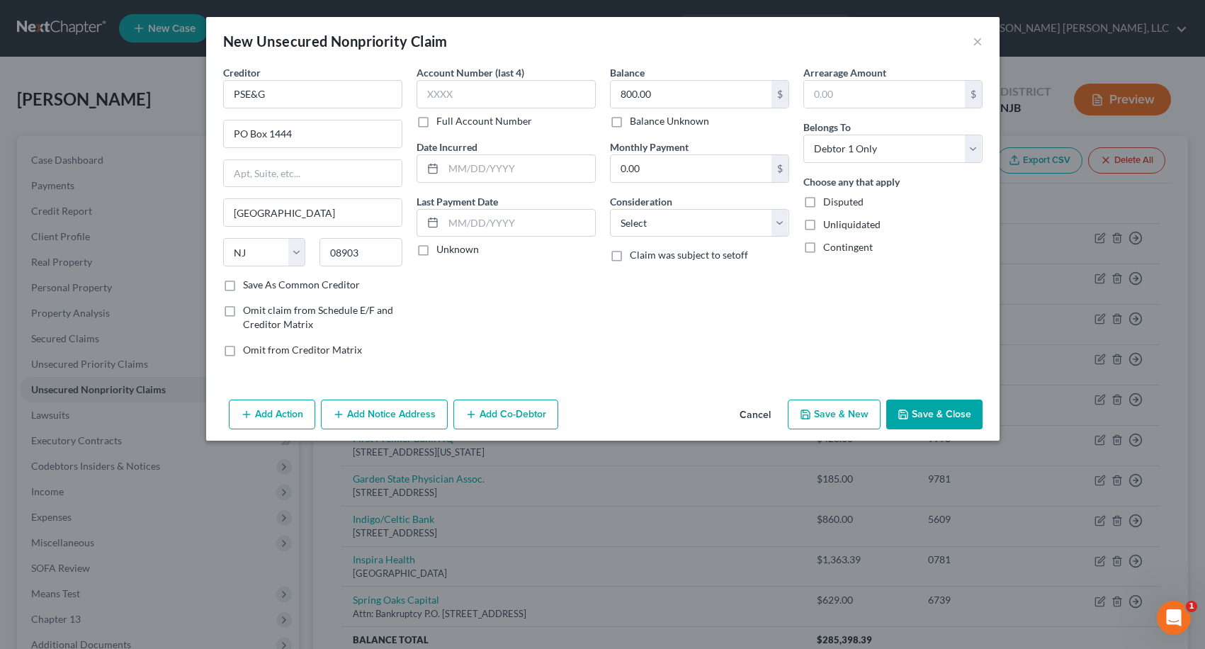
click at [928, 407] on button "Save & Close" at bounding box center [934, 414] width 96 height 30
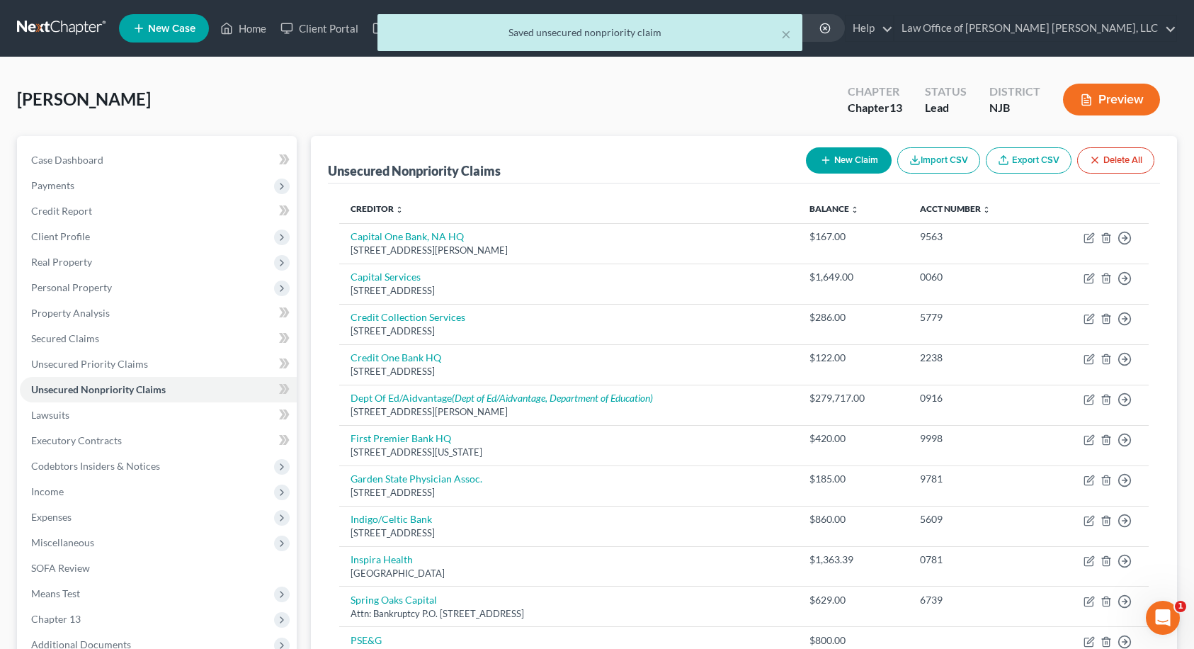
click at [843, 166] on button "New Claim" at bounding box center [849, 160] width 86 height 26
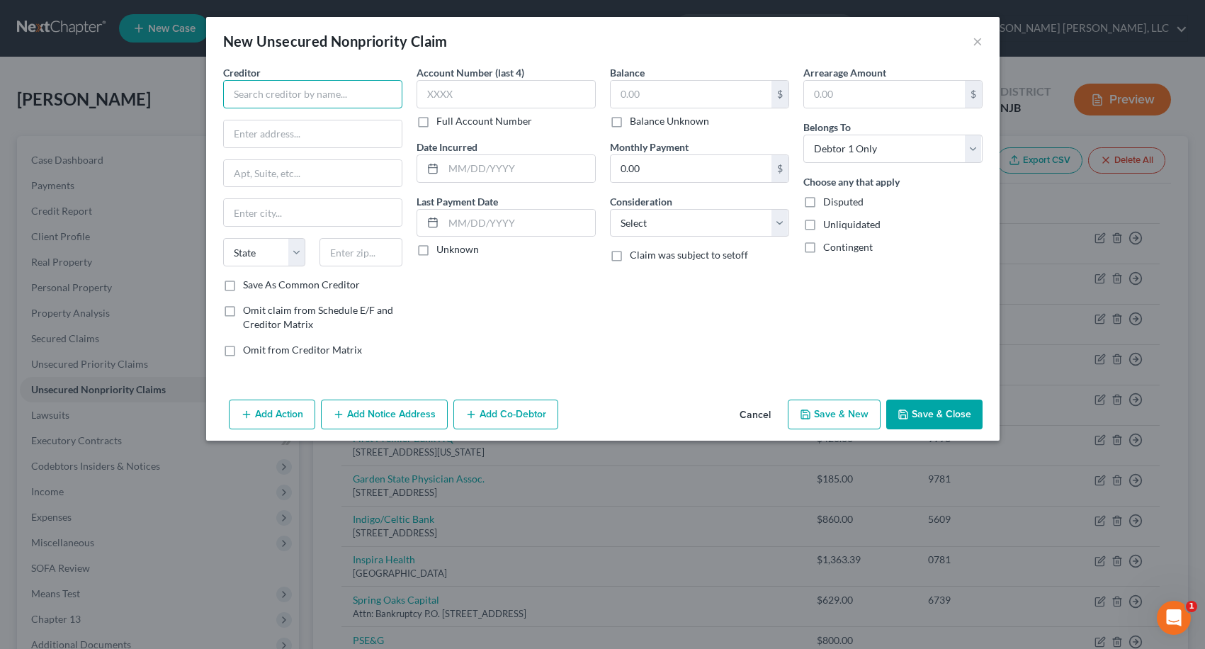
click at [368, 89] on input "text" at bounding box center [312, 94] width 179 height 28
click at [630, 96] on input "text" at bounding box center [690, 94] width 161 height 27
drag, startPoint x: 276, startPoint y: 94, endPoint x: 184, endPoint y: 89, distance: 92.2
click at [185, 89] on div "New Unsecured Nonpriority Claim × Creditor * xfinity State [US_STATE] AK AR AZ …" at bounding box center [602, 324] width 1205 height 649
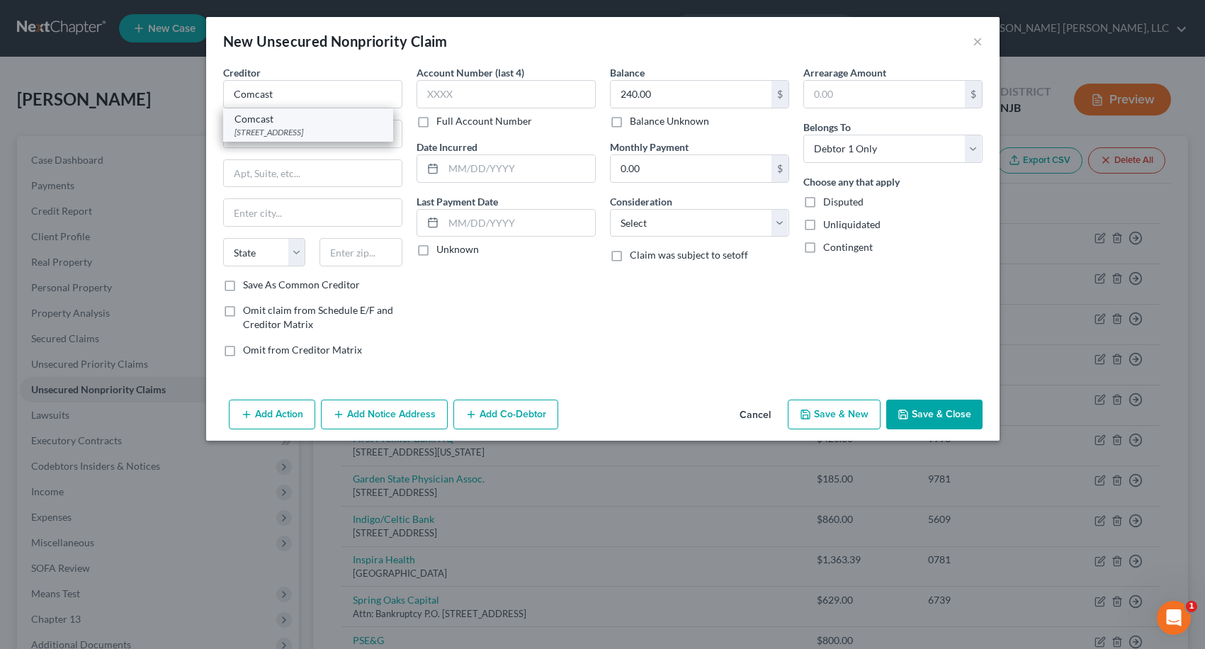
click at [242, 121] on div "Comcast" at bounding box center [307, 119] width 147 height 14
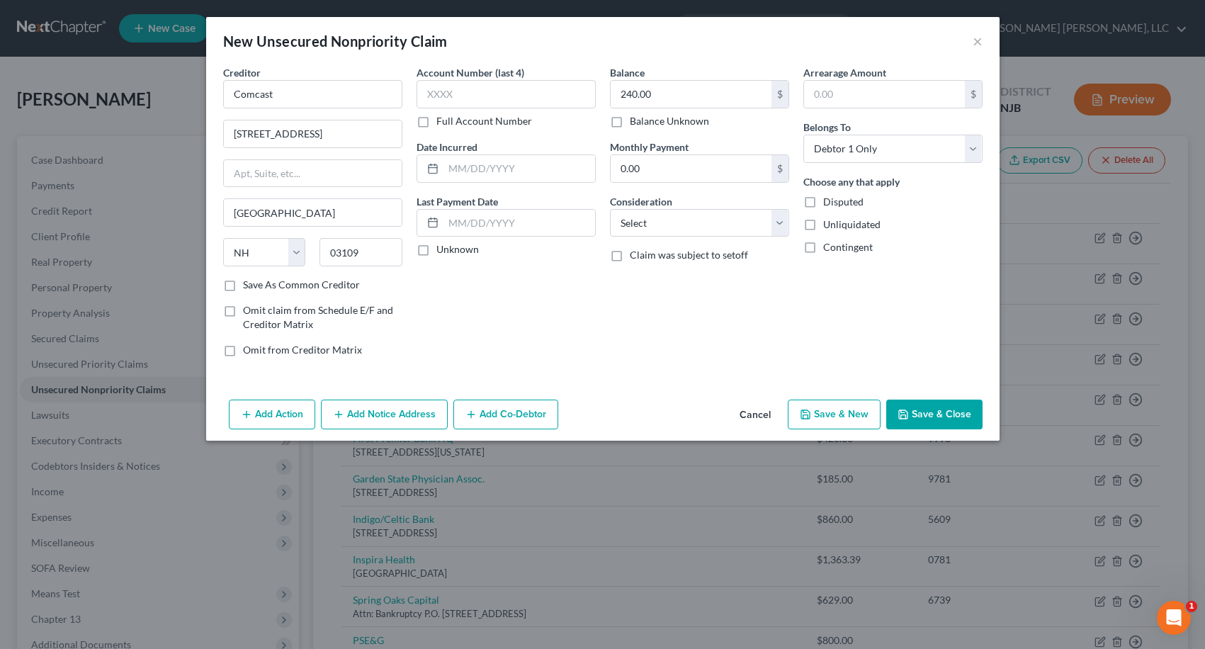
click at [945, 411] on button "Save & Close" at bounding box center [934, 414] width 96 height 30
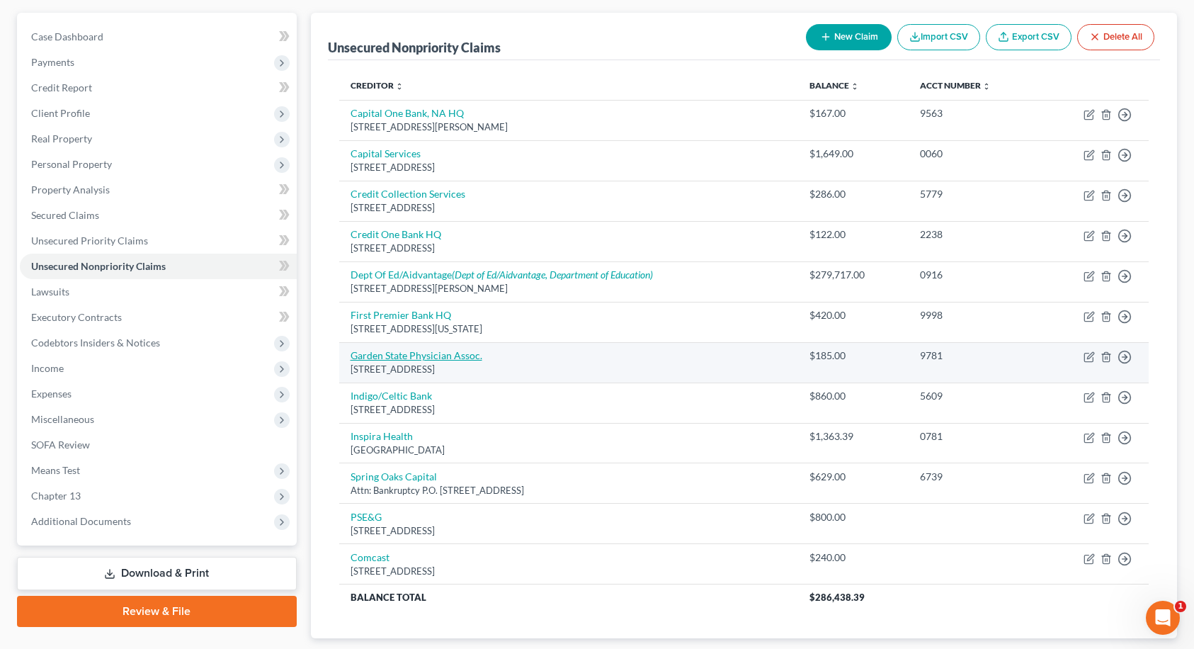
scroll to position [212, 0]
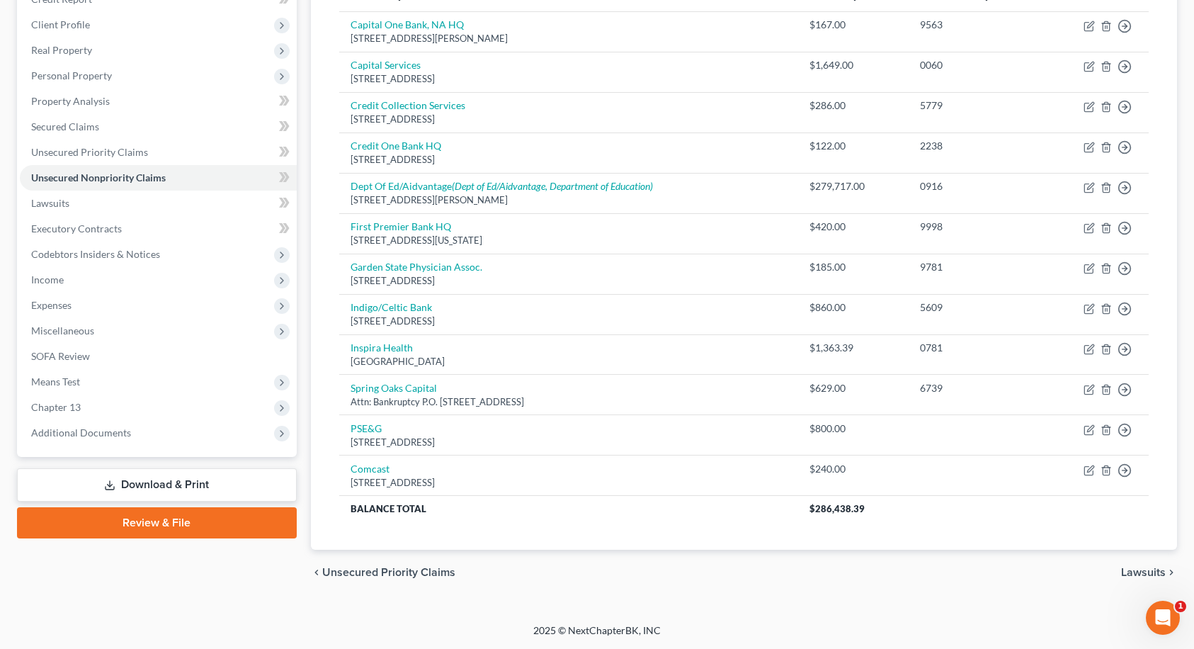
click at [1119, 568] on div "chevron_left Unsecured Priority Claims Lawsuits chevron_right" at bounding box center [744, 572] width 867 height 45
click at [1124, 570] on span "Lawsuits" at bounding box center [1143, 572] width 45 height 11
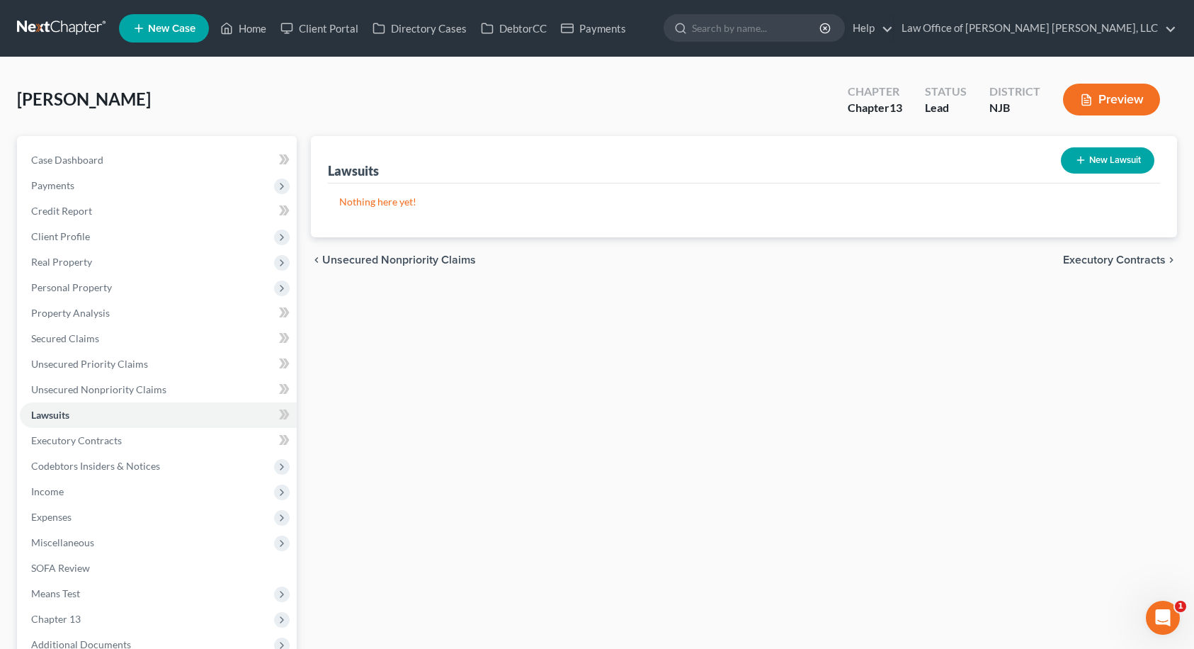
click at [1118, 263] on span "Executory Contracts" at bounding box center [1114, 259] width 103 height 11
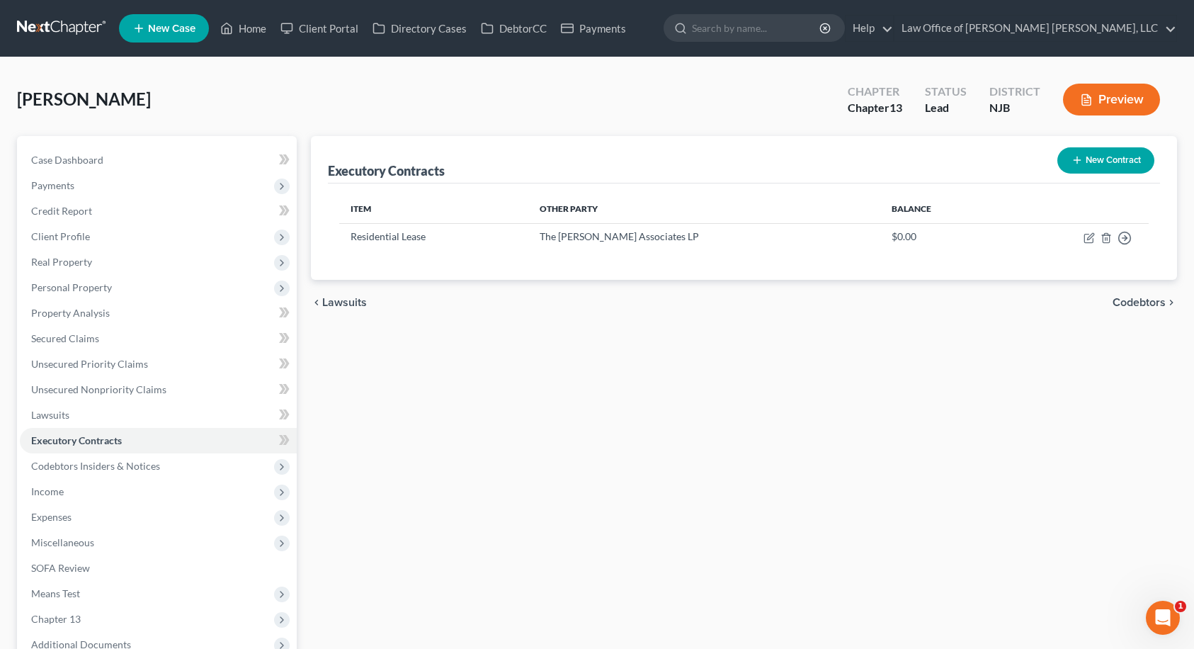
click at [1132, 299] on span "Codebtors" at bounding box center [1139, 302] width 53 height 11
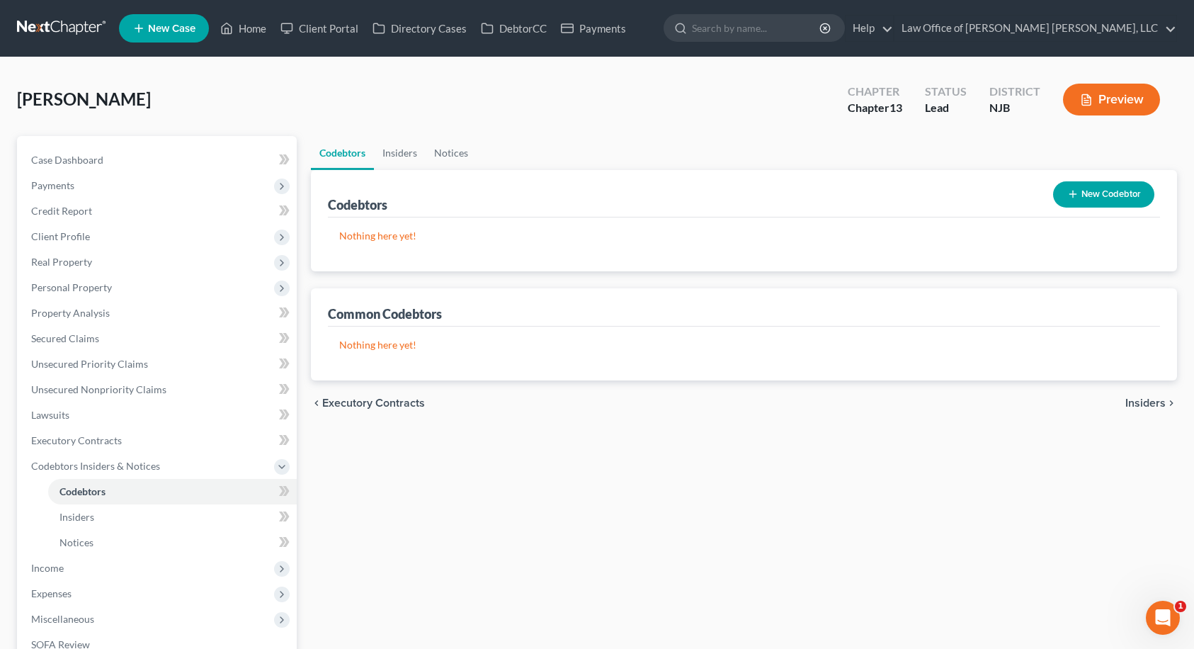
click at [1144, 402] on span "Insiders" at bounding box center [1145, 402] width 40 height 11
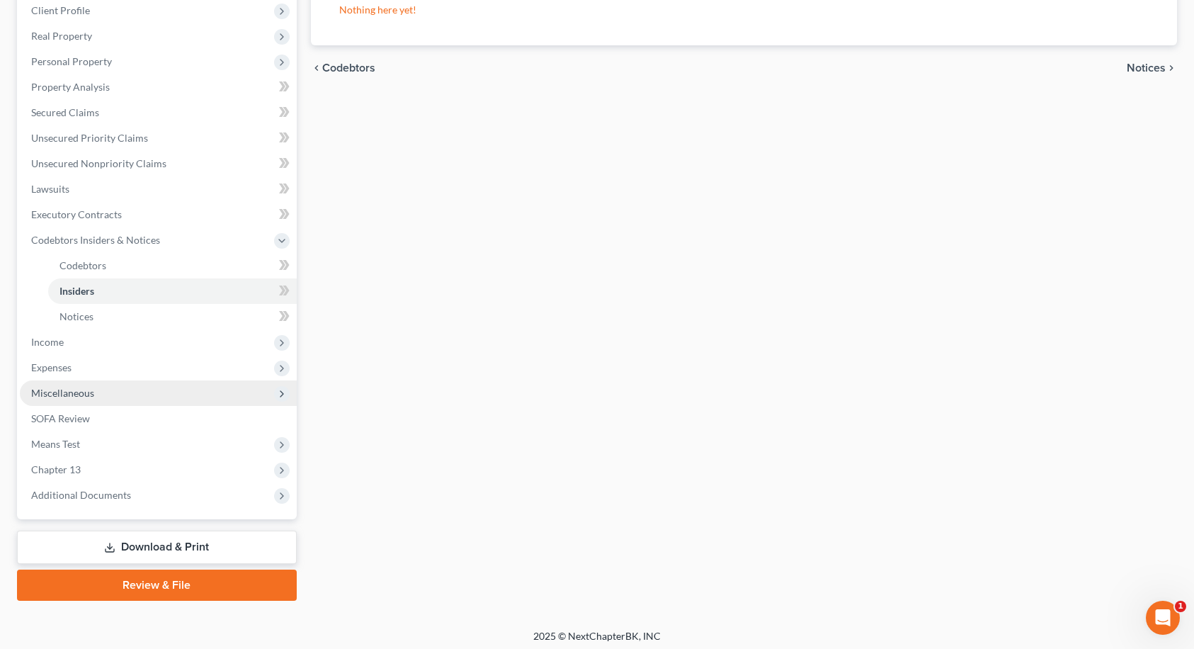
scroll to position [232, 0]
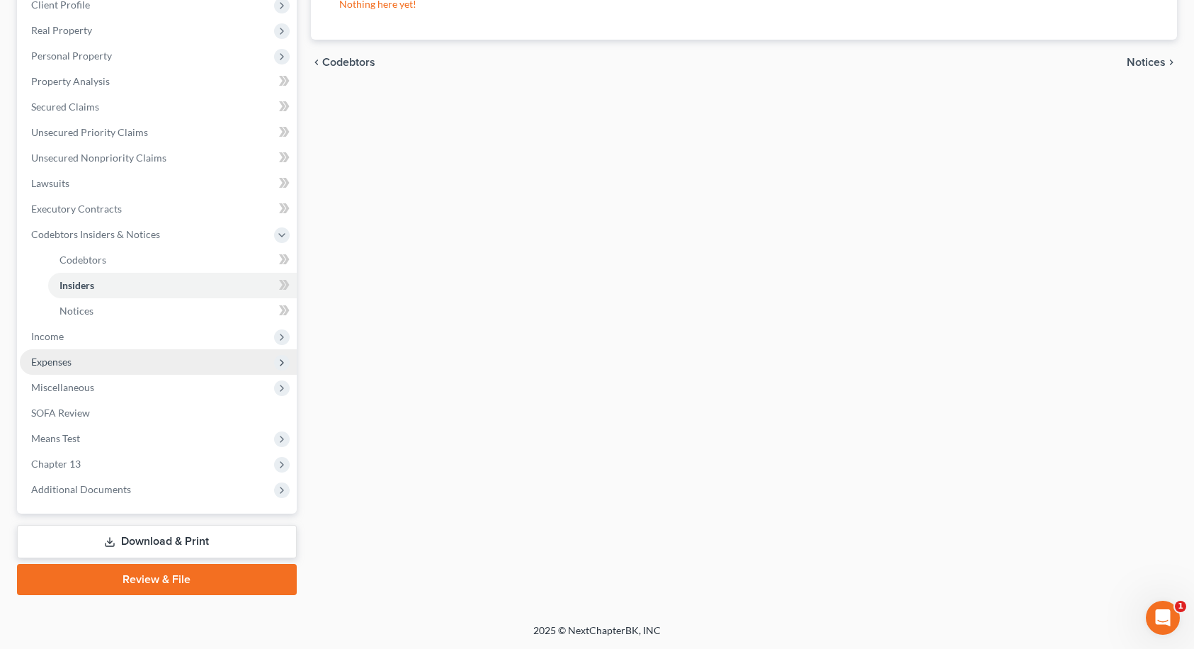
click at [72, 366] on span "Expenses" at bounding box center [158, 361] width 277 height 25
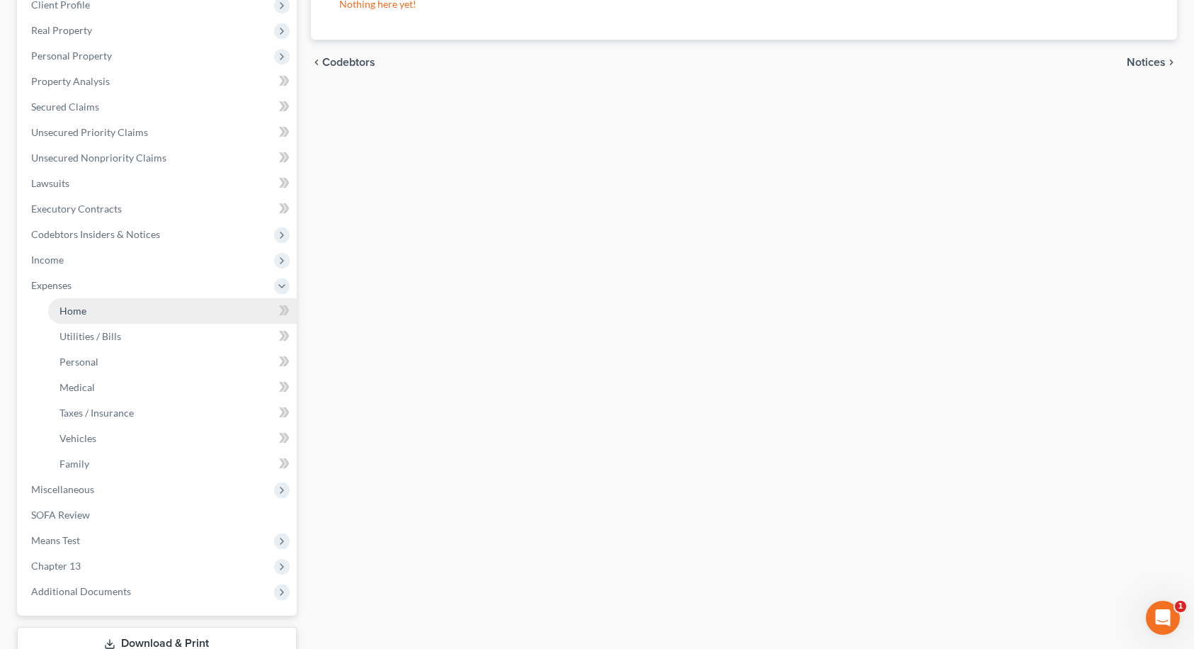
click at [79, 314] on span "Home" at bounding box center [72, 311] width 27 height 12
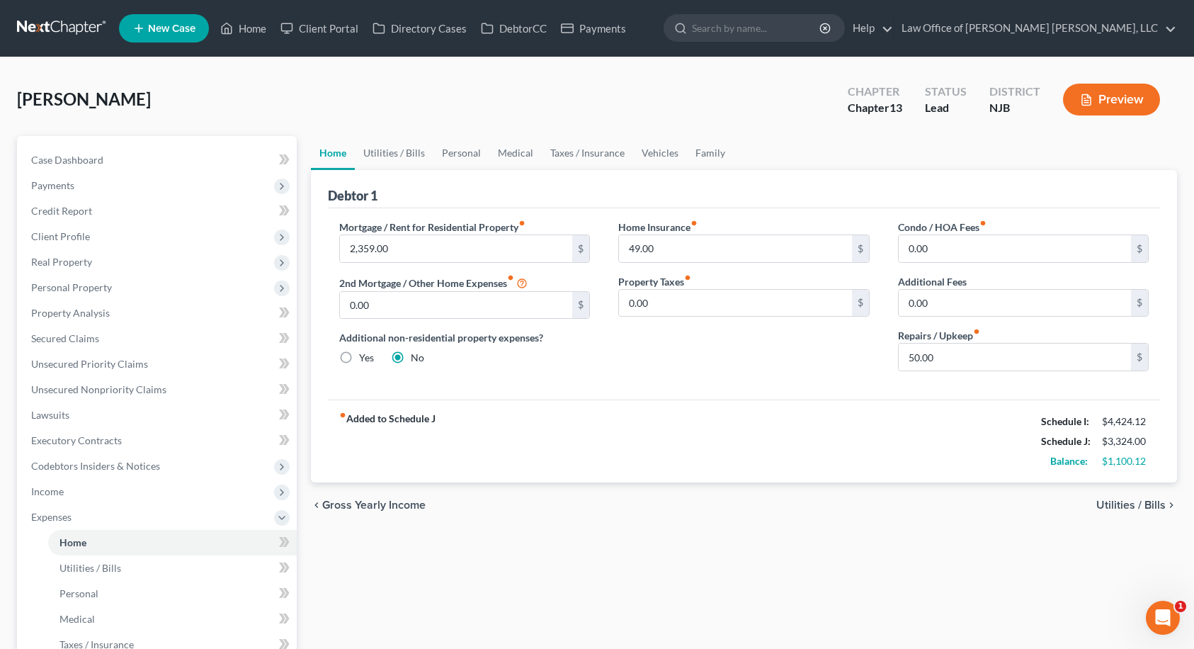
click at [1127, 184] on div "Debtor 1" at bounding box center [744, 189] width 833 height 38
click at [1157, 506] on span "Utilities / Bills" at bounding box center [1130, 504] width 69 height 11
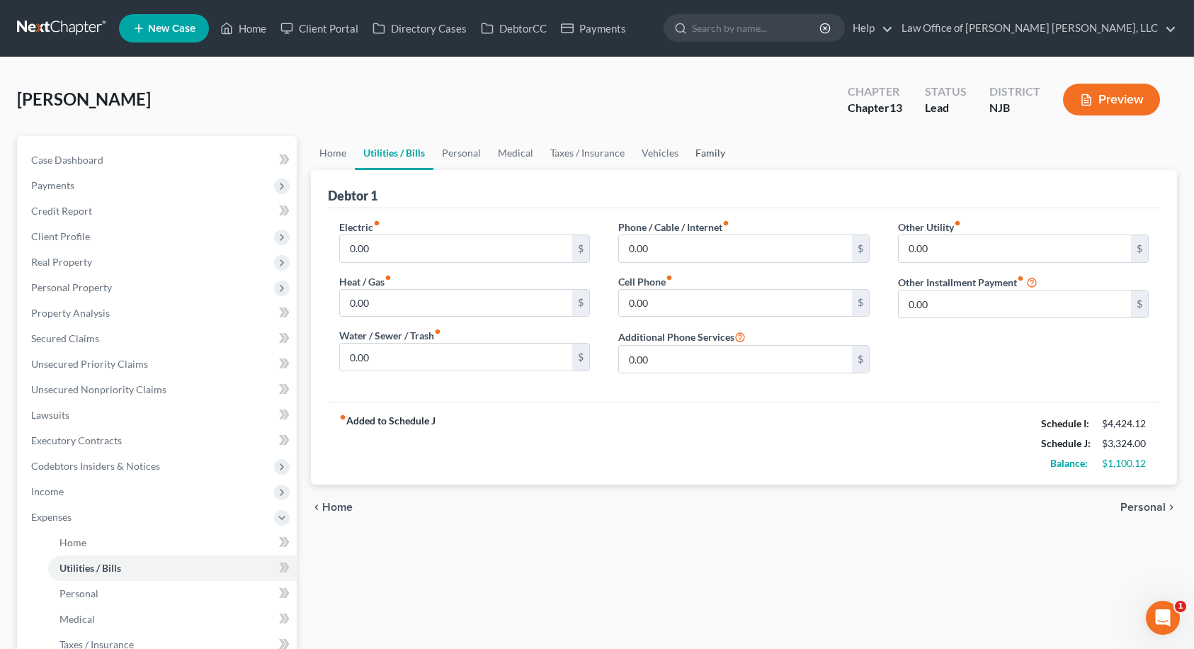
click at [711, 152] on link "Family" at bounding box center [710, 153] width 47 height 34
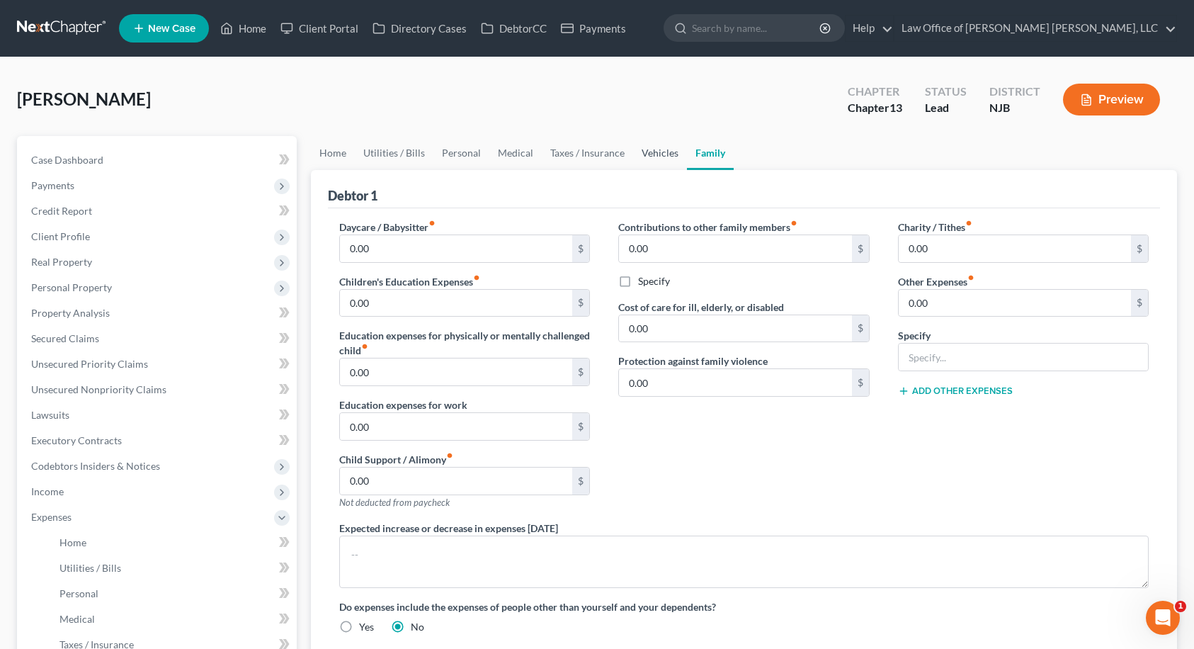
click at [660, 152] on link "Vehicles" at bounding box center [660, 153] width 54 height 34
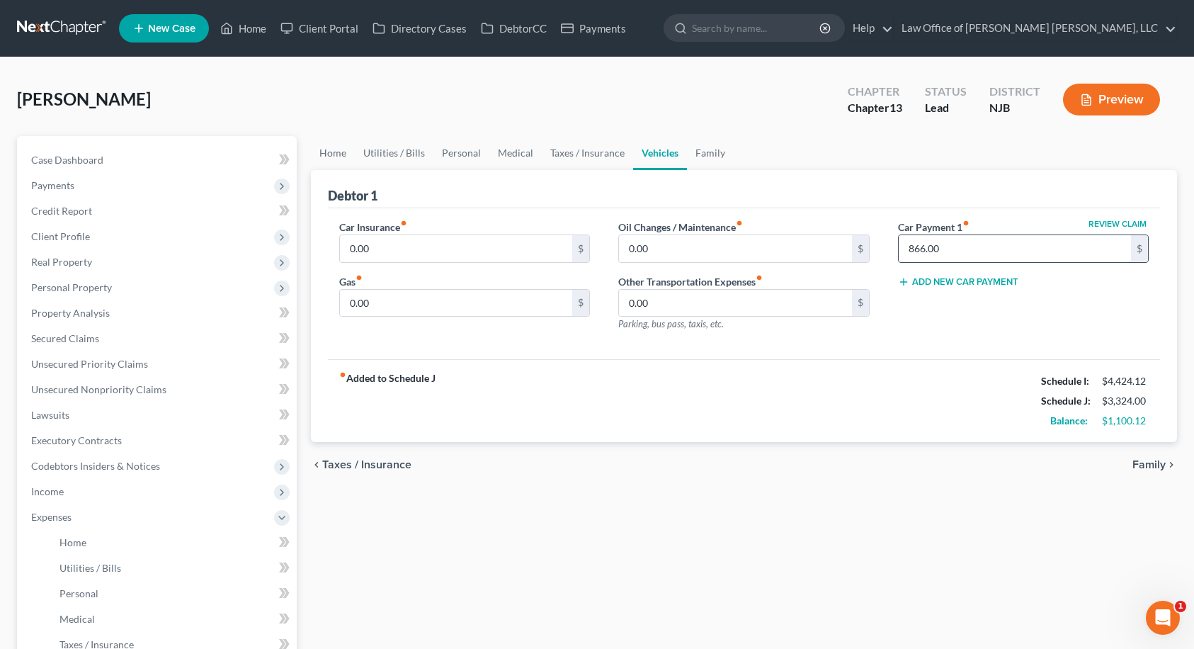
click at [979, 248] on input "866.00" at bounding box center [1015, 248] width 233 height 27
click at [908, 377] on div "fiber_manual_record Added to Schedule J Schedule I: $4,424.12 Schedule J: $3,32…" at bounding box center [744, 400] width 833 height 83
click at [365, 153] on link "Utilities / Bills" at bounding box center [394, 153] width 79 height 34
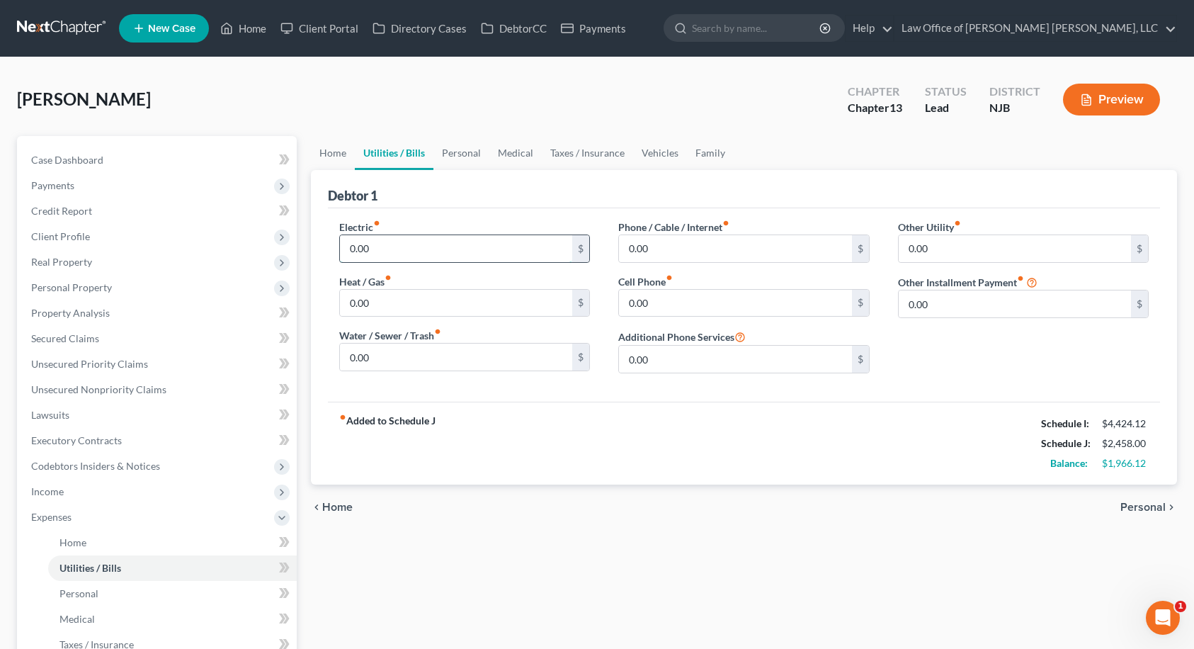
click at [404, 248] on input "0.00" at bounding box center [456, 248] width 233 height 27
click at [469, 360] on input "0.00" at bounding box center [456, 356] width 233 height 27
click at [668, 252] on input "0.00" at bounding box center [735, 248] width 233 height 27
click at [688, 302] on input "0.00" at bounding box center [735, 303] width 233 height 27
click at [926, 363] on div "Other Utility fiber_manual_record 0.00 $ Other Installment Payment fiber_manual…" at bounding box center [1024, 302] width 280 height 165
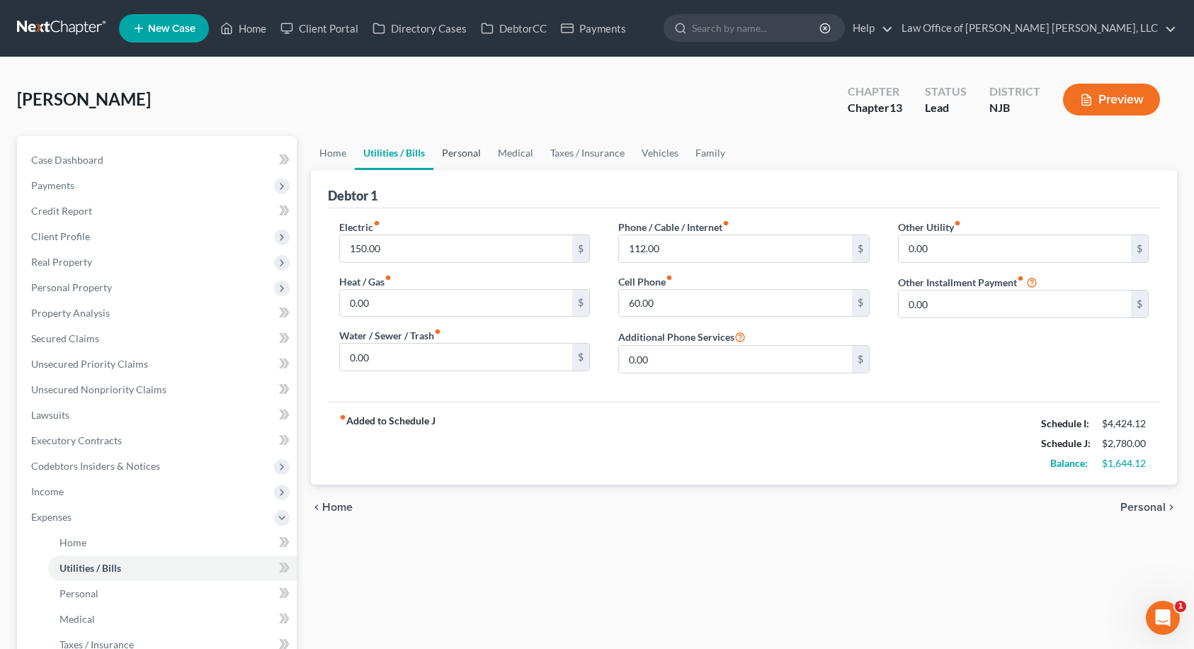
click at [456, 146] on link "Personal" at bounding box center [461, 153] width 56 height 34
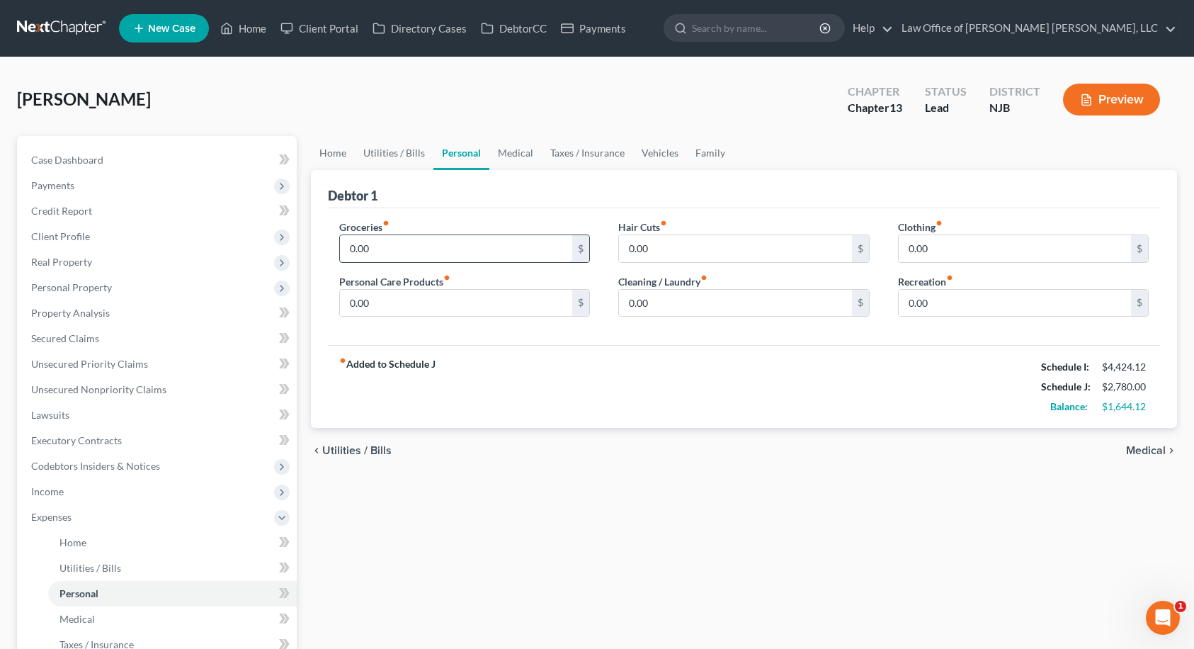
click at [387, 246] on input "0.00" at bounding box center [456, 248] width 233 height 27
click at [383, 304] on input "0.00" at bounding box center [456, 303] width 233 height 27
click at [1161, 496] on div "Home Utilities / Bills Personal Medical Taxes / Insurance Vehicles Family Debto…" at bounding box center [744, 532] width 881 height 792
drag, startPoint x: 1142, startPoint y: 511, endPoint x: 1132, endPoint y: 500, distance: 14.5
click at [1142, 511] on div "Home Utilities / Bills Personal Medical Taxes / Insurance Vehicles Family Debto…" at bounding box center [744, 532] width 881 height 792
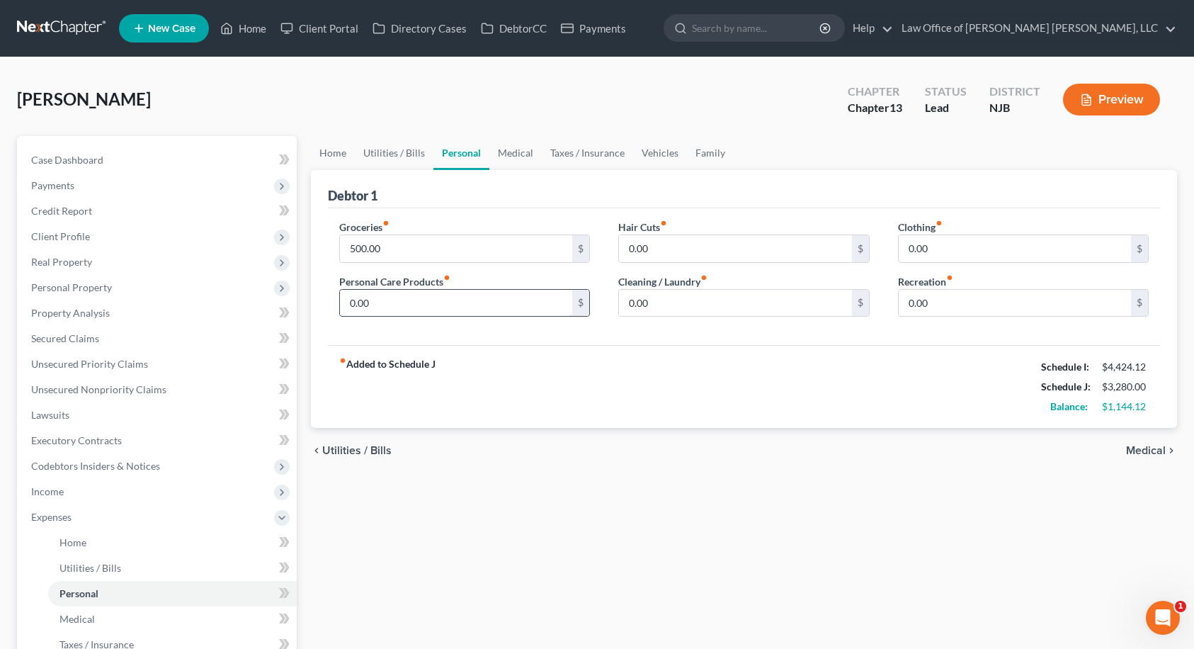
click at [479, 309] on input "0.00" at bounding box center [456, 303] width 233 height 27
click at [654, 302] on input "0.00" at bounding box center [735, 303] width 233 height 27
click at [532, 153] on link "Medical" at bounding box center [515, 153] width 52 height 34
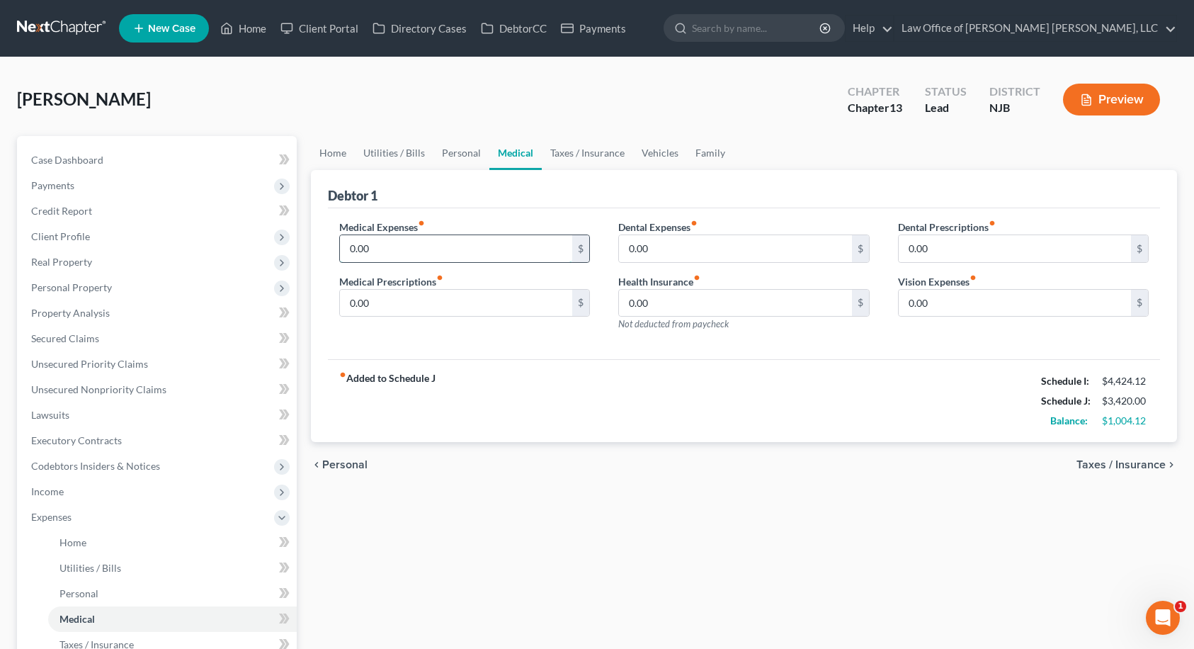
click at [460, 257] on input "0.00" at bounding box center [456, 248] width 233 height 27
click at [1112, 469] on span "Taxes / Insurance" at bounding box center [1120, 464] width 89 height 11
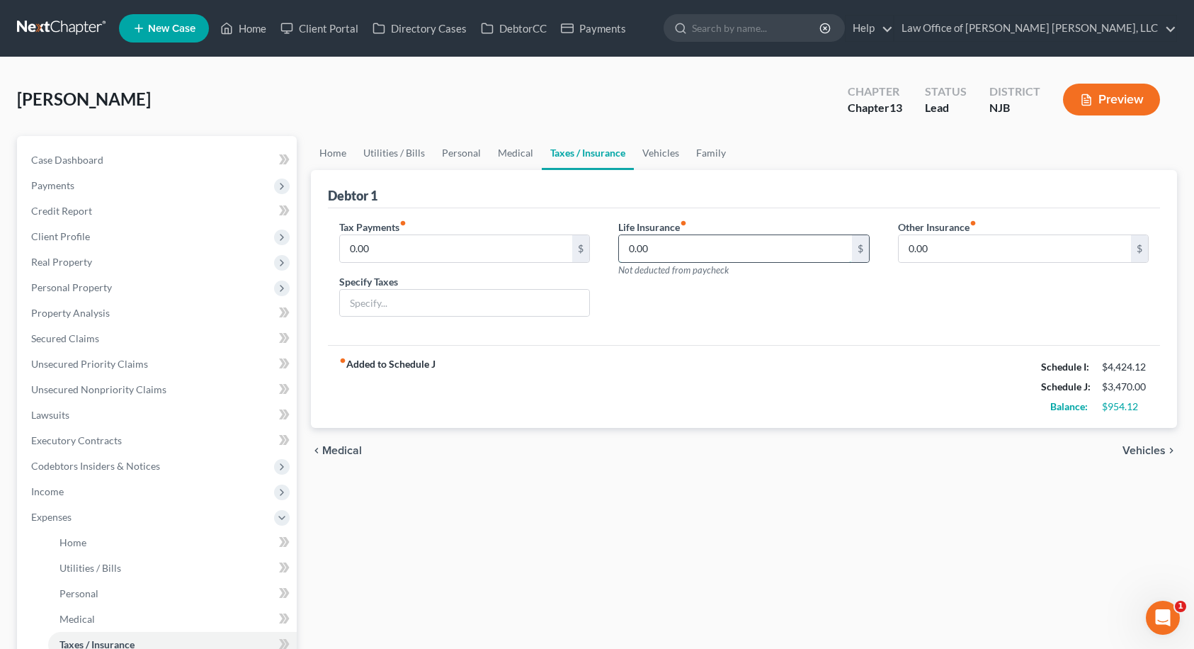
click at [683, 256] on input "0.00" at bounding box center [735, 248] width 233 height 27
click at [655, 153] on link "Vehicles" at bounding box center [661, 153] width 54 height 34
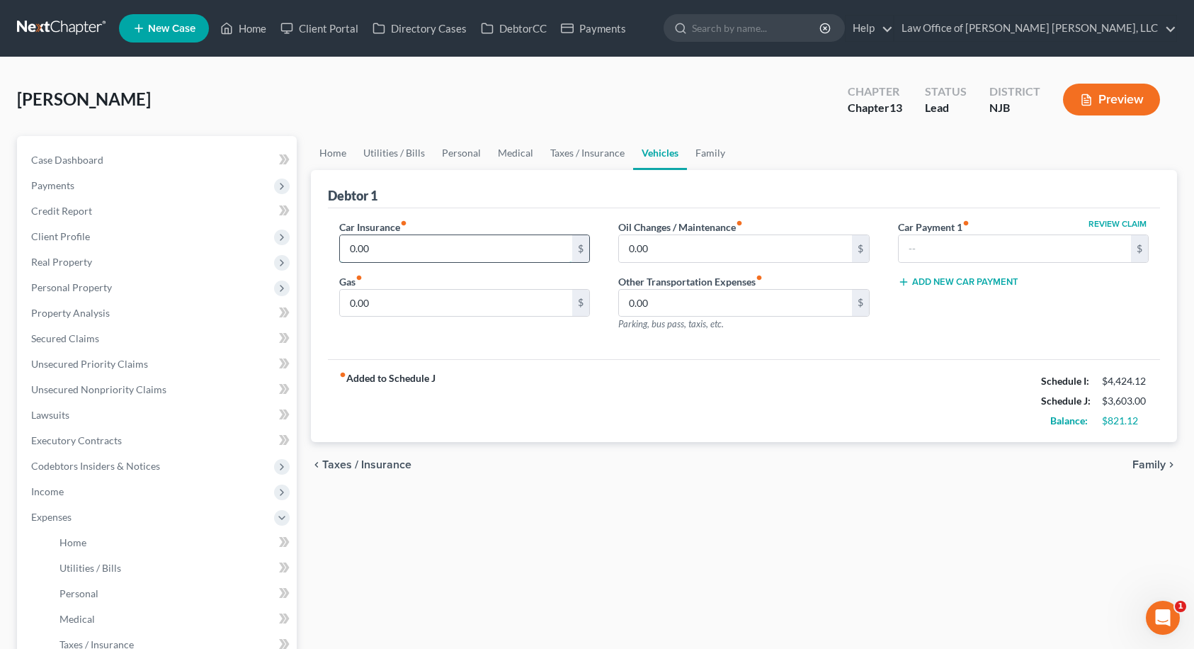
click at [399, 237] on input "0.00" at bounding box center [456, 248] width 233 height 27
click at [392, 298] on input "0.00" at bounding box center [456, 303] width 233 height 27
click at [424, 329] on div "Car Insurance fiber_manual_record 200.00 $ Gas fiber_manual_record 120.00 $" at bounding box center [465, 281] width 280 height 123
click at [339, 153] on link "Home" at bounding box center [333, 153] width 44 height 34
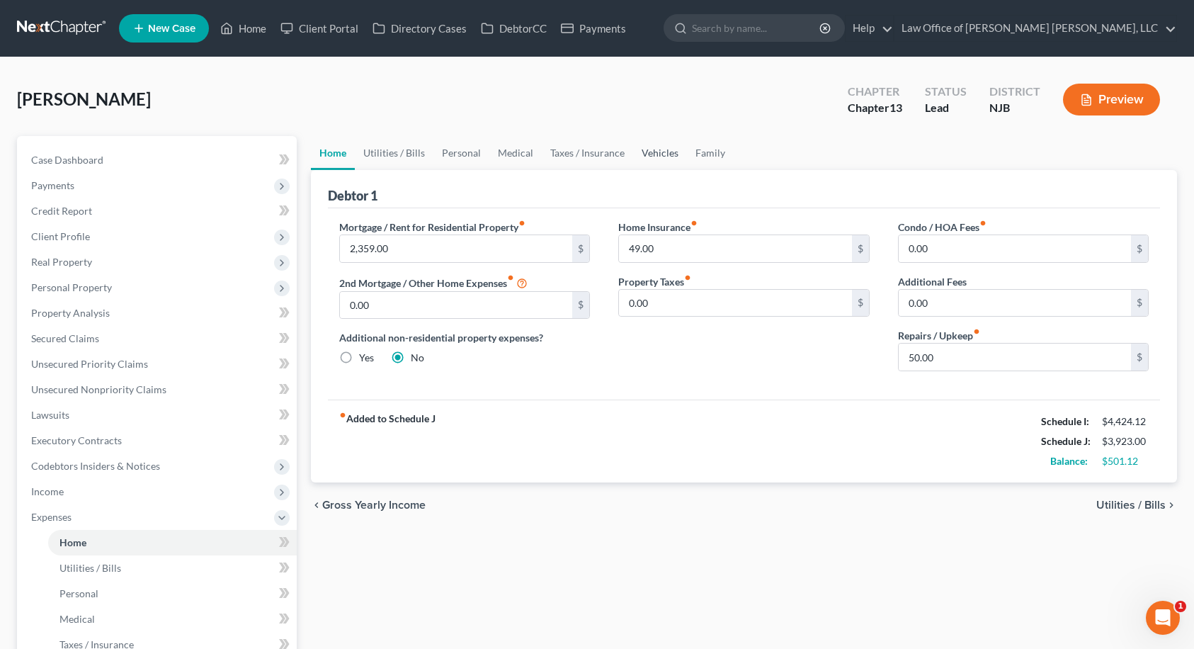
click at [652, 148] on link "Vehicles" at bounding box center [660, 153] width 54 height 34
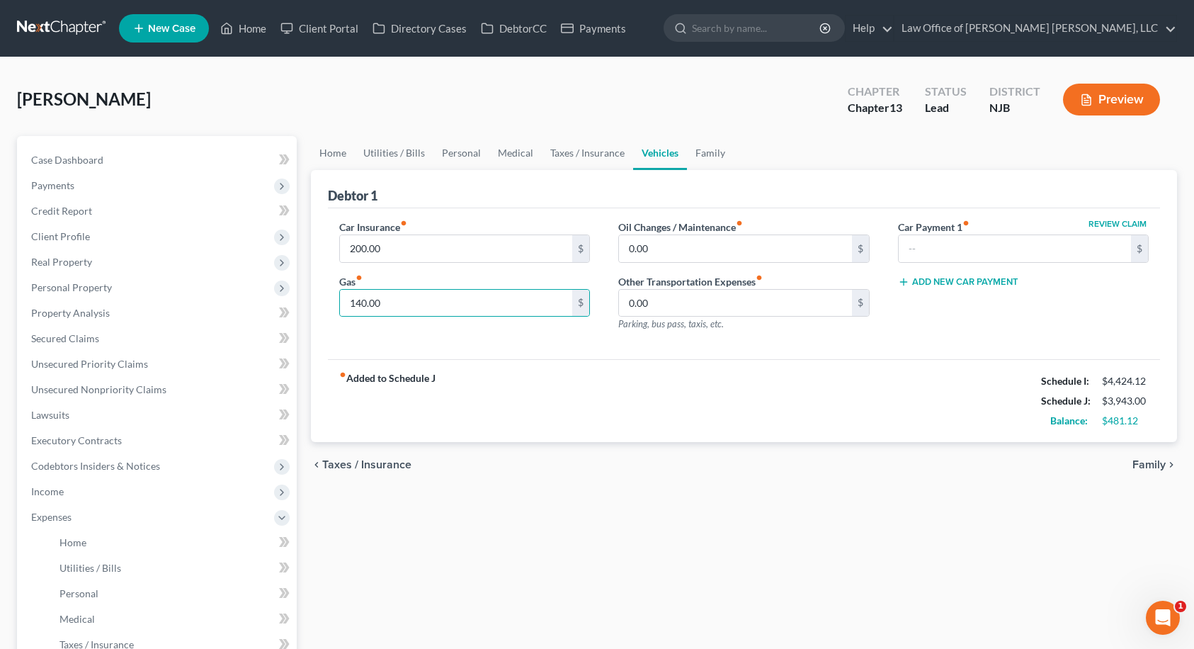
click at [555, 371] on div "fiber_manual_record Added to Schedule J Schedule I: $4,424.12 Schedule J: $3,94…" at bounding box center [744, 400] width 833 height 83
click at [699, 146] on link "Family" at bounding box center [710, 153] width 47 height 34
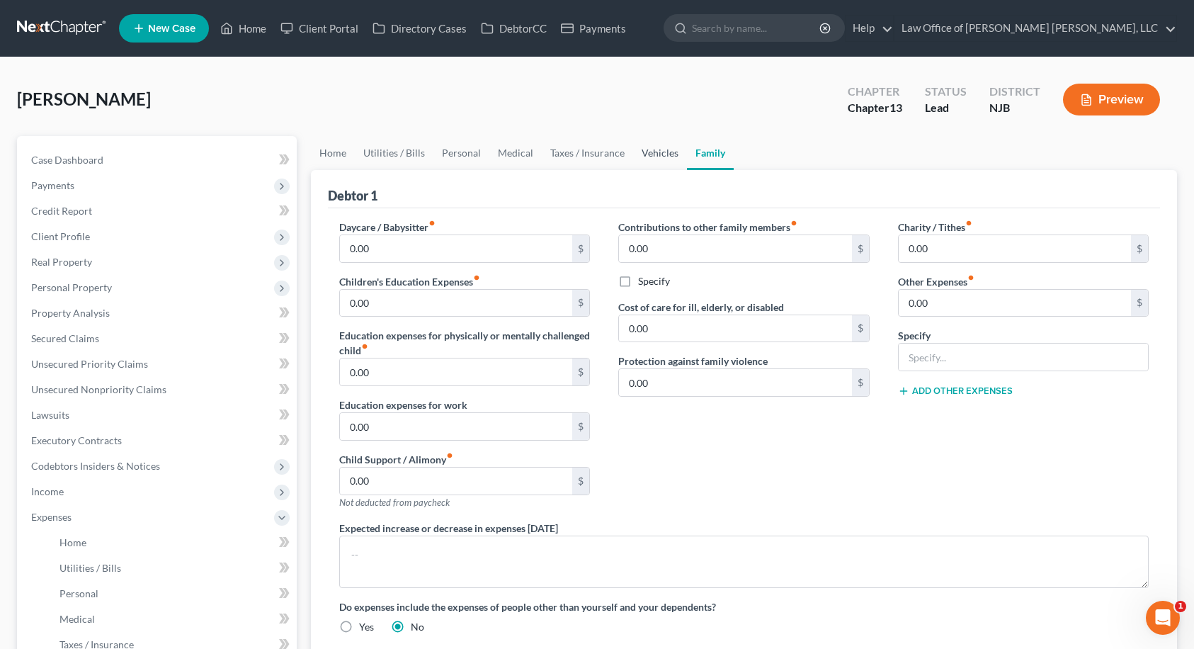
click at [655, 157] on link "Vehicles" at bounding box center [660, 153] width 54 height 34
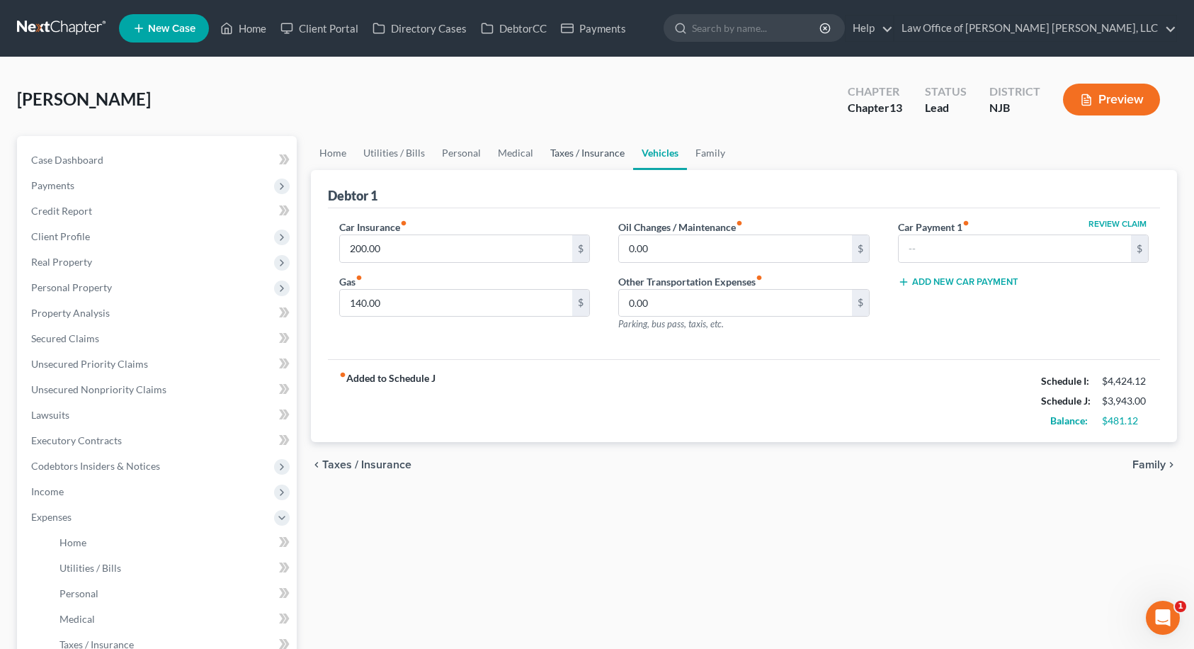
click at [602, 154] on link "Taxes / Insurance" at bounding box center [587, 153] width 91 height 34
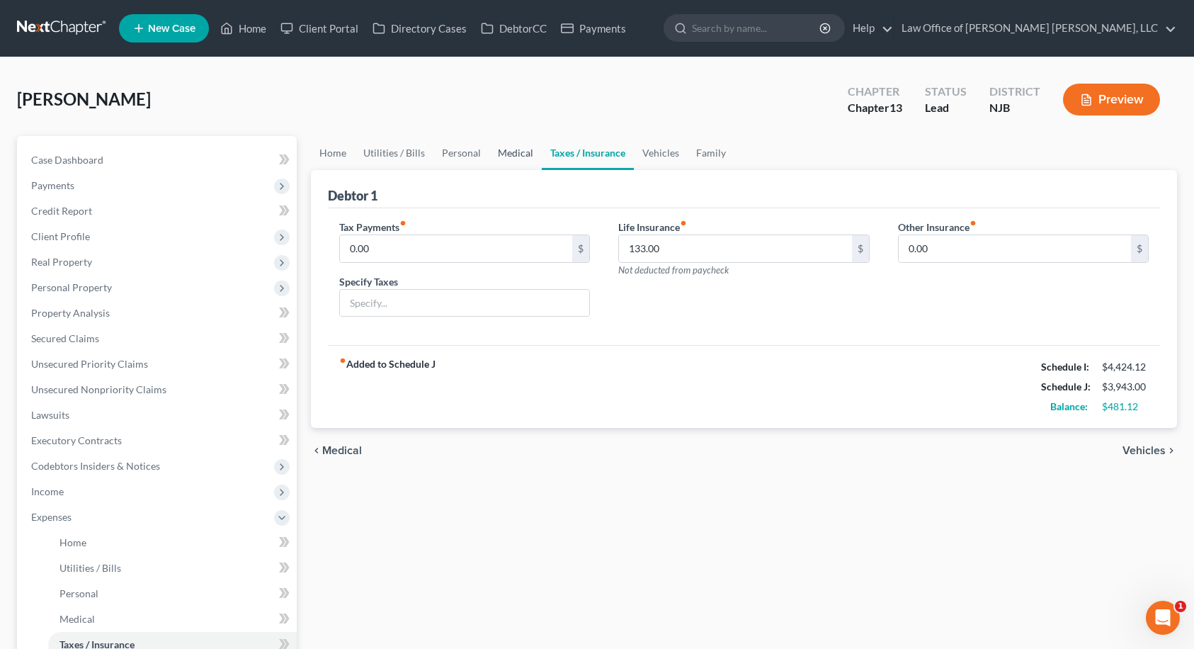
click at [506, 152] on link "Medical" at bounding box center [515, 153] width 52 height 34
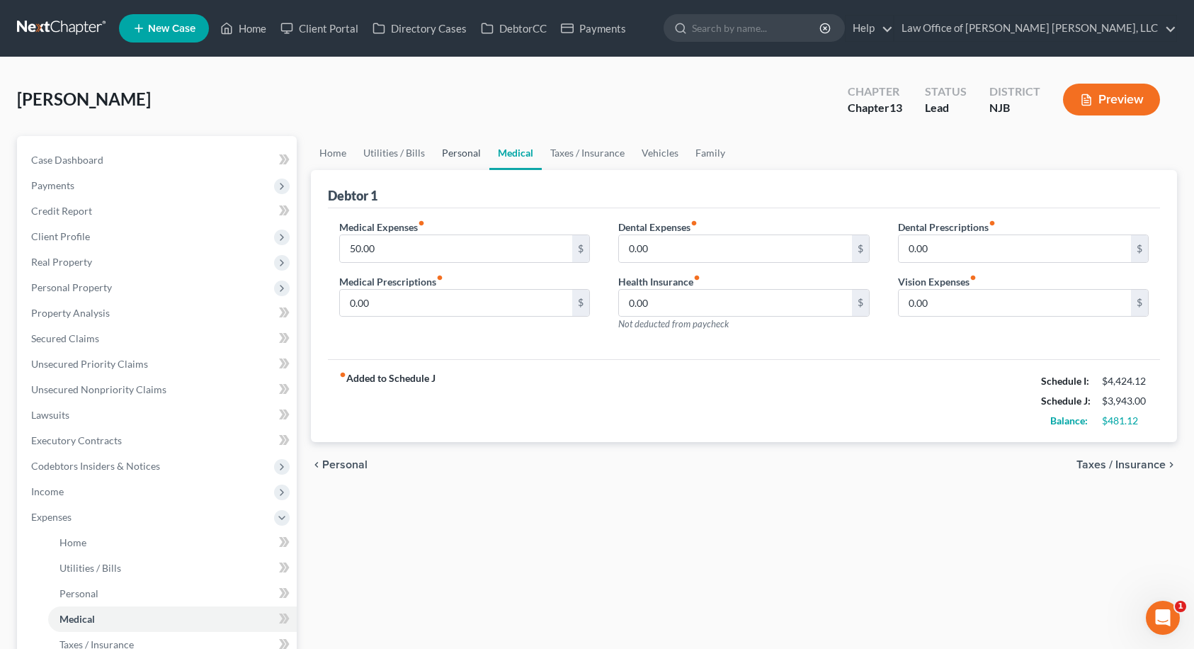
click at [443, 152] on link "Personal" at bounding box center [461, 153] width 56 height 34
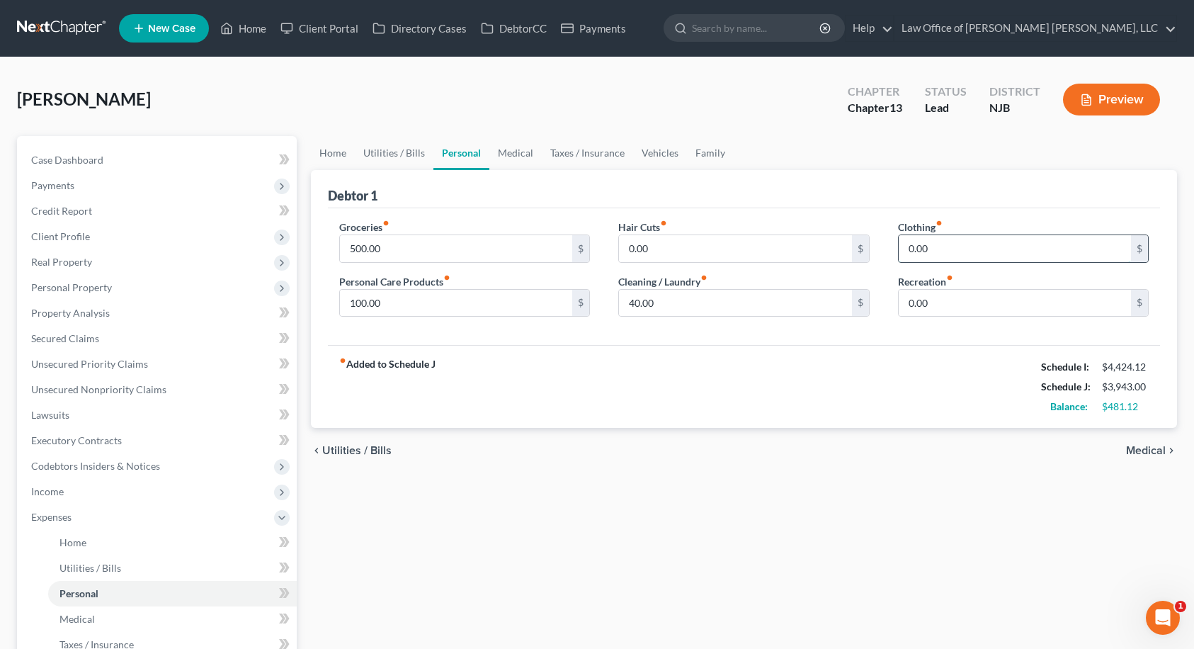
click at [924, 239] on input "0.00" at bounding box center [1015, 248] width 233 height 27
click at [739, 376] on div "fiber_manual_record Added to Schedule J Schedule I: $4,424.12 Schedule J: $4,04…" at bounding box center [744, 386] width 833 height 83
click at [703, 154] on link "Family" at bounding box center [710, 153] width 47 height 34
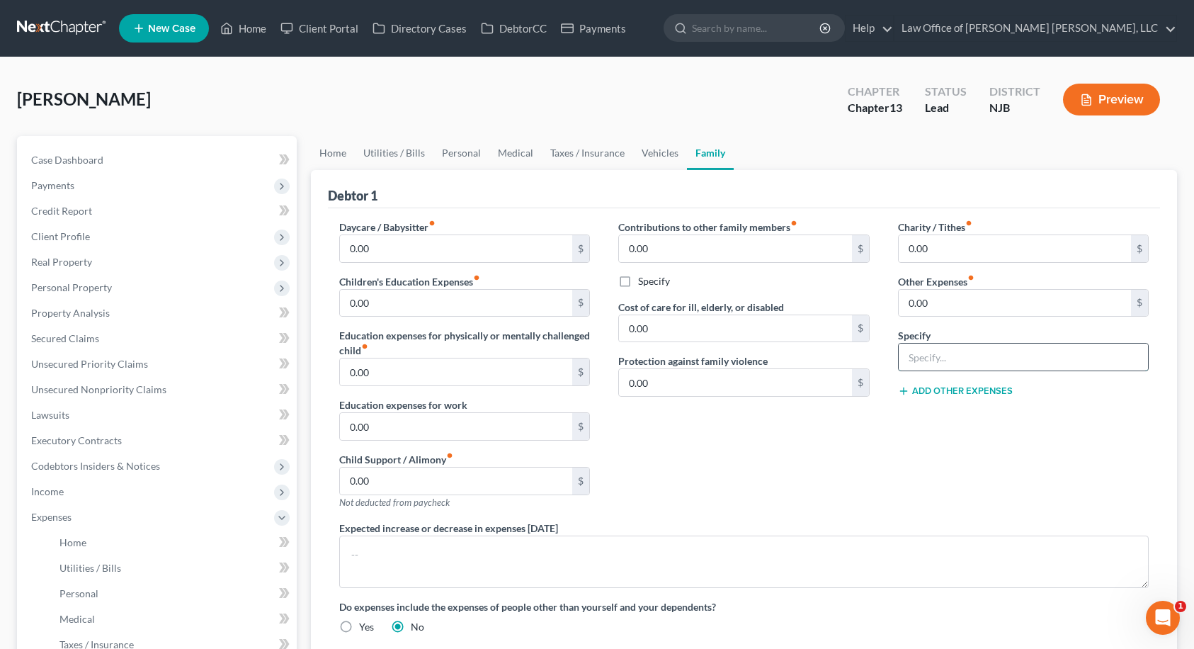
click at [947, 363] on input "text" at bounding box center [1024, 356] width 250 height 27
click at [930, 297] on input "0.00" at bounding box center [1015, 303] width 233 height 27
click at [834, 426] on div "Contributions to other family members fiber_manual_record 0.00 $ Specify Cost o…" at bounding box center [744, 370] width 280 height 301
click at [338, 154] on link "Home" at bounding box center [333, 153] width 44 height 34
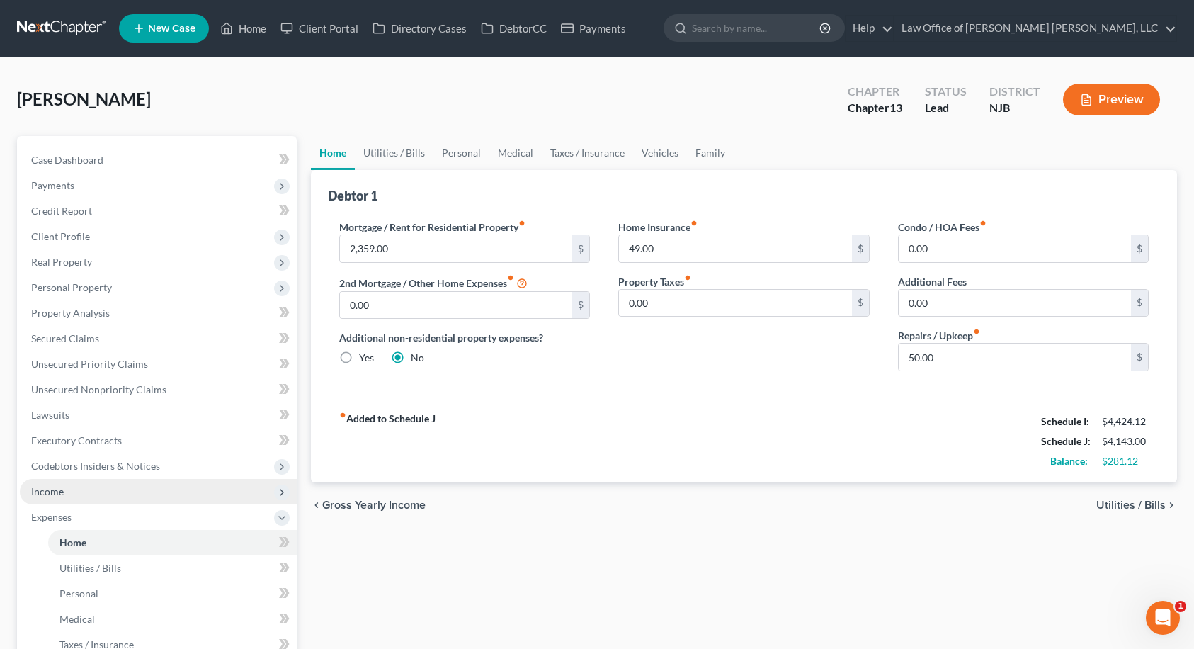
click at [55, 489] on span "Income" at bounding box center [47, 491] width 33 height 12
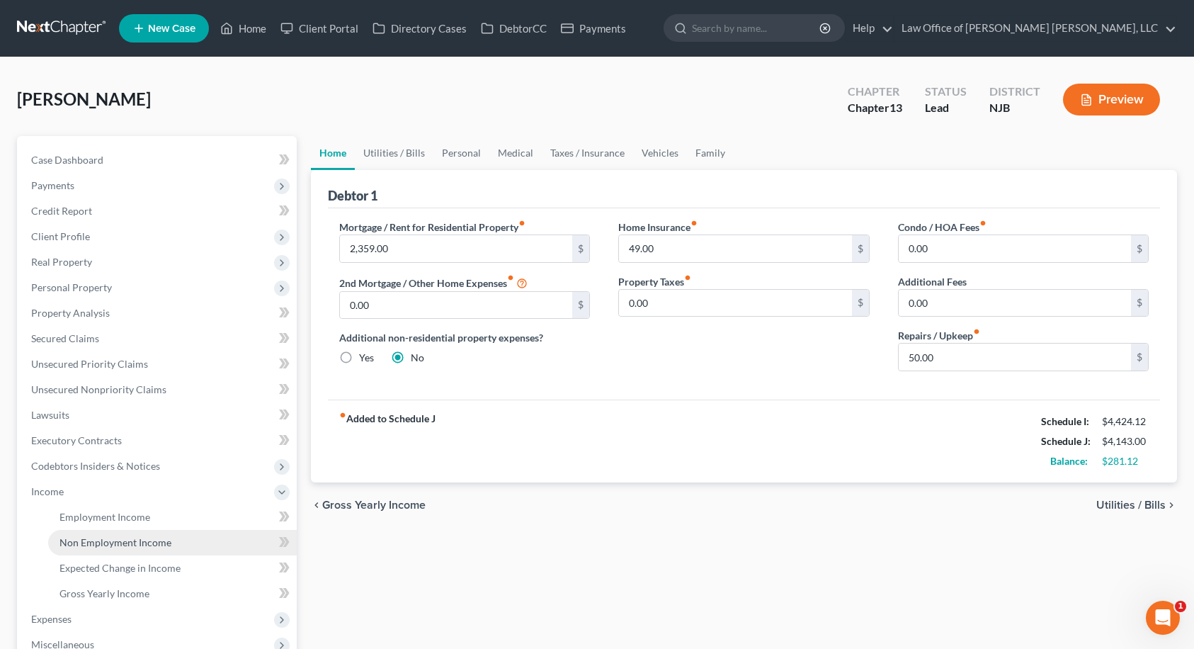
click at [79, 539] on span "Non Employment Income" at bounding box center [115, 542] width 112 height 12
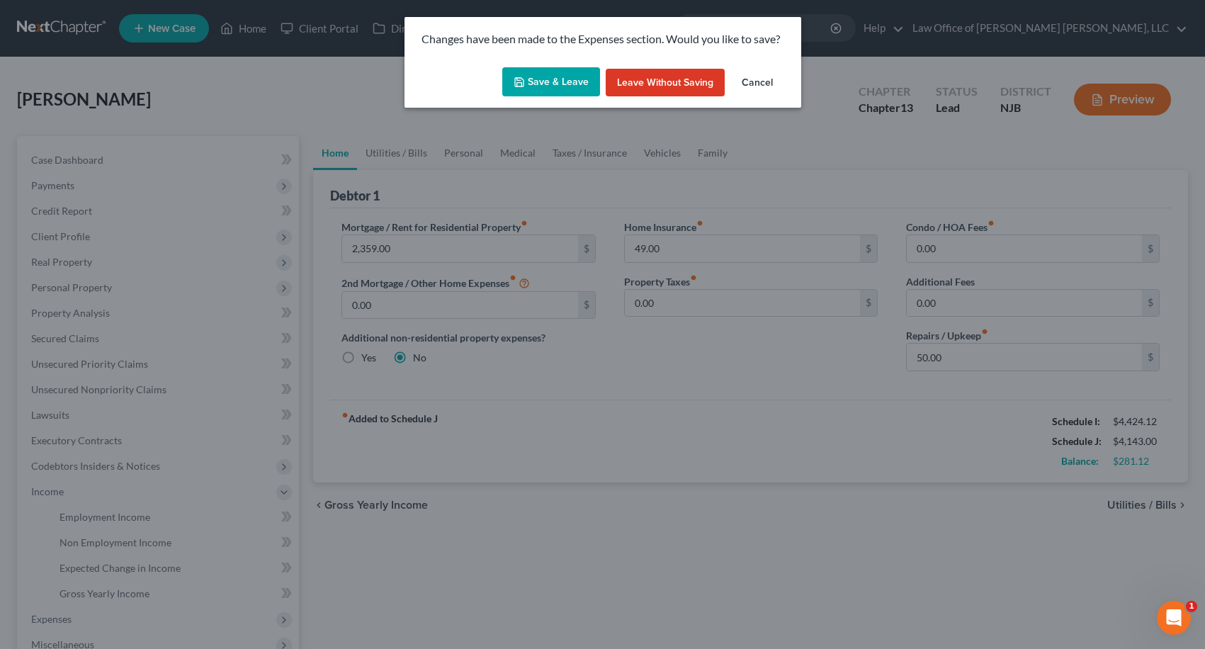
click at [550, 84] on button "Save & Leave" at bounding box center [551, 82] width 98 height 30
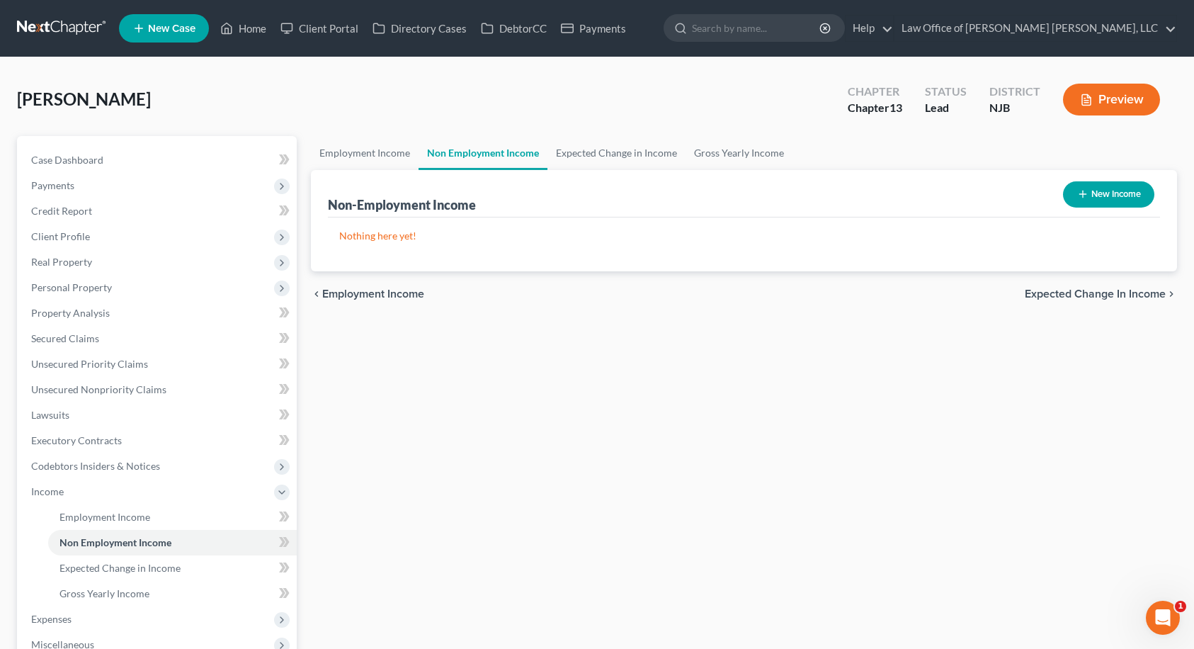
click at [1098, 193] on button "New Income" at bounding box center [1108, 194] width 91 height 26
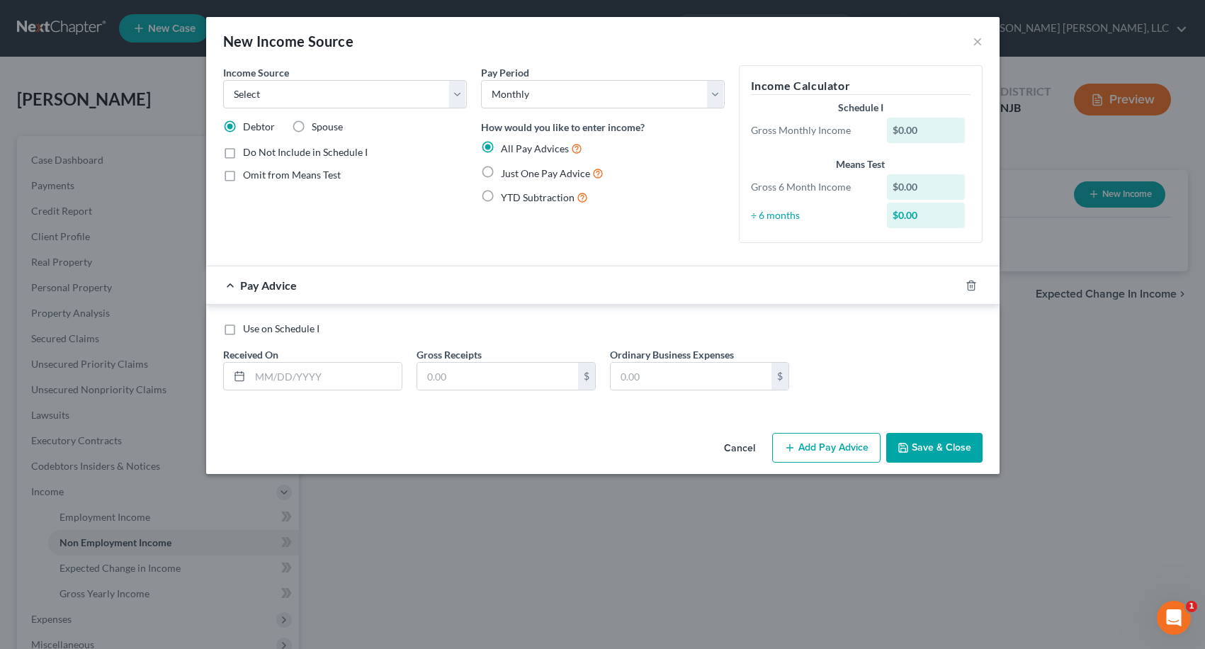
click at [501, 171] on label "Just One Pay Advice" at bounding box center [552, 173] width 103 height 16
click at [506, 171] on input "Just One Pay Advice" at bounding box center [510, 169] width 9 height 9
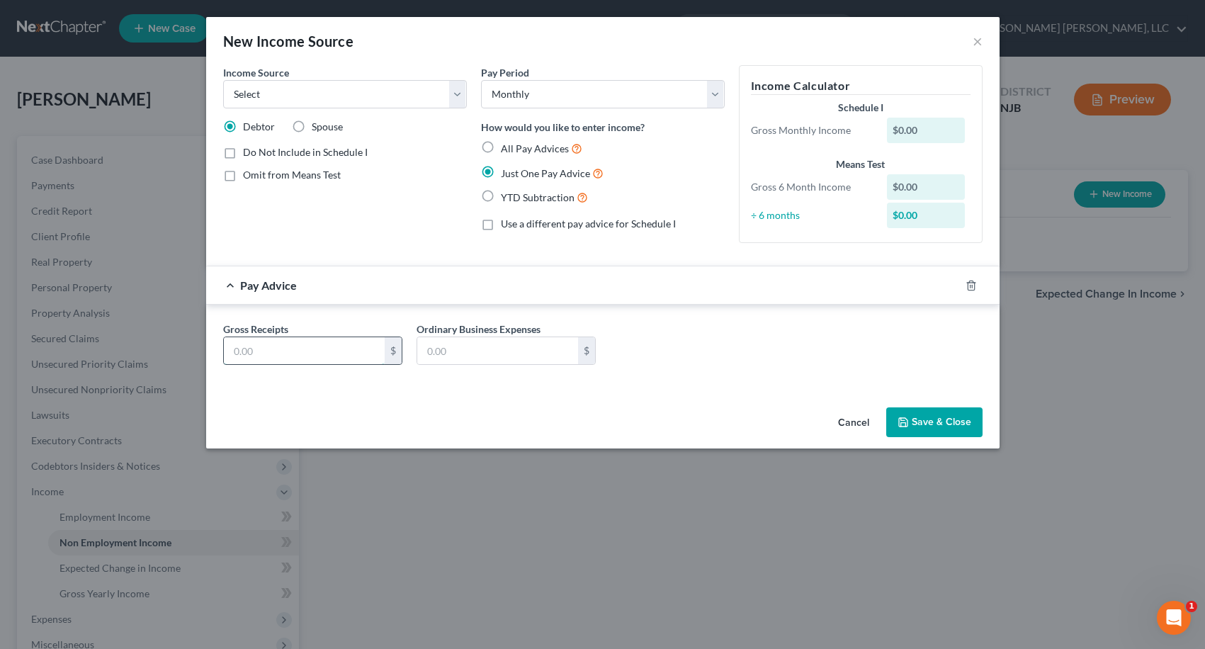
click at [316, 348] on input "text" at bounding box center [304, 350] width 161 height 27
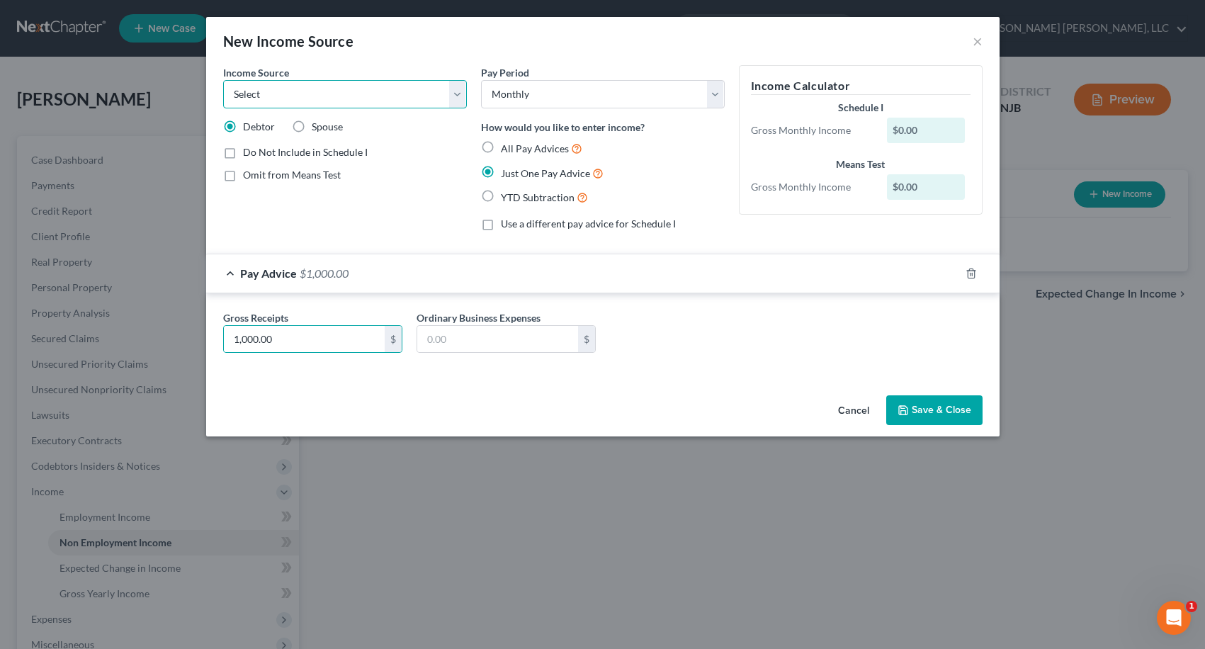
click at [374, 92] on select "Select Unemployment Disability (from employer) Pension Retirement Social Securi…" at bounding box center [345, 94] width 244 height 28
click at [223, 80] on select "Select Unemployment Disability (from employer) Pension Retirement Social Securi…" at bounding box center [345, 94] width 244 height 28
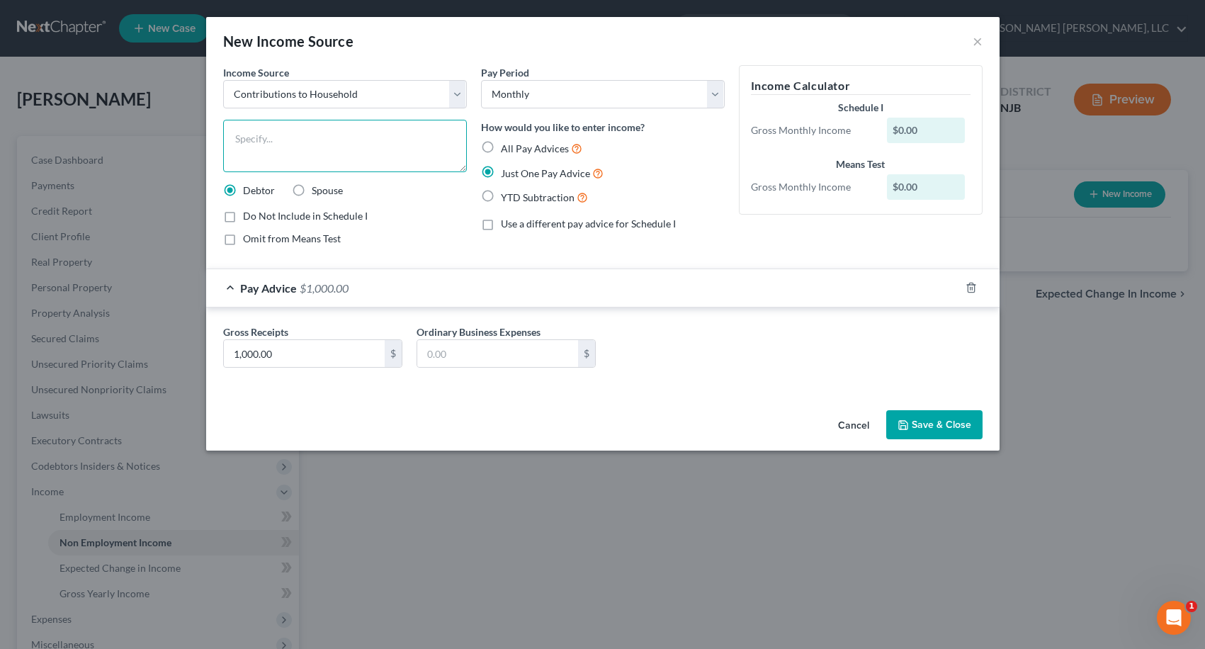
click at [348, 144] on textarea at bounding box center [345, 146] width 244 height 52
click at [940, 419] on button "Save & Close" at bounding box center [934, 425] width 96 height 30
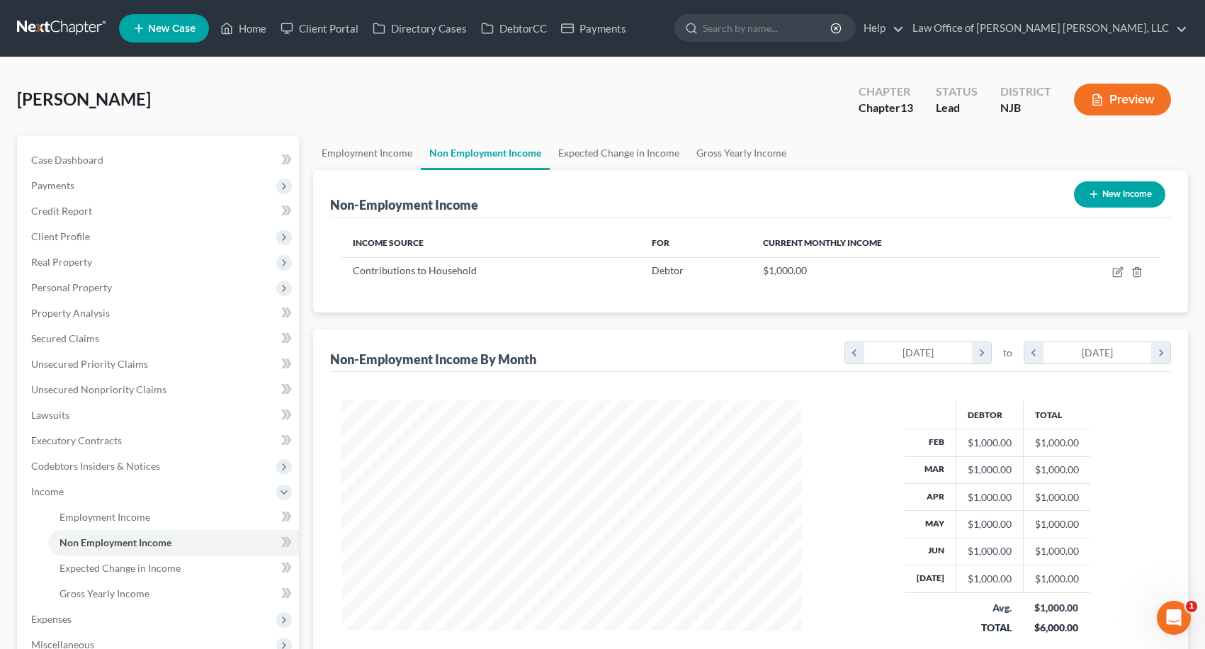
scroll to position [707951, 707715]
click at [1102, 273] on icon "button" at bounding box center [1106, 272] width 8 height 8
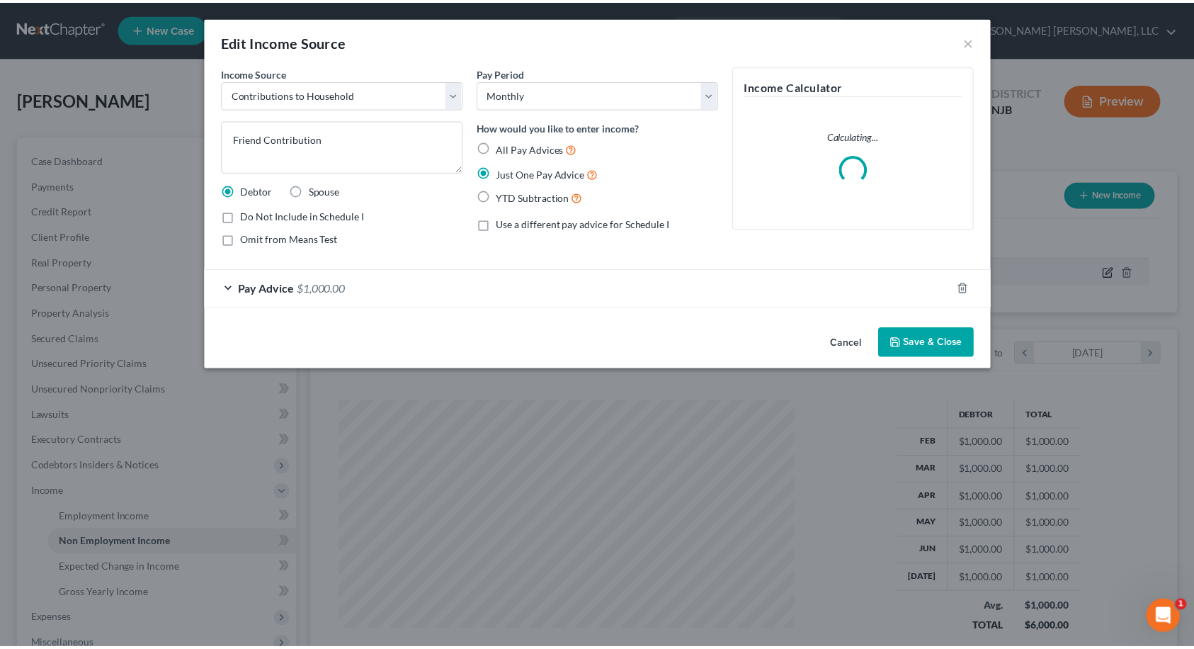
scroll to position [254, 494]
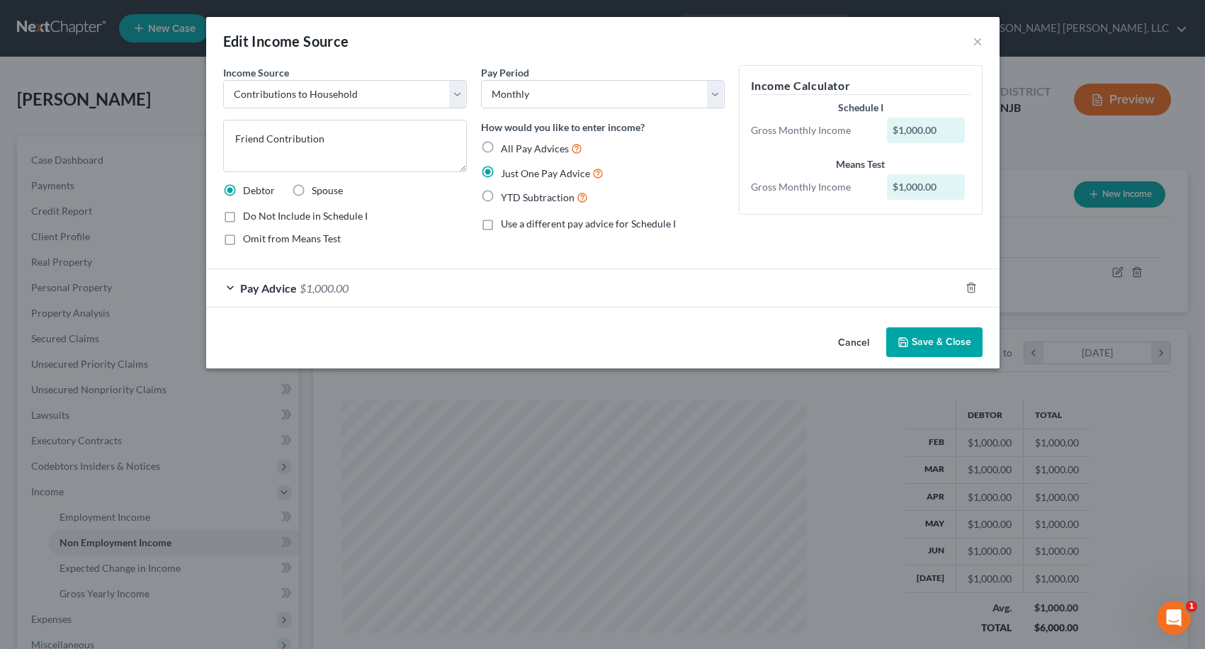
click at [931, 342] on button "Save & Close" at bounding box center [934, 342] width 96 height 30
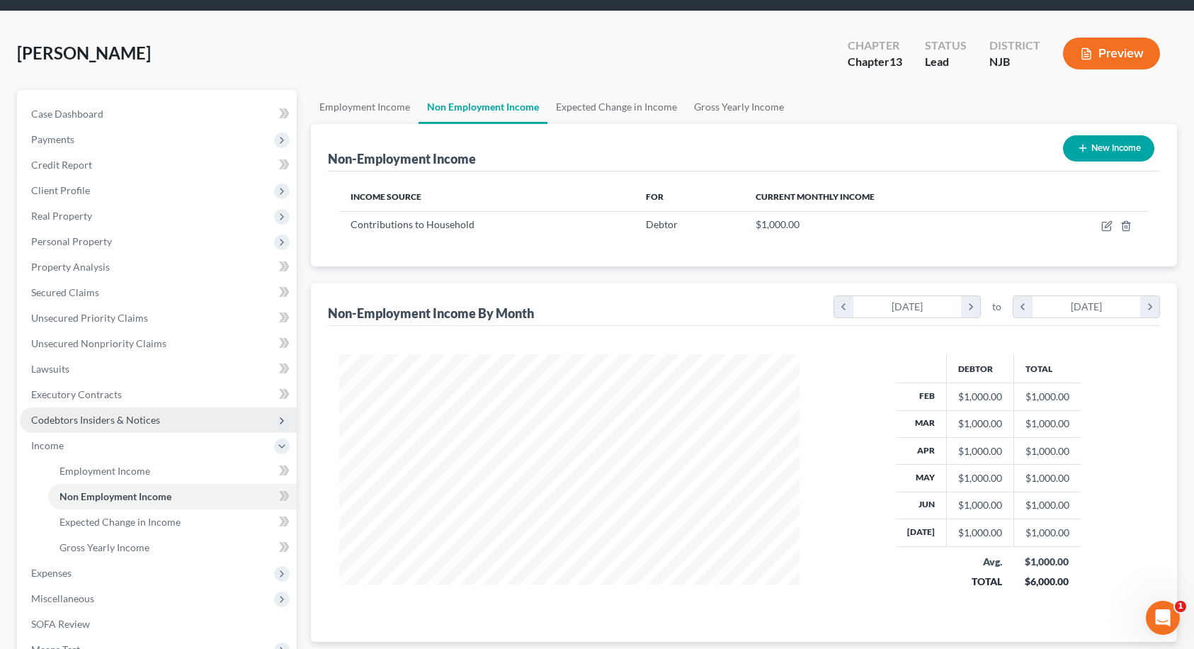
scroll to position [71, 0]
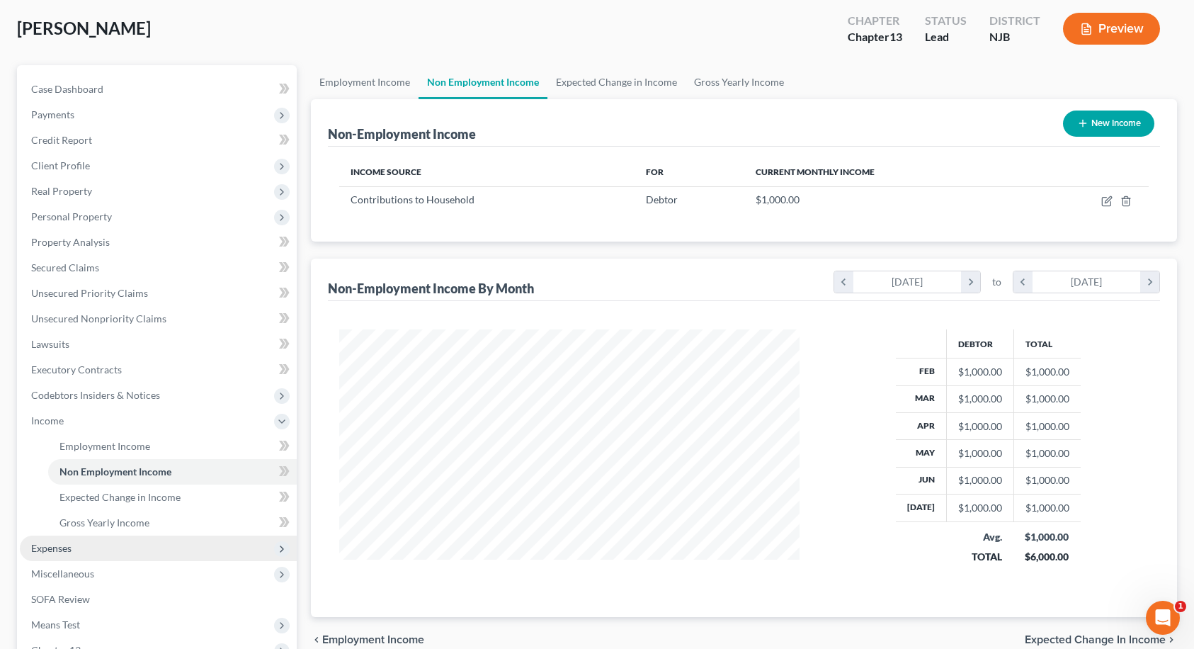
click at [34, 546] on span "Expenses" at bounding box center [51, 548] width 40 height 12
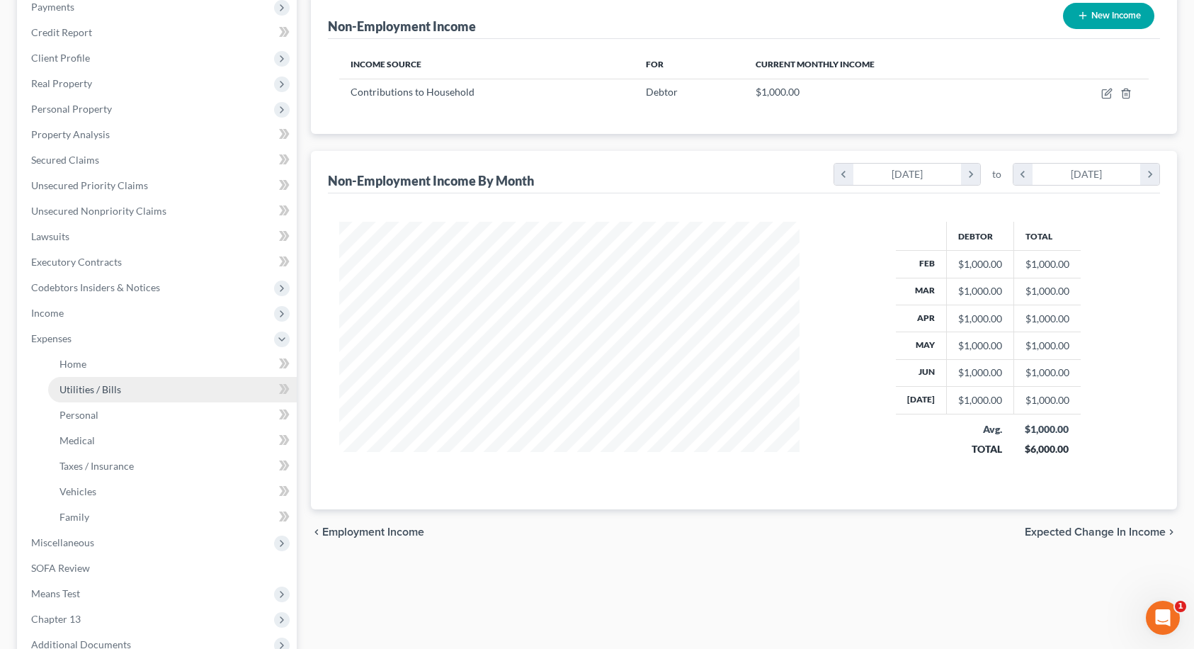
scroll to position [212, 0]
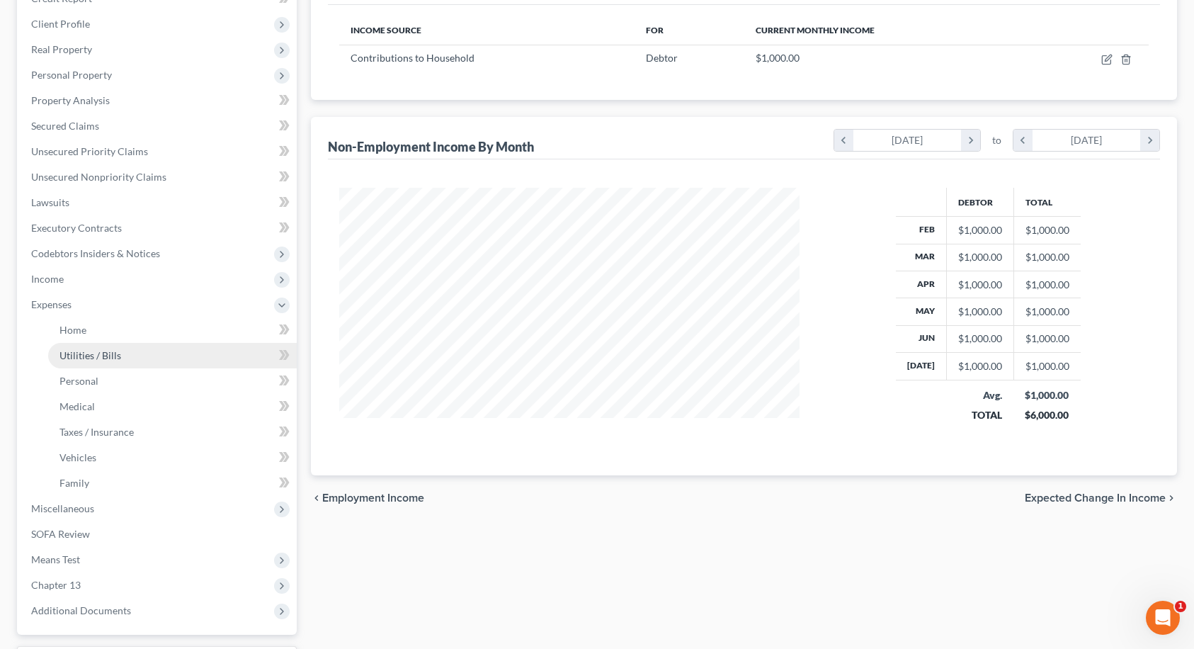
click at [82, 356] on span "Utilities / Bills" at bounding box center [90, 355] width 62 height 12
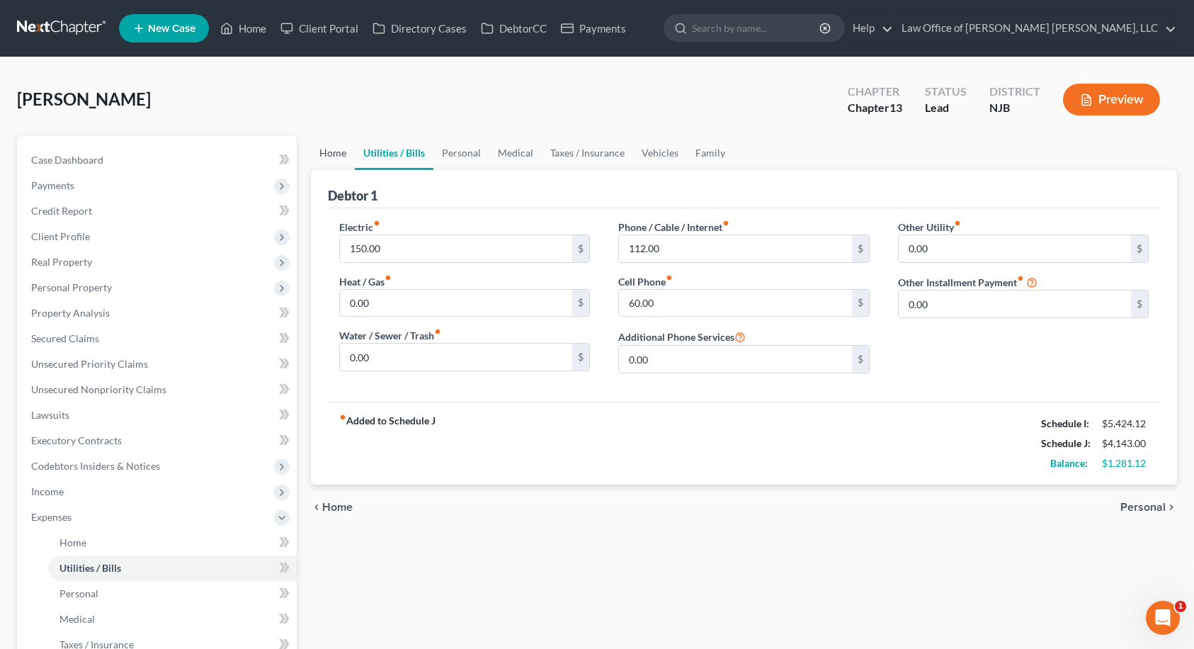
click at [341, 157] on link "Home" at bounding box center [333, 153] width 44 height 34
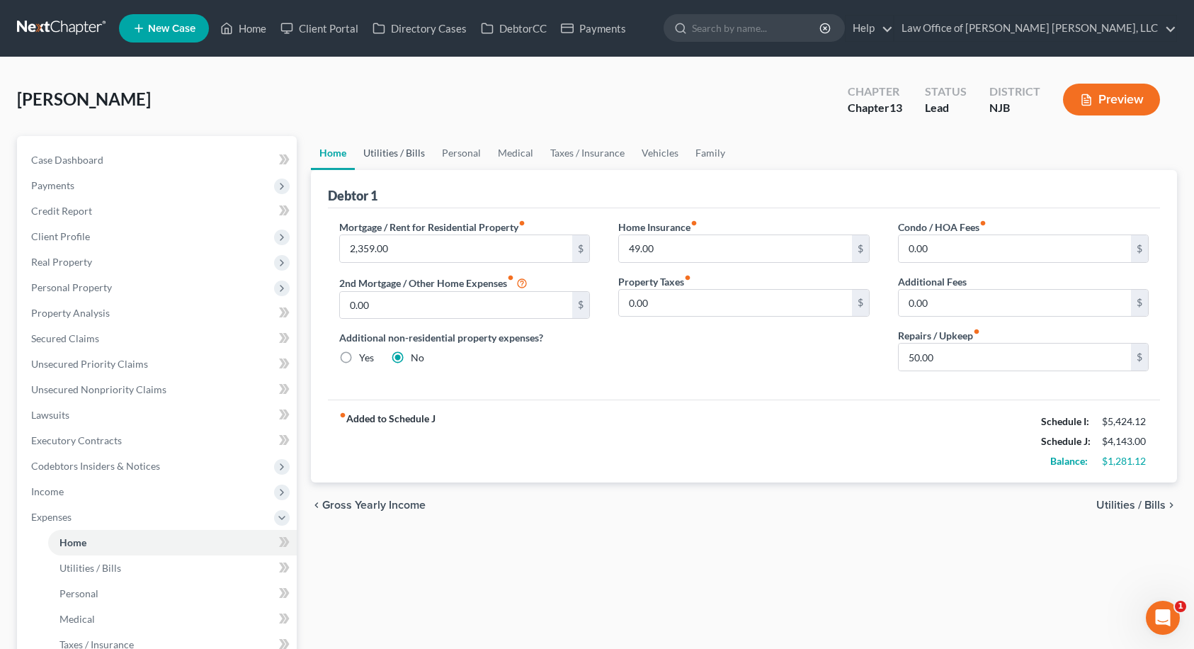
click at [377, 157] on link "Utilities / Bills" at bounding box center [394, 153] width 79 height 34
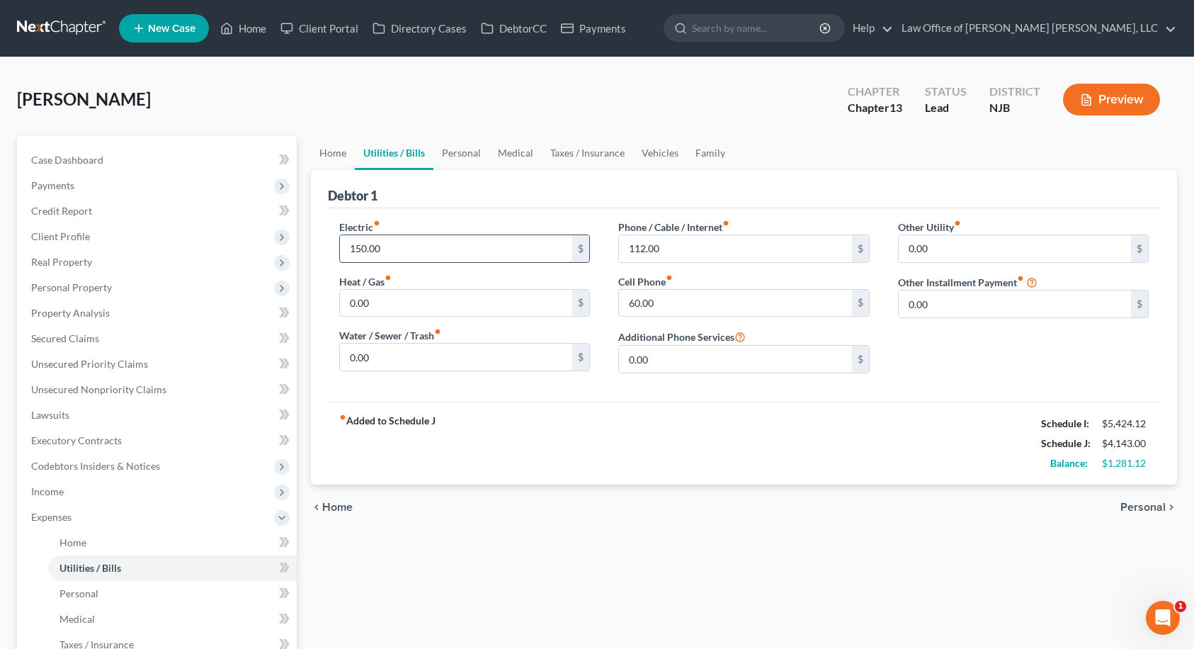
click at [394, 249] on input "150.00" at bounding box center [456, 248] width 233 height 27
click at [453, 155] on link "Personal" at bounding box center [461, 153] width 56 height 34
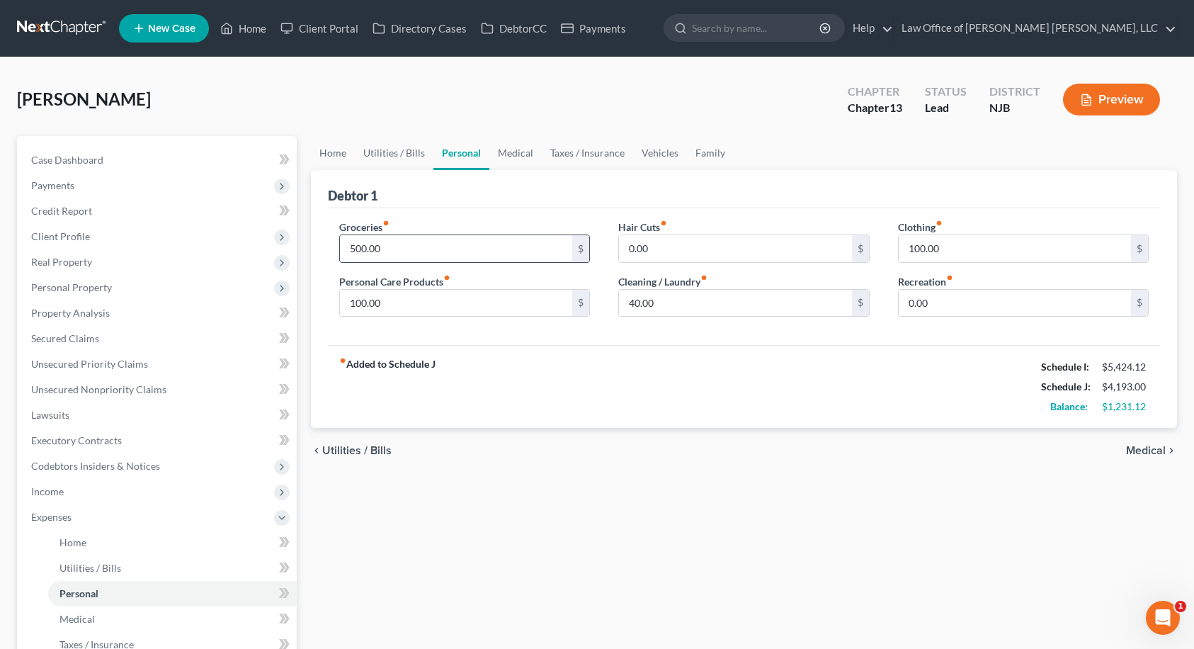
click at [387, 248] on input "500.00" at bounding box center [456, 248] width 233 height 27
click at [531, 363] on div "fiber_manual_record Added to Schedule J Schedule I: $5,424.12 Schedule J: $4,54…" at bounding box center [744, 386] width 833 height 83
click at [392, 251] on input "848.00" at bounding box center [456, 248] width 233 height 27
click at [618, 334] on div "Groceries fiber_manual_record 800.00 $ Personal Care Products fiber_manual_reco…" at bounding box center [744, 276] width 833 height 137
click at [331, 160] on link "Home" at bounding box center [333, 153] width 44 height 34
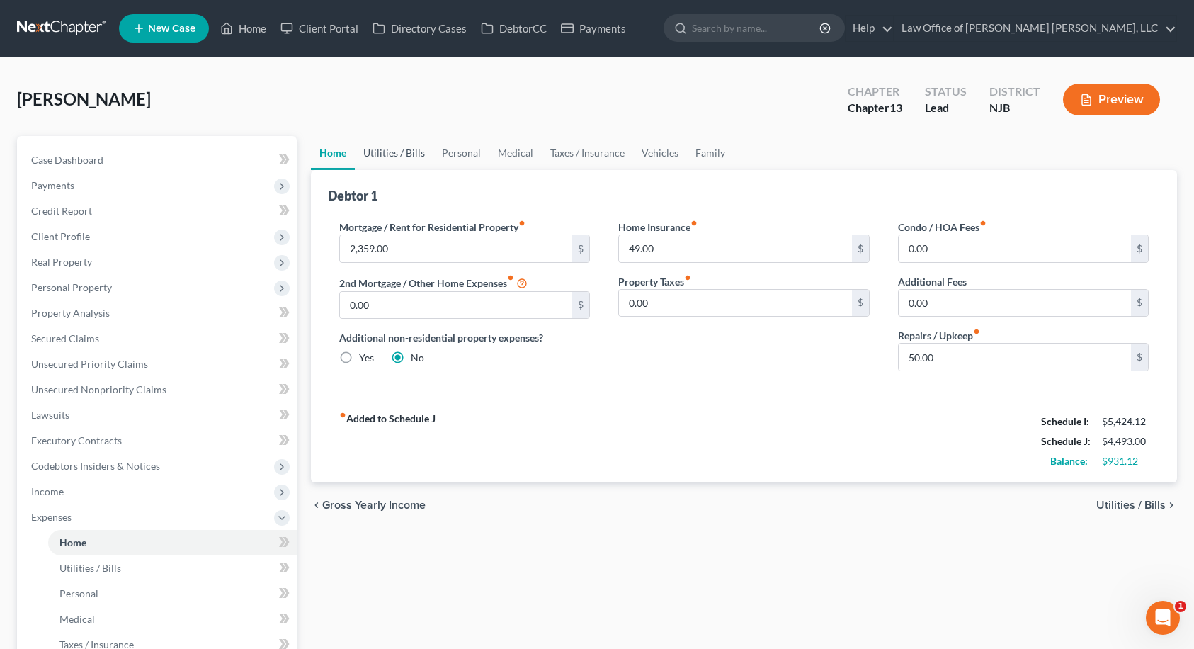
click at [383, 156] on link "Utilities / Bills" at bounding box center [394, 153] width 79 height 34
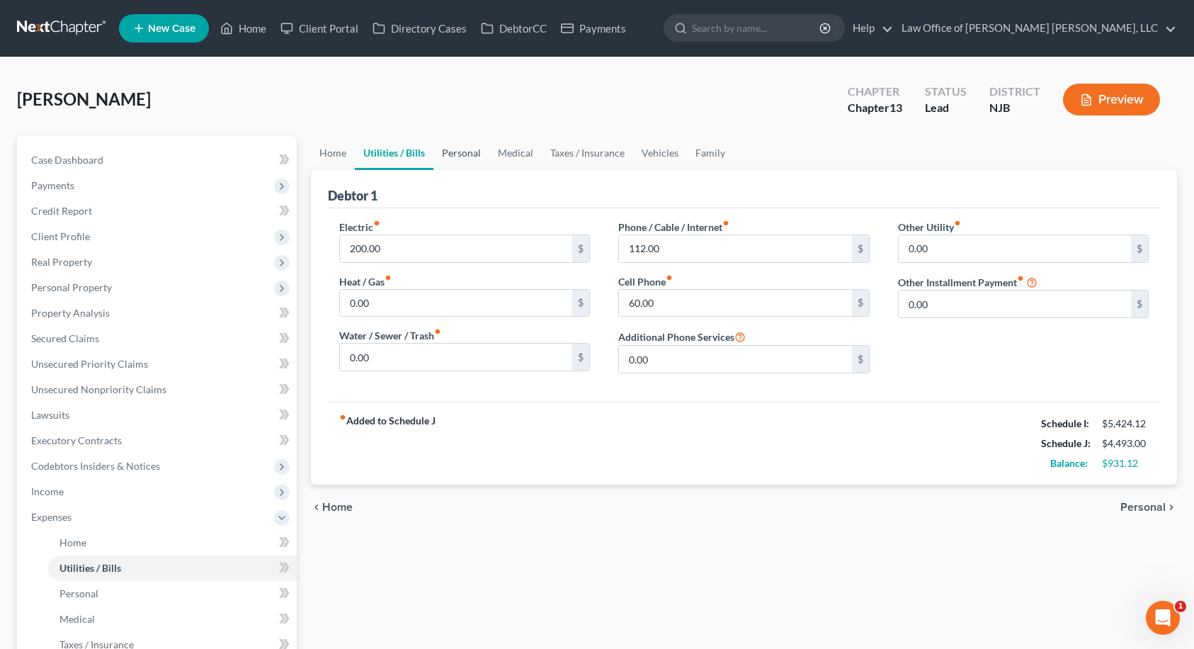
click at [453, 156] on link "Personal" at bounding box center [461, 153] width 56 height 34
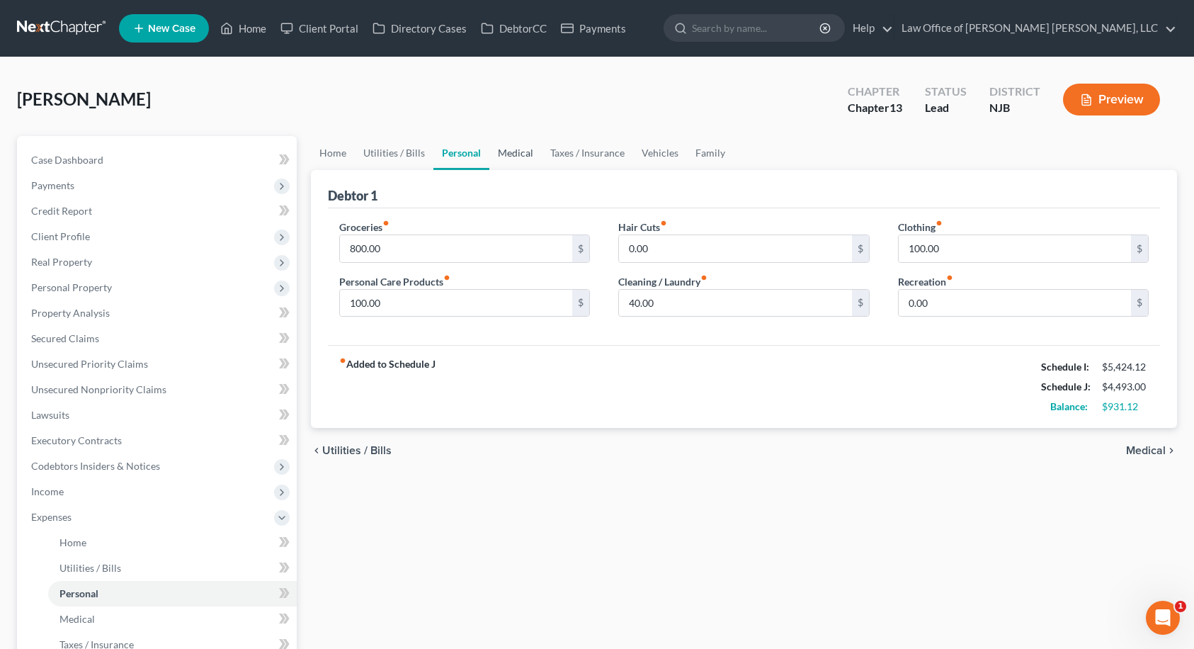
click at [504, 154] on link "Medical" at bounding box center [515, 153] width 52 height 34
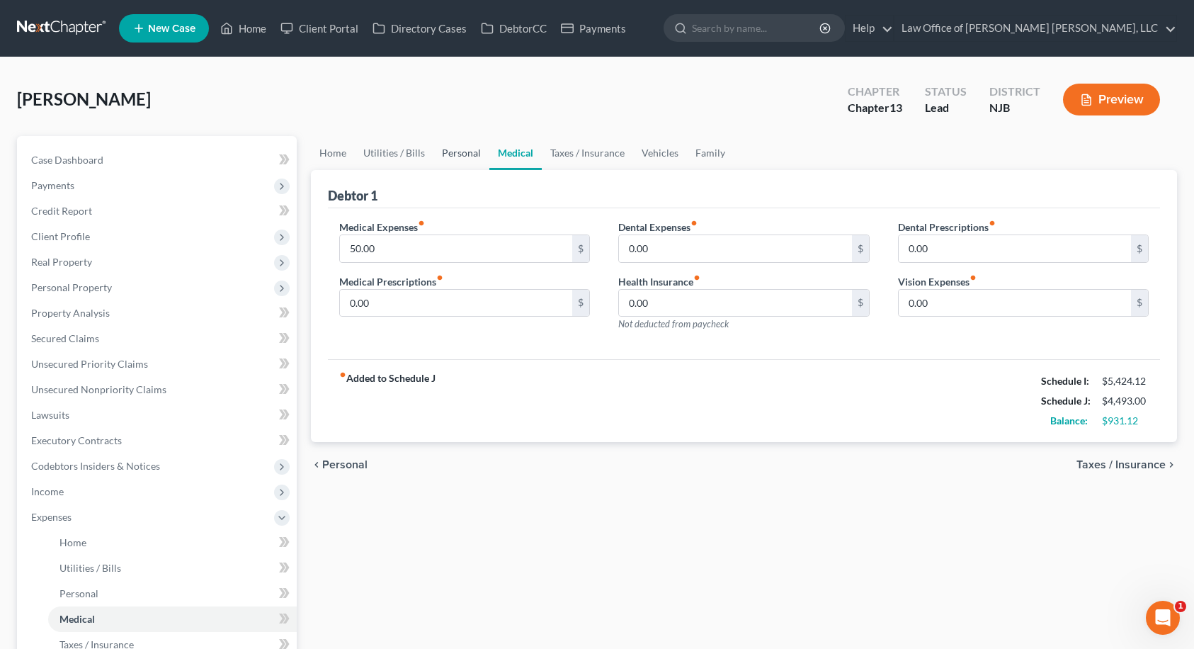
click at [468, 154] on link "Personal" at bounding box center [461, 153] width 56 height 34
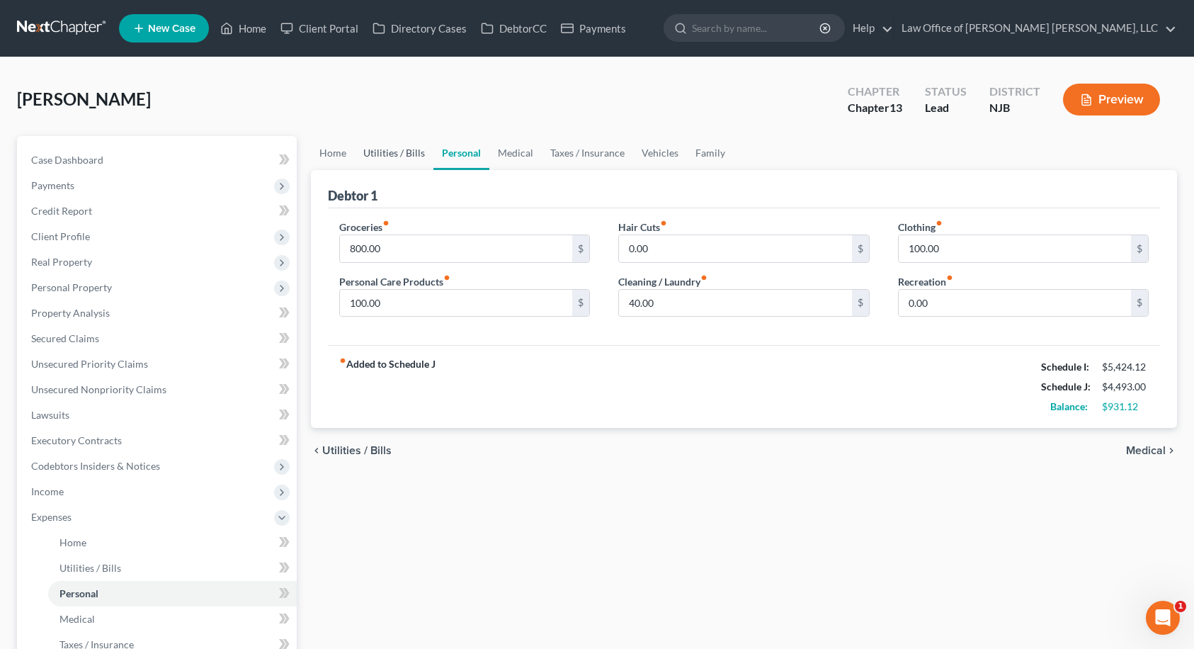
click at [390, 160] on link "Utilities / Bills" at bounding box center [394, 153] width 79 height 34
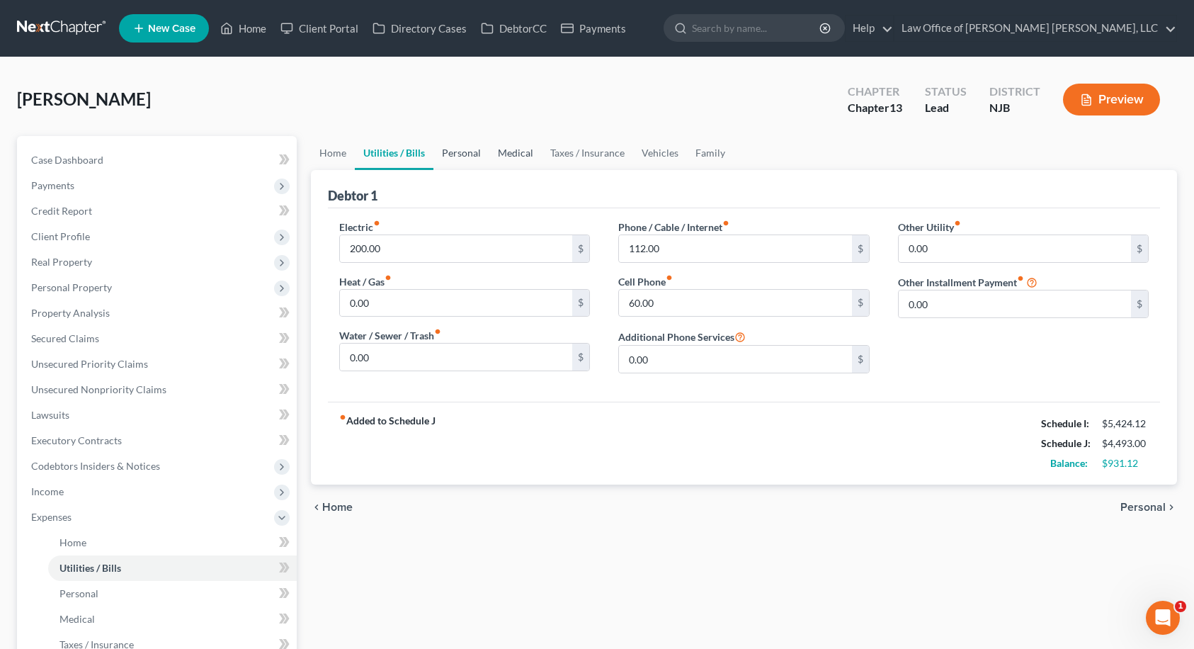
drag, startPoint x: 450, startPoint y: 158, endPoint x: 507, endPoint y: 155, distance: 57.4
click at [451, 157] on link "Personal" at bounding box center [461, 153] width 56 height 34
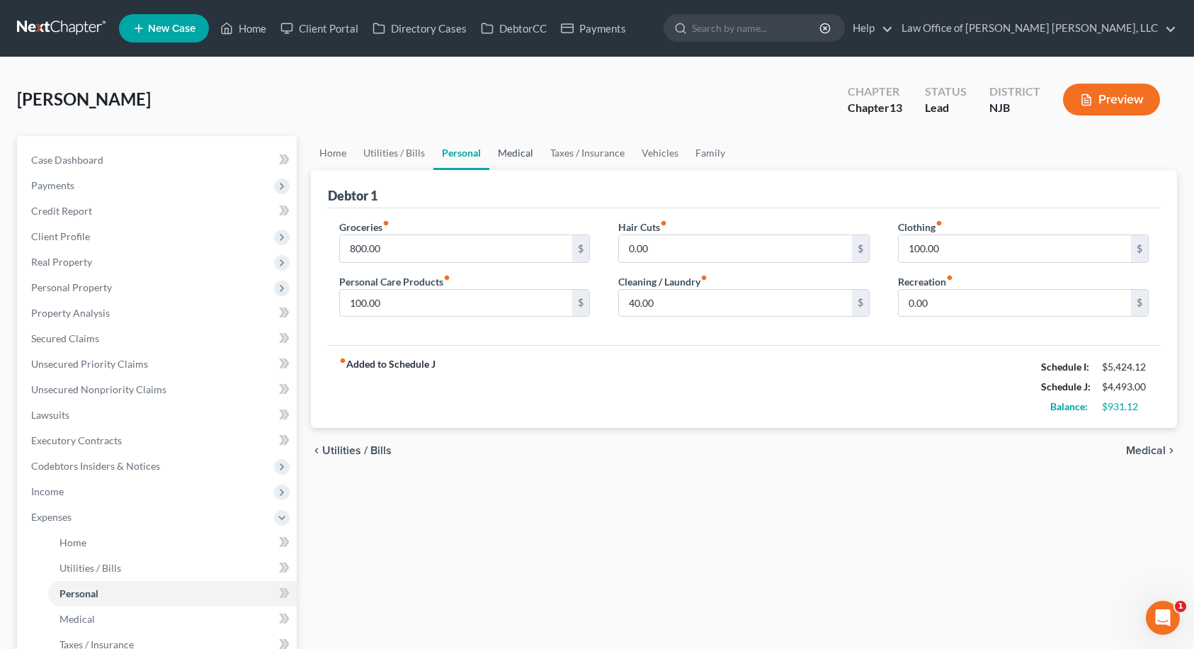
click at [507, 155] on link "Medical" at bounding box center [515, 153] width 52 height 34
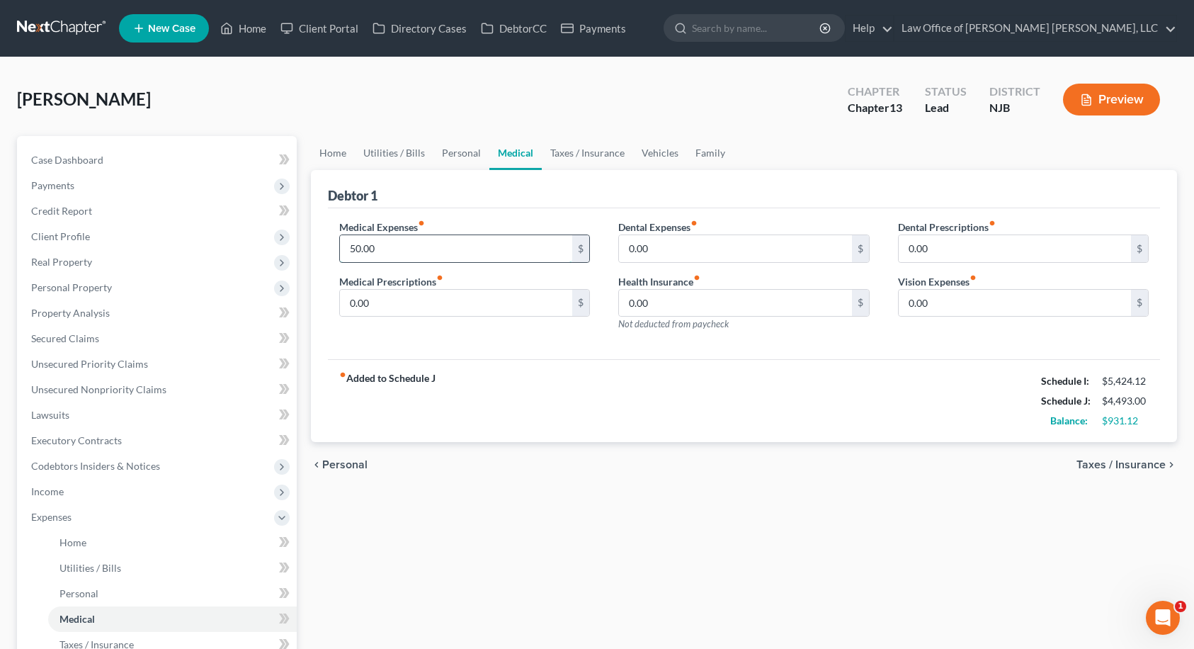
click at [386, 251] on input "50.00" at bounding box center [456, 248] width 233 height 27
click at [414, 362] on div "fiber_manual_record Added to Schedule J Schedule I: $5,424.12 Schedule J: $4,54…" at bounding box center [744, 400] width 833 height 83
click at [596, 156] on link "Taxes / Insurance" at bounding box center [587, 153] width 91 height 34
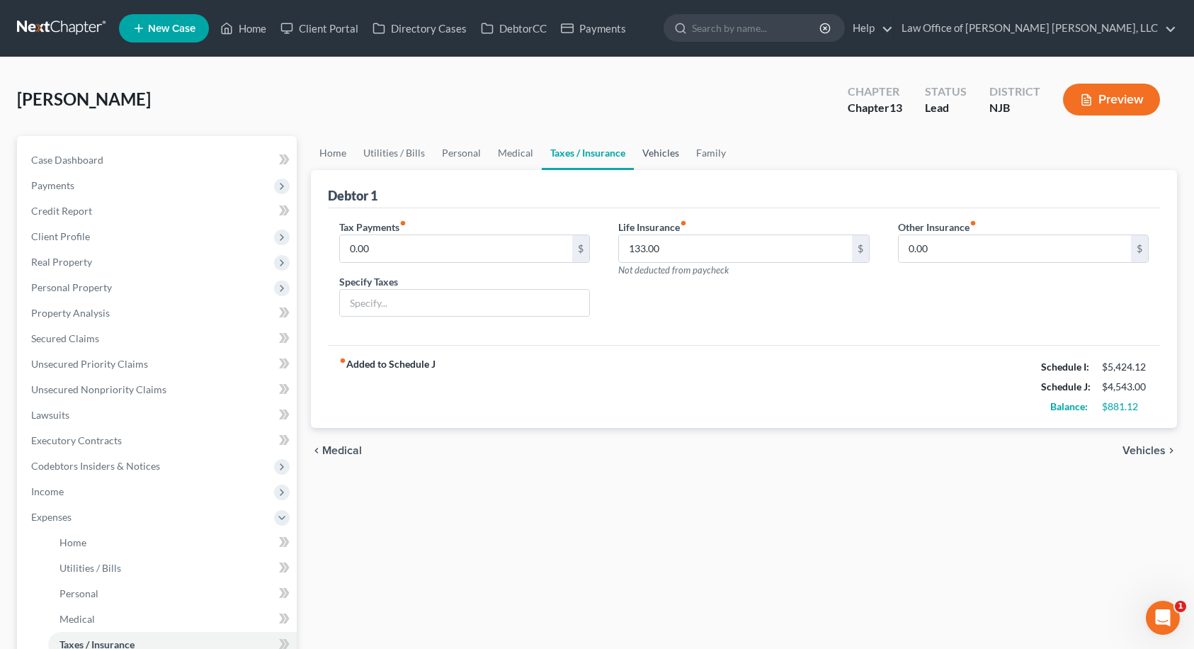
click at [648, 152] on link "Vehicles" at bounding box center [661, 153] width 54 height 34
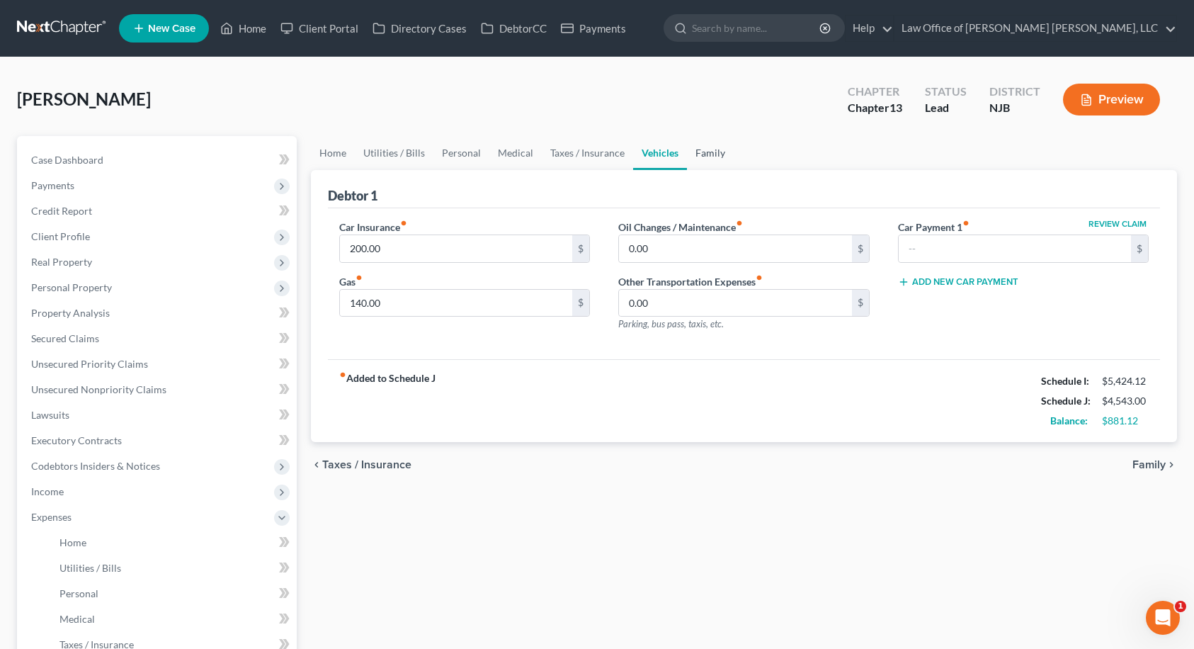
click at [709, 153] on link "Family" at bounding box center [710, 153] width 47 height 34
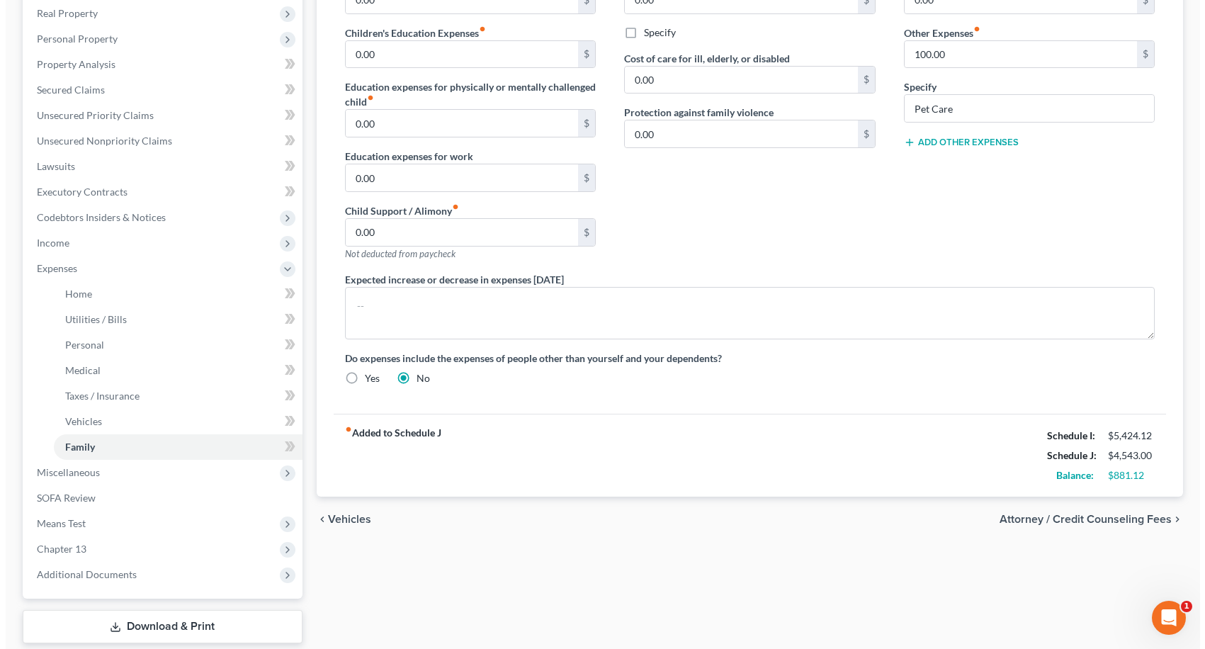
scroll to position [334, 0]
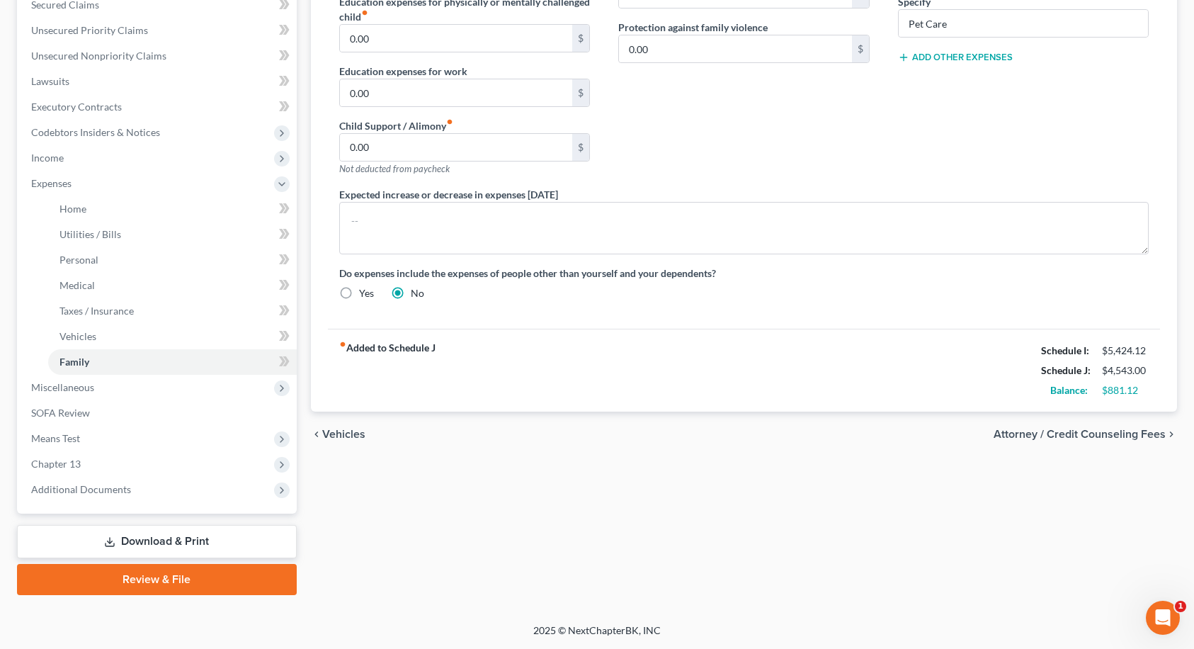
click at [1041, 432] on span "Attorney / Credit Counseling Fees" at bounding box center [1080, 433] width 172 height 11
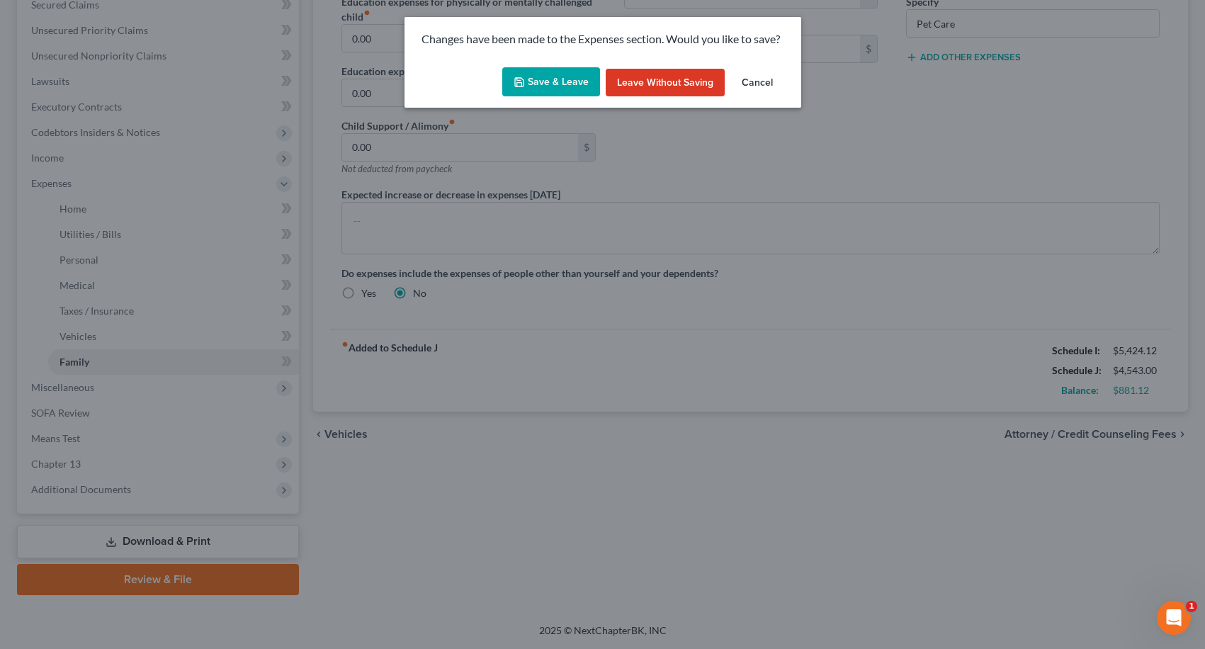
click at [573, 77] on button "Save & Leave" at bounding box center [551, 82] width 98 height 30
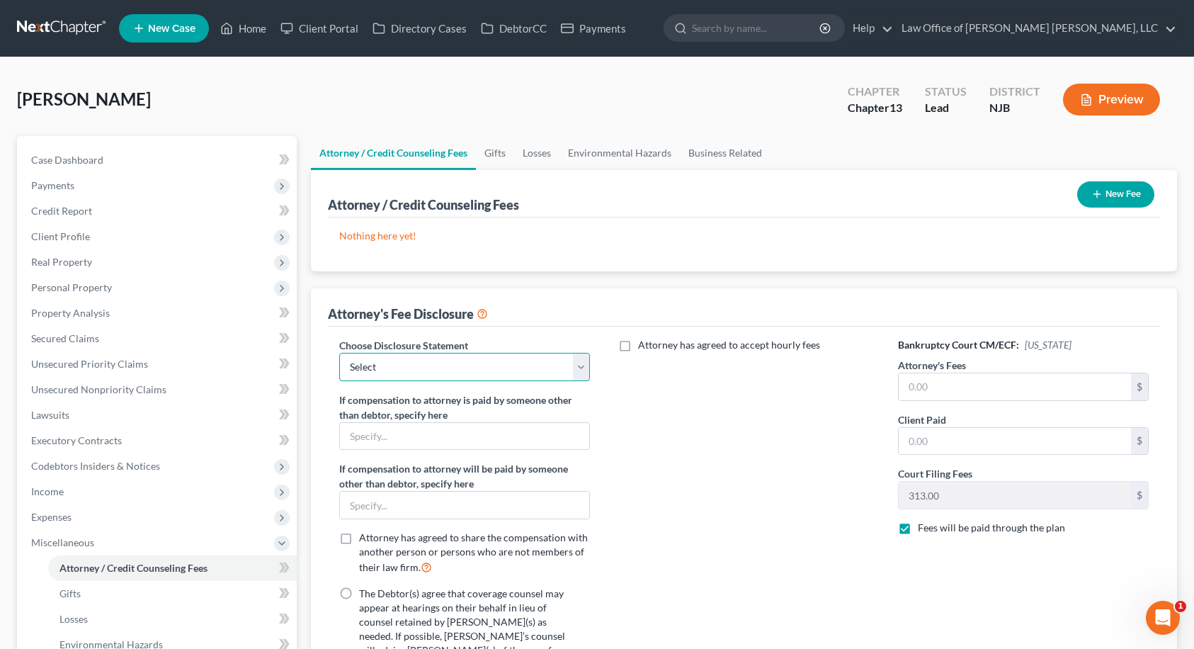
click at [583, 358] on select "Select PA - 13 NJ - 7 PA - 7 DISCLOSURE OF COMPENSATION OF ATTORNEY FOR DEBTOR" at bounding box center [464, 367] width 251 height 28
click at [339, 353] on select "Select PA - 13 NJ - 7 PA - 7 DISCLOSURE OF COMPENSATION OF ATTORNEY FOR DEBTOR" at bounding box center [464, 367] width 251 height 28
click at [939, 385] on input "text" at bounding box center [1015, 386] width 233 height 27
click at [930, 443] on input "text" at bounding box center [1015, 441] width 233 height 27
click at [773, 480] on div "Attorney has agreed to accept hourly fees" at bounding box center [744, 588] width 280 height 501
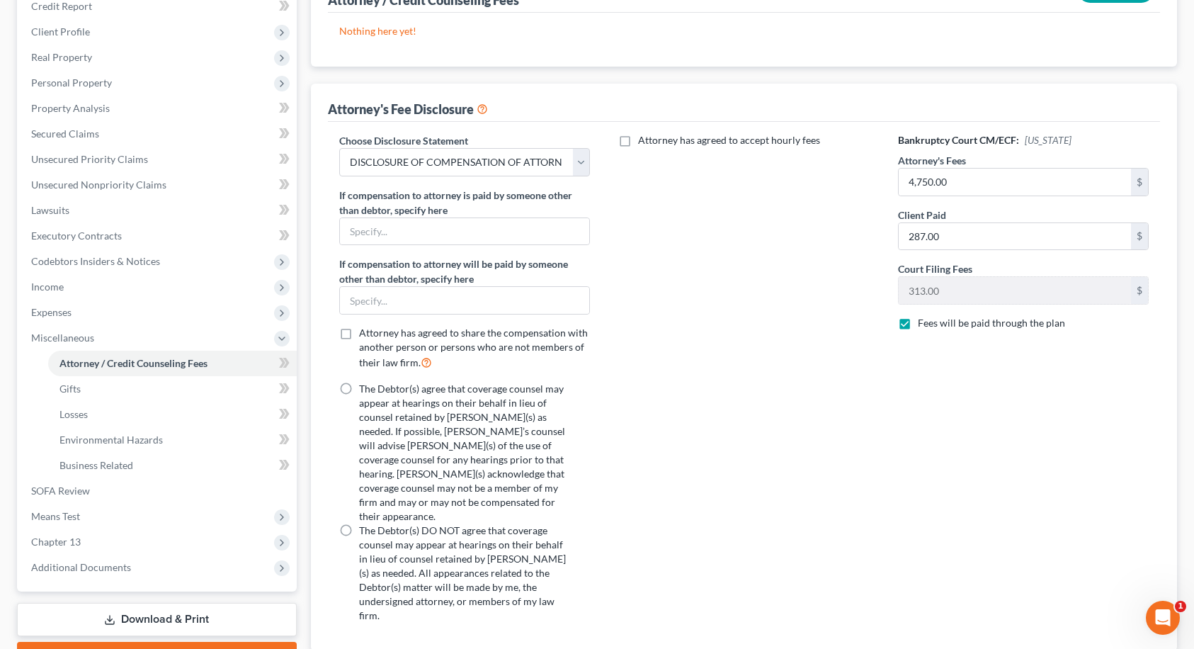
scroll to position [212, 0]
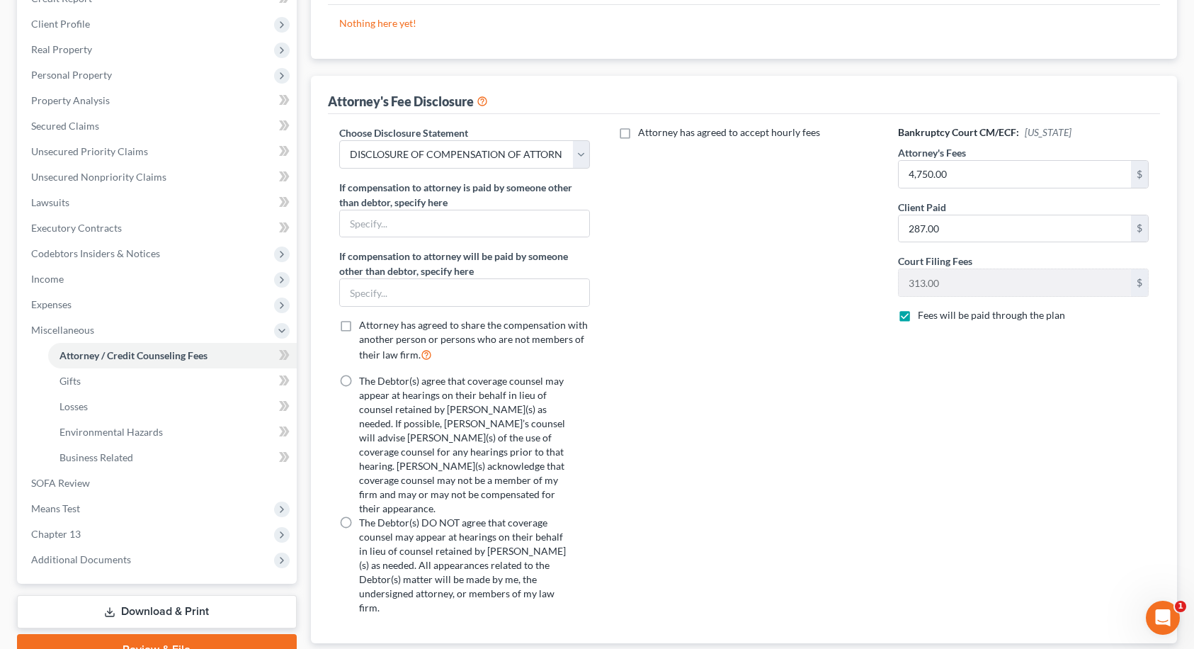
click at [359, 376] on label "The Debtor(s) agree that coverage counsel may appear at hearings on their behal…" at bounding box center [466, 445] width 215 height 142
click at [365, 376] on input "The Debtor(s) agree that coverage counsel may appear at hearings on their behal…" at bounding box center [369, 378] width 9 height 9
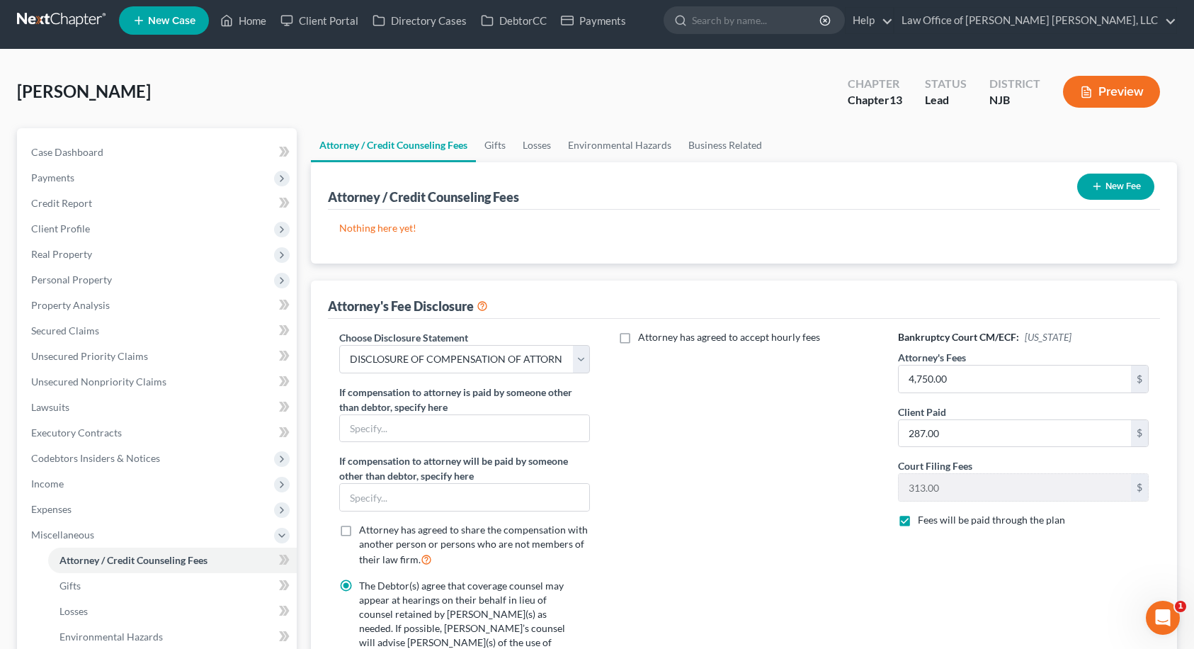
scroll to position [0, 0]
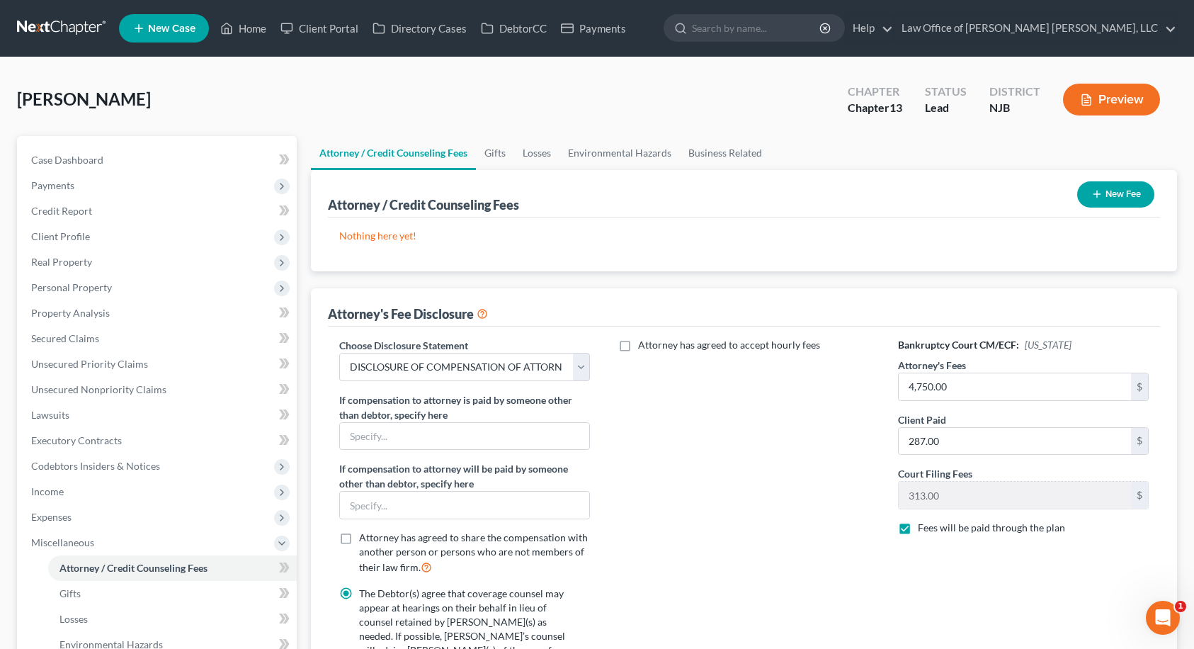
click at [1113, 187] on button "New Fee" at bounding box center [1115, 194] width 77 height 26
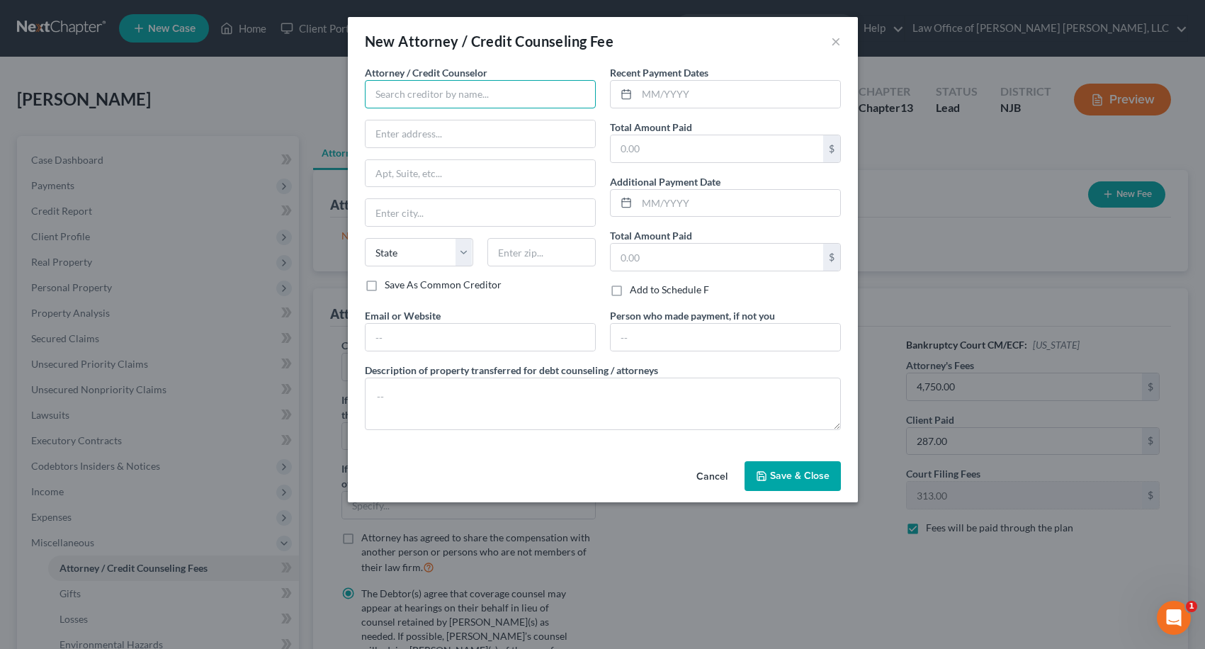
click at [555, 95] on input "text" at bounding box center [480, 94] width 231 height 28
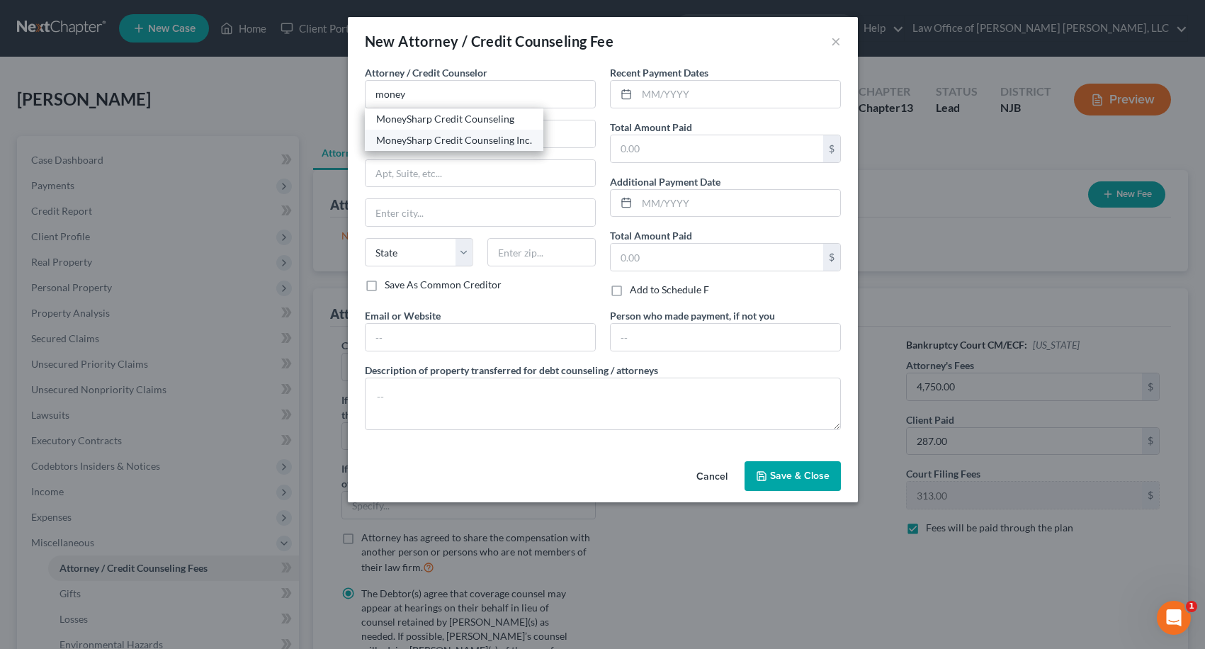
click at [457, 139] on div "MoneySharp Credit Counseling Inc." at bounding box center [454, 140] width 156 height 14
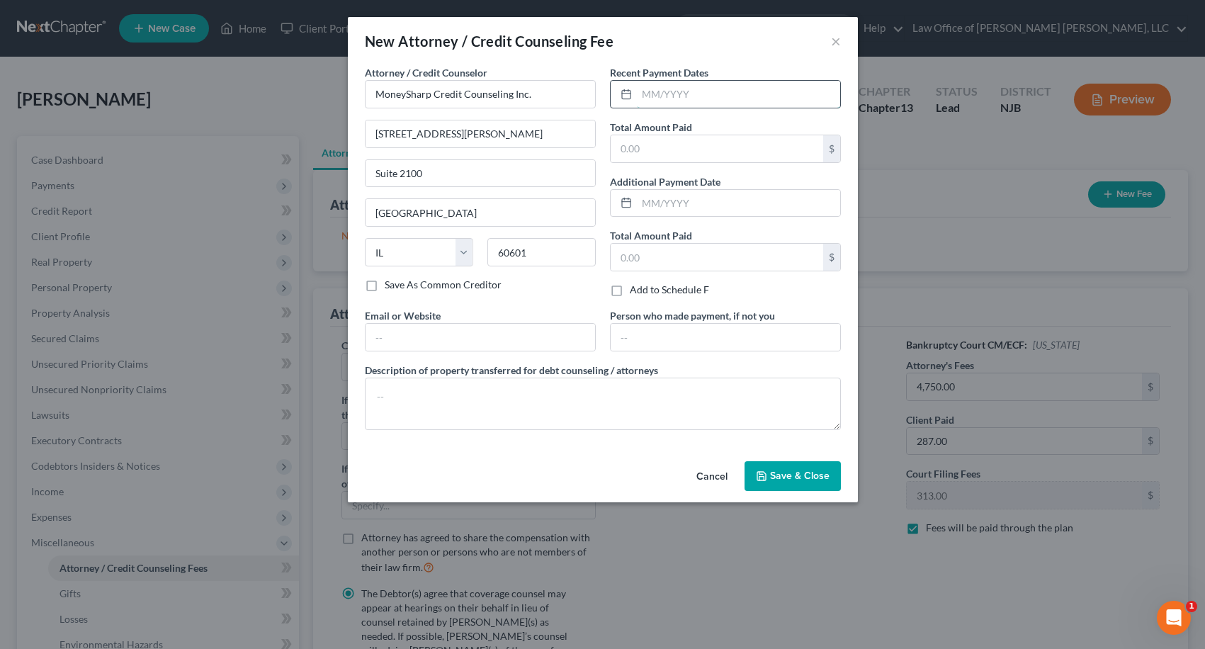
click at [651, 101] on input "text" at bounding box center [738, 94] width 203 height 27
click at [659, 158] on input "text" at bounding box center [716, 148] width 212 height 27
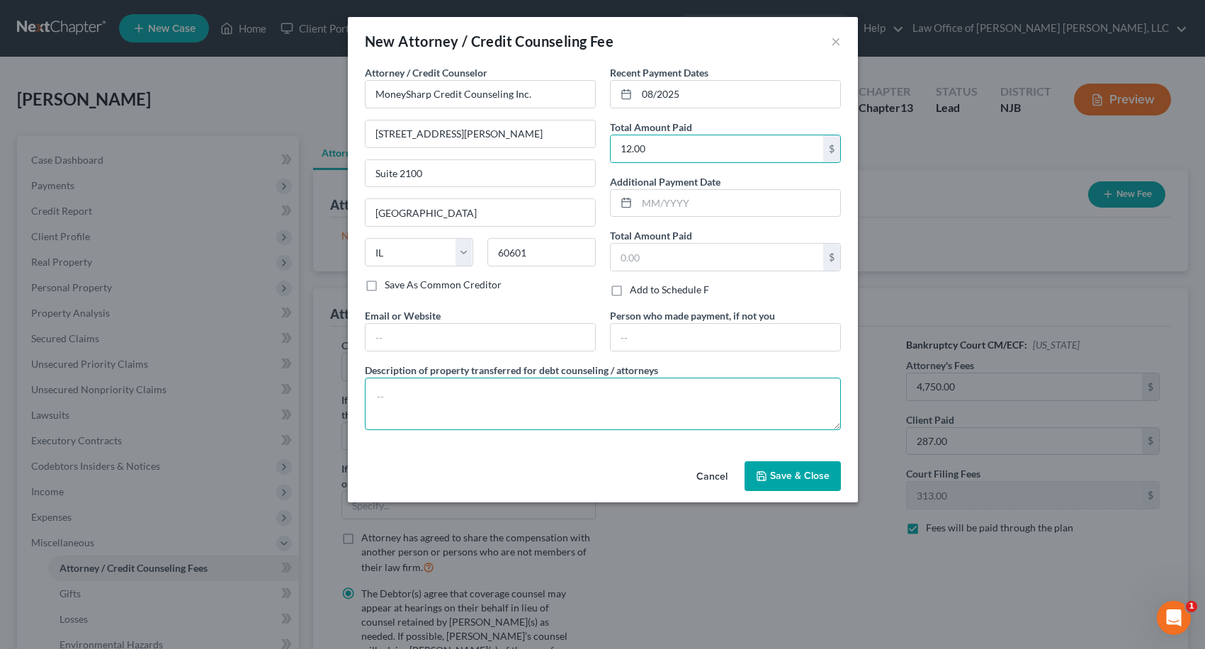
click at [516, 388] on textarea at bounding box center [603, 403] width 476 height 52
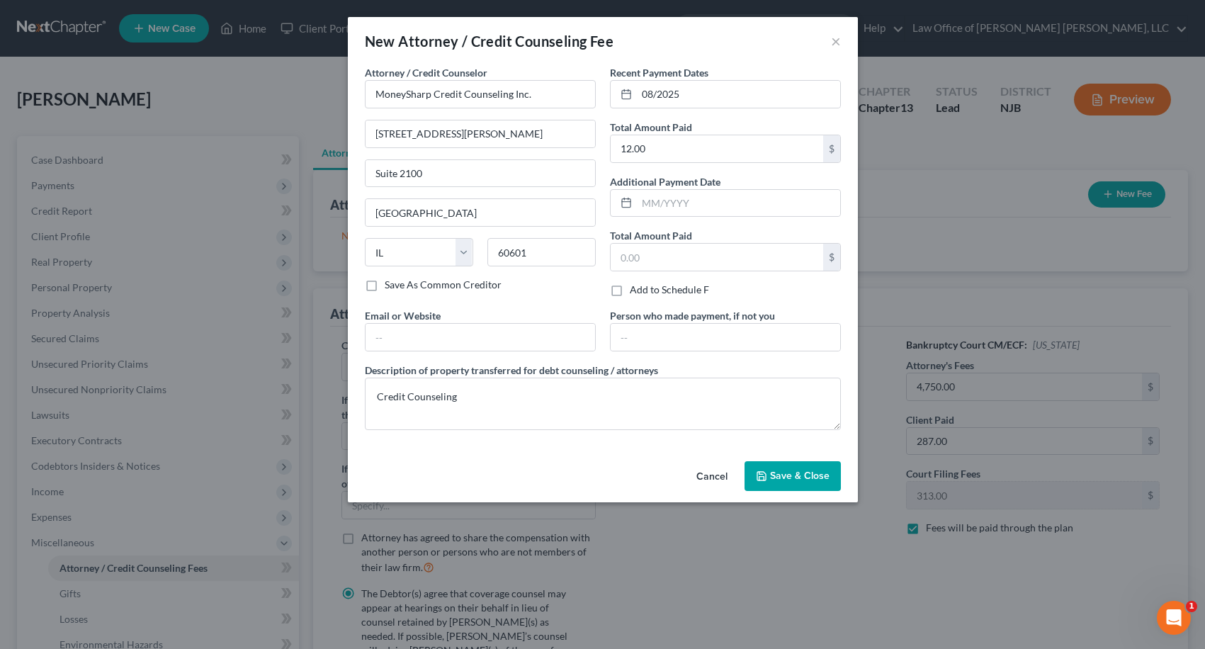
click at [785, 482] on button "Save & Close" at bounding box center [792, 476] width 96 height 30
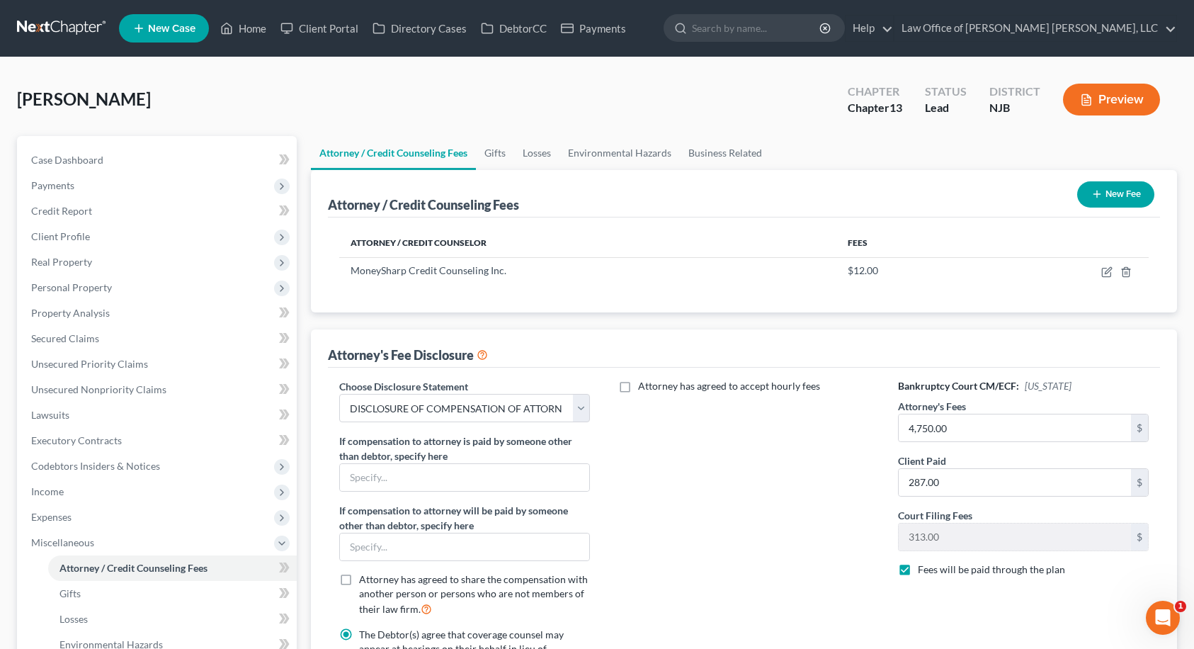
click at [1108, 198] on button "New Fee" at bounding box center [1115, 194] width 77 height 26
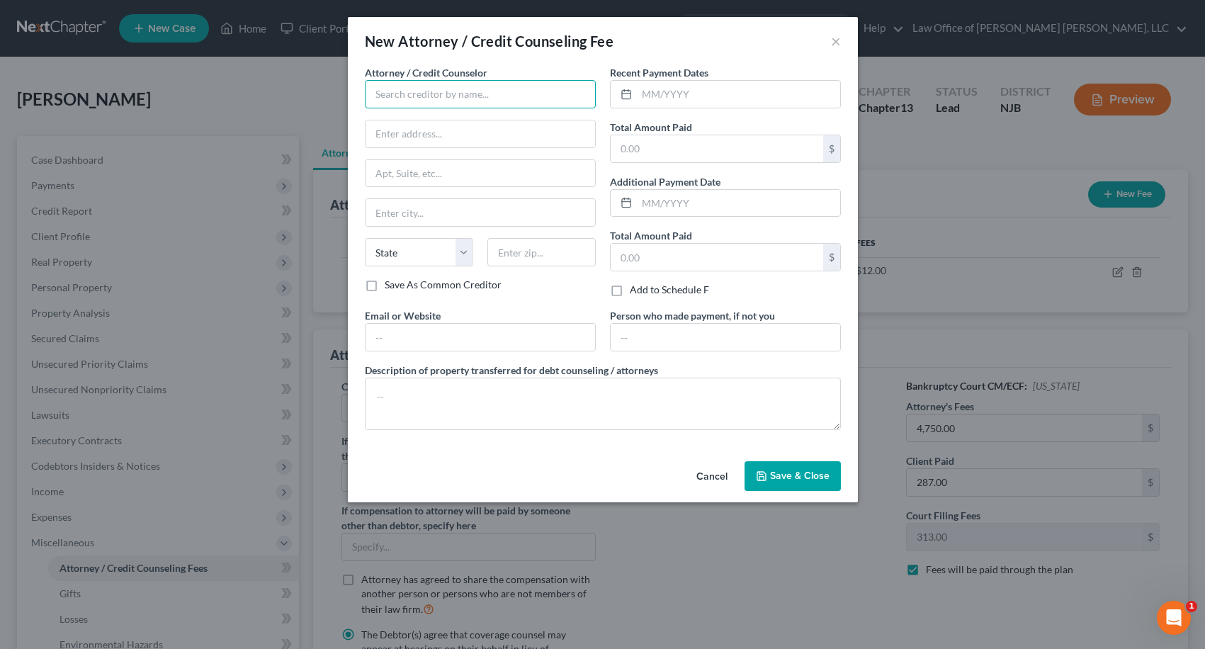
click at [574, 88] on input "text" at bounding box center [480, 94] width 231 height 28
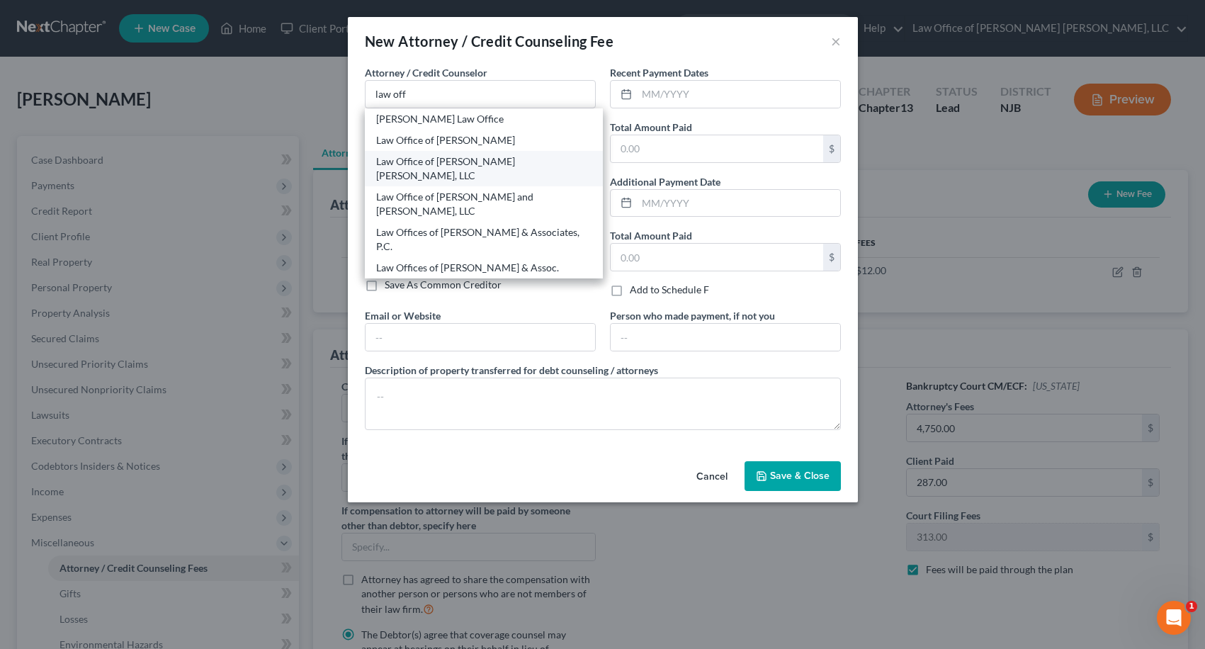
click at [471, 163] on div "Law Office of [PERSON_NAME] [PERSON_NAME], LLC" at bounding box center [483, 168] width 215 height 28
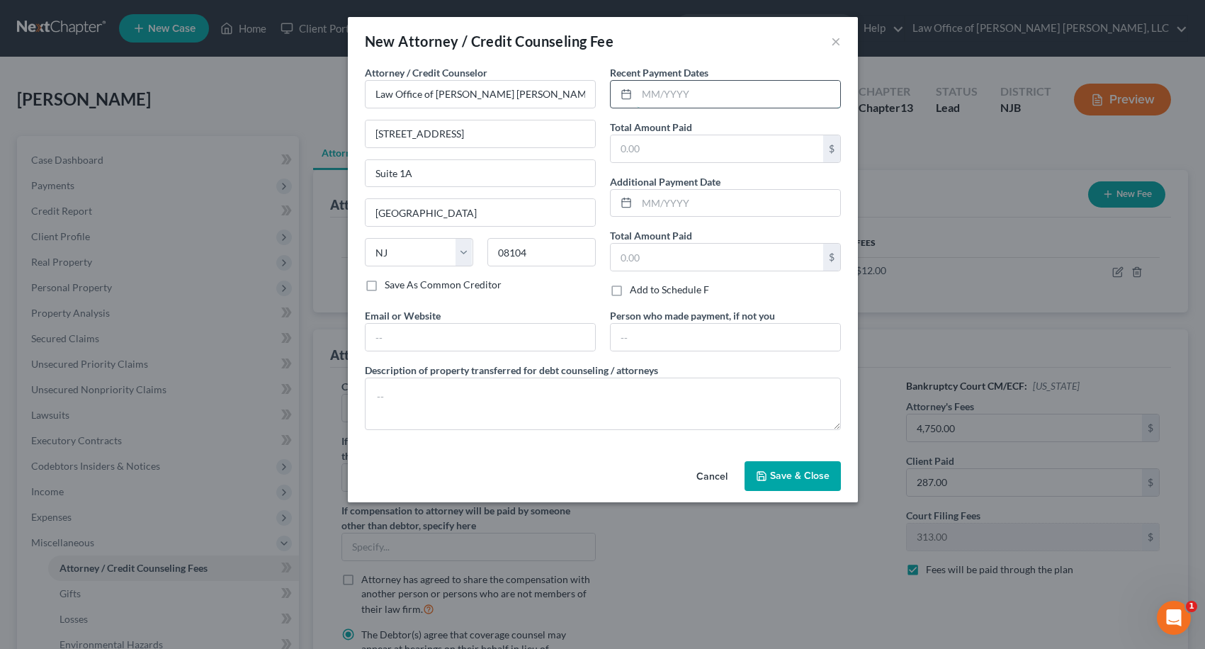
click at [677, 98] on input "text" at bounding box center [738, 94] width 203 height 27
click at [693, 152] on input "text" at bounding box center [716, 148] width 212 height 27
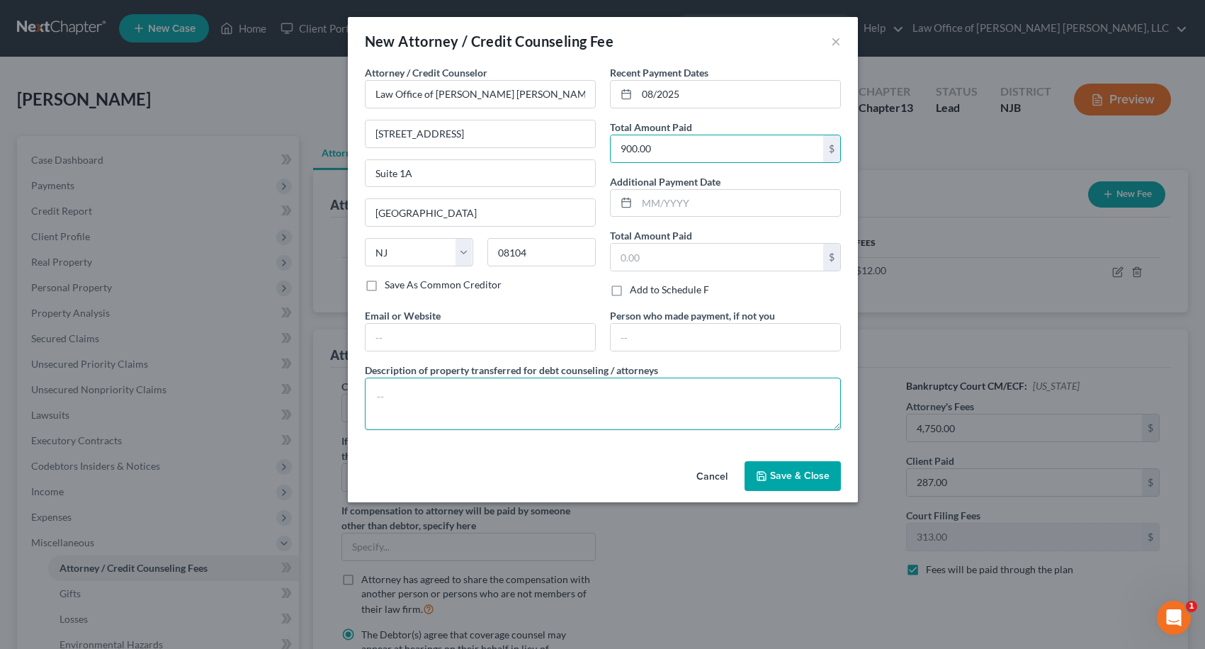
click at [693, 388] on textarea at bounding box center [603, 403] width 476 height 52
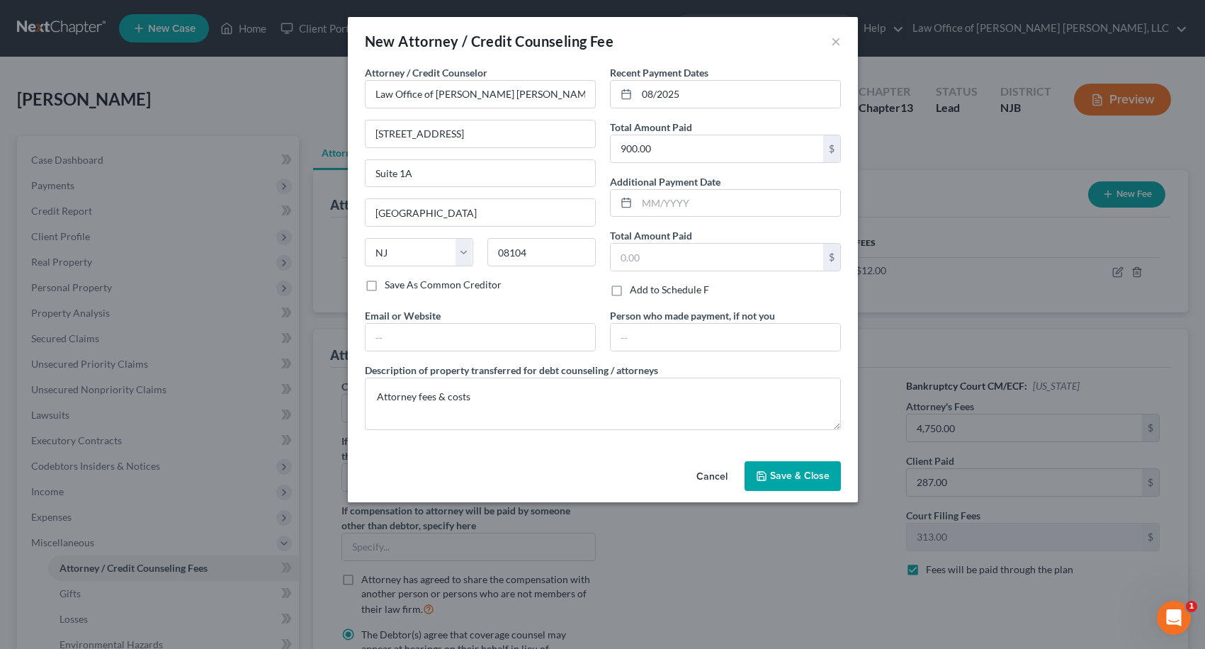
click at [802, 477] on span "Save & Close" at bounding box center [799, 476] width 59 height 12
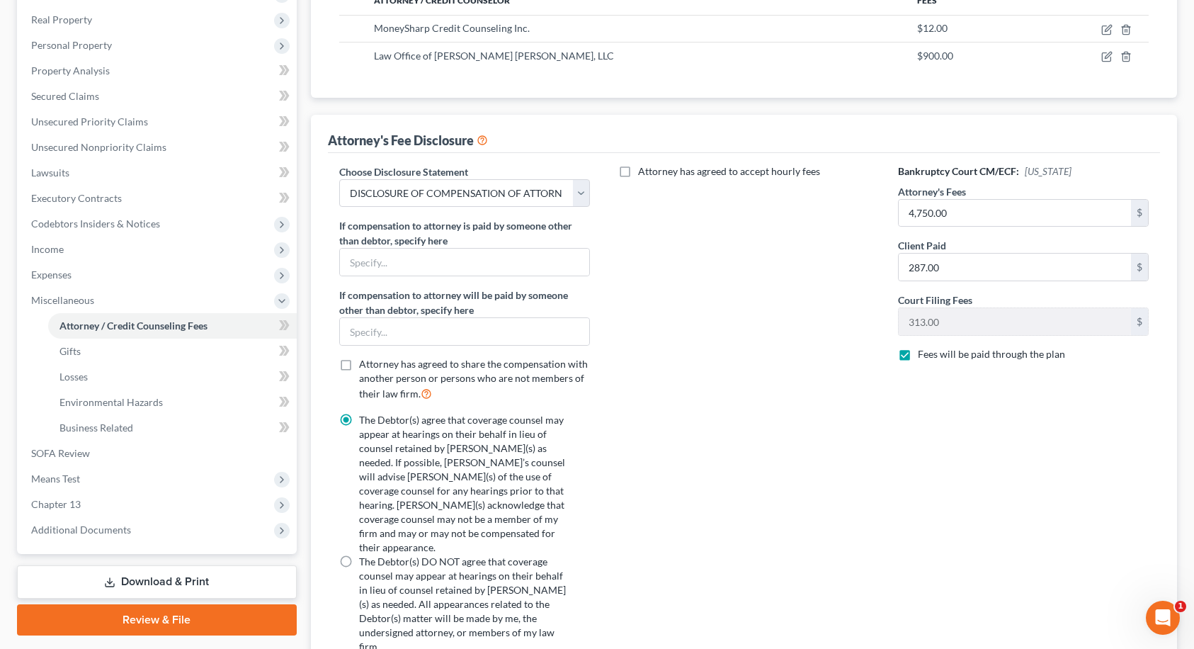
scroll to position [346, 0]
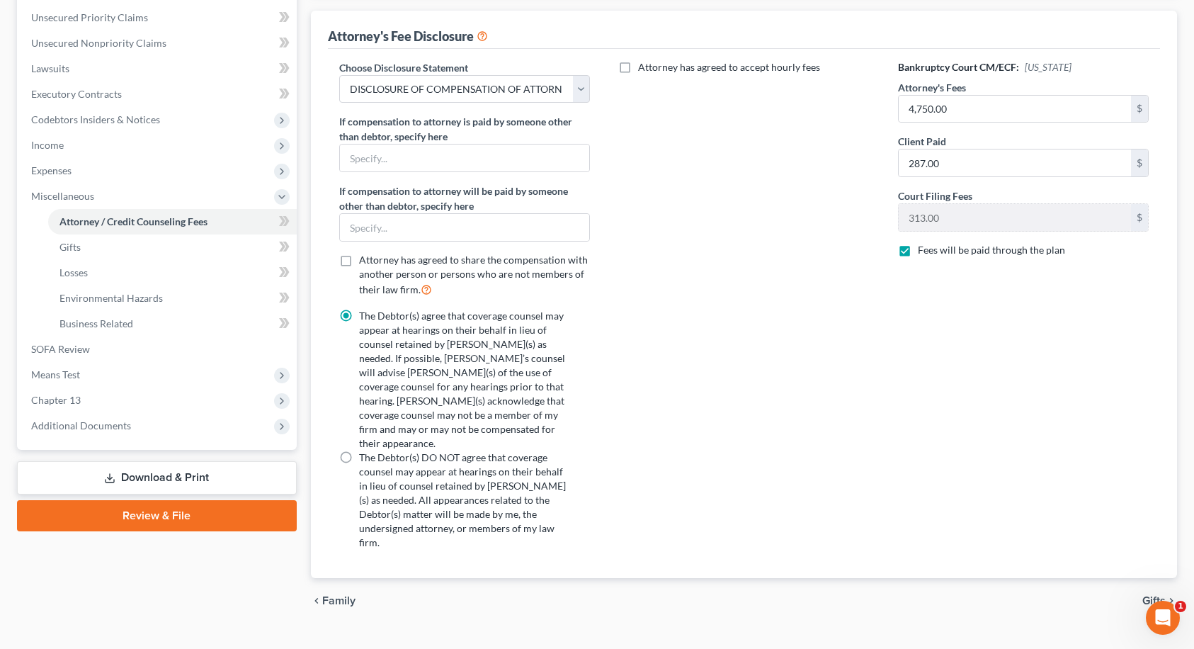
click at [1159, 595] on span "Gifts" at bounding box center [1153, 600] width 23 height 11
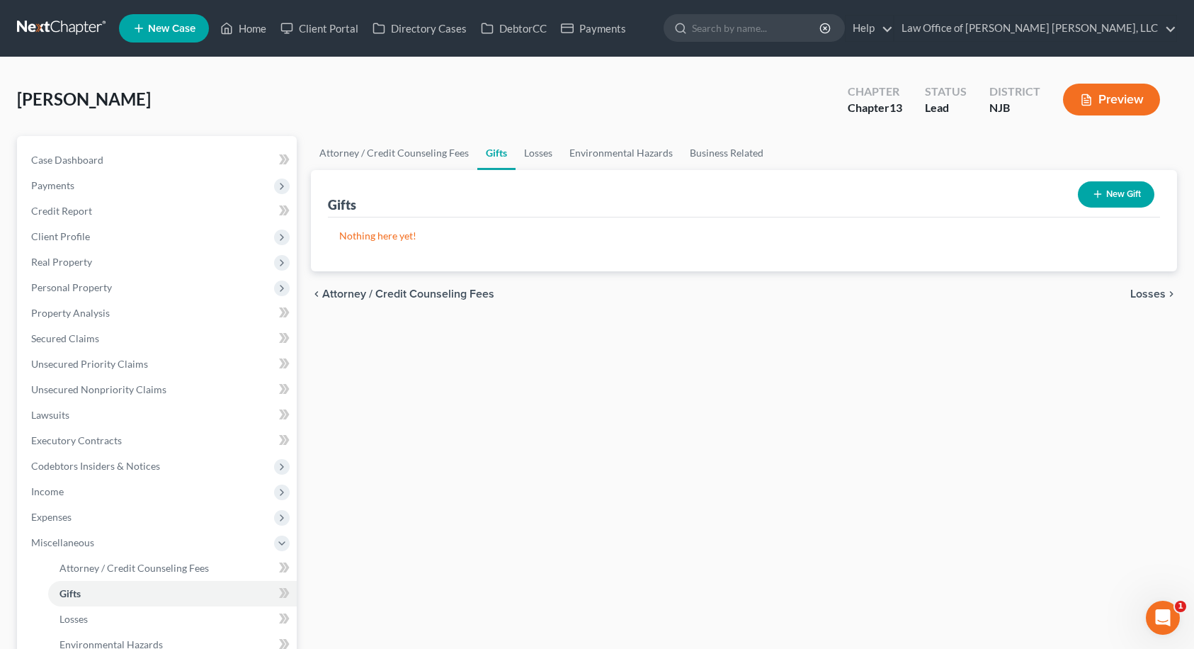
click at [1149, 297] on span "Losses" at bounding box center [1147, 293] width 35 height 11
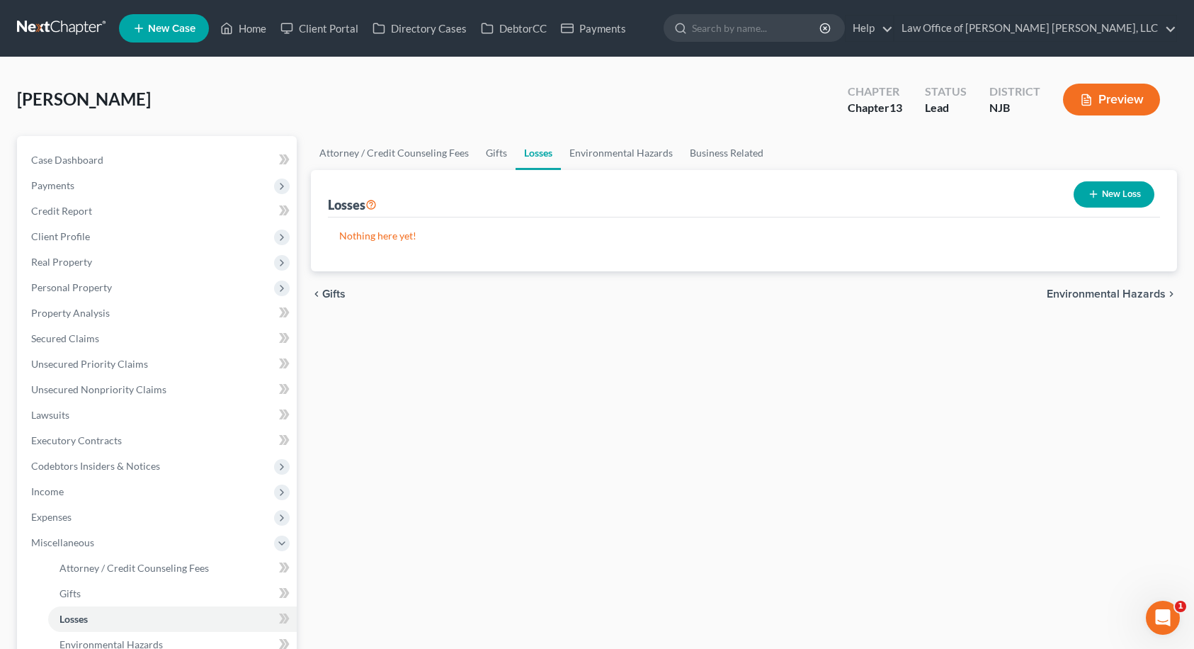
click at [1149, 297] on span "Environmental Hazards" at bounding box center [1106, 293] width 119 height 11
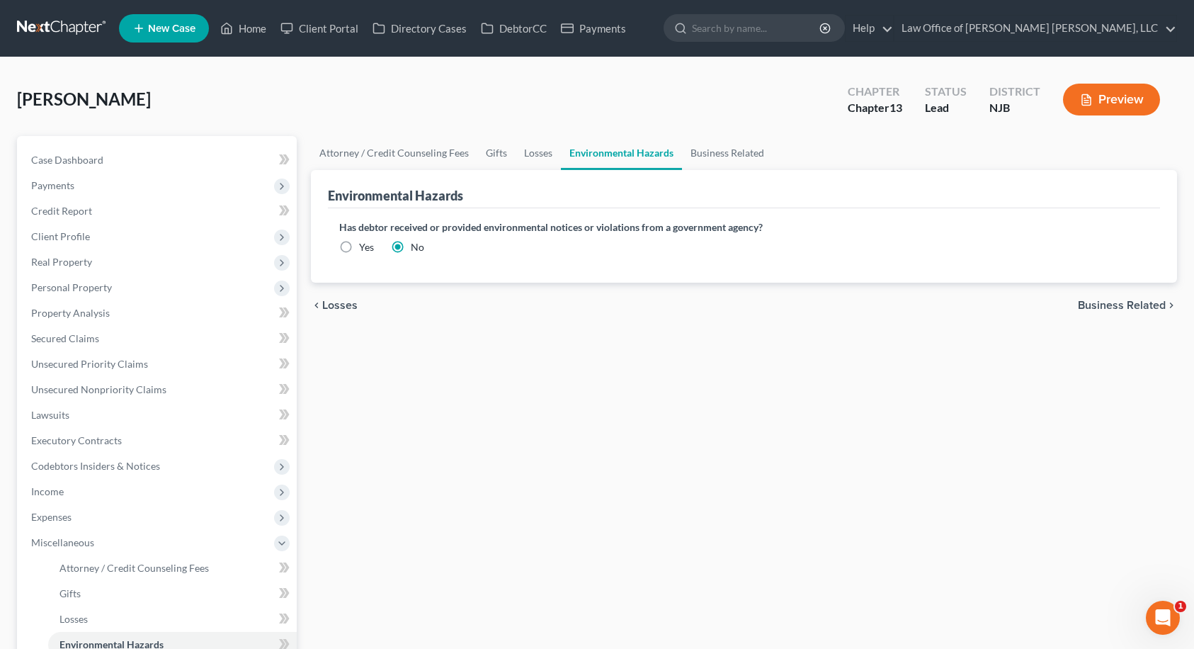
click at [1149, 297] on div "chevron_left Losses Business Related chevron_right" at bounding box center [744, 305] width 867 height 45
click at [1148, 297] on div "chevron_left Losses Business Related chevron_right" at bounding box center [744, 305] width 867 height 45
click at [1144, 302] on span "Business Related" at bounding box center [1122, 305] width 88 height 11
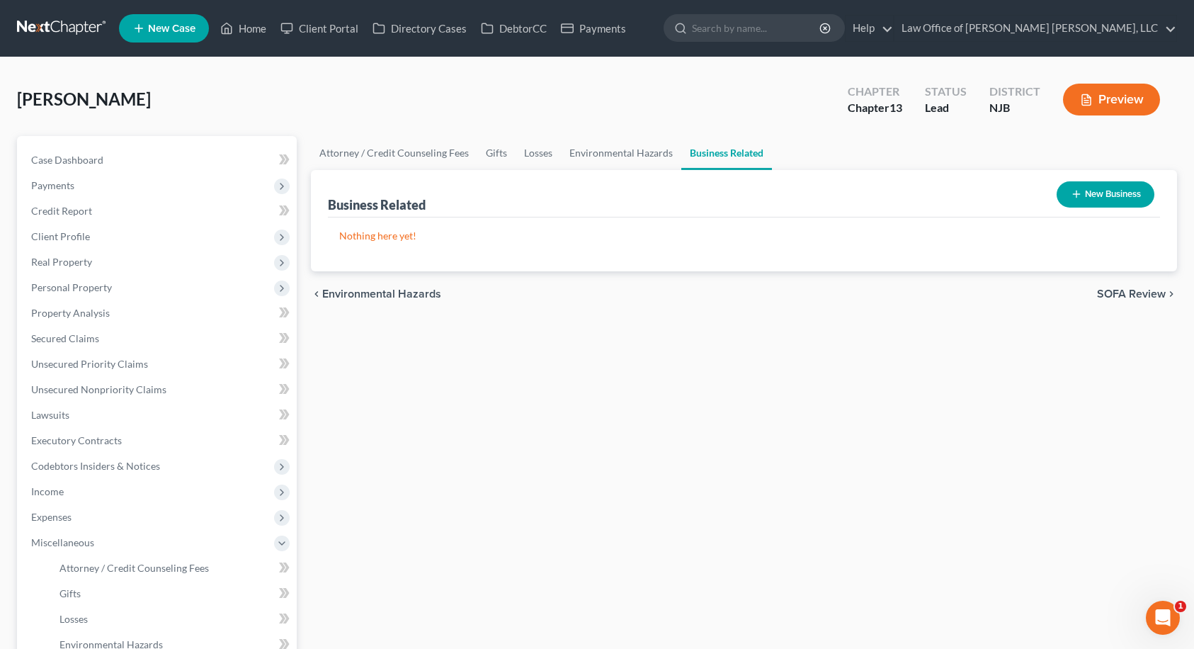
click at [1142, 297] on span "SOFA Review" at bounding box center [1131, 293] width 69 height 11
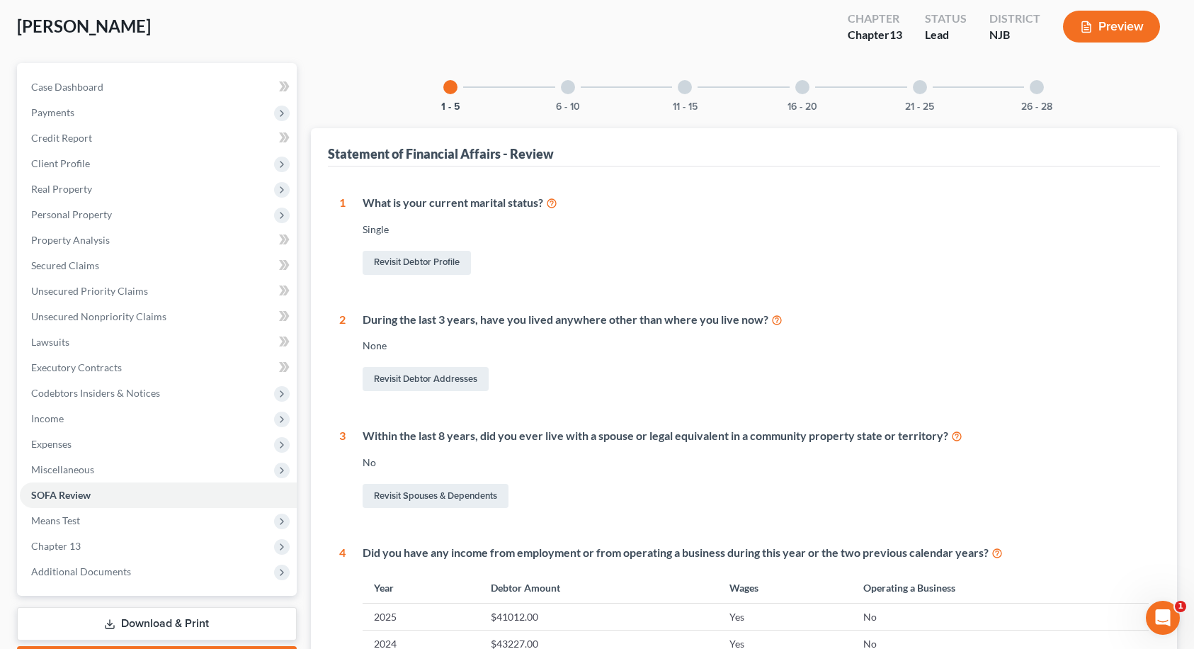
scroll to position [71, 0]
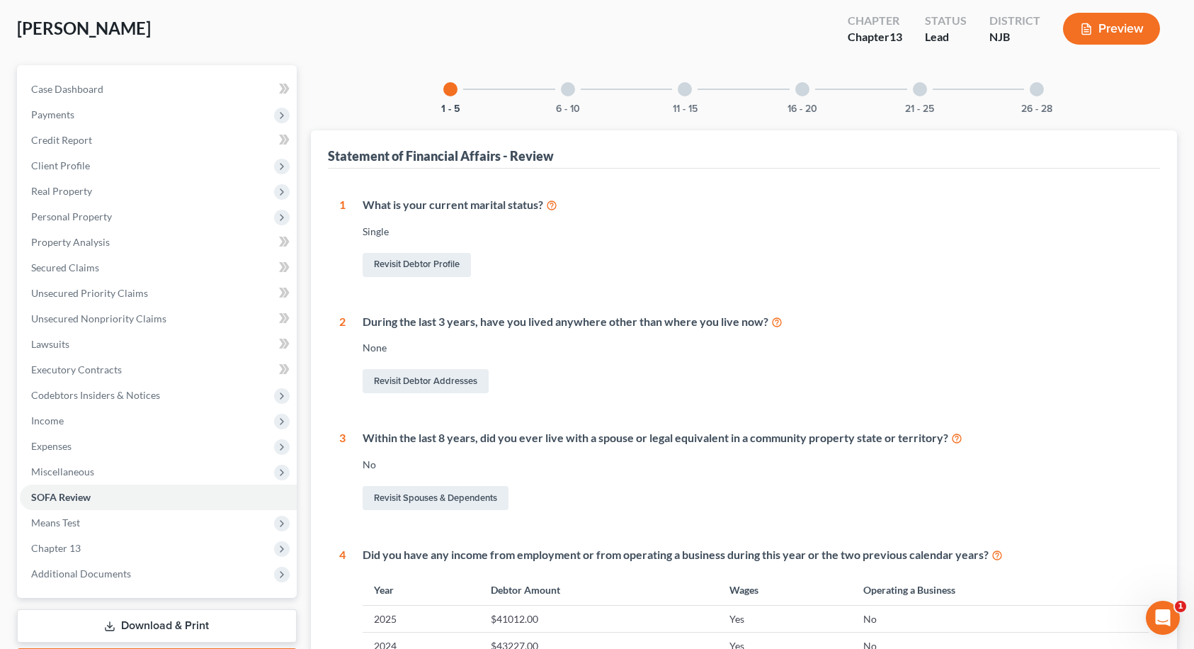
click at [566, 93] on div at bounding box center [568, 89] width 14 height 14
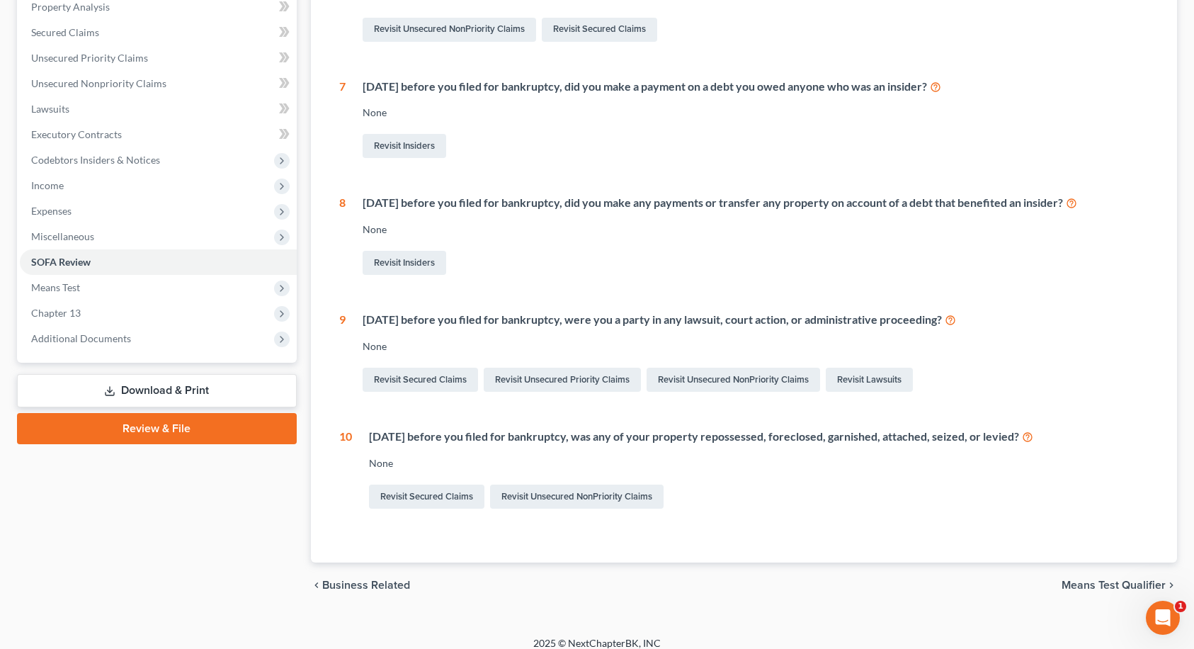
scroll to position [319, 0]
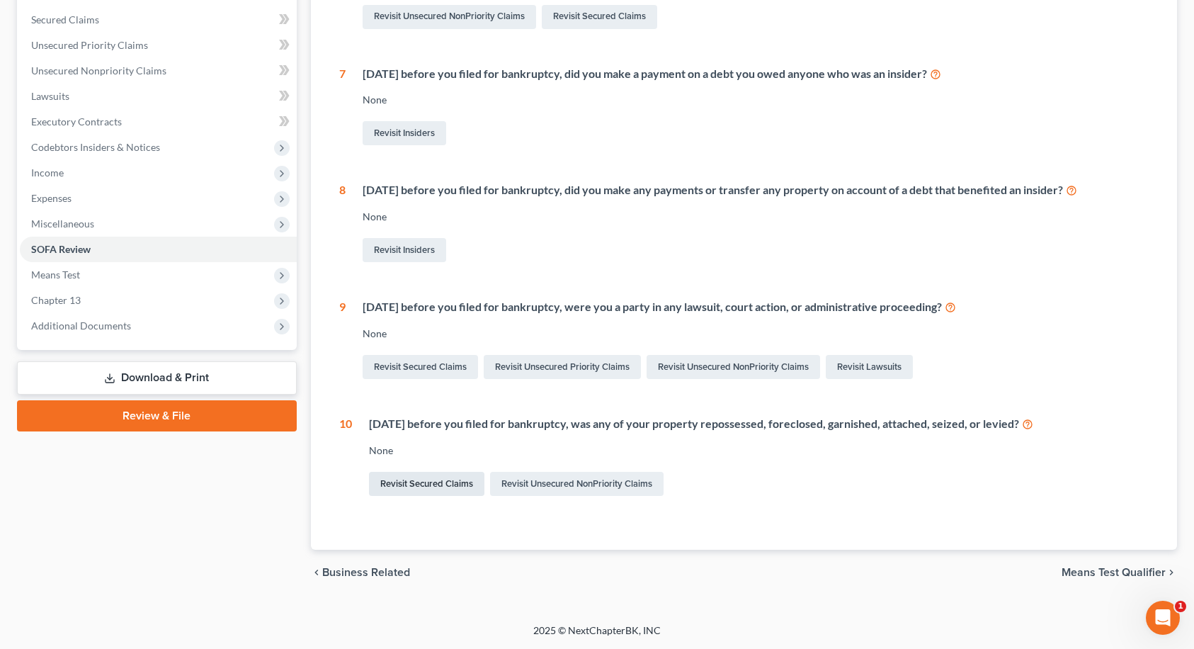
click at [450, 485] on link "Revisit Secured Claims" at bounding box center [426, 484] width 115 height 24
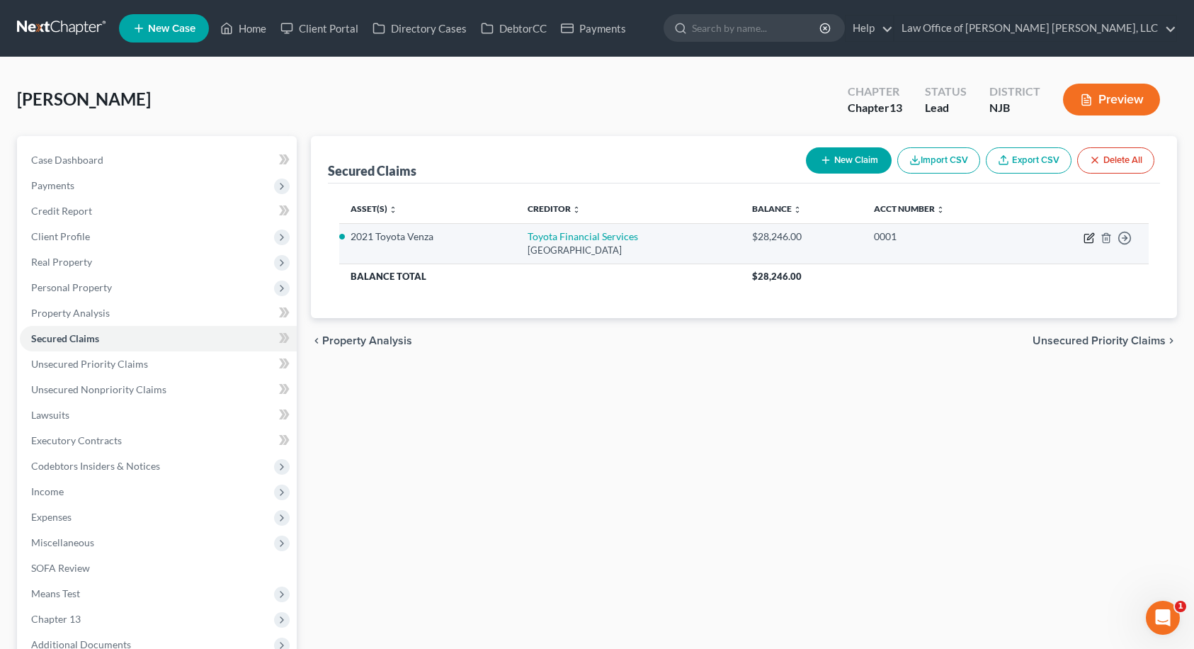
click at [1089, 237] on icon "button" at bounding box center [1090, 236] width 6 height 6
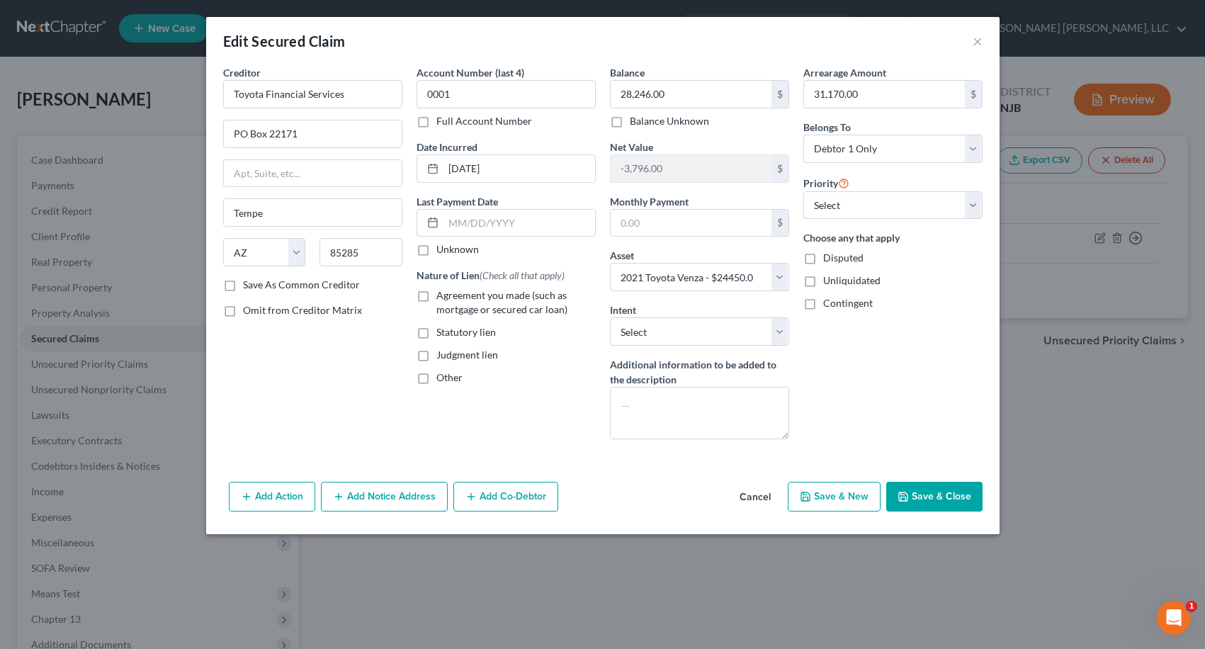
click at [285, 492] on button "Add Action" at bounding box center [272, 497] width 86 height 30
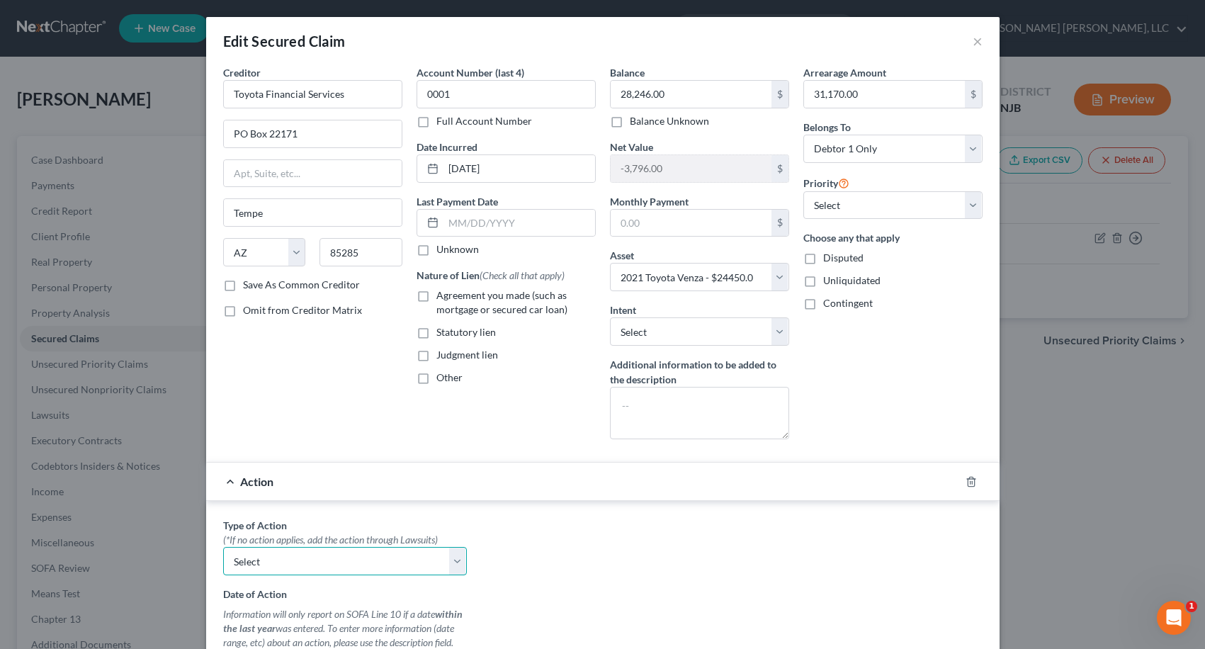
drag, startPoint x: 278, startPoint y: 558, endPoint x: 282, endPoint y: 547, distance: 11.2
click at [278, 558] on select "Select Repossession Garnishment Foreclosure Personal Injury Attached, Seized, O…" at bounding box center [345, 561] width 244 height 28
click at [223, 547] on select "Select Repossession Garnishment Foreclosure Personal Injury Attached, Seized, O…" at bounding box center [345, 561] width 244 height 28
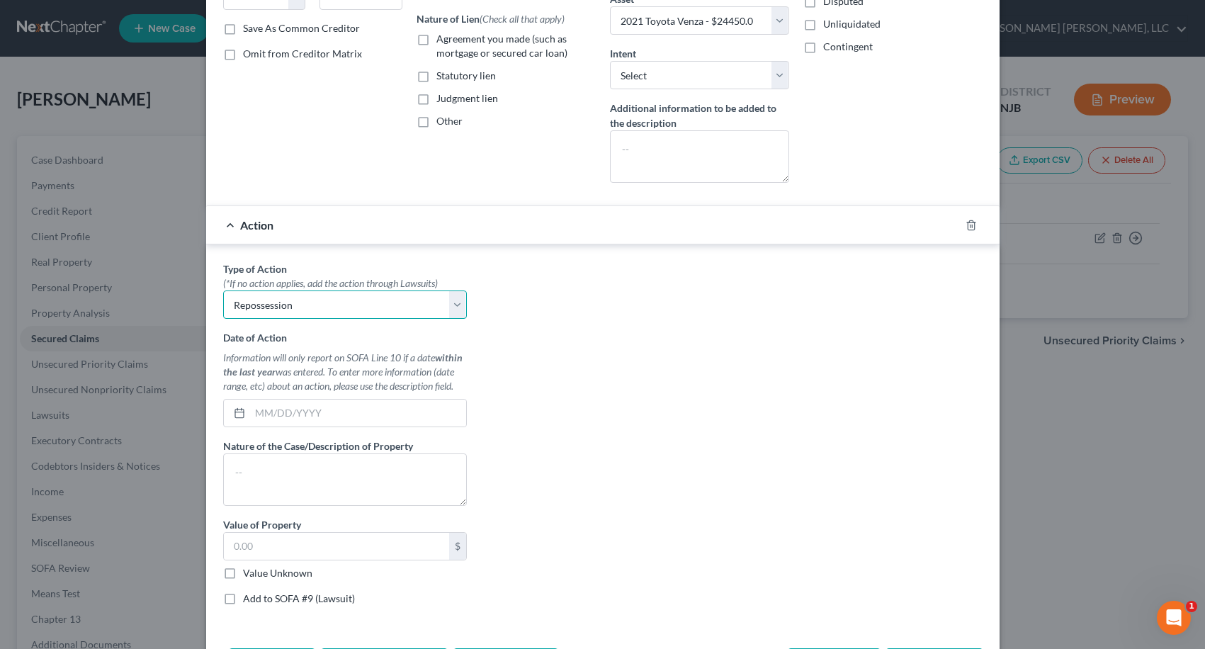
scroll to position [283, 0]
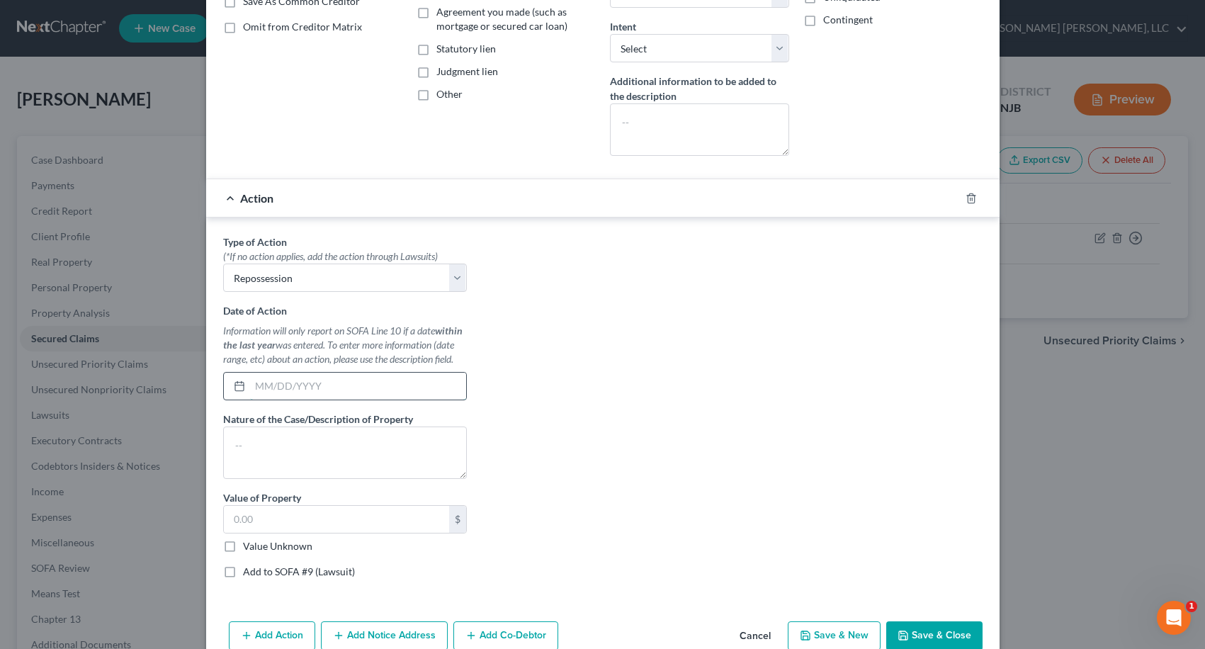
click at [286, 391] on input "text" at bounding box center [358, 386] width 216 height 27
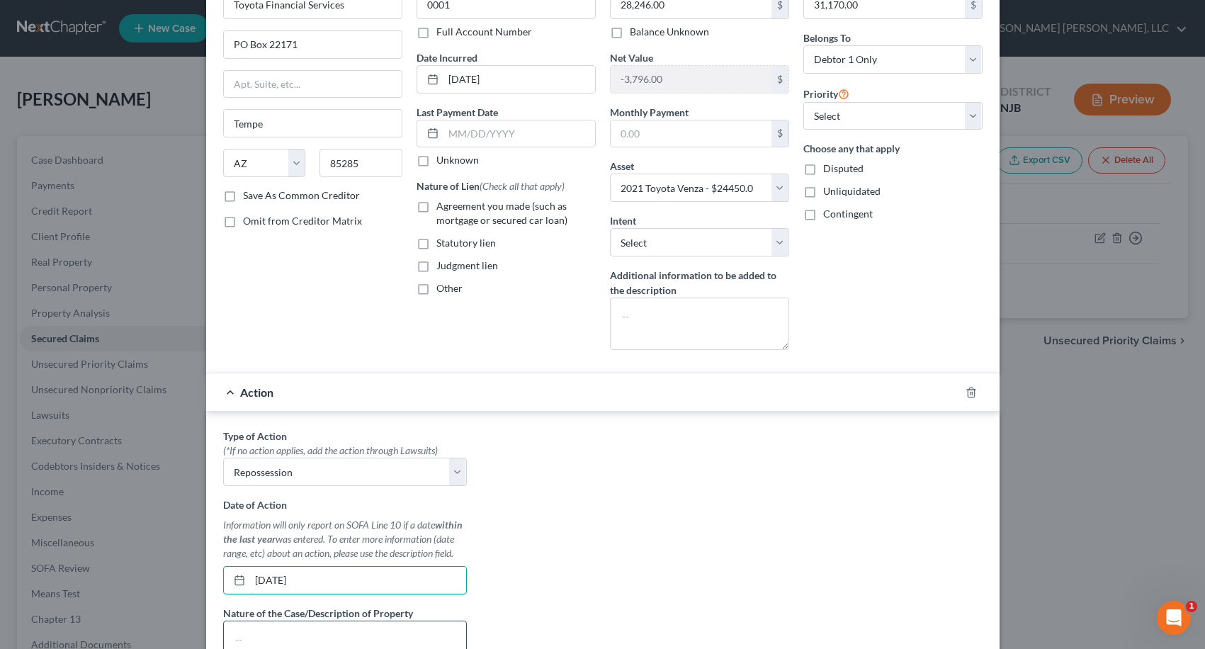
scroll to position [212, 0]
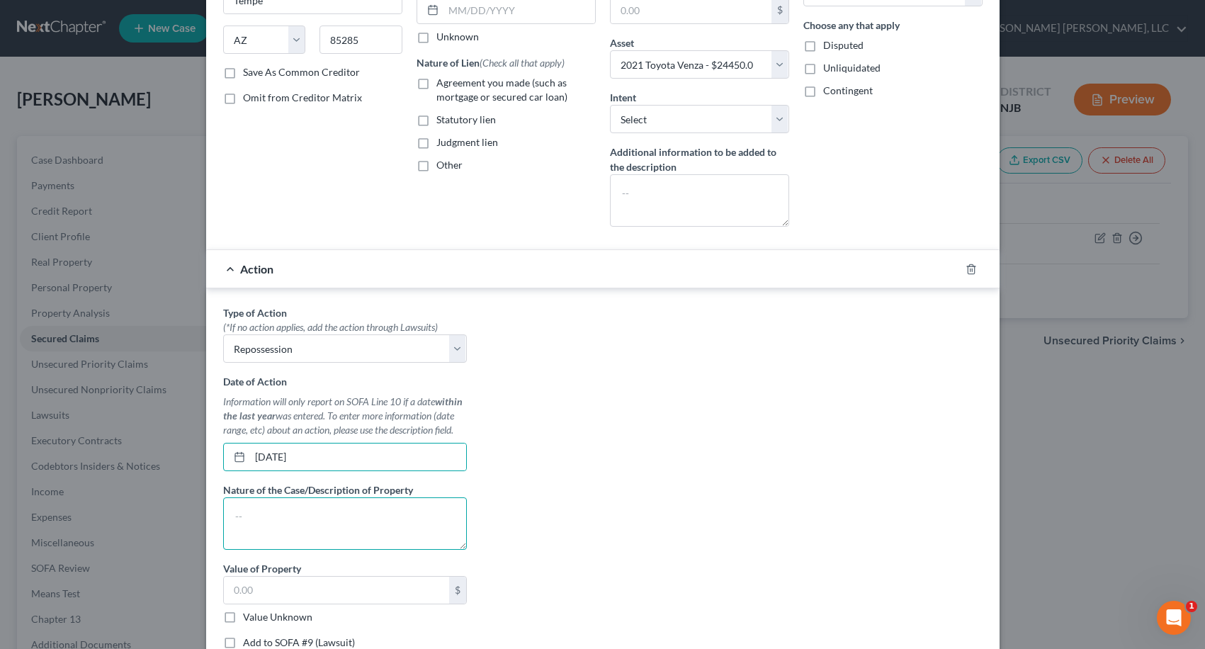
click at [338, 503] on textarea at bounding box center [345, 523] width 244 height 52
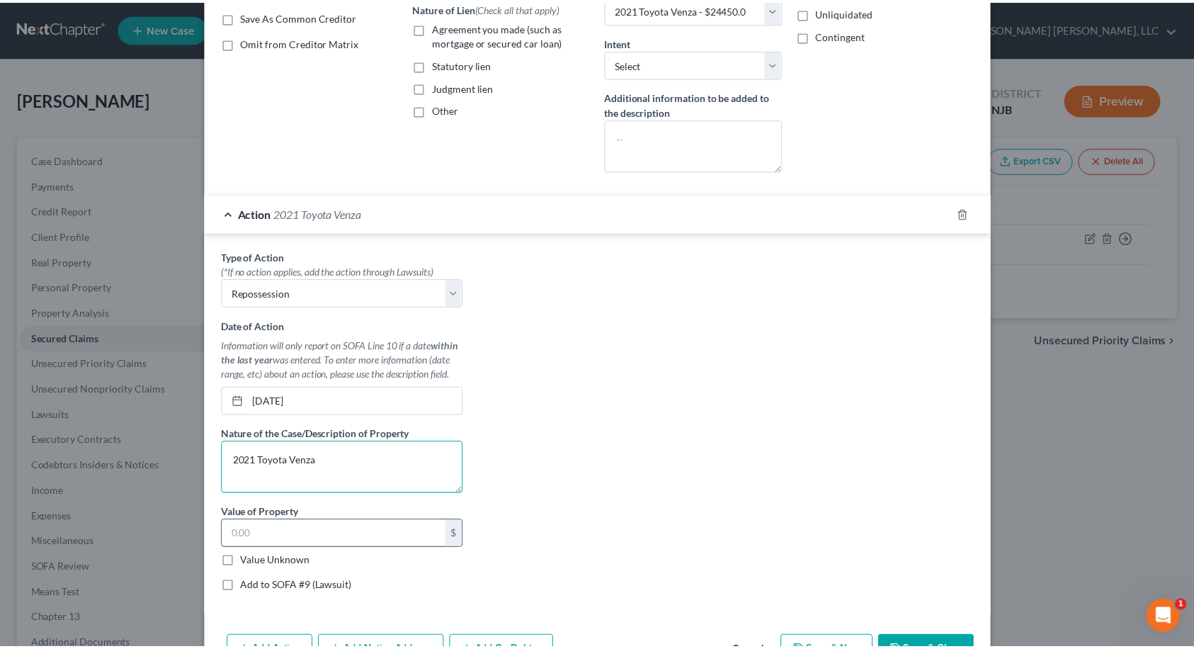
scroll to position [324, 0]
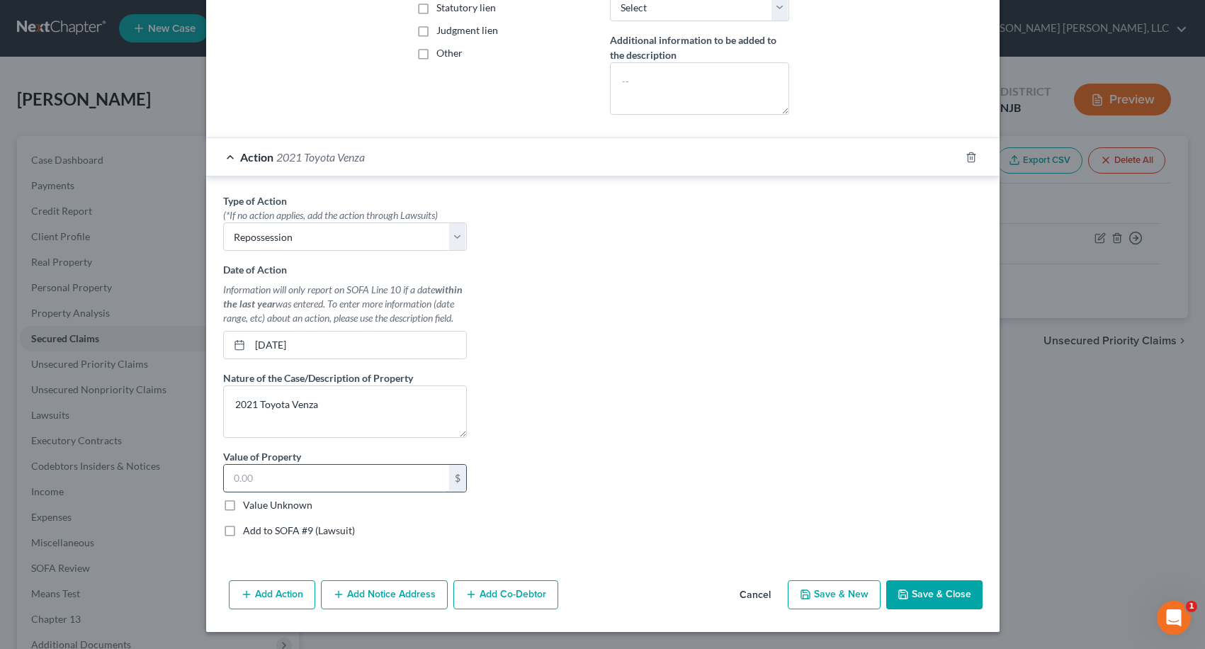
click at [281, 476] on input "text" at bounding box center [336, 478] width 225 height 27
click at [898, 596] on icon "button" at bounding box center [902, 594] width 11 height 11
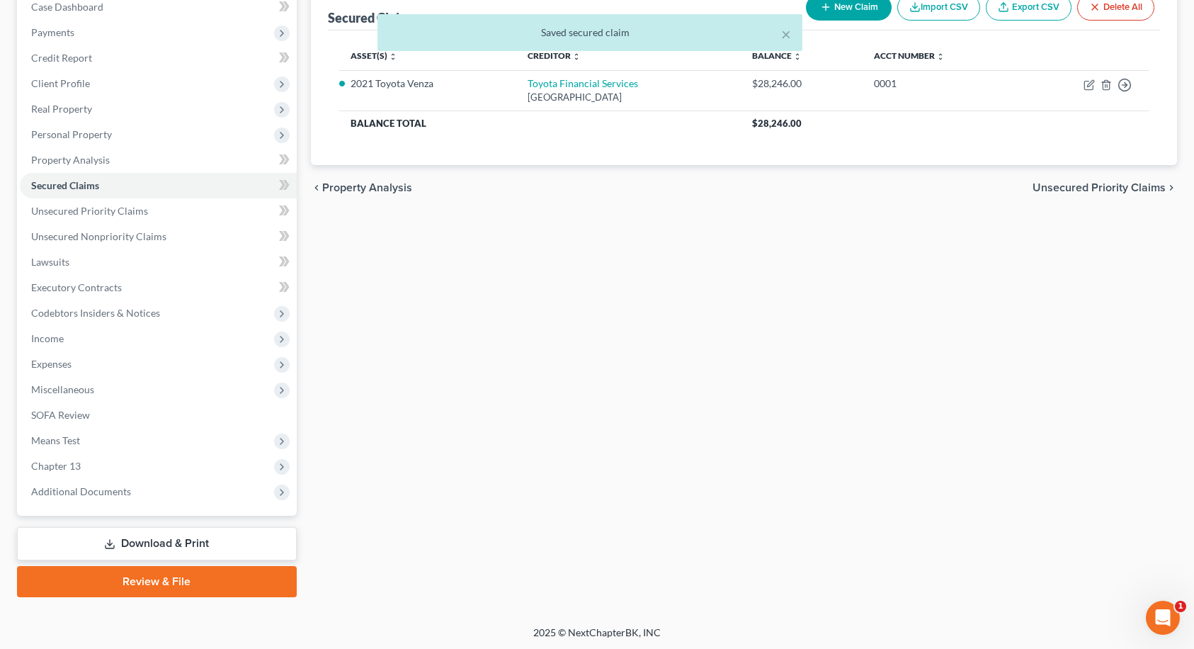
scroll to position [155, 0]
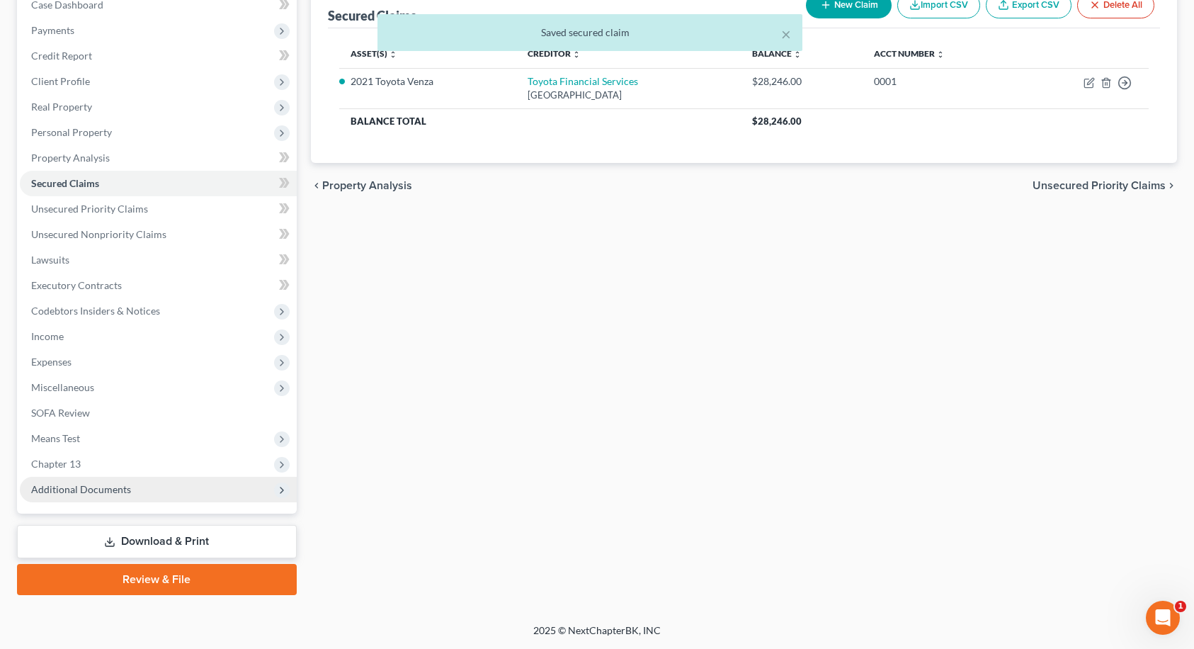
click at [143, 487] on span "Additional Documents" at bounding box center [158, 489] width 277 height 25
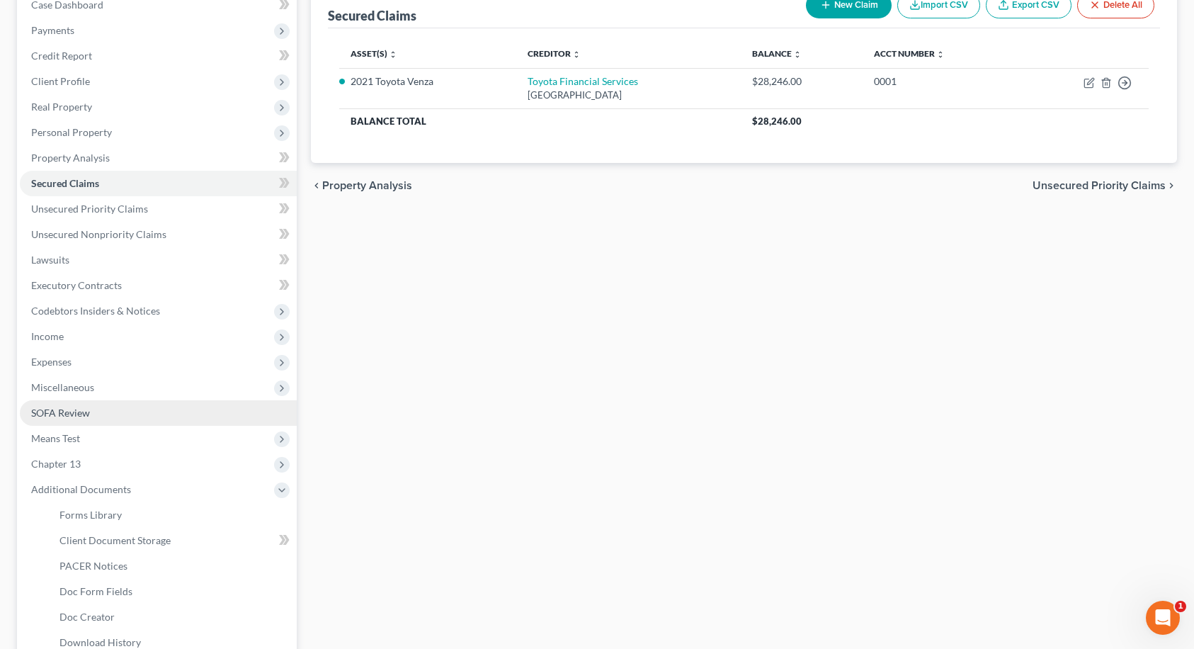
click at [79, 420] on link "SOFA Review" at bounding box center [158, 412] width 277 height 25
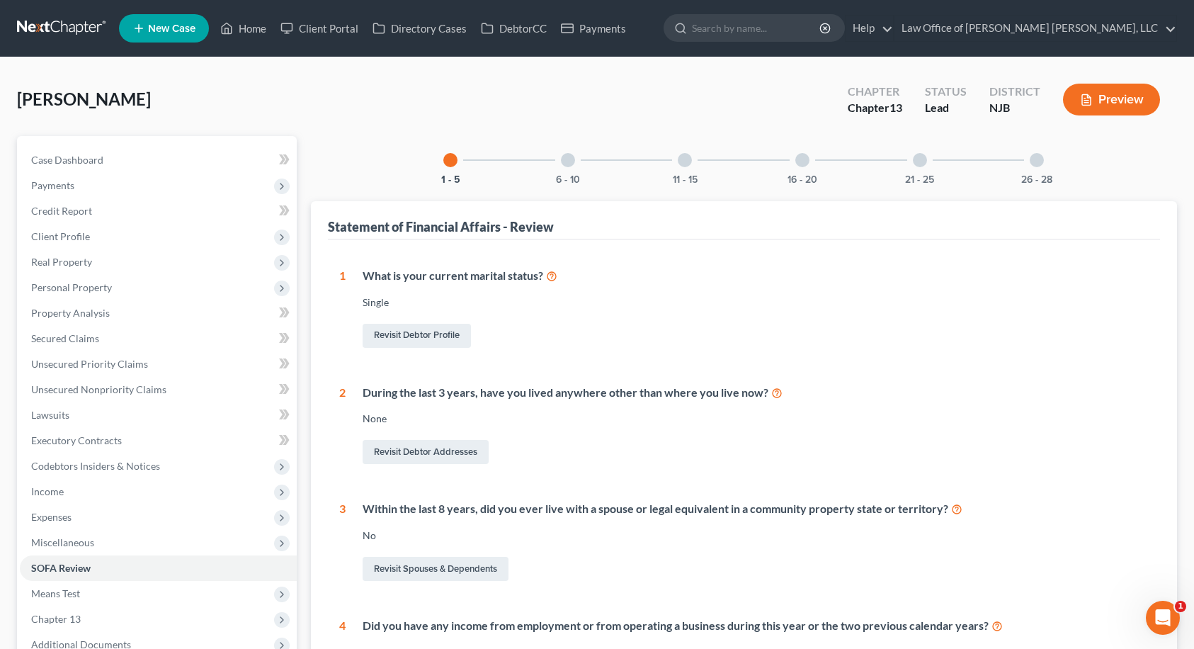
click at [565, 164] on div at bounding box center [568, 160] width 14 height 14
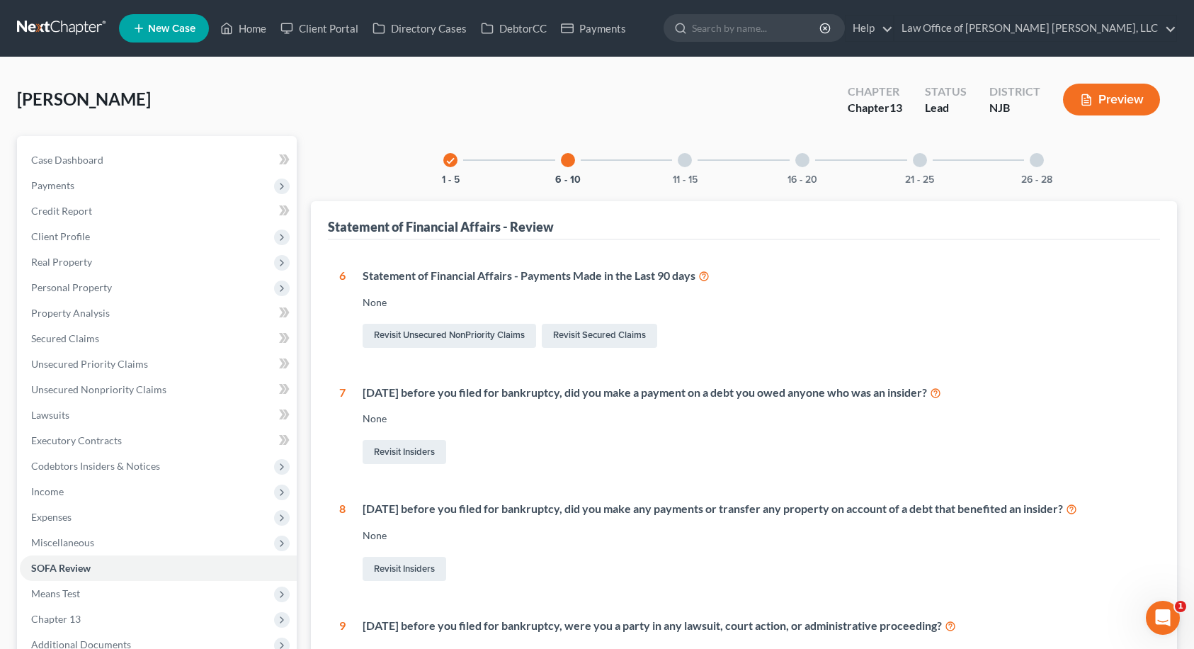
click at [684, 160] on div at bounding box center [685, 160] width 14 height 14
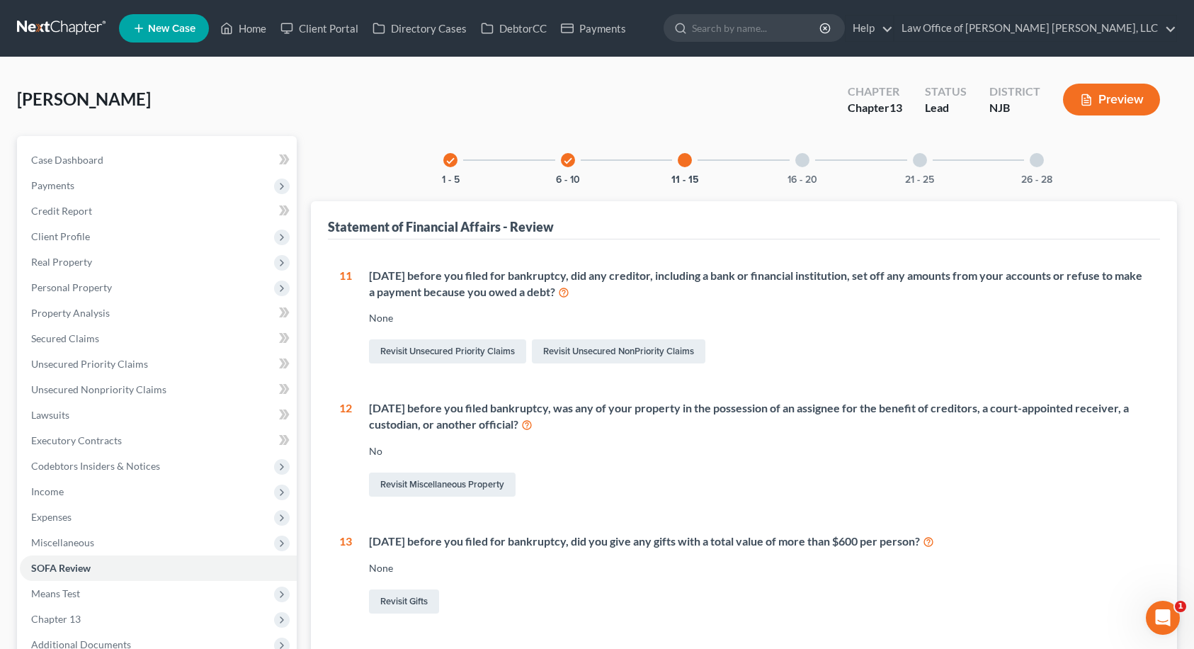
click at [800, 159] on div at bounding box center [802, 160] width 14 height 14
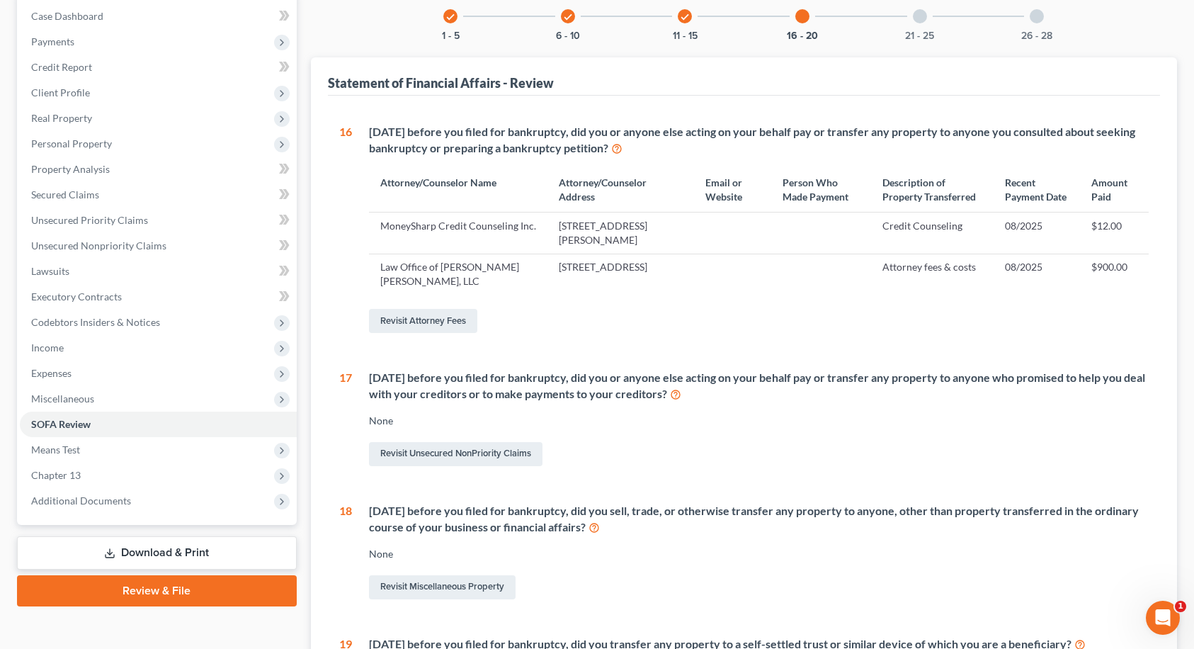
scroll to position [142, 0]
click at [915, 18] on div at bounding box center [920, 18] width 14 height 14
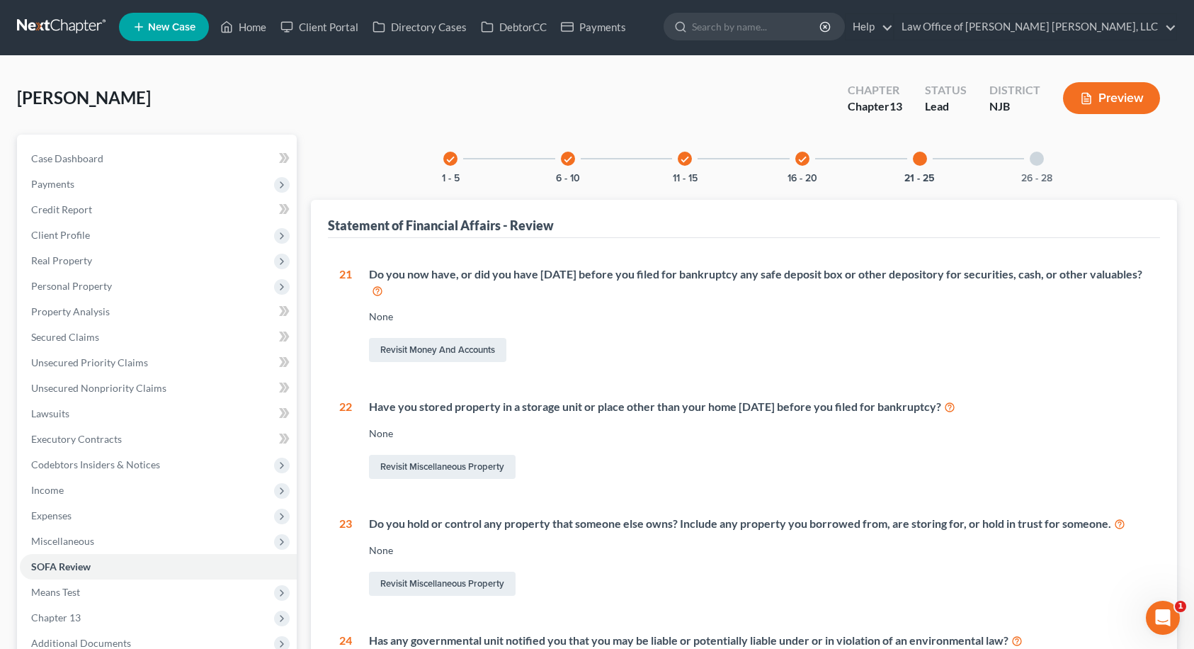
scroll to position [0, 0]
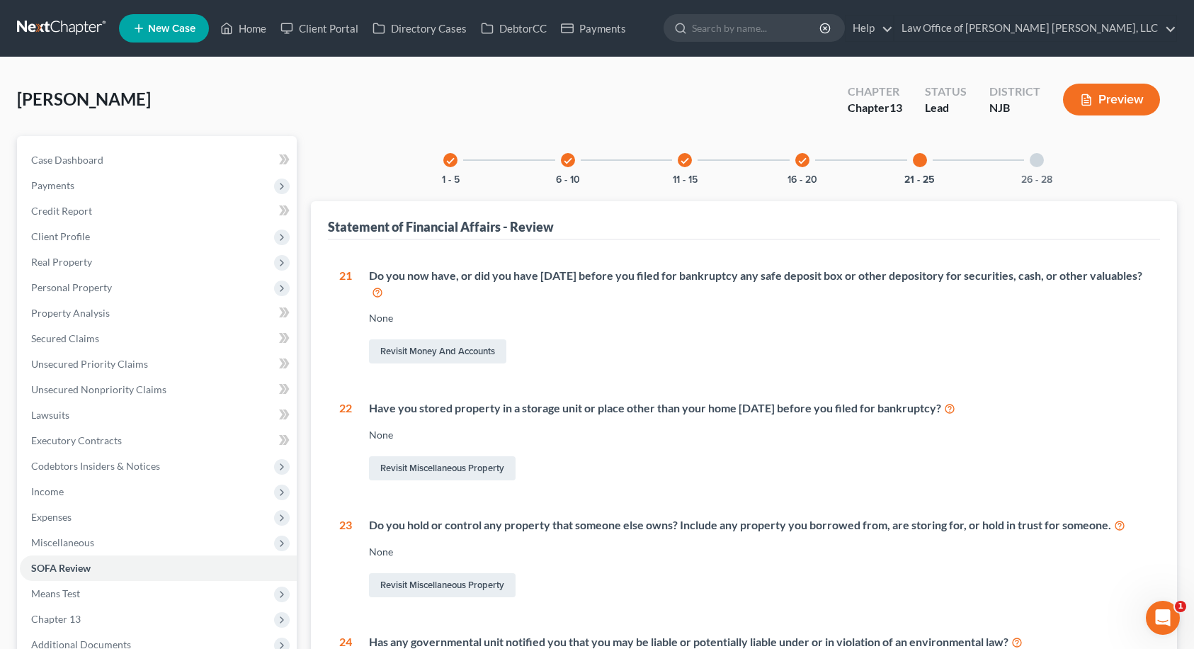
click at [1035, 162] on div at bounding box center [1037, 160] width 14 height 14
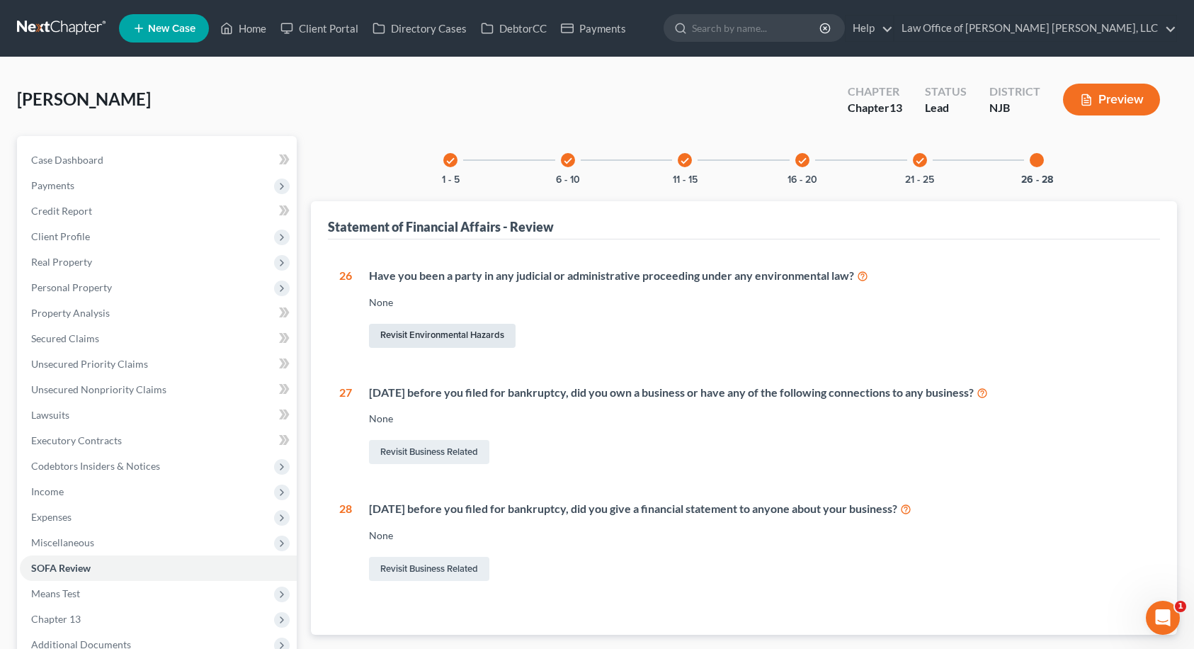
scroll to position [155, 0]
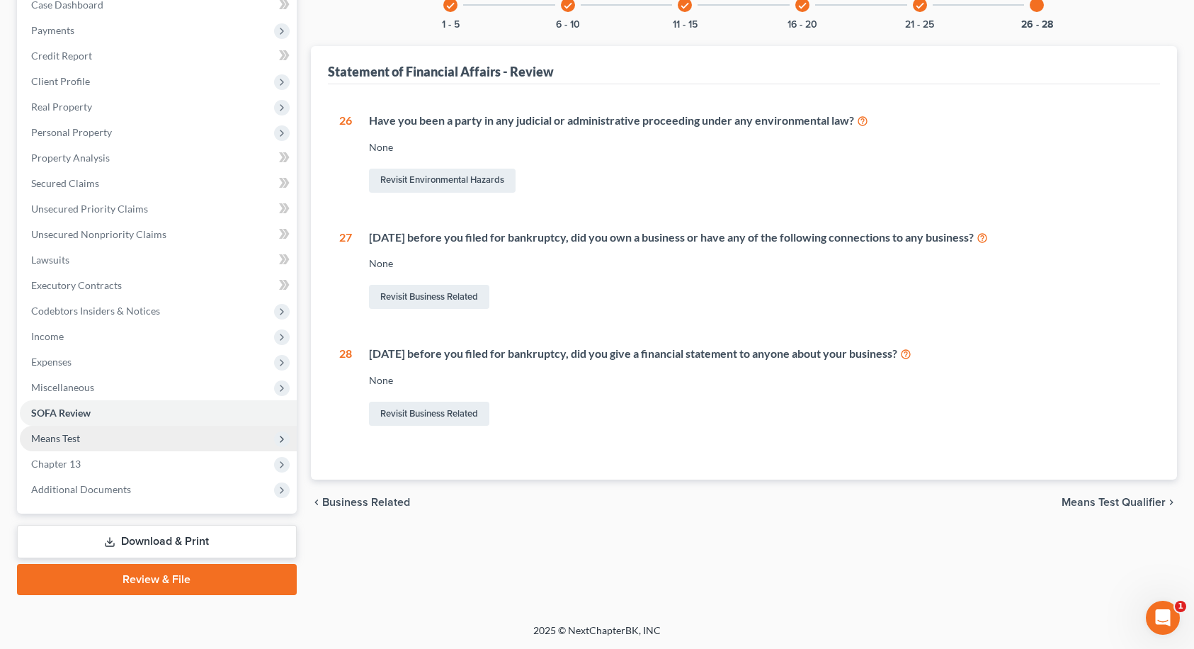
click at [64, 434] on span "Means Test" at bounding box center [55, 438] width 49 height 12
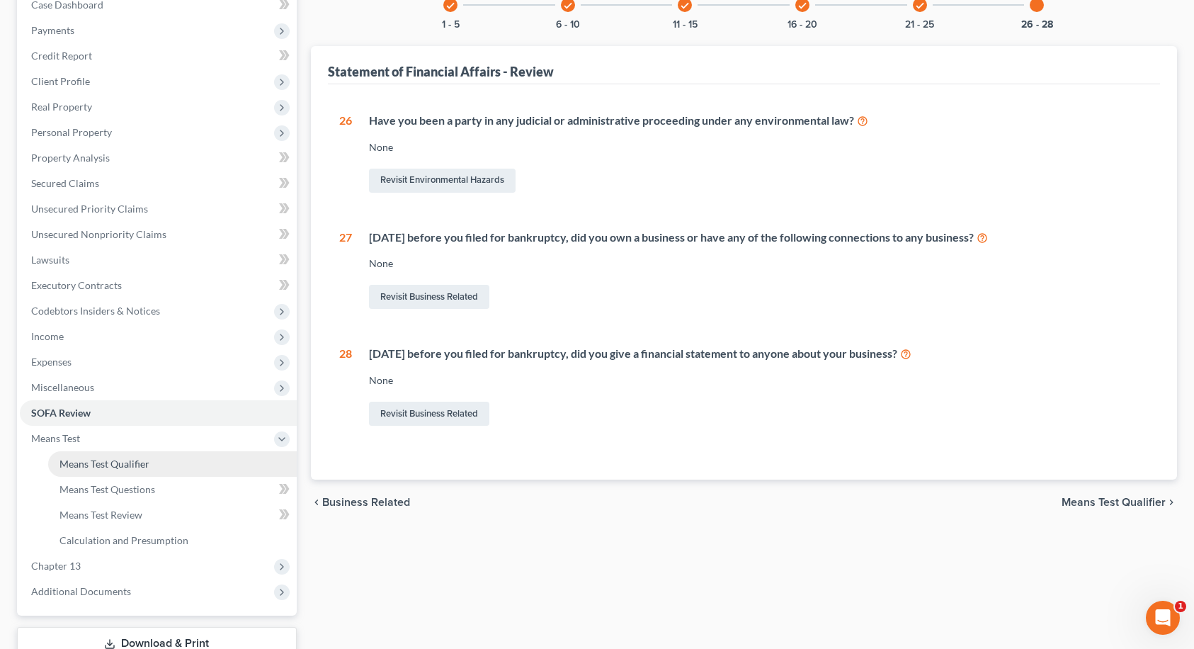
click at [130, 464] on span "Means Test Qualifier" at bounding box center [104, 463] width 90 height 12
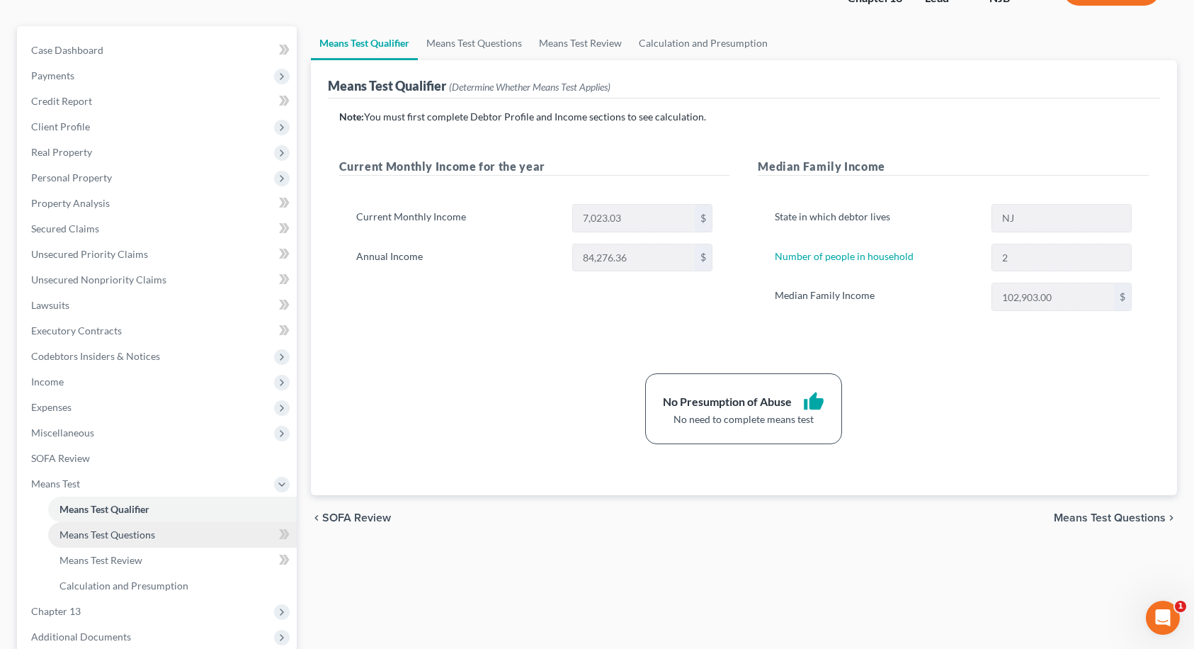
scroll to position [257, 0]
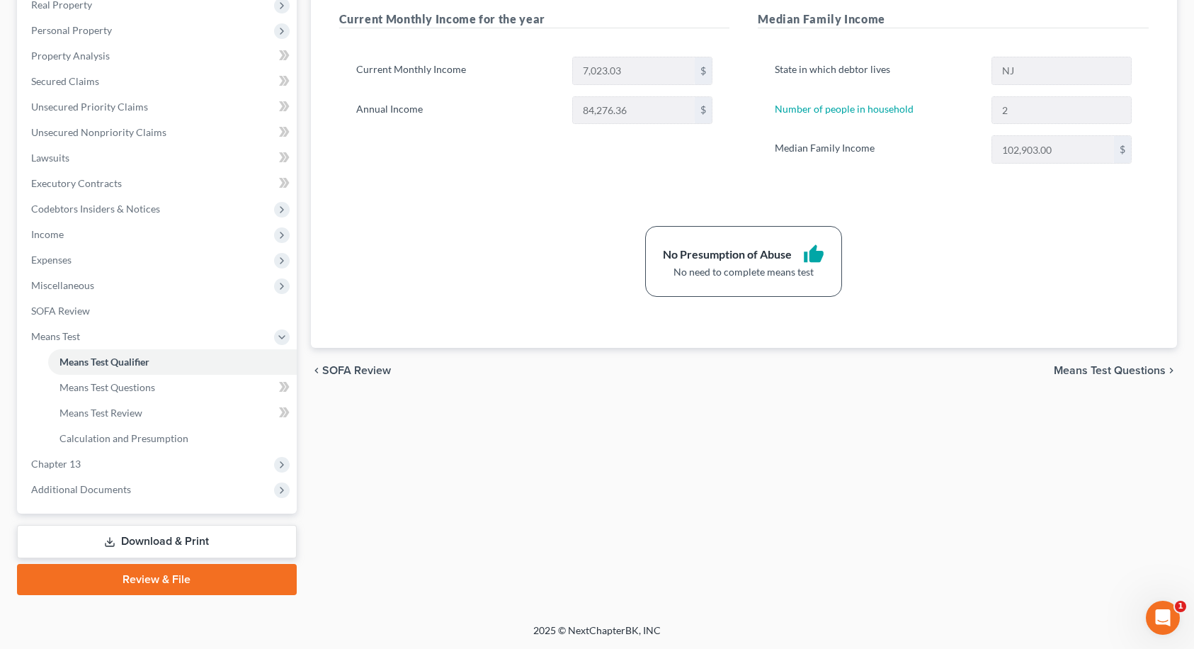
click at [134, 545] on link "Download & Print" at bounding box center [157, 541] width 280 height 33
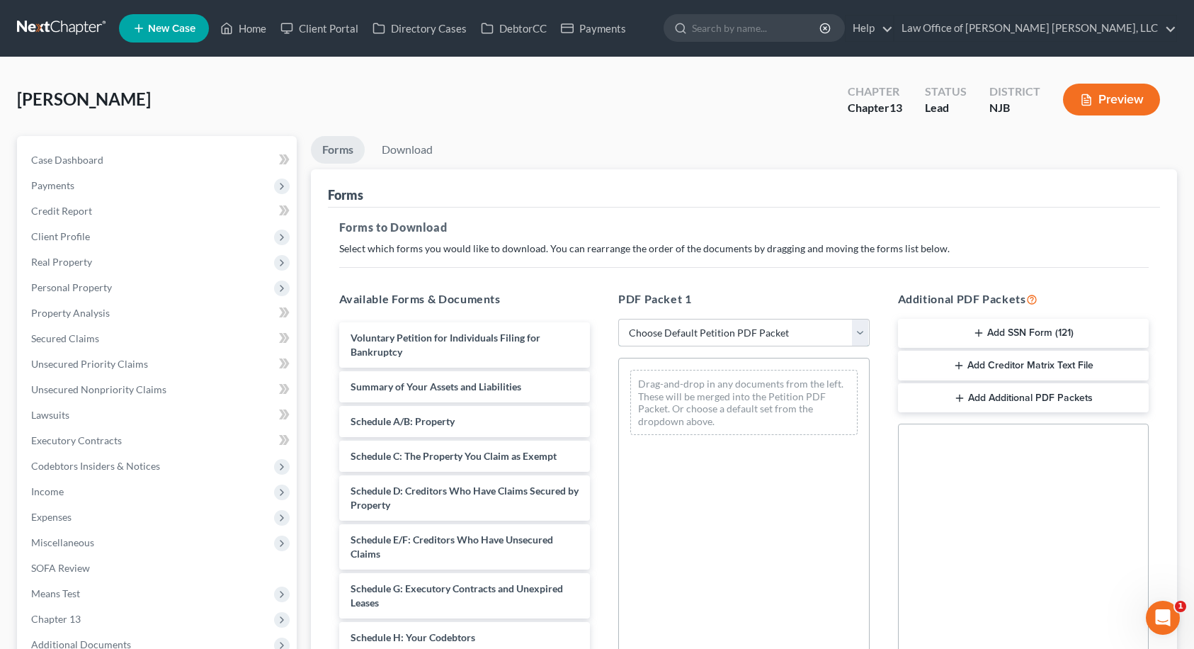
click at [681, 338] on select "Choose Default Petition PDF Packet Complete Bankruptcy Petition (all forms and …" at bounding box center [743, 333] width 251 height 28
click at [618, 319] on select "Choose Default Petition PDF Packet Complete Bankruptcy Petition (all forms and …" at bounding box center [743, 333] width 251 height 28
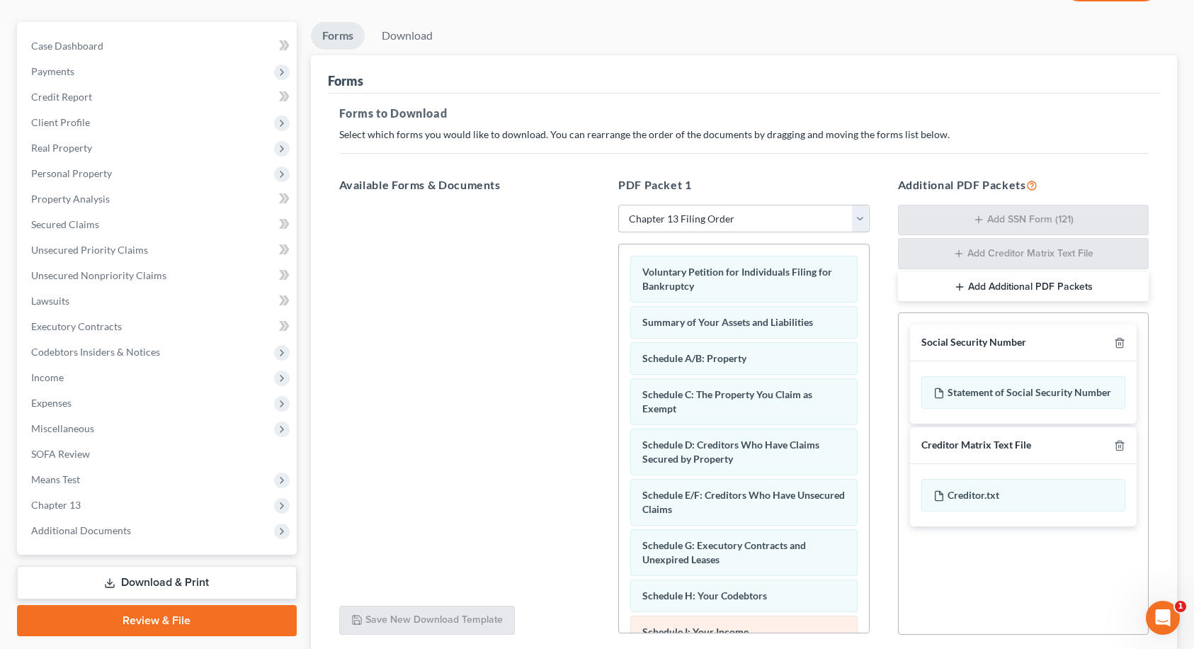
scroll to position [227, 0]
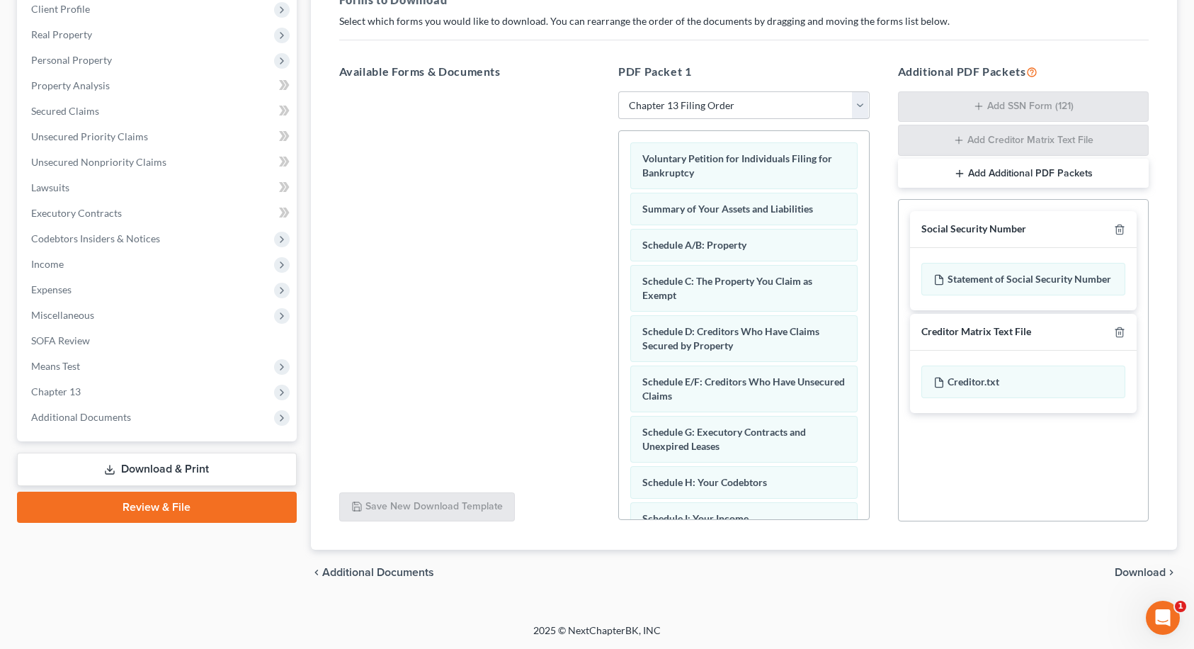
click at [1130, 574] on span "Download" at bounding box center [1140, 572] width 51 height 11
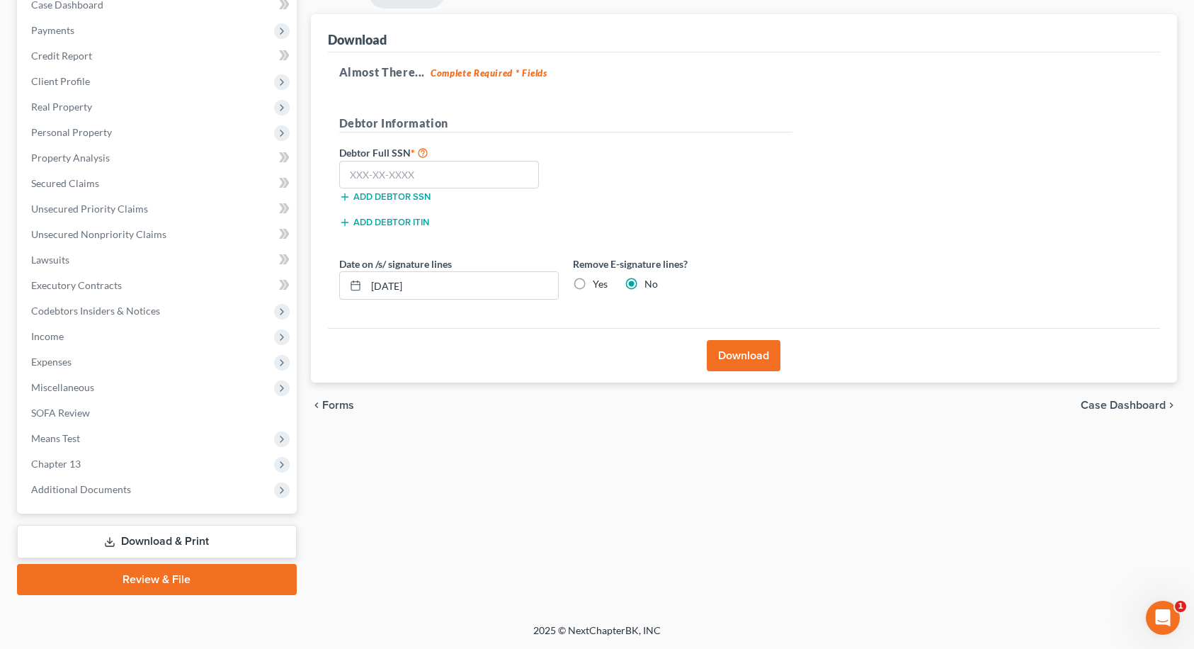
scroll to position [155, 0]
click at [415, 178] on input "text" at bounding box center [439, 175] width 200 height 28
click at [746, 365] on button "Download" at bounding box center [744, 355] width 74 height 31
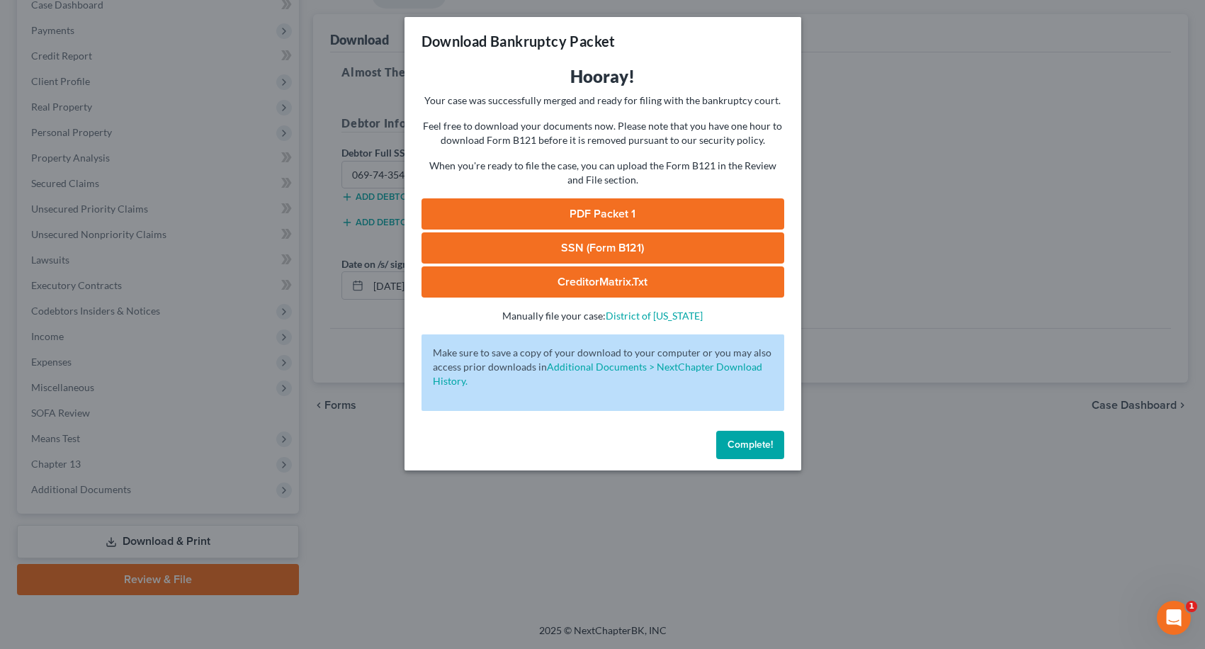
click at [572, 210] on link "PDF Packet 1" at bounding box center [602, 213] width 363 height 31
click at [541, 245] on link "SSN (Form B121)" at bounding box center [602, 247] width 363 height 31
click at [744, 449] on span "Complete!" at bounding box center [749, 444] width 45 height 12
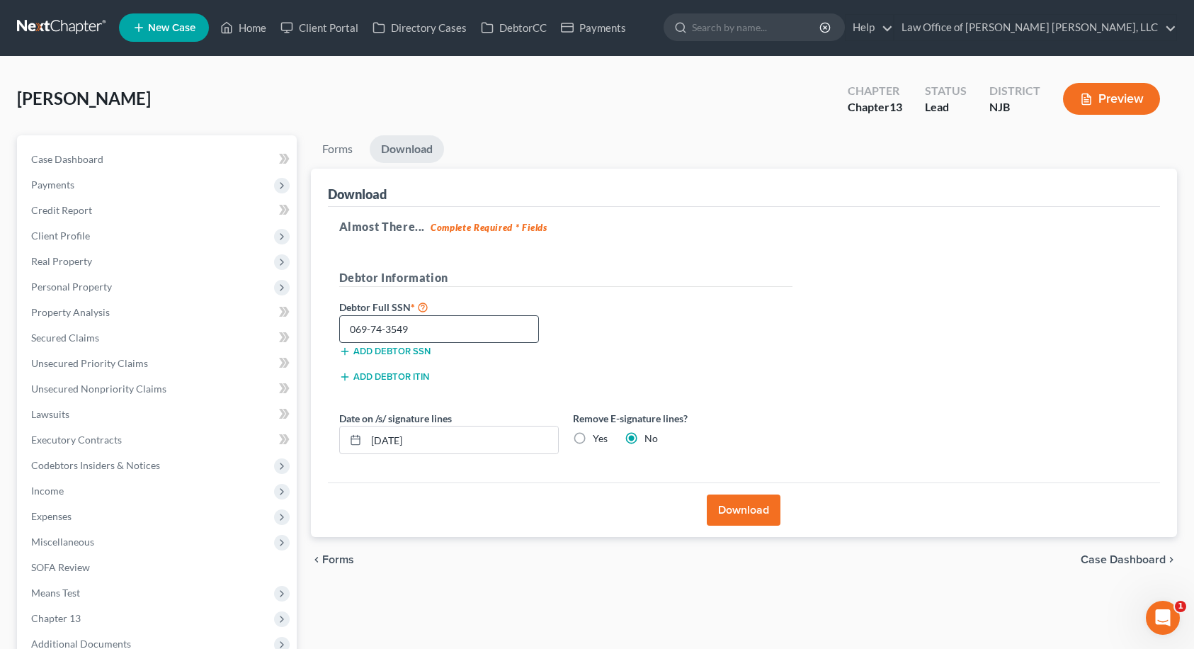
scroll to position [0, 0]
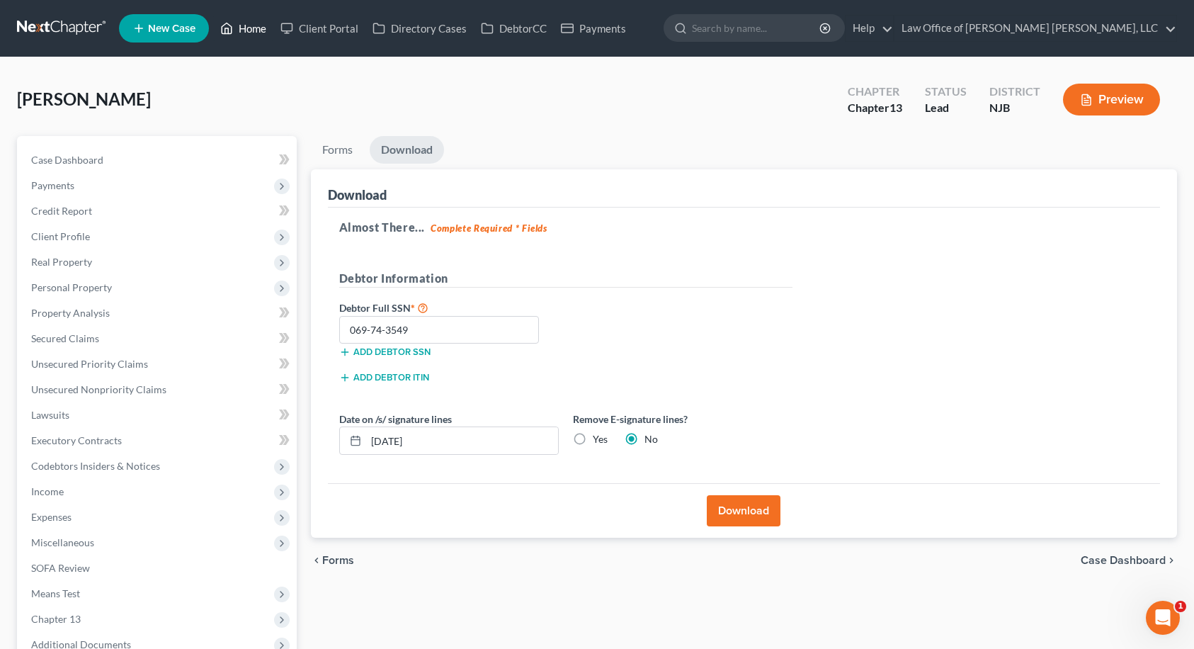
click at [265, 28] on link "Home" at bounding box center [243, 28] width 60 height 25
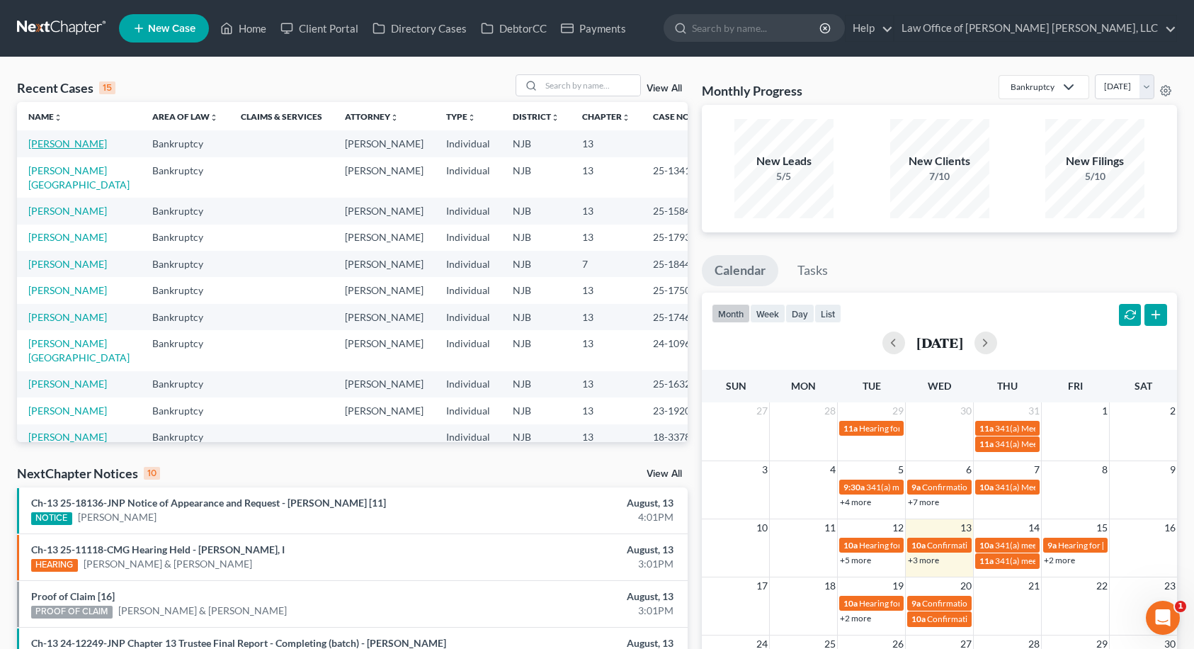
click at [77, 144] on link "[PERSON_NAME]" at bounding box center [67, 143] width 79 height 12
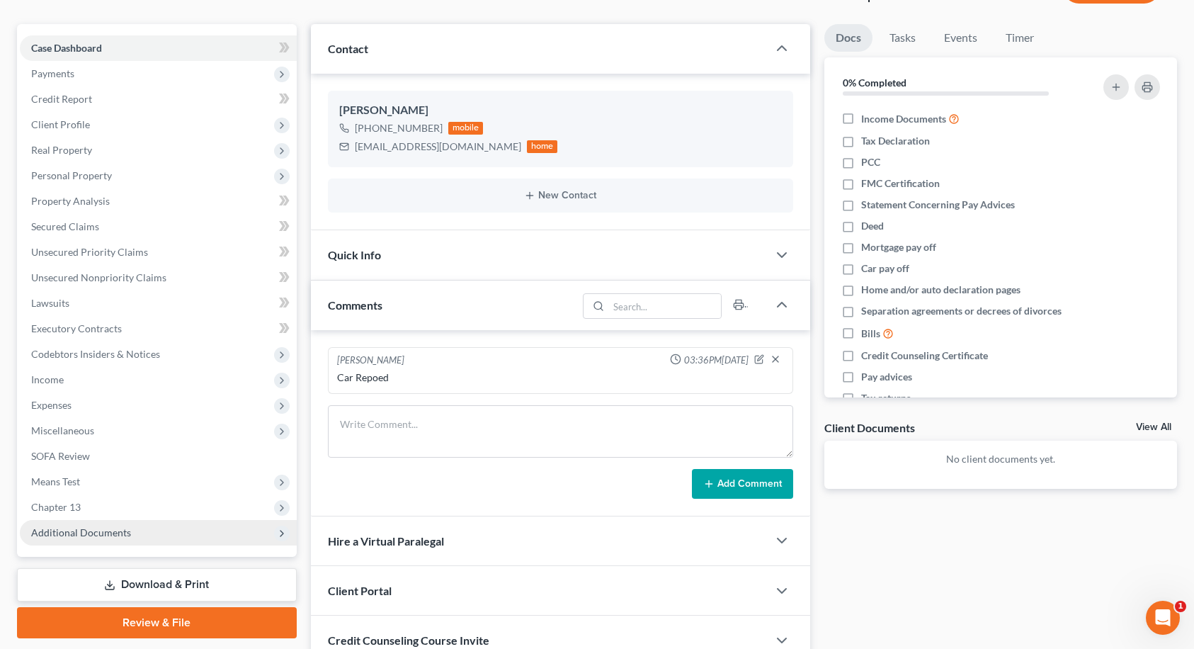
scroll to position [232, 0]
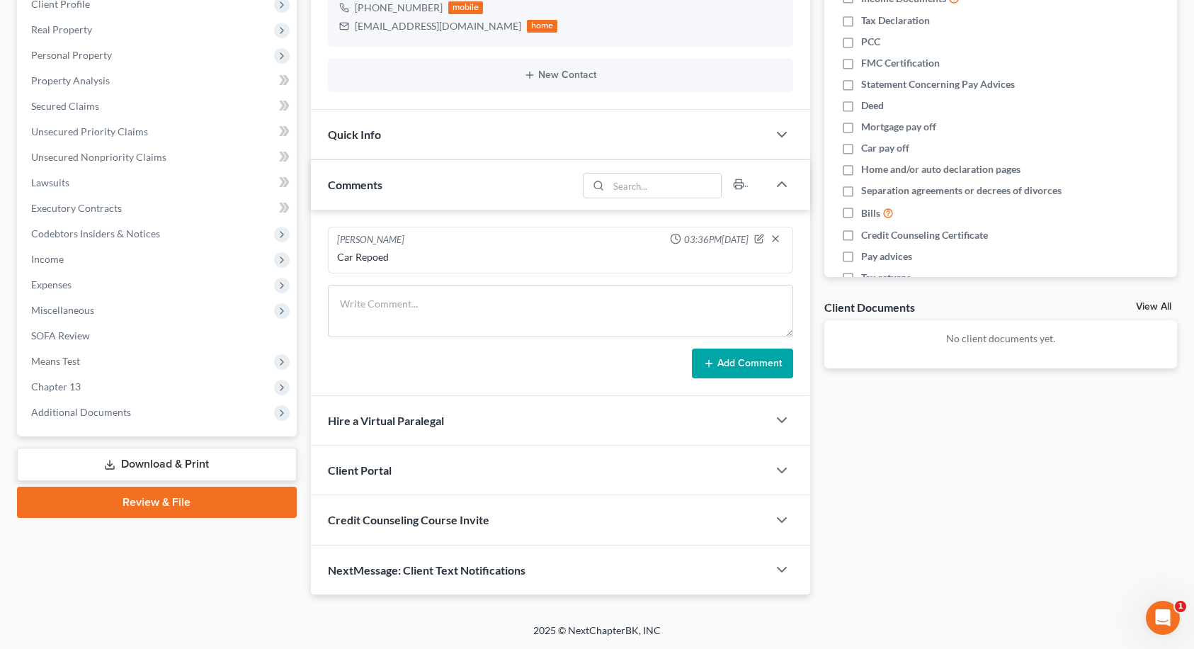
click at [159, 501] on link "Review & File" at bounding box center [157, 502] width 280 height 31
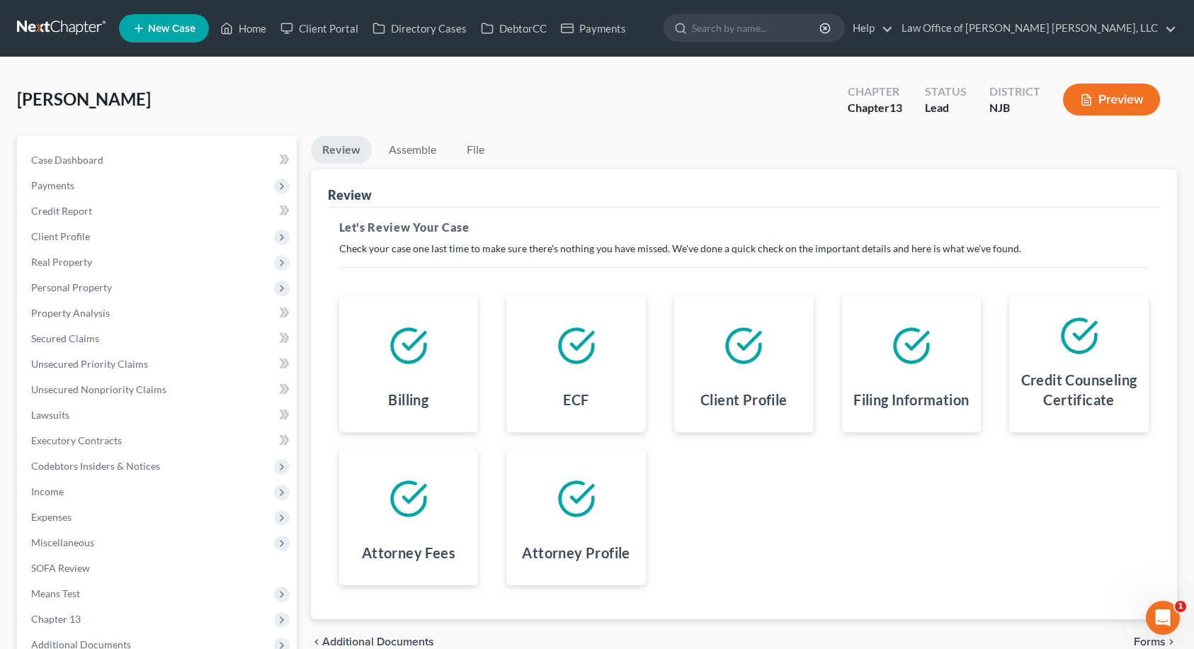
scroll to position [155, 0]
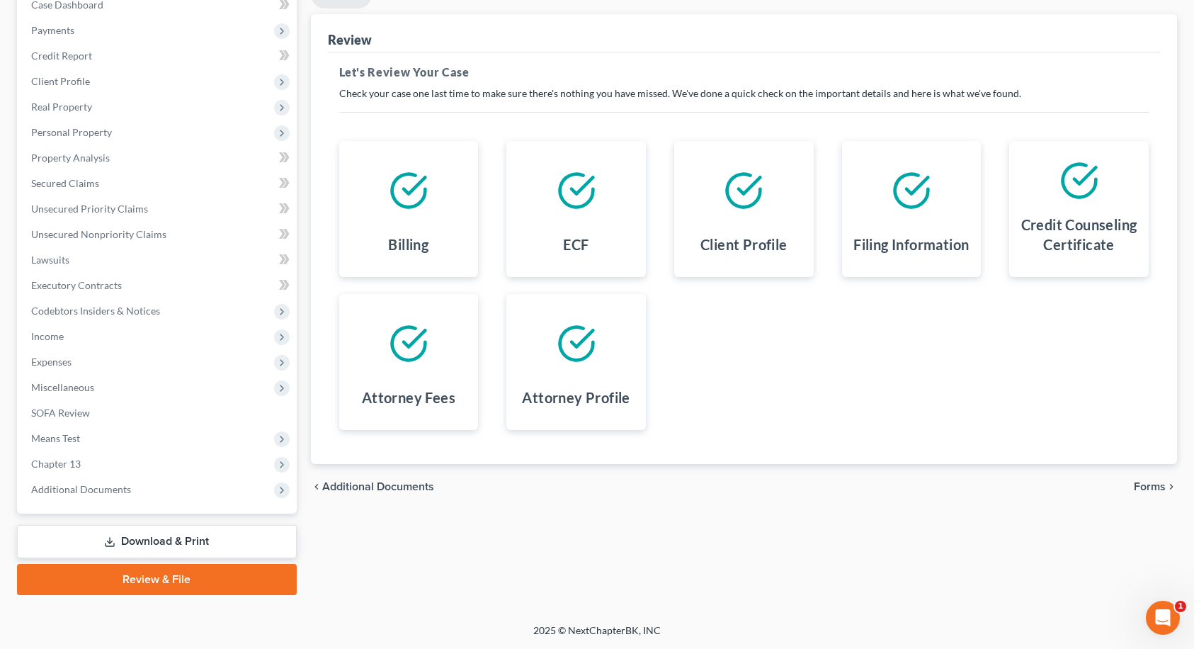
click at [1136, 490] on span "Forms" at bounding box center [1150, 486] width 32 height 11
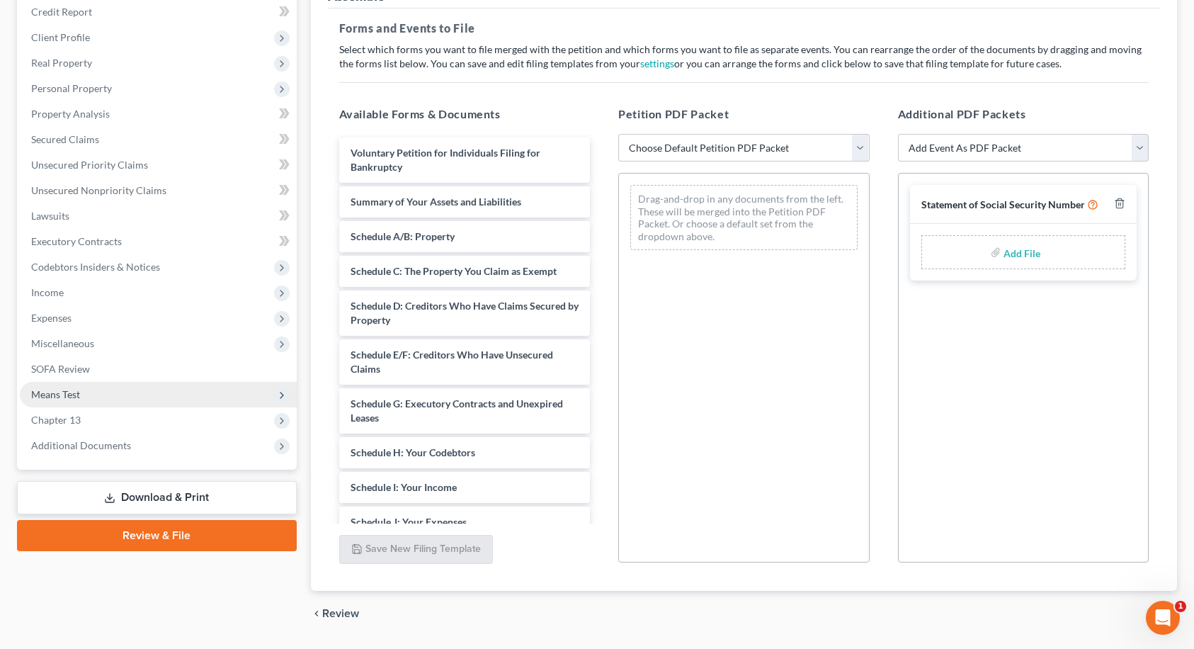
scroll to position [240, 0]
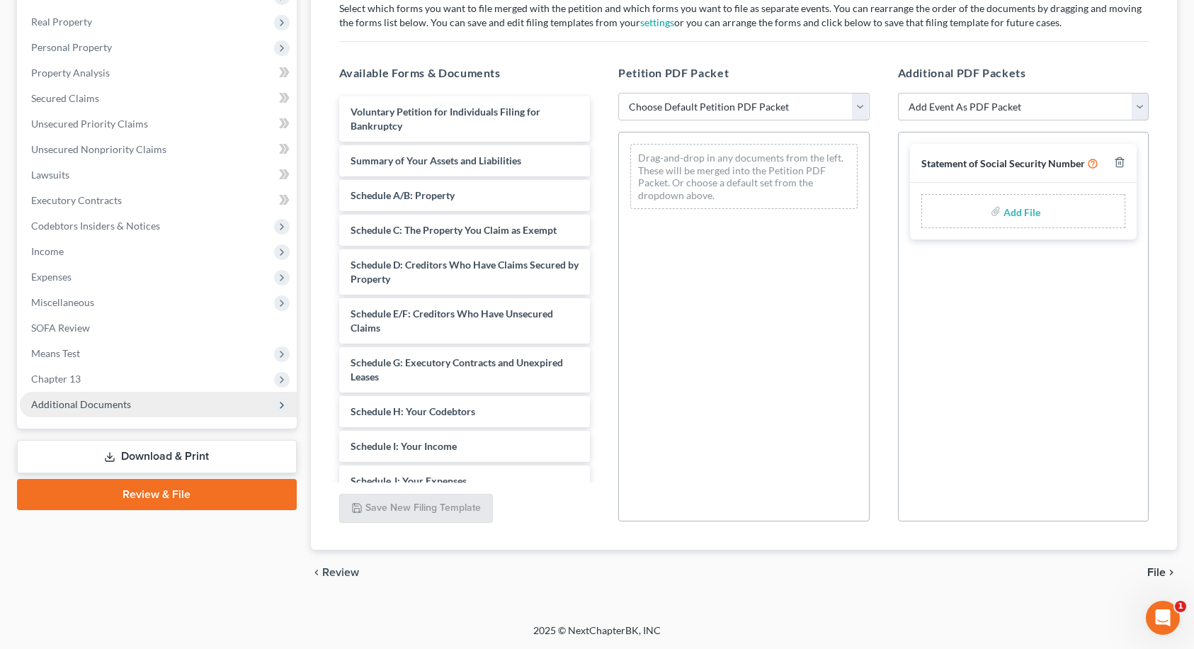
click at [119, 415] on span "Additional Documents" at bounding box center [158, 404] width 277 height 25
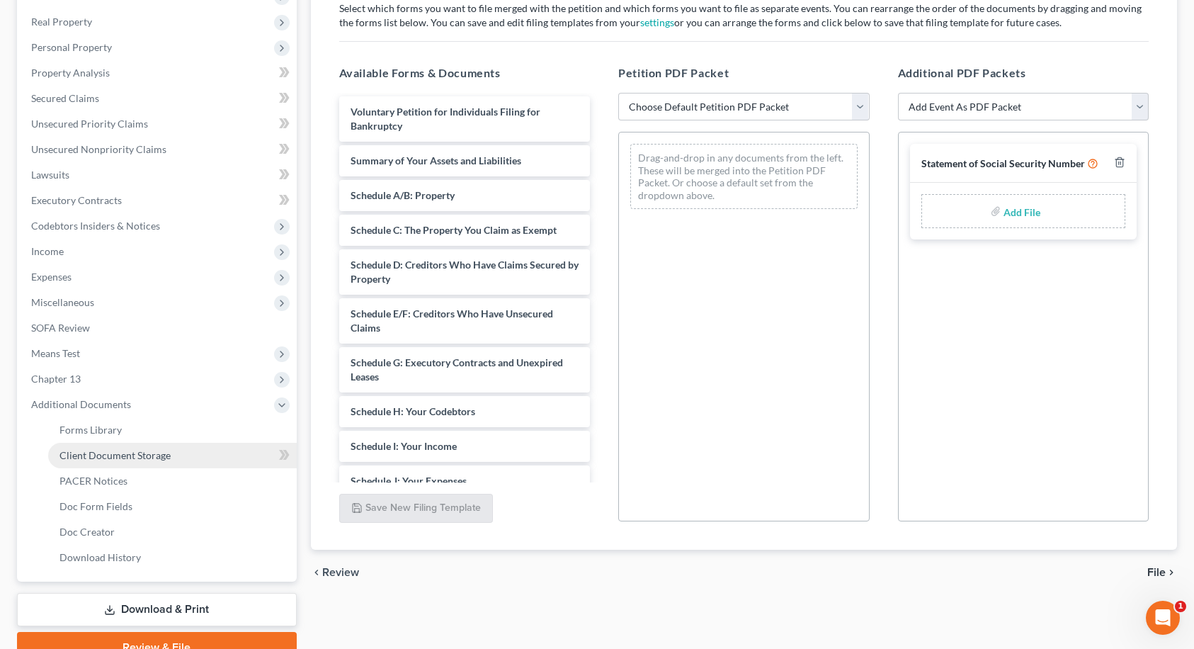
click at [138, 453] on span "Client Document Storage" at bounding box center [114, 455] width 111 height 12
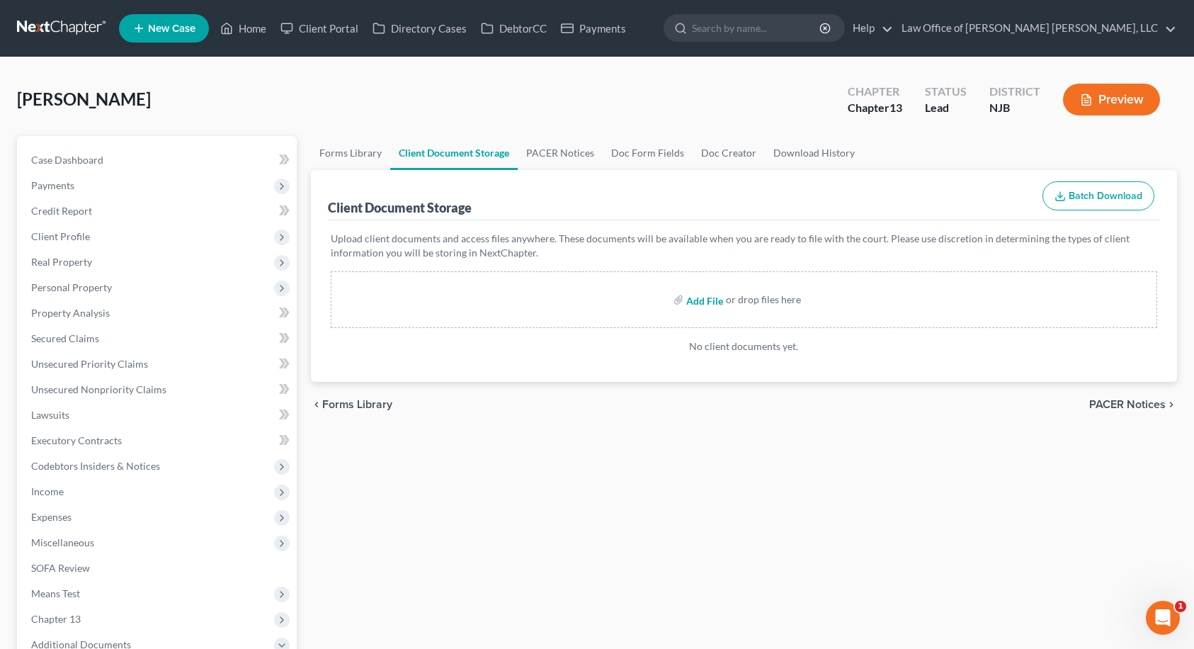
click at [690, 302] on input "file" at bounding box center [703, 299] width 34 height 25
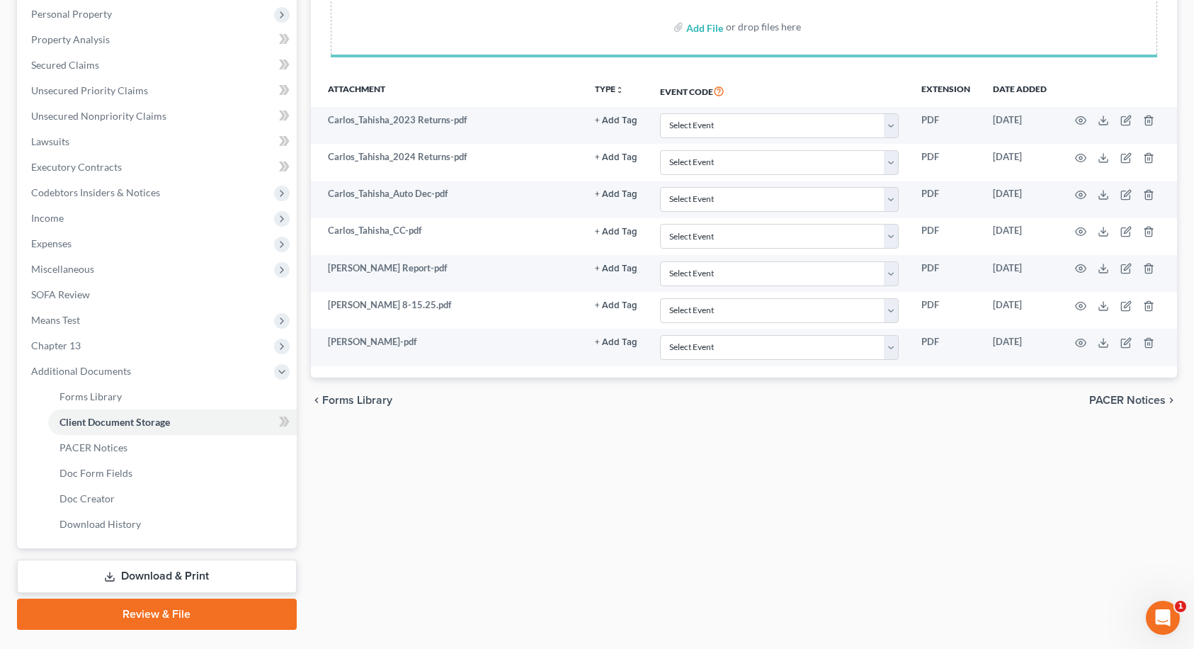
scroll to position [283, 0]
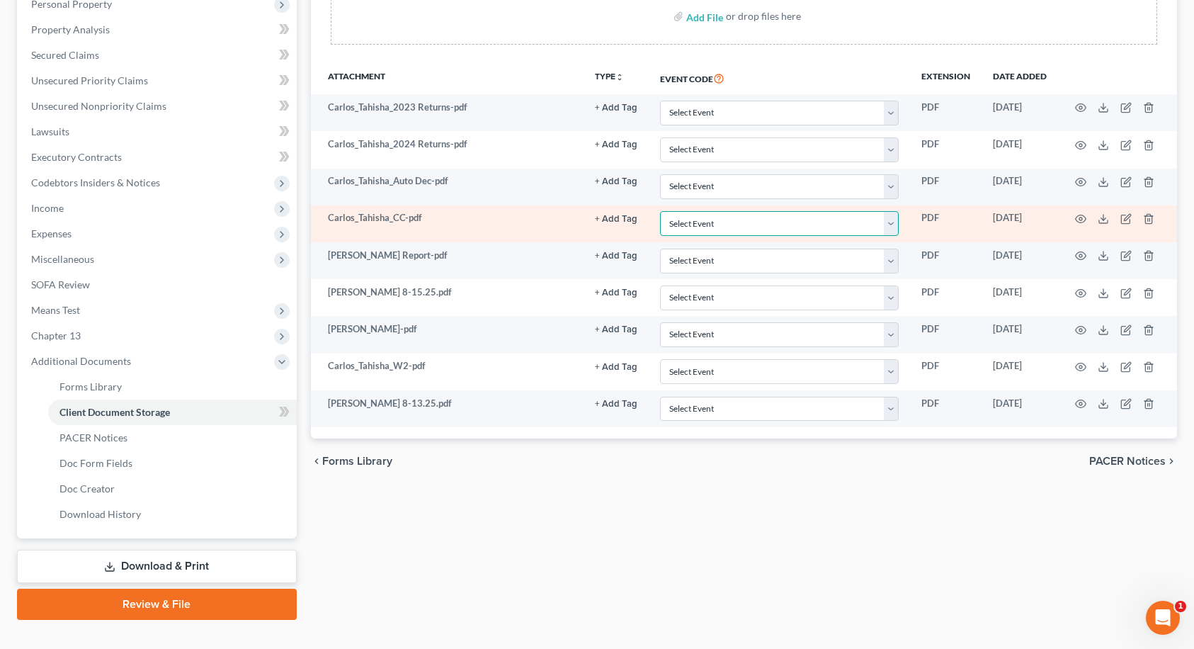
click at [681, 230] on select "Select Event 20 Largest Unsecured Creditors Amended Attorney Compensation State…" at bounding box center [779, 223] width 239 height 25
click at [660, 211] on select "Select Event 20 Largest Unsecured Creditors Amended Attorney Compensation State…" at bounding box center [779, 223] width 239 height 25
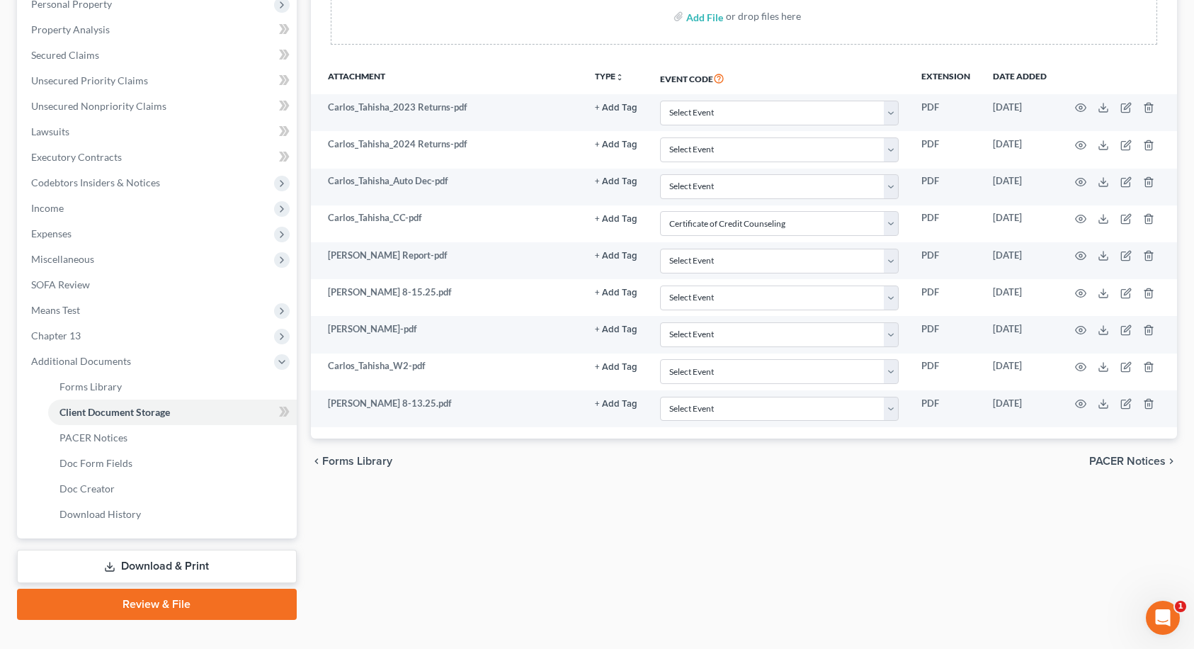
click at [1133, 462] on span "PACER Notices" at bounding box center [1127, 460] width 76 height 11
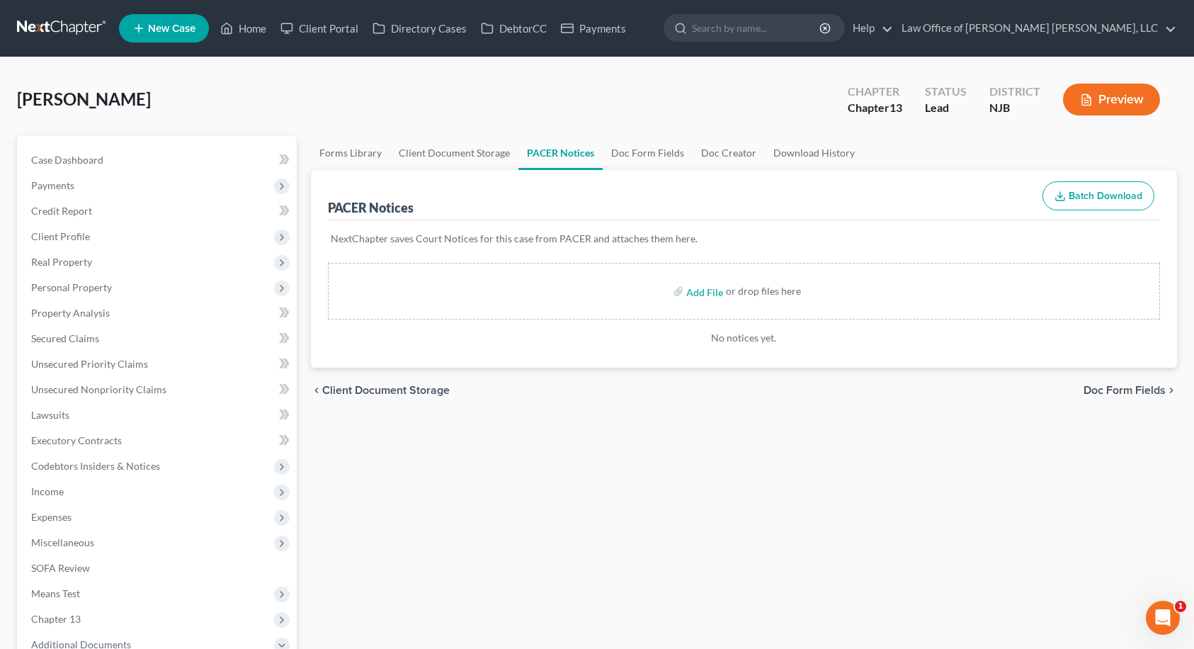
scroll to position [308, 0]
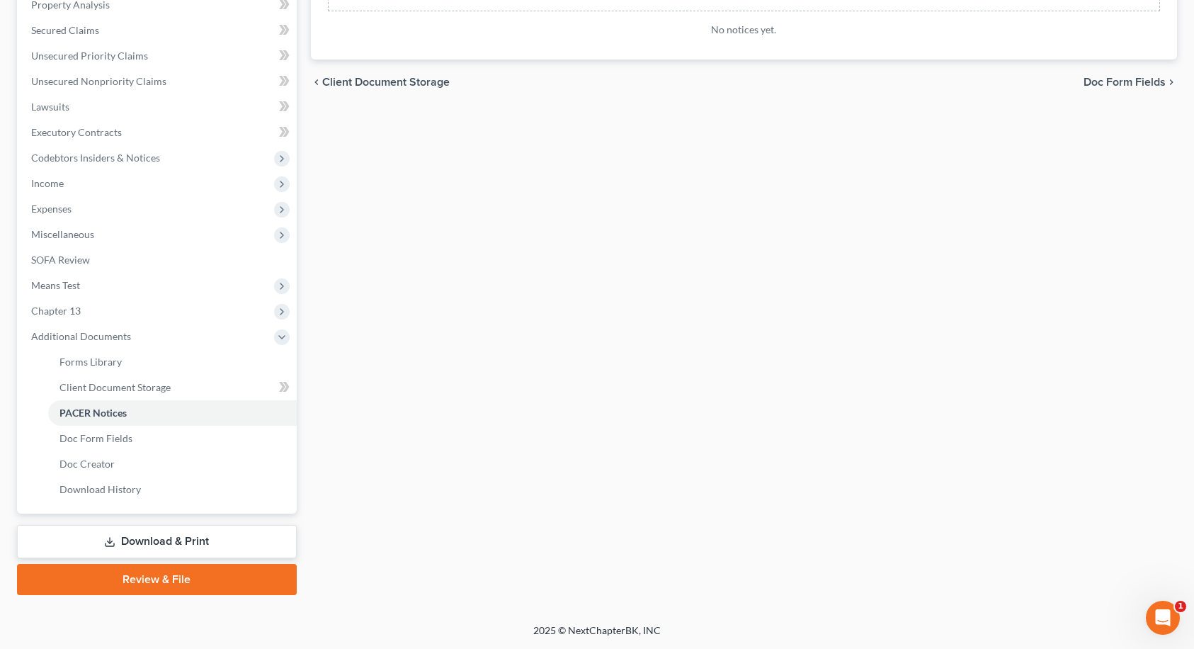
click at [198, 568] on link "Review & File" at bounding box center [157, 579] width 280 height 31
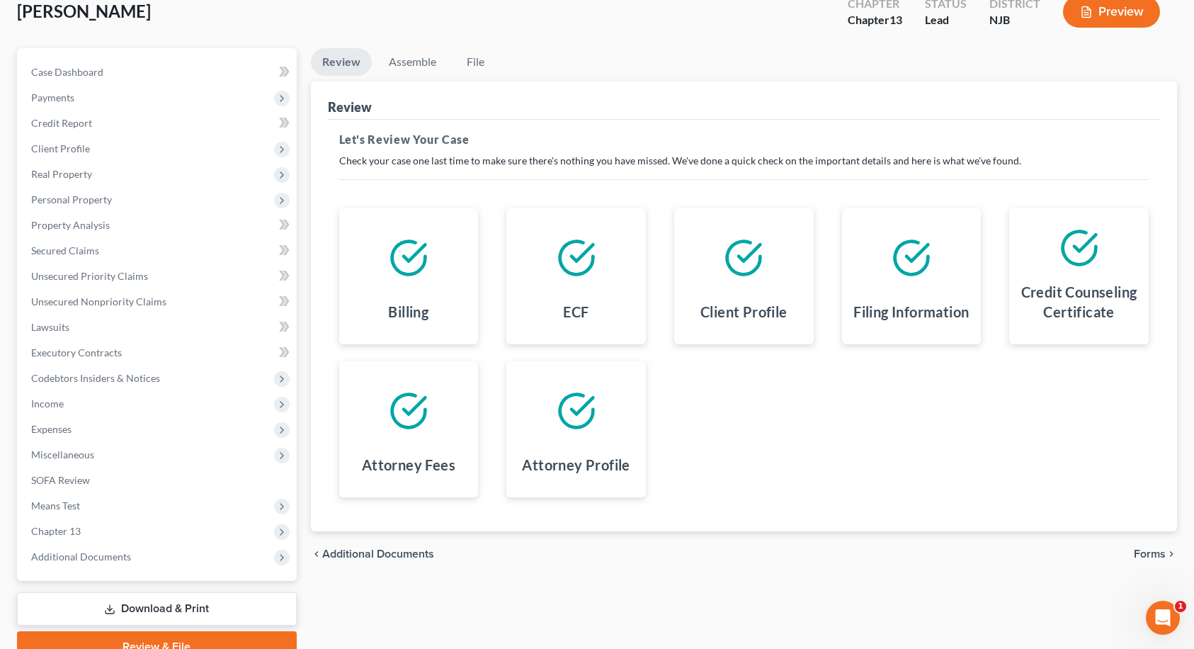
scroll to position [155, 0]
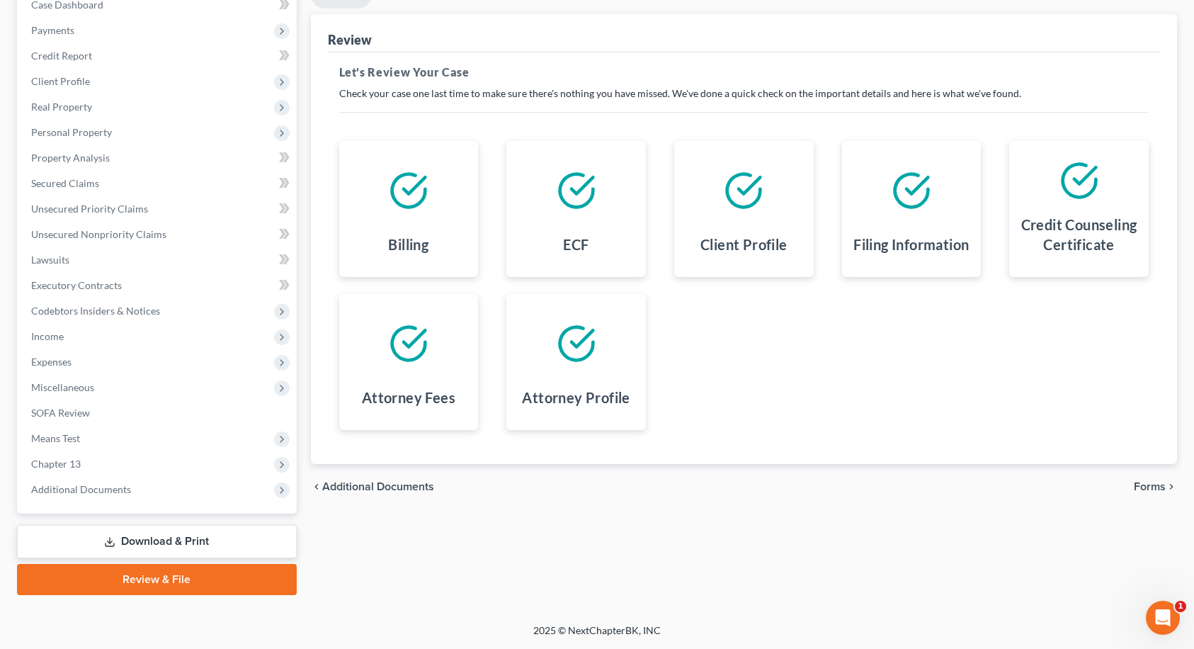
click at [1137, 485] on span "Forms" at bounding box center [1150, 486] width 32 height 11
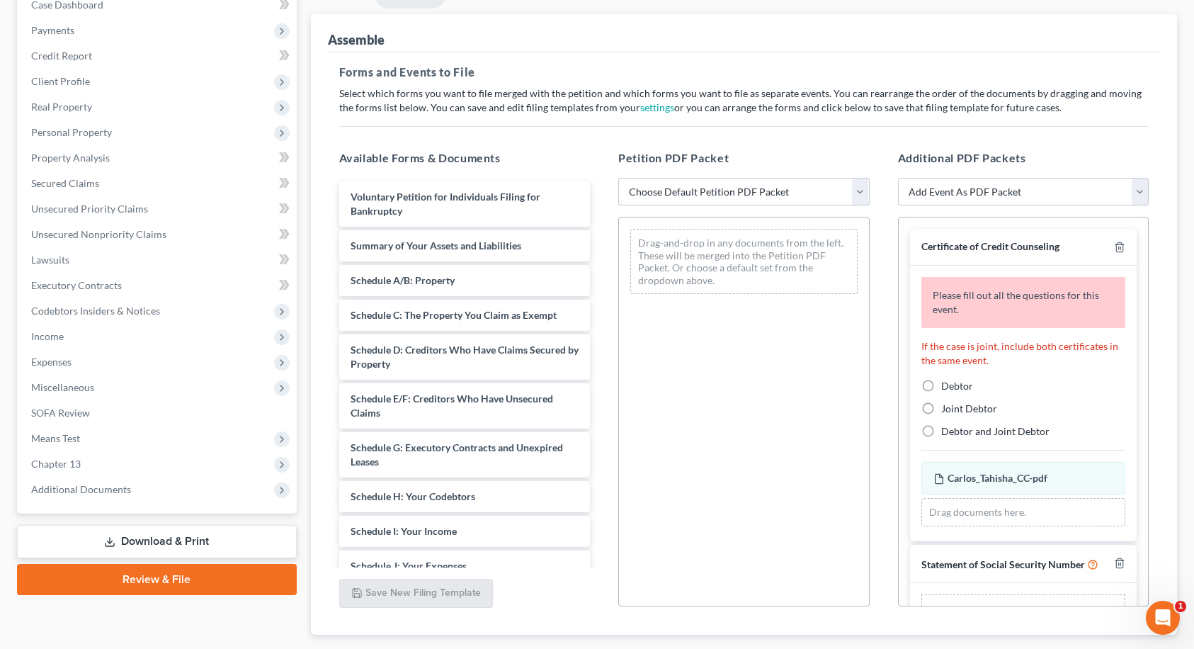
drag, startPoint x: 724, startPoint y: 180, endPoint x: 707, endPoint y: 205, distance: 30.1
click at [724, 180] on select "Choose Default Petition PDF Packet Complete Bankruptcy Petition (all forms and …" at bounding box center [743, 192] width 251 height 28
click at [618, 178] on select "Choose Default Petition PDF Packet Complete Bankruptcy Petition (all forms and …" at bounding box center [743, 192] width 251 height 28
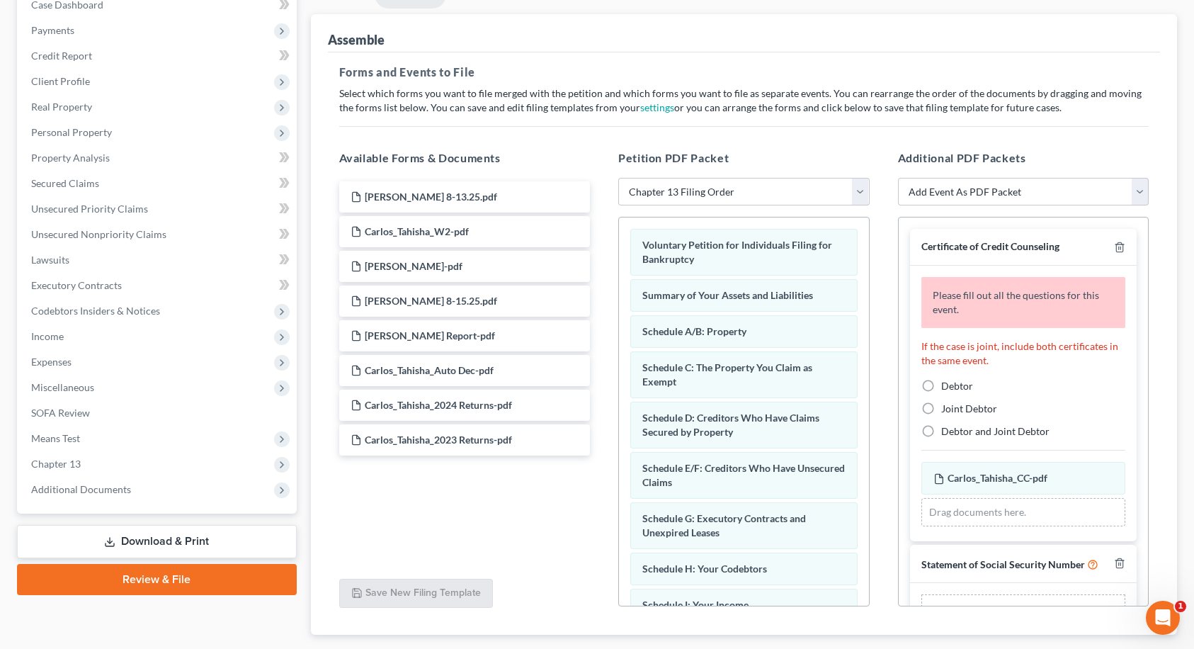
click at [941, 380] on label "Debtor" at bounding box center [957, 386] width 32 height 14
click at [947, 380] on input "Debtor" at bounding box center [951, 383] width 9 height 9
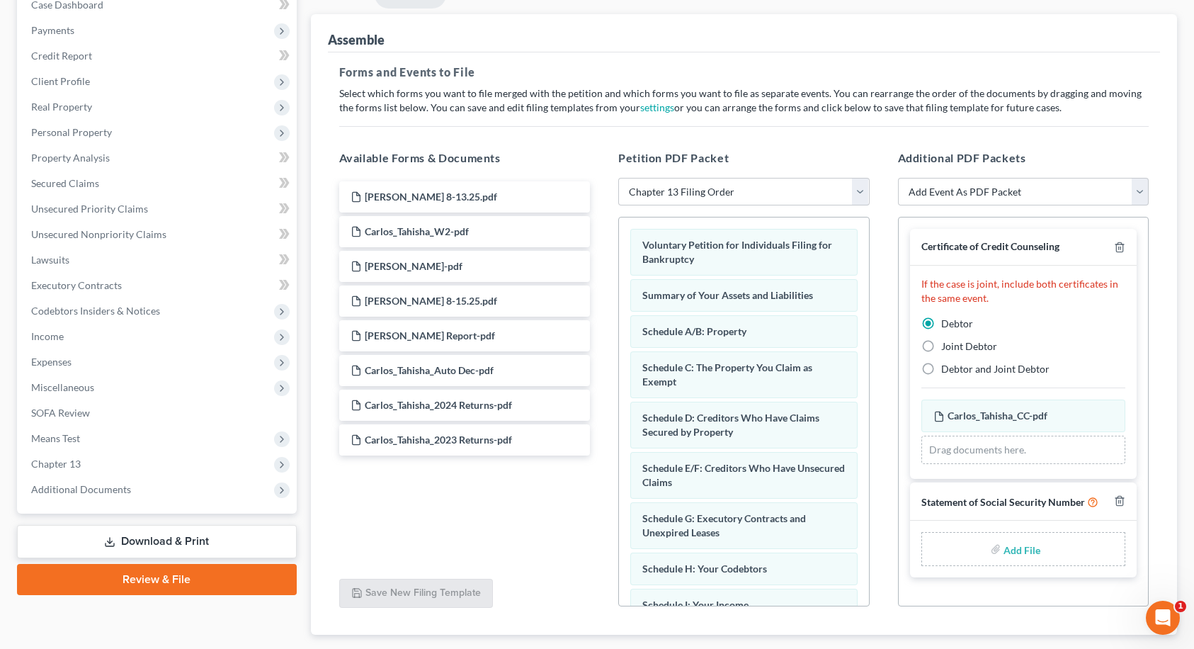
scroll to position [240, 0]
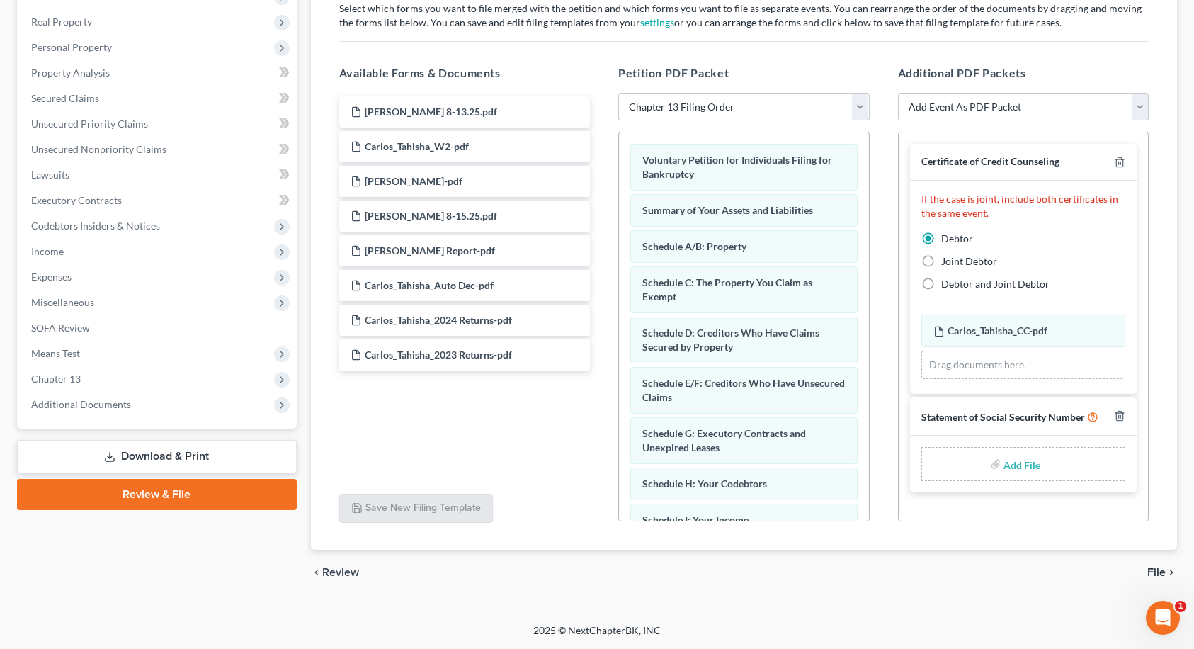
click at [1024, 461] on input "file" at bounding box center [1021, 463] width 34 height 25
click at [1156, 572] on span "File" at bounding box center [1156, 572] width 18 height 11
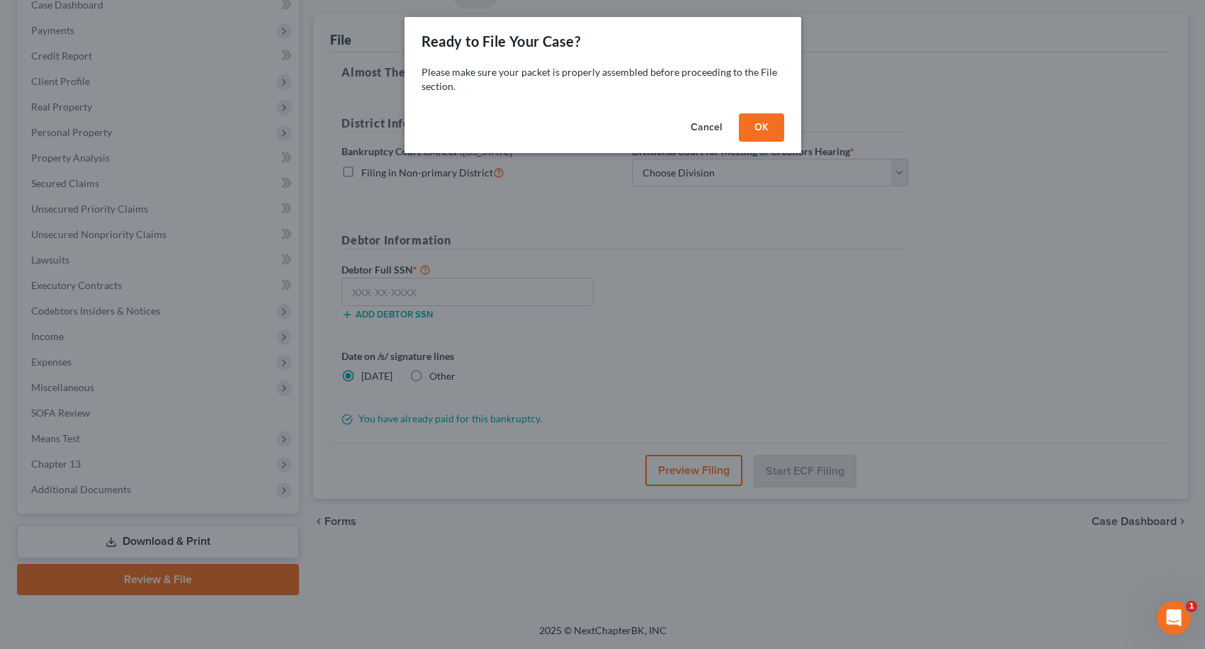
drag, startPoint x: 756, startPoint y: 126, endPoint x: 722, endPoint y: 165, distance: 51.7
click at [757, 126] on button "OK" at bounding box center [761, 127] width 45 height 28
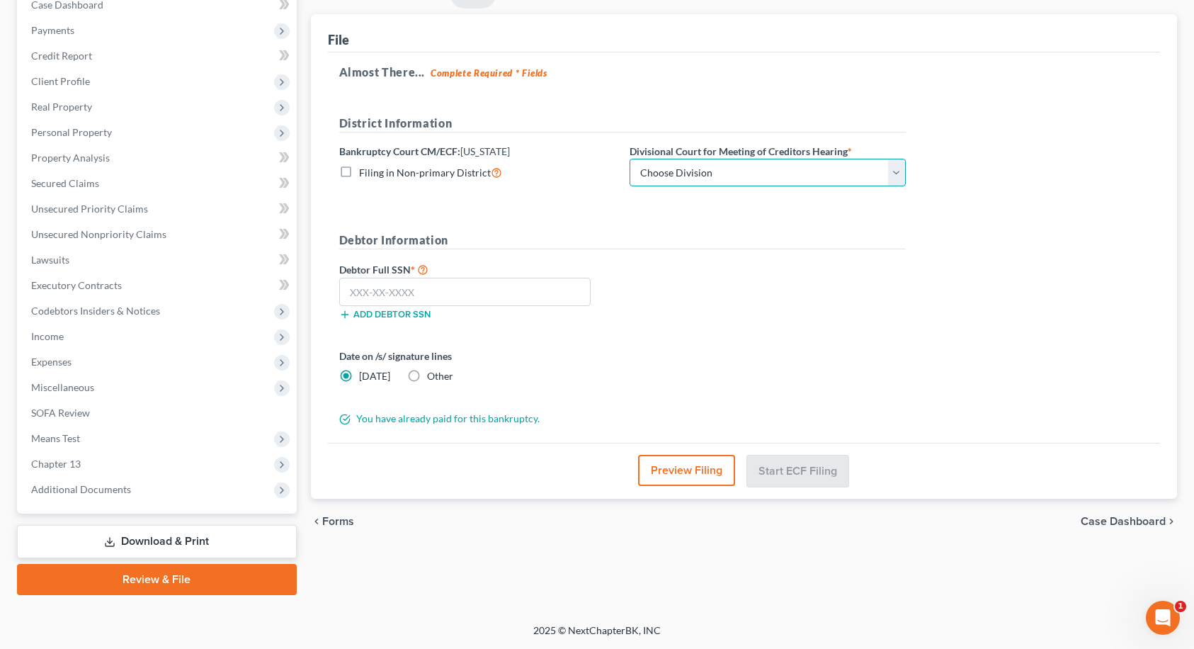
drag, startPoint x: 721, startPoint y: 167, endPoint x: 707, endPoint y: 183, distance: 20.6
click at [721, 167] on select "Choose Division [GEOGRAPHIC_DATA] [GEOGRAPHIC_DATA]/[GEOGRAPHIC_DATA] [GEOGRAPH…" at bounding box center [768, 173] width 276 height 28
click at [630, 159] on select "Choose Division [GEOGRAPHIC_DATA] [GEOGRAPHIC_DATA]/[GEOGRAPHIC_DATA] [GEOGRAPH…" at bounding box center [768, 173] width 276 height 28
click at [674, 170] on select "Choose Division [GEOGRAPHIC_DATA] [GEOGRAPHIC_DATA]/[GEOGRAPHIC_DATA] [GEOGRAPH…" at bounding box center [768, 173] width 276 height 28
click at [630, 159] on select "Choose Division [GEOGRAPHIC_DATA] [GEOGRAPHIC_DATA]/[GEOGRAPHIC_DATA] [GEOGRAPH…" at bounding box center [768, 173] width 276 height 28
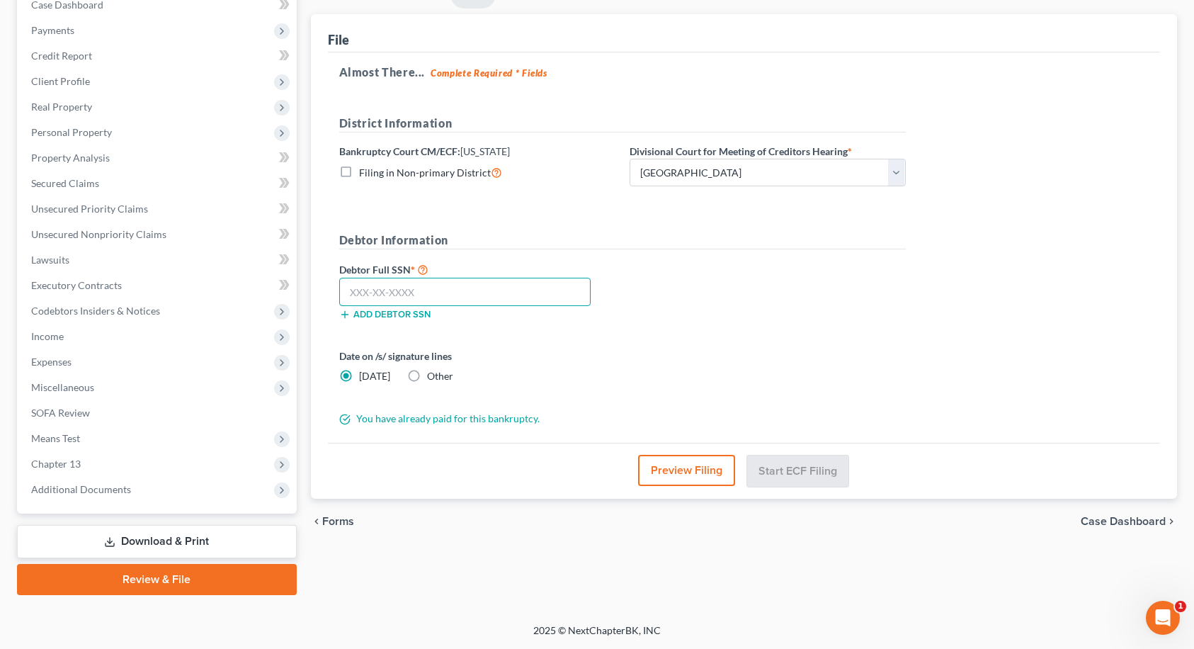
click at [377, 287] on input "text" at bounding box center [465, 292] width 252 height 28
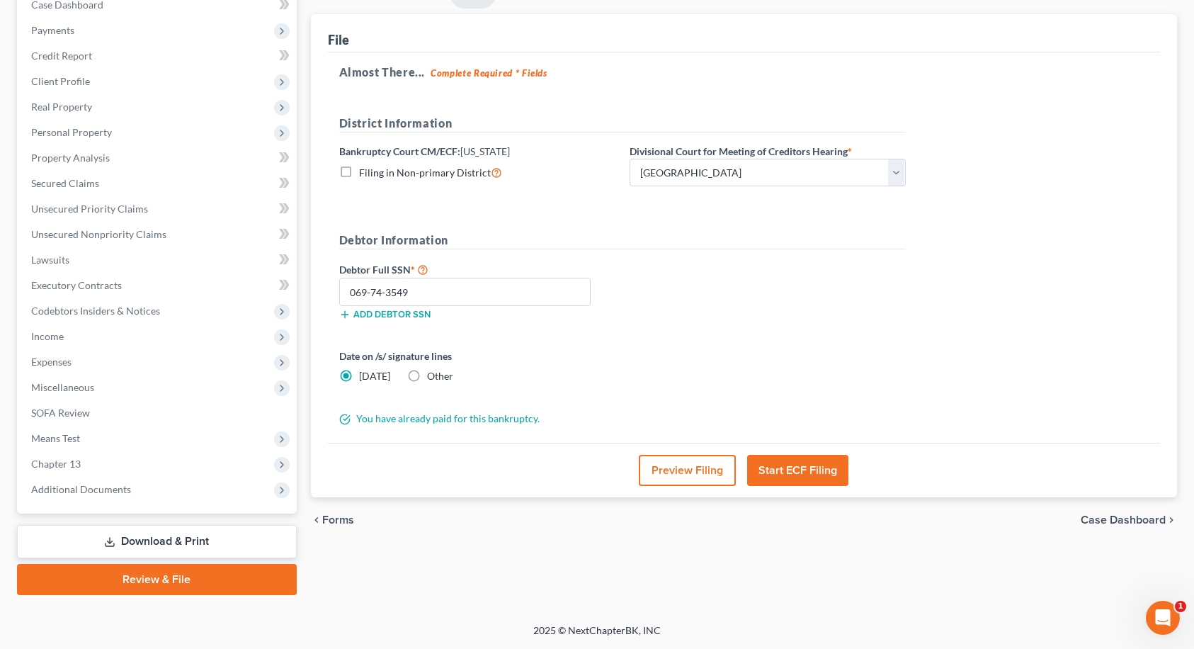
click at [810, 474] on button "Start ECF Filing" at bounding box center [797, 470] width 101 height 31
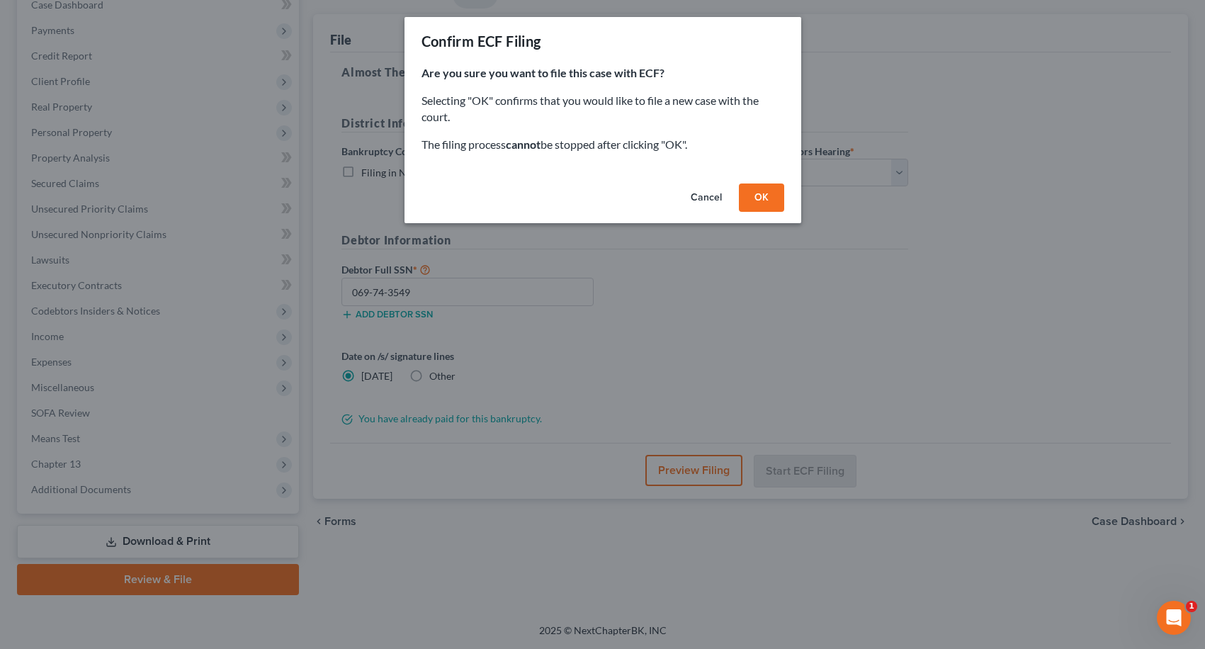
click at [756, 199] on button "OK" at bounding box center [761, 197] width 45 height 28
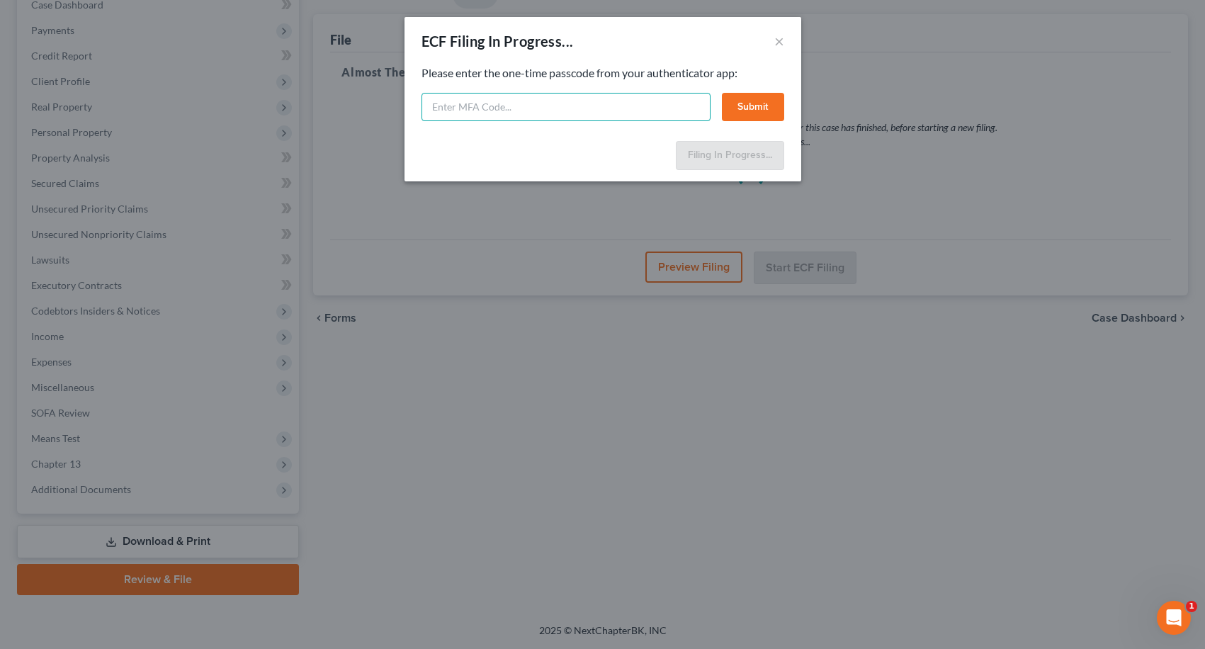
click at [466, 104] on input "text" at bounding box center [565, 107] width 289 height 28
click at [738, 105] on button "Submit" at bounding box center [753, 107] width 62 height 28
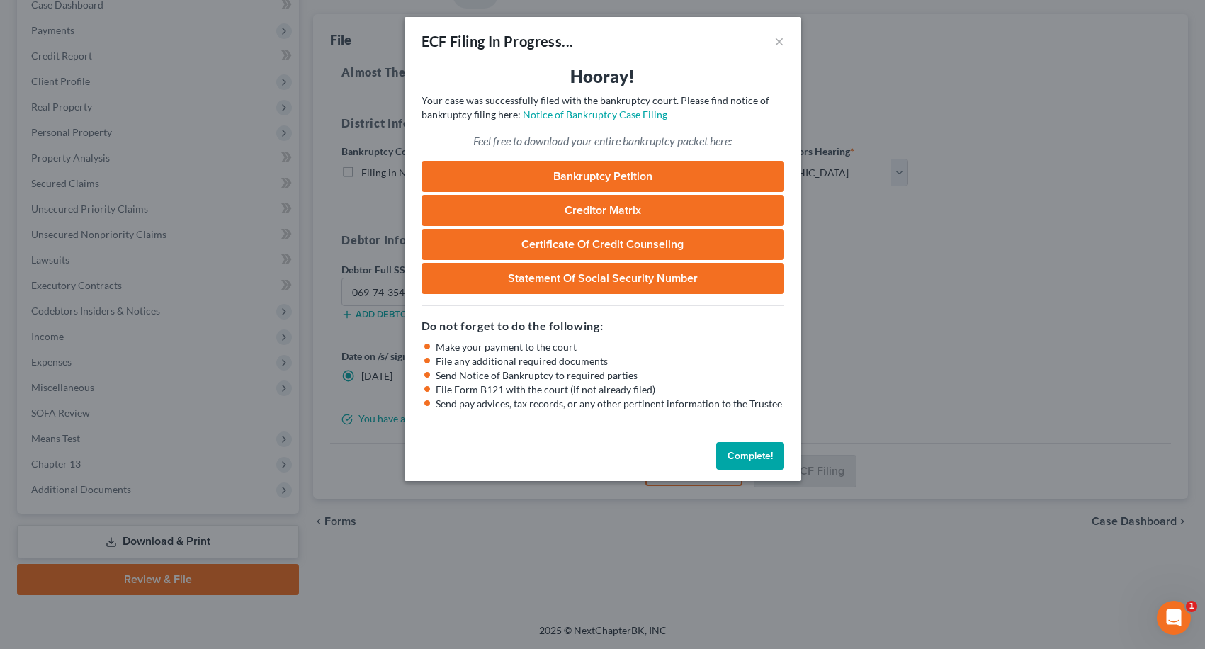
click at [748, 456] on button "Complete!" at bounding box center [750, 456] width 68 height 28
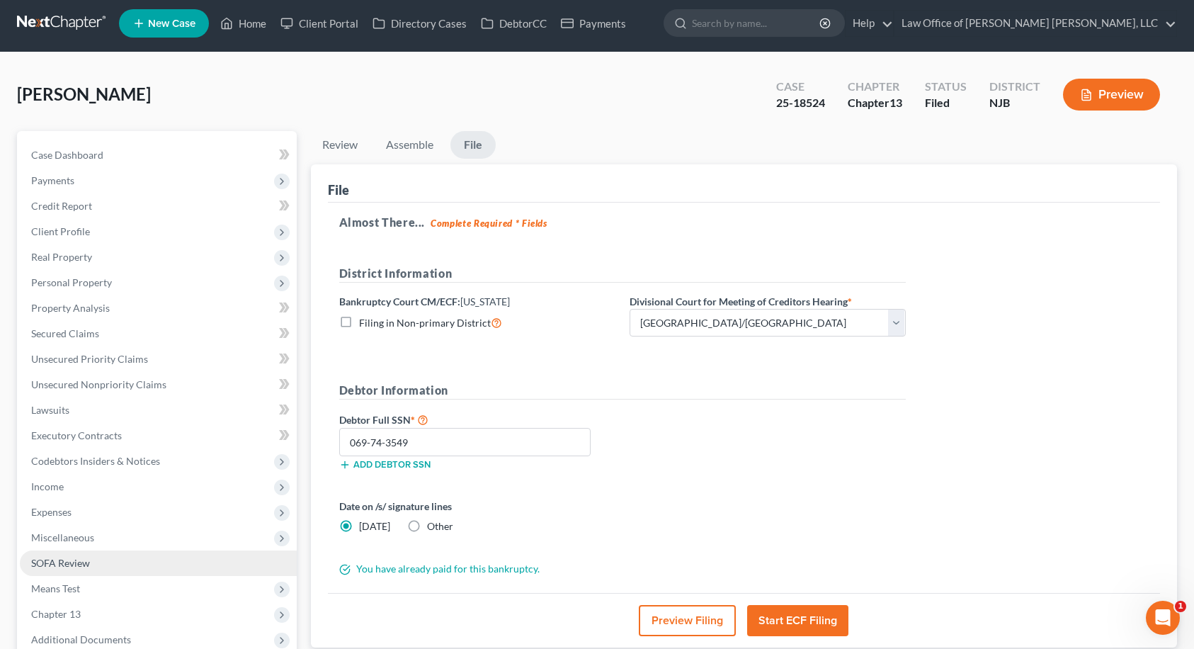
scroll to position [0, 0]
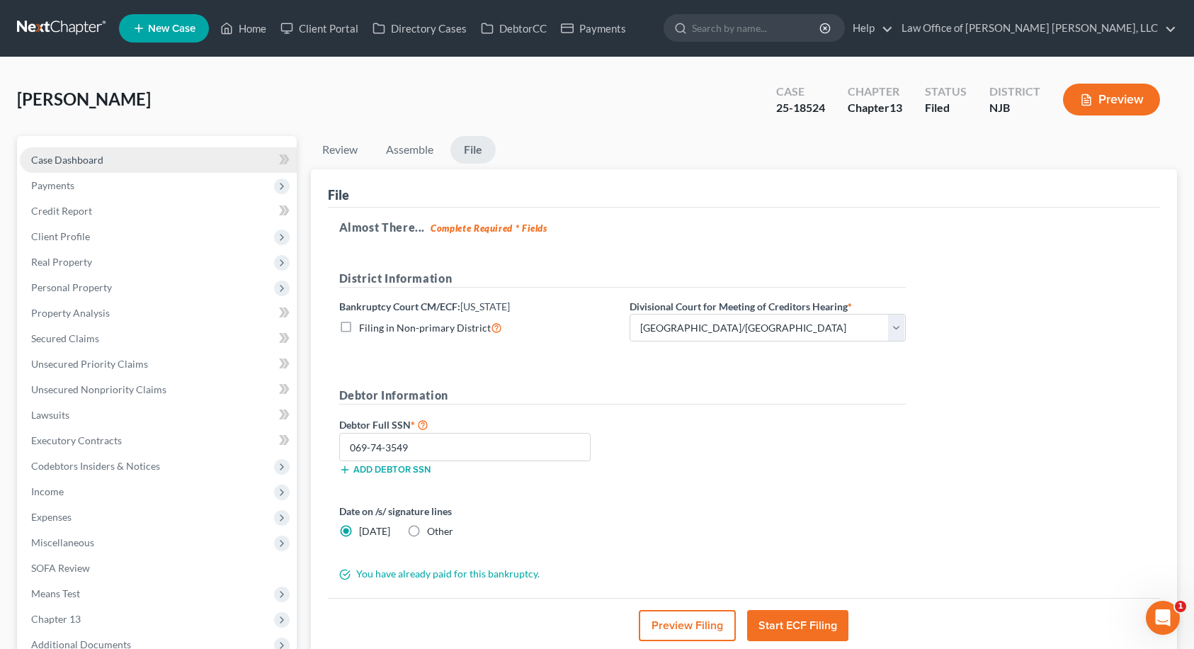
click at [123, 150] on link "Case Dashboard" at bounding box center [158, 159] width 277 height 25
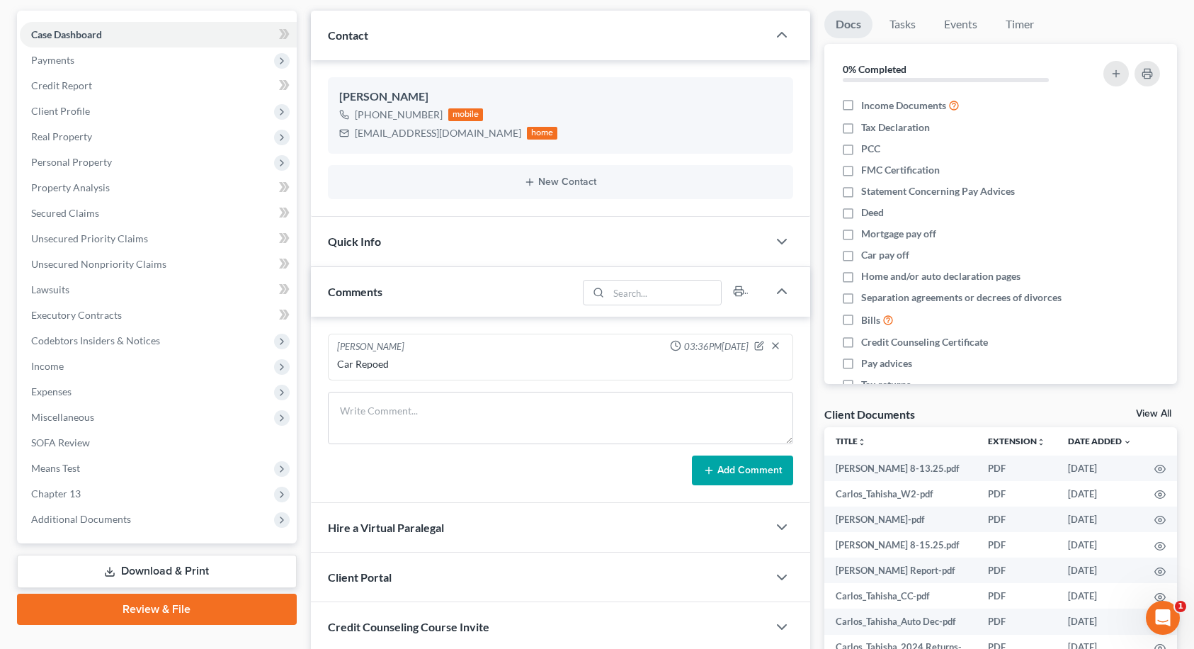
scroll to position [263, 0]
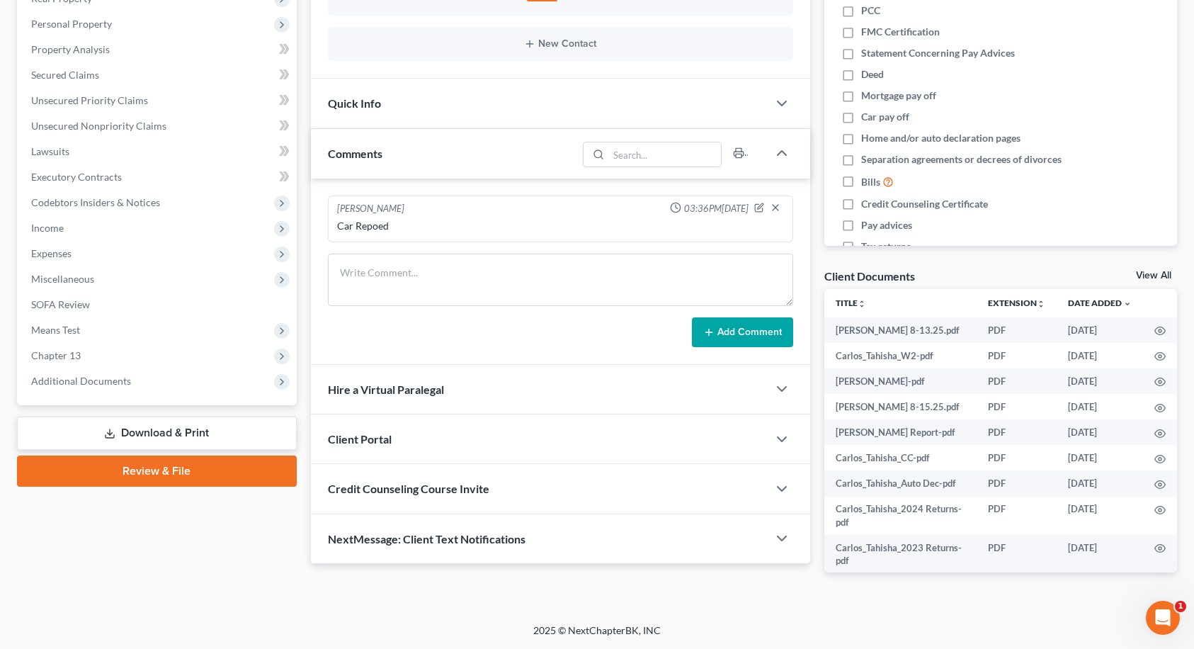
click at [444, 540] on span "NextMessage: Client Text Notifications" at bounding box center [427, 538] width 198 height 13
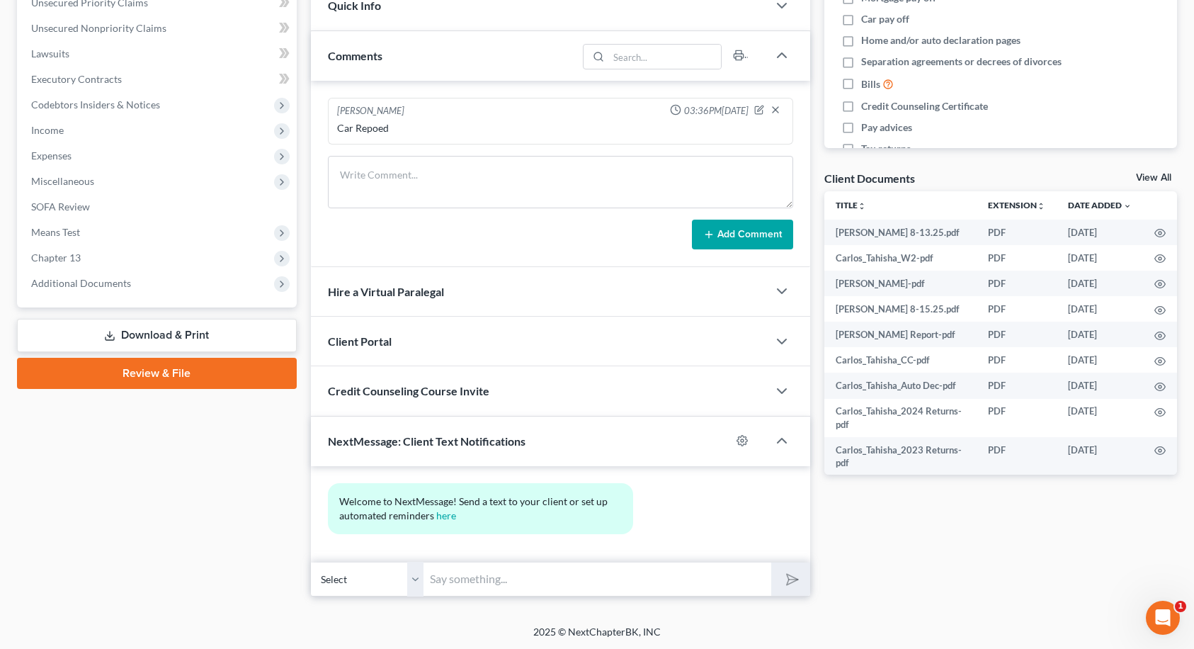
scroll to position [363, 0]
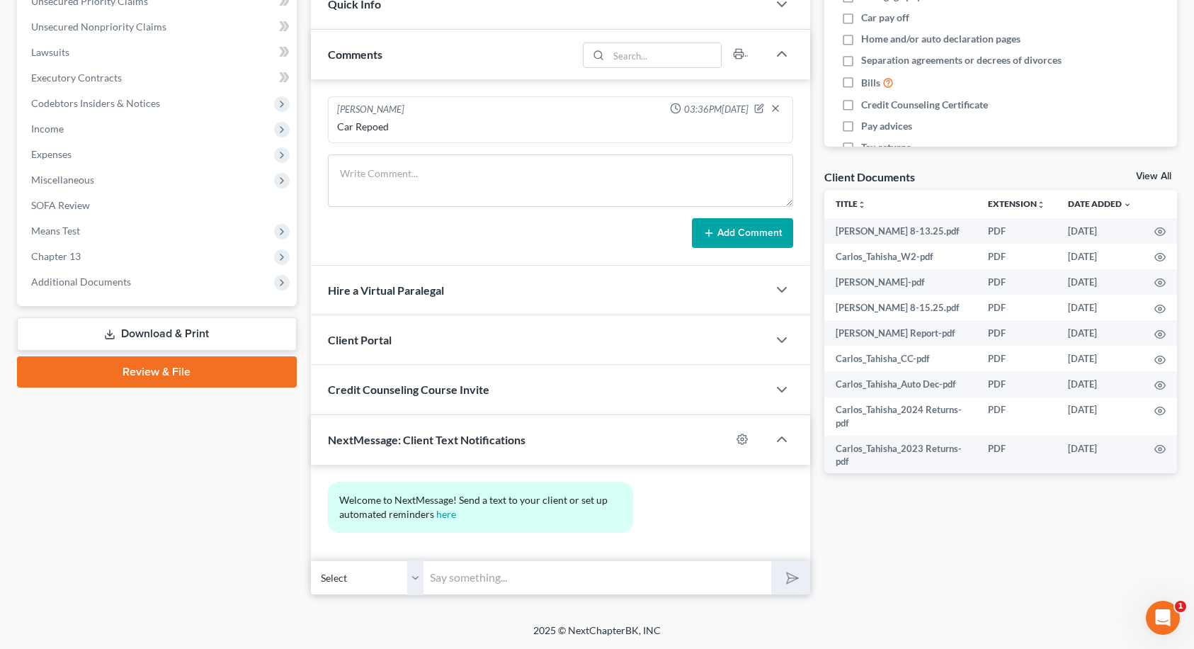
click at [465, 583] on input "text" at bounding box center [597, 577] width 347 height 35
click at [771, 561] on button "submit" at bounding box center [790, 577] width 39 height 33
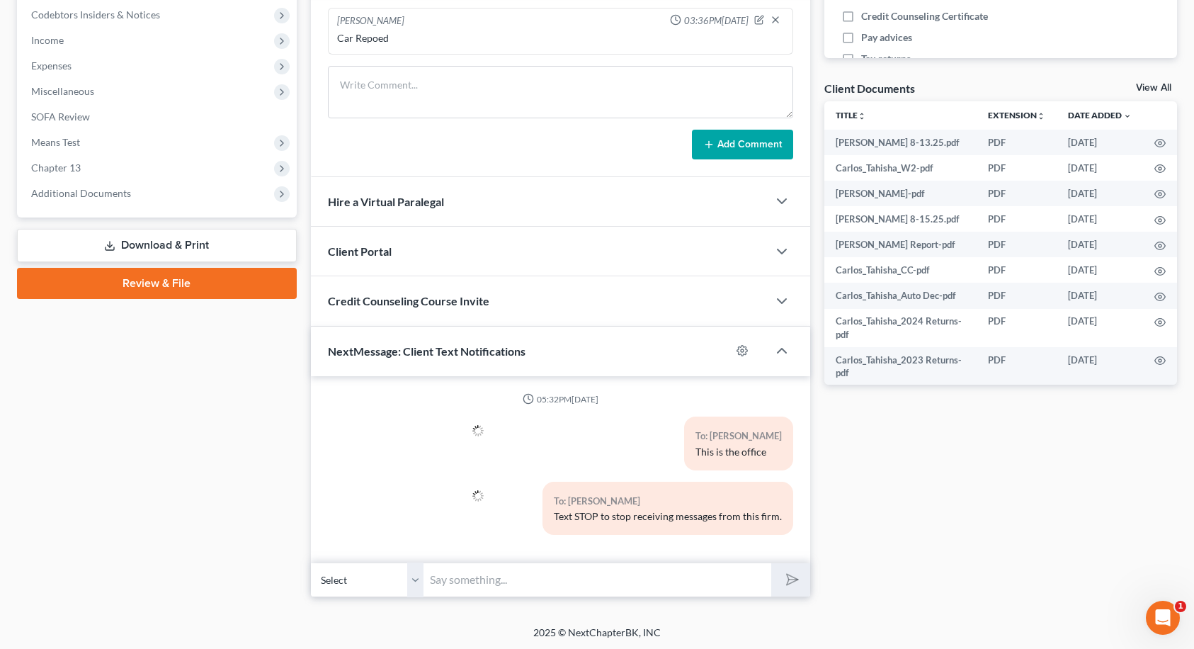
scroll to position [453, 0]
